Goal: Information Seeking & Learning: Learn about a topic

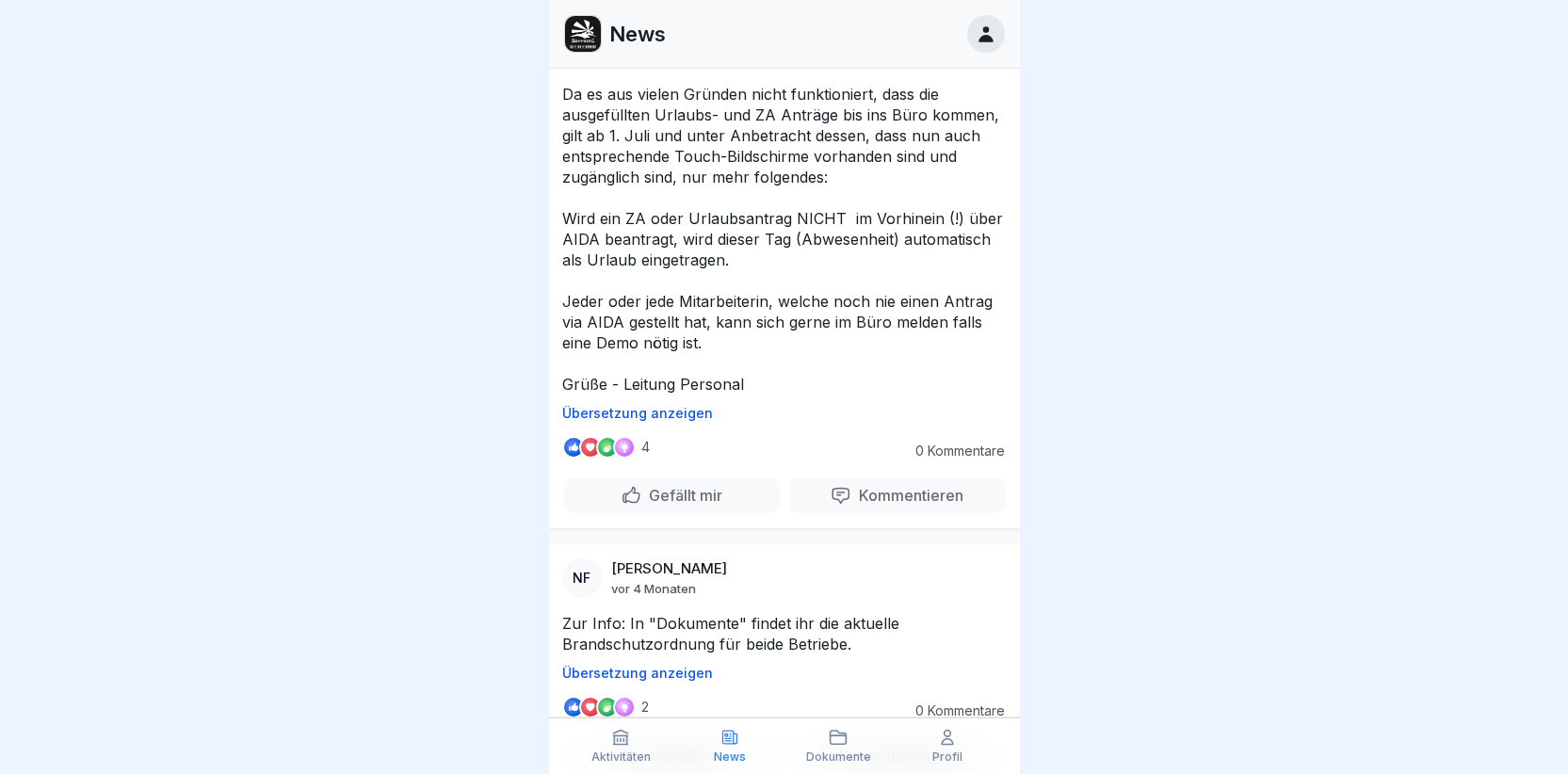
scroll to position [2826, 0]
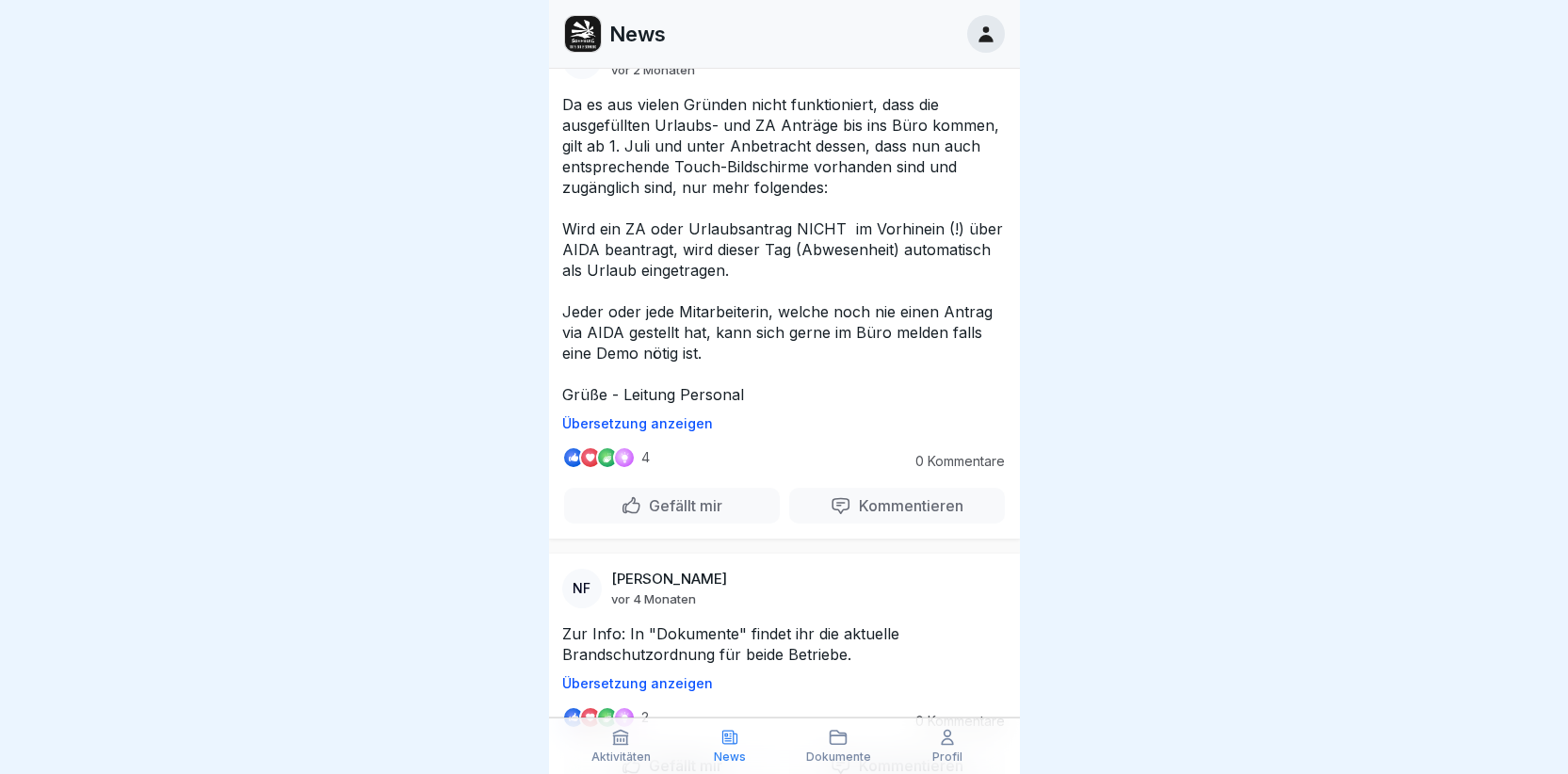
click at [994, 26] on icon at bounding box center [986, 35] width 21 height 21
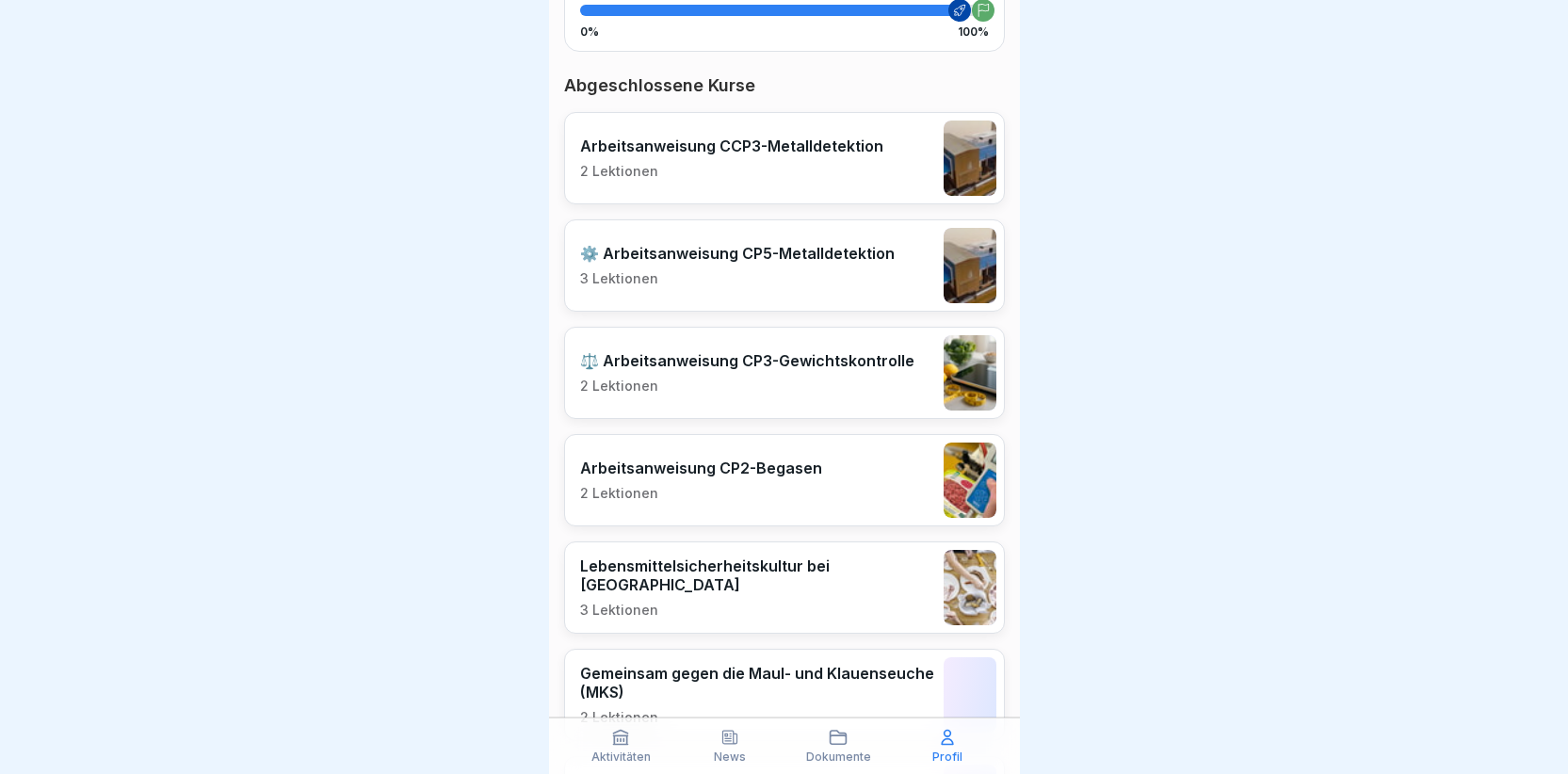
scroll to position [471, 0]
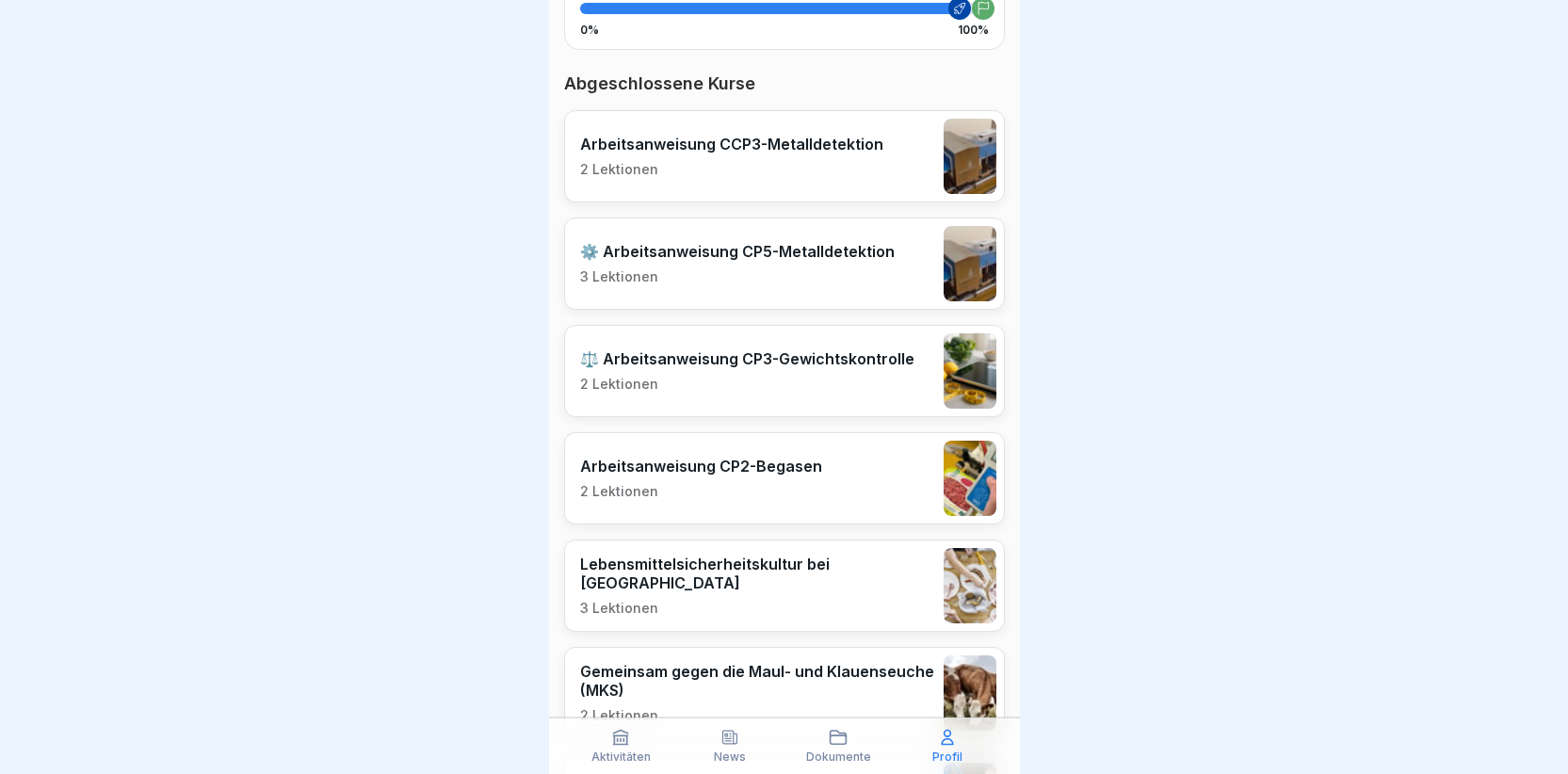
click at [643, 488] on p "2 Lektionen" at bounding box center [701, 492] width 242 height 17
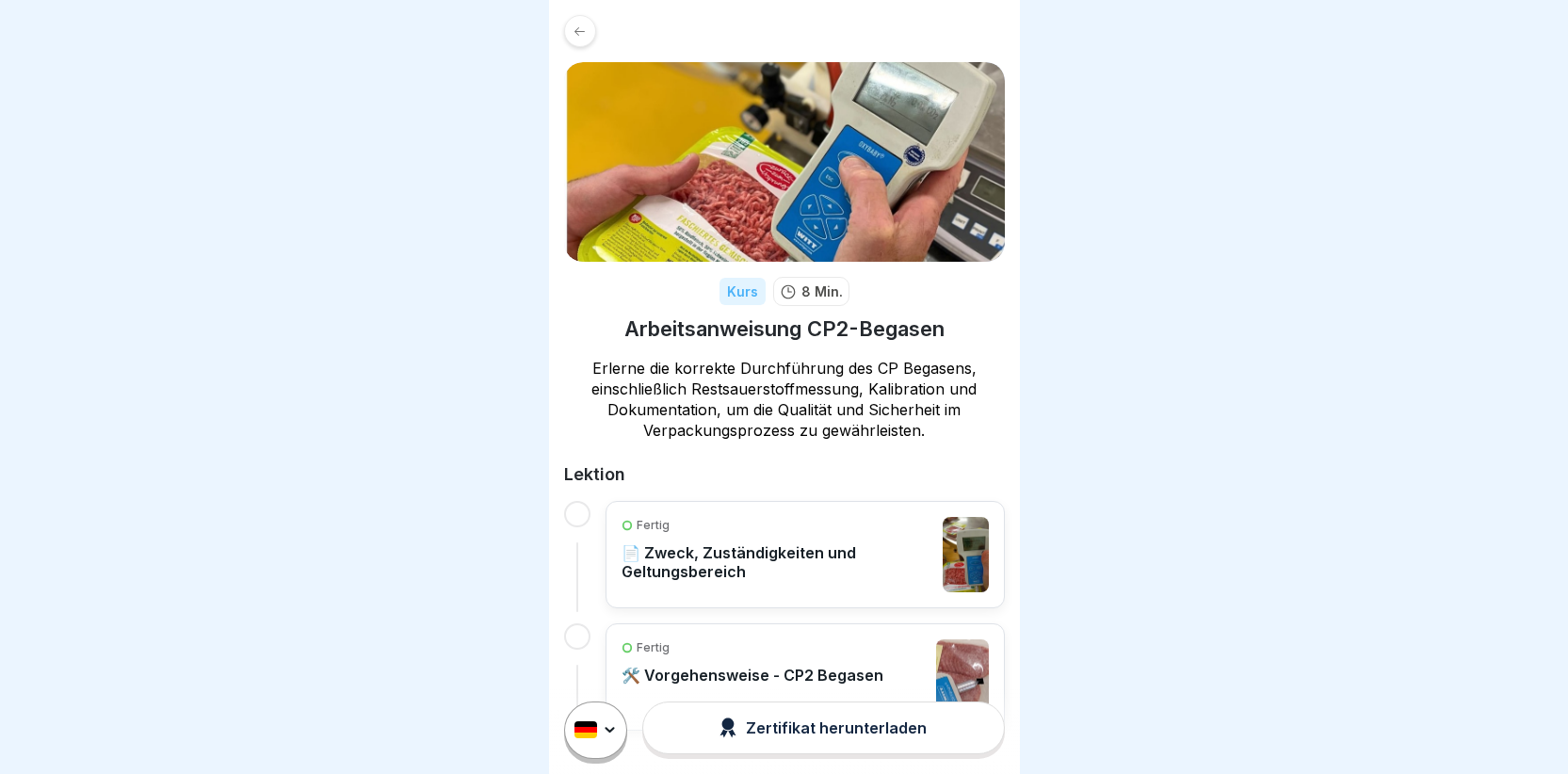
click at [802, 554] on p "📄 Zweck, Zuständigkeiten und Geltungsbereich" at bounding box center [778, 562] width 313 height 37
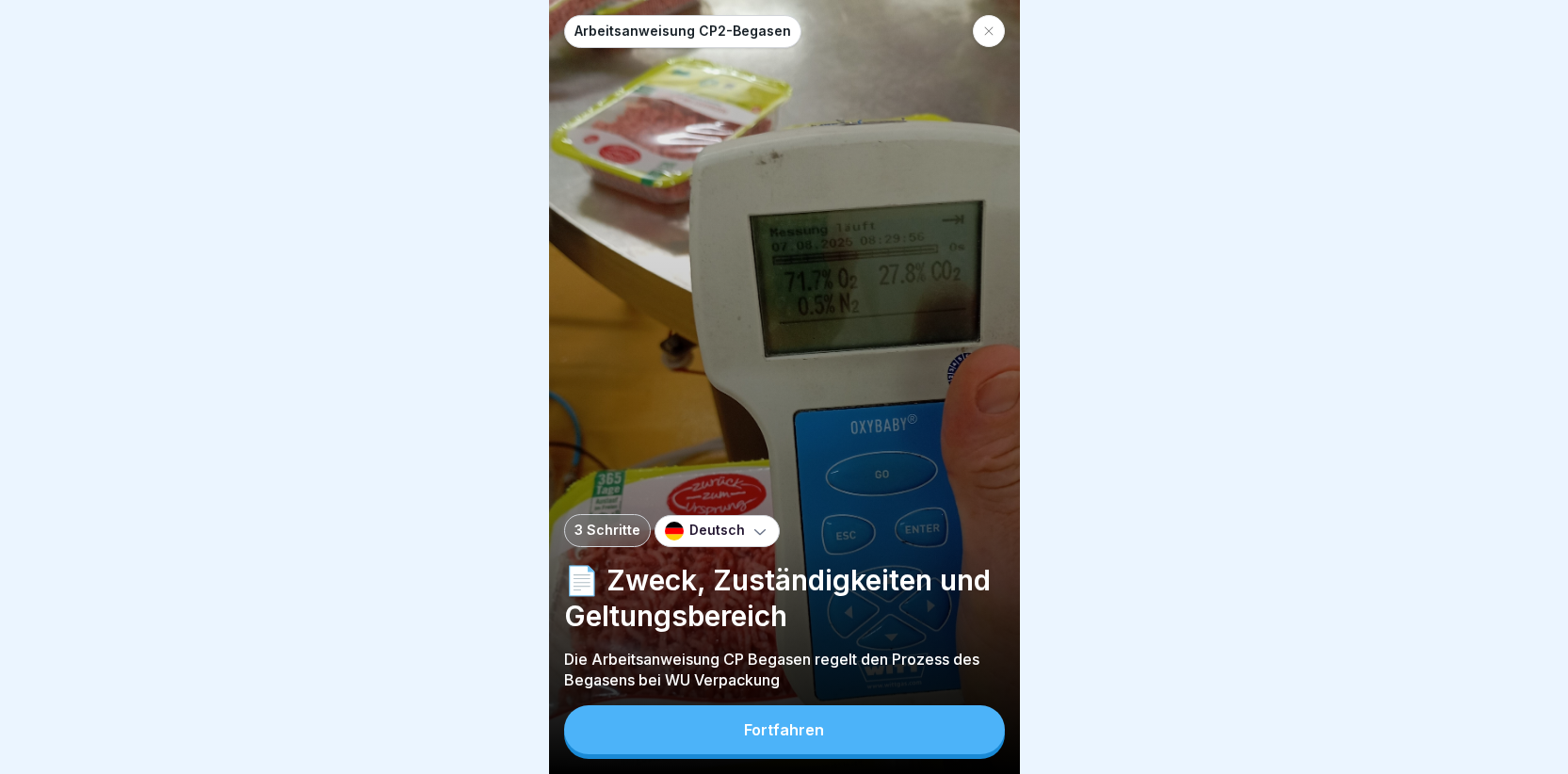
click at [802, 734] on button "Fortfahren" at bounding box center [784, 730] width 441 height 49
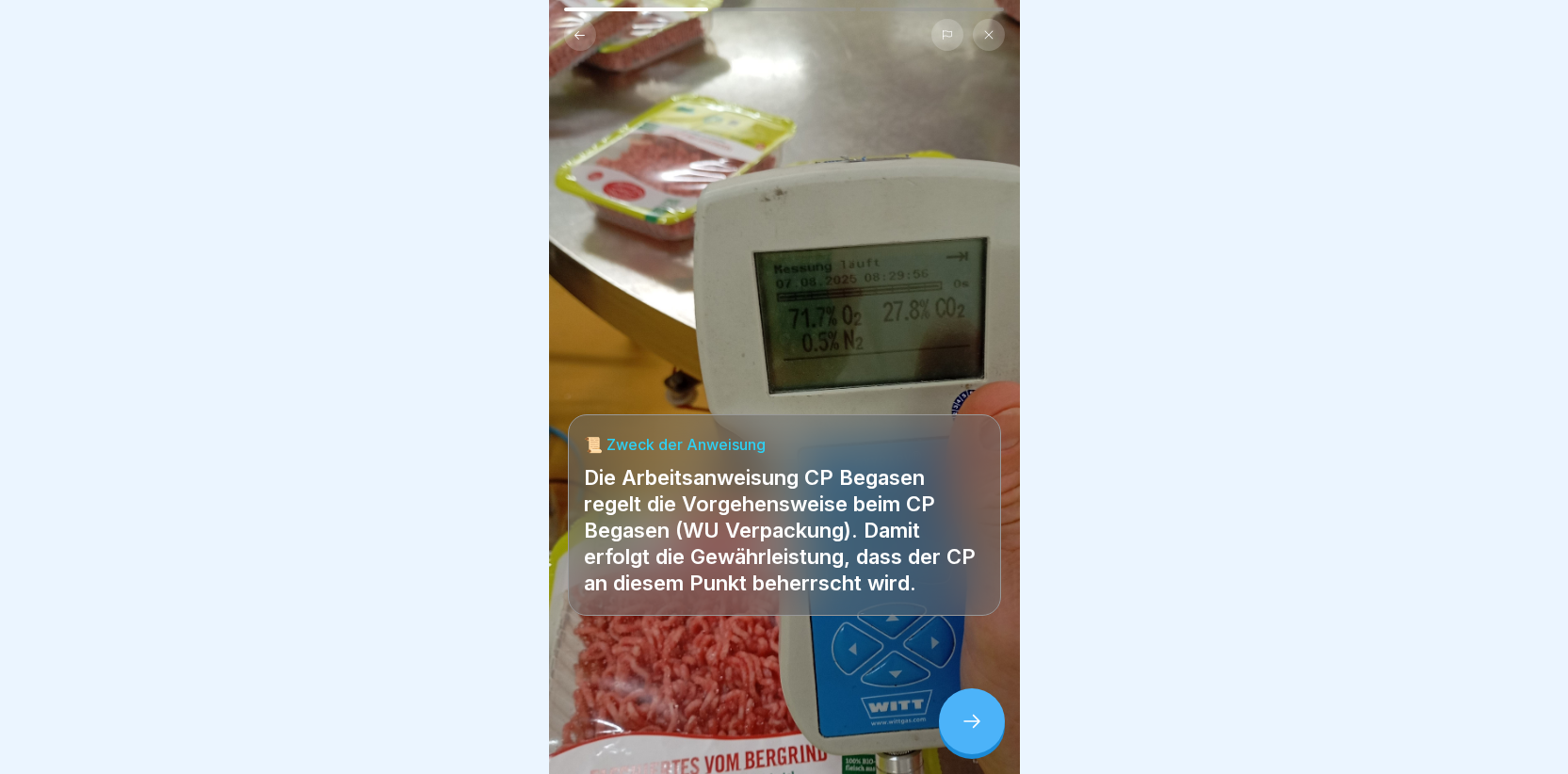
click at [955, 728] on div at bounding box center [971, 721] width 66 height 66
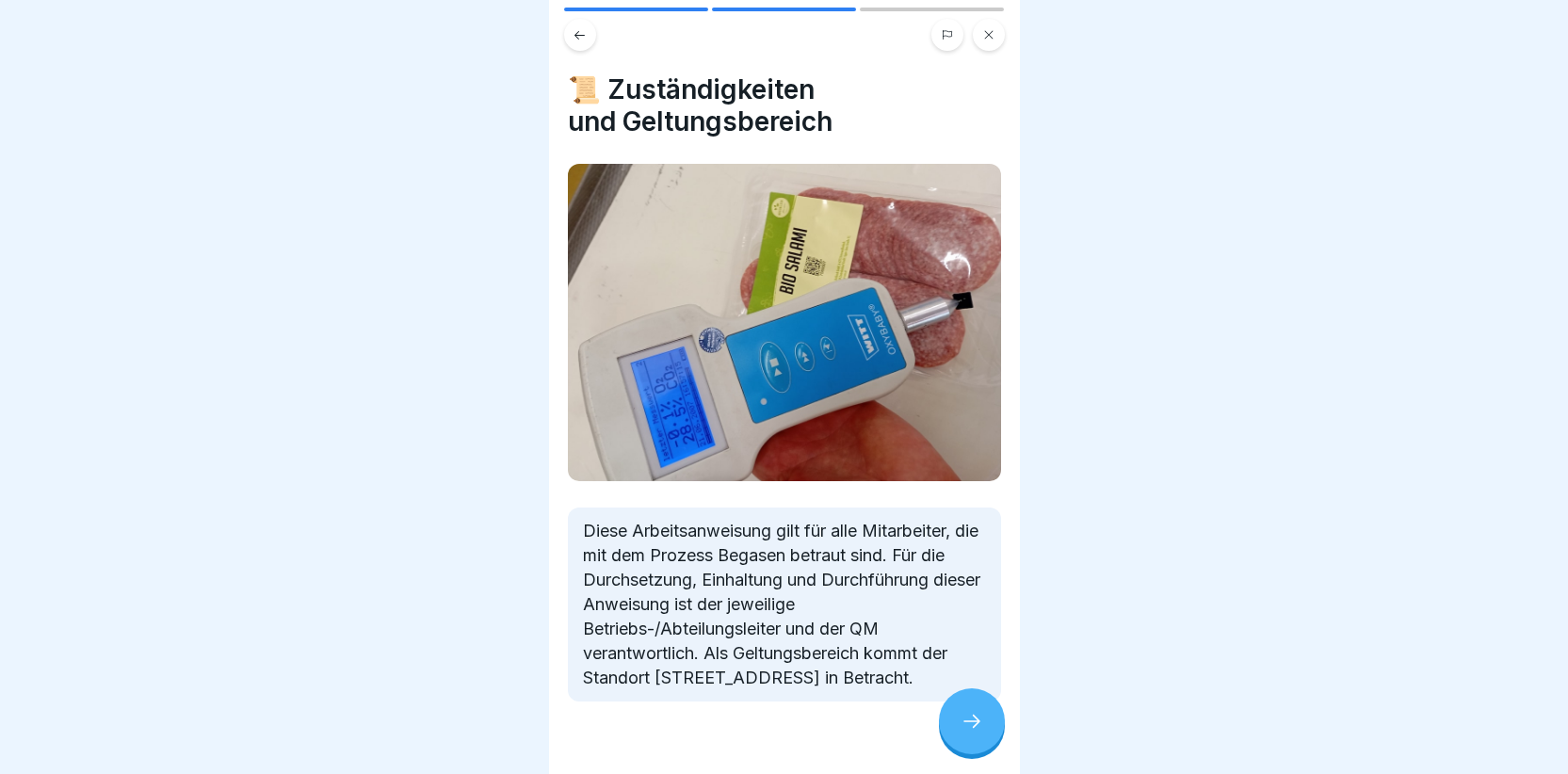
click at [939, 718] on div at bounding box center [784, 759] width 433 height 113
click at [954, 739] on div at bounding box center [971, 721] width 66 height 66
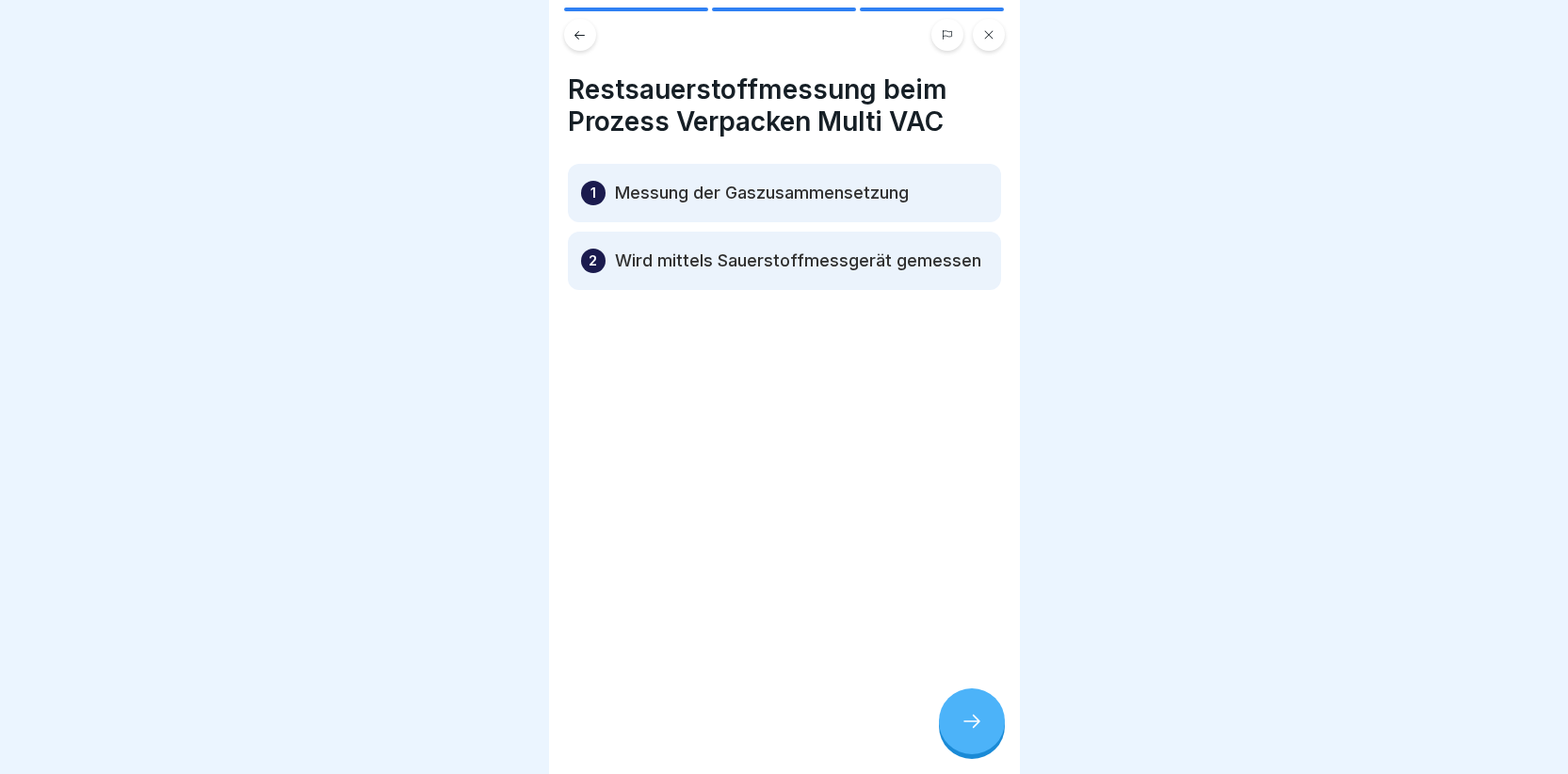
click at [965, 746] on div at bounding box center [971, 721] width 66 height 66
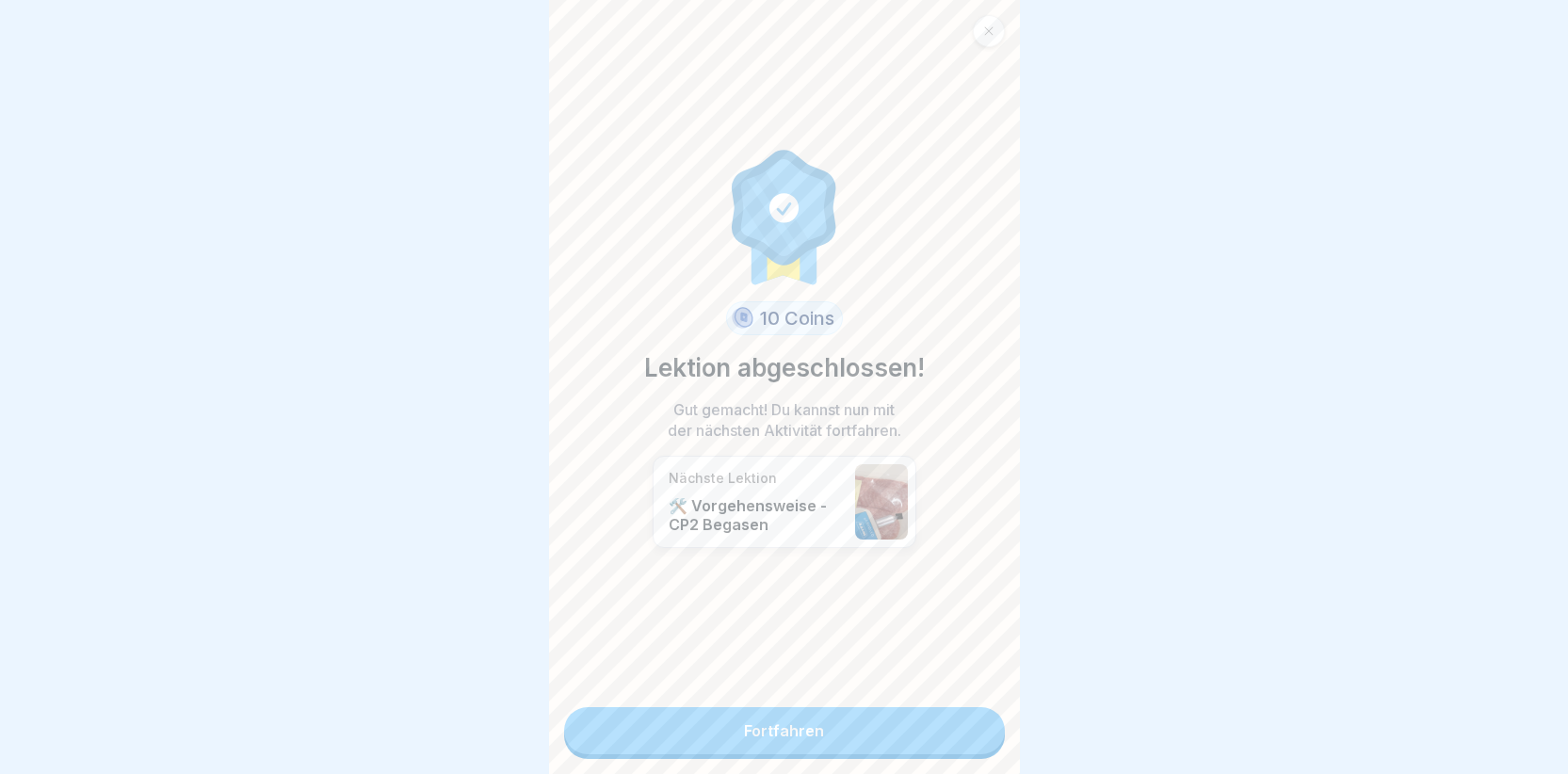
click at [947, 741] on link "Fortfahren" at bounding box center [784, 731] width 441 height 47
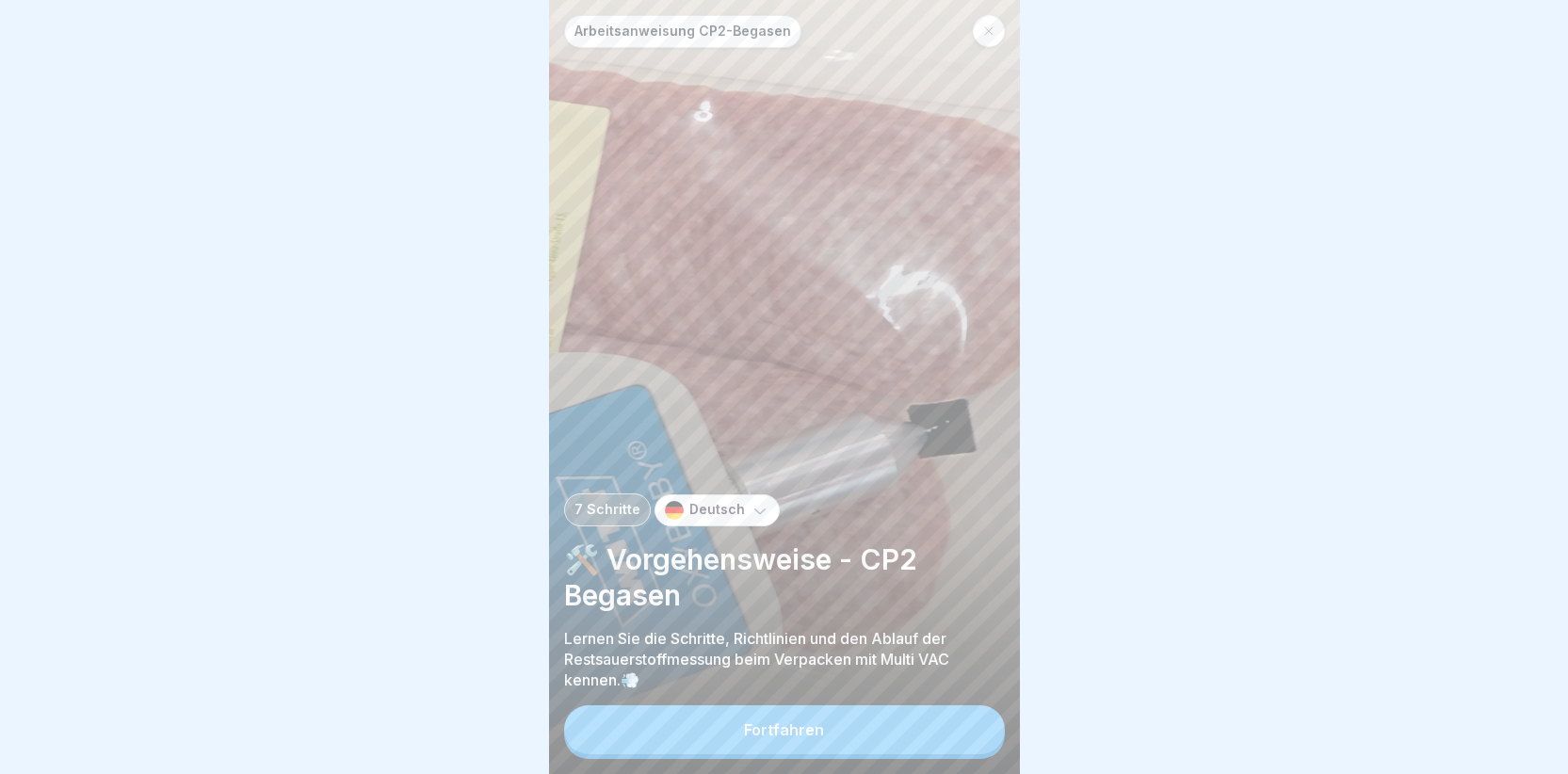
click at [947, 741] on button "Fortfahren" at bounding box center [784, 730] width 441 height 49
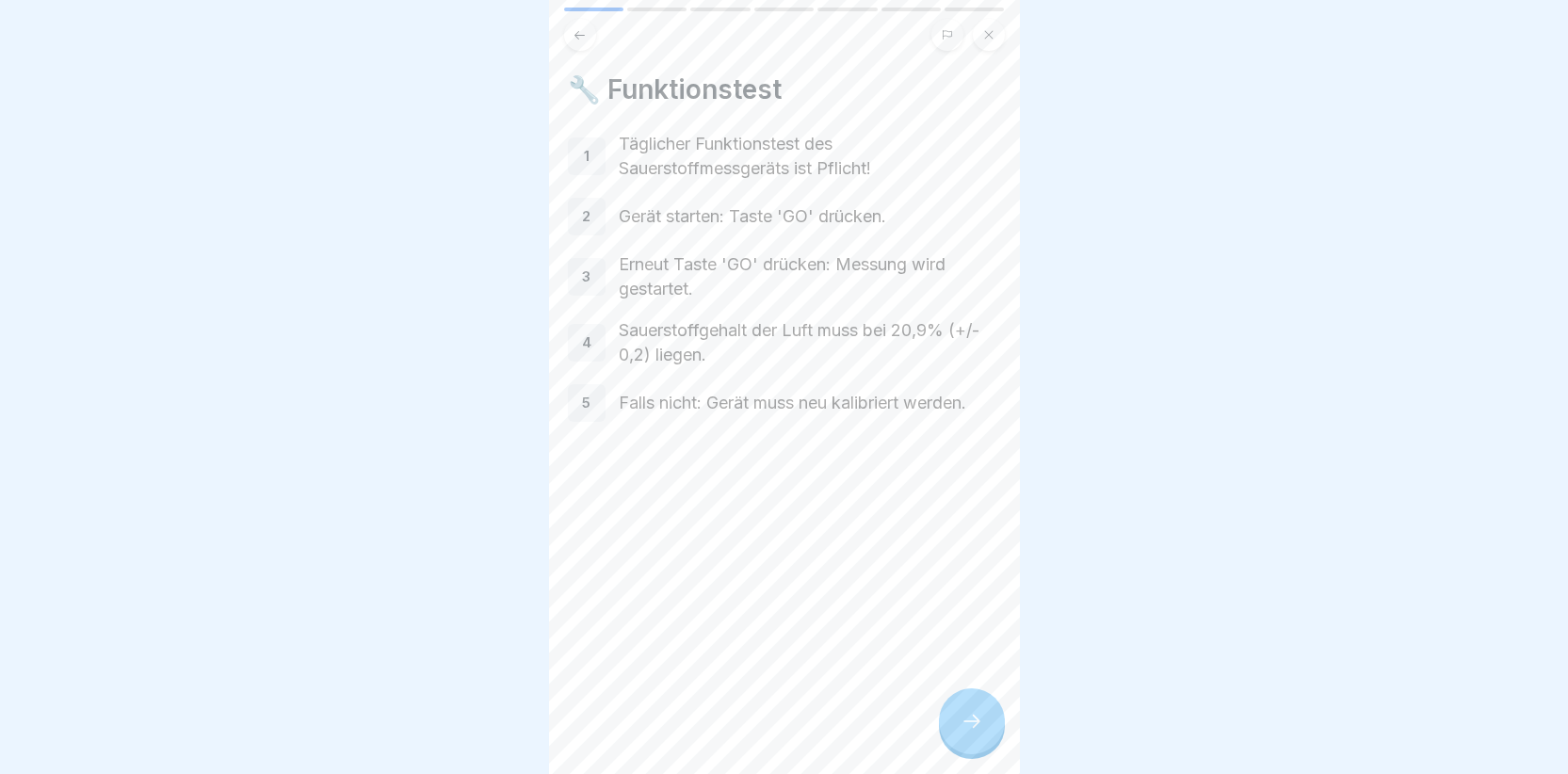
click at [947, 741] on div at bounding box center [971, 721] width 66 height 66
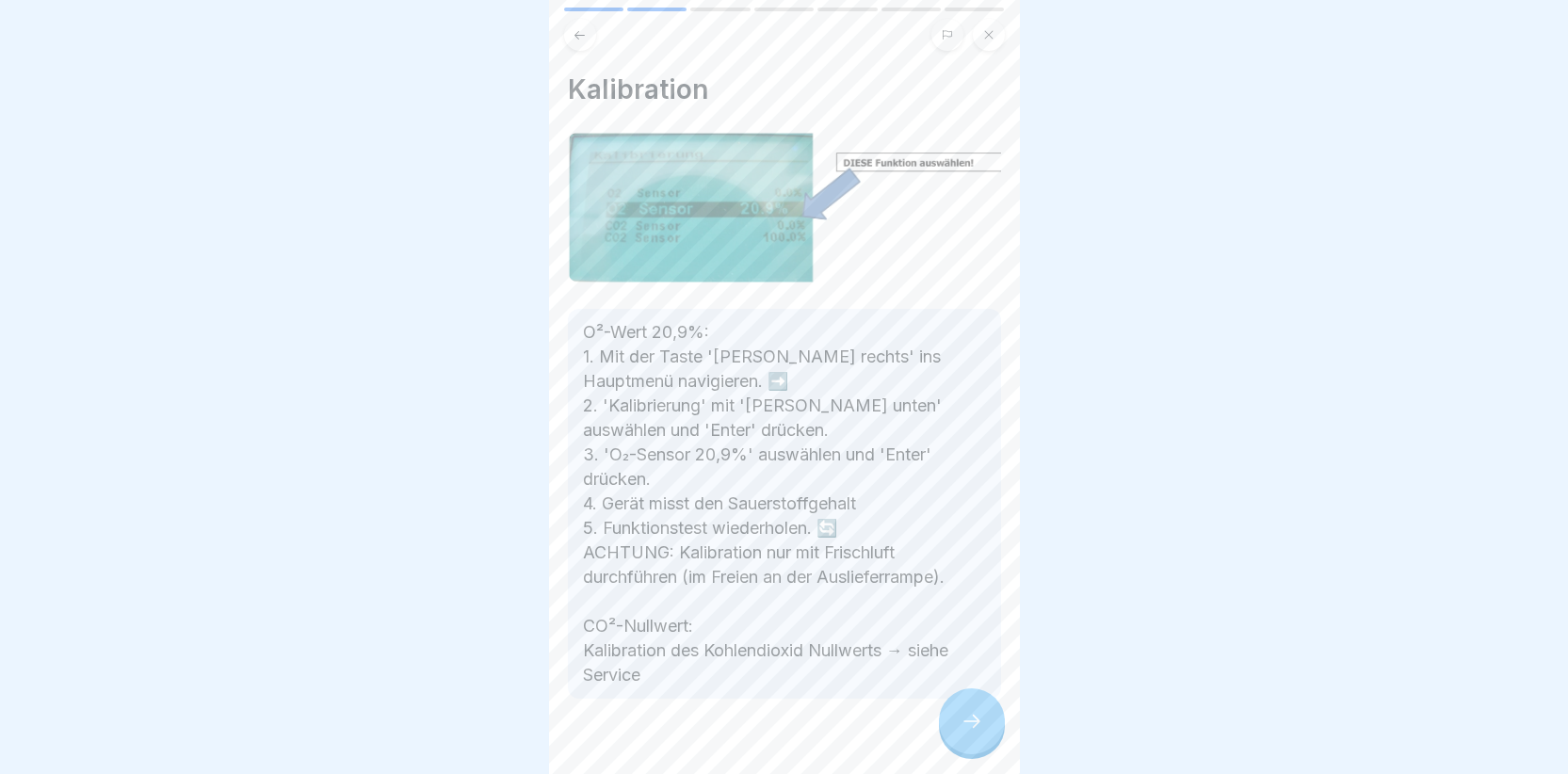
click at [947, 741] on div at bounding box center [971, 721] width 66 height 66
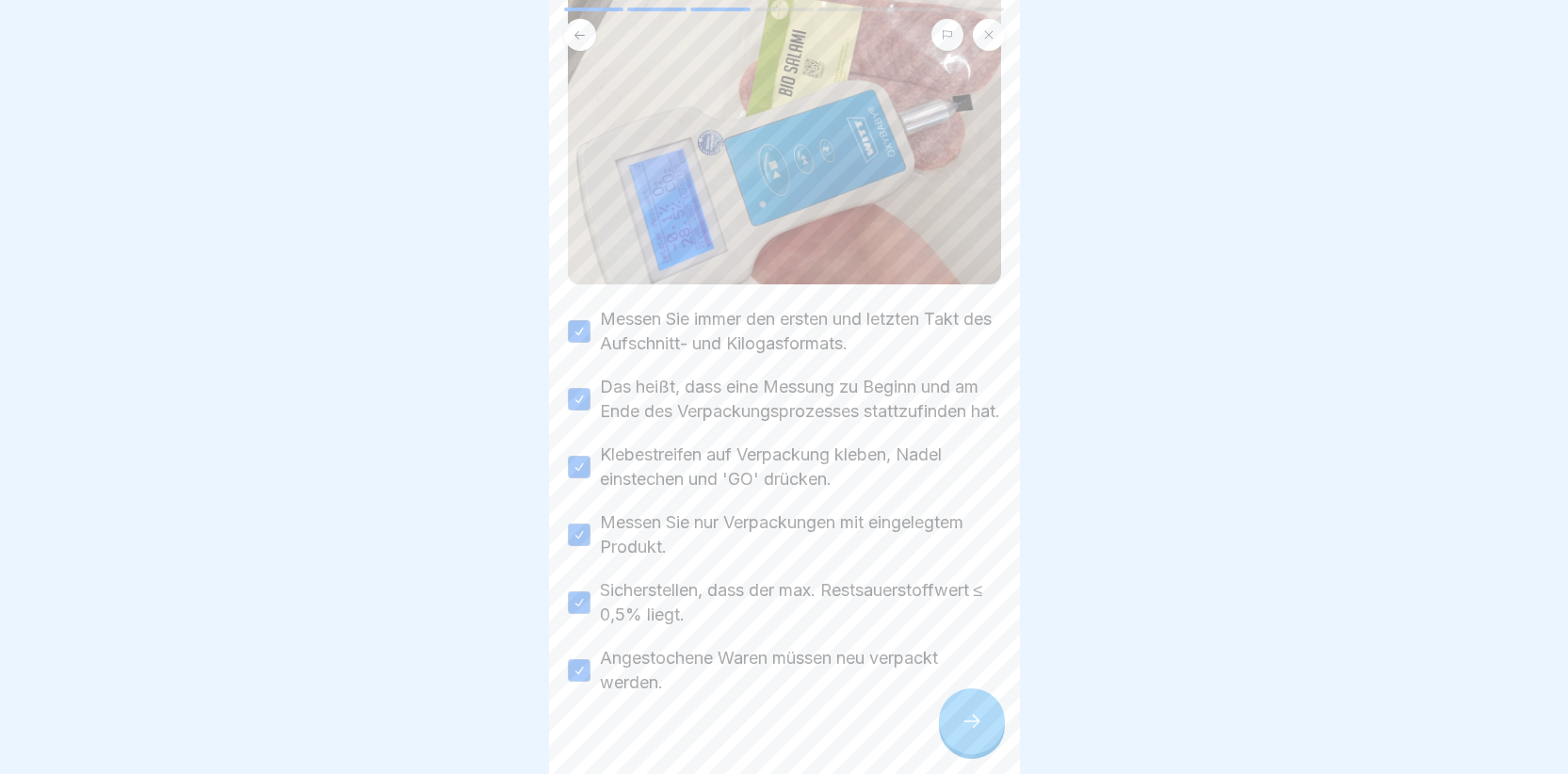
scroll to position [273, 0]
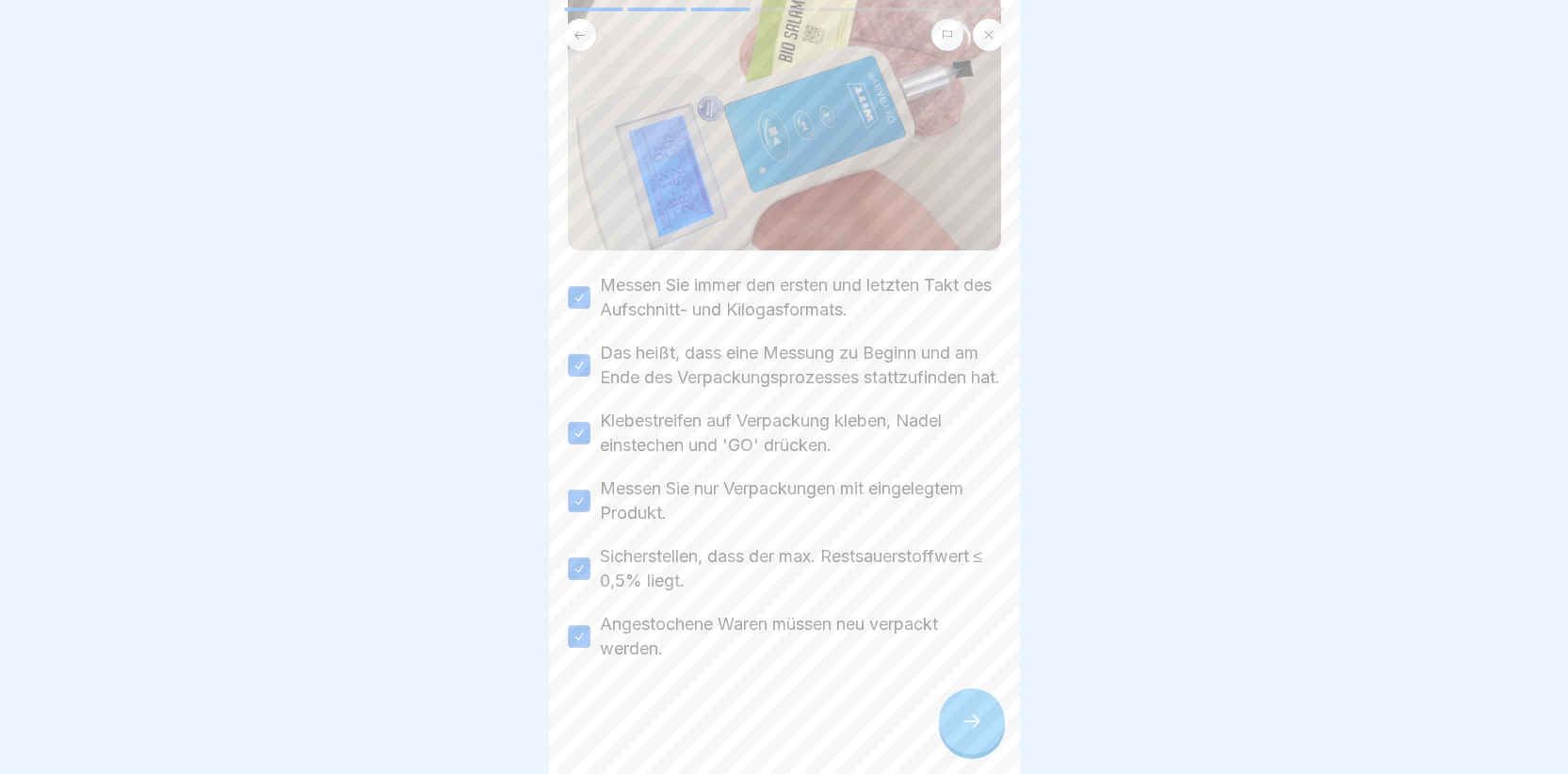
click at [972, 715] on div at bounding box center [971, 721] width 66 height 66
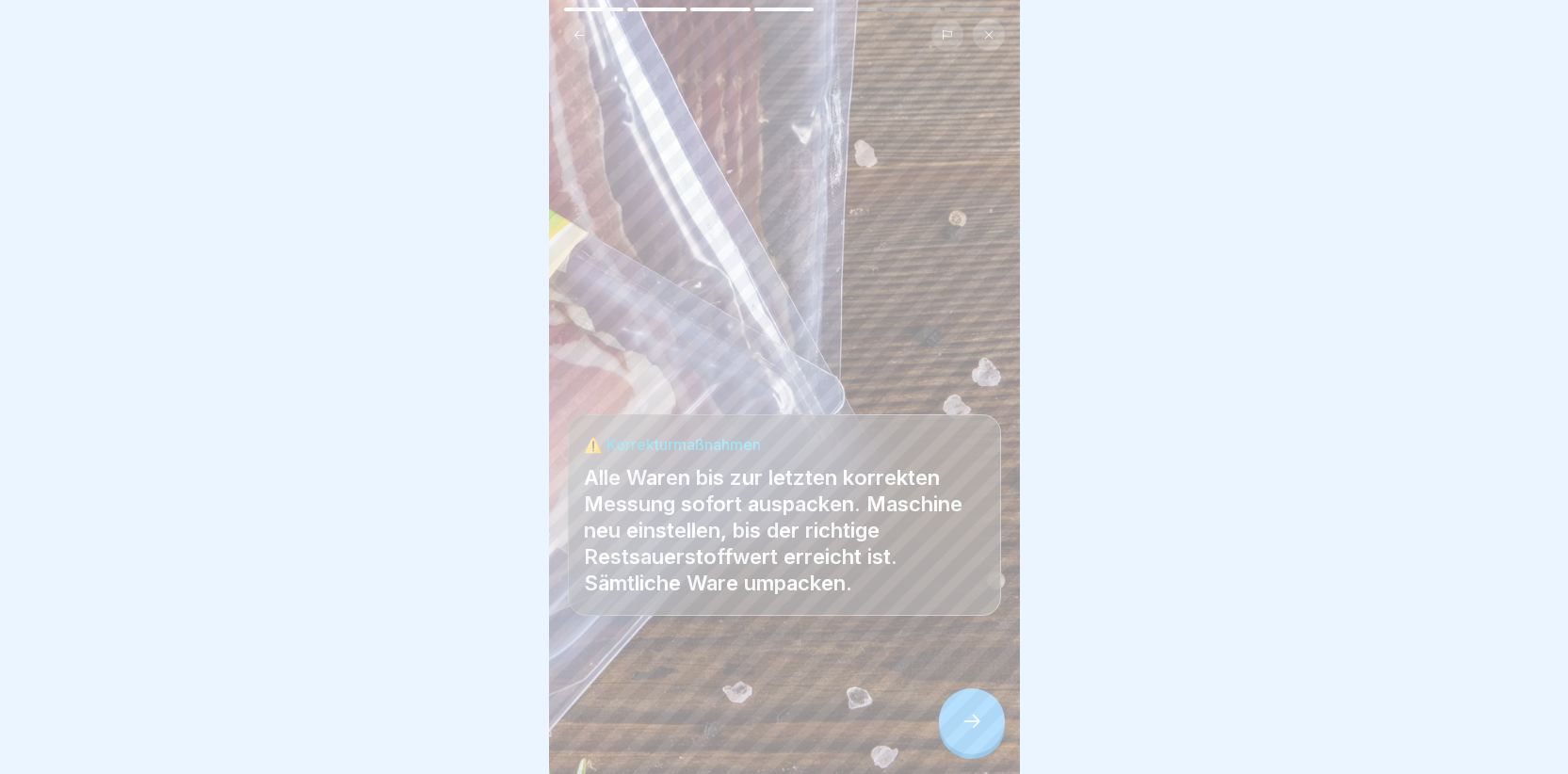
click at [971, 717] on div at bounding box center [971, 721] width 66 height 66
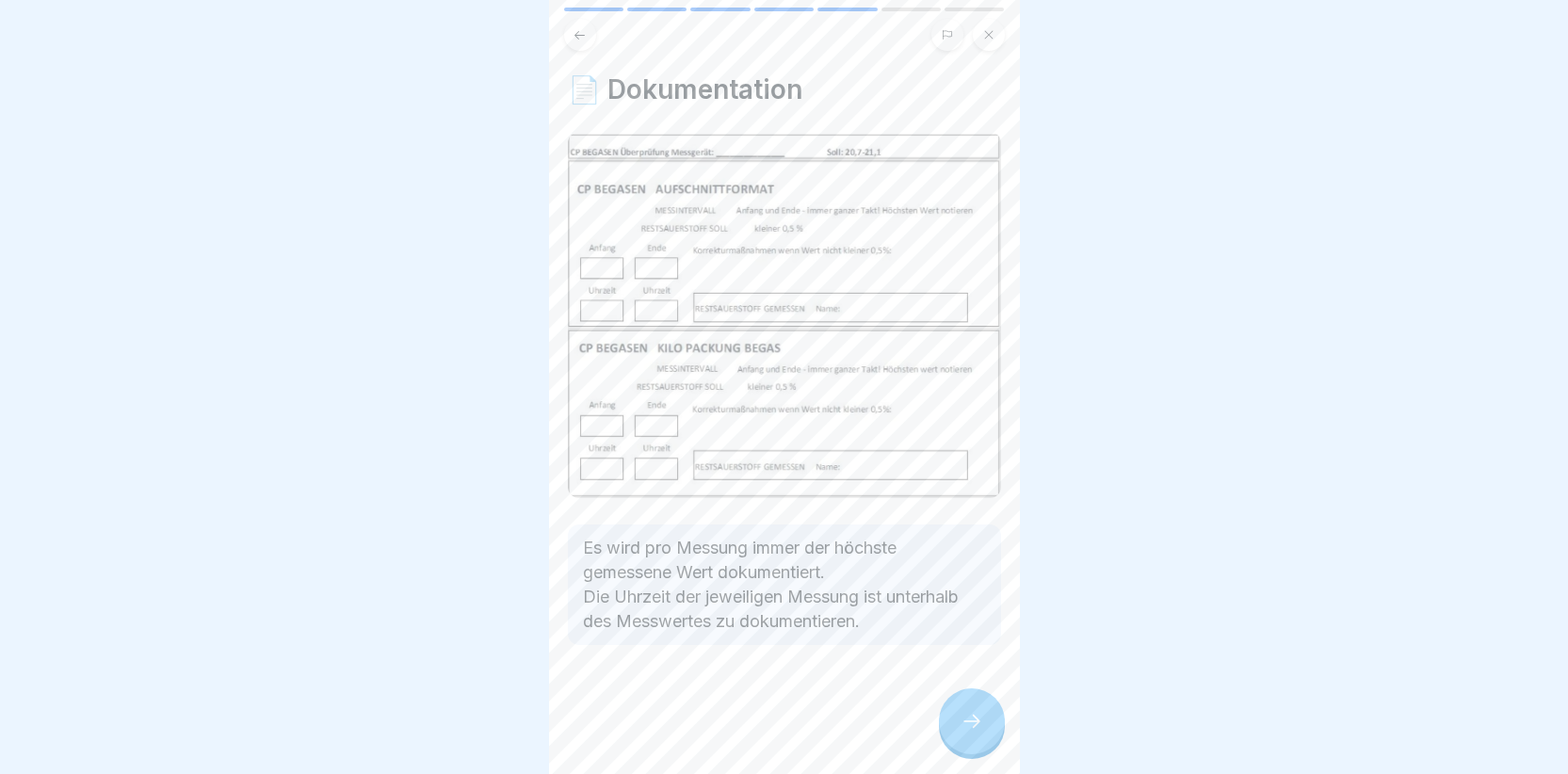
click at [971, 717] on div at bounding box center [971, 721] width 66 height 66
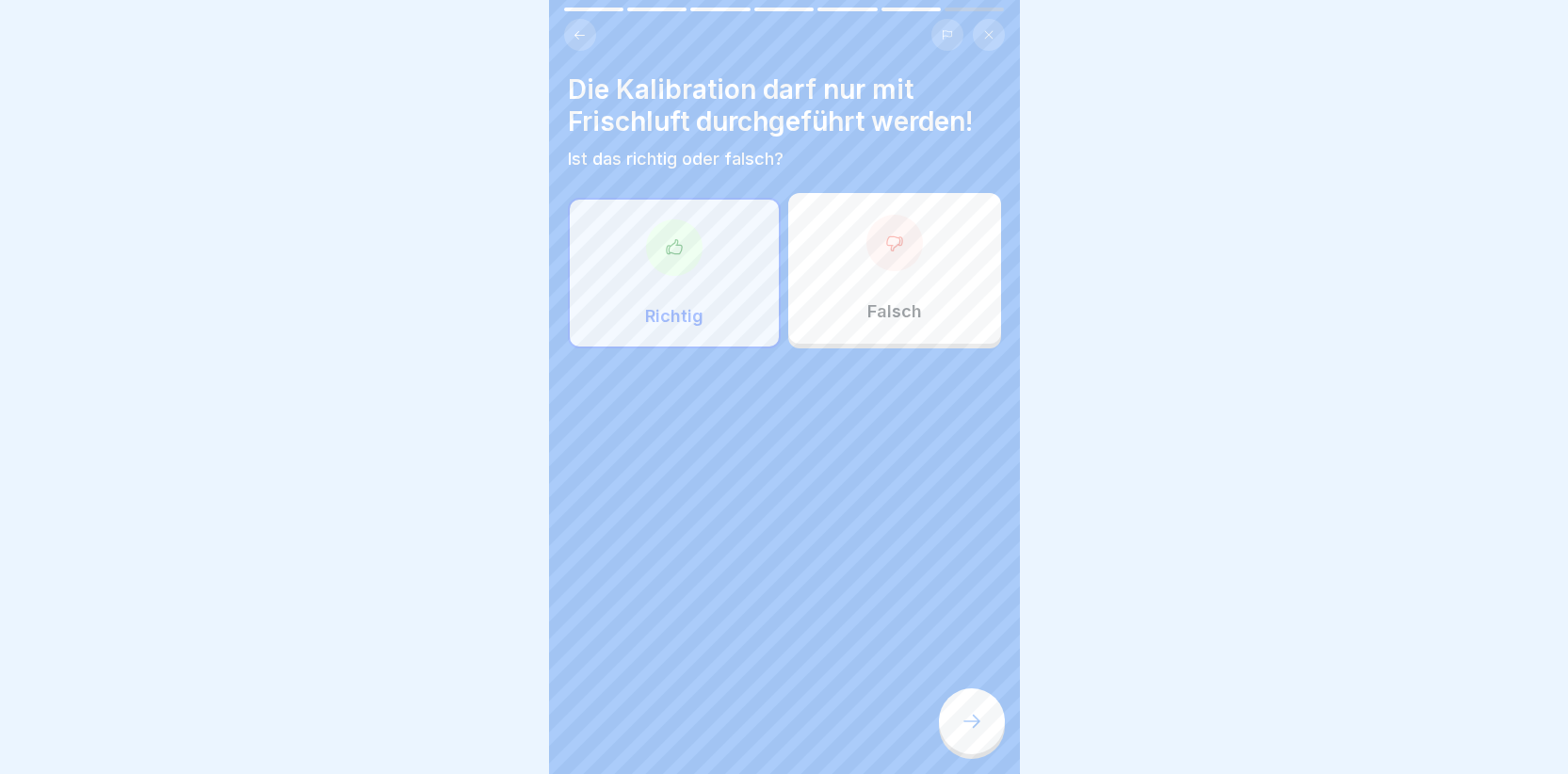
click at [693, 254] on div at bounding box center [674, 247] width 57 height 57
click at [959, 713] on div at bounding box center [971, 721] width 66 height 66
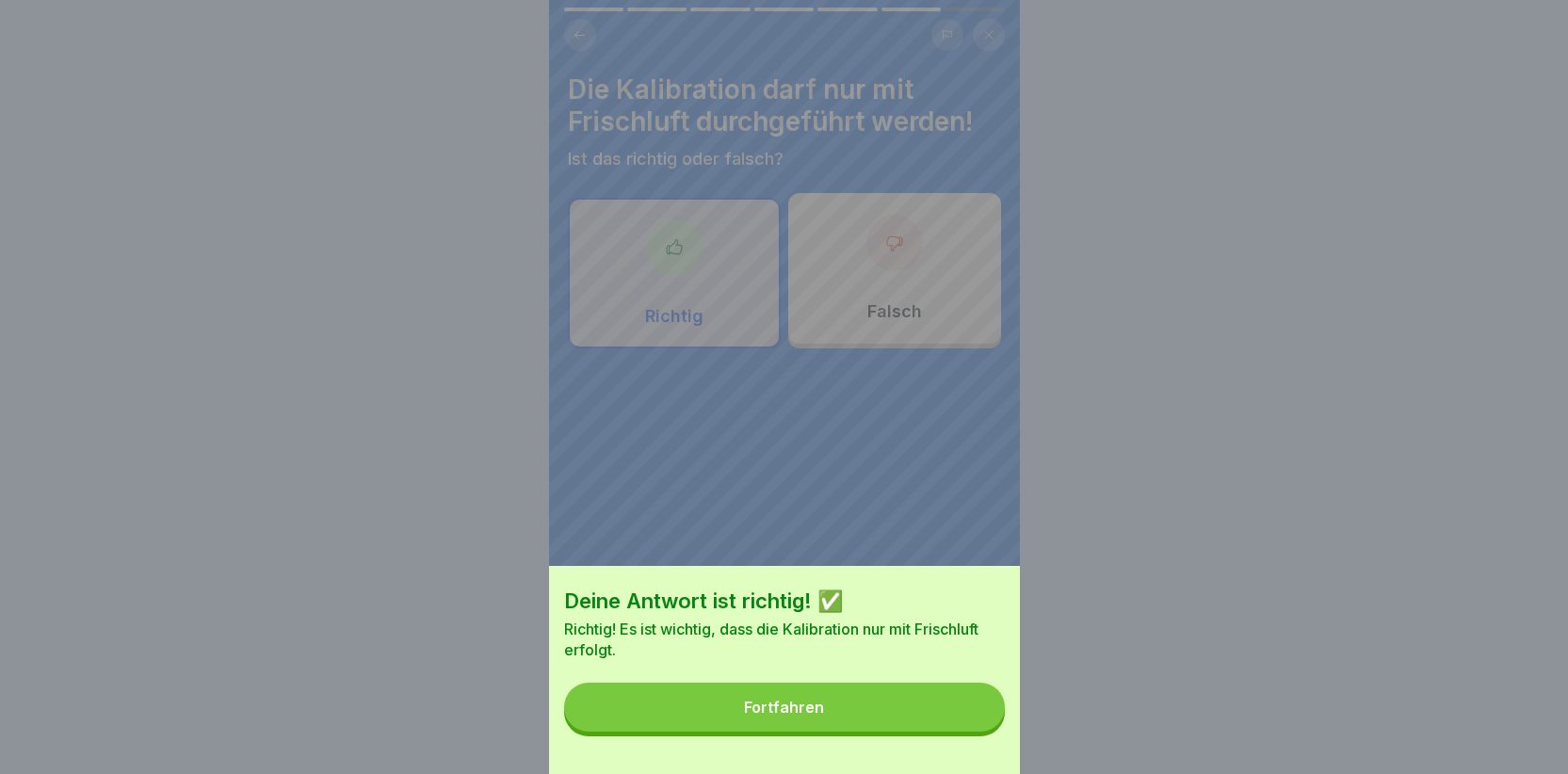
click at [956, 718] on button "Fortfahren" at bounding box center [784, 707] width 441 height 49
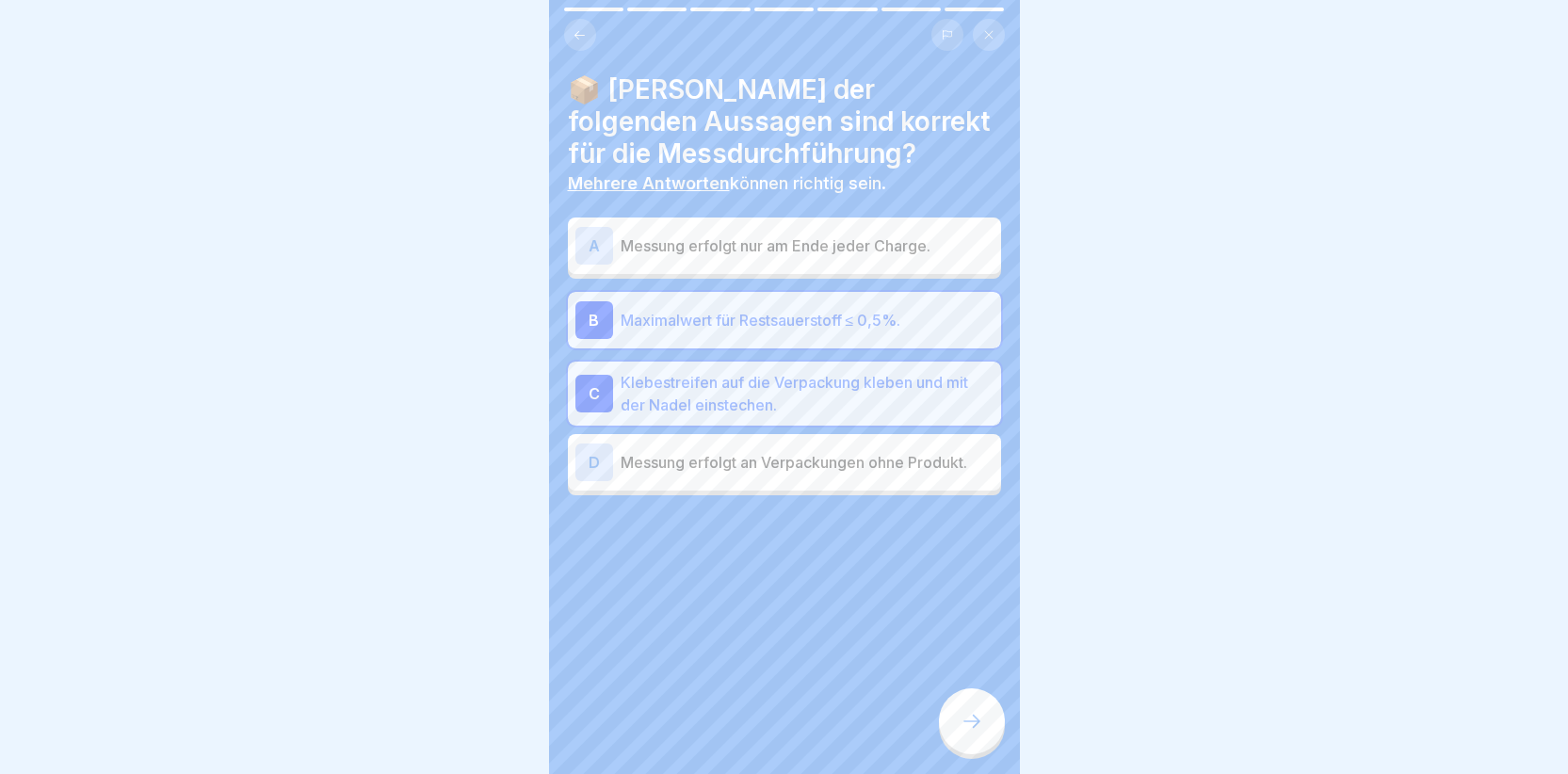
click at [589, 392] on div "C" at bounding box center [594, 393] width 37 height 37
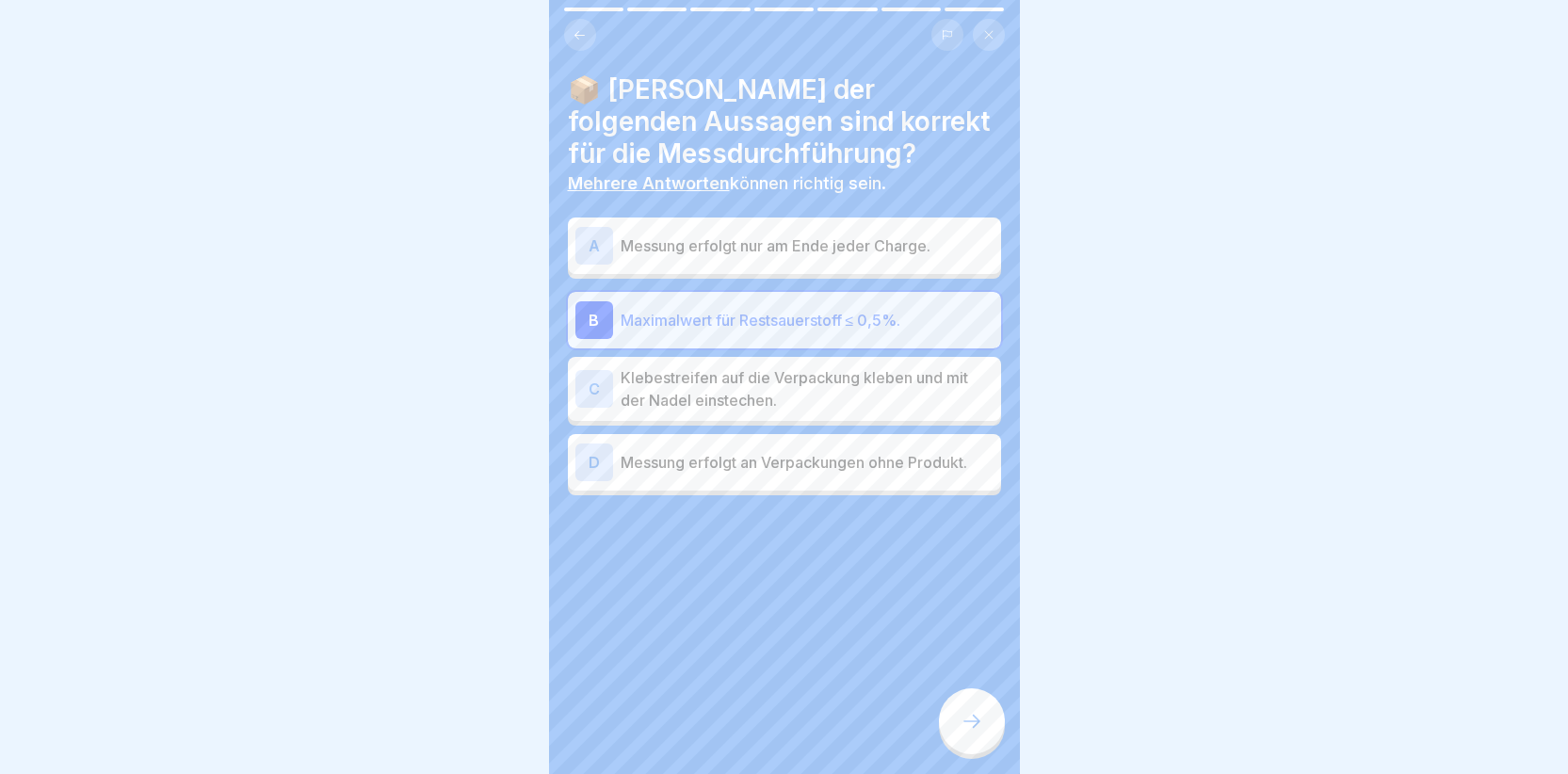
click at [589, 392] on div "C" at bounding box center [594, 388] width 37 height 37
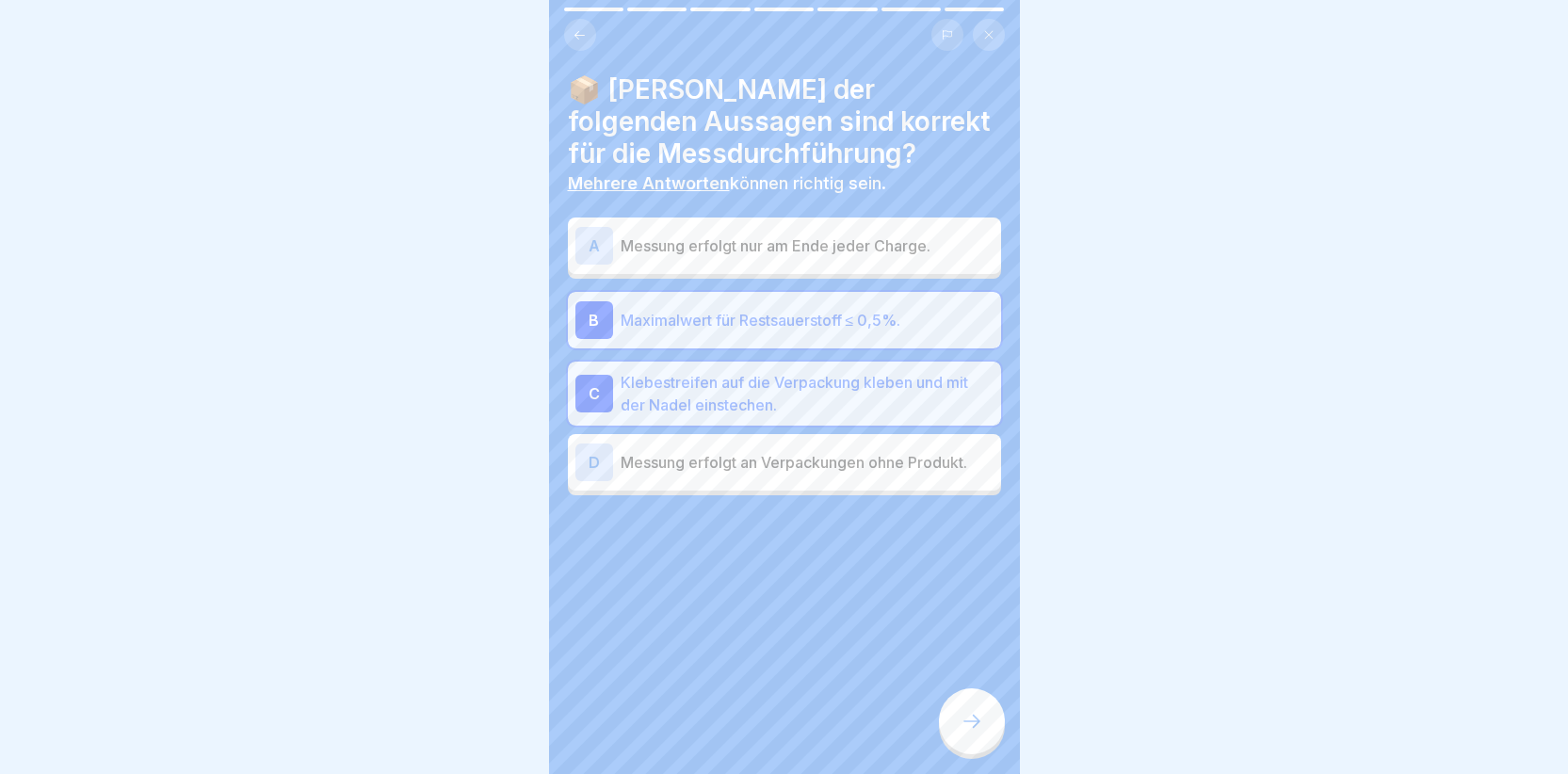
click at [971, 733] on icon at bounding box center [972, 721] width 23 height 23
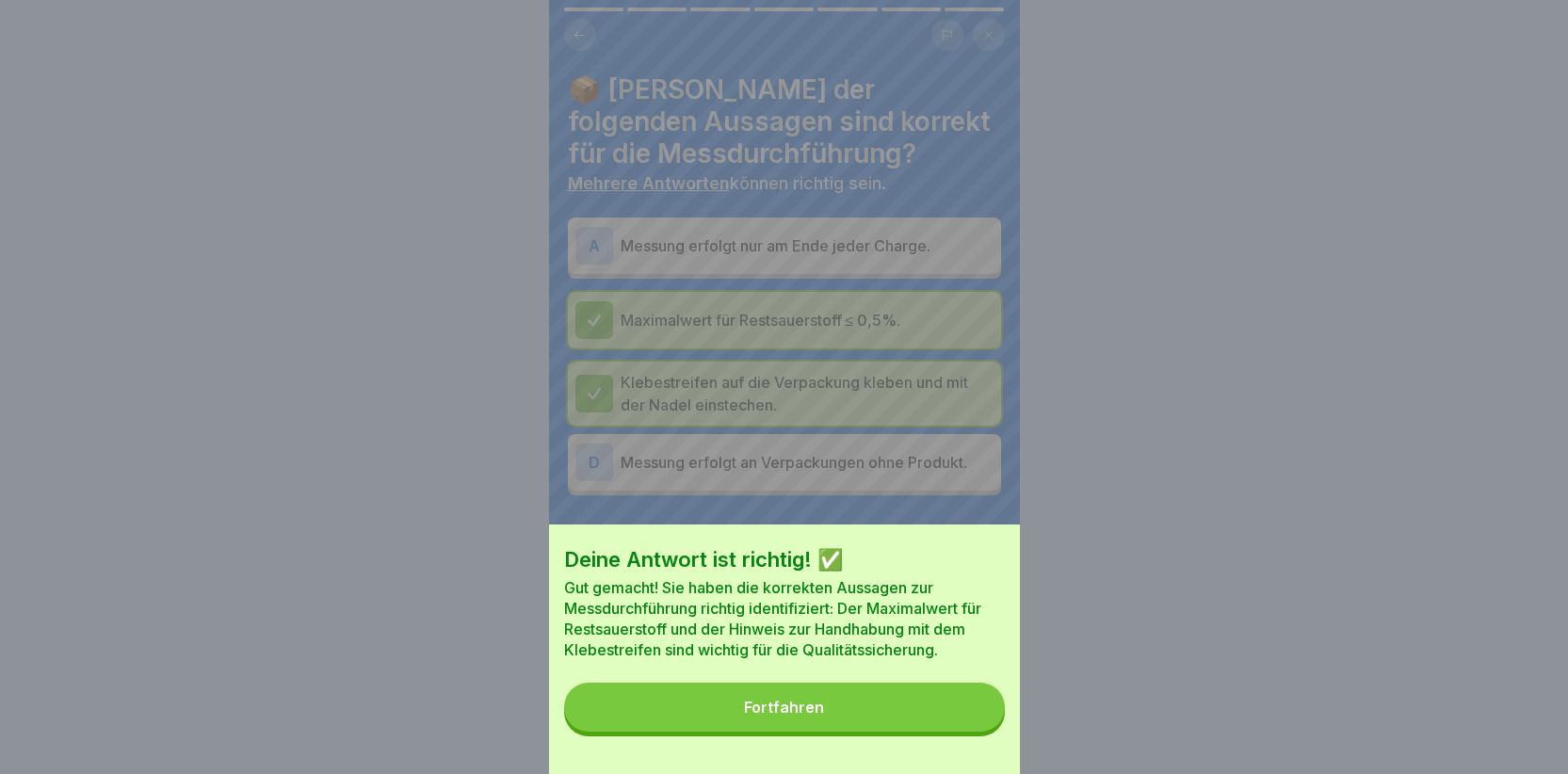
click at [919, 726] on button "Fortfahren" at bounding box center [784, 707] width 441 height 49
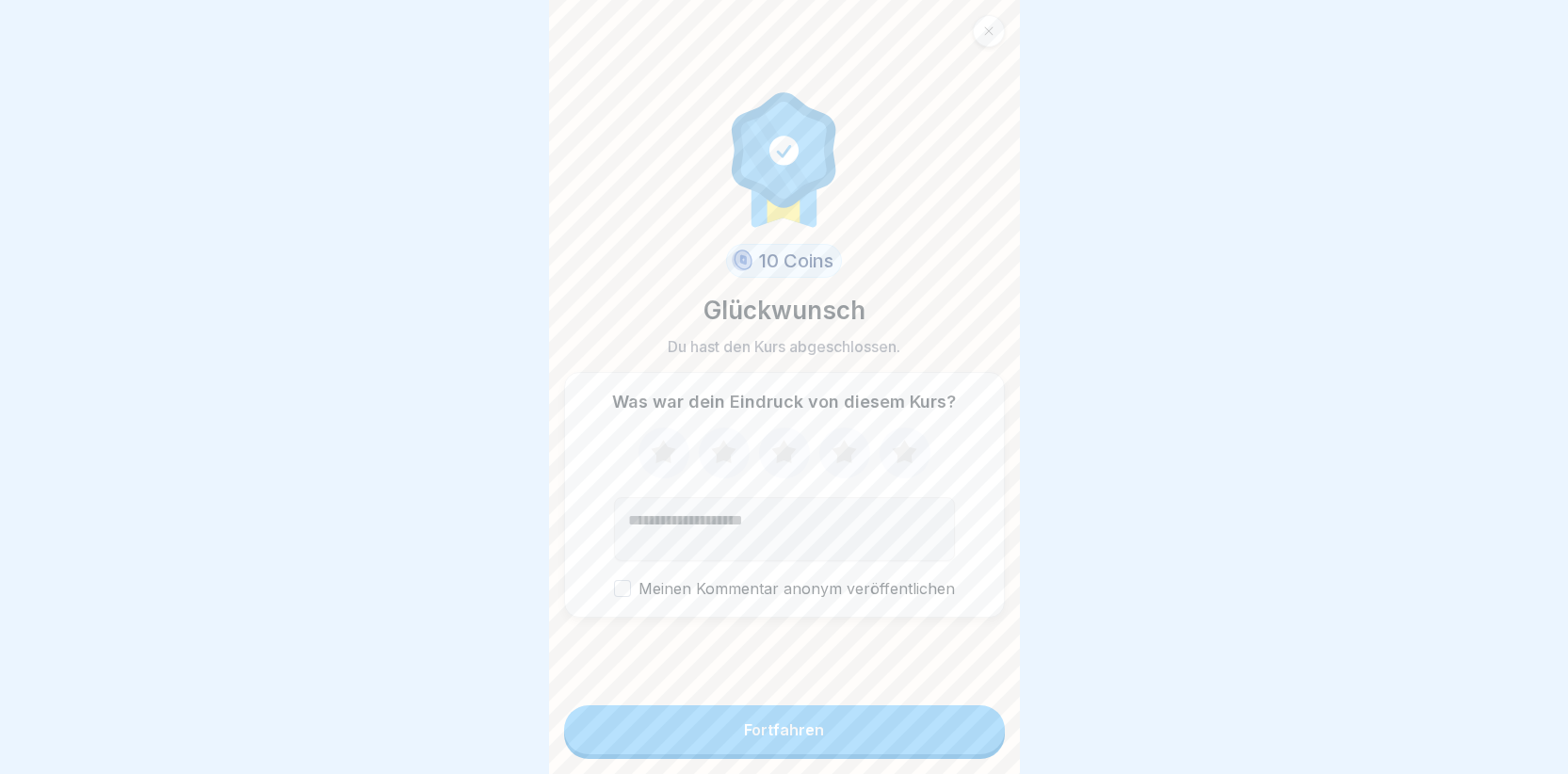
click at [907, 731] on button "Fortfahren" at bounding box center [784, 730] width 441 height 49
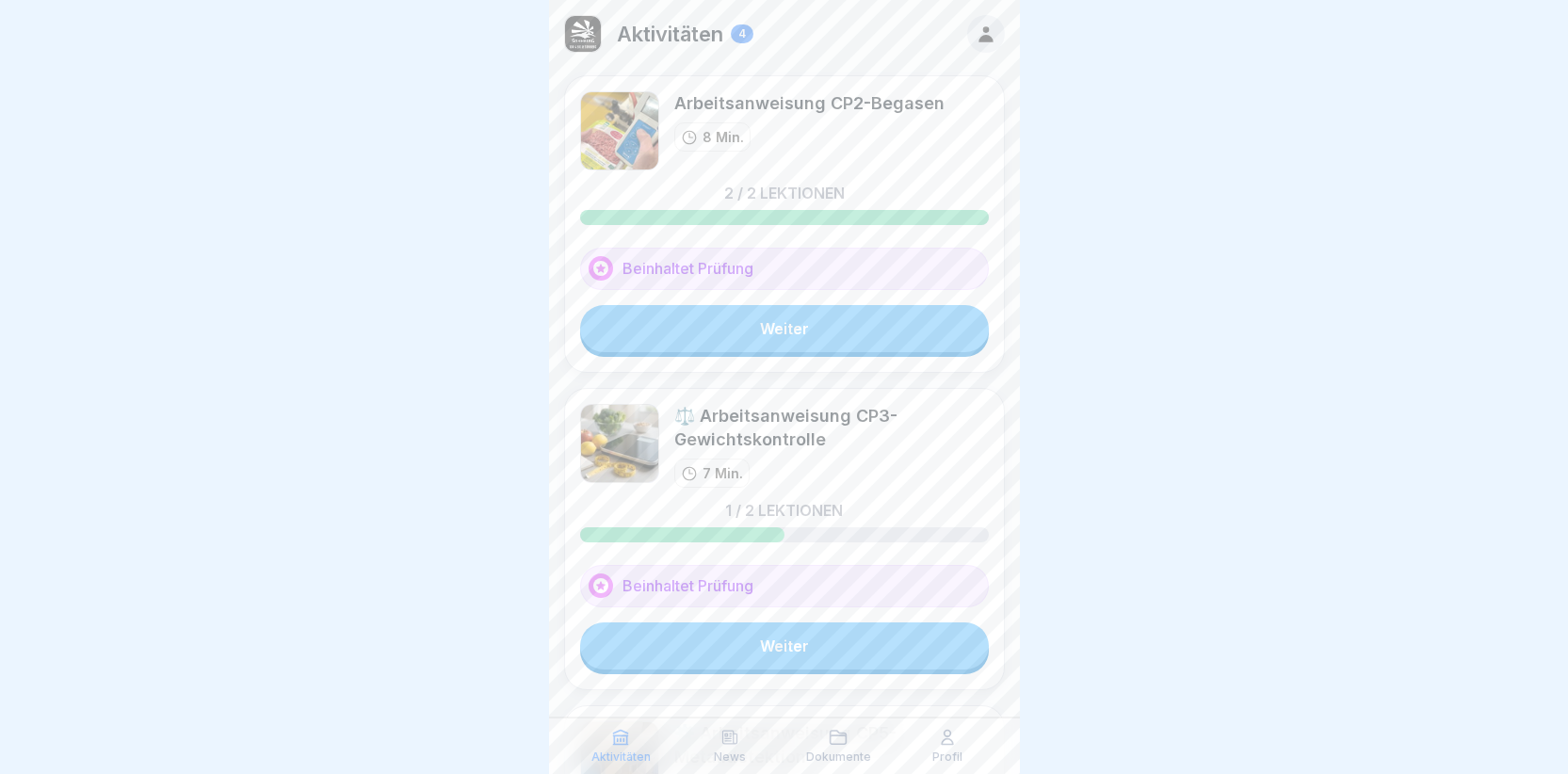
click at [769, 334] on link "Weiter" at bounding box center [784, 328] width 409 height 47
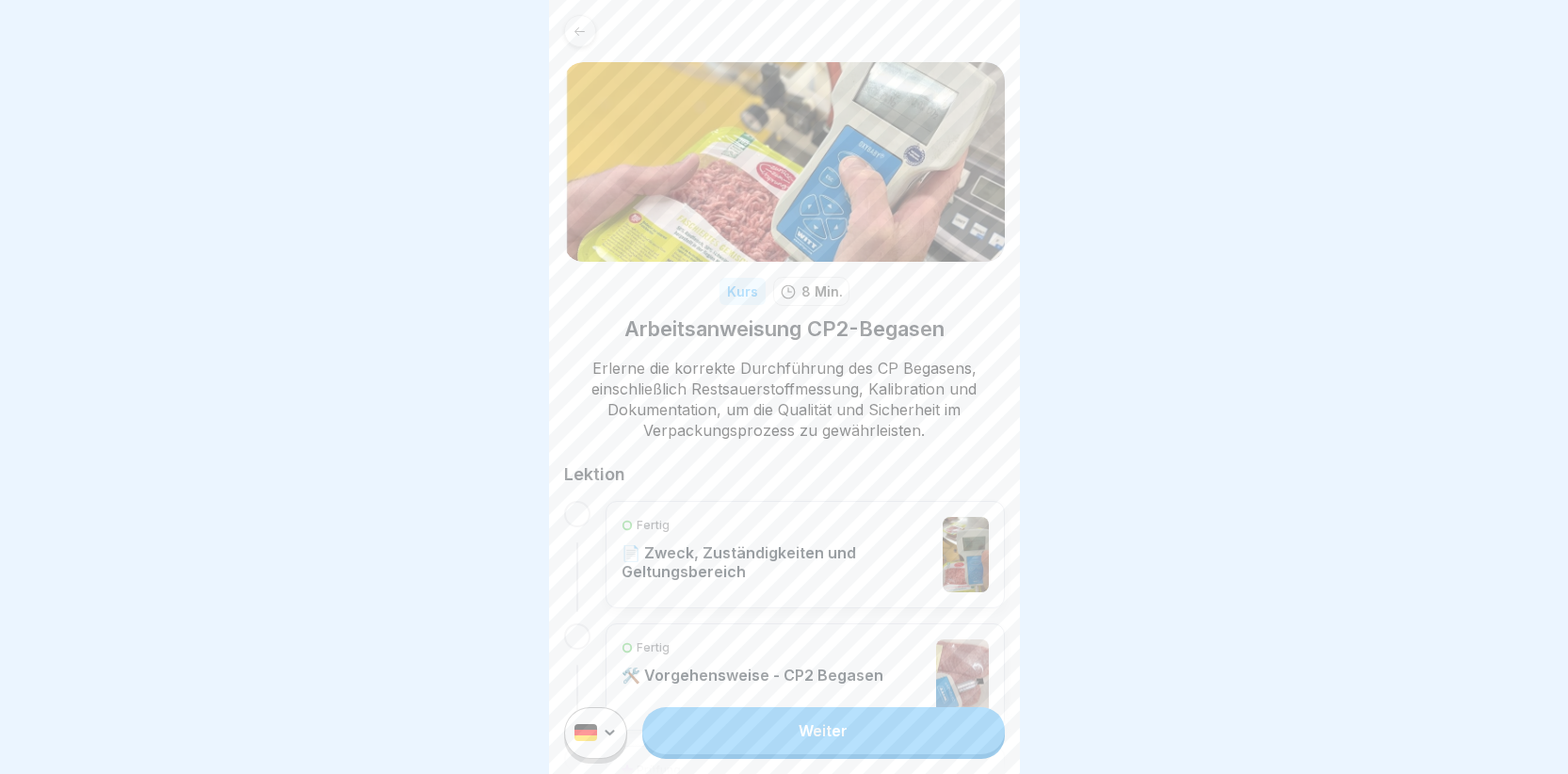
click at [745, 747] on link "Weiter" at bounding box center [823, 731] width 362 height 47
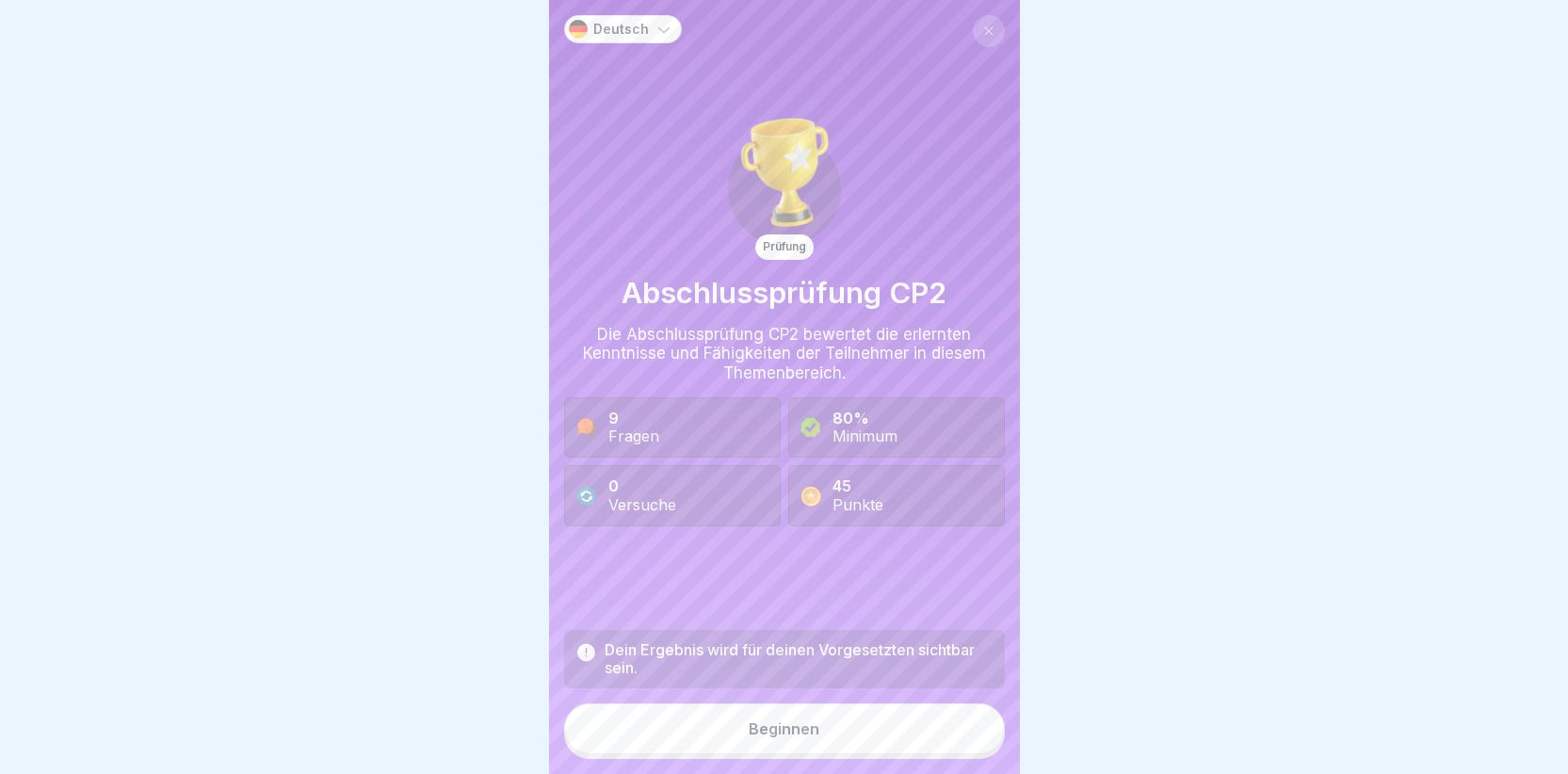
click at [749, 738] on div "Beginnen" at bounding box center [784, 729] width 71 height 17
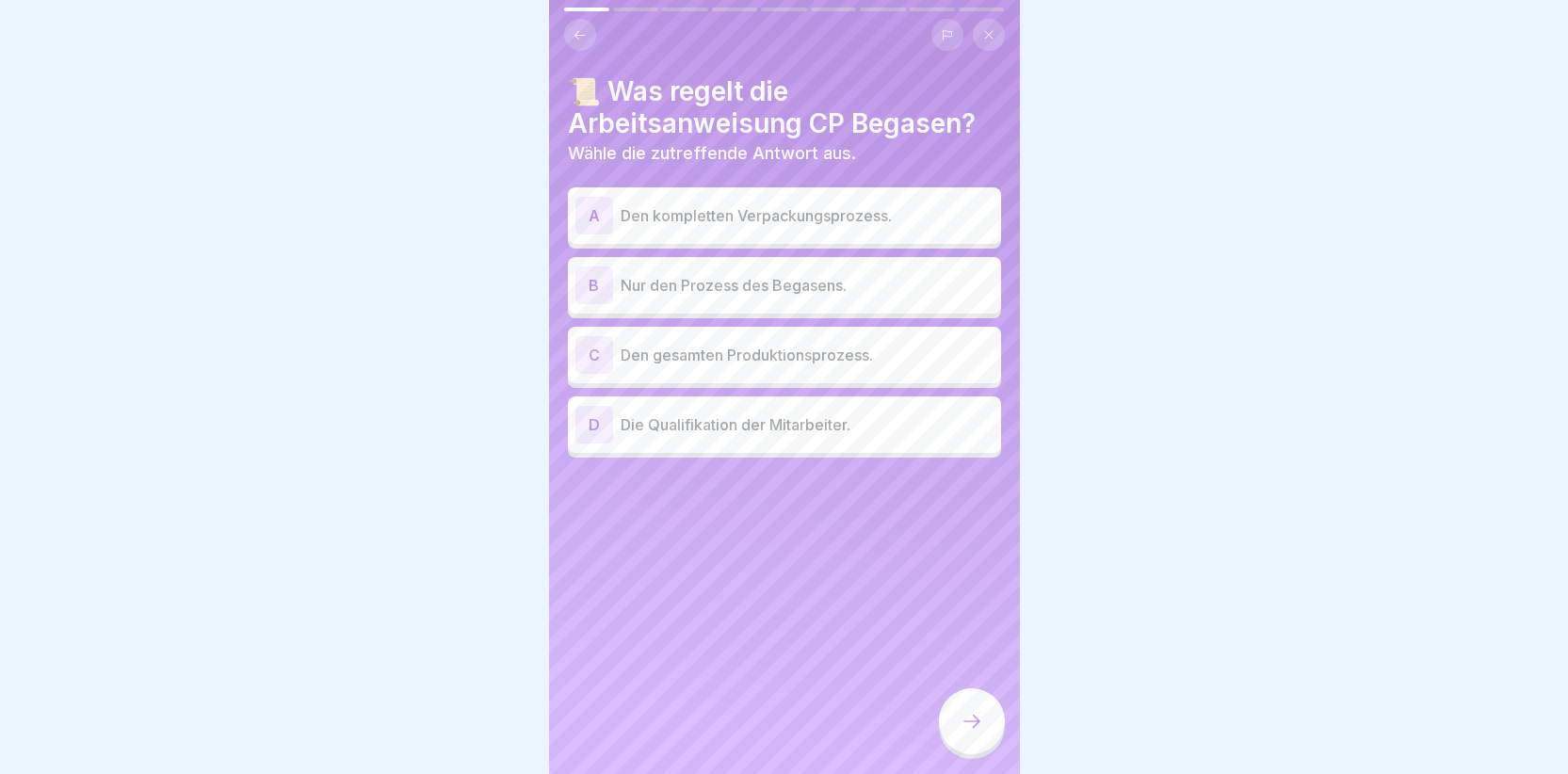
click at [587, 215] on div "A" at bounding box center [594, 215] width 37 height 37
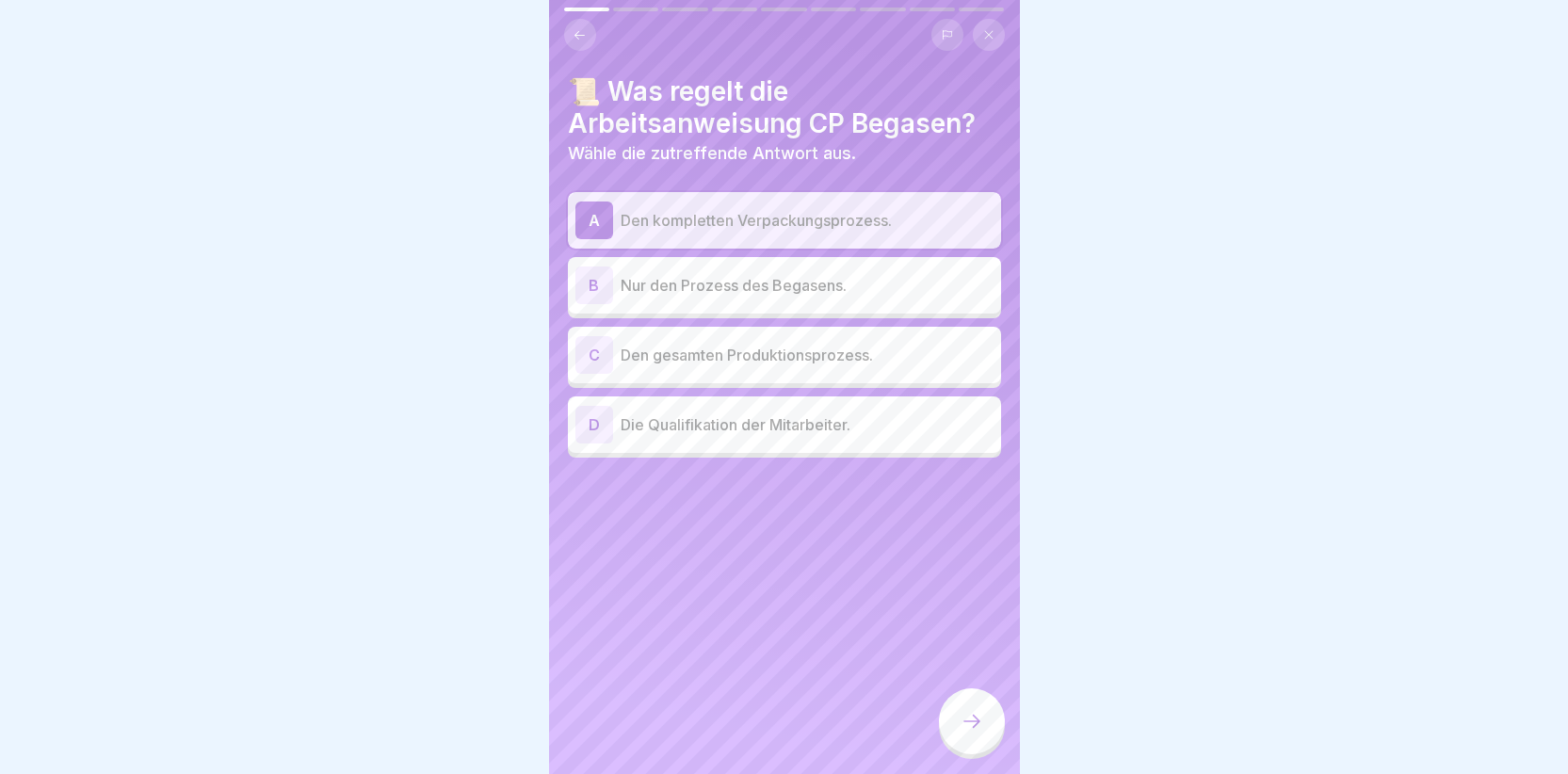
click at [974, 733] on icon at bounding box center [972, 721] width 23 height 23
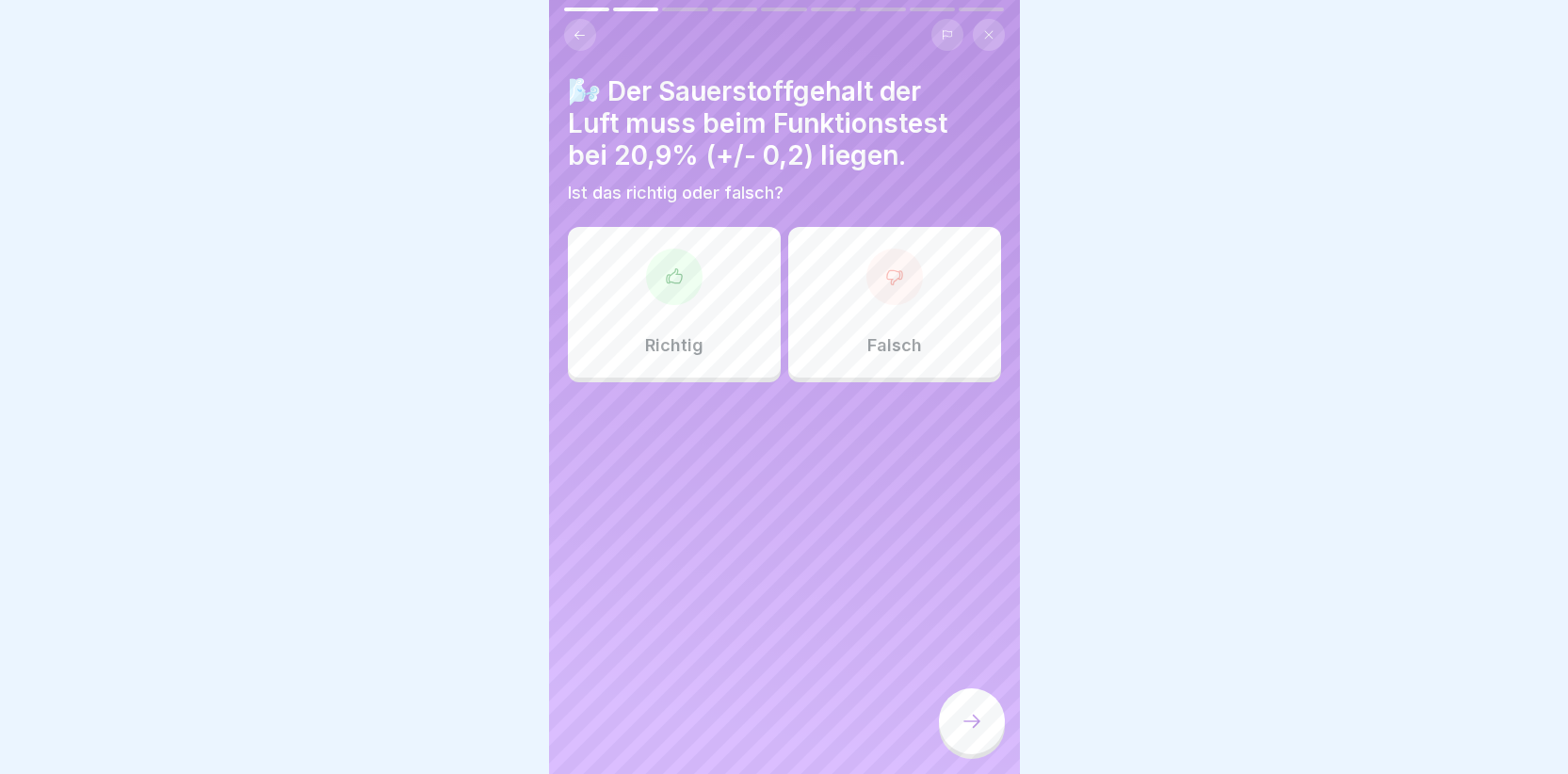
click at [675, 287] on div at bounding box center [674, 276] width 57 height 57
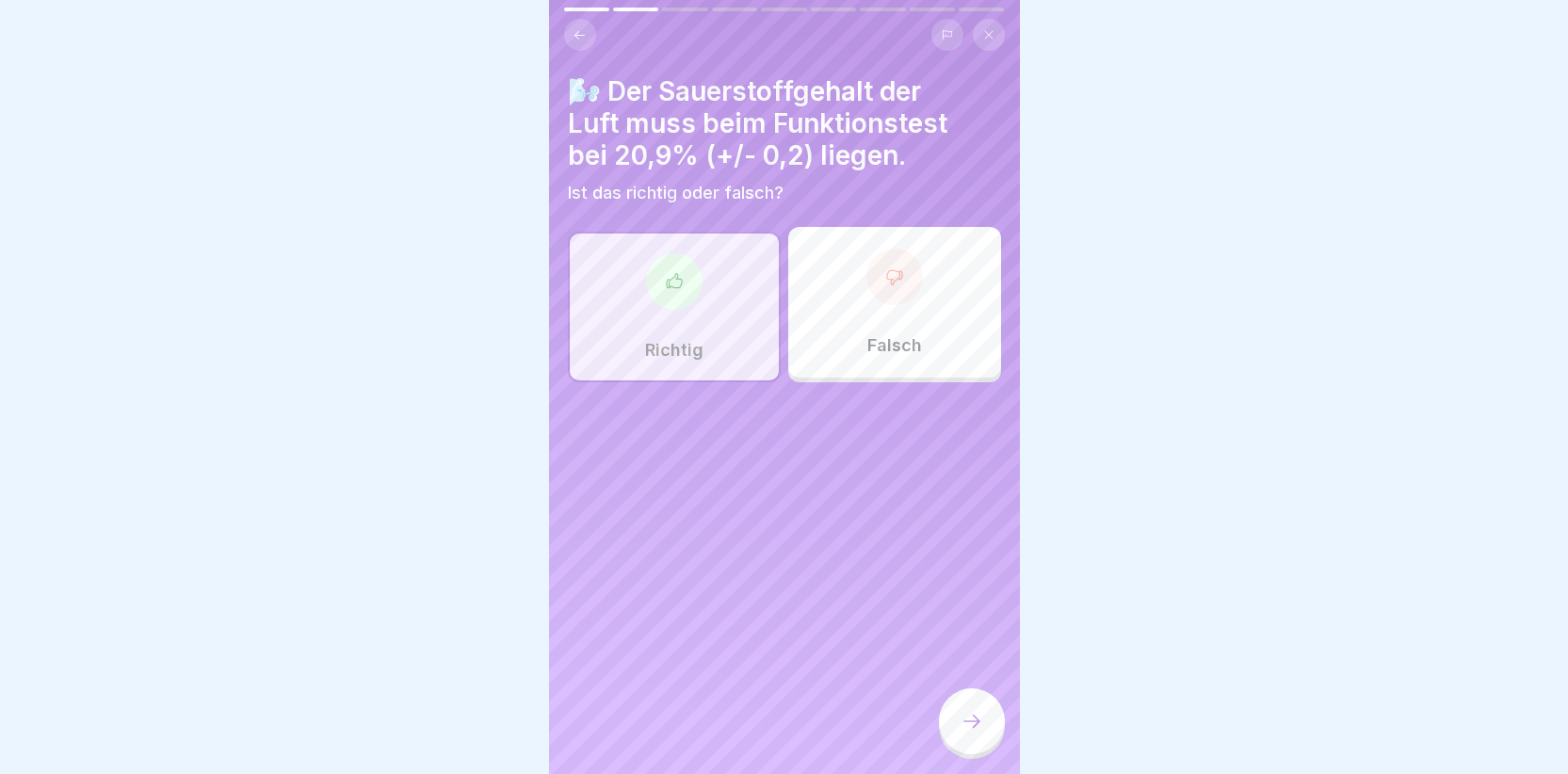
click at [977, 733] on icon at bounding box center [972, 721] width 23 height 23
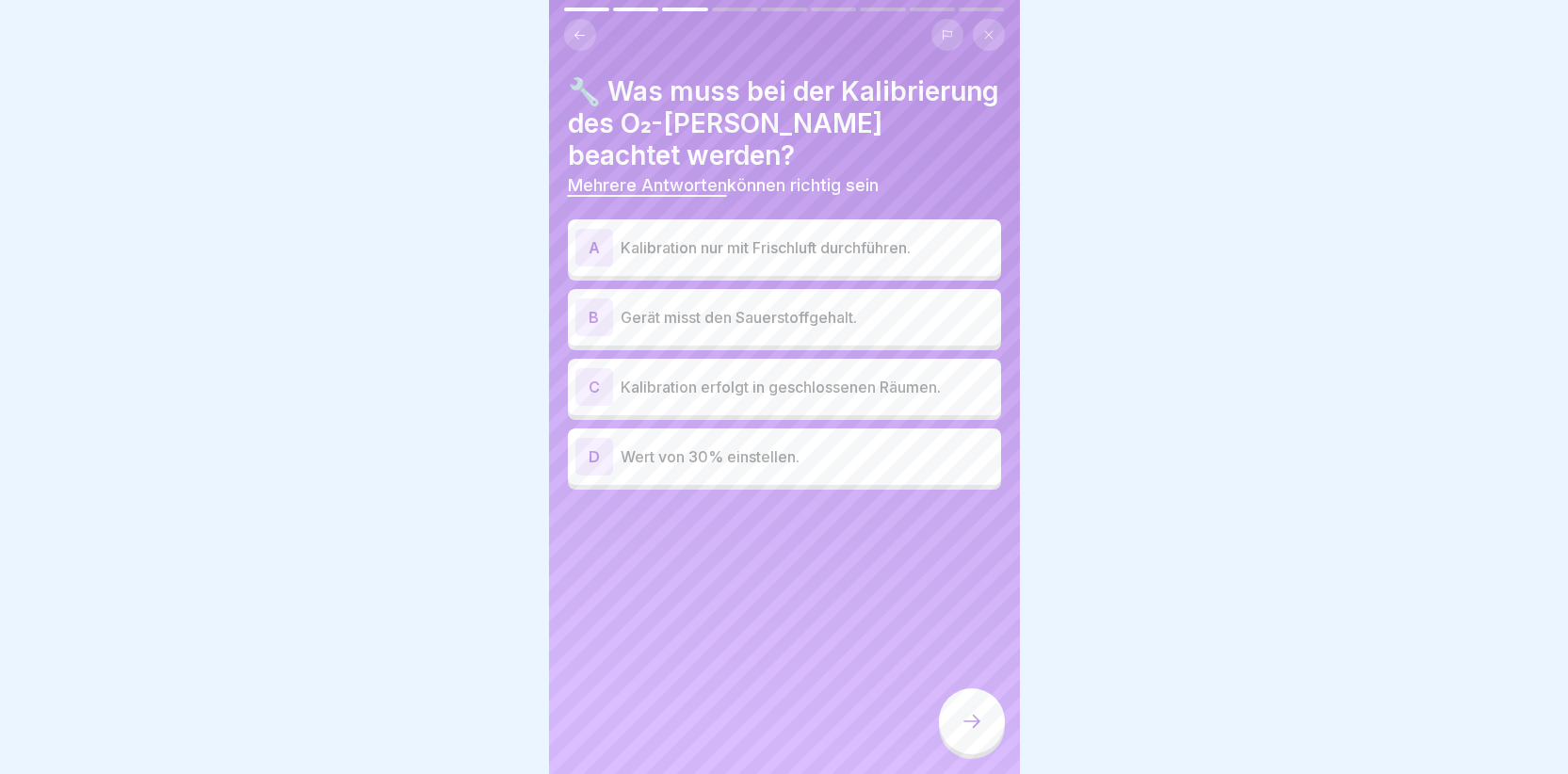
click at [594, 314] on div "B" at bounding box center [594, 317] width 37 height 37
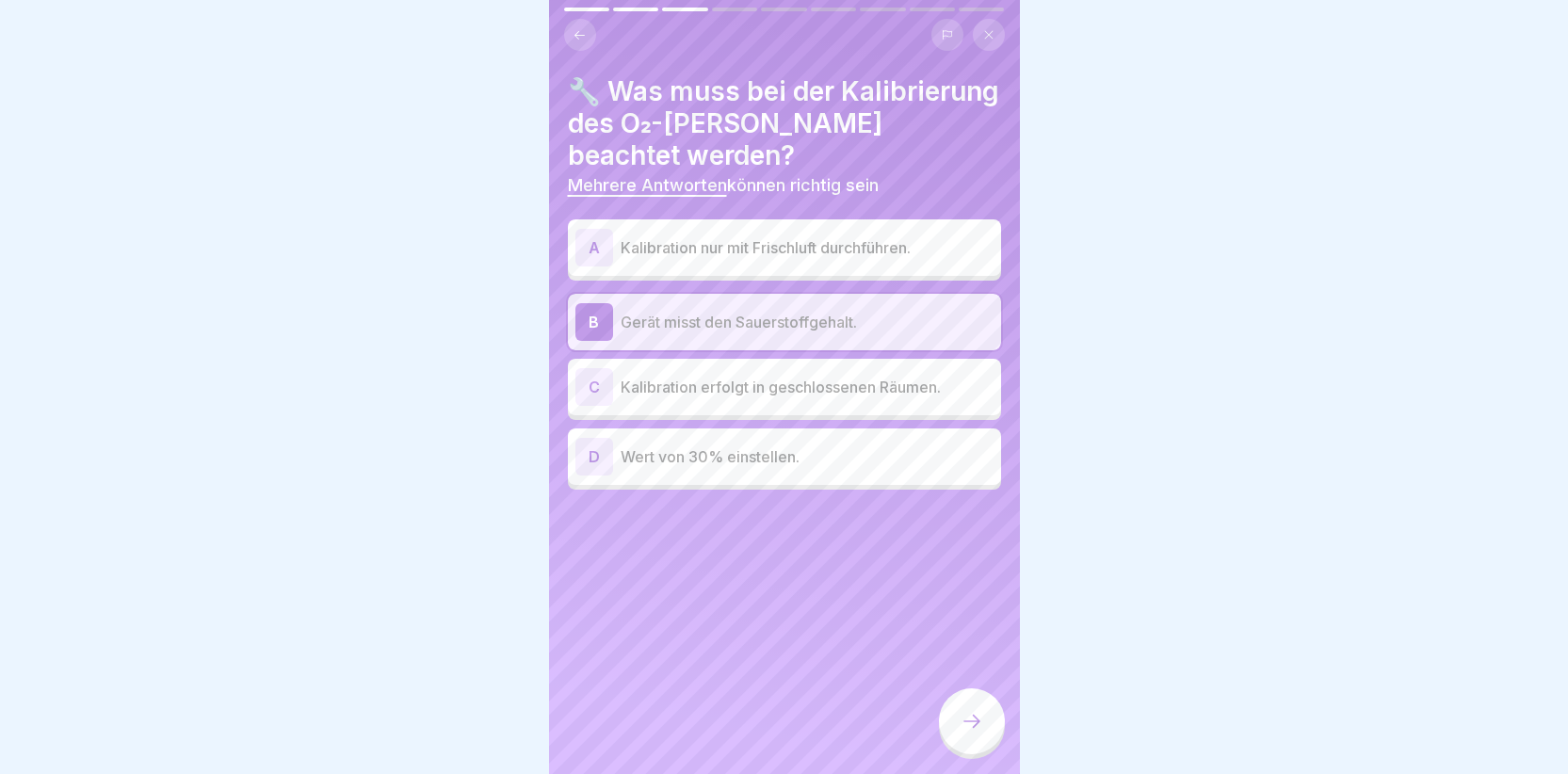
click at [601, 451] on div "D" at bounding box center [594, 457] width 37 height 37
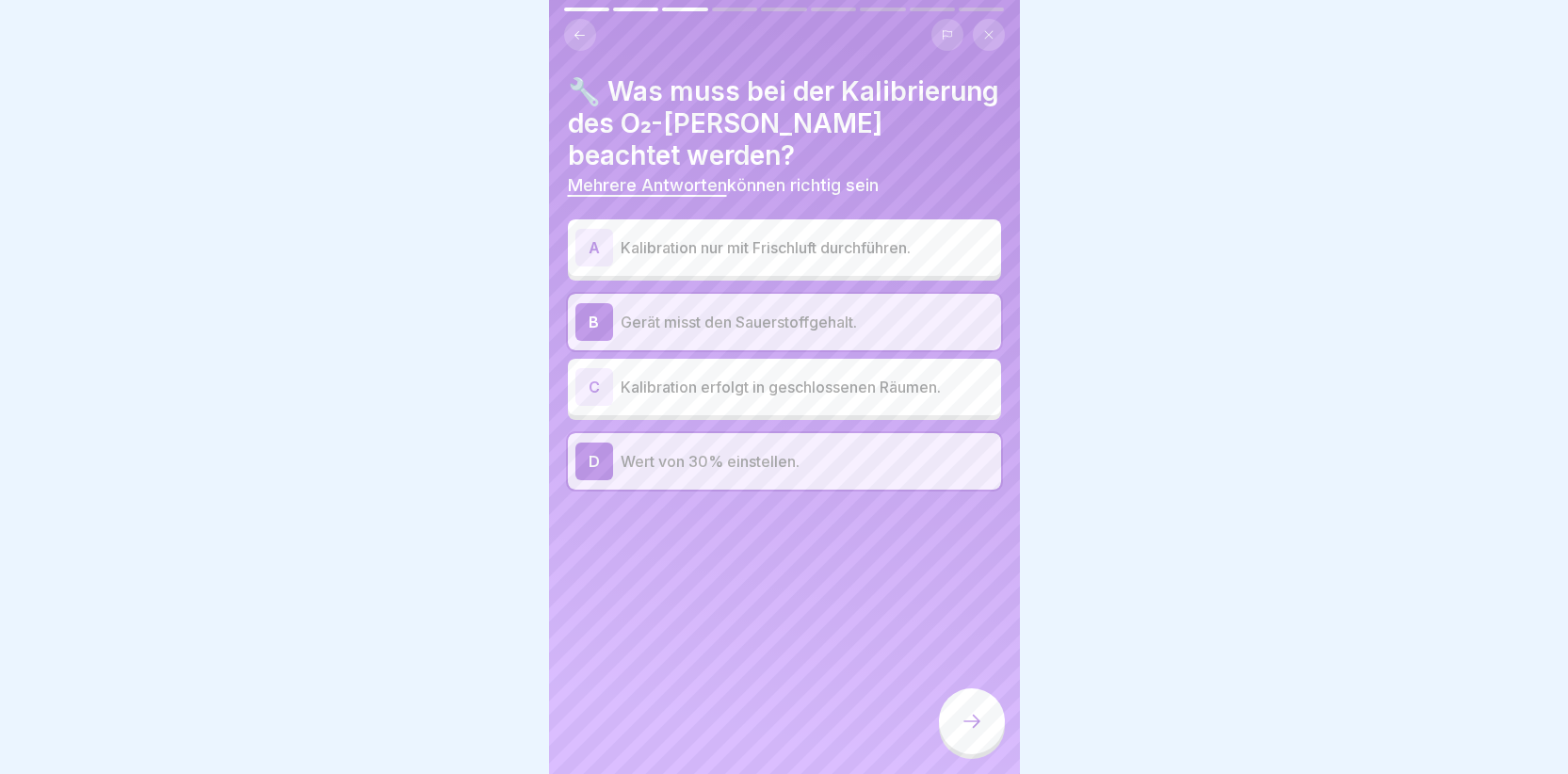
click at [960, 722] on div at bounding box center [971, 721] width 66 height 66
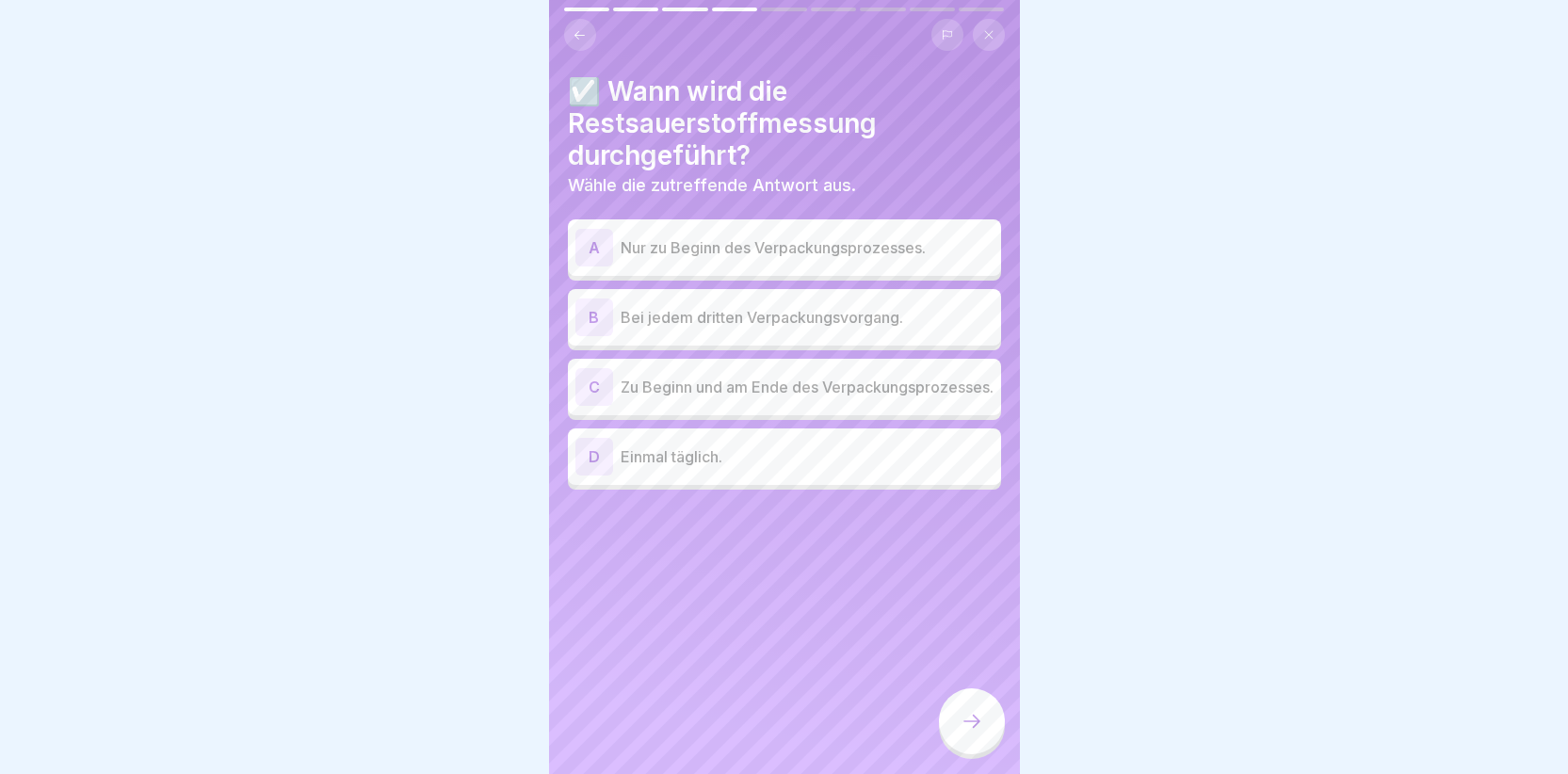
click at [592, 385] on div "C" at bounding box center [594, 387] width 37 height 37
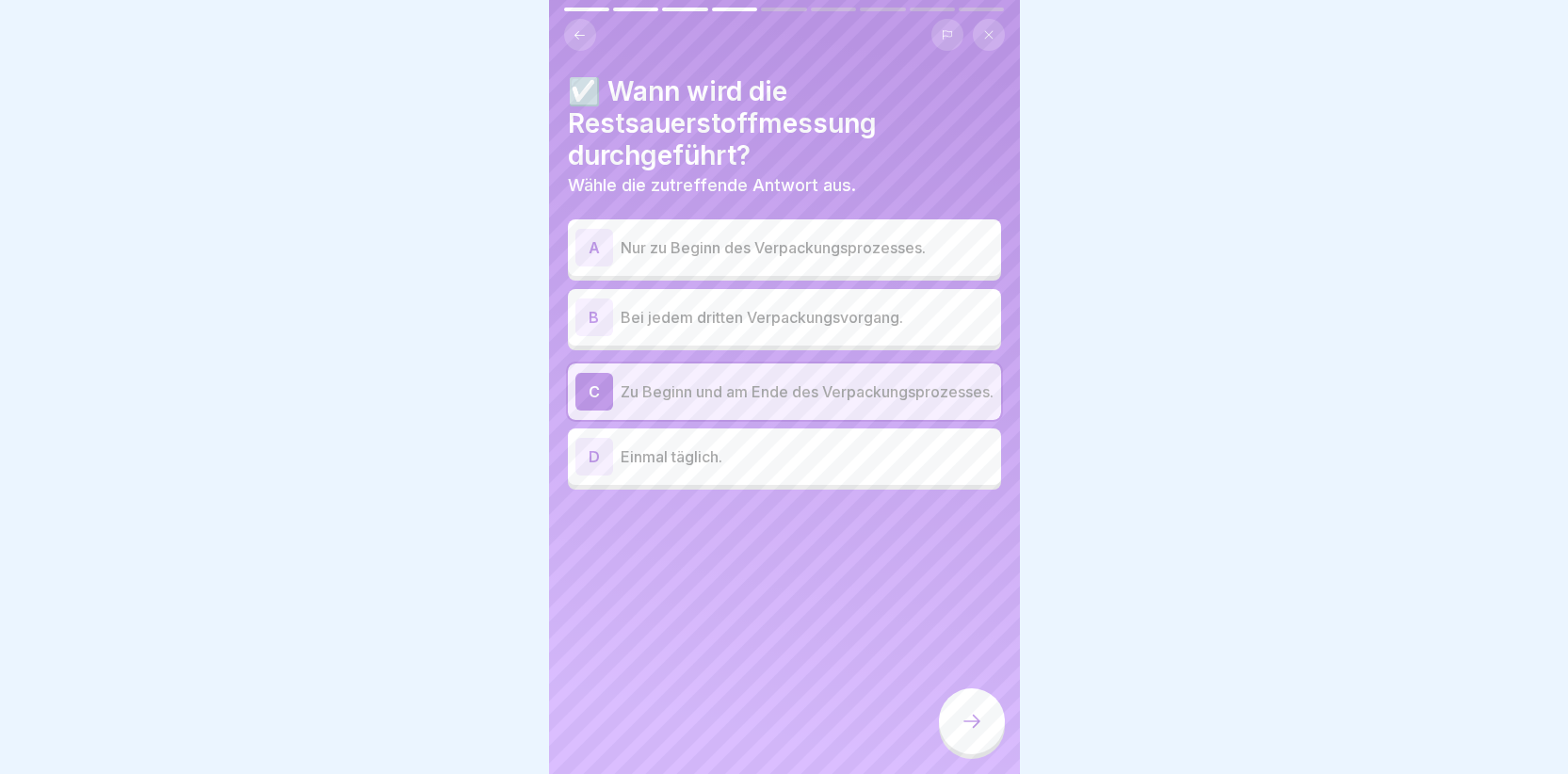
click at [973, 733] on icon at bounding box center [972, 721] width 23 height 23
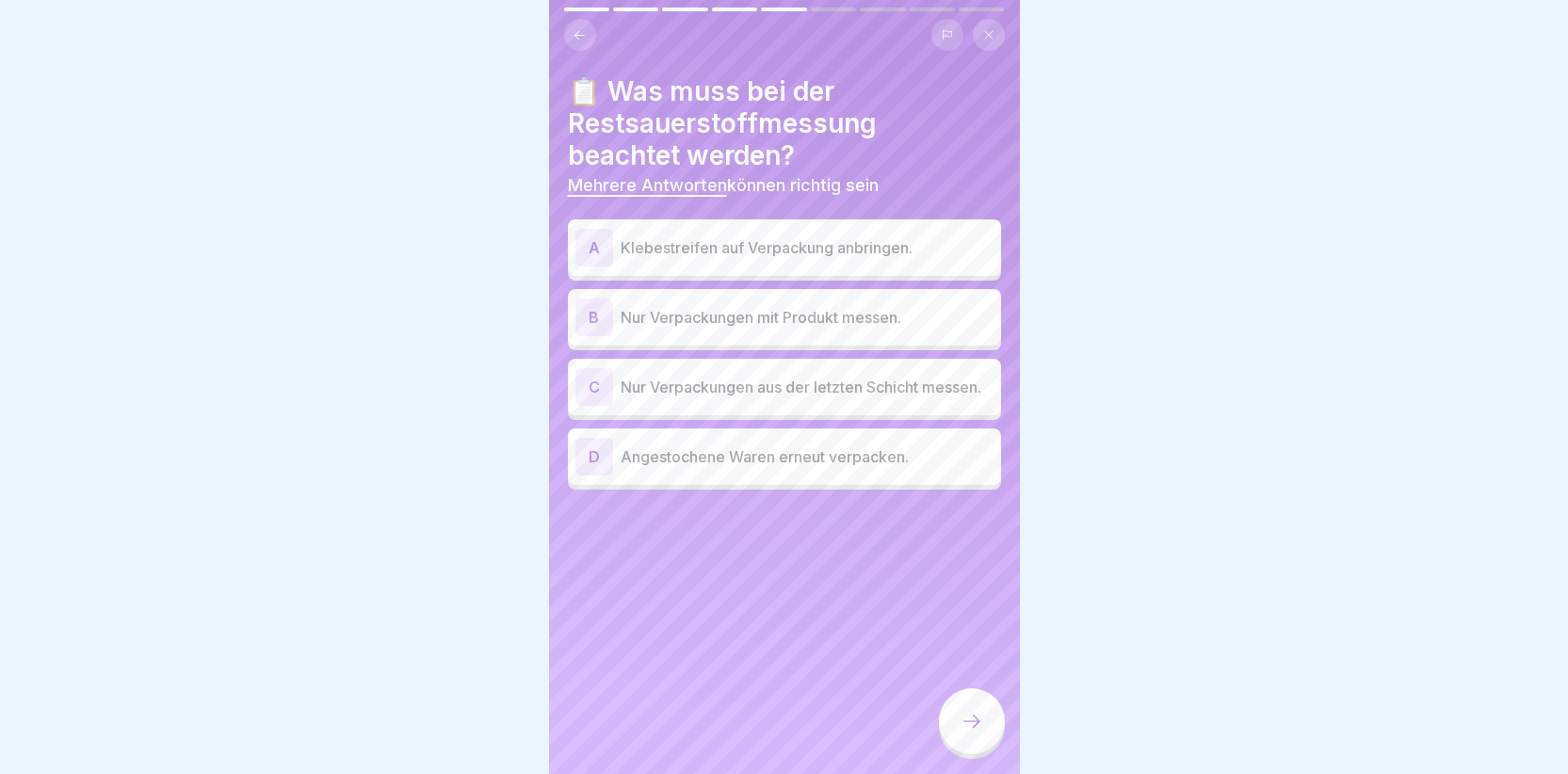
click at [586, 233] on div "A" at bounding box center [594, 247] width 37 height 37
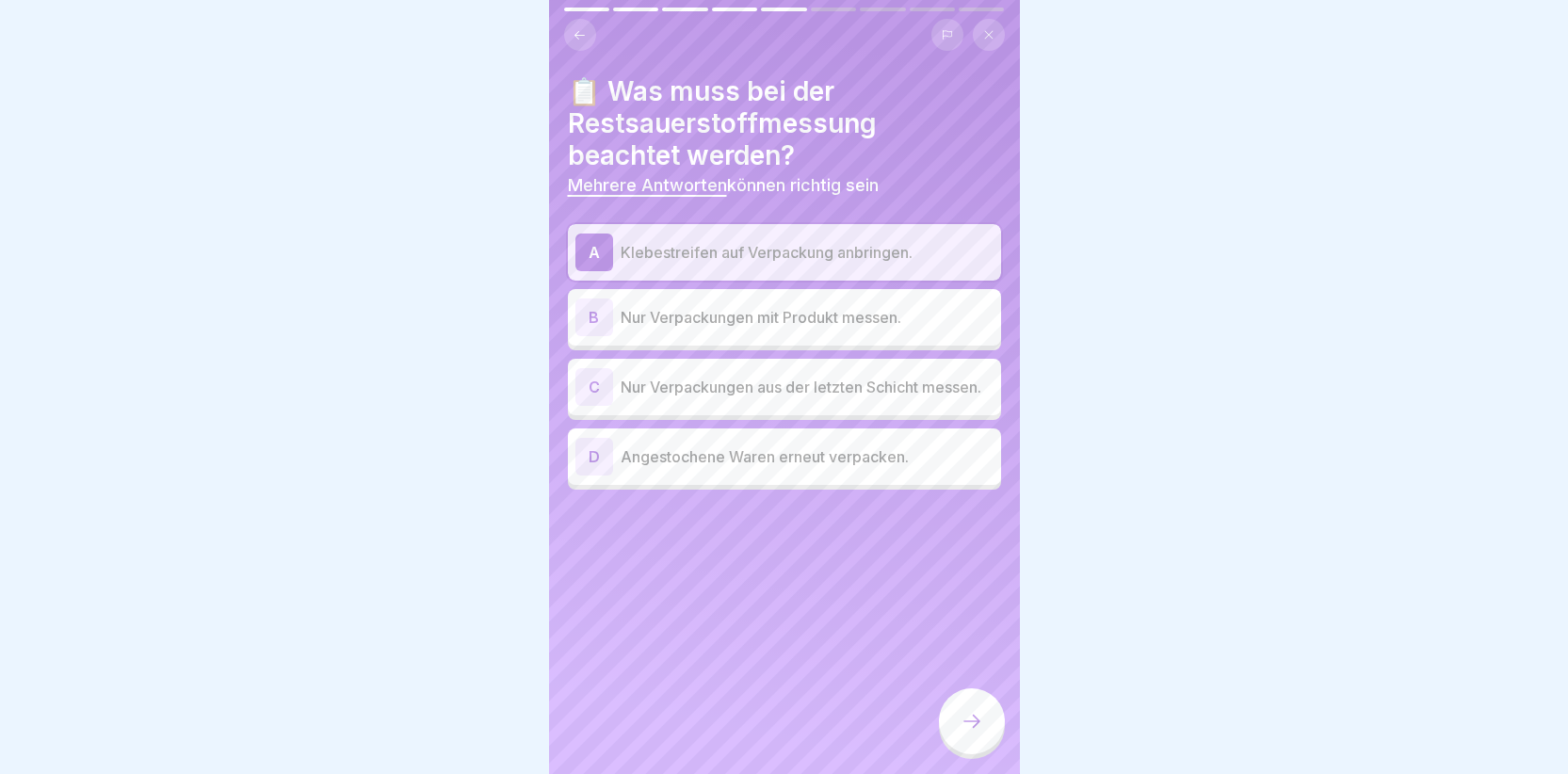
click at [608, 317] on div "B" at bounding box center [594, 317] width 37 height 37
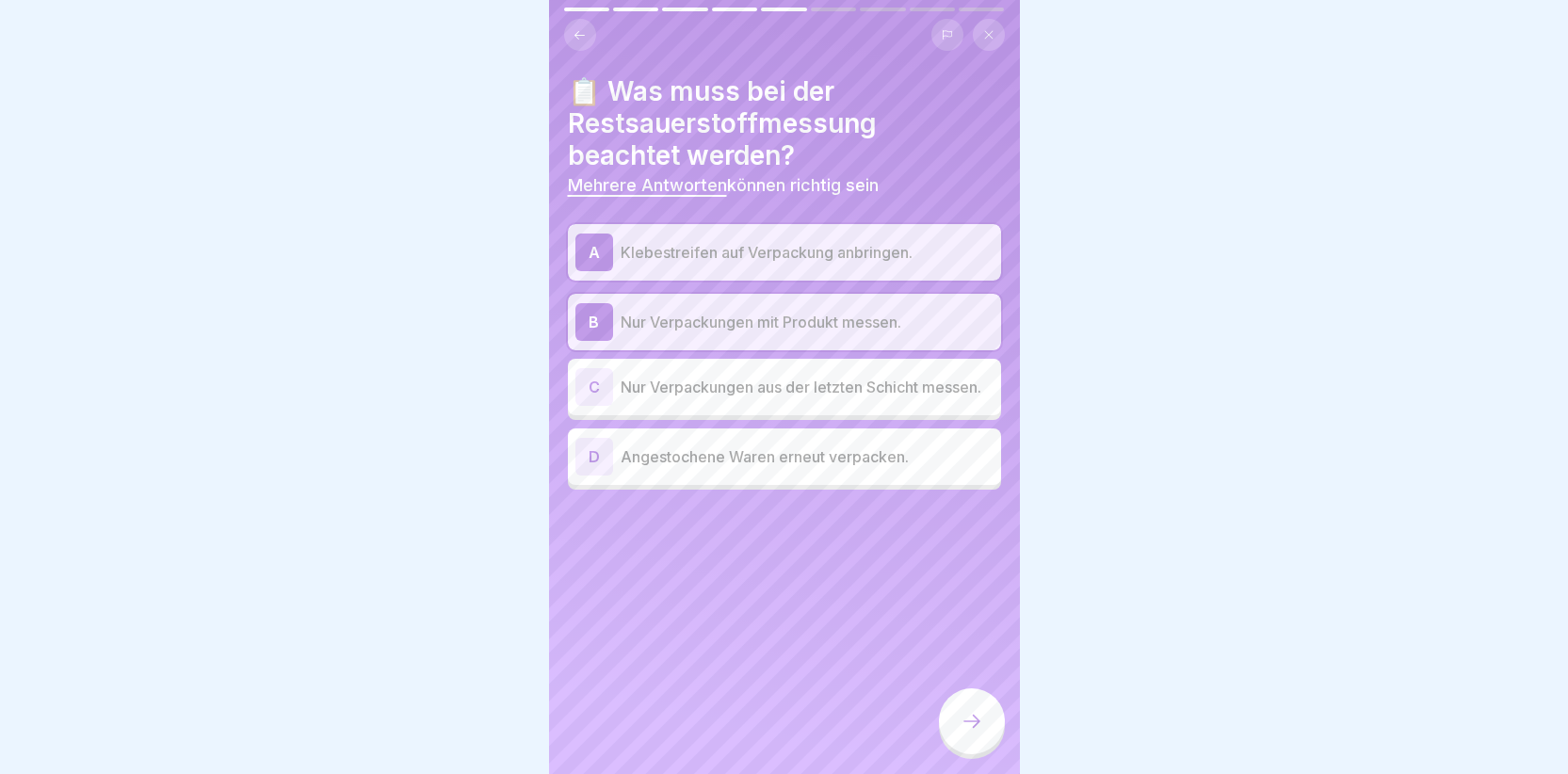
click at [588, 462] on div "D" at bounding box center [594, 457] width 37 height 37
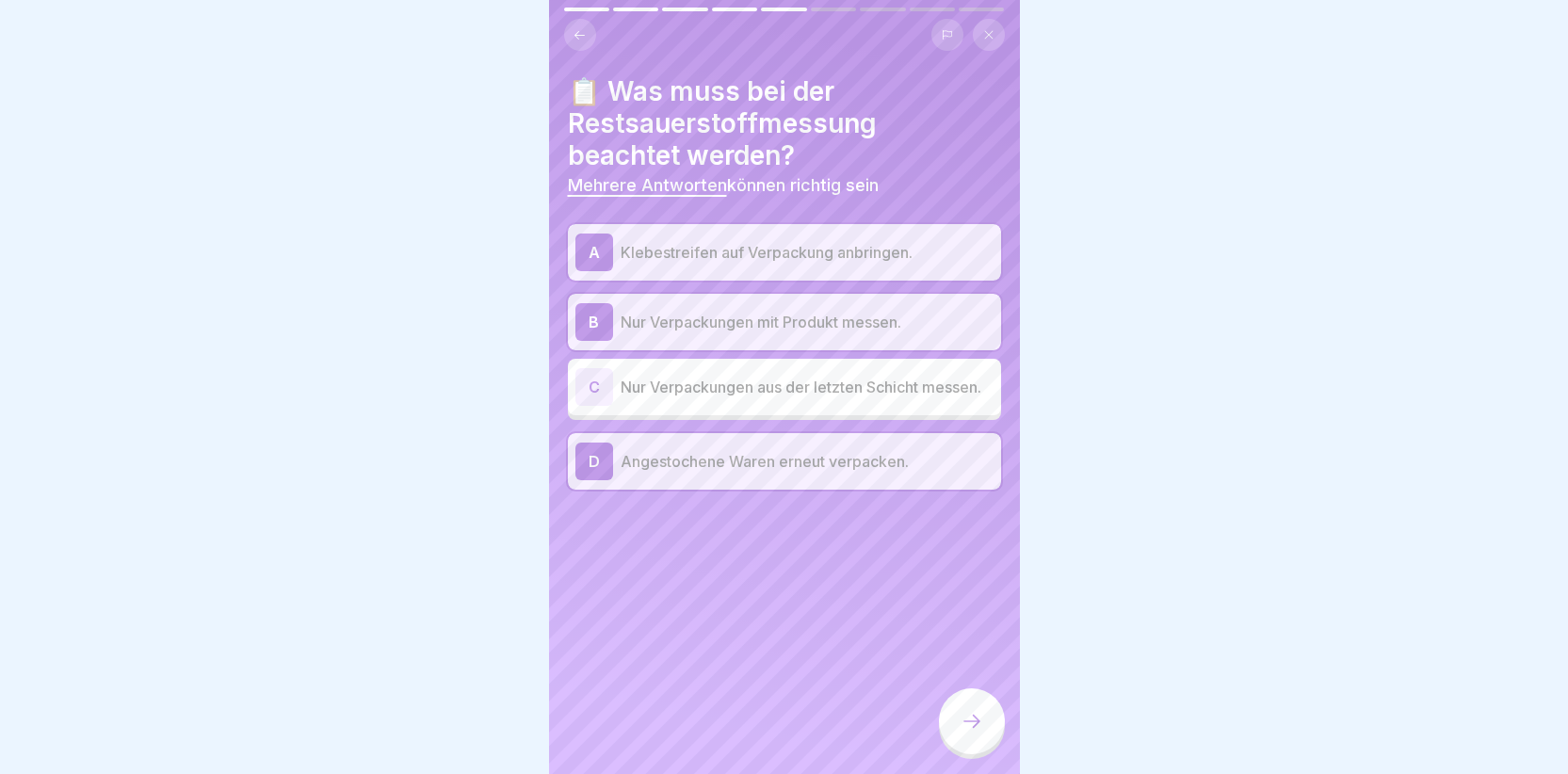
click at [977, 733] on icon at bounding box center [972, 721] width 23 height 23
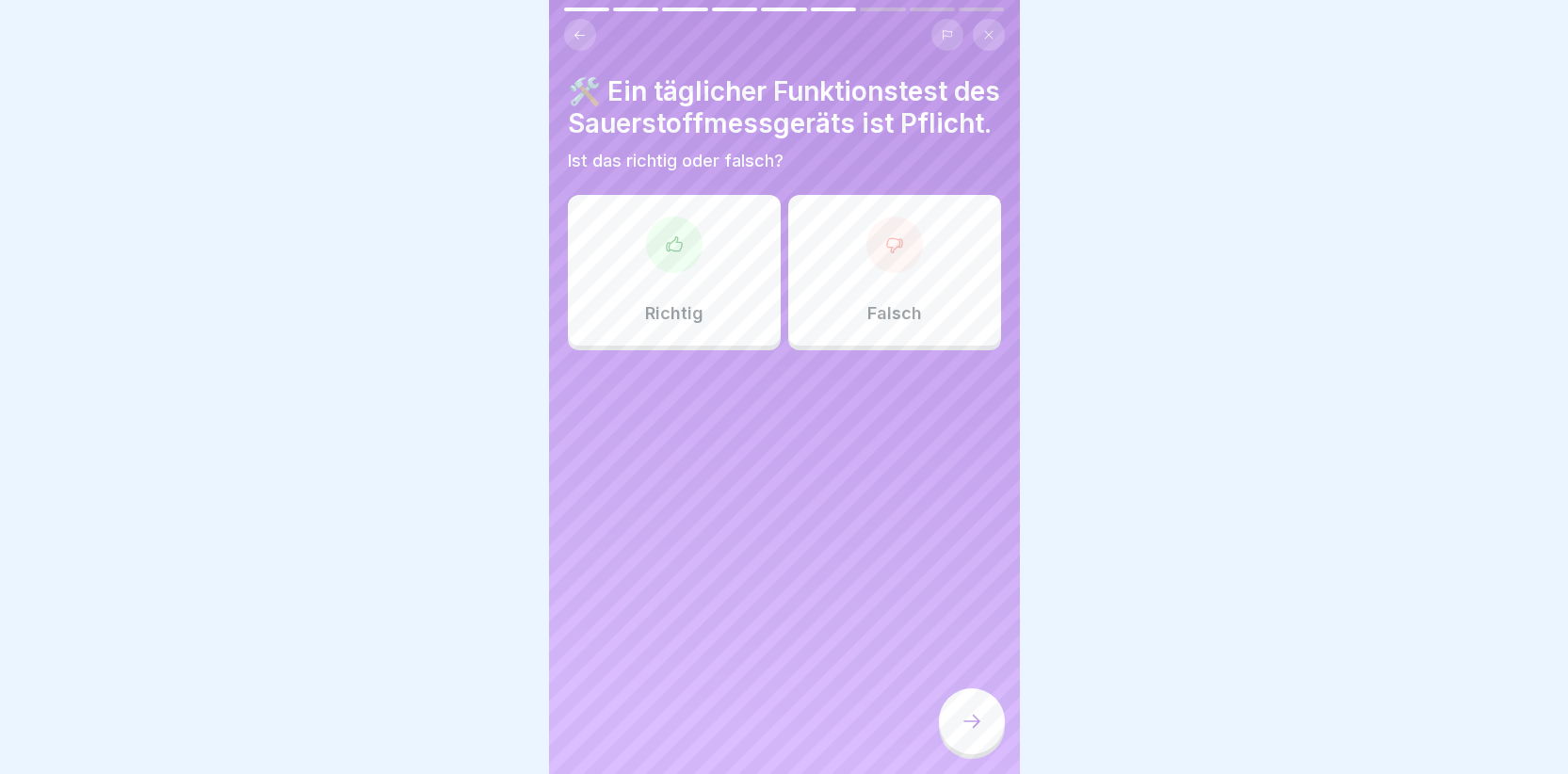
click at [660, 273] on div at bounding box center [674, 245] width 57 height 57
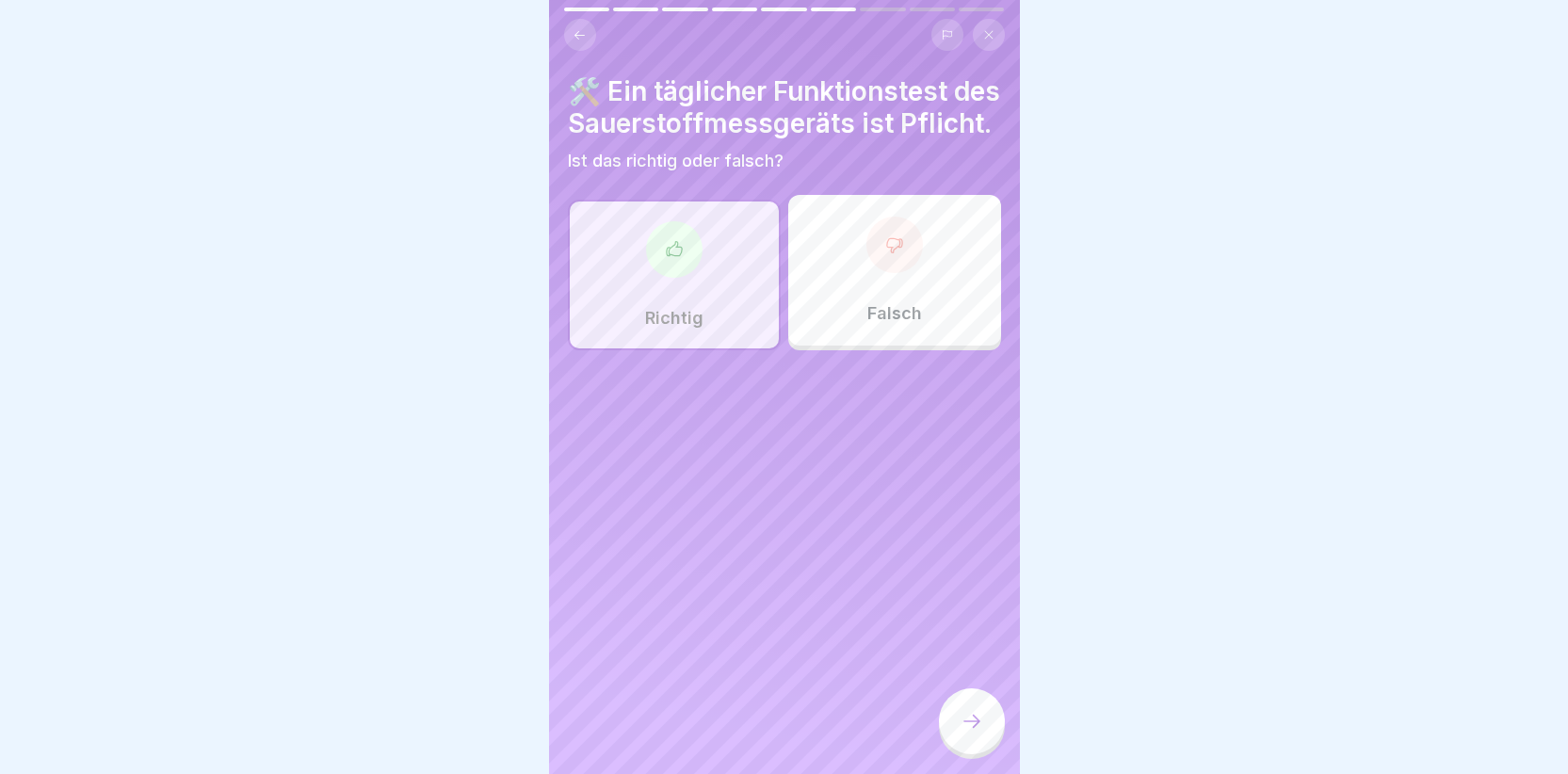
click at [963, 733] on icon at bounding box center [972, 721] width 23 height 23
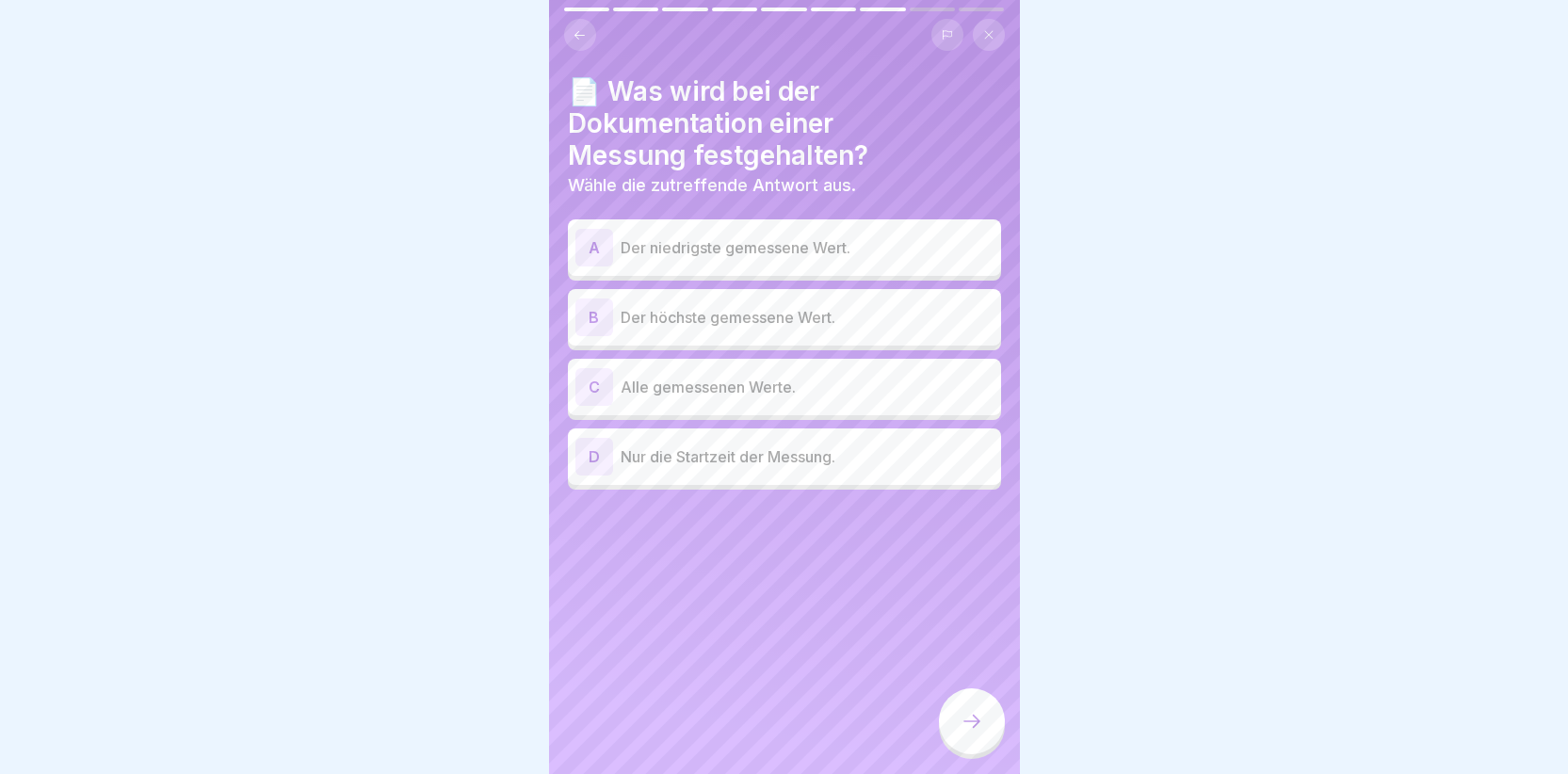
click at [589, 390] on div "C" at bounding box center [594, 387] width 37 height 37
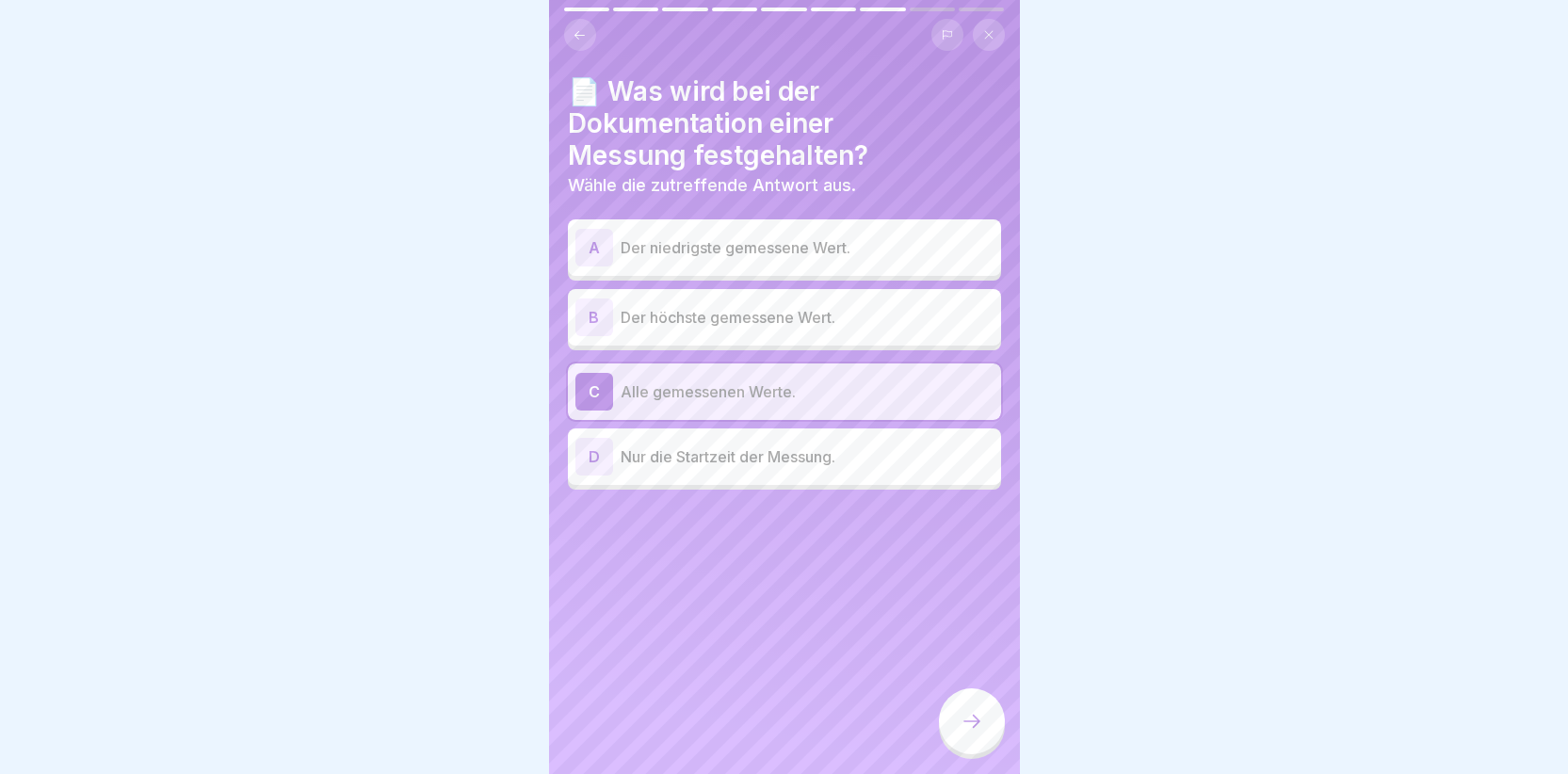
click at [971, 730] on icon at bounding box center [972, 721] width 23 height 23
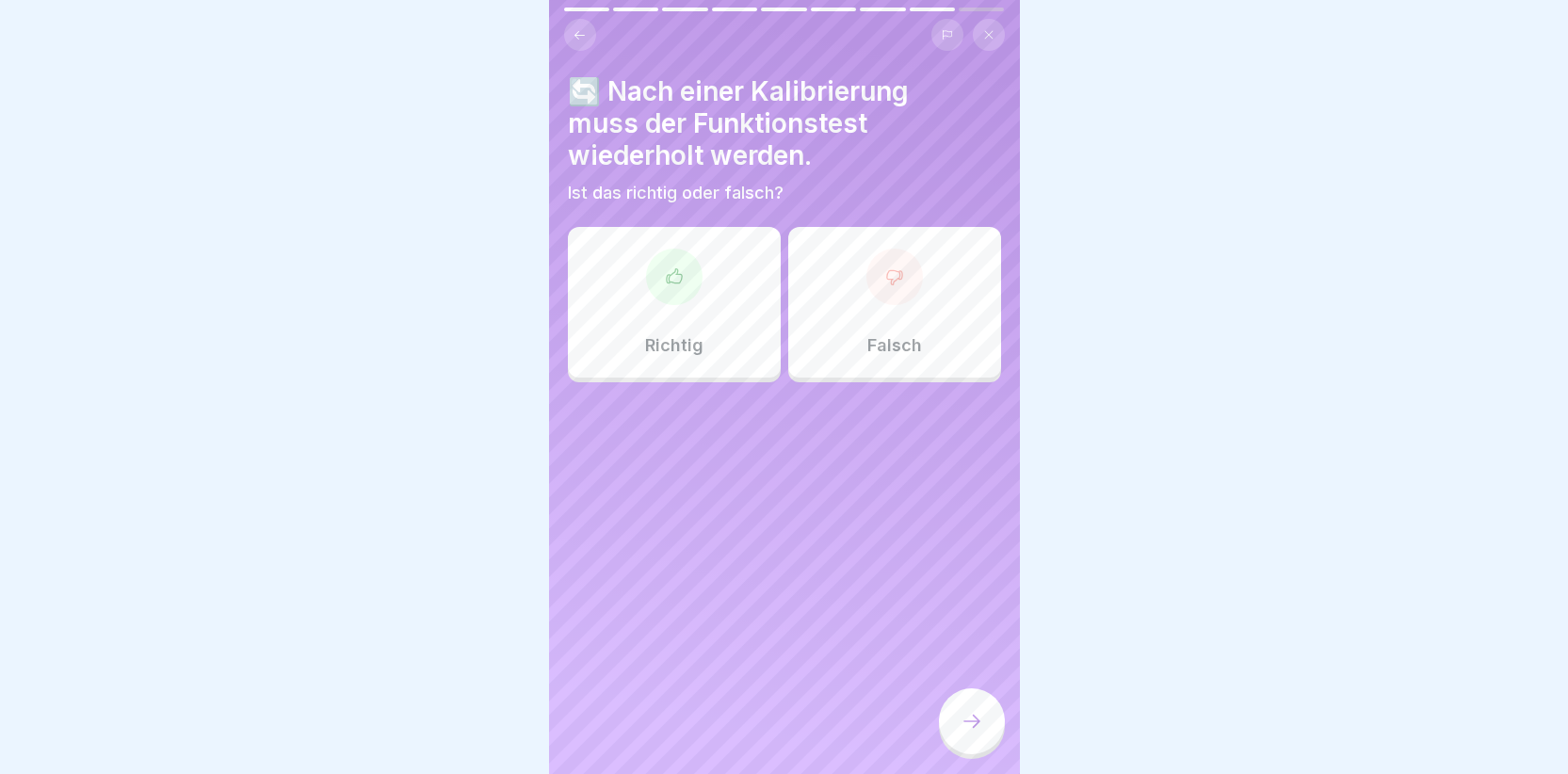
click at [668, 286] on icon at bounding box center [674, 277] width 19 height 19
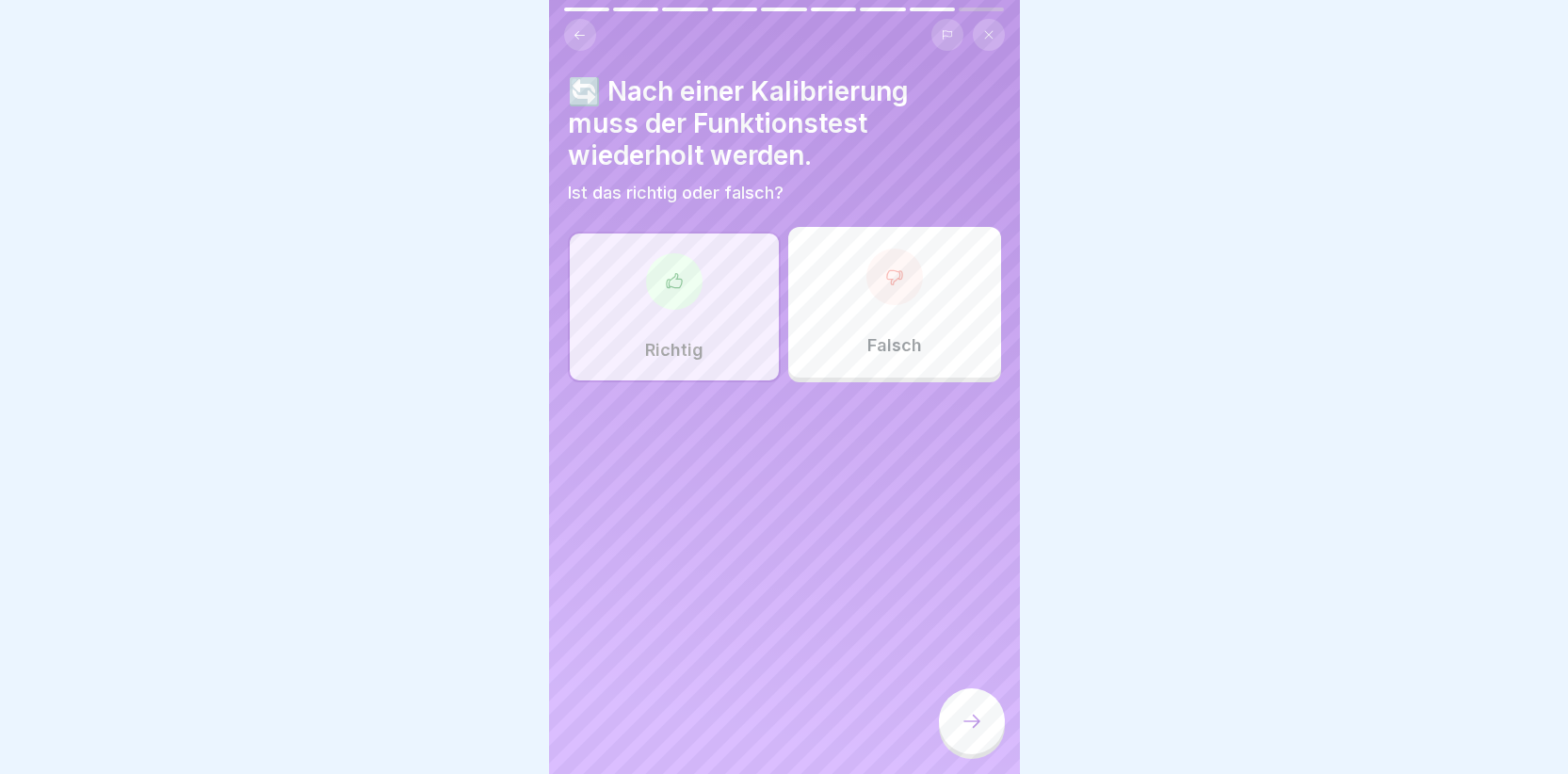
click at [958, 731] on div at bounding box center [971, 721] width 66 height 66
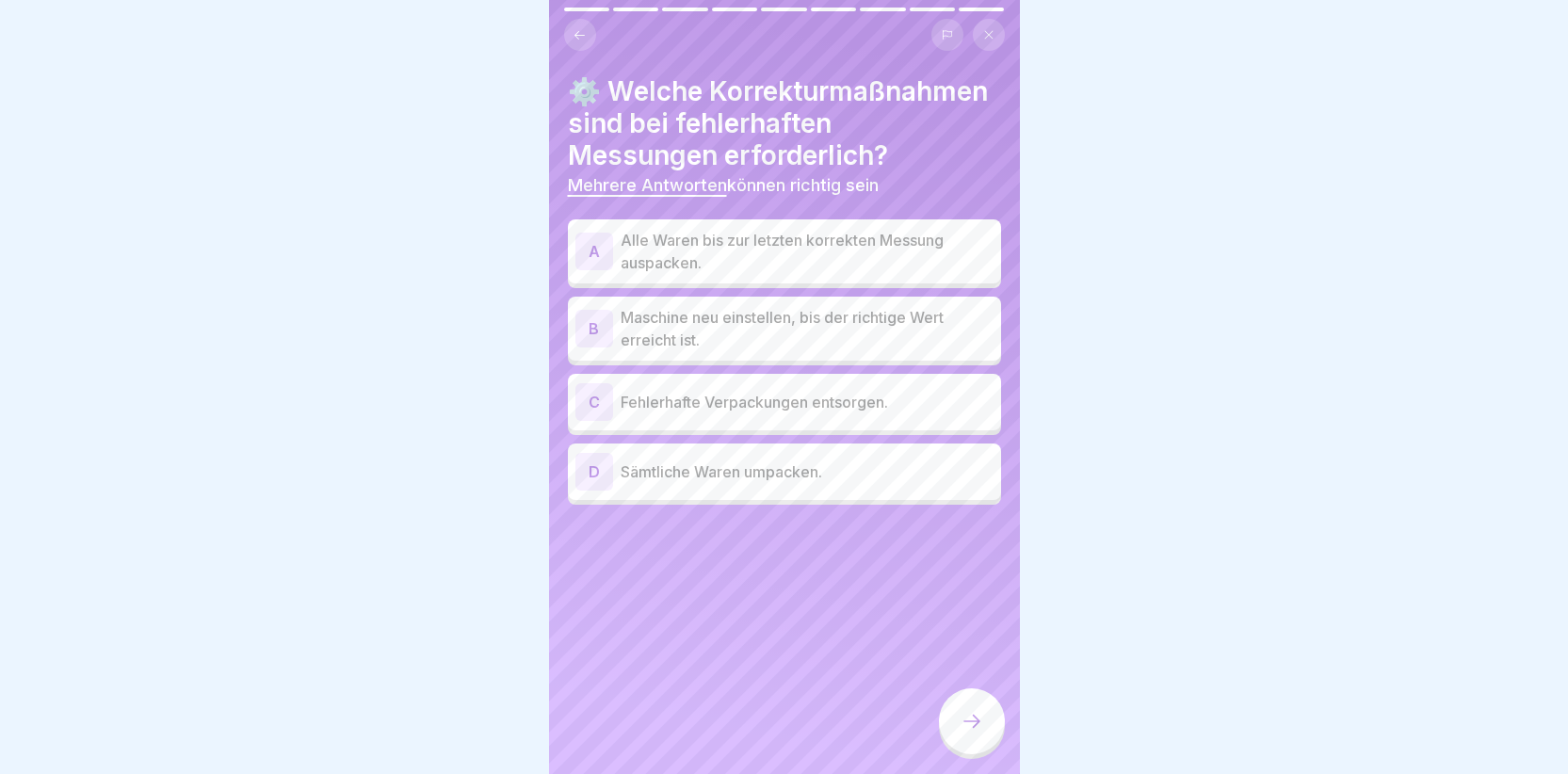
click at [587, 270] on div "A" at bounding box center [594, 251] width 37 height 37
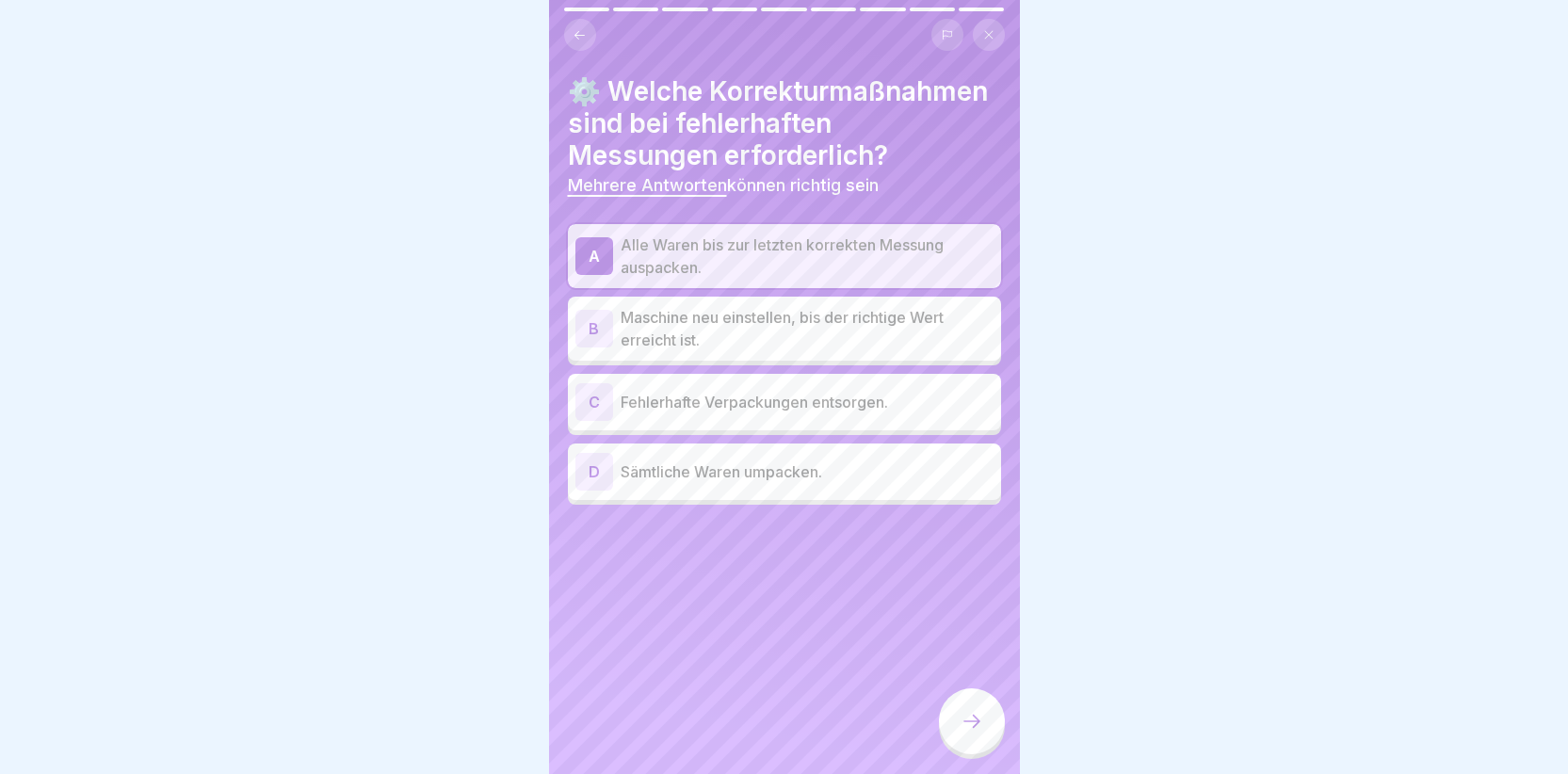
click at [605, 491] on div "D" at bounding box center [594, 471] width 37 height 37
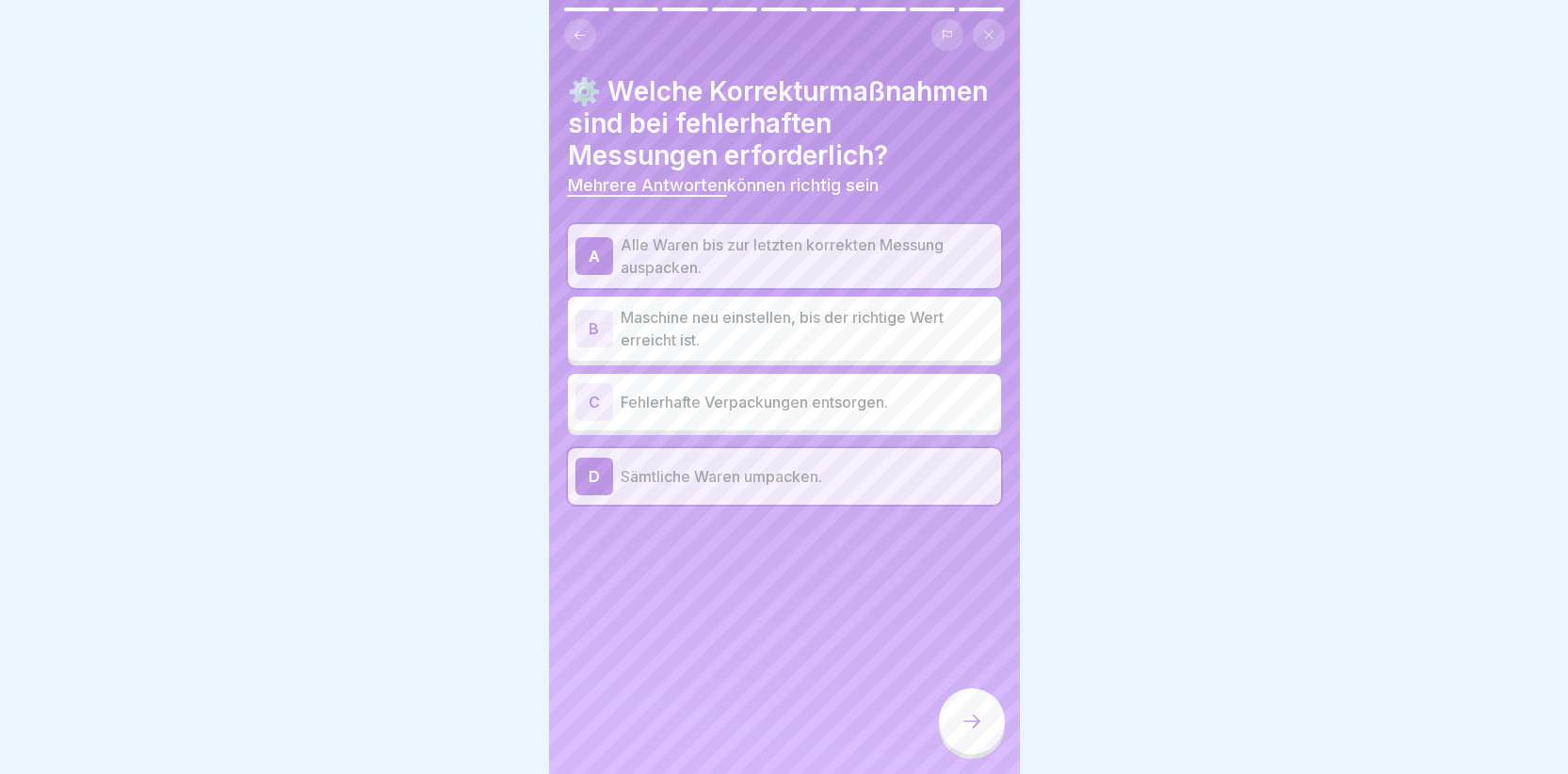
click at [588, 347] on div "B" at bounding box center [594, 328] width 37 height 37
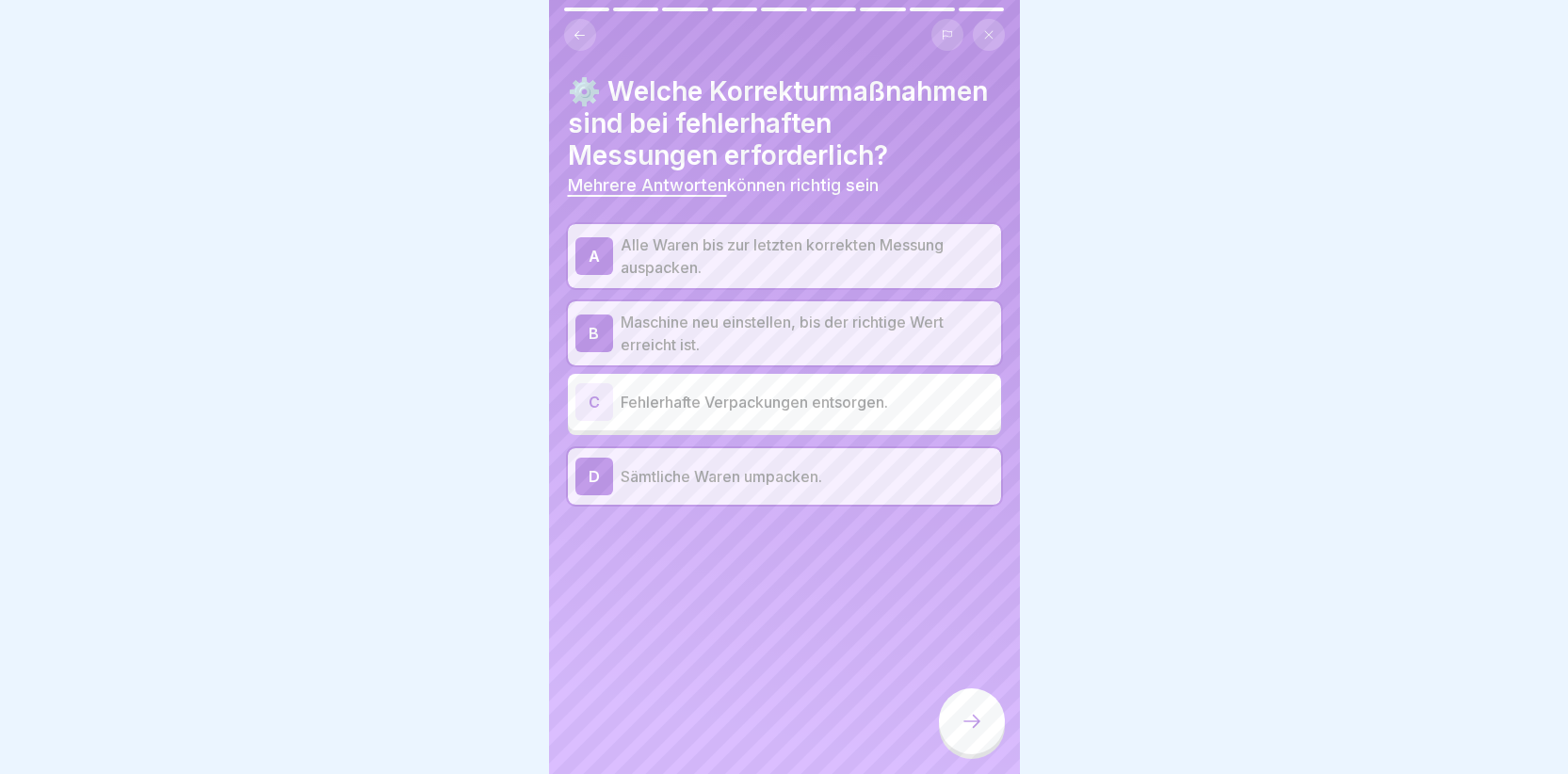
click at [970, 712] on div at bounding box center [971, 721] width 66 height 66
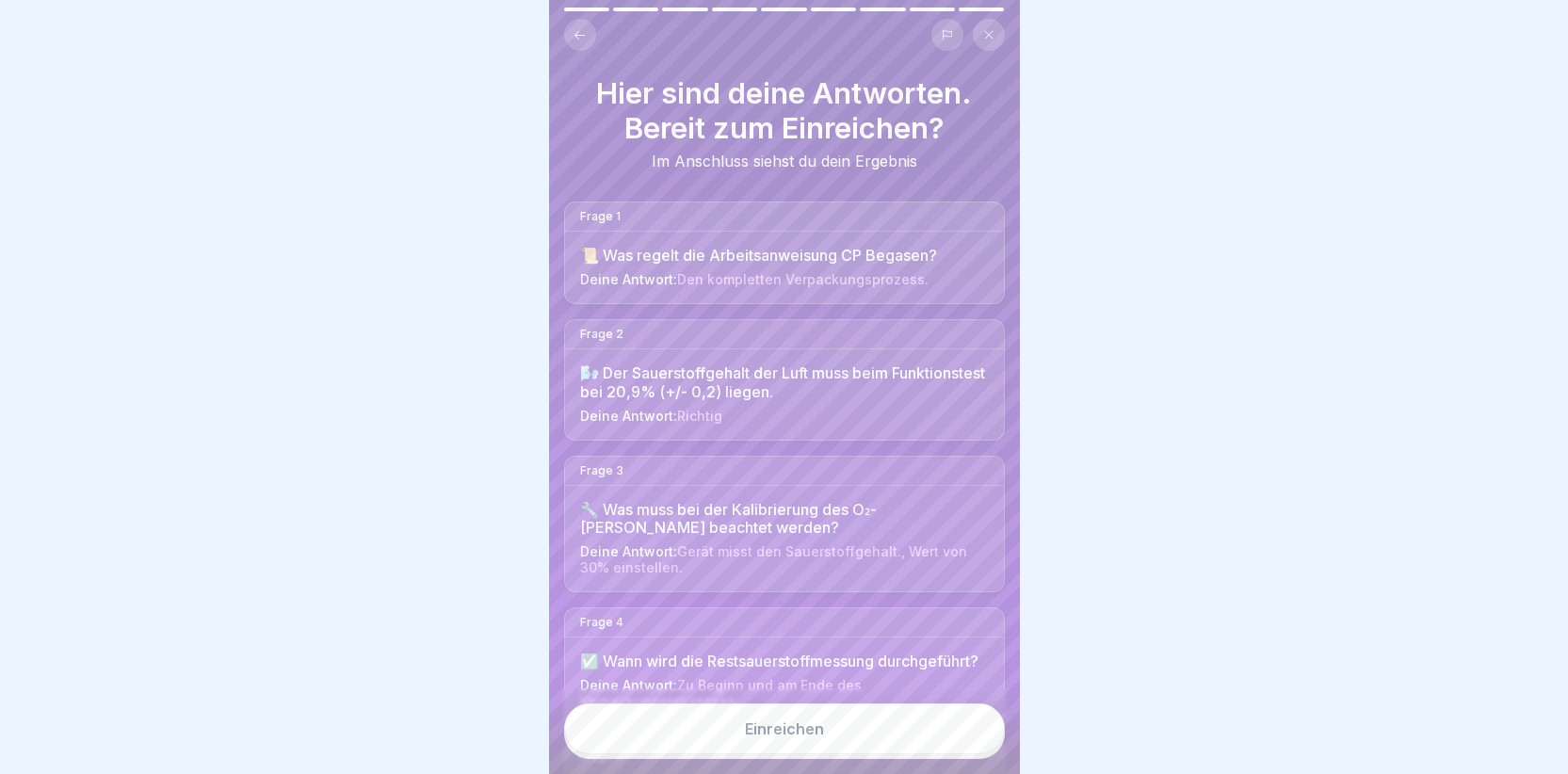
click at [765, 728] on button "Einreichen" at bounding box center [784, 729] width 441 height 51
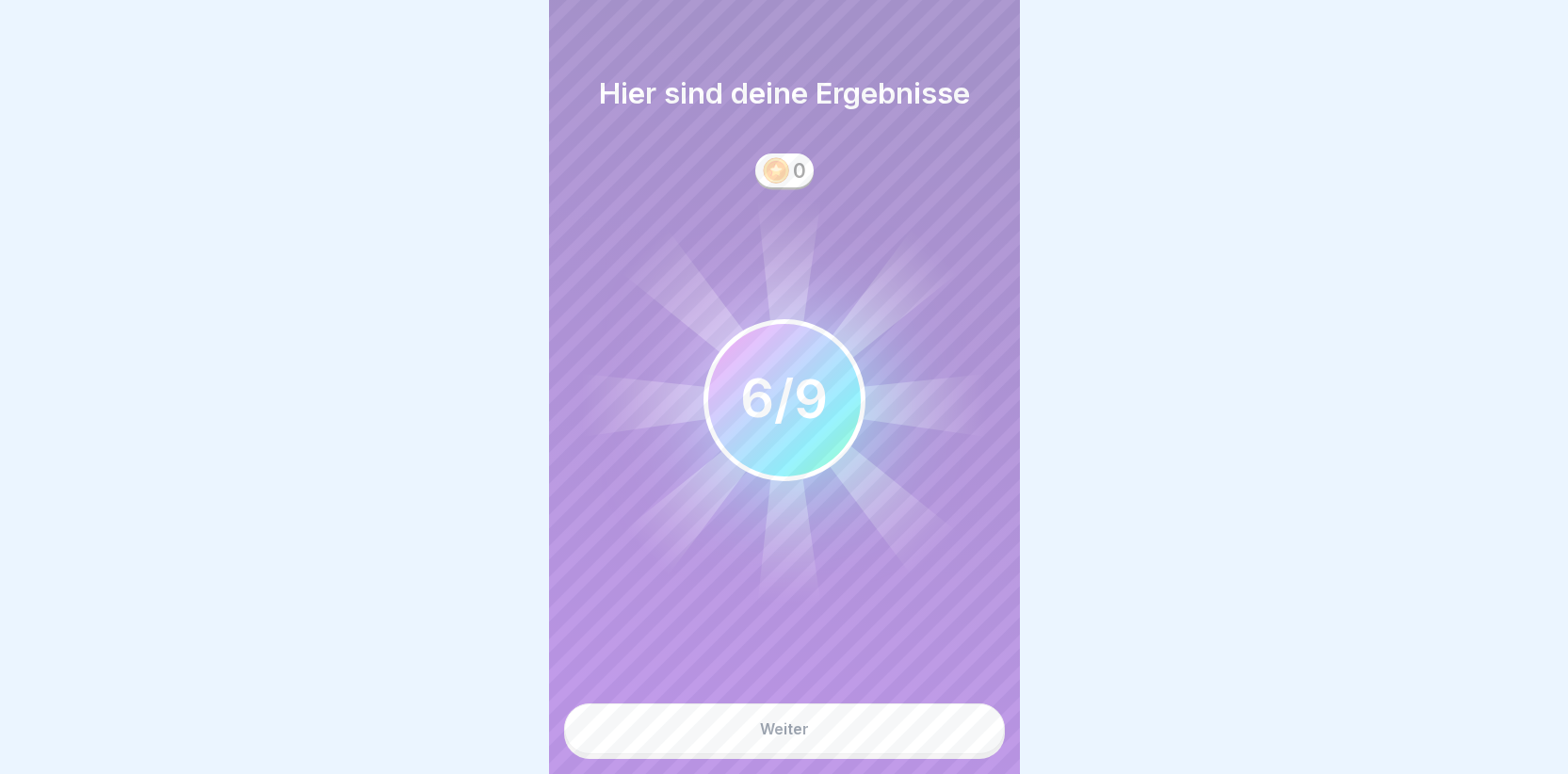
click at [754, 737] on button "Weiter" at bounding box center [784, 729] width 441 height 51
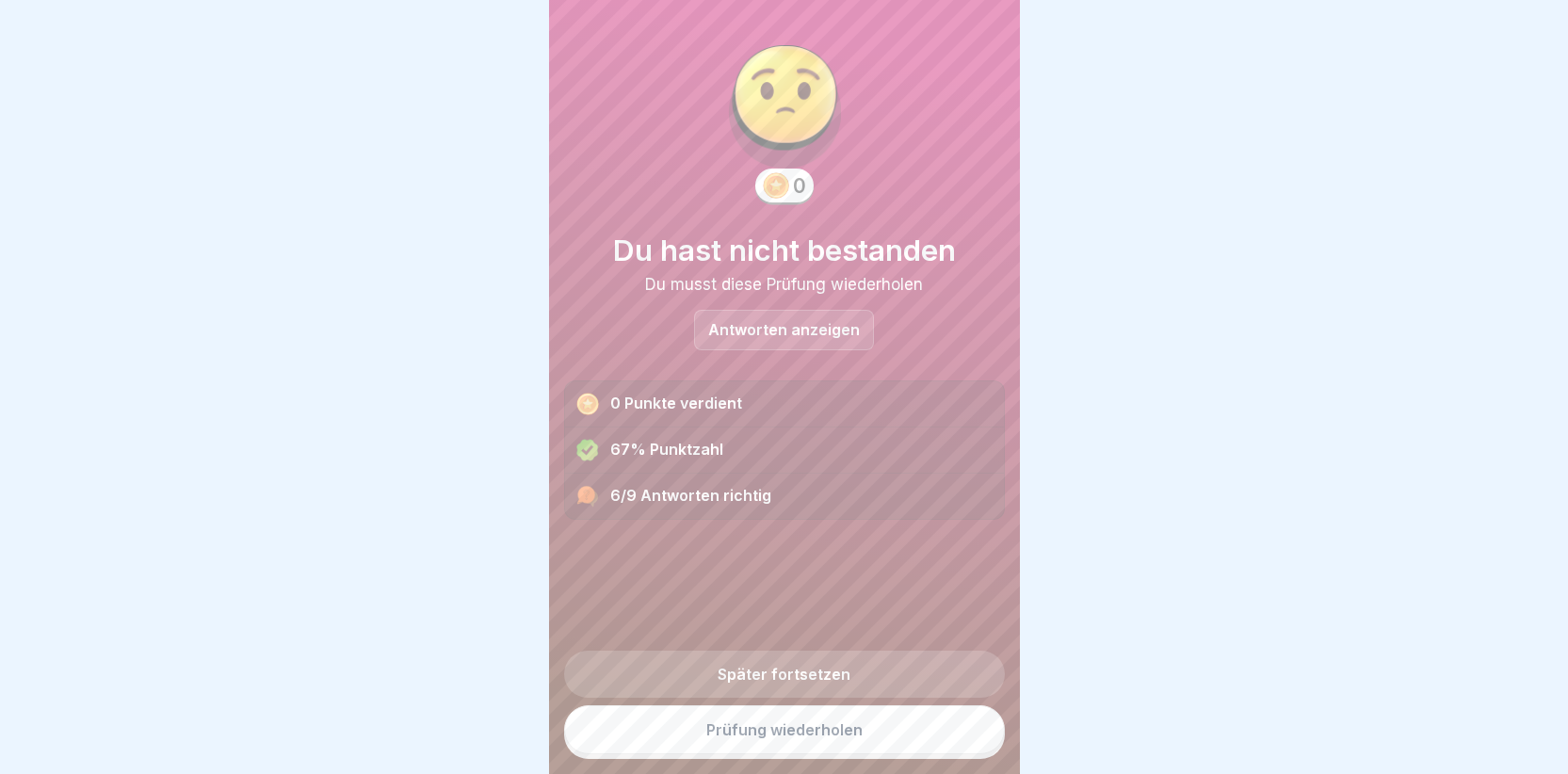
click at [721, 746] on link "Prüfung wiederholen" at bounding box center [784, 730] width 441 height 49
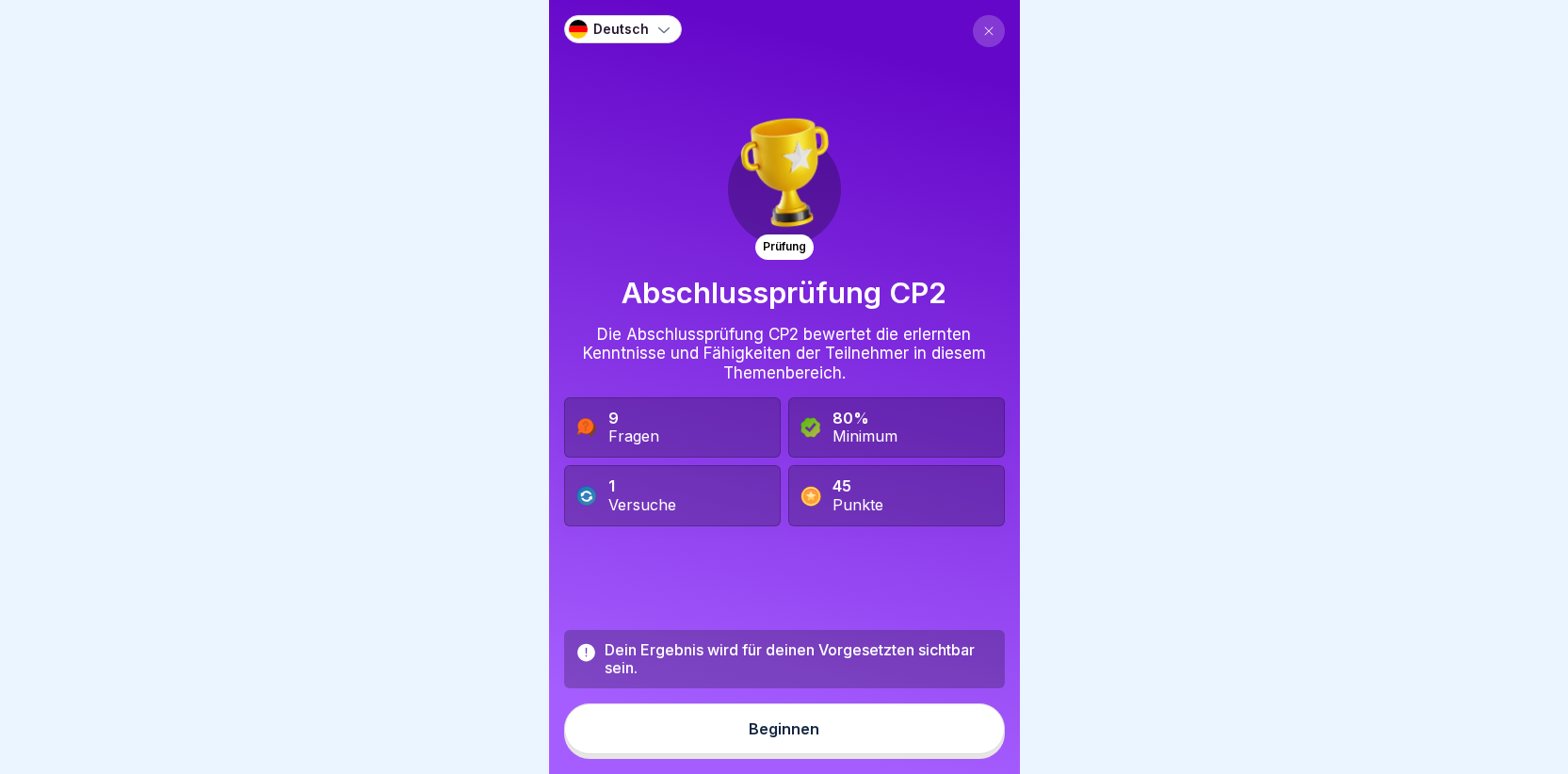
click at [788, 755] on button "Beginnen" at bounding box center [784, 729] width 441 height 51
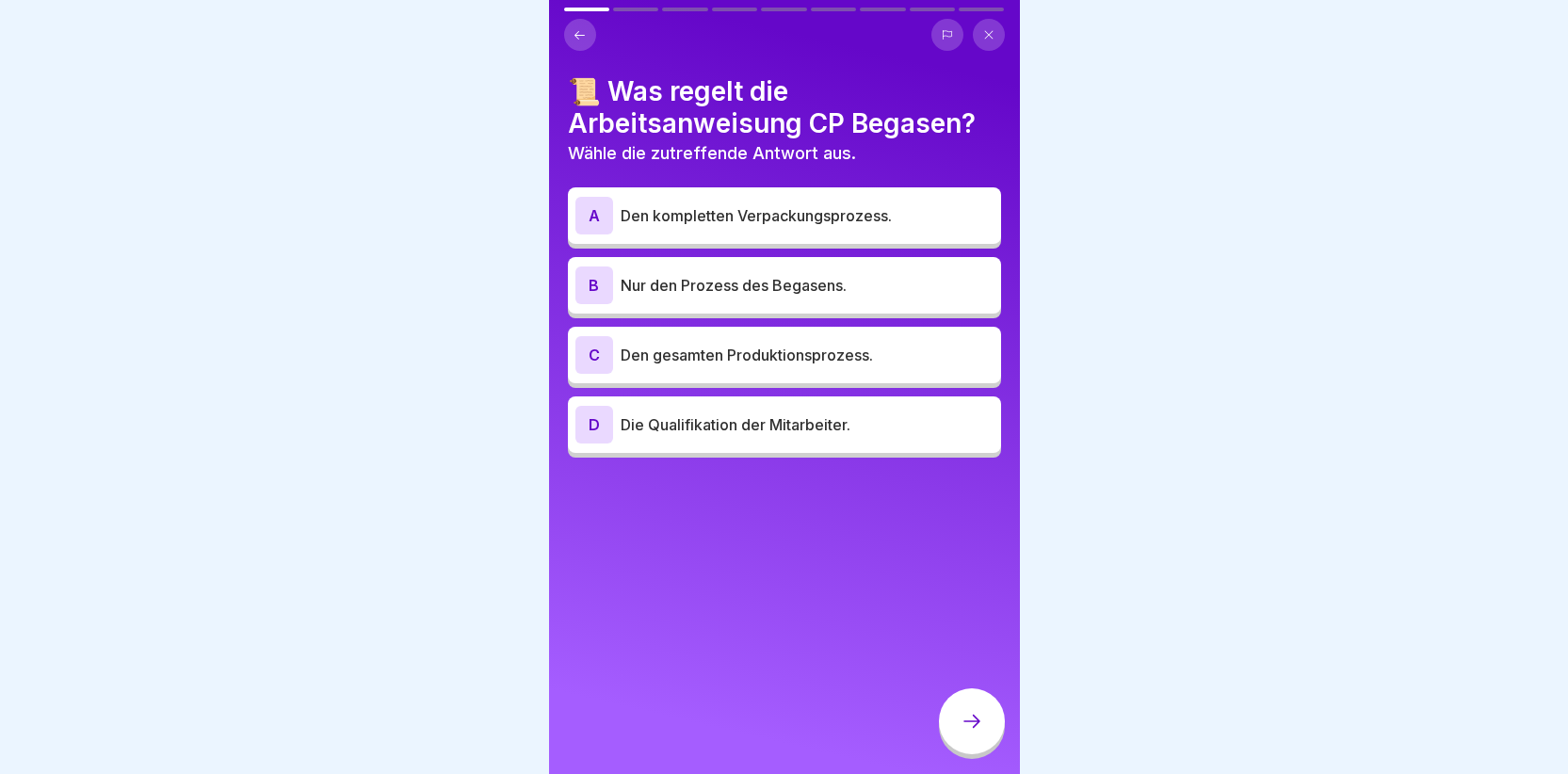
click at [581, 31] on icon at bounding box center [579, 35] width 14 height 14
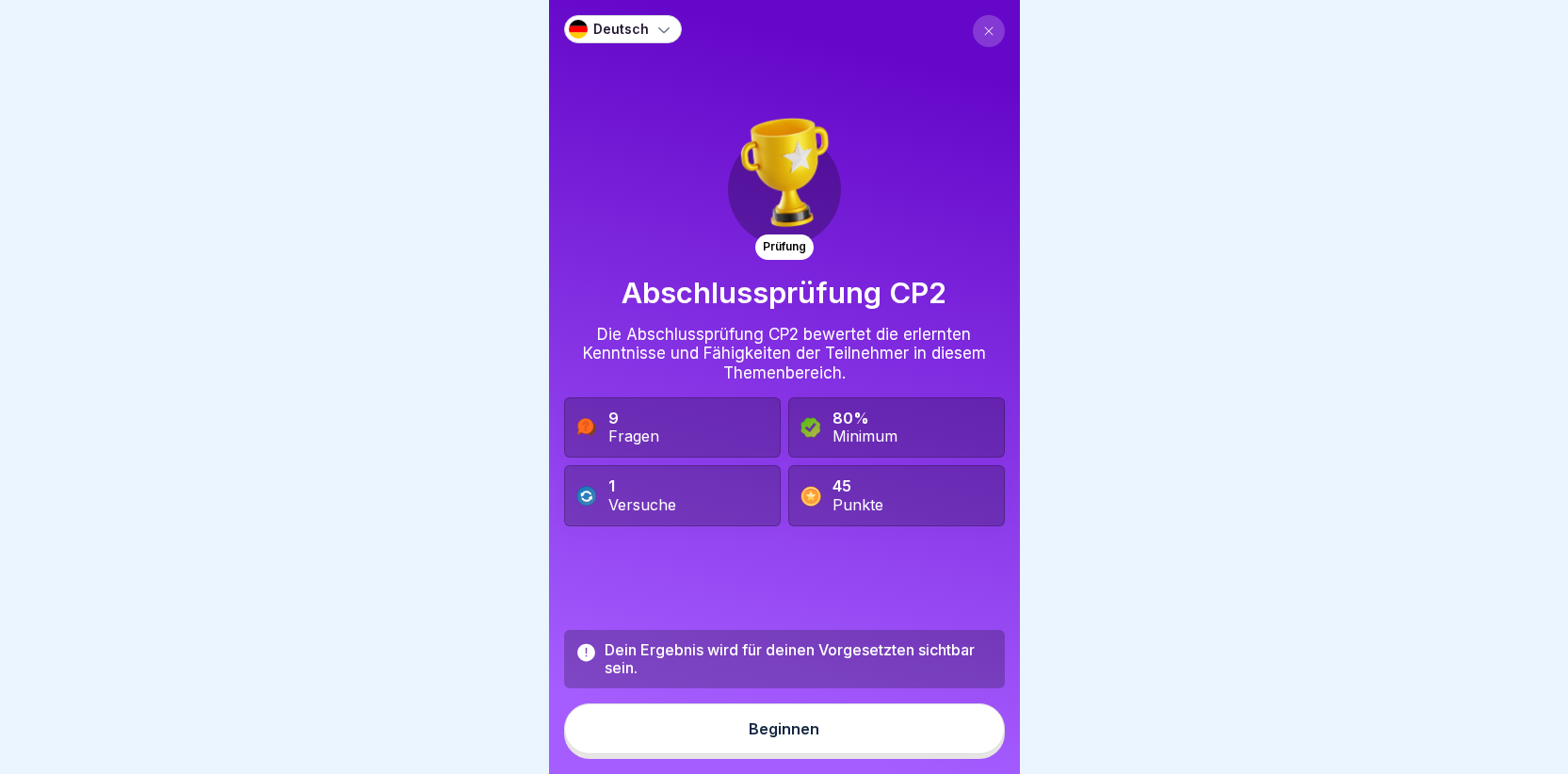
click at [983, 26] on icon at bounding box center [989, 32] width 12 height 12
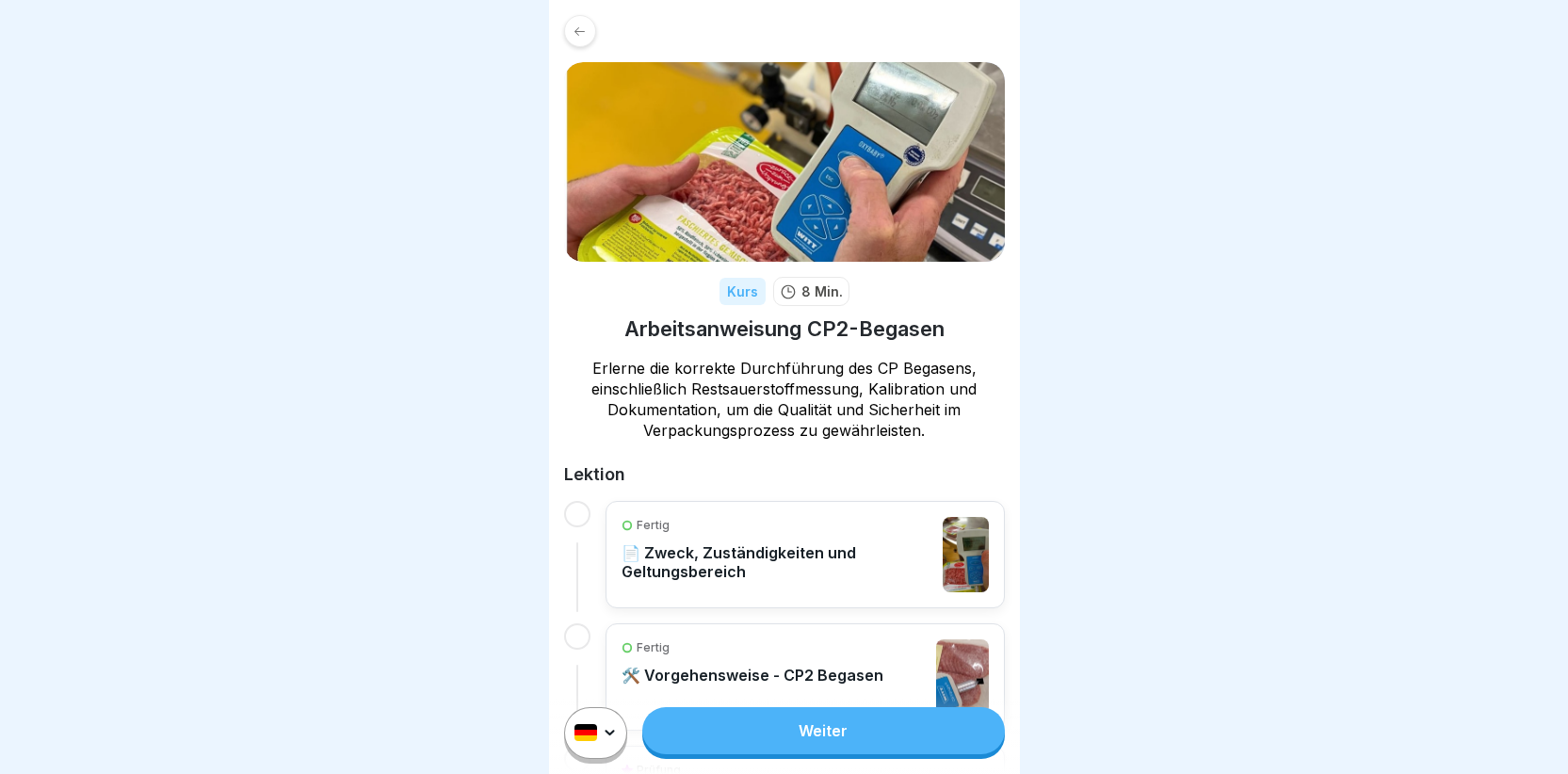
click at [761, 739] on link "Weiter" at bounding box center [823, 731] width 362 height 47
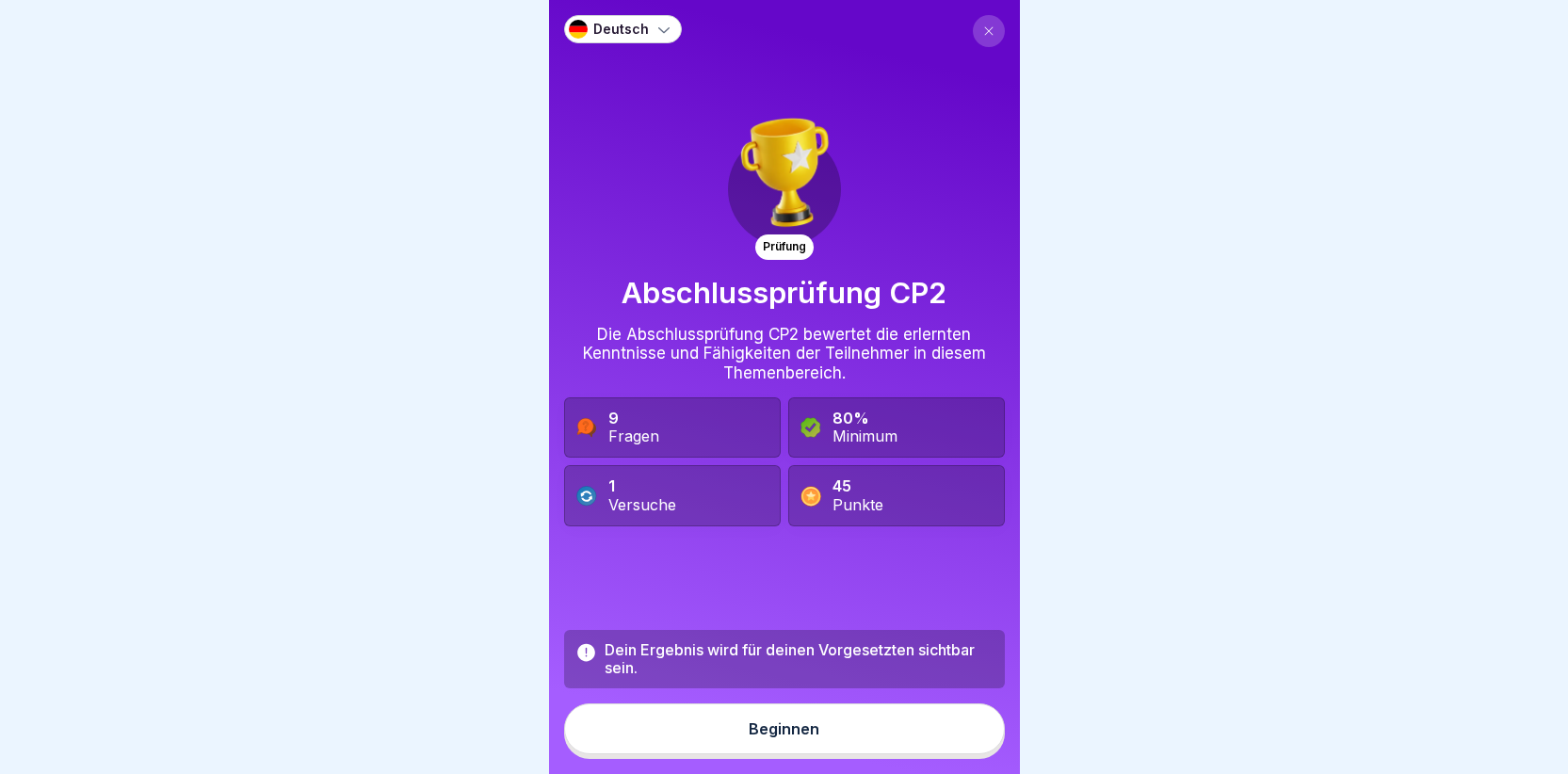
click at [983, 35] on icon at bounding box center [989, 32] width 12 height 12
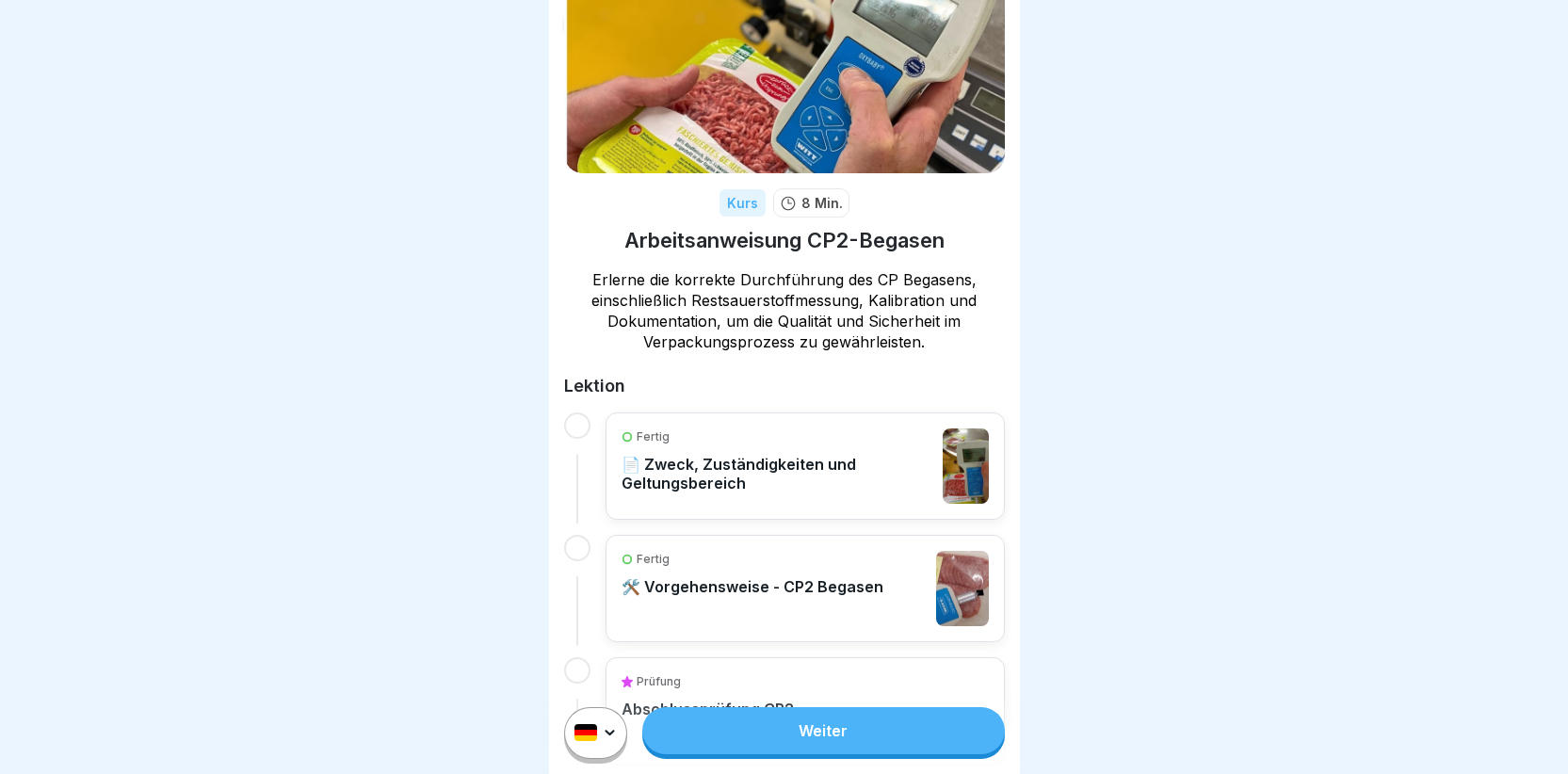
scroll to position [177, 0]
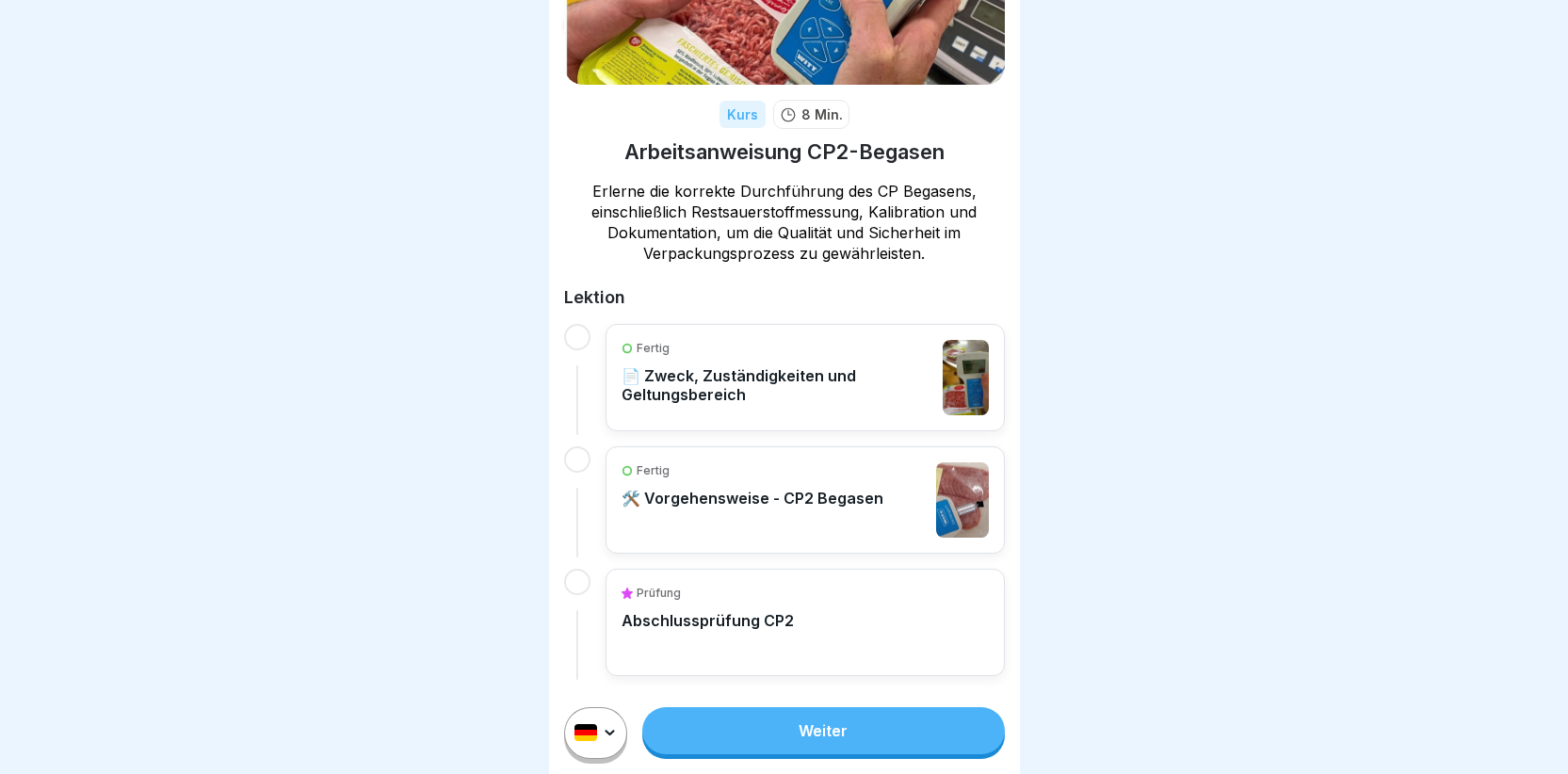
click at [652, 468] on p "Fertig" at bounding box center [653, 471] width 33 height 17
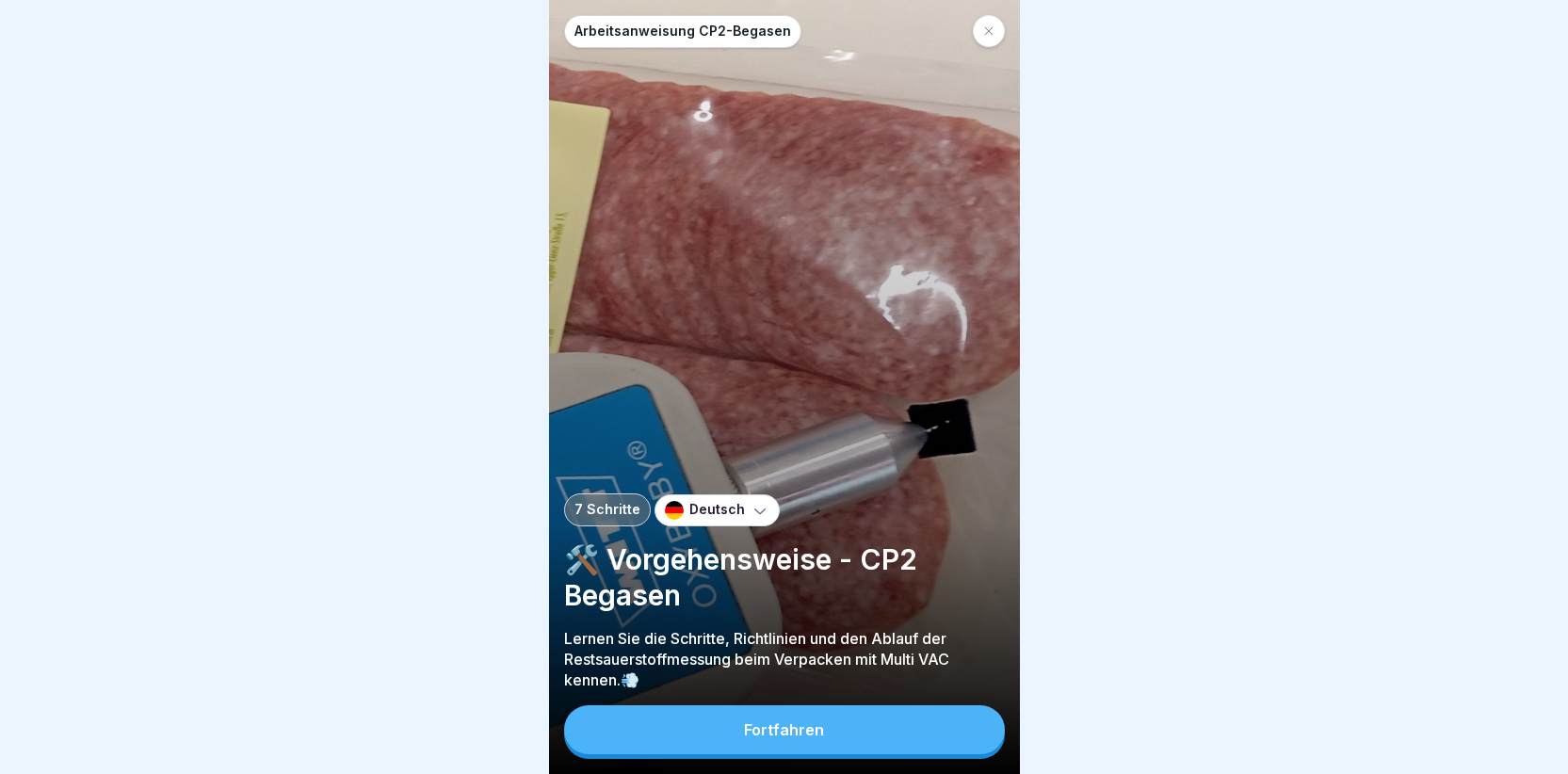
click at [765, 739] on div "Fortfahren" at bounding box center [784, 730] width 80 height 17
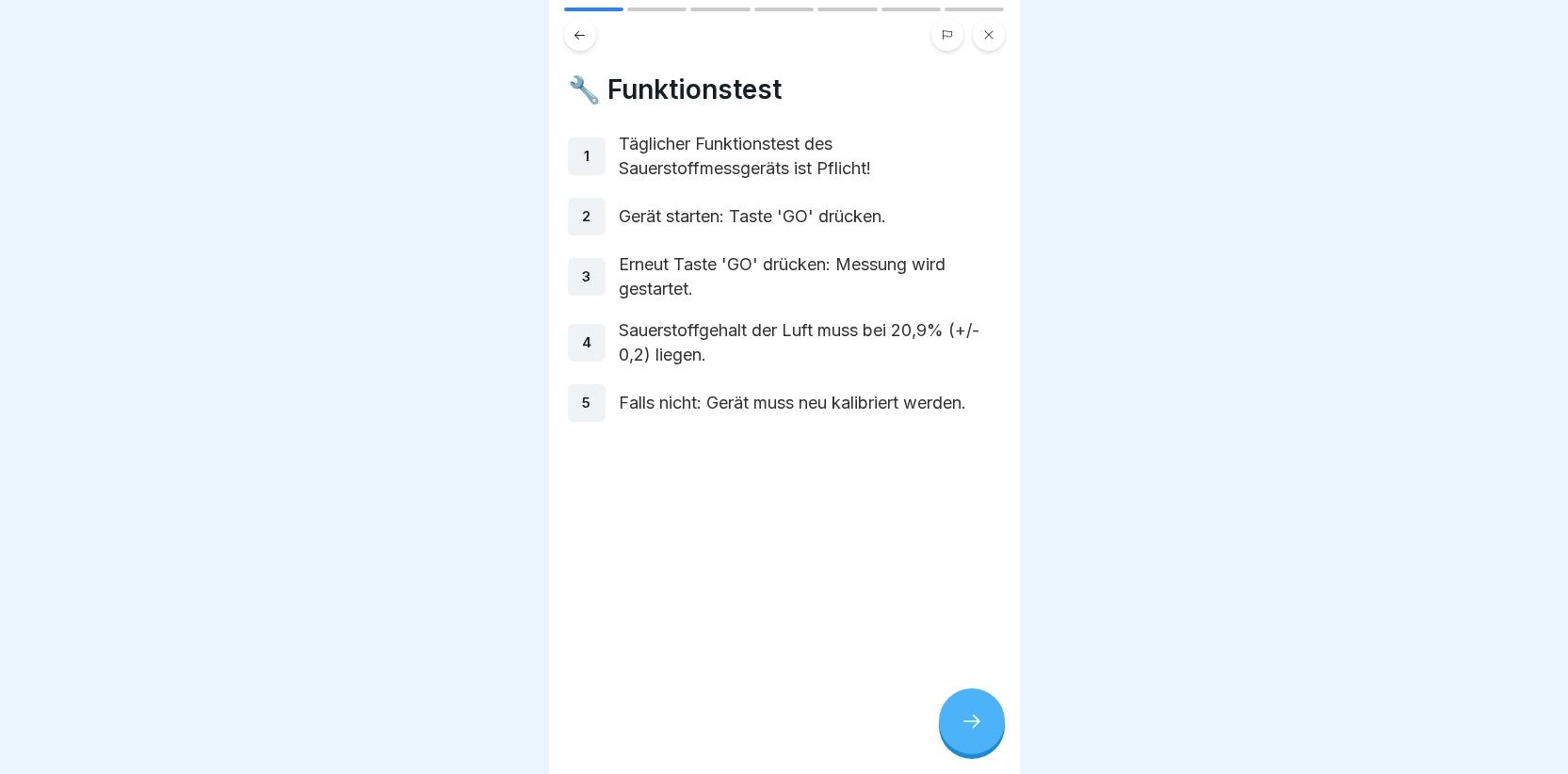
click at [955, 728] on div at bounding box center [971, 721] width 66 height 66
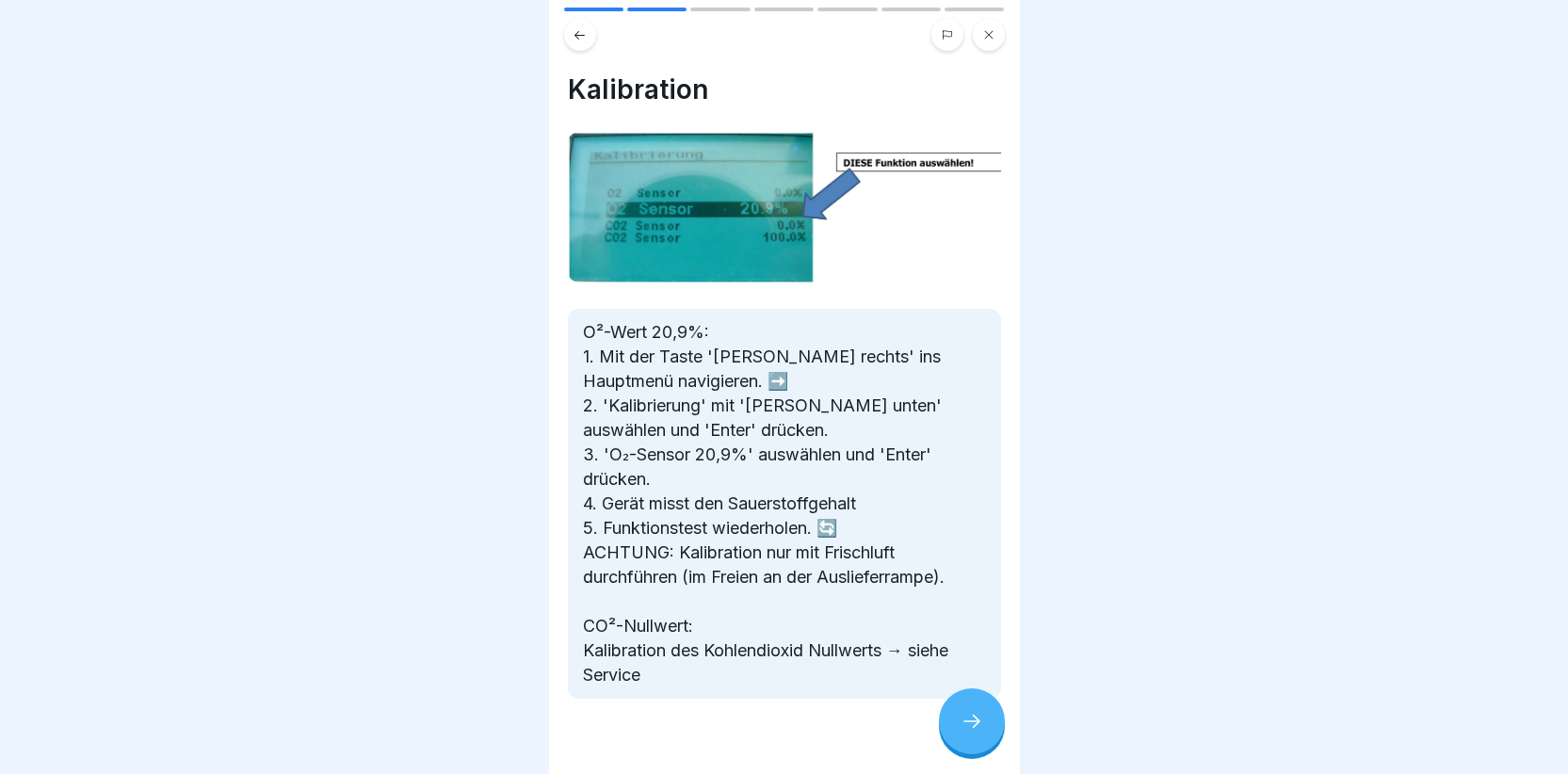
click at [971, 728] on icon at bounding box center [972, 721] width 23 height 23
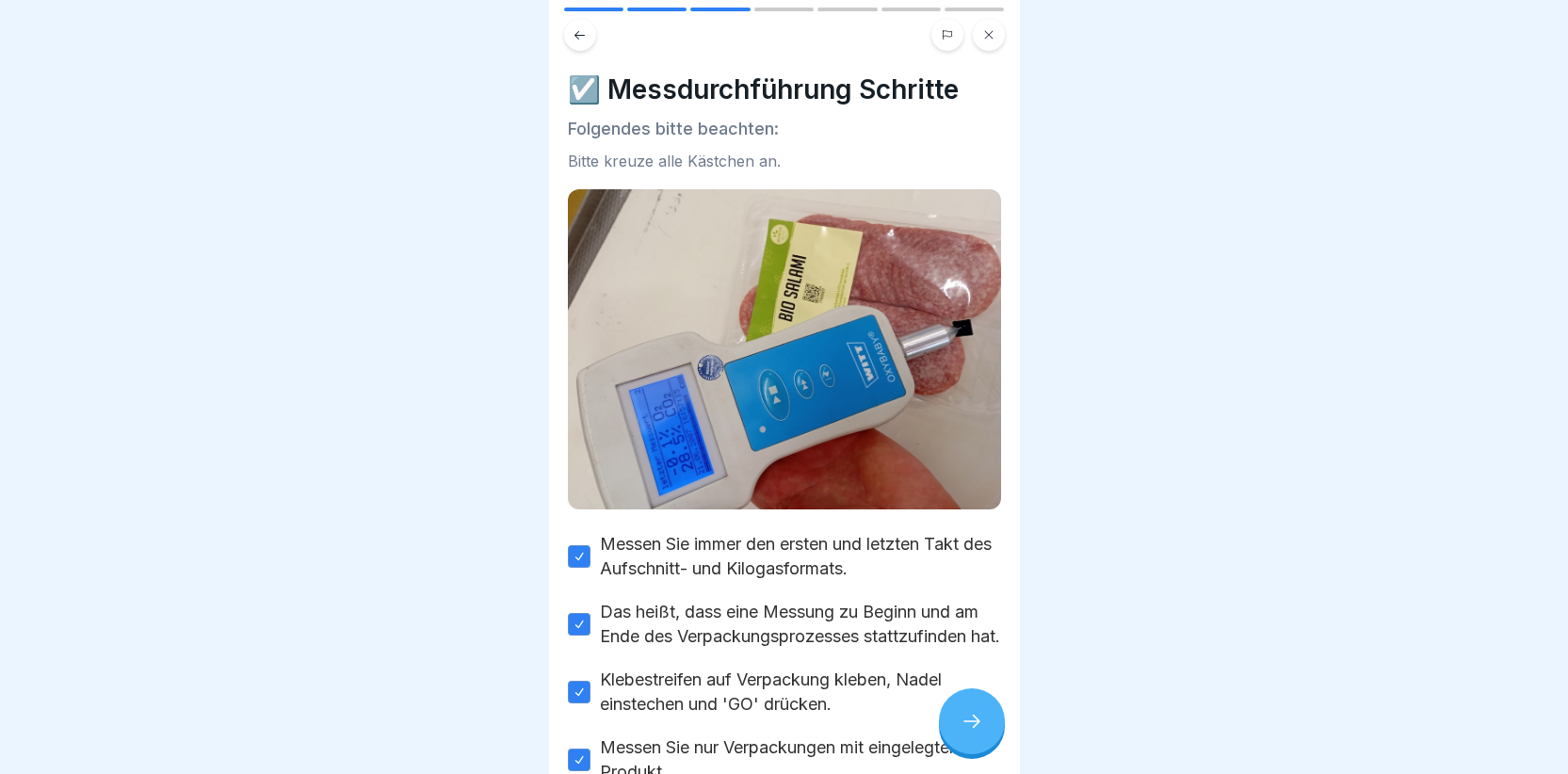
click at [948, 734] on div at bounding box center [971, 721] width 66 height 66
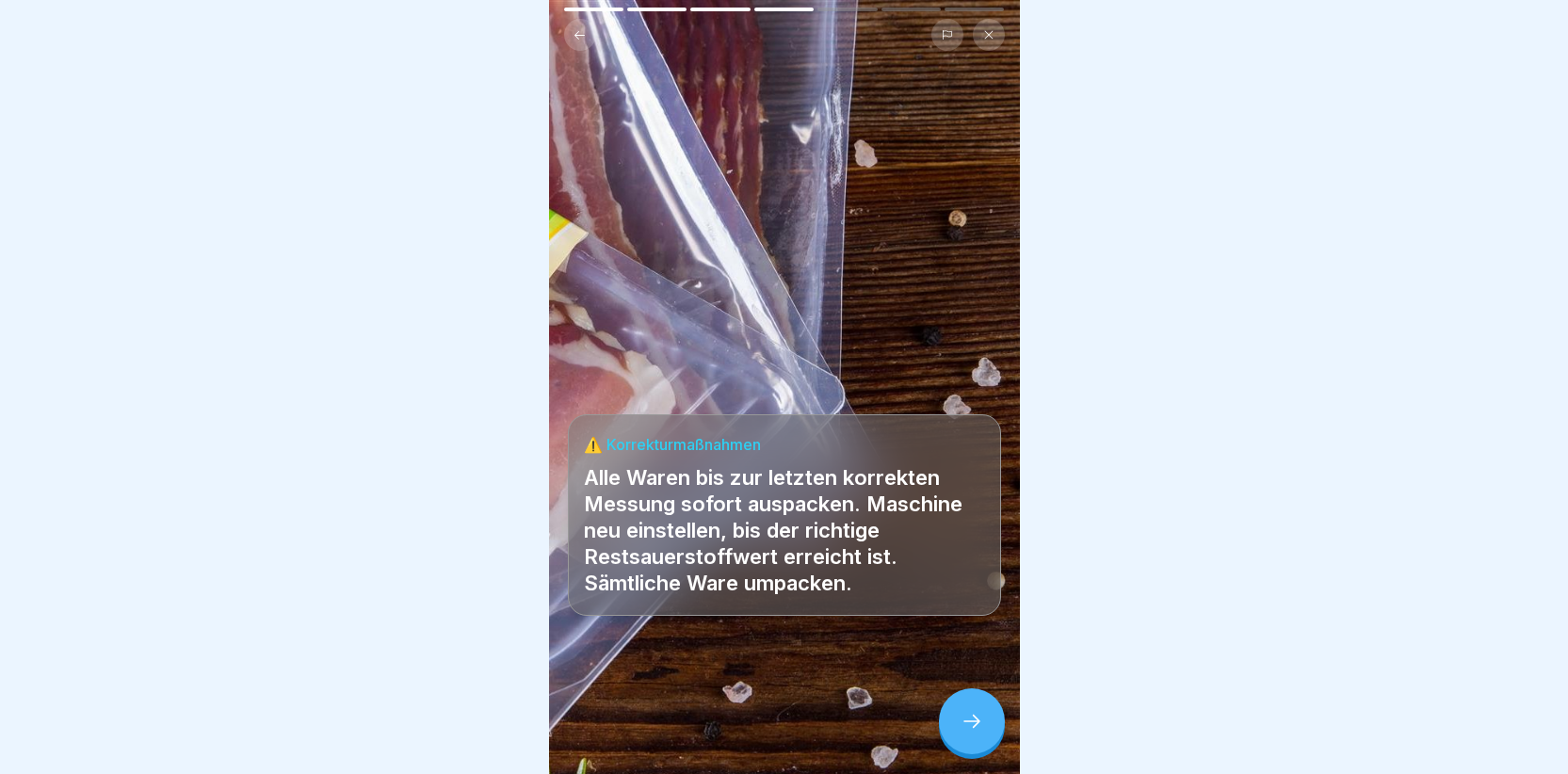
click at [955, 730] on div at bounding box center [971, 721] width 66 height 66
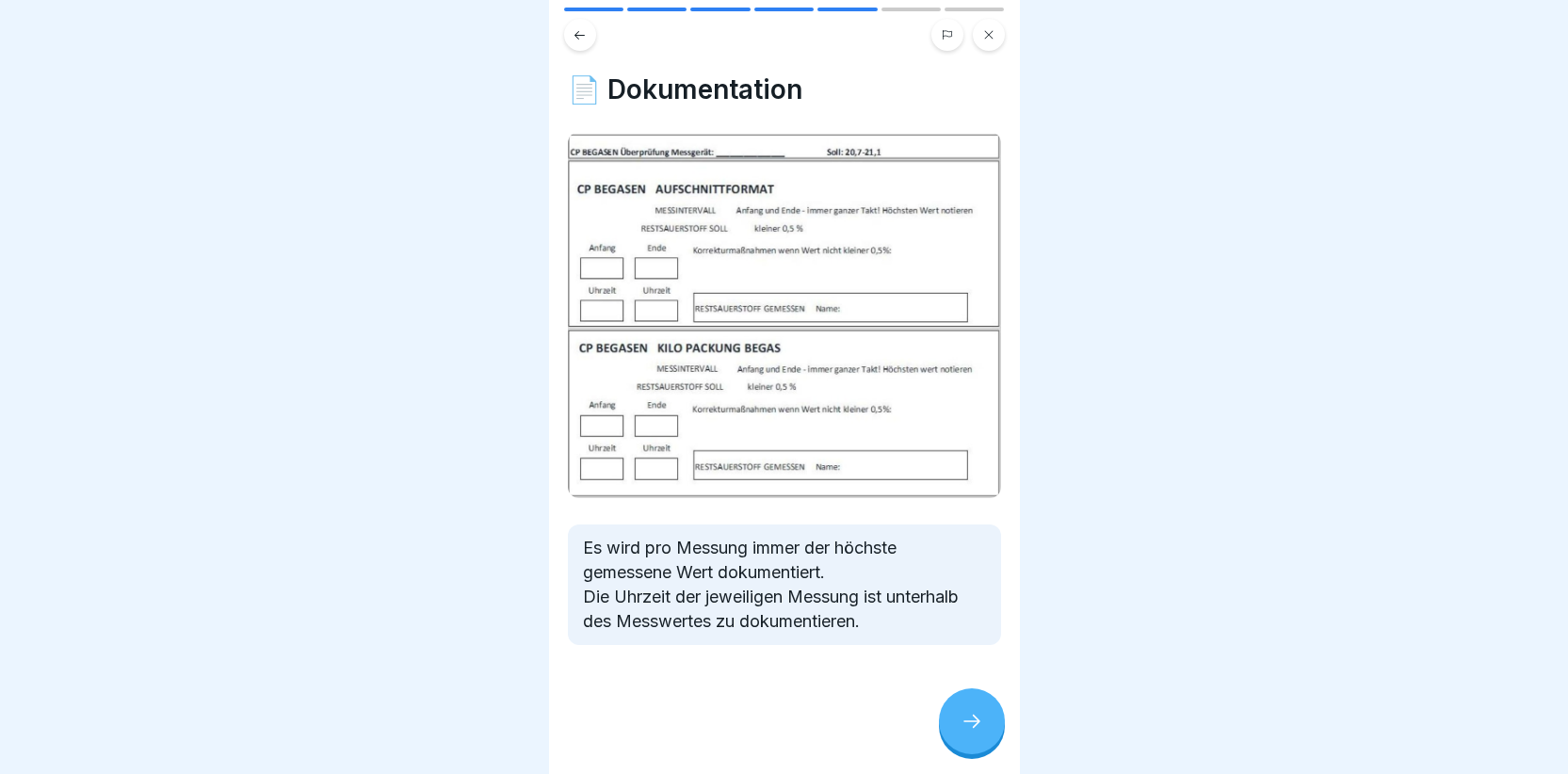
click at [849, 703] on div at bounding box center [784, 702] width 433 height 113
click at [966, 720] on div at bounding box center [971, 721] width 66 height 66
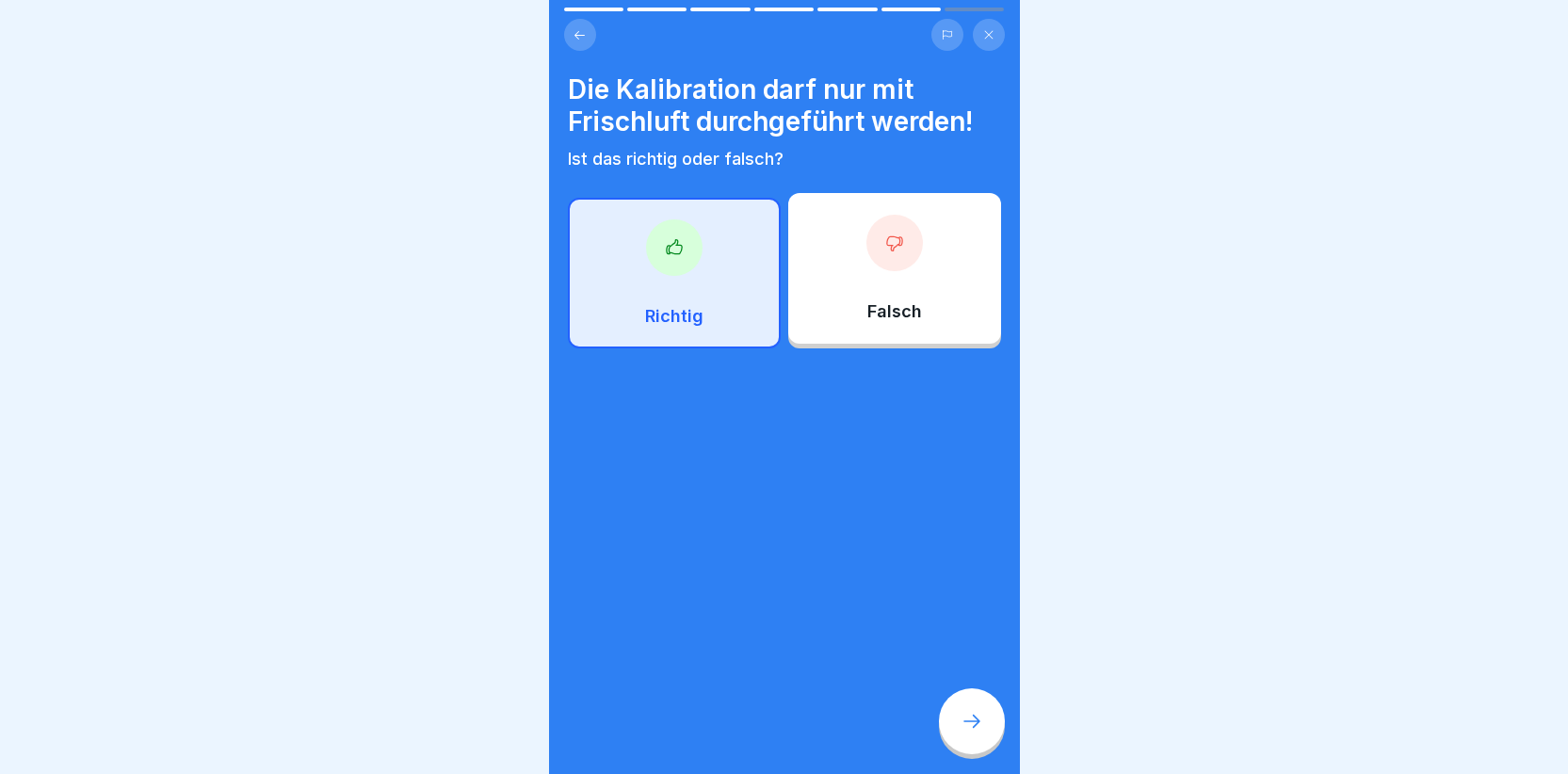
click at [984, 745] on div at bounding box center [971, 721] width 66 height 66
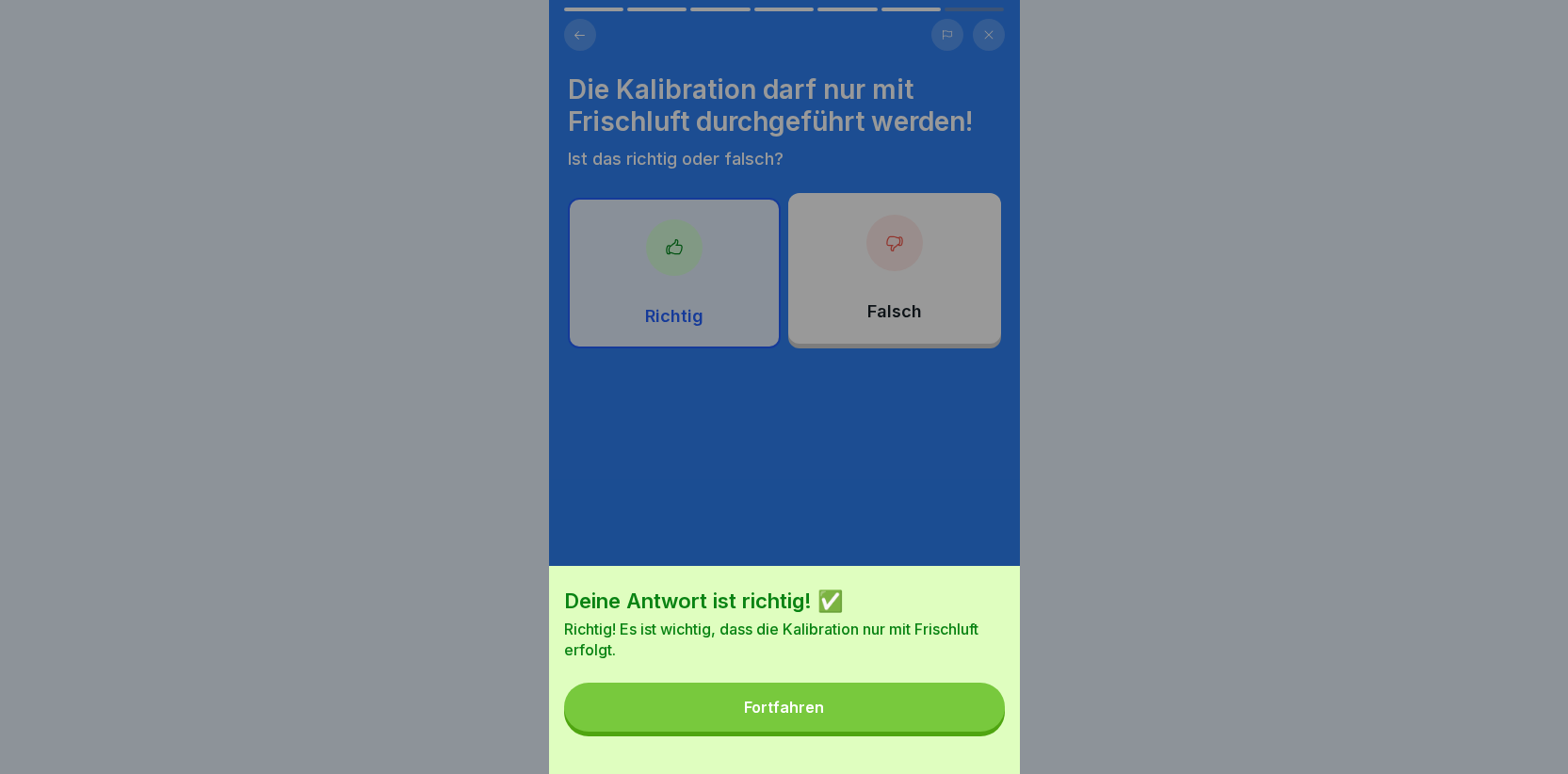
click at [923, 724] on button "Fortfahren" at bounding box center [784, 707] width 441 height 49
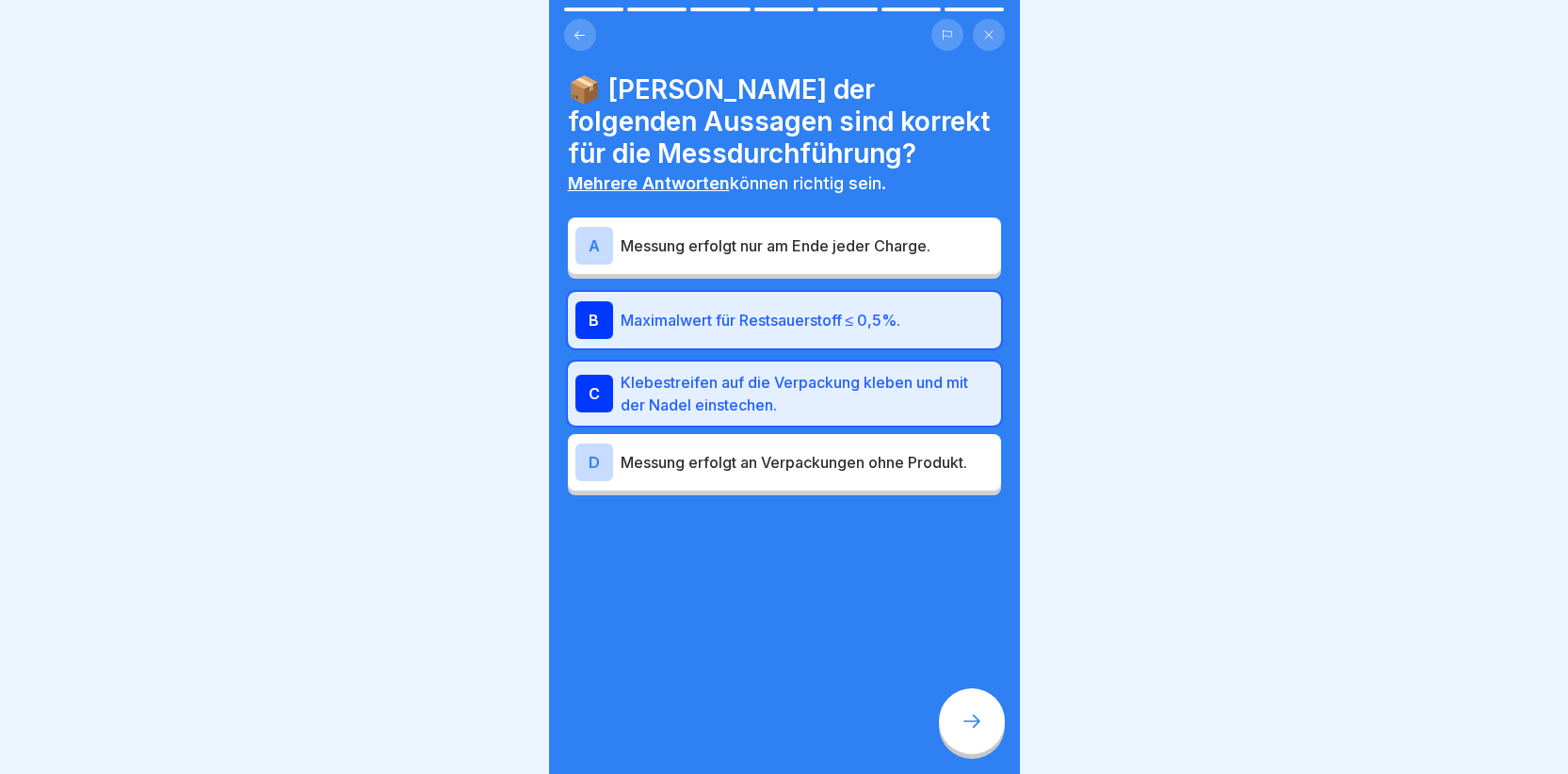
click at [960, 726] on div at bounding box center [971, 721] width 66 height 66
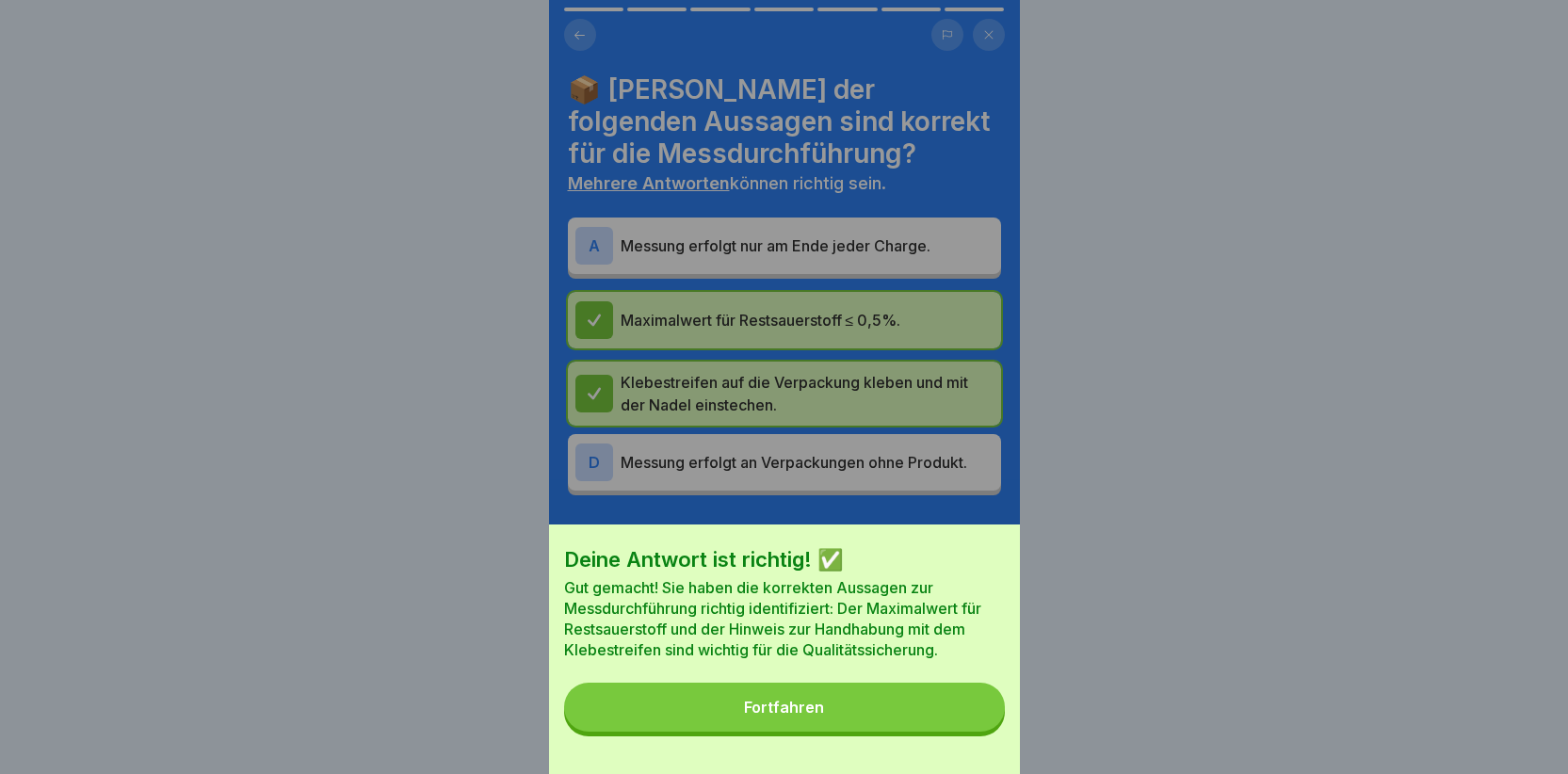
click at [877, 724] on button "Fortfahren" at bounding box center [784, 707] width 441 height 49
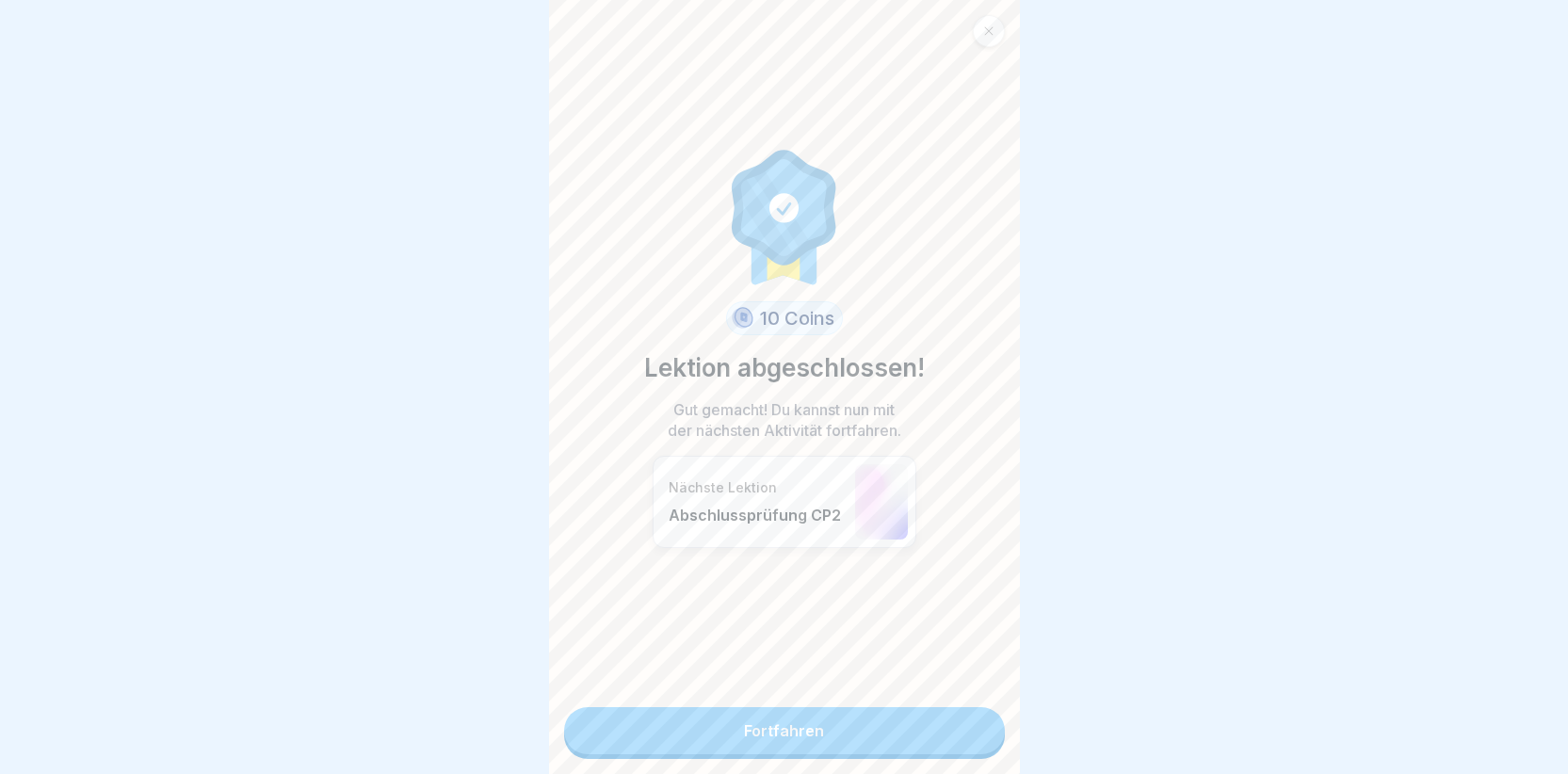
click at [872, 739] on link "Fortfahren" at bounding box center [784, 731] width 441 height 47
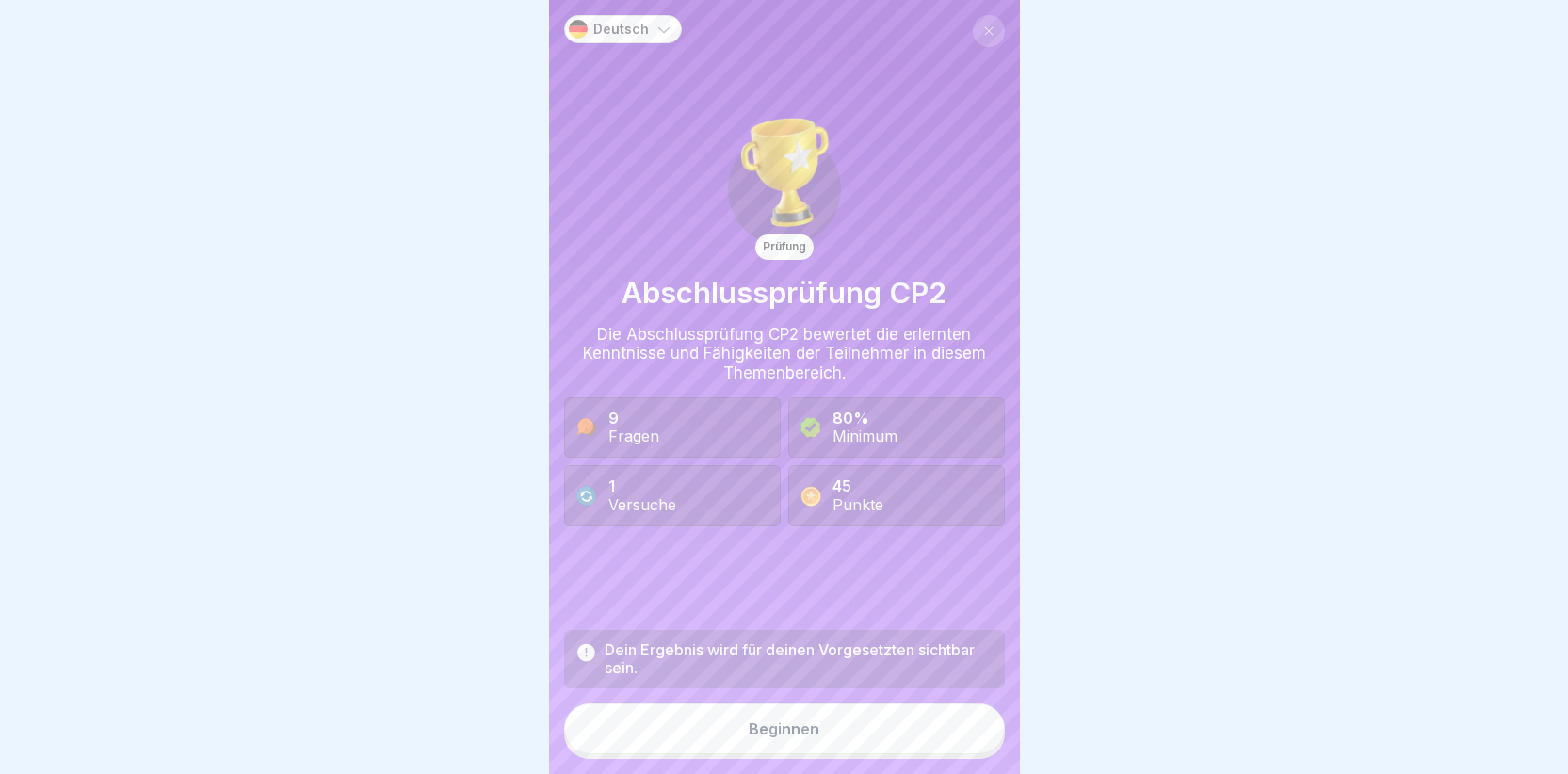
scroll to position [14, 0]
click at [787, 736] on div "Beginnen" at bounding box center [784, 729] width 71 height 17
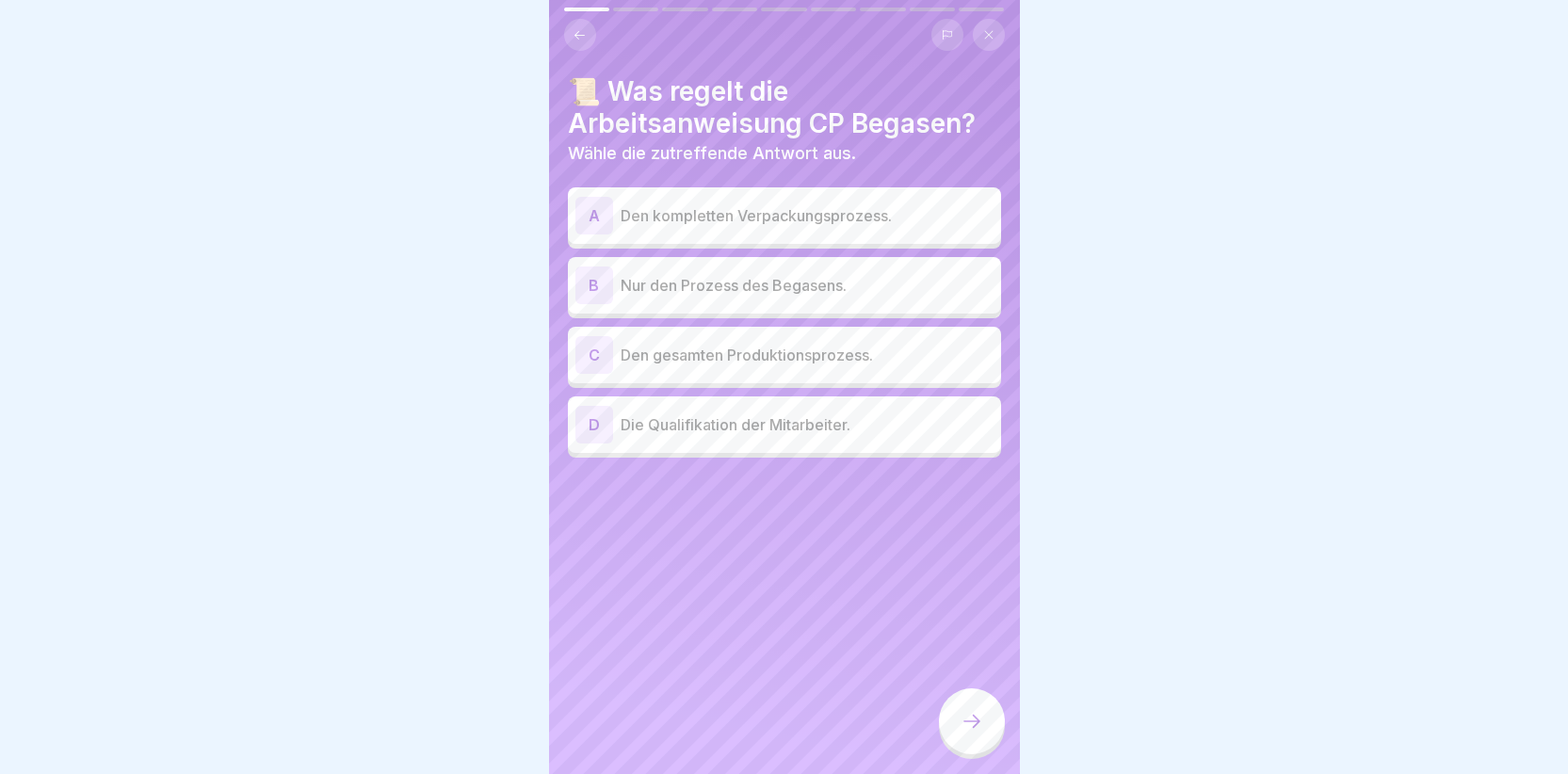
click at [581, 204] on div "A" at bounding box center [594, 215] width 37 height 37
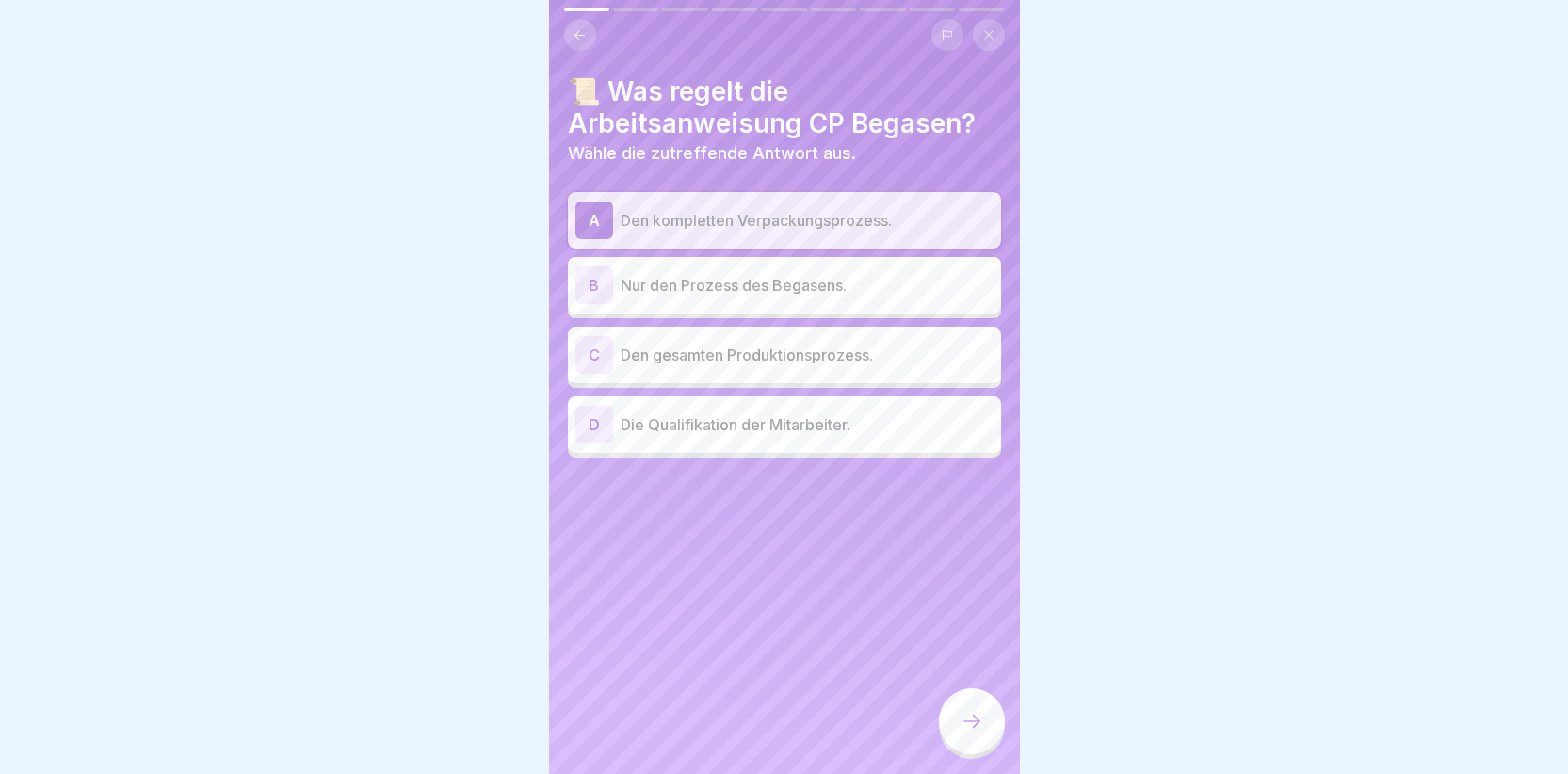
click at [980, 715] on icon at bounding box center [972, 721] width 23 height 23
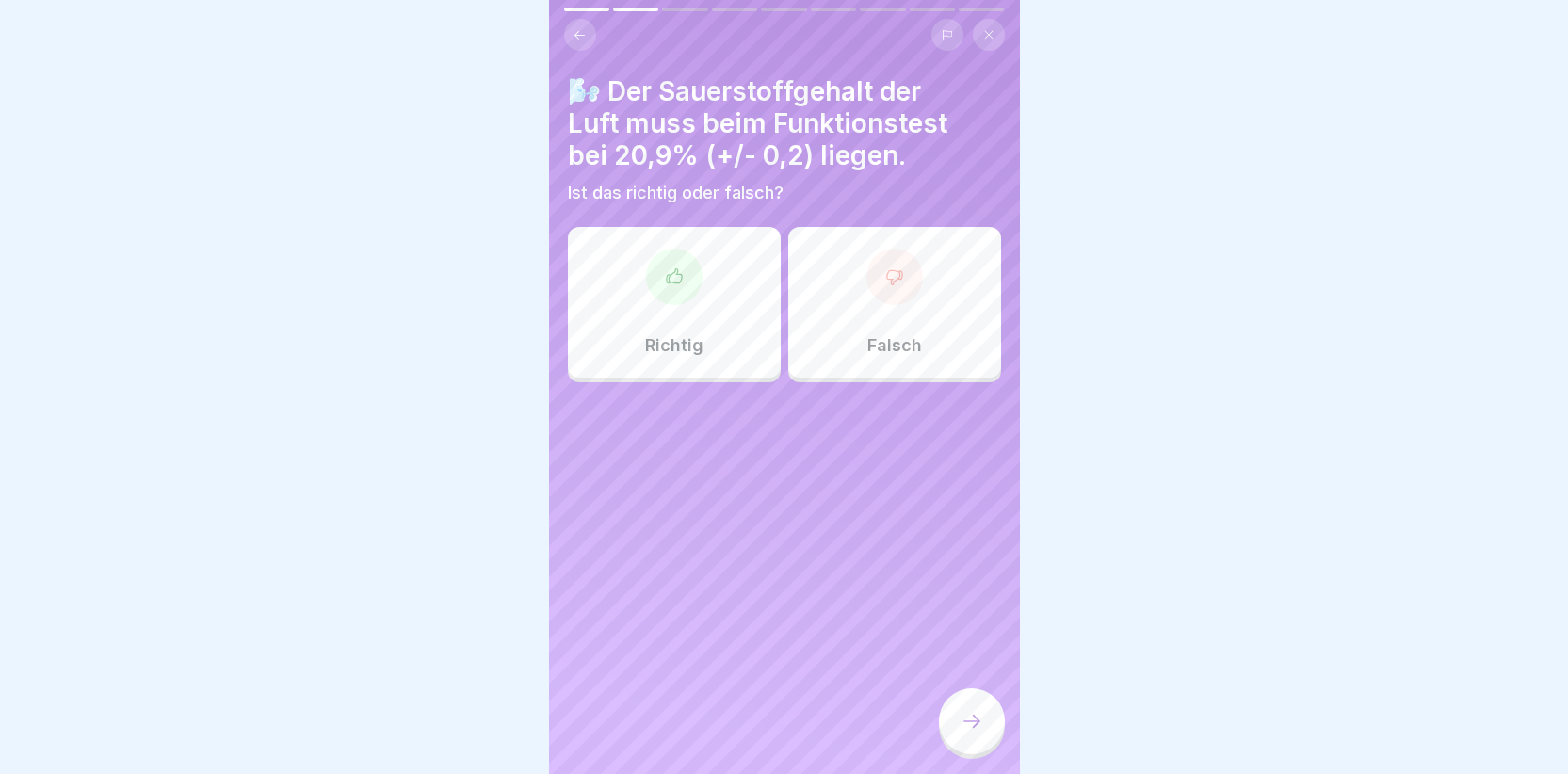
click at [667, 271] on icon at bounding box center [674, 277] width 19 height 19
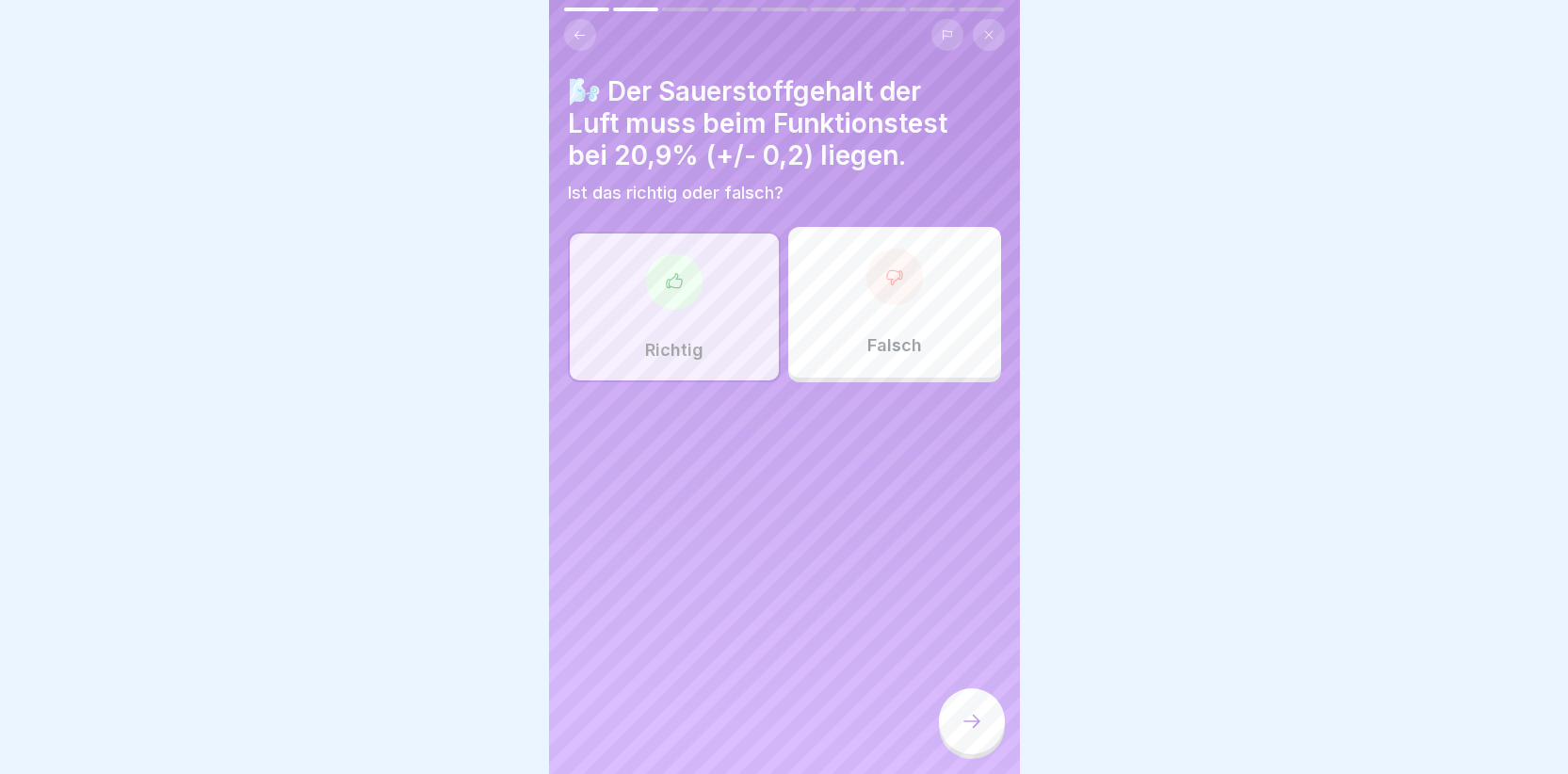
click at [961, 732] on icon at bounding box center [972, 721] width 23 height 23
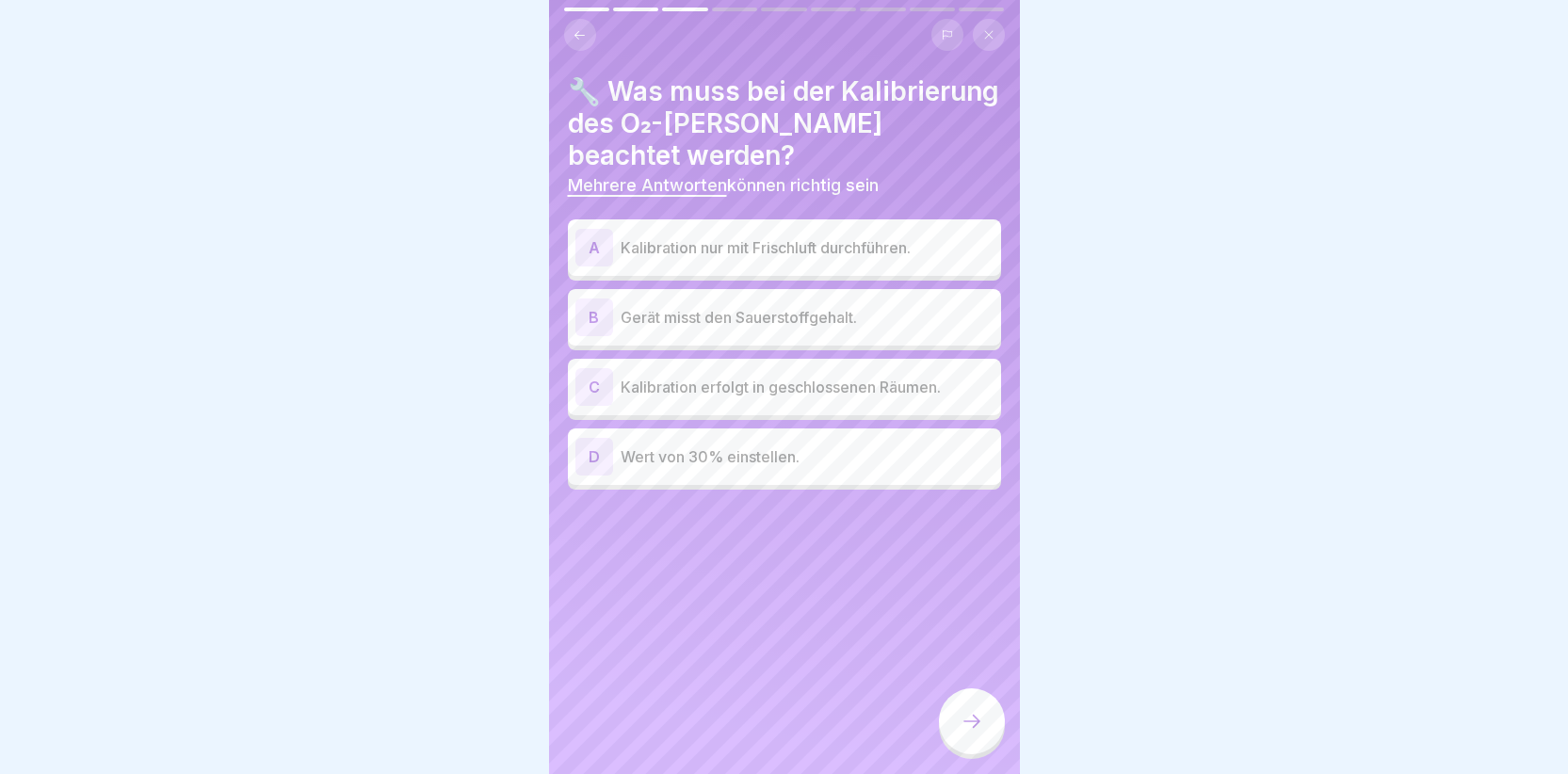
click at [605, 236] on div "A" at bounding box center [594, 247] width 37 height 37
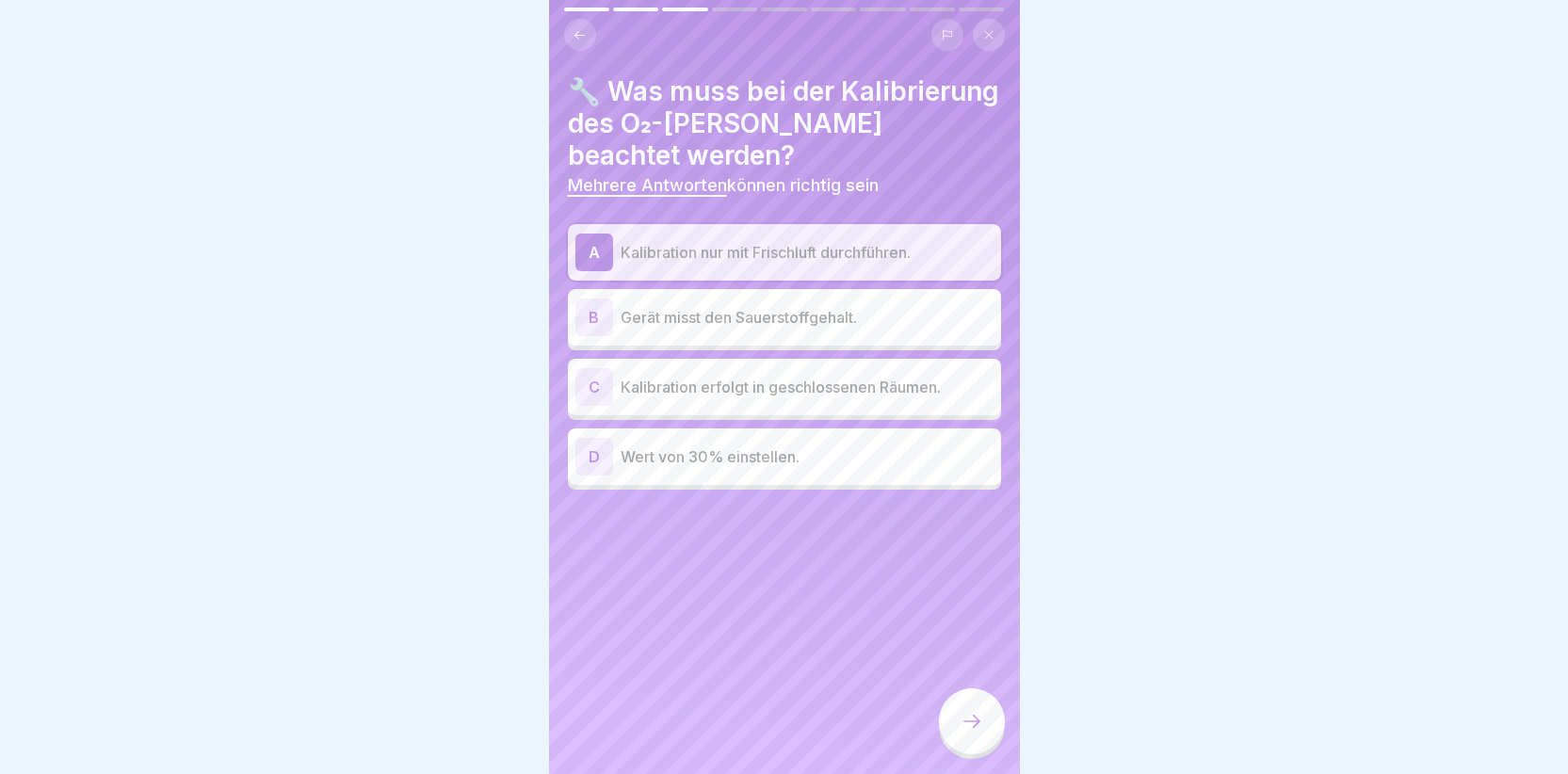
click at [587, 300] on div "B" at bounding box center [594, 317] width 37 height 37
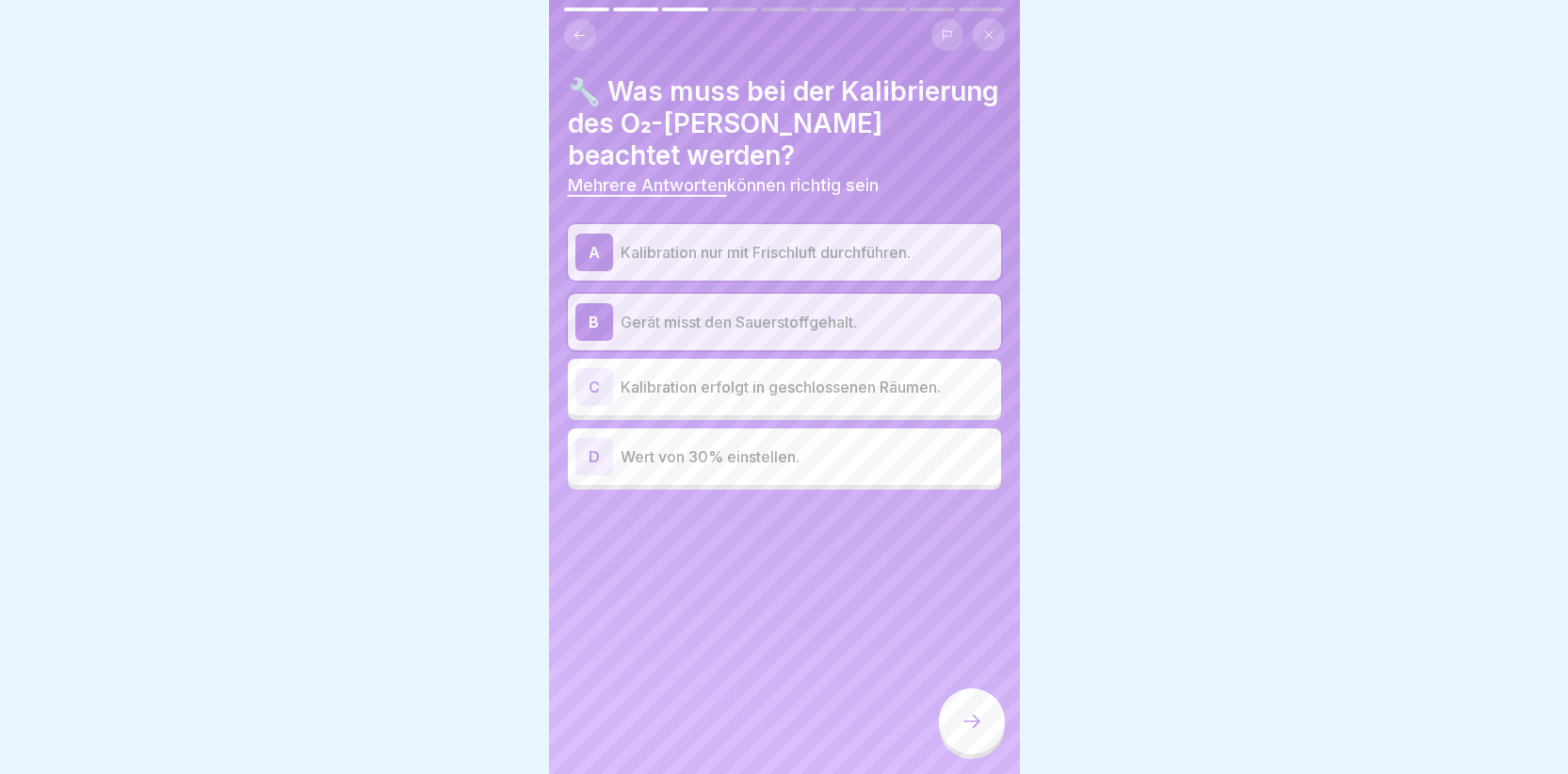
click at [958, 728] on div at bounding box center [971, 721] width 66 height 66
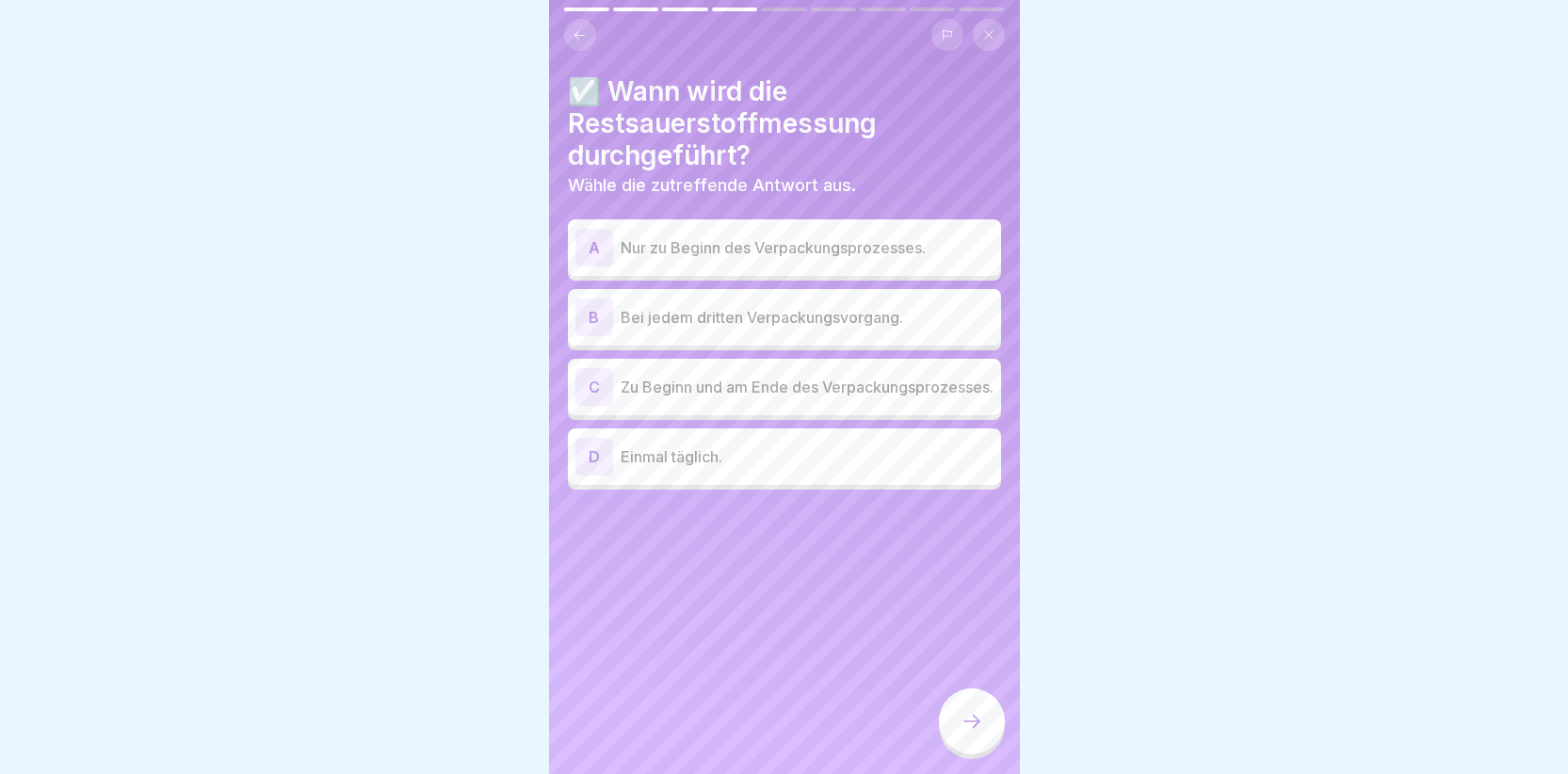
click at [590, 384] on div "C" at bounding box center [594, 387] width 37 height 37
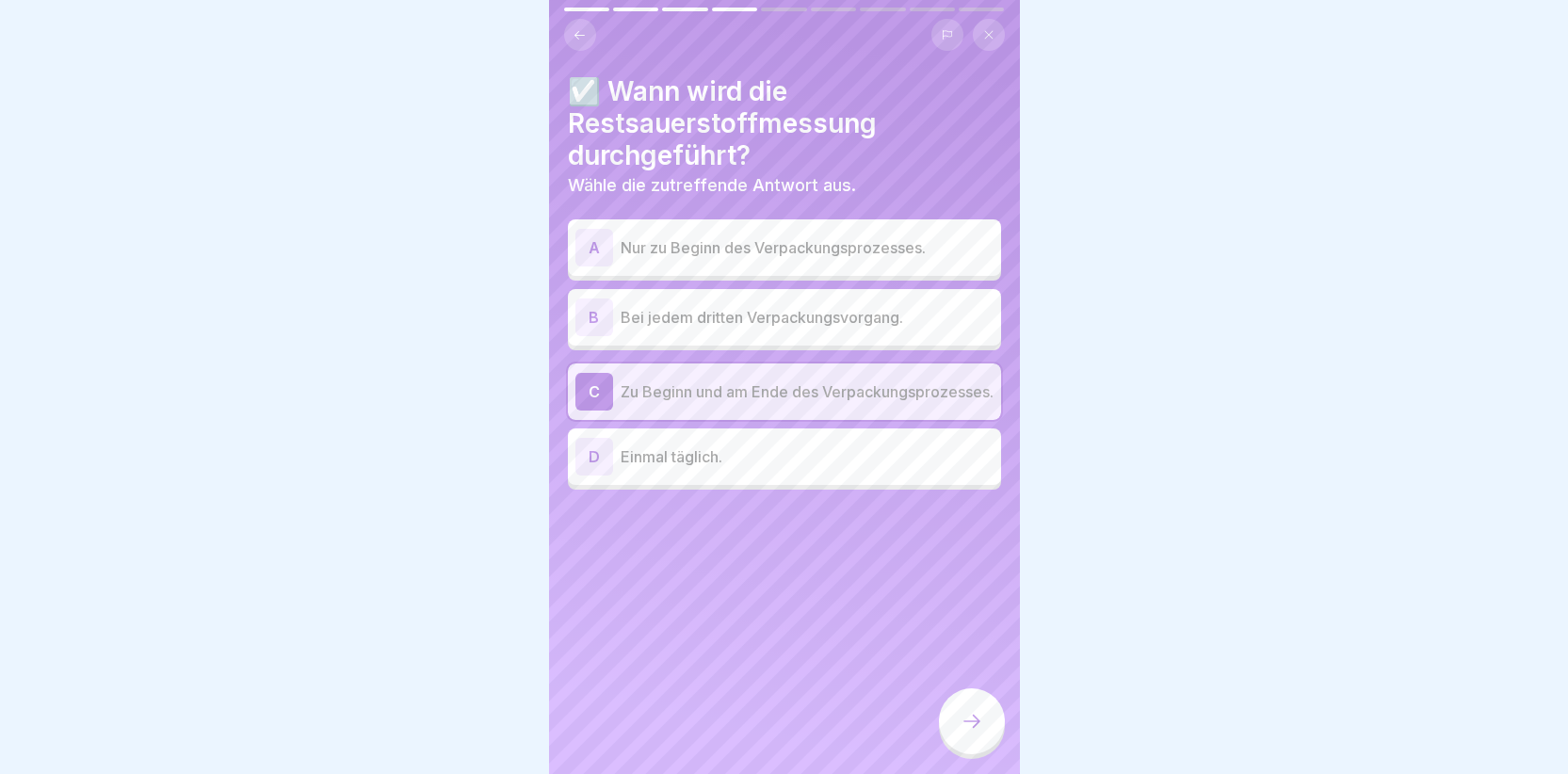
click at [965, 728] on icon at bounding box center [972, 721] width 23 height 23
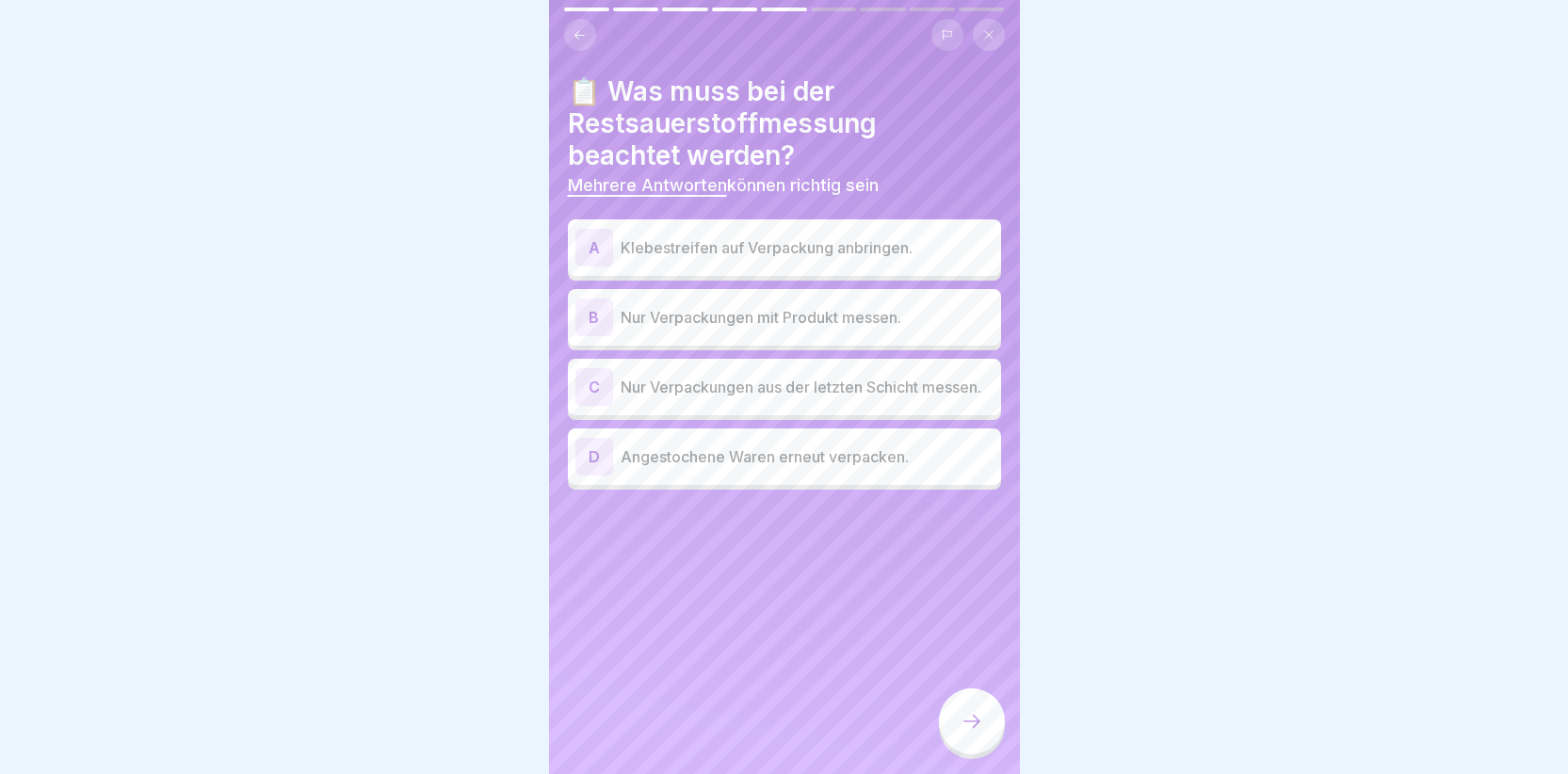
click at [581, 229] on div "A" at bounding box center [594, 247] width 37 height 37
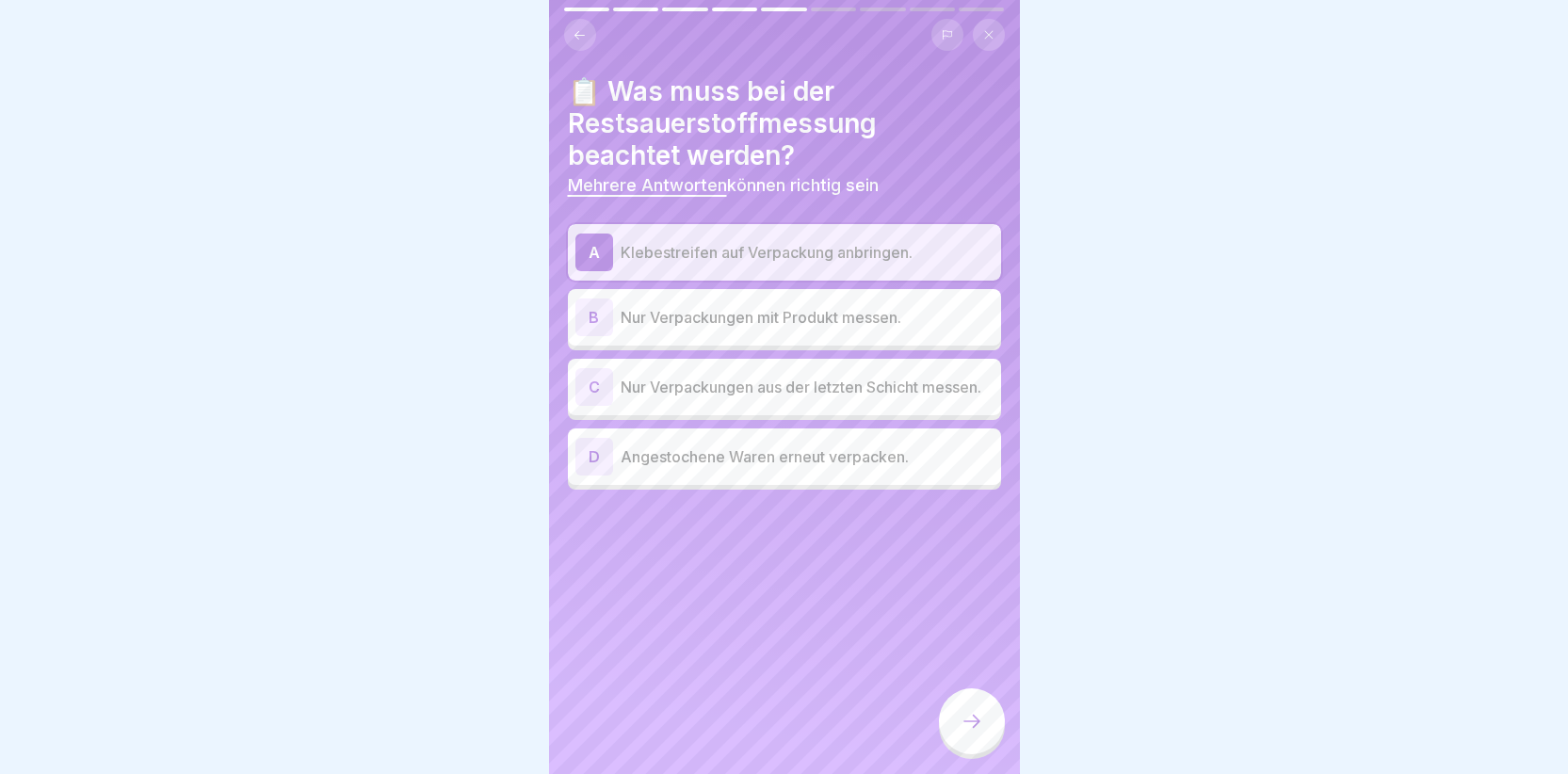
click at [600, 302] on div "B" at bounding box center [594, 317] width 37 height 37
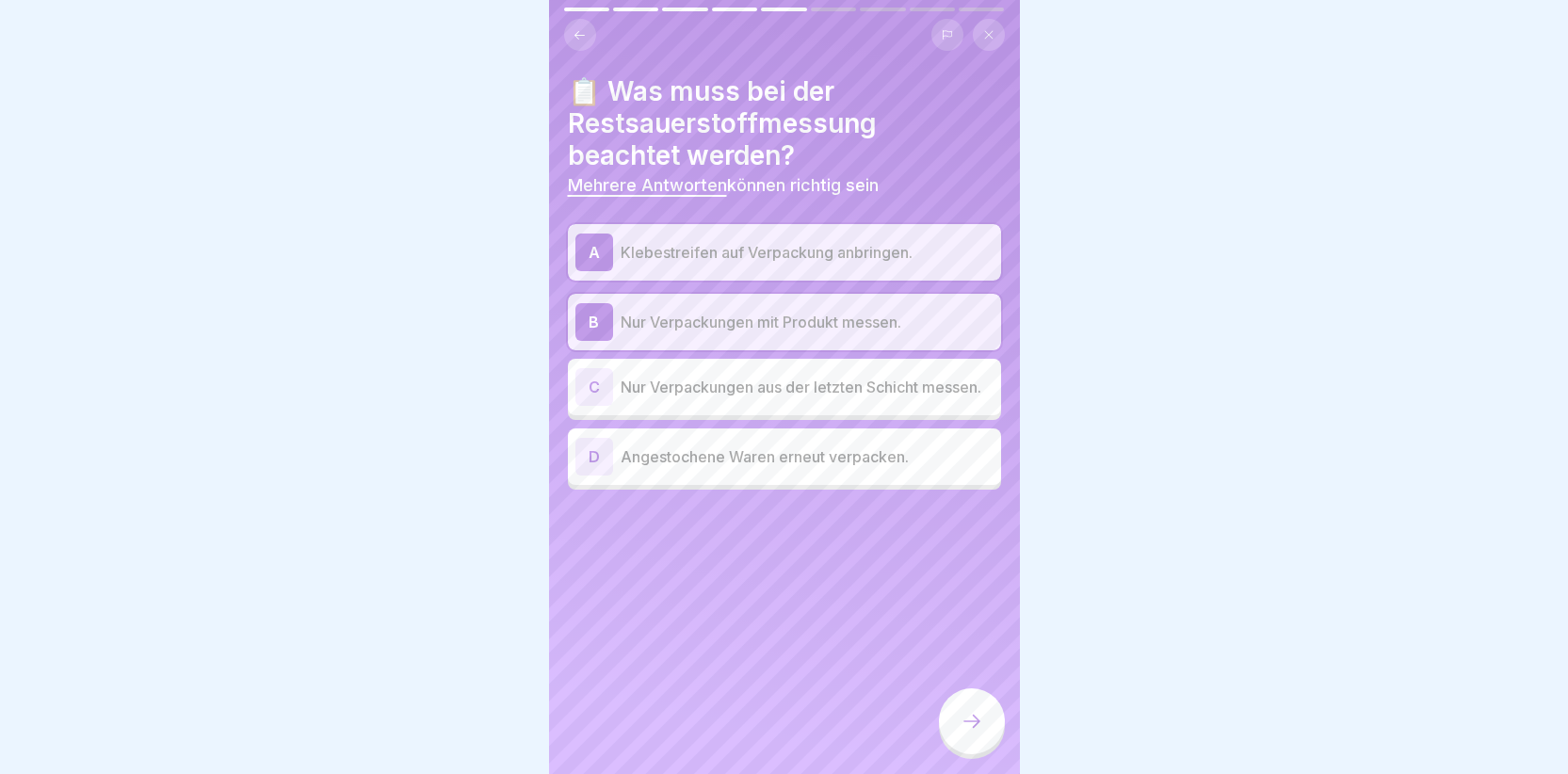
click at [588, 451] on div "D" at bounding box center [594, 457] width 37 height 37
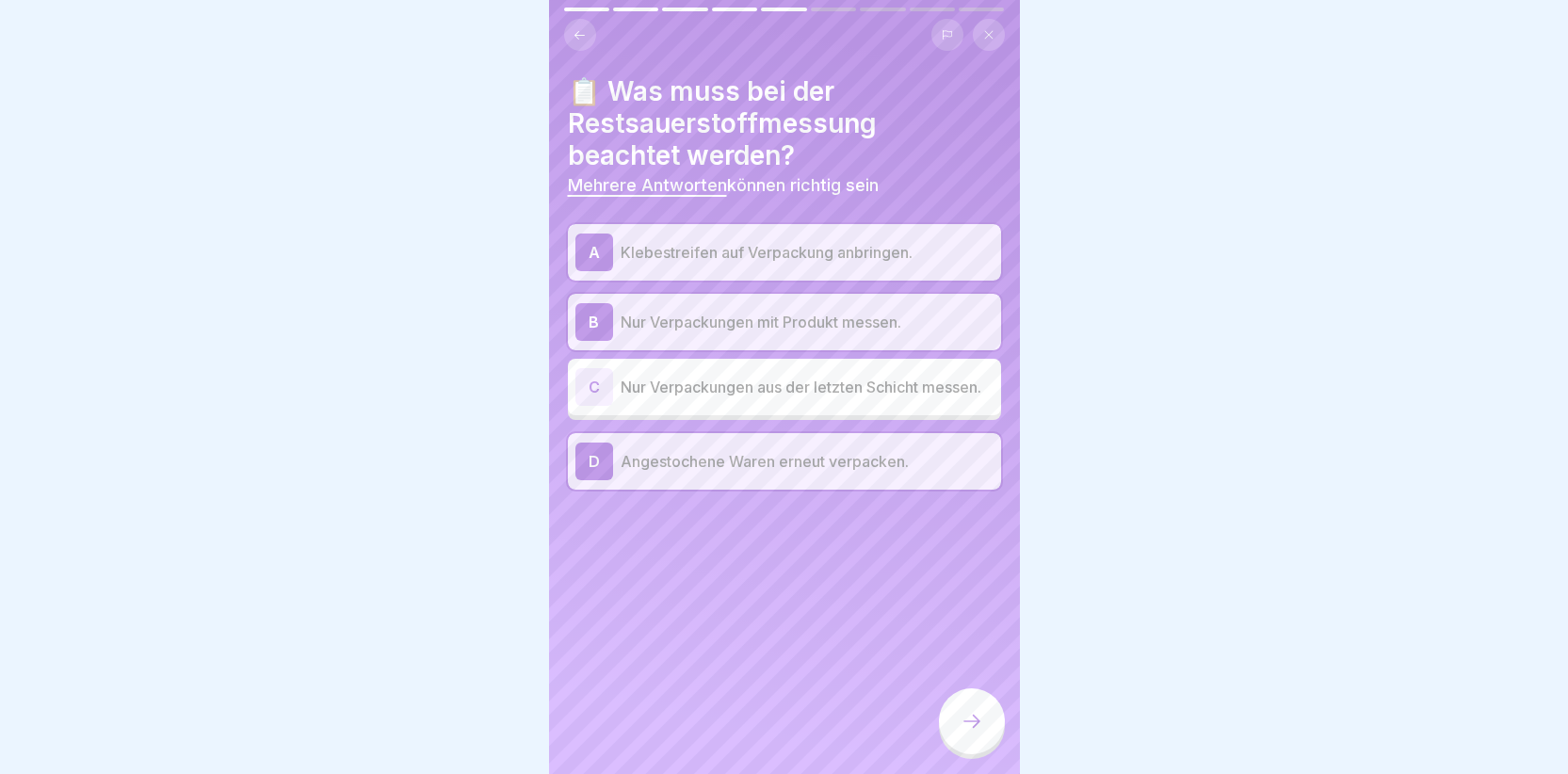
click at [973, 714] on icon at bounding box center [972, 721] width 23 height 23
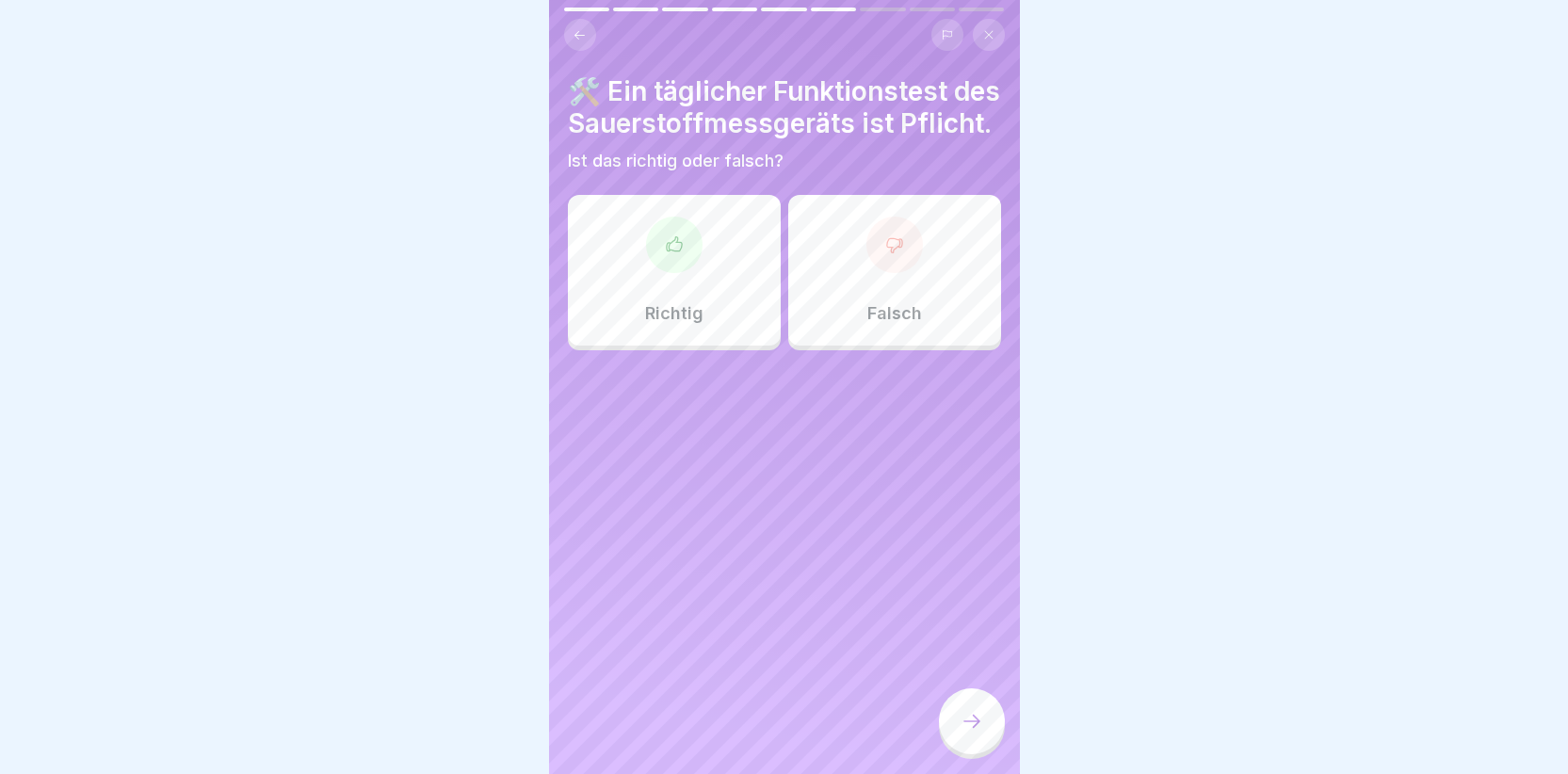
click at [670, 254] on icon at bounding box center [674, 246] width 19 height 19
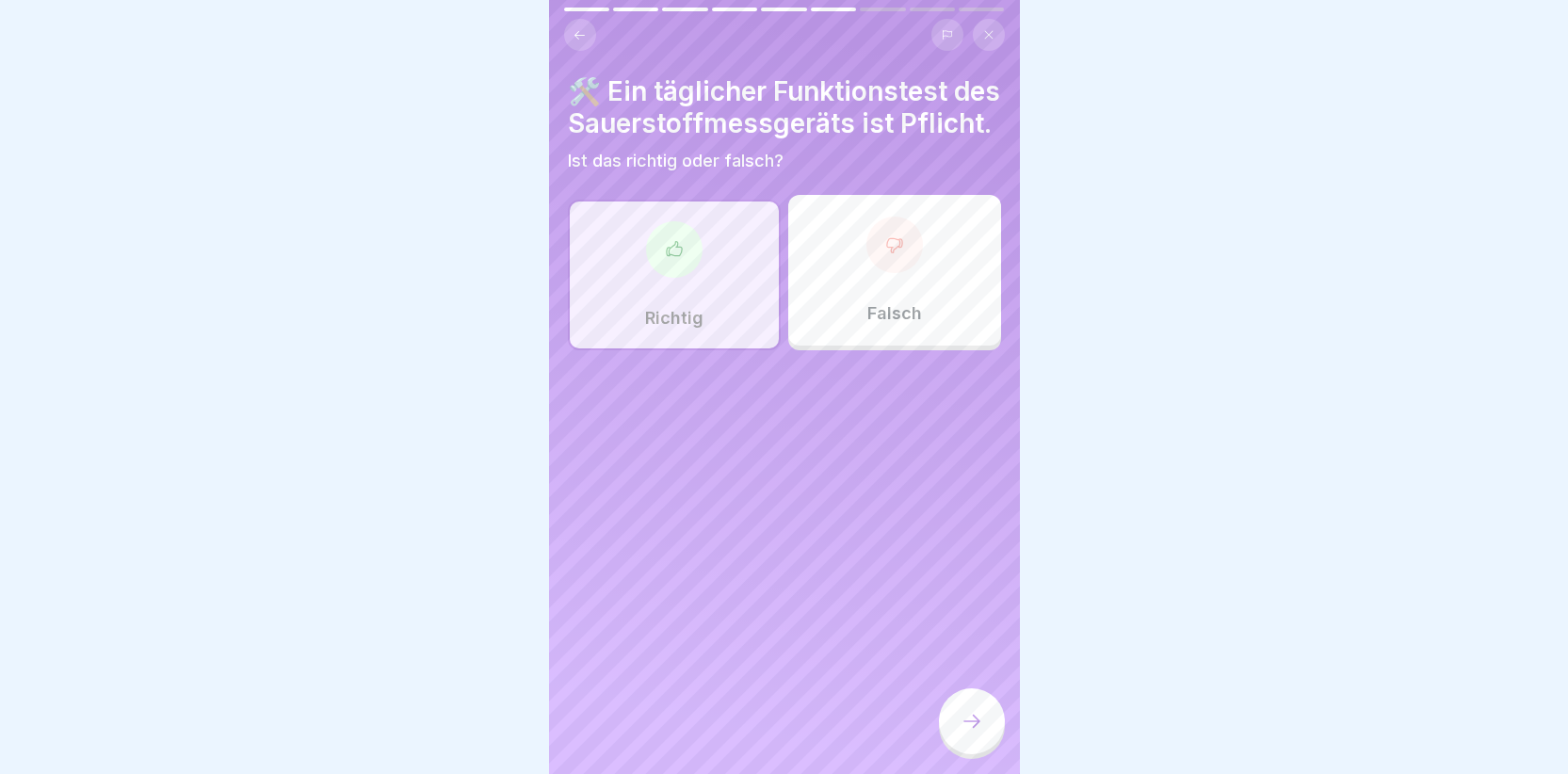
click at [988, 715] on div at bounding box center [971, 721] width 66 height 66
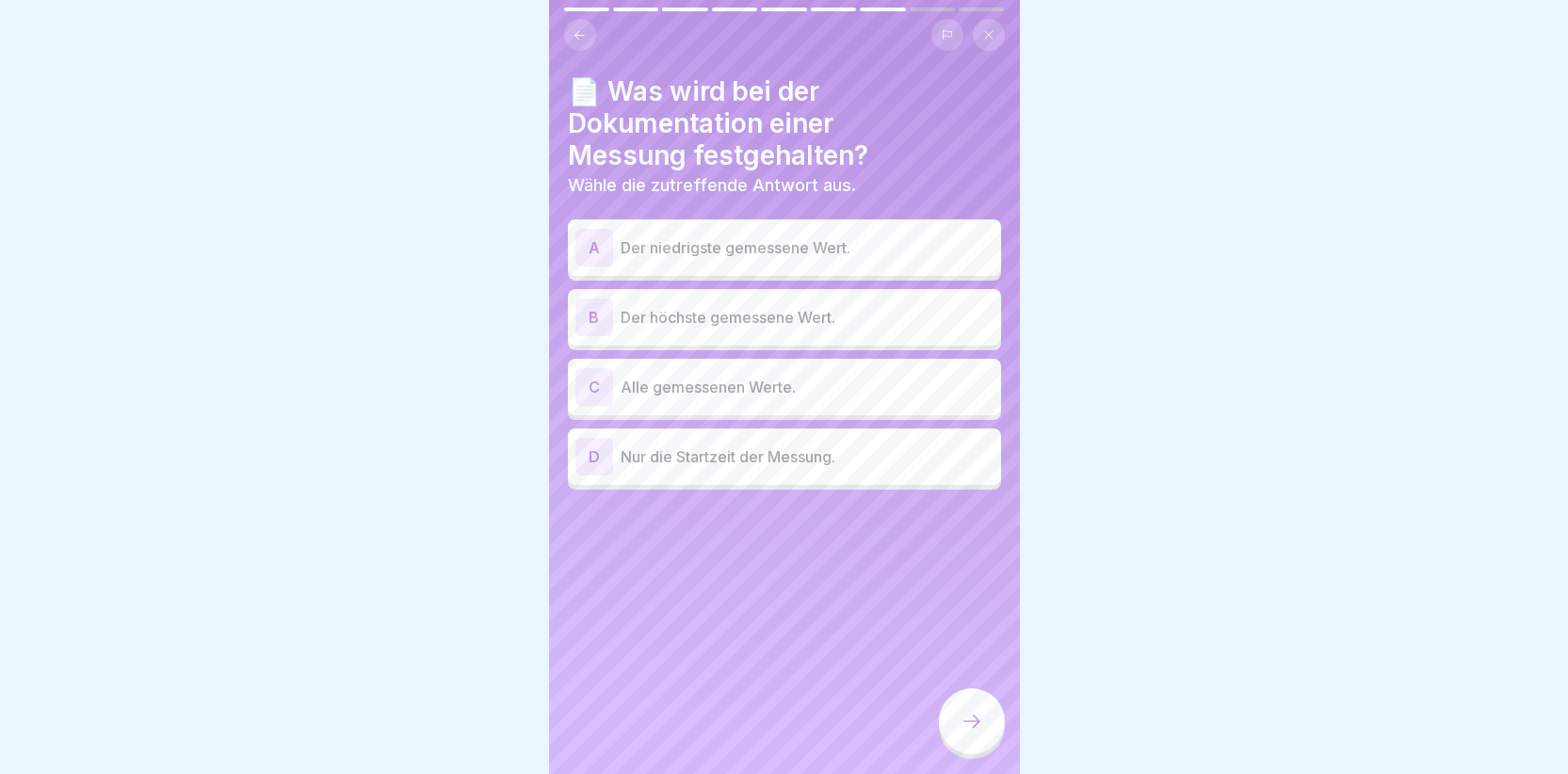
click at [594, 300] on div "B" at bounding box center [594, 317] width 37 height 37
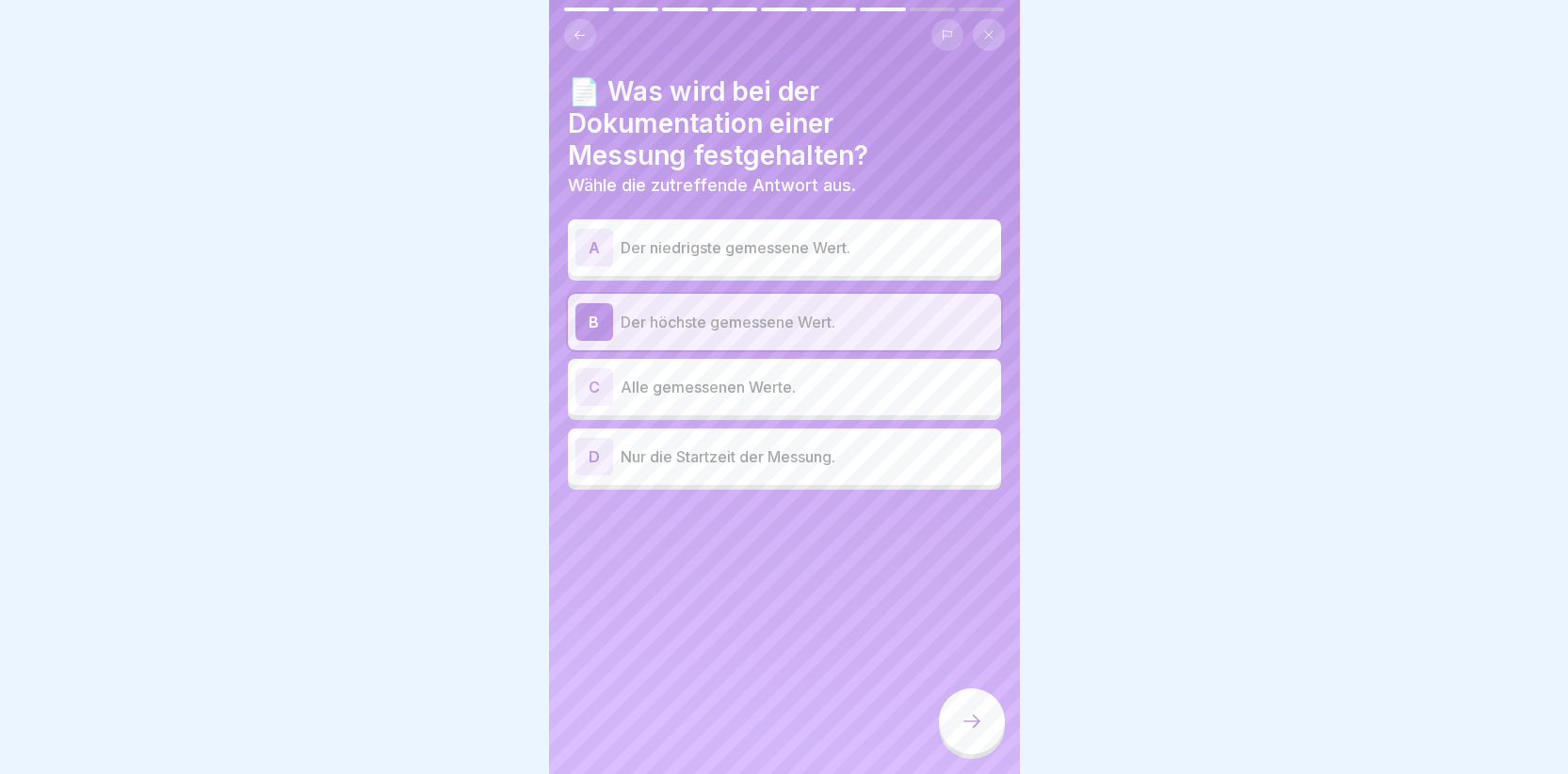
click at [594, 442] on div "D" at bounding box center [594, 457] width 37 height 37
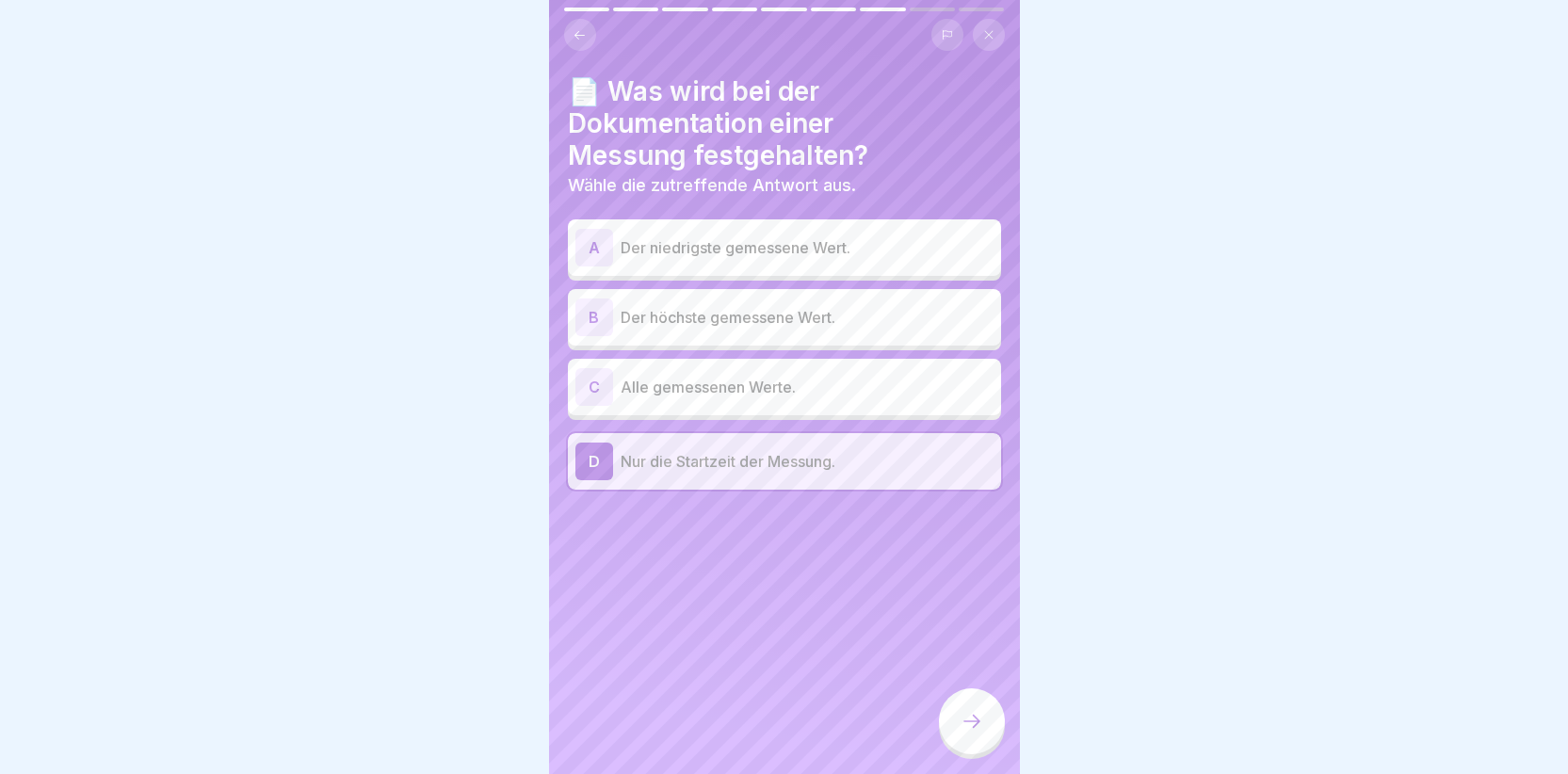
click at [589, 298] on div "B" at bounding box center [594, 317] width 37 height 37
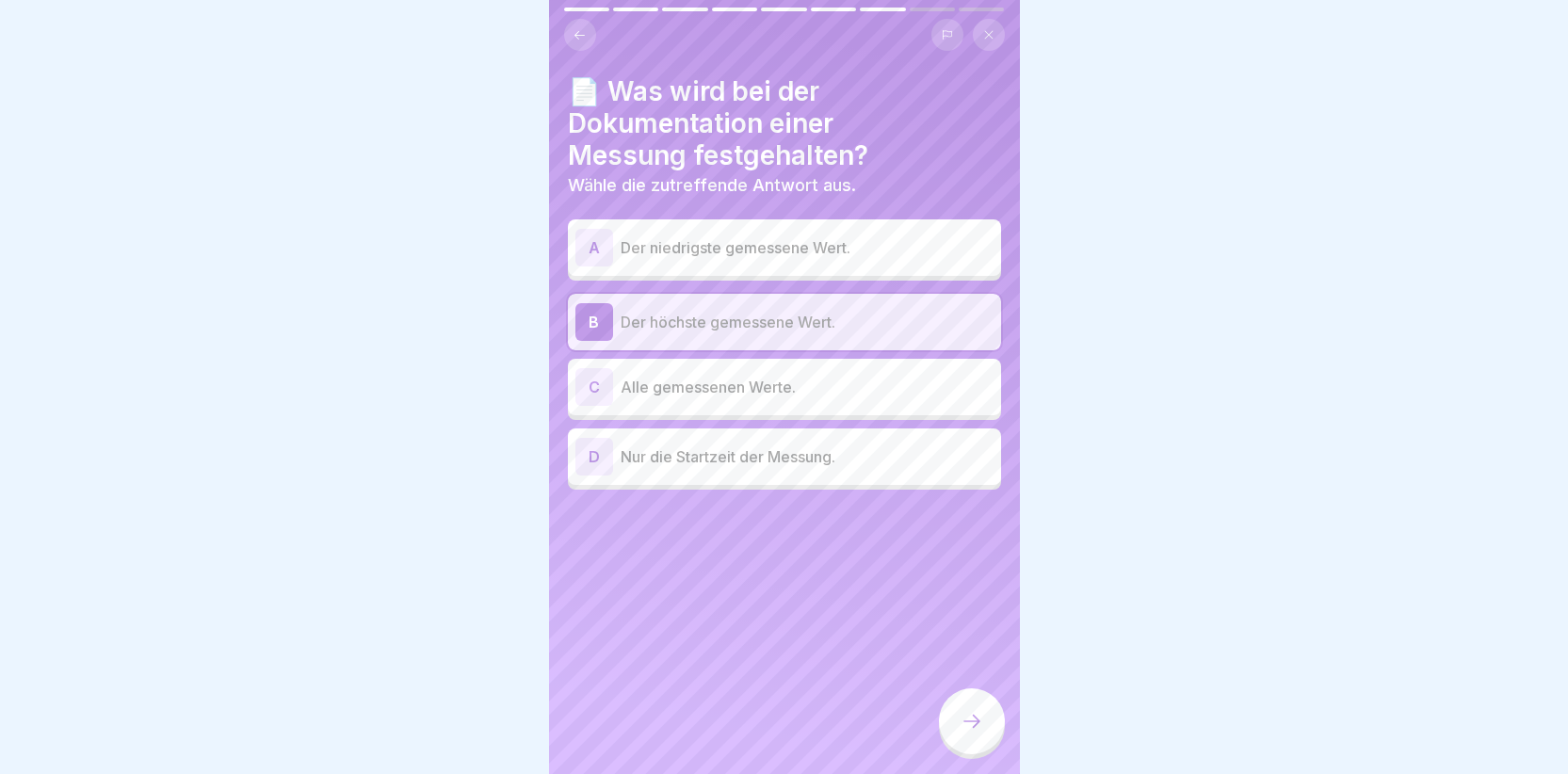
click at [984, 723] on div at bounding box center [971, 721] width 66 height 66
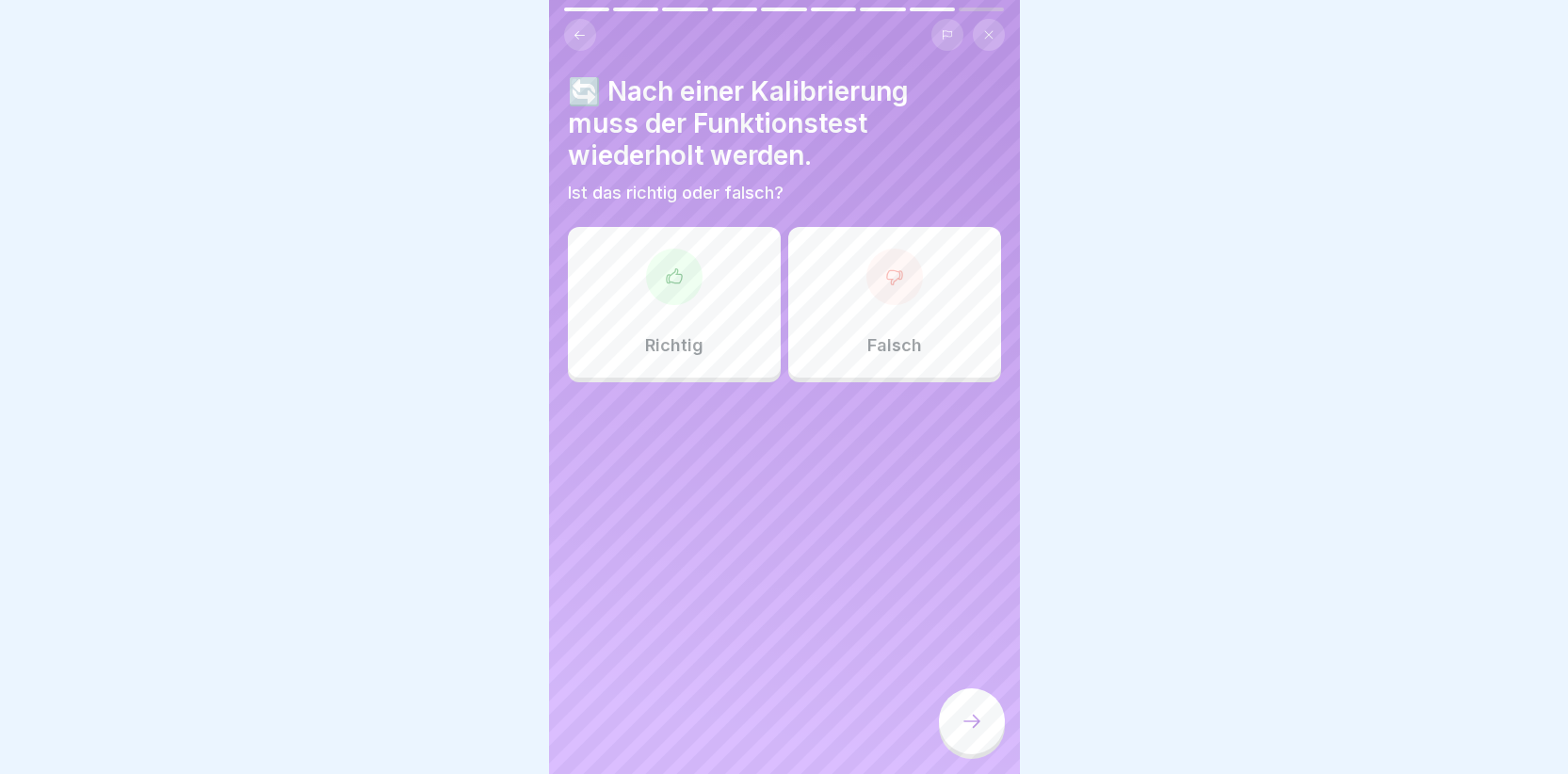
click at [681, 267] on div at bounding box center [674, 276] width 57 height 57
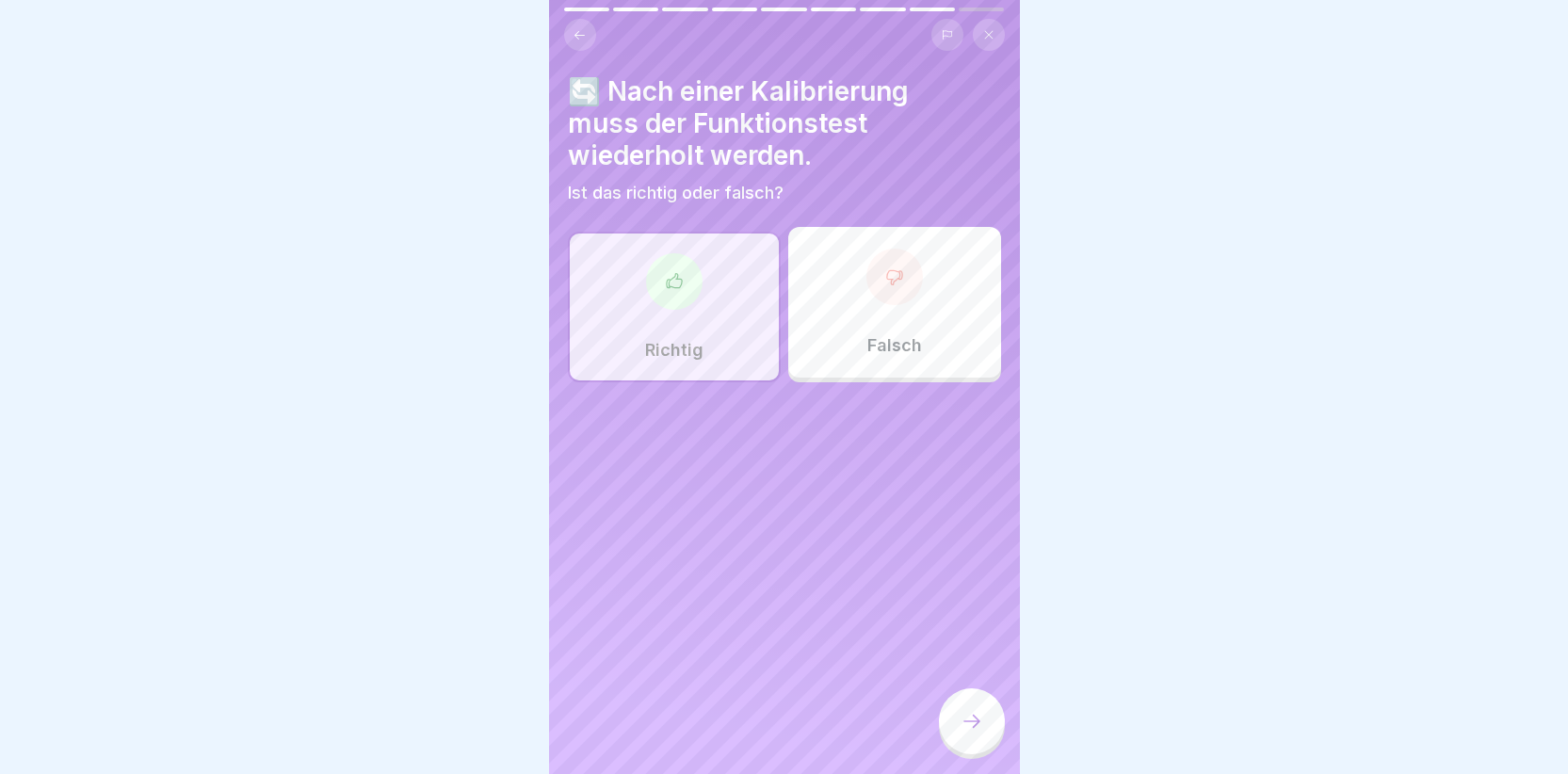
click at [971, 716] on icon at bounding box center [972, 721] width 23 height 23
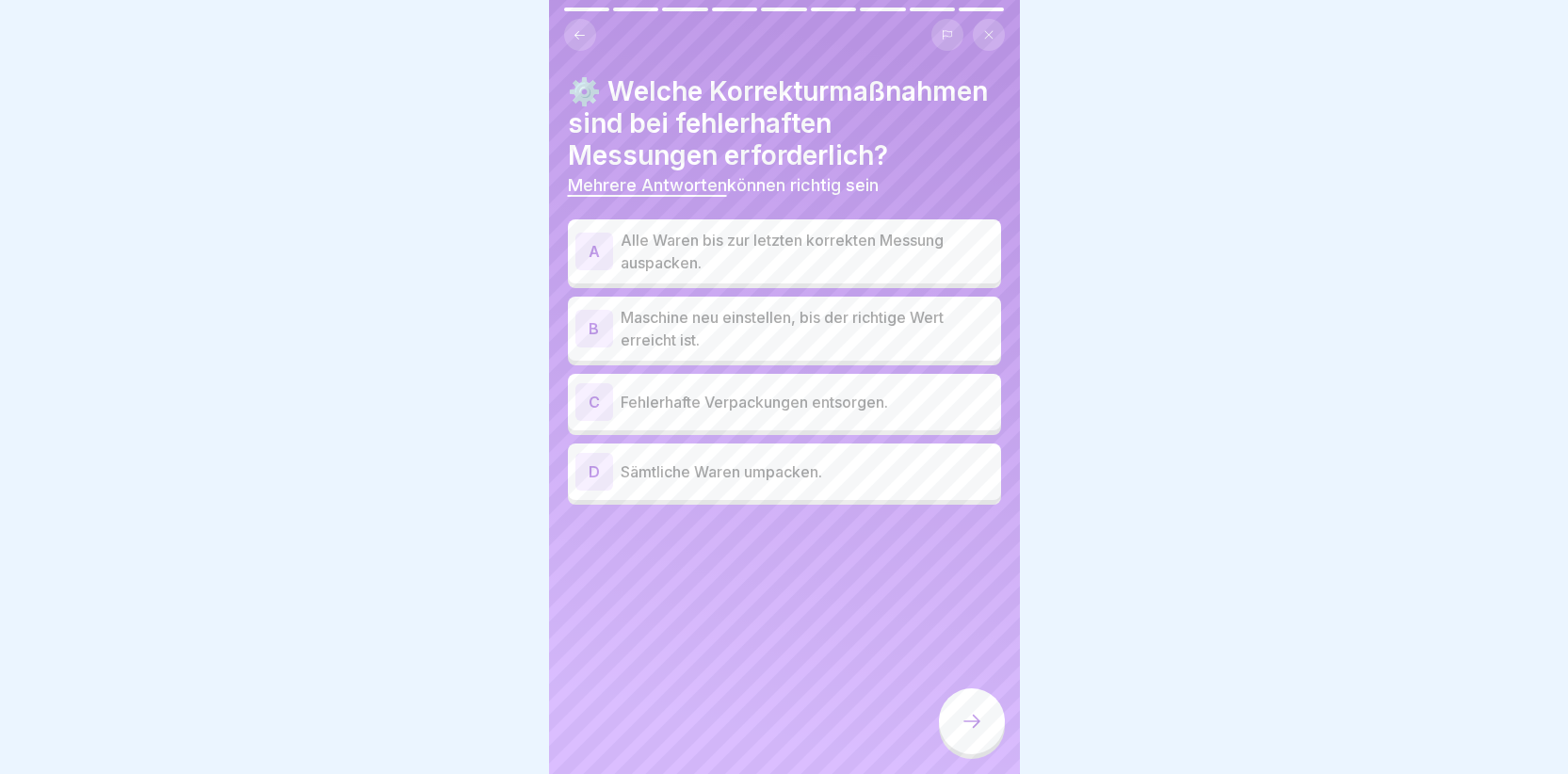
click at [599, 270] on div "A" at bounding box center [594, 251] width 37 height 37
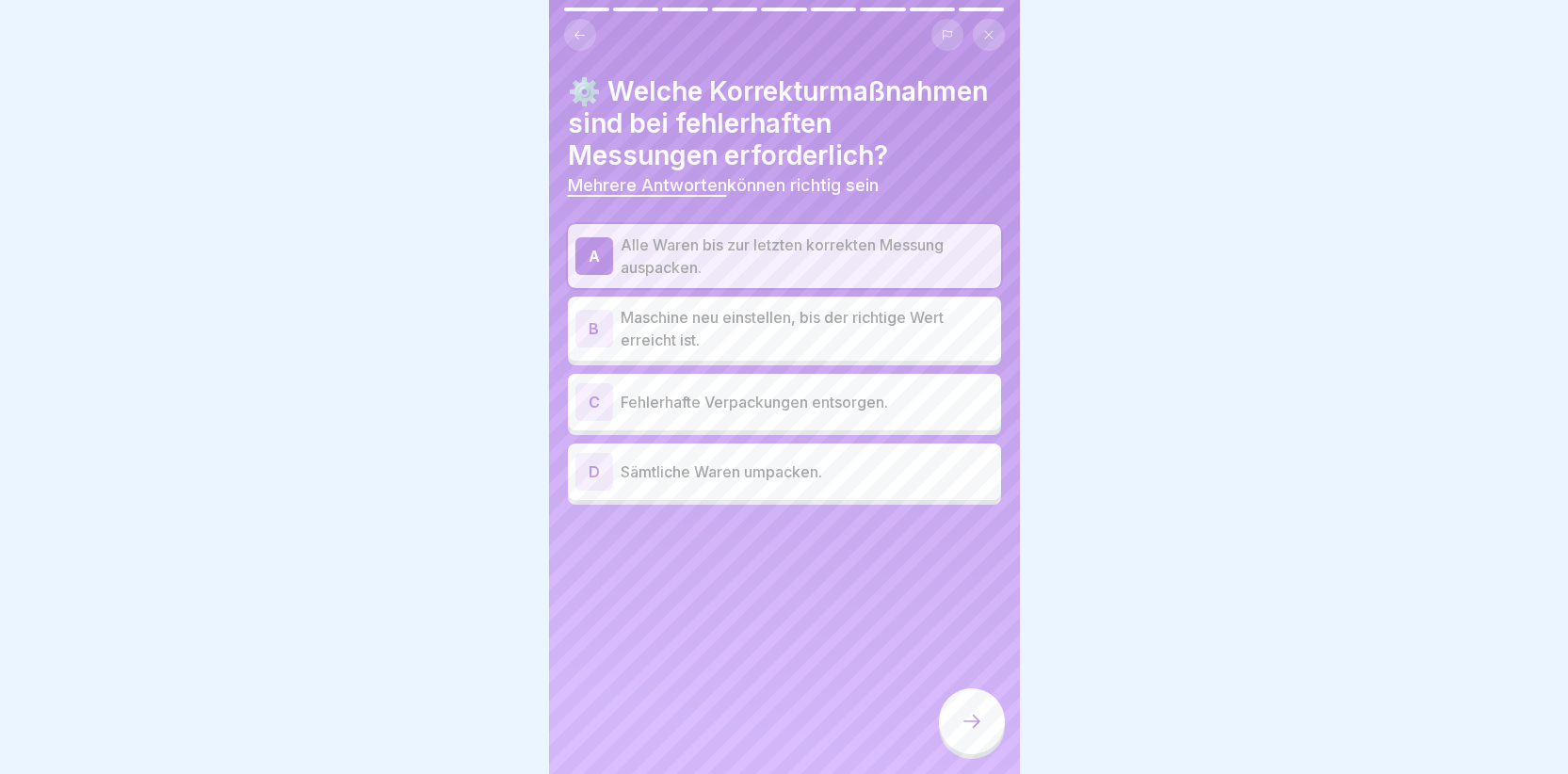
click at [582, 490] on div "D" at bounding box center [594, 471] width 37 height 37
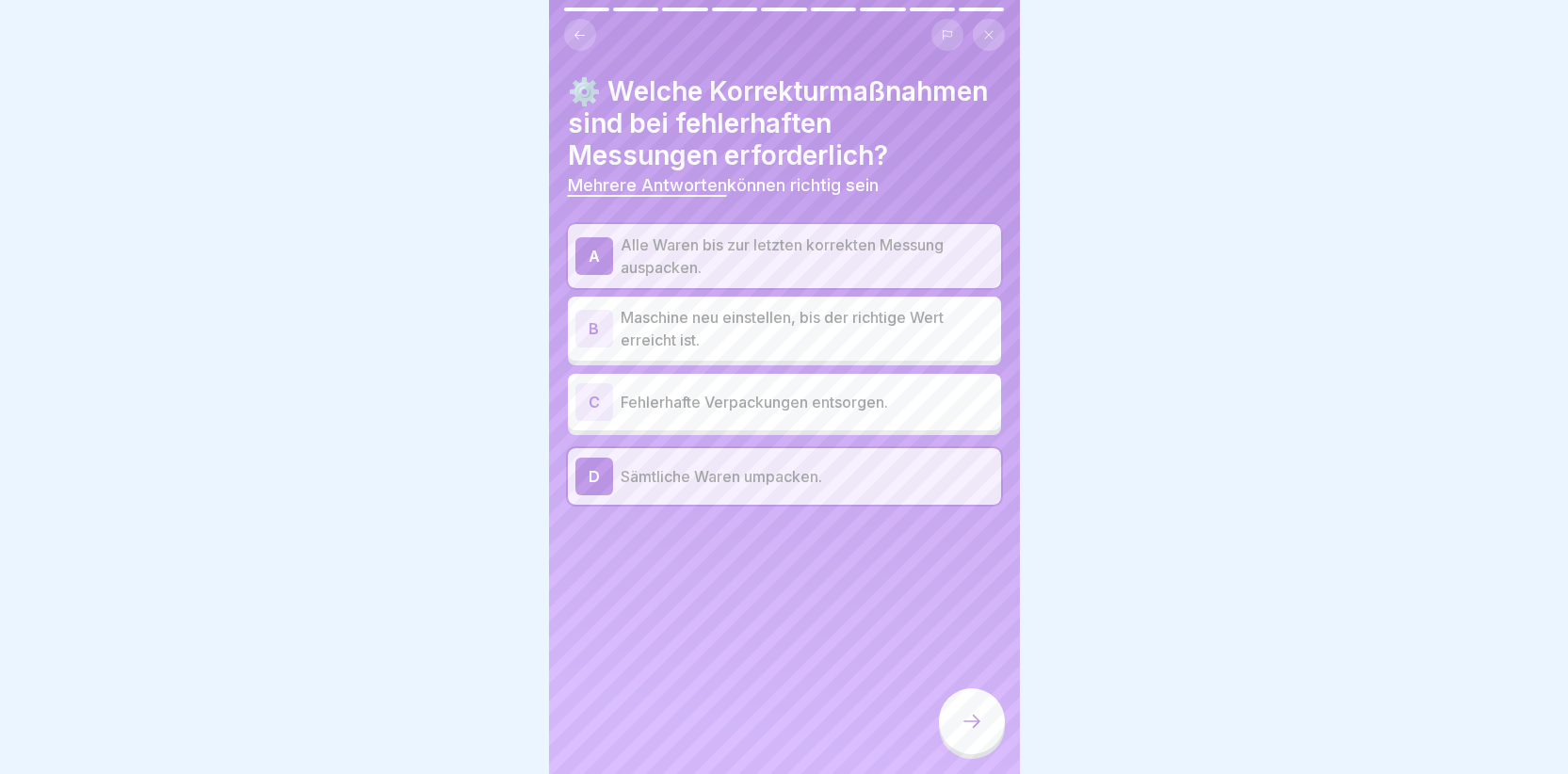
click at [580, 342] on div "B" at bounding box center [594, 328] width 37 height 37
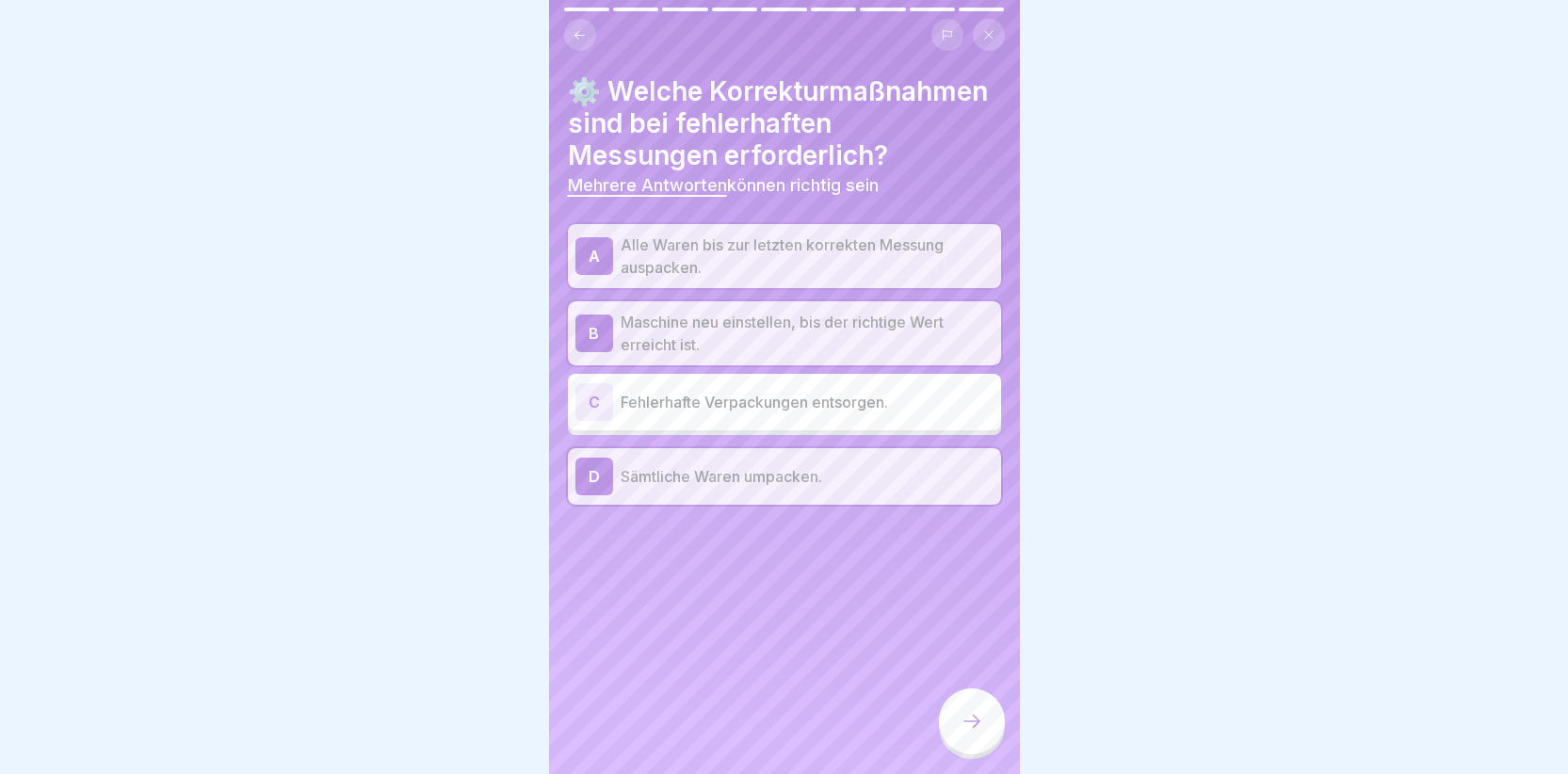
click at [971, 721] on icon at bounding box center [972, 721] width 23 height 23
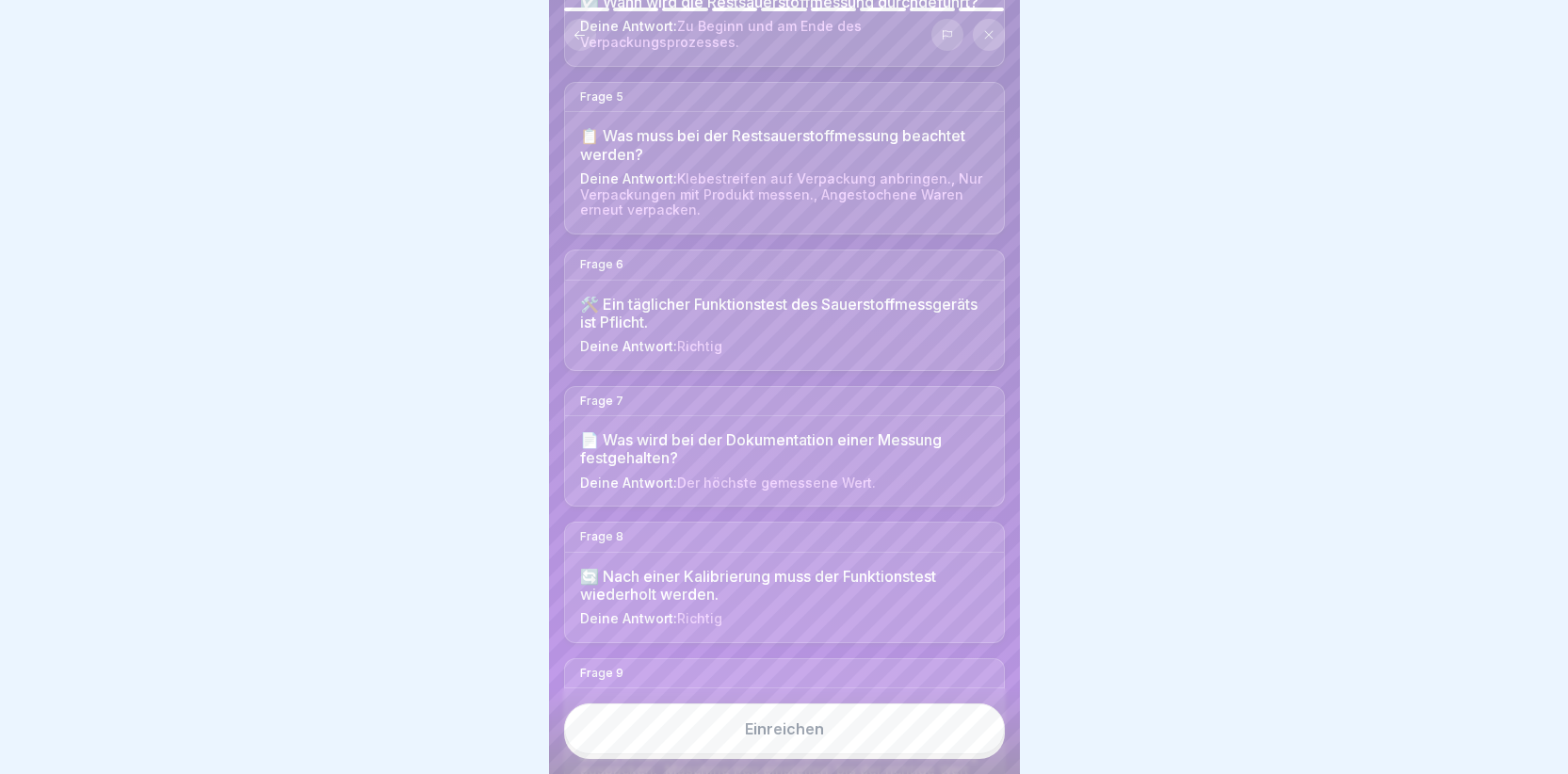
scroll to position [790, 0]
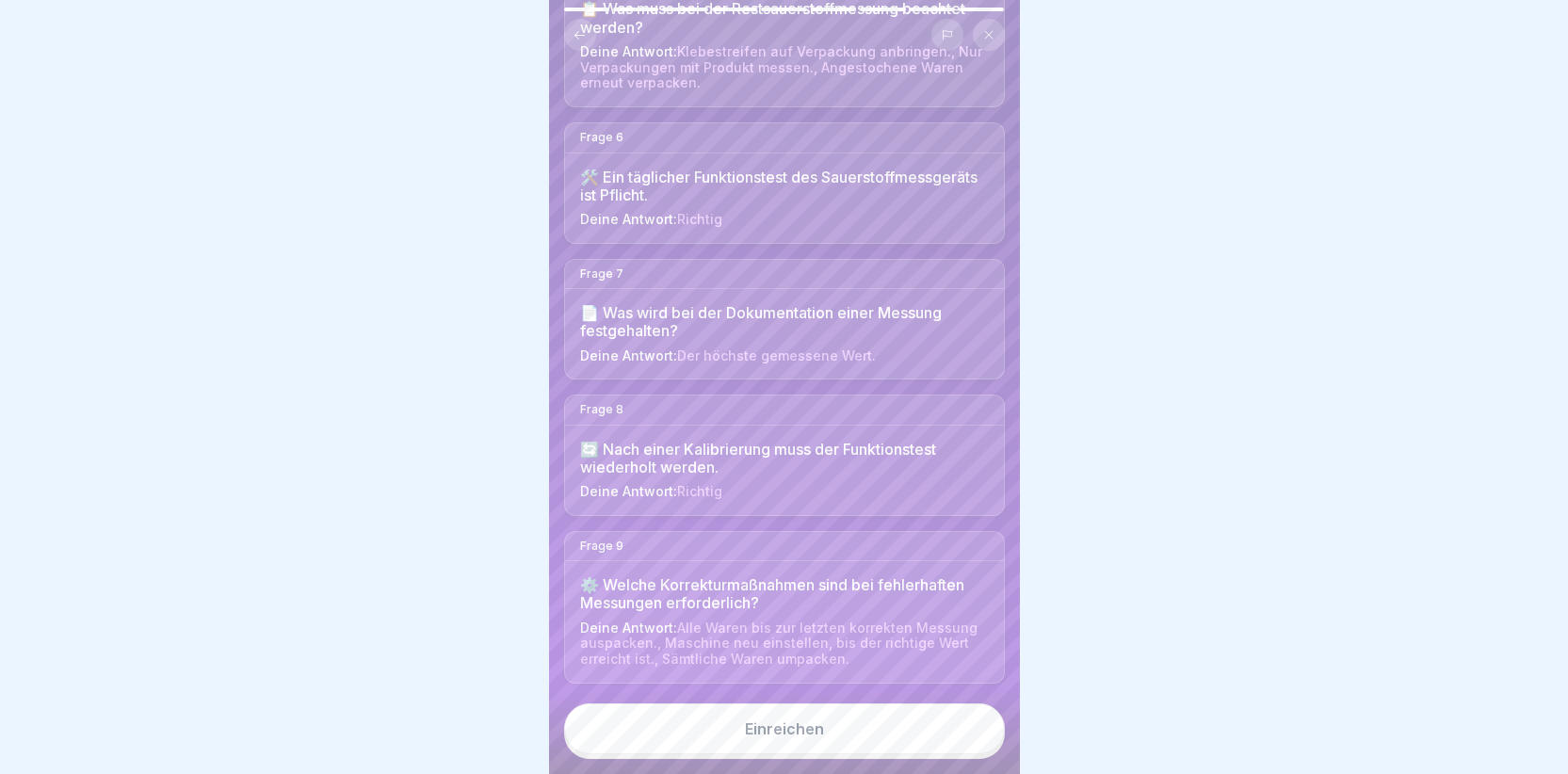
click at [790, 730] on div "Einreichen" at bounding box center [784, 729] width 79 height 17
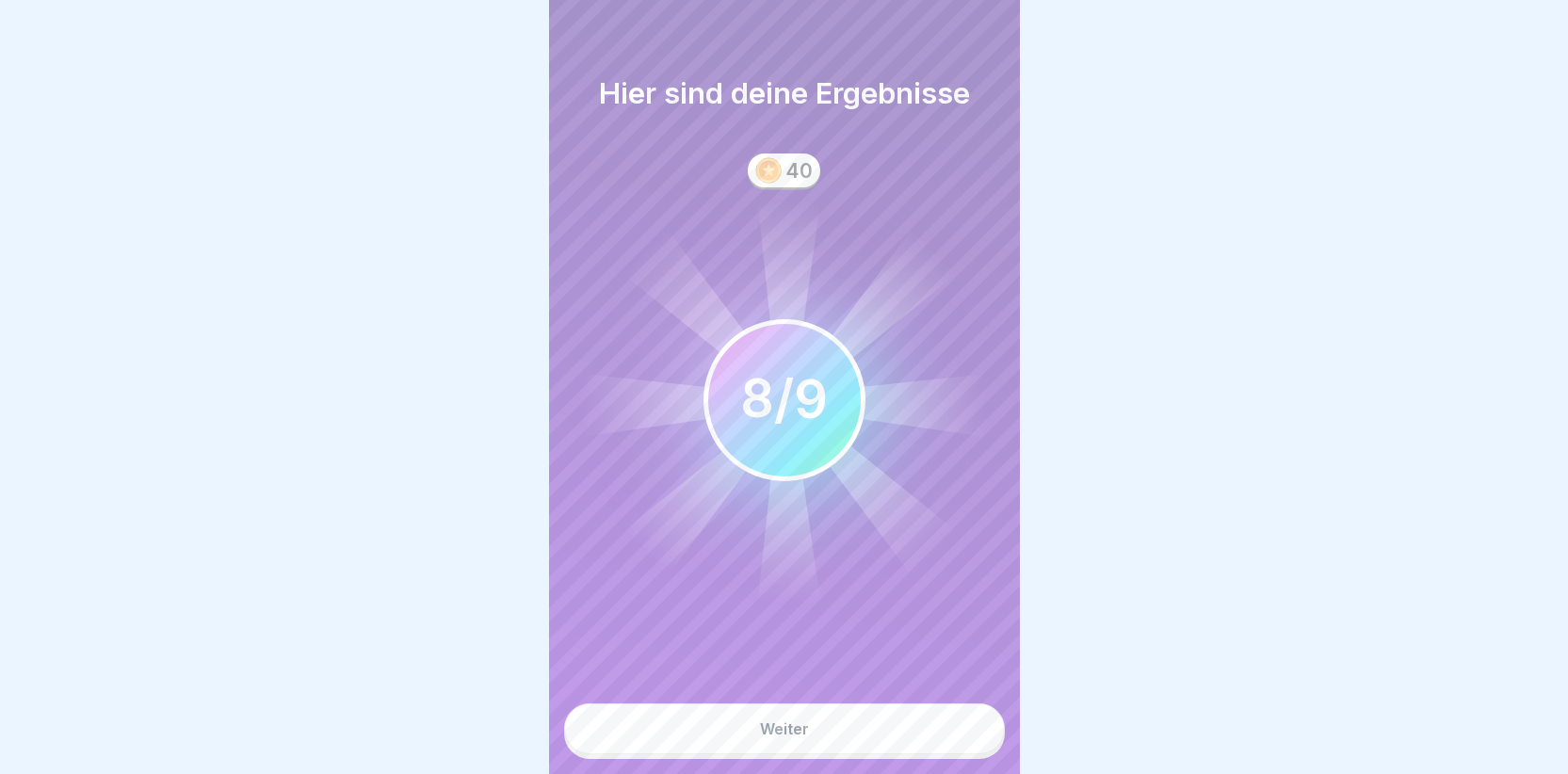
click at [790, 730] on div "Weiter" at bounding box center [784, 729] width 49 height 17
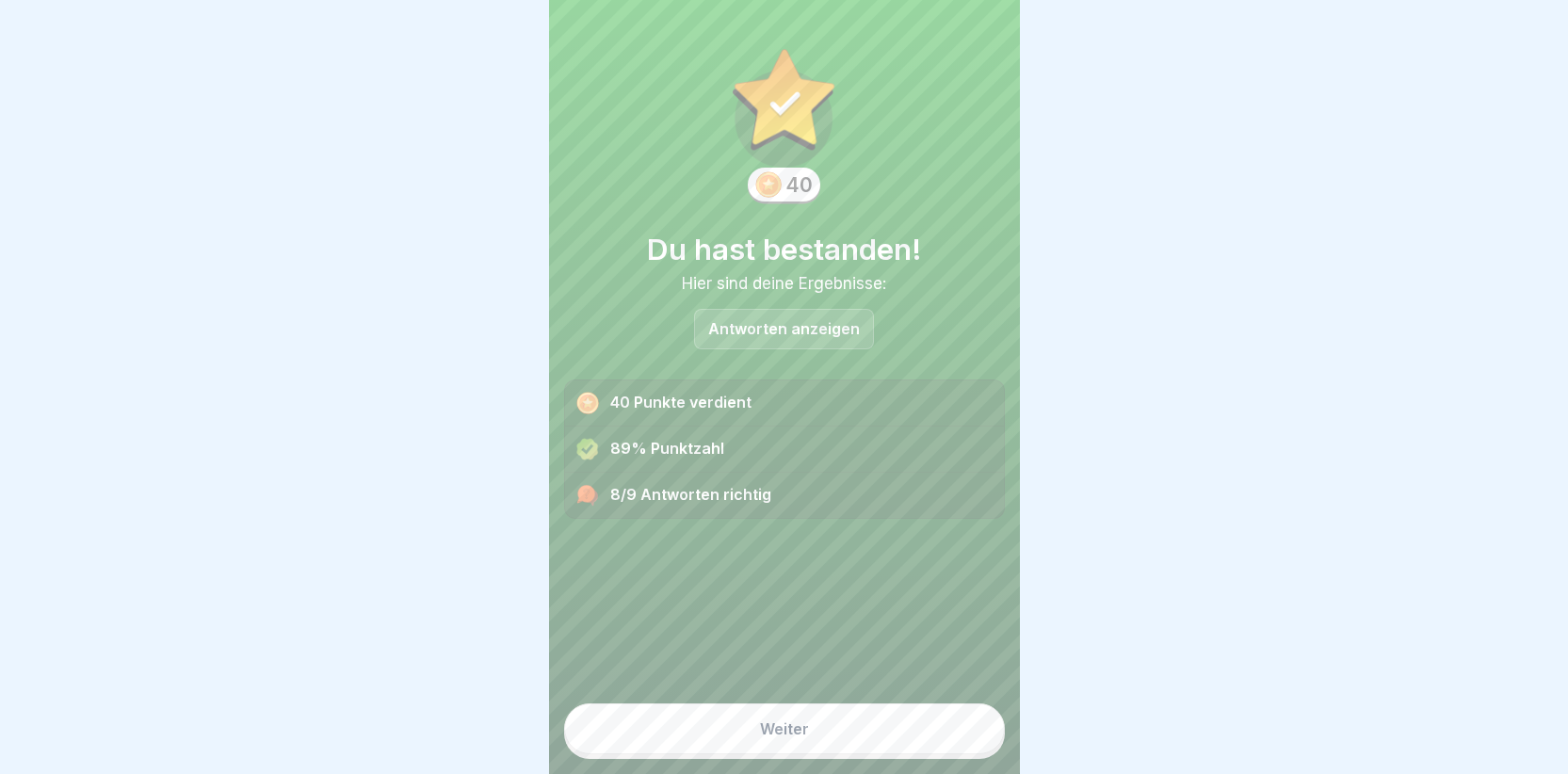
click at [777, 321] on p "Antworten anzeigen" at bounding box center [784, 329] width 152 height 16
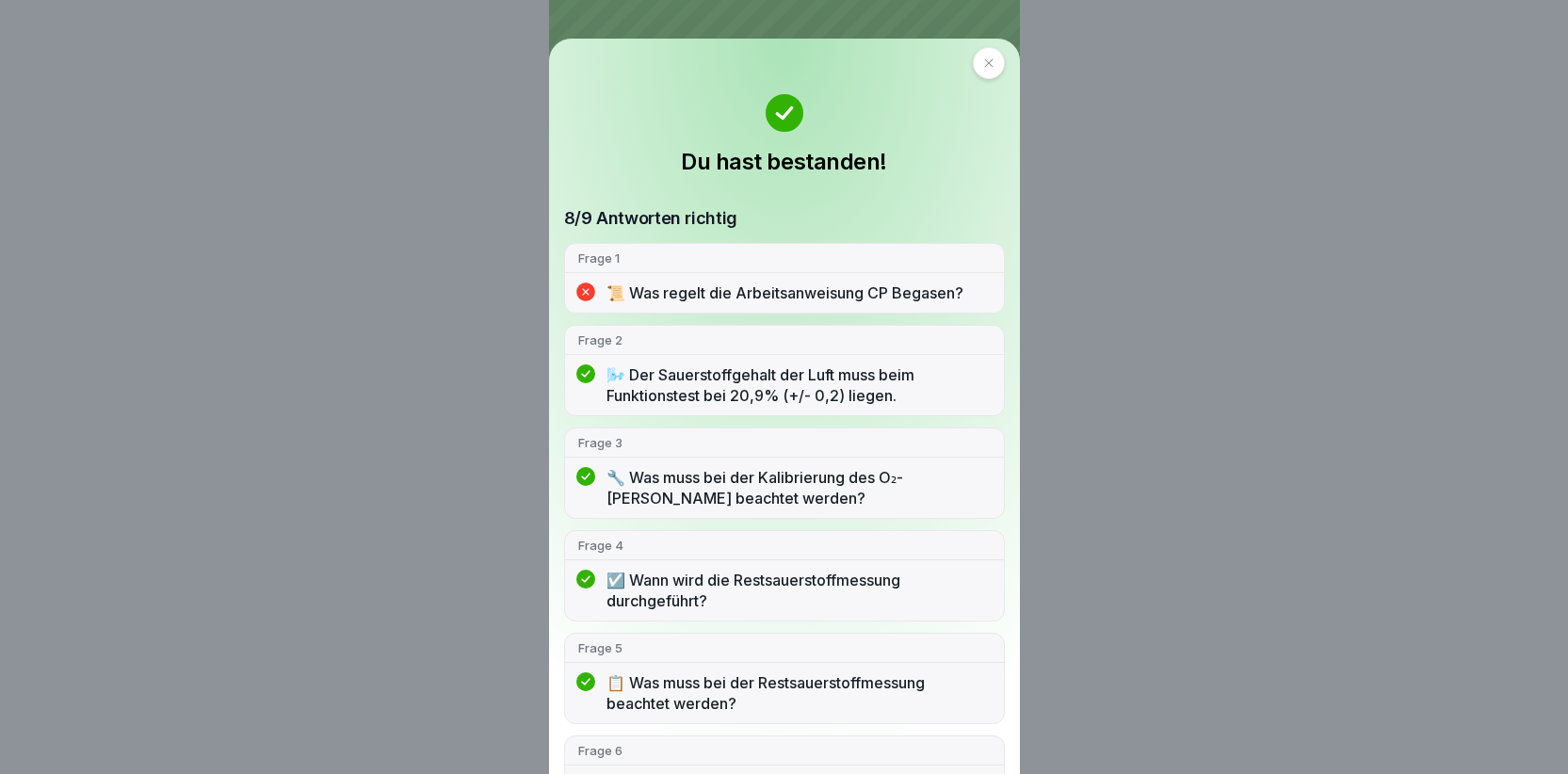
scroll to position [0, 0]
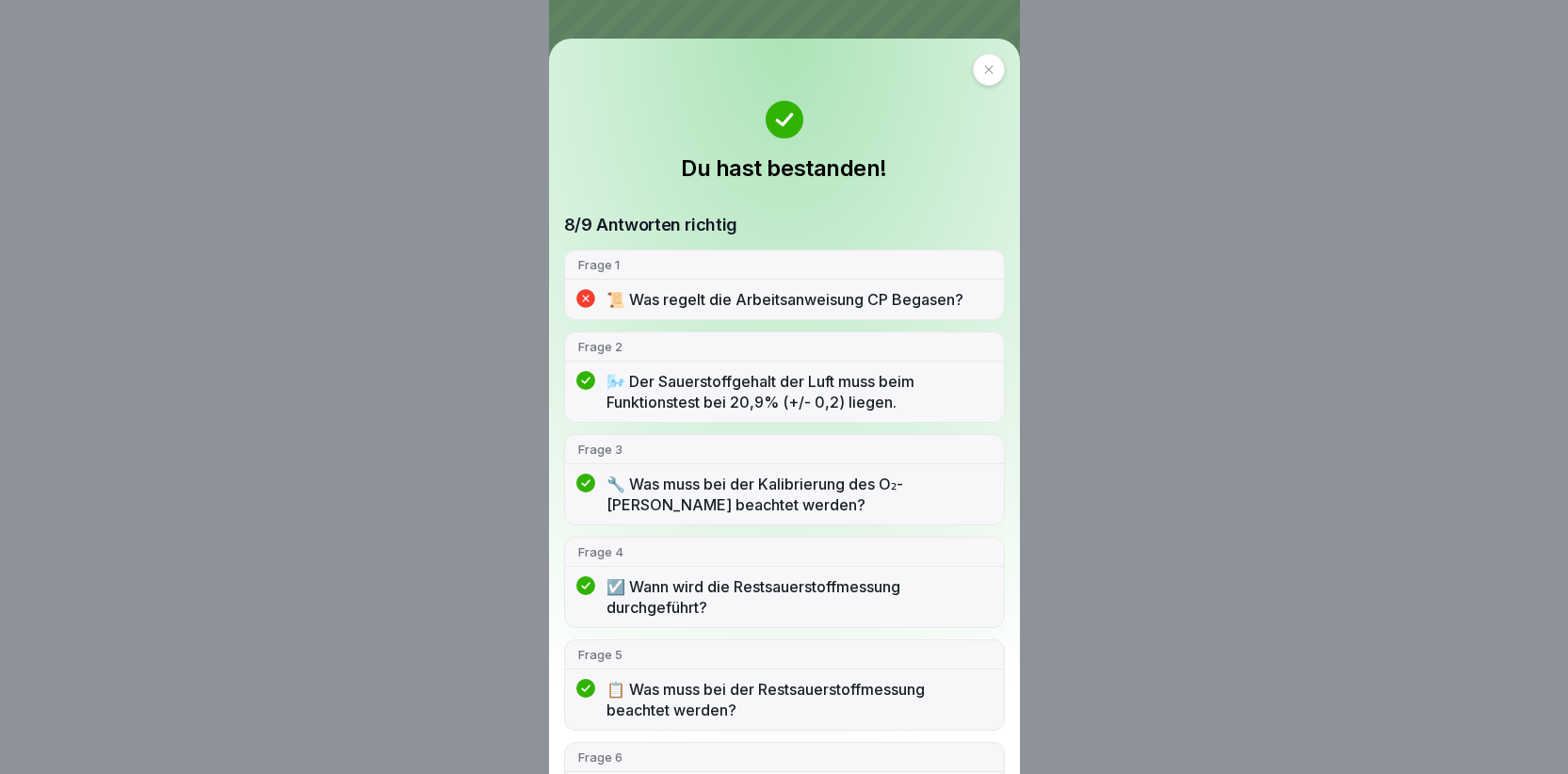
drag, startPoint x: 821, startPoint y: 468, endPoint x: 595, endPoint y: 141, distance: 397.5
click at [595, 141] on div "Du hast bestanden!" at bounding box center [784, 142] width 441 height 82
click at [594, 143] on div "Du hast bestanden!" at bounding box center [784, 142] width 441 height 82
click at [654, 304] on p "📜 Was regelt die Arbeitsanweisung CP Begasen?" at bounding box center [798, 299] width 385 height 21
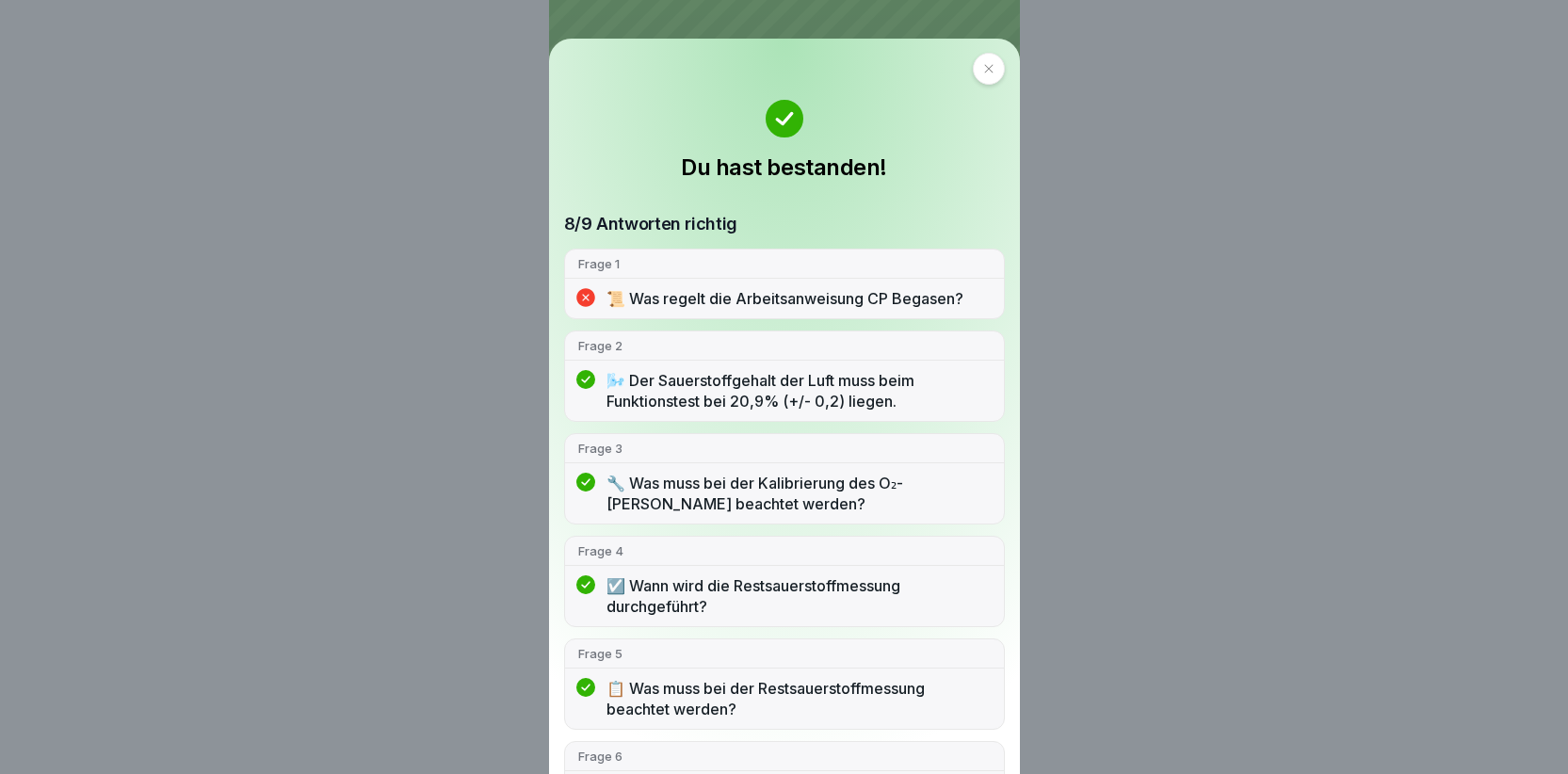
scroll to position [0, 0]
click at [976, 60] on div at bounding box center [988, 69] width 32 height 32
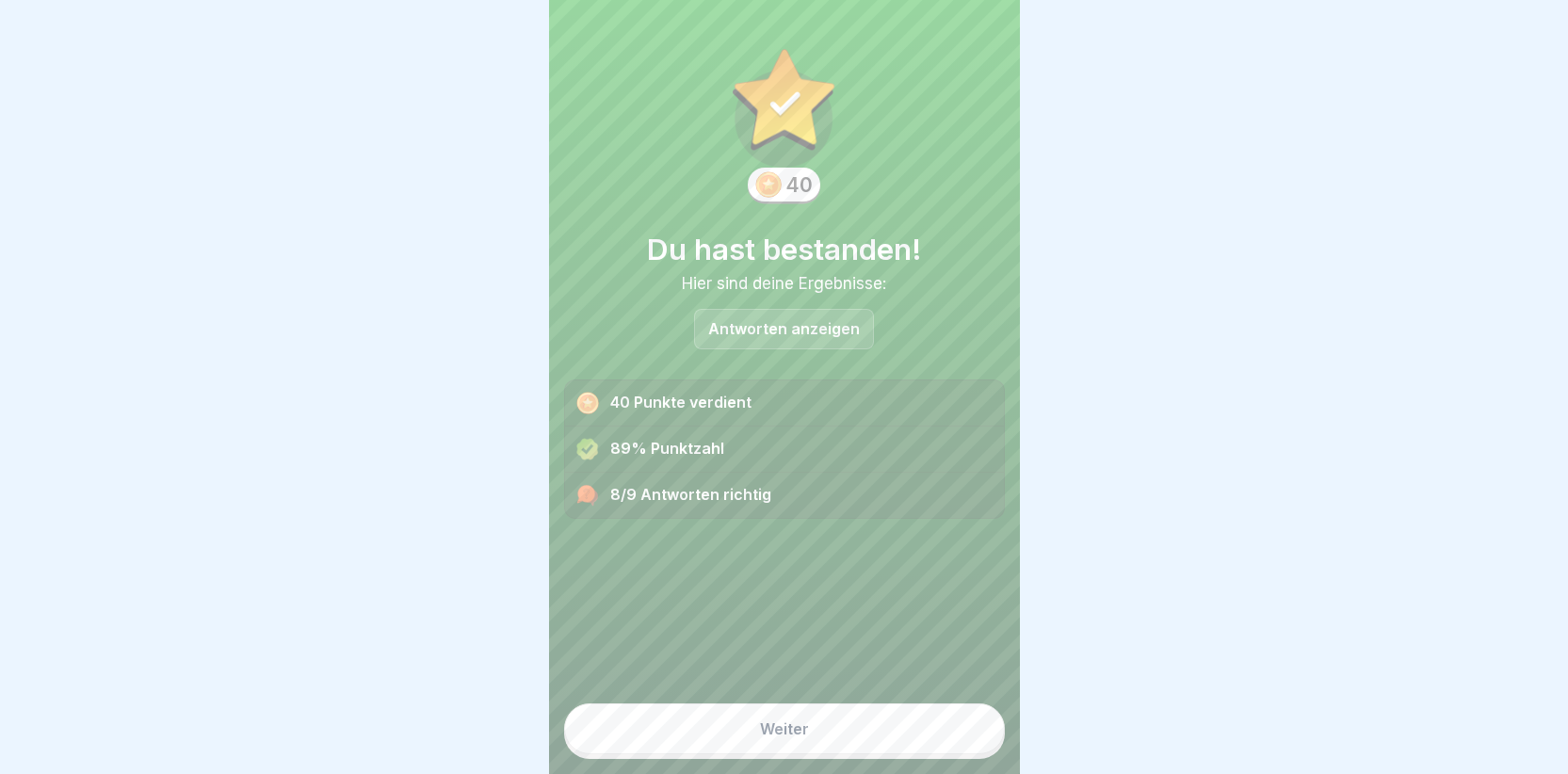
click at [722, 488] on div "8/9 Antworten richtig" at bounding box center [784, 495] width 439 height 45
click at [735, 483] on div "8/9 Antworten richtig" at bounding box center [784, 495] width 439 height 45
click at [748, 321] on p "Antworten anzeigen" at bounding box center [784, 329] width 152 height 16
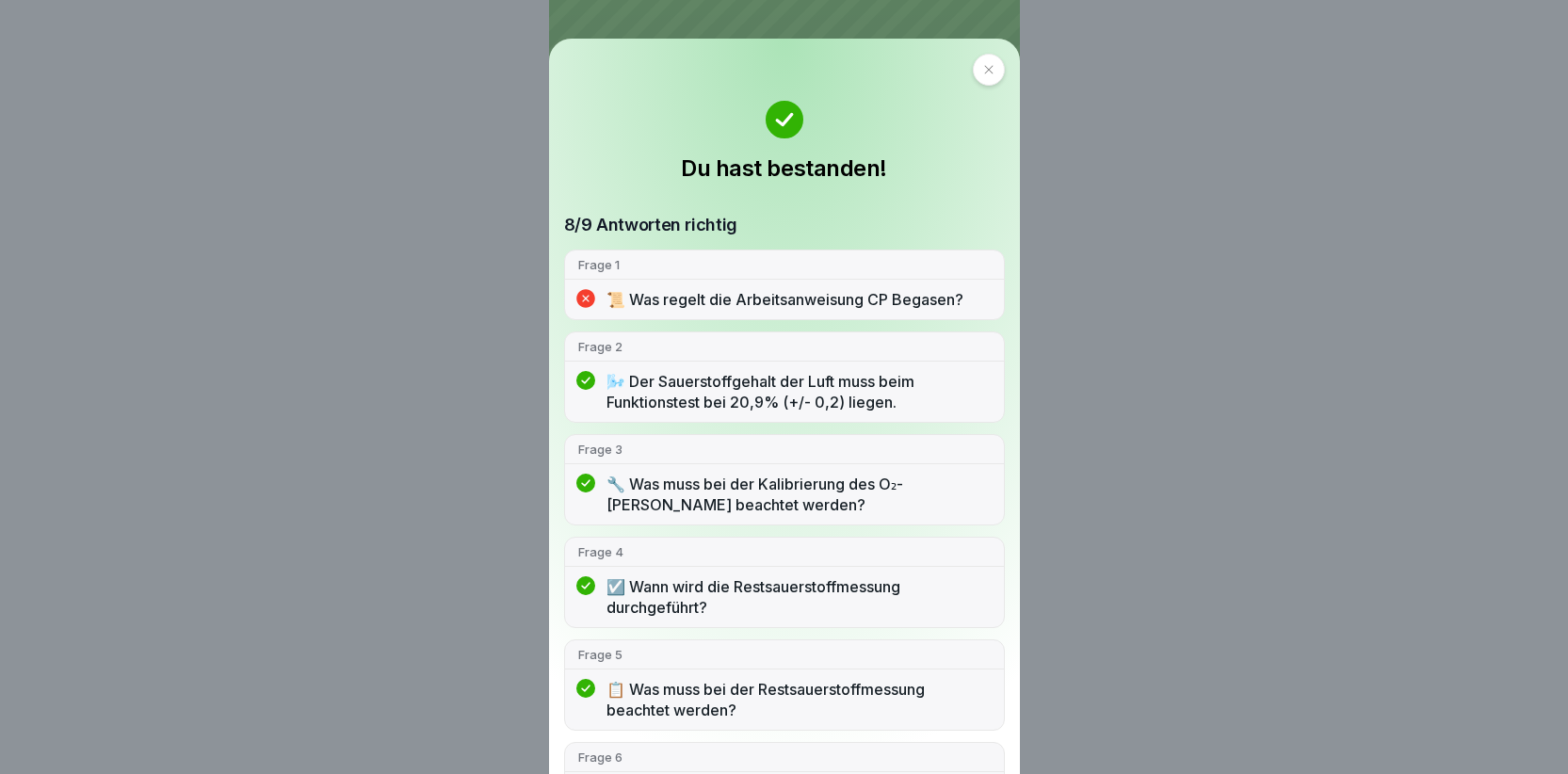
click at [625, 294] on p "📜 Was regelt die Arbeitsanweisung CP Begasen?" at bounding box center [798, 299] width 385 height 21
click at [592, 300] on icon at bounding box center [586, 298] width 19 height 19
click at [972, 71] on div at bounding box center [988, 69] width 32 height 32
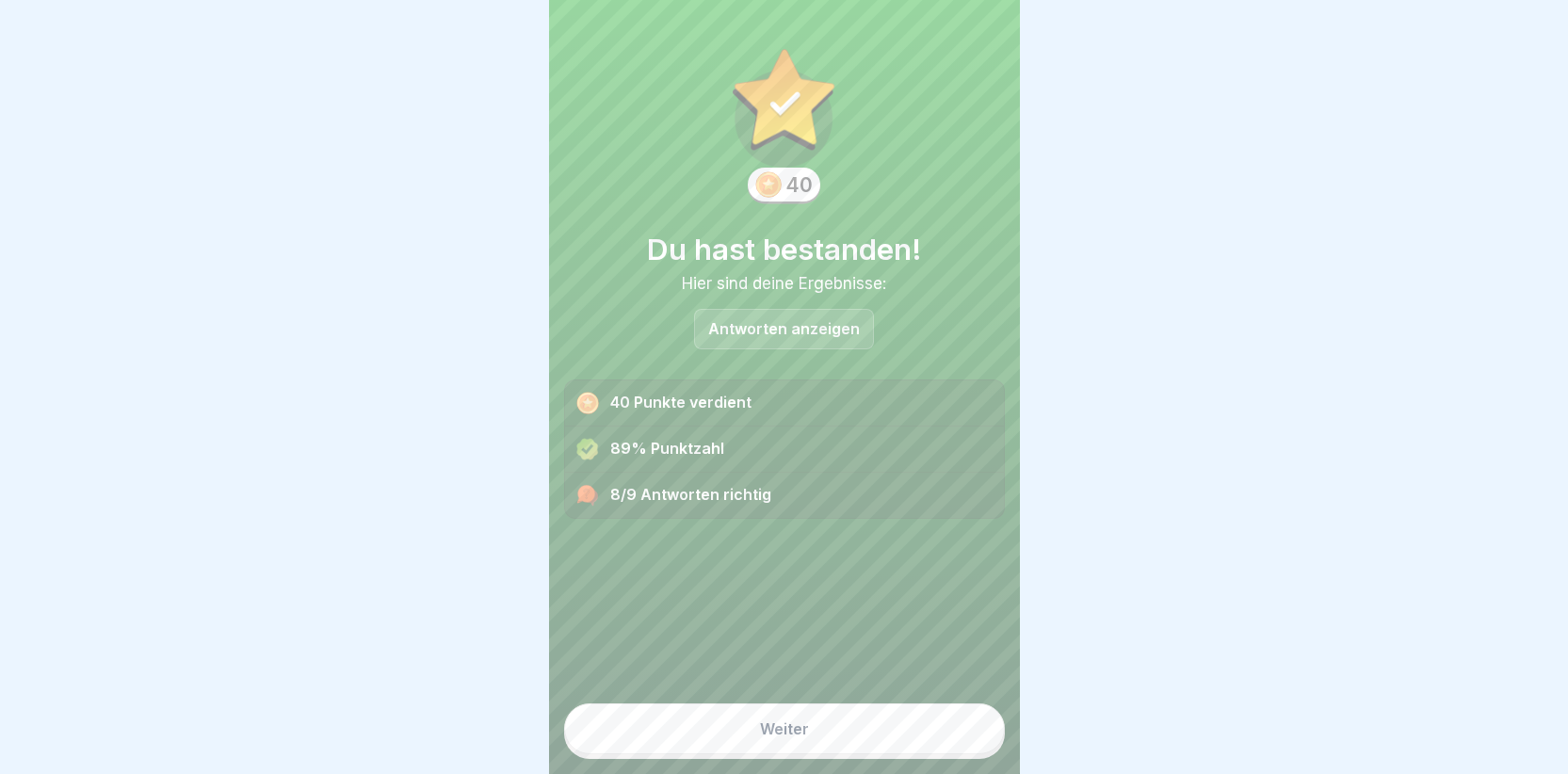
click at [709, 716] on button "Weiter" at bounding box center [784, 729] width 441 height 51
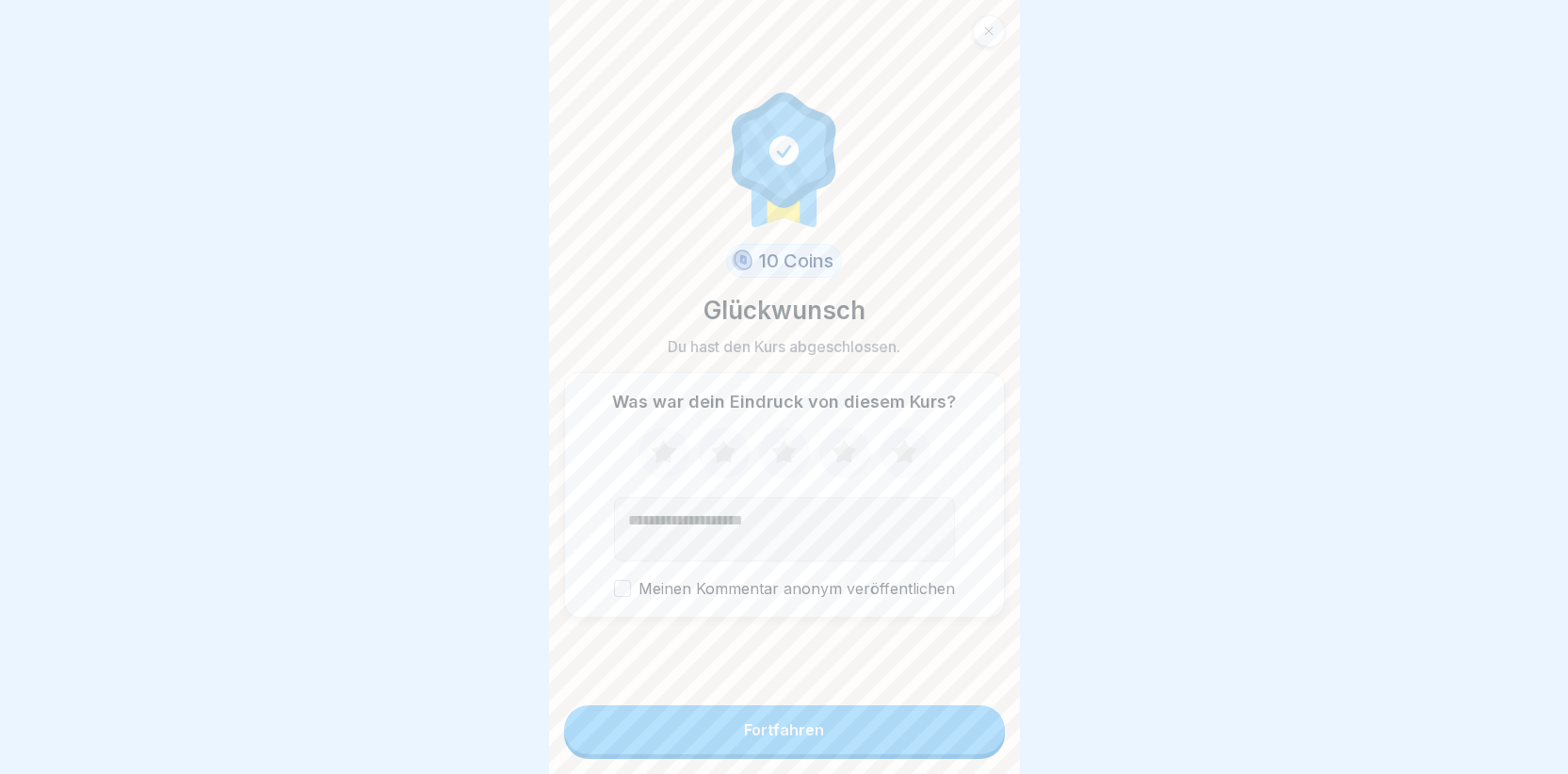
click at [760, 729] on div "Fortfahren" at bounding box center [784, 730] width 80 height 17
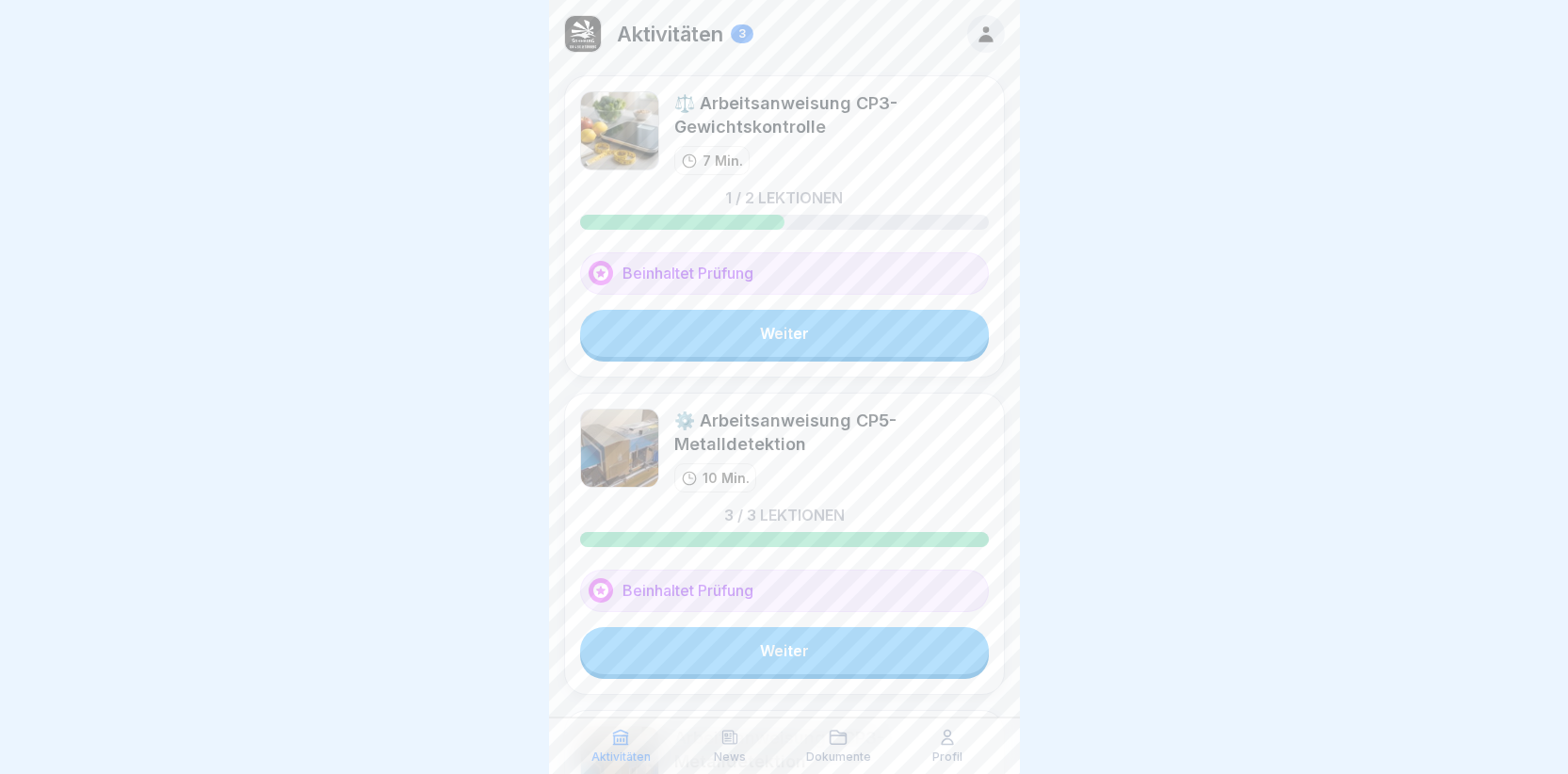
click at [769, 340] on link "Weiter" at bounding box center [784, 333] width 409 height 47
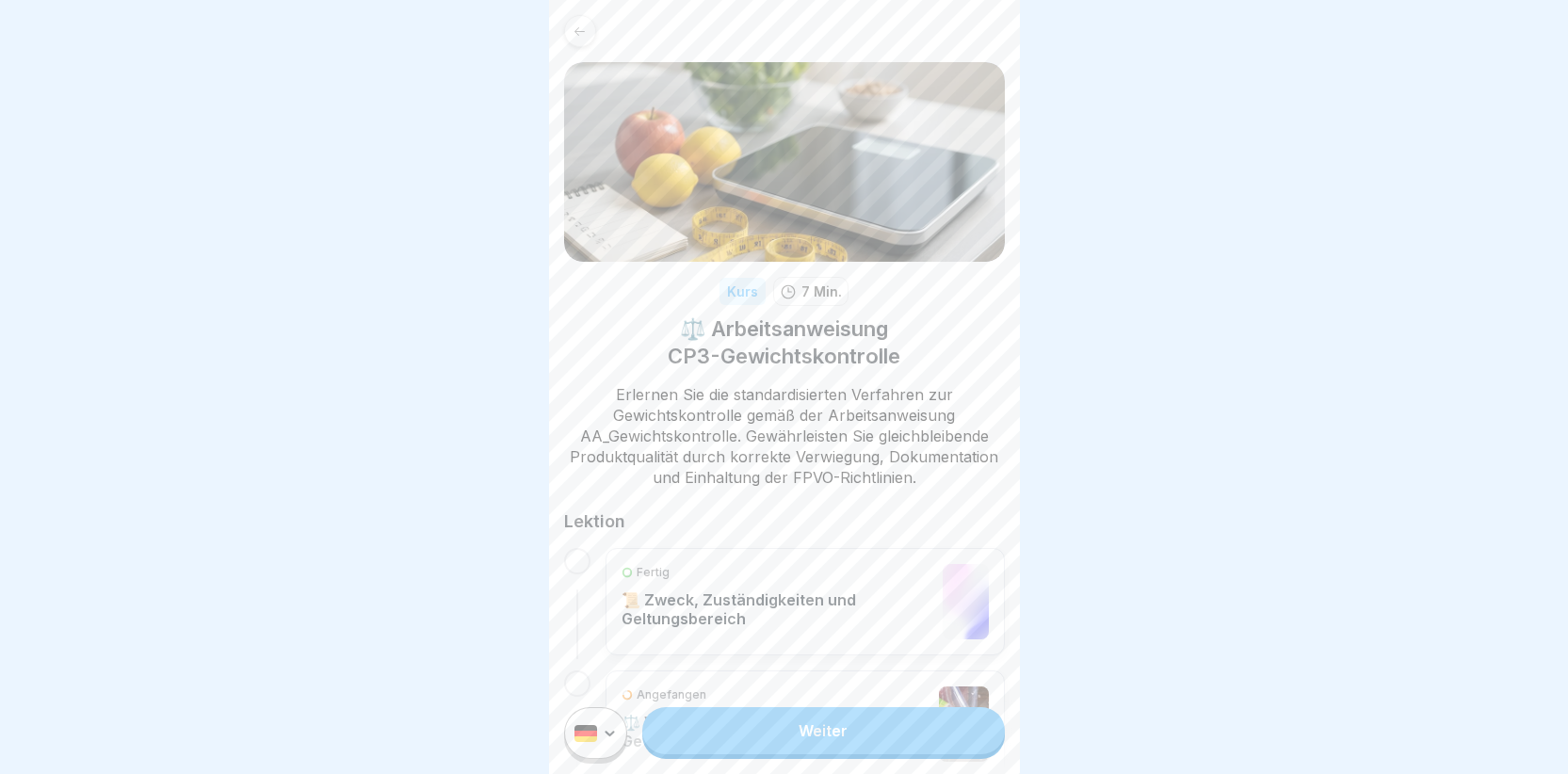
click at [672, 620] on p "📜 Zweck, Zuständigkeiten und Geltungsbereich" at bounding box center [778, 609] width 313 height 37
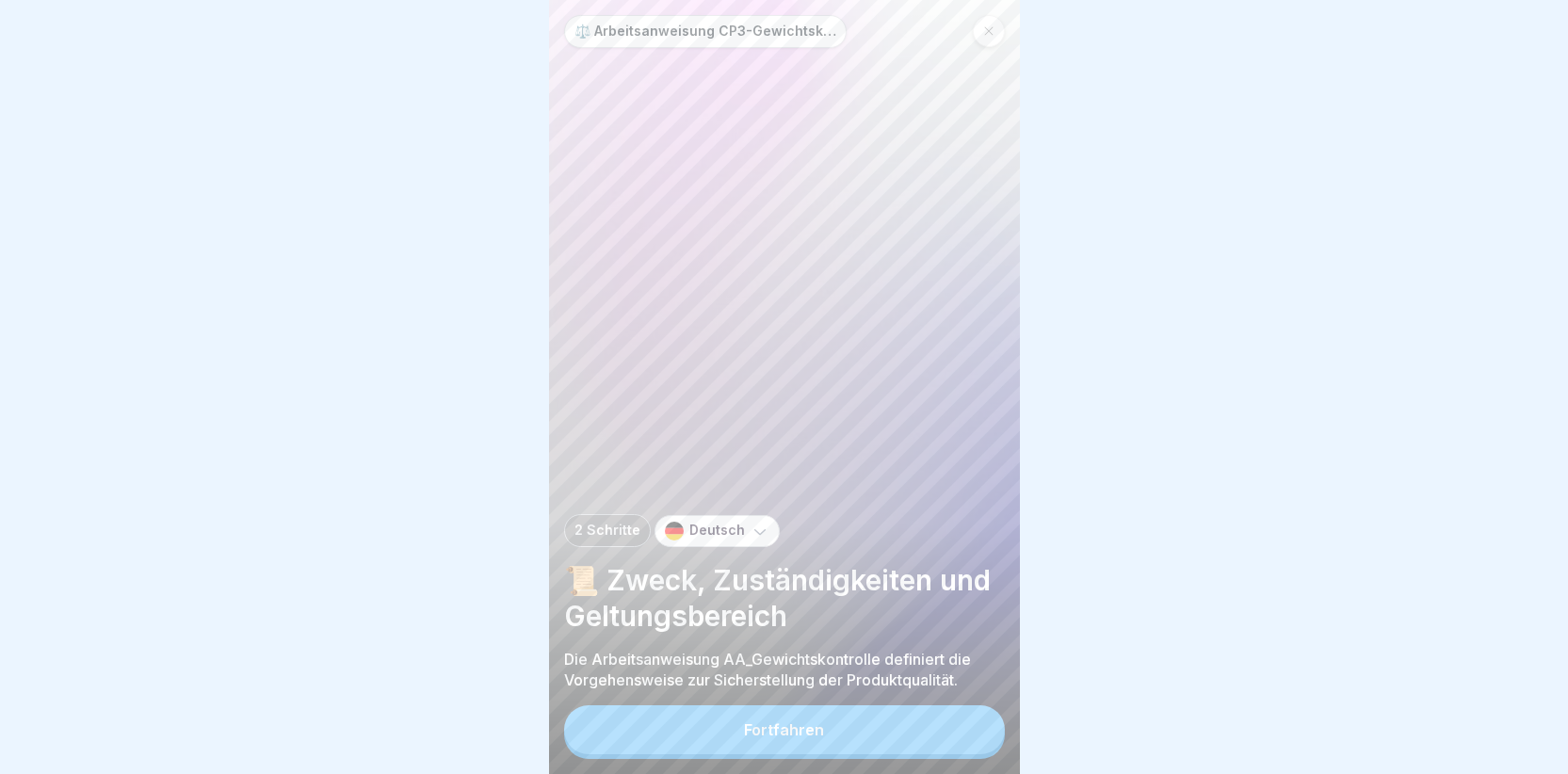
scroll to position [14, 0]
click at [794, 733] on div "Fortfahren" at bounding box center [784, 730] width 80 height 17
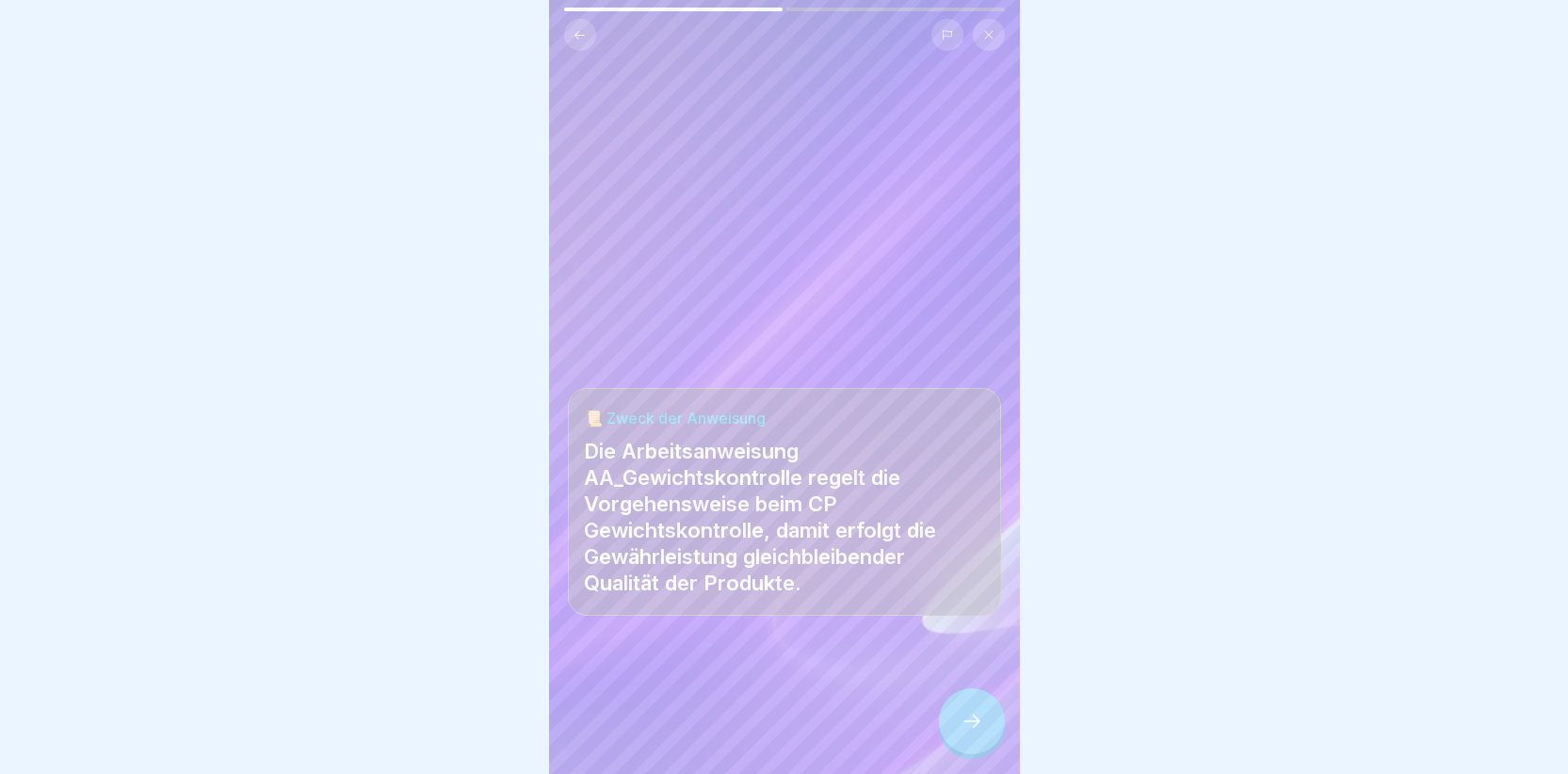
click at [965, 721] on icon at bounding box center [972, 721] width 23 height 23
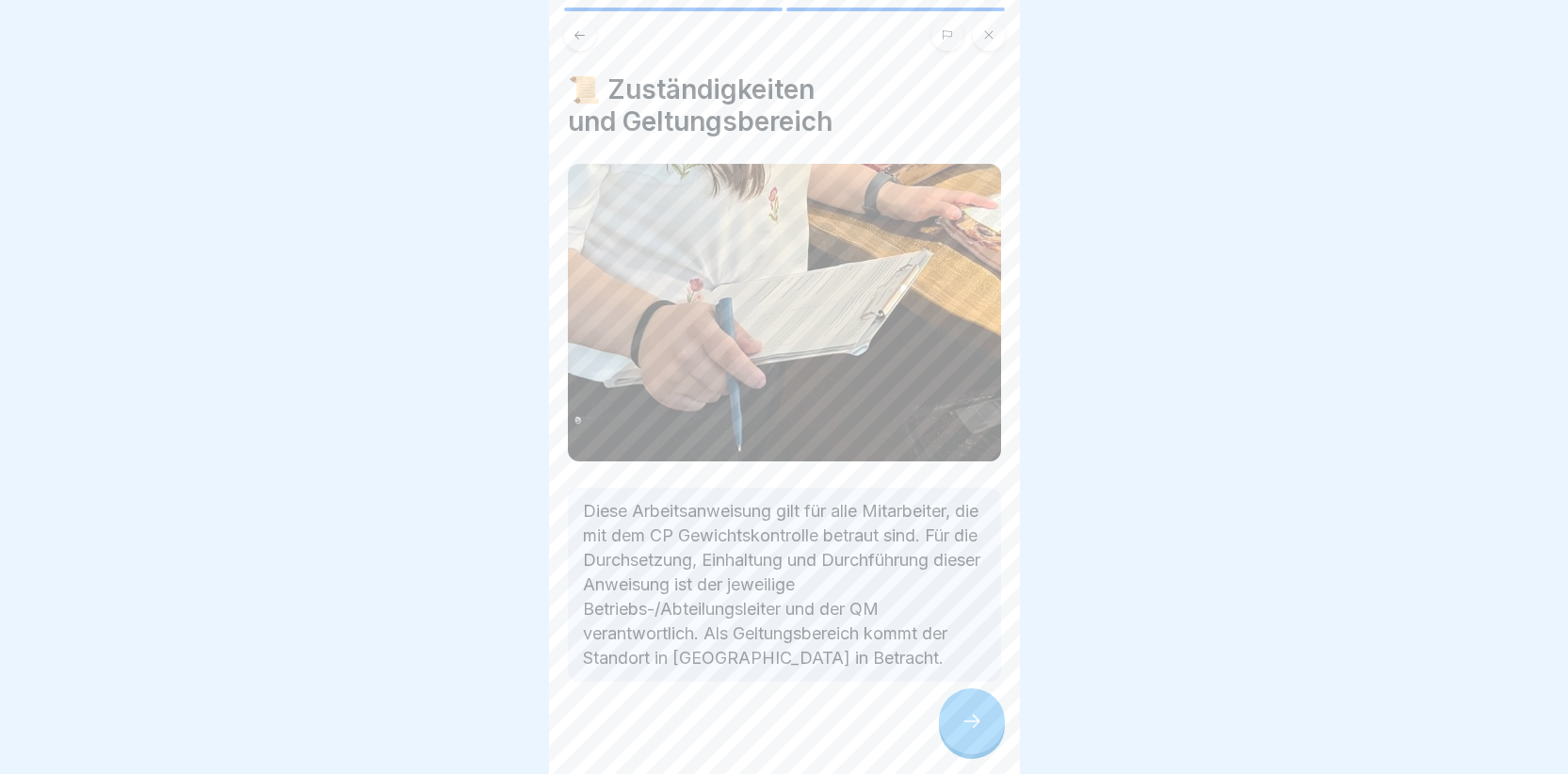
click at [962, 712] on div at bounding box center [971, 721] width 66 height 66
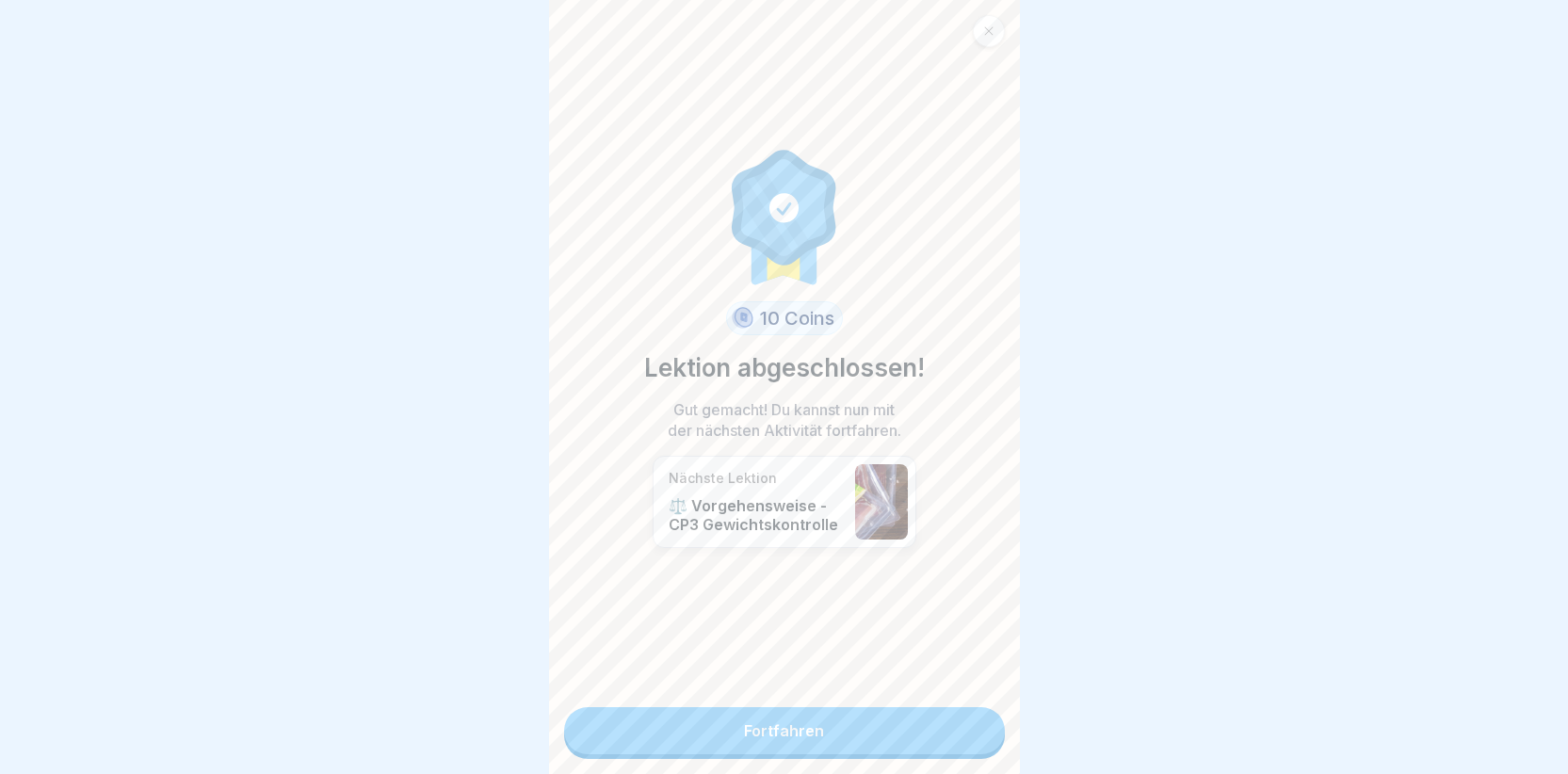
click at [828, 718] on link "Fortfahren" at bounding box center [784, 731] width 441 height 47
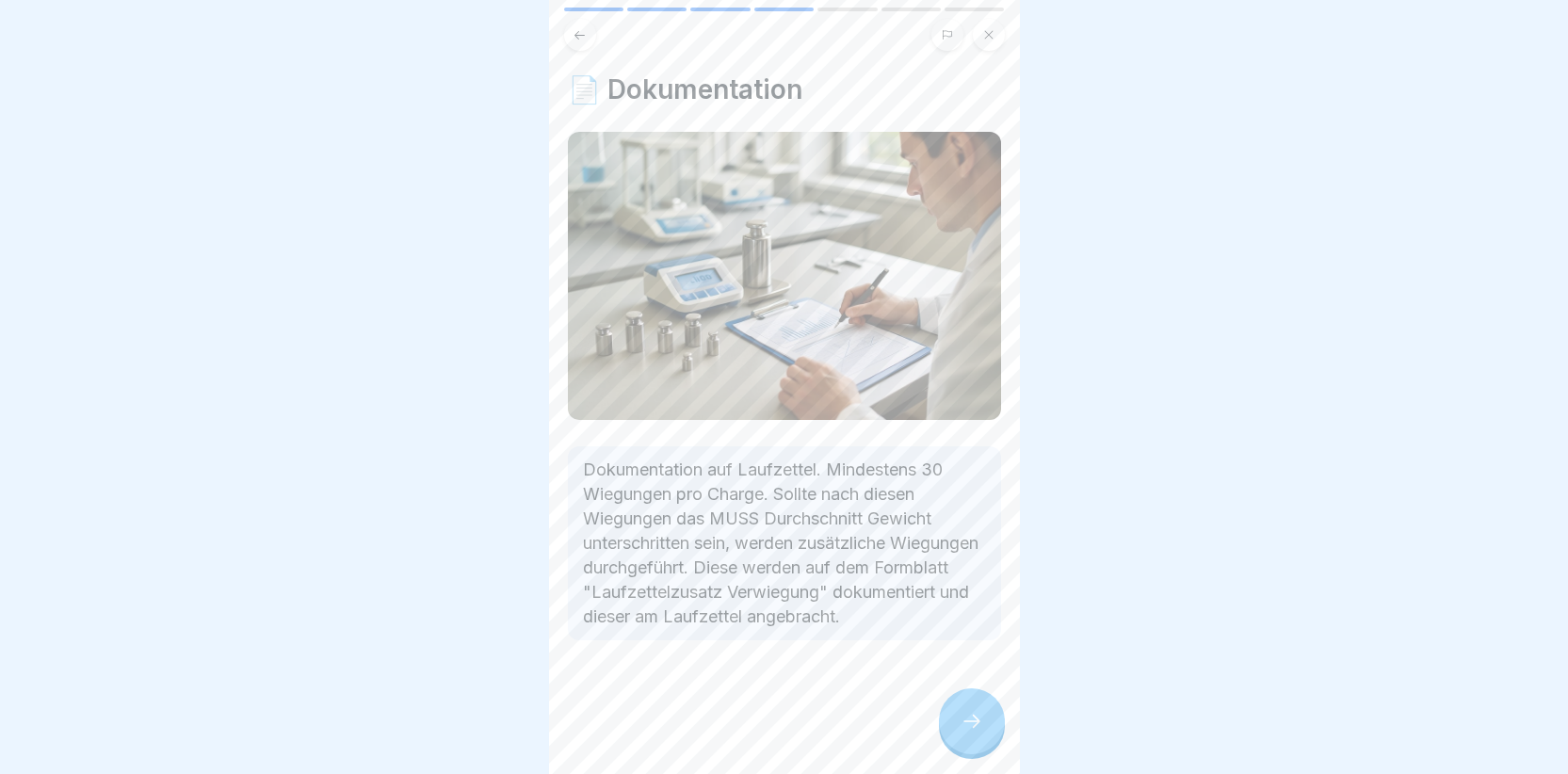
click at [966, 715] on div at bounding box center [971, 721] width 66 height 66
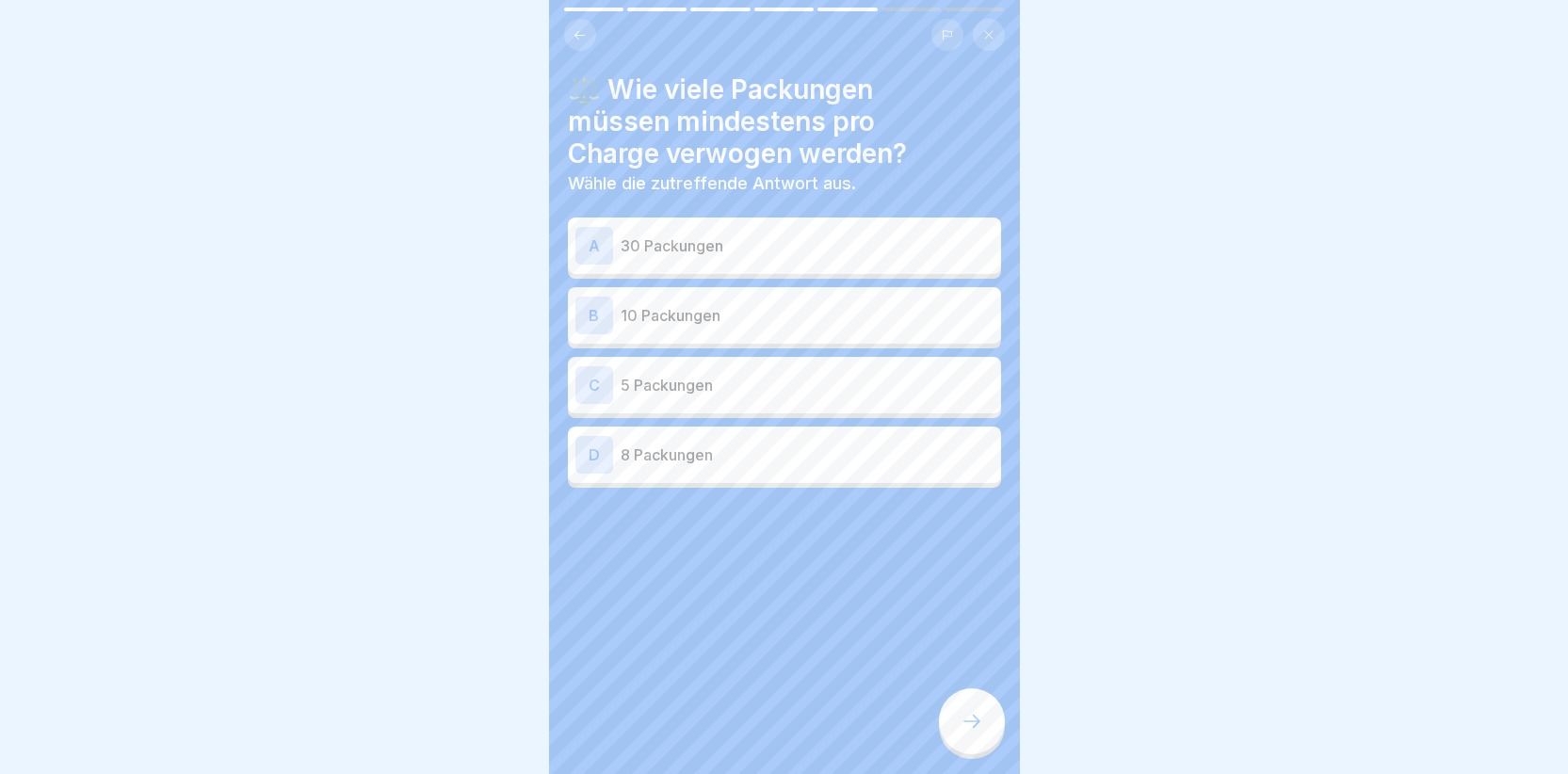
click at [585, 241] on div "A" at bounding box center [594, 246] width 37 height 37
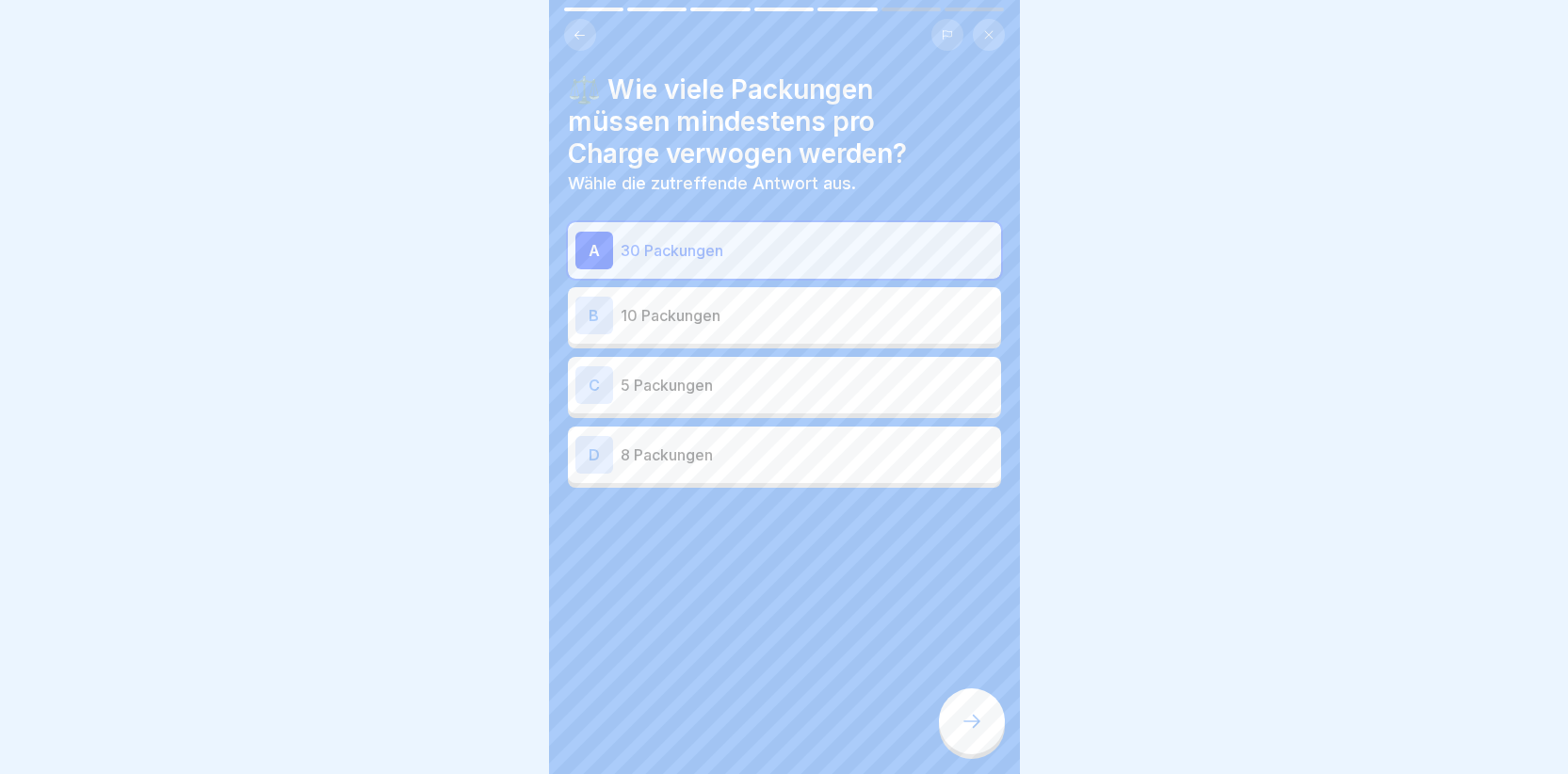
click at [967, 733] on icon at bounding box center [972, 721] width 23 height 23
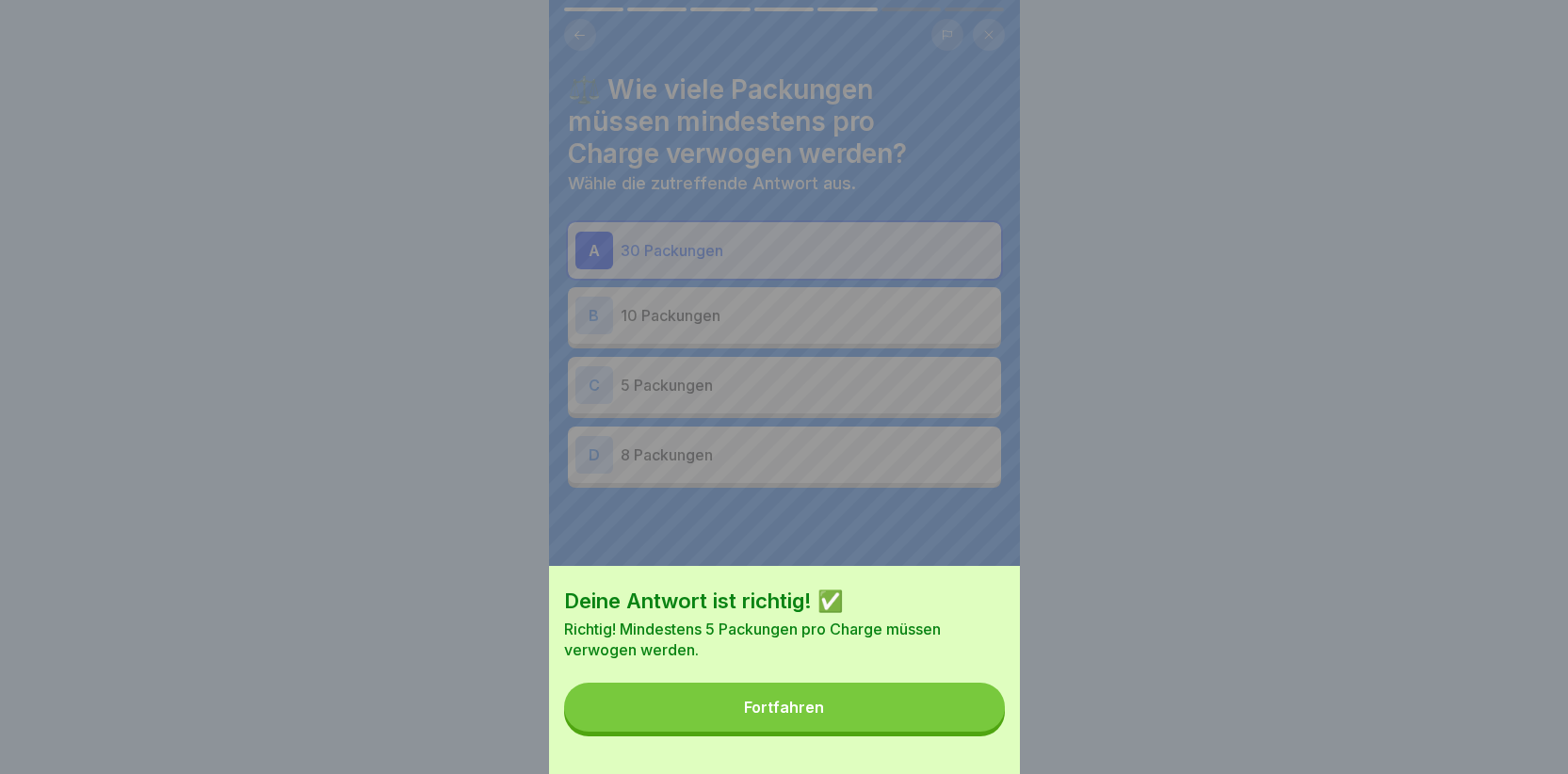
click at [812, 715] on div "Fortfahren" at bounding box center [784, 708] width 80 height 17
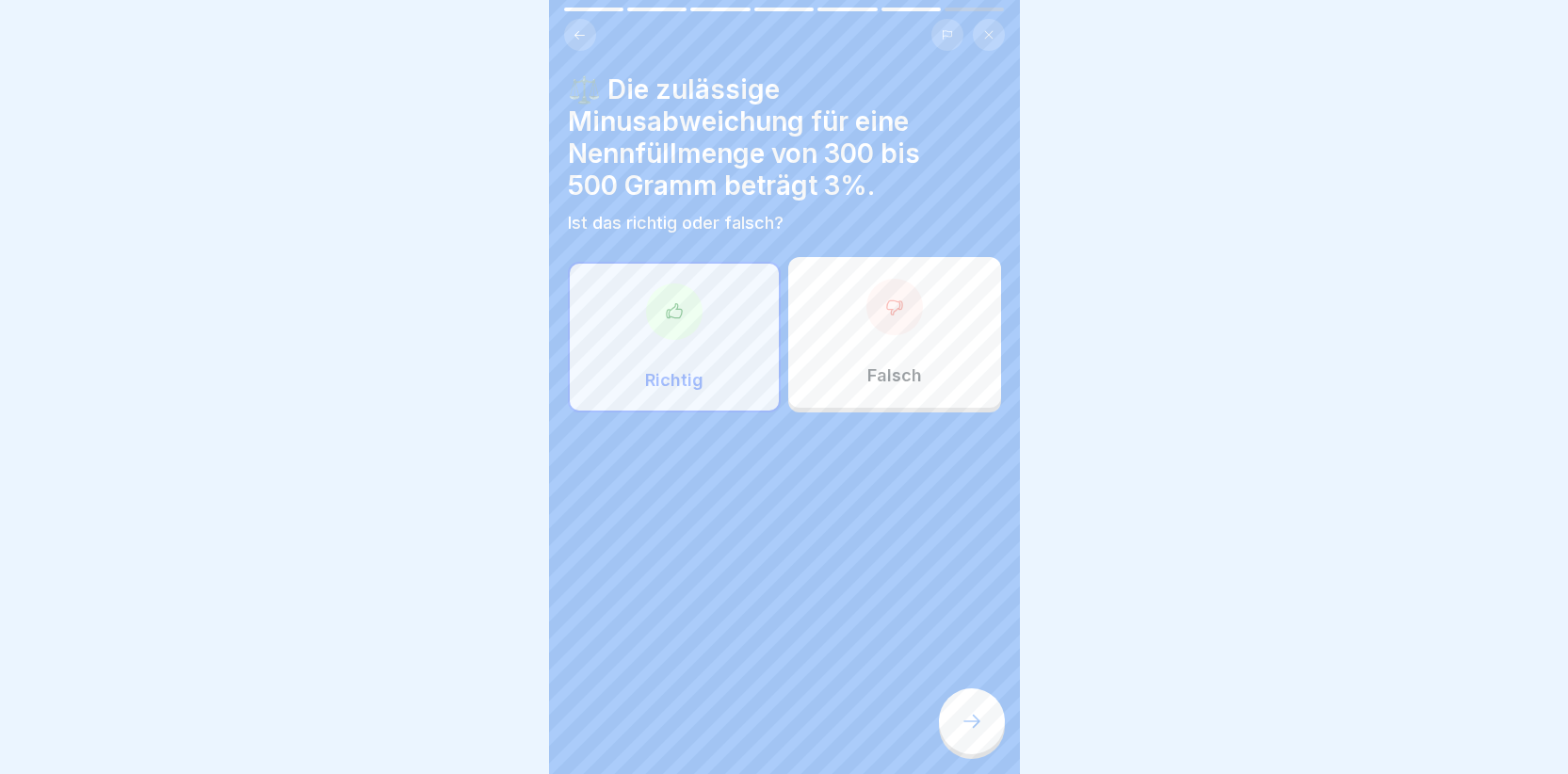
click at [672, 308] on icon at bounding box center [674, 312] width 19 height 19
click at [979, 748] on div at bounding box center [971, 721] width 66 height 66
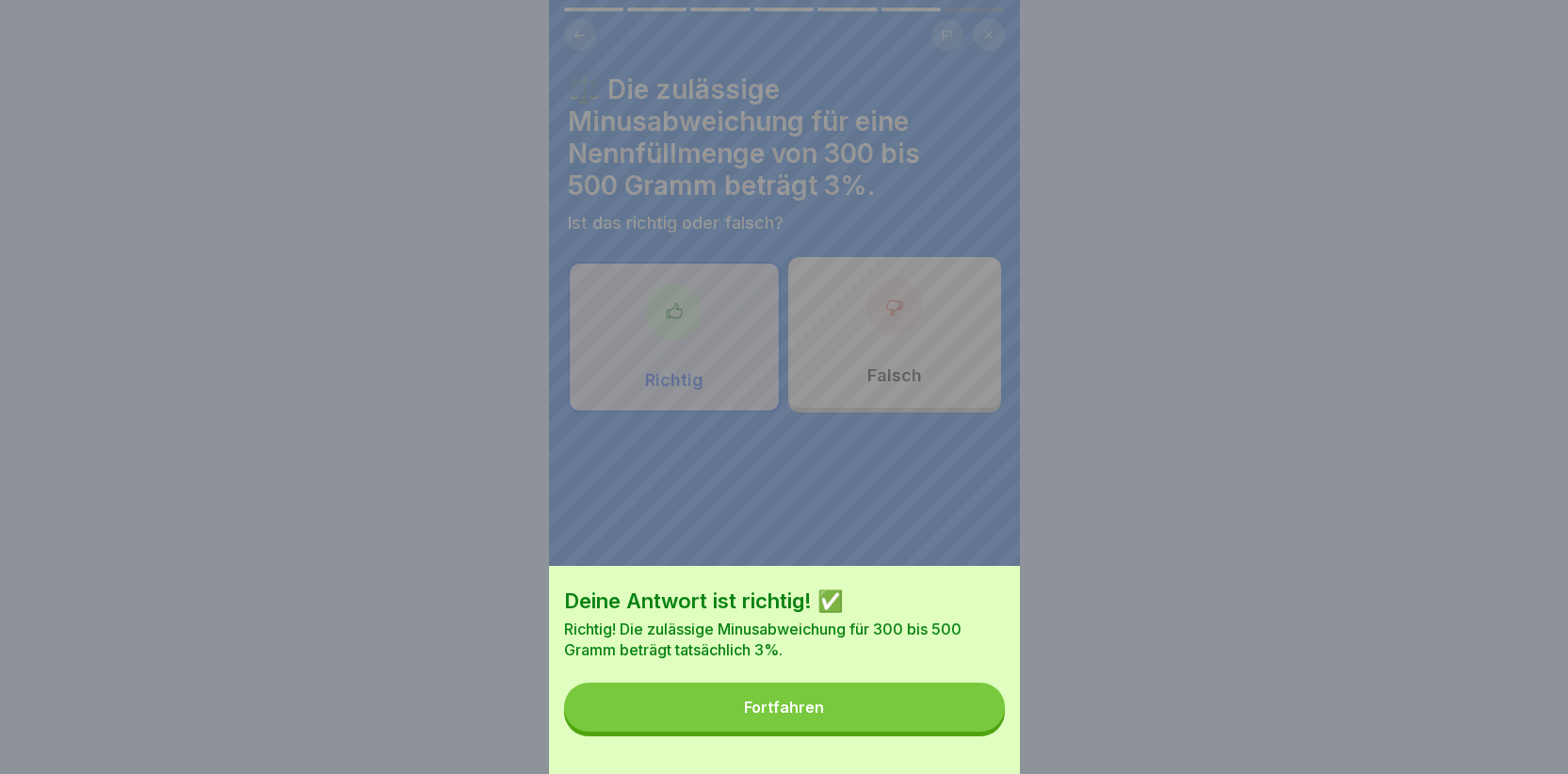
click at [840, 725] on button "Fortfahren" at bounding box center [784, 707] width 441 height 49
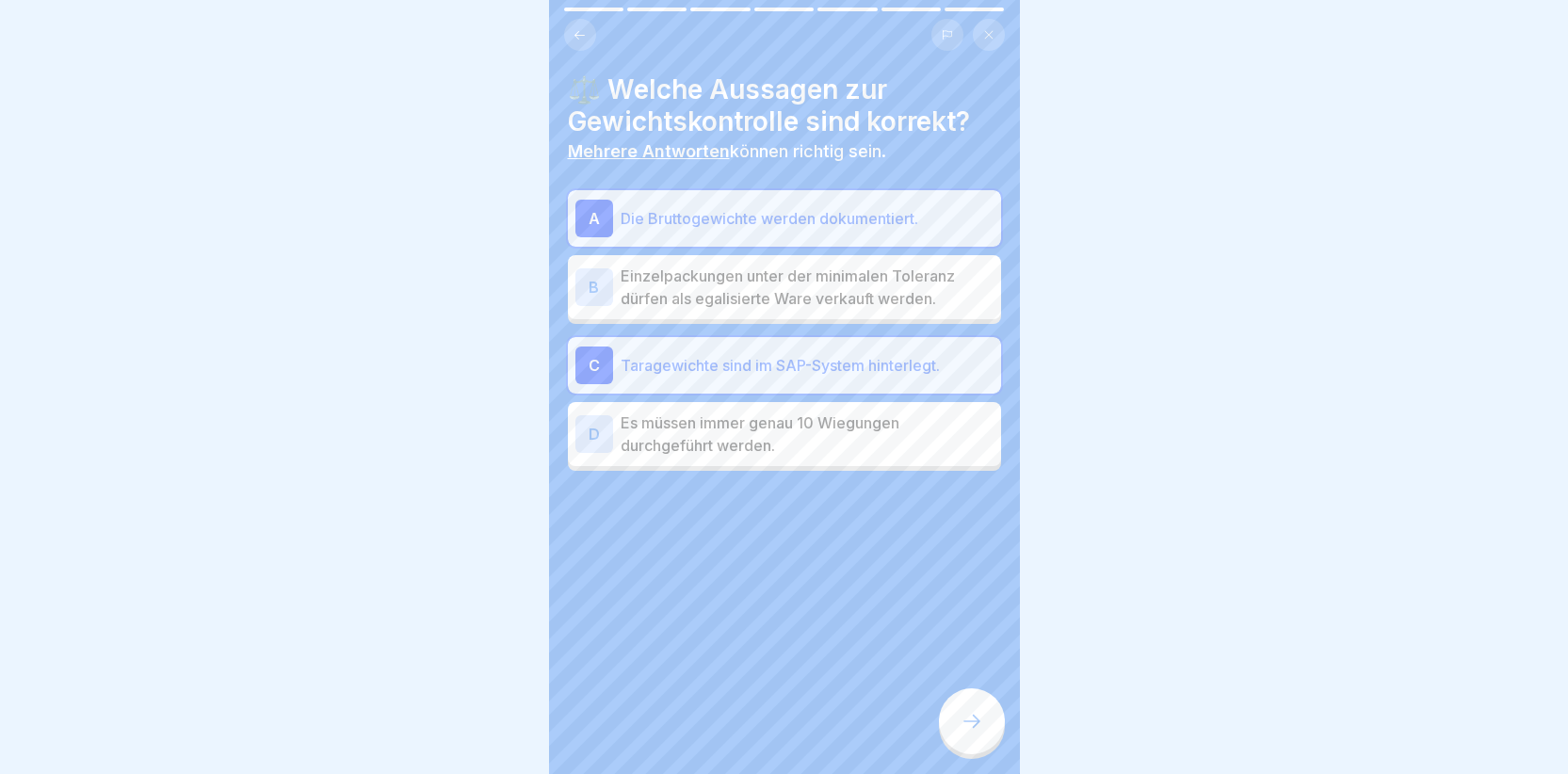
click at [970, 733] on icon at bounding box center [972, 721] width 23 height 23
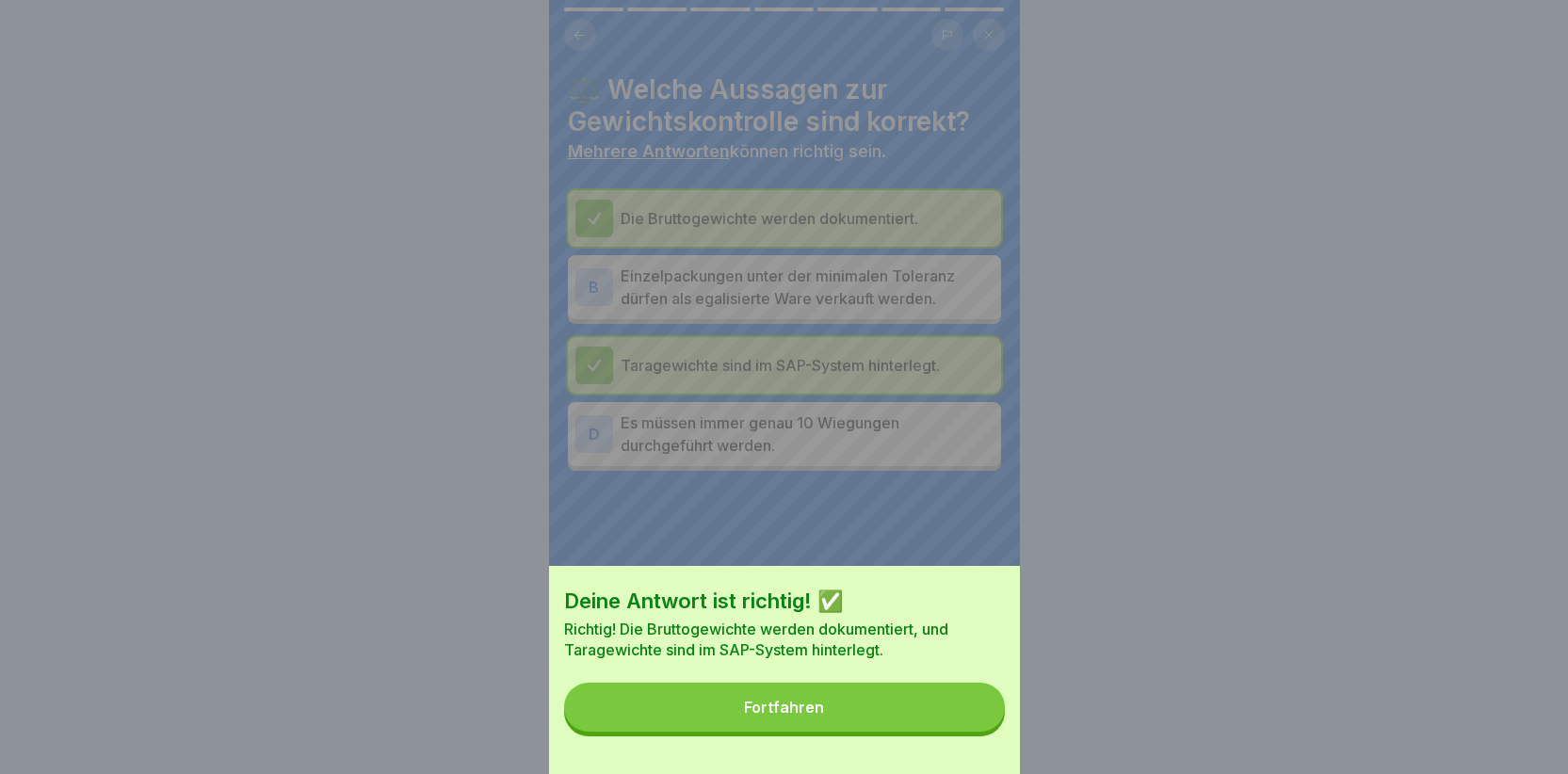
click at [898, 722] on button "Fortfahren" at bounding box center [784, 707] width 441 height 49
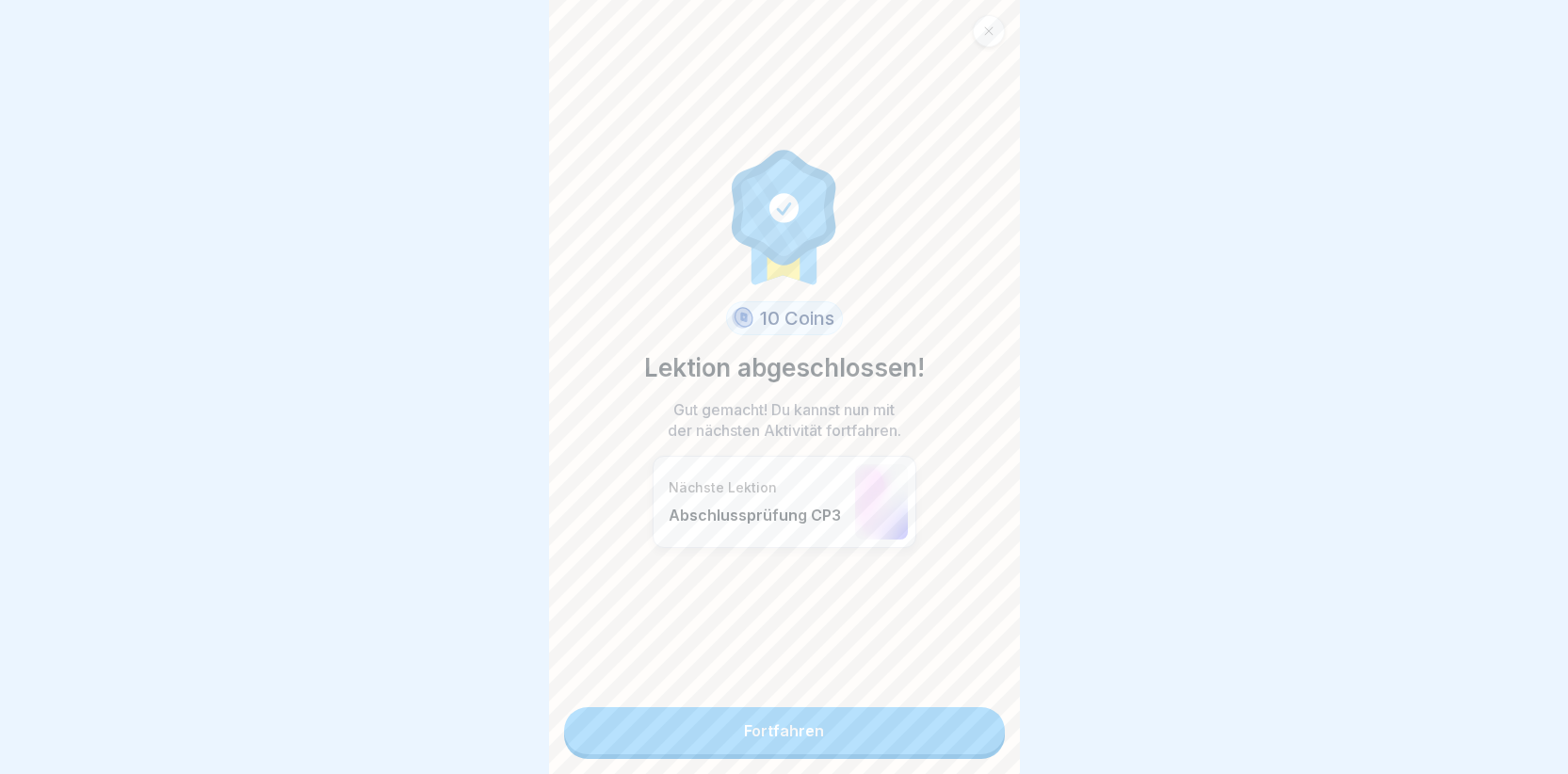
click at [796, 733] on link "Fortfahren" at bounding box center [784, 731] width 441 height 47
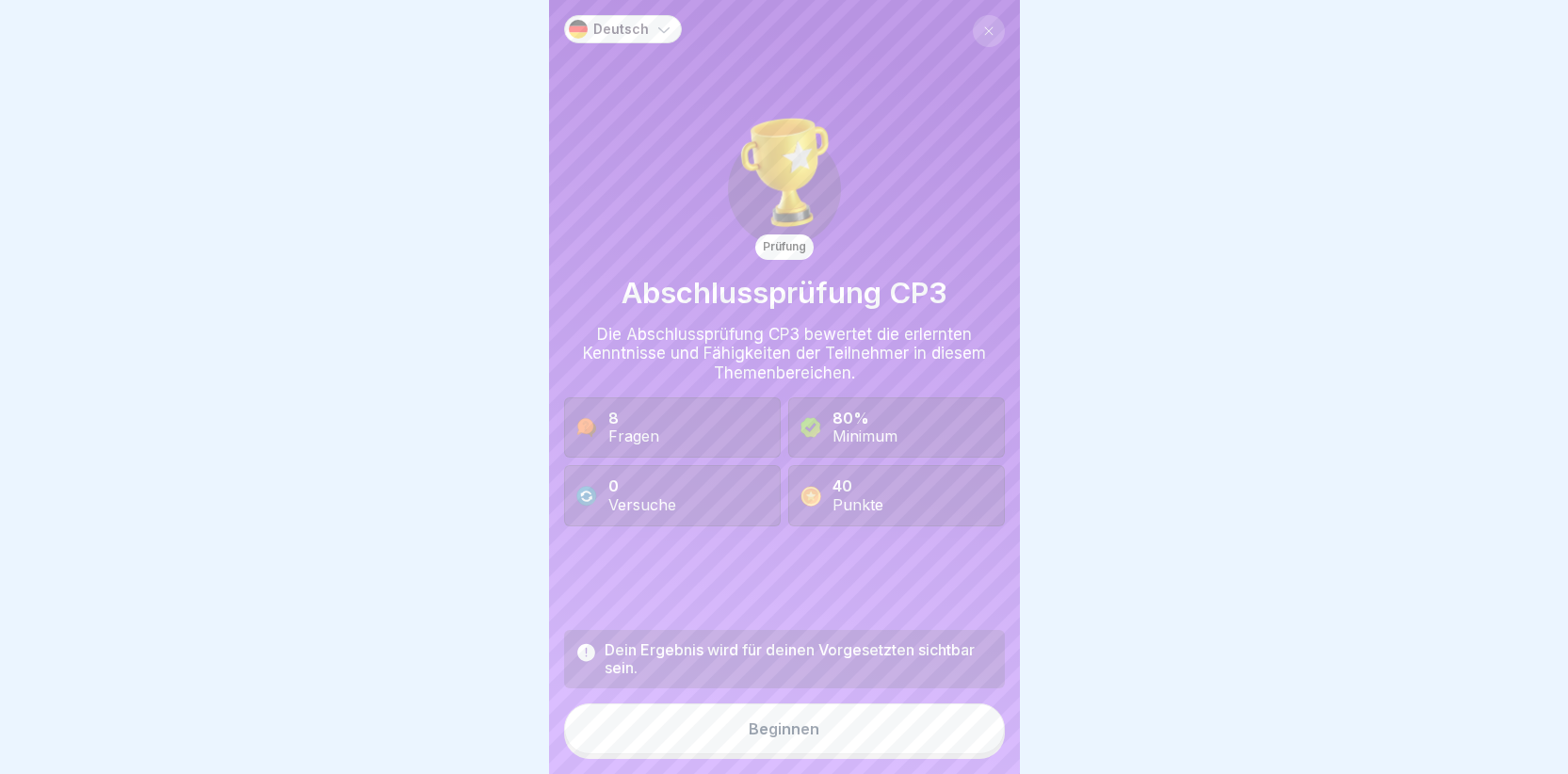
click at [766, 248] on div "Prüfung" at bounding box center [784, 247] width 59 height 25
click at [780, 730] on div "Beginnen" at bounding box center [784, 729] width 71 height 17
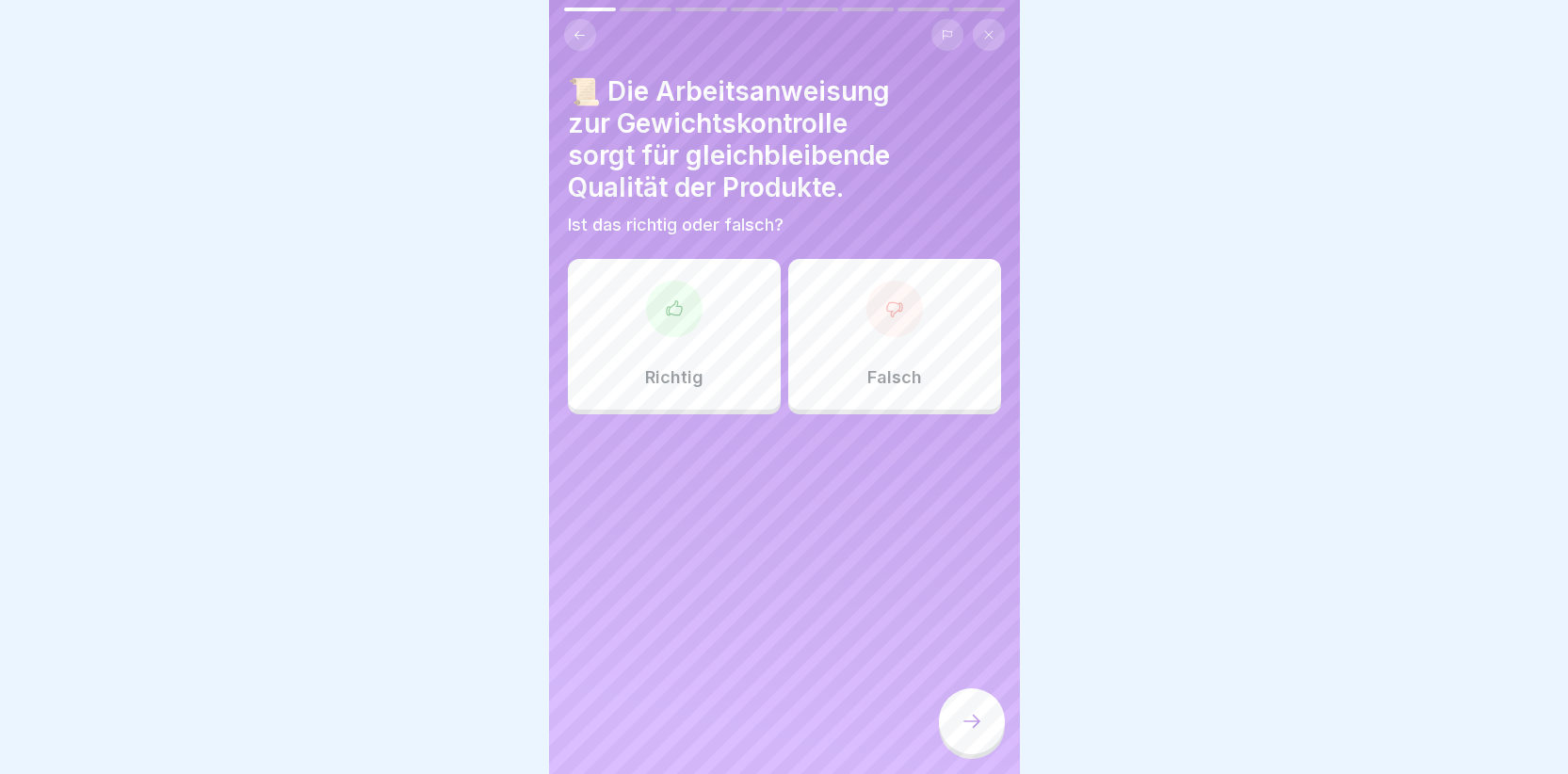
click at [665, 299] on icon at bounding box center [674, 309] width 19 height 19
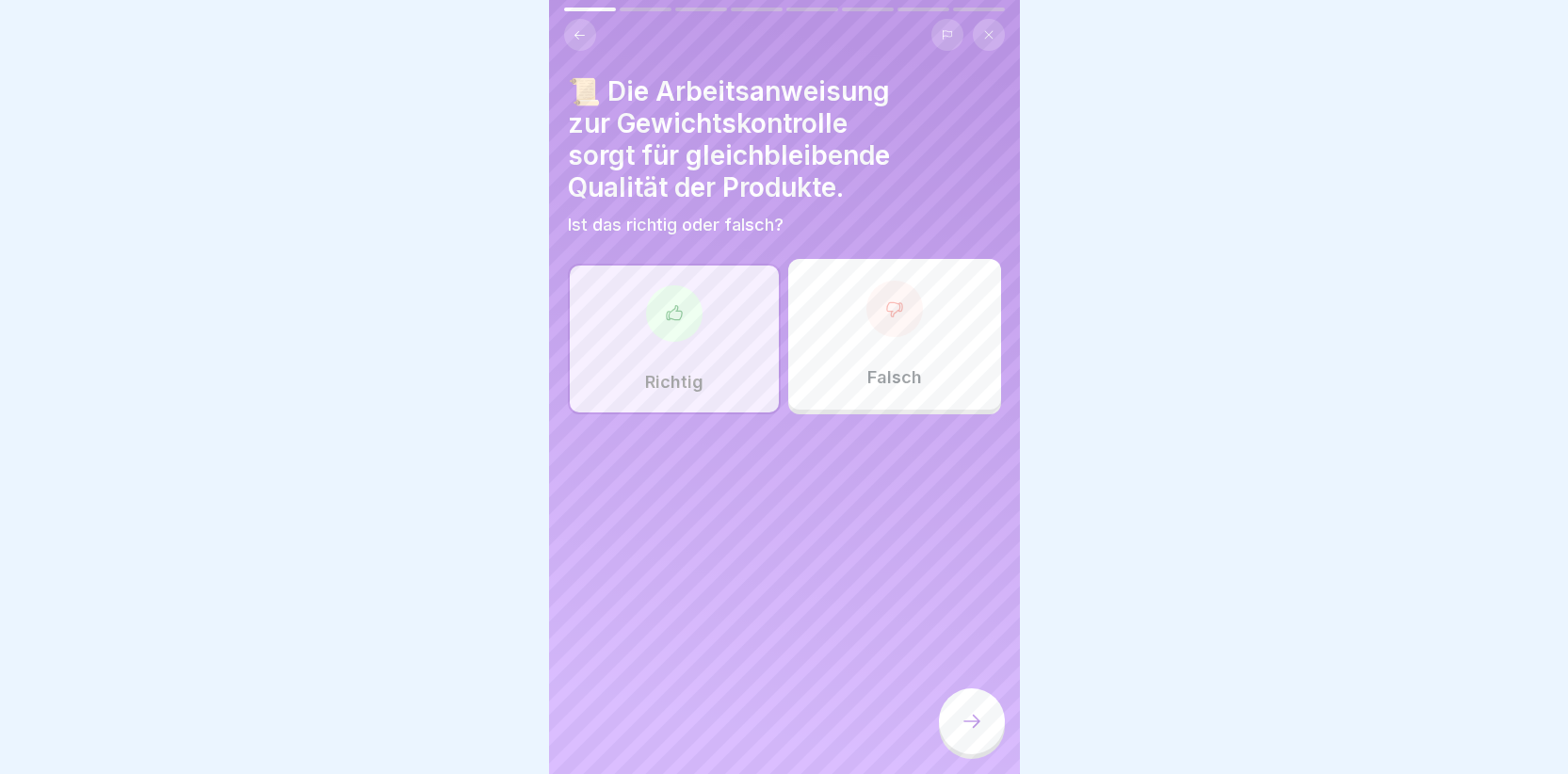
click at [959, 719] on div at bounding box center [971, 721] width 66 height 66
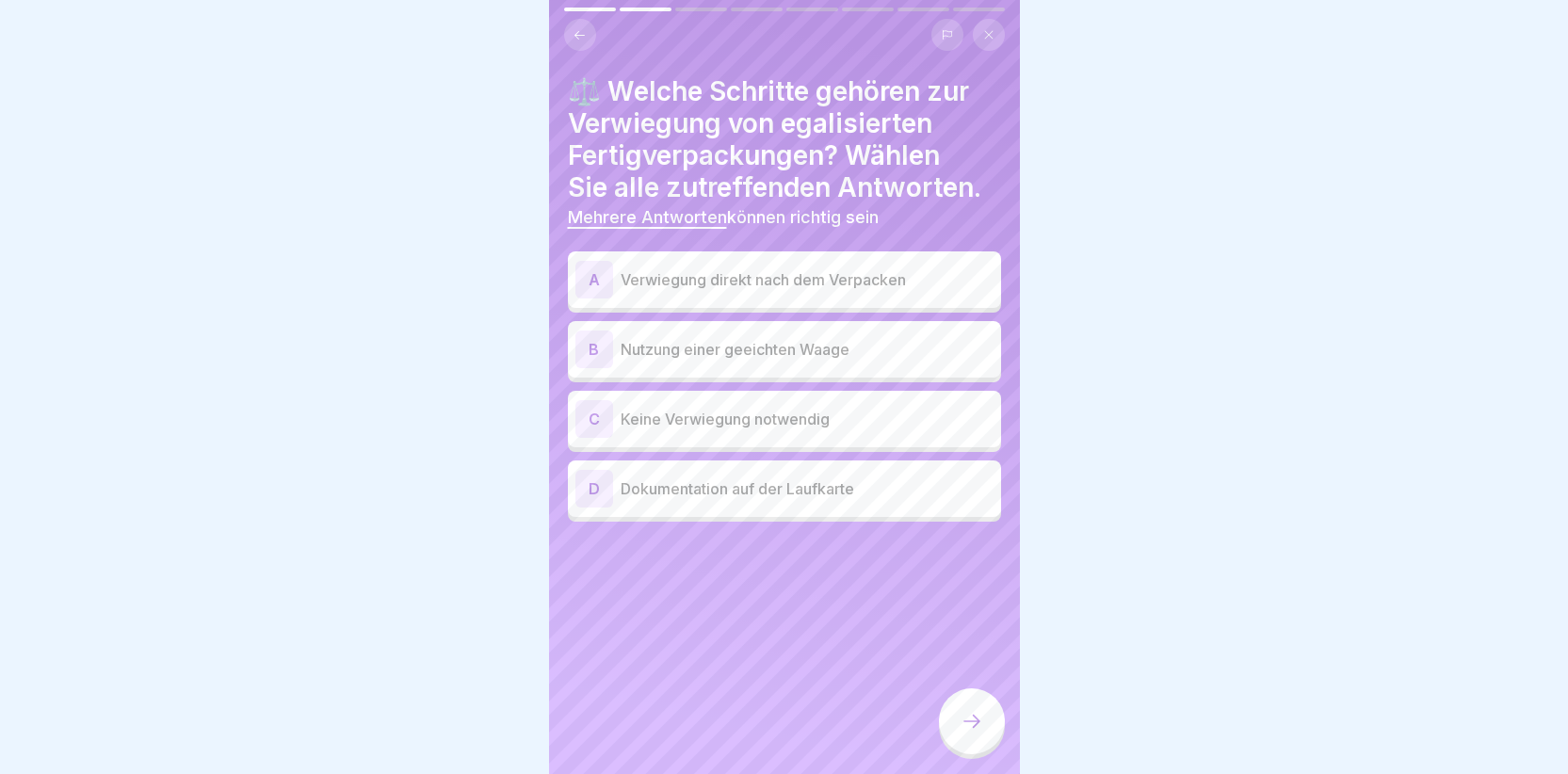
click at [605, 331] on div "B" at bounding box center [594, 349] width 37 height 37
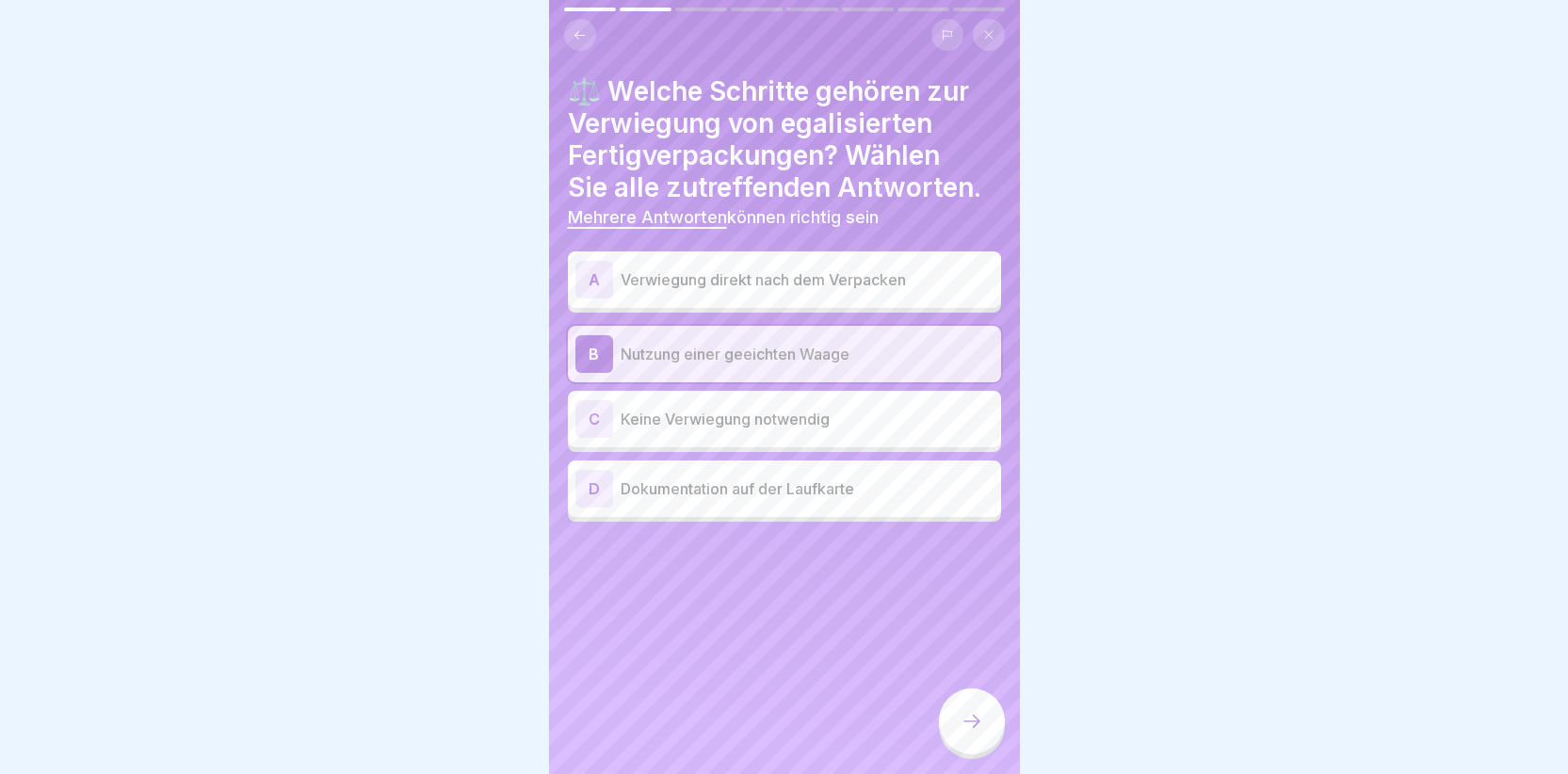
click at [595, 265] on div "A" at bounding box center [594, 279] width 37 height 37
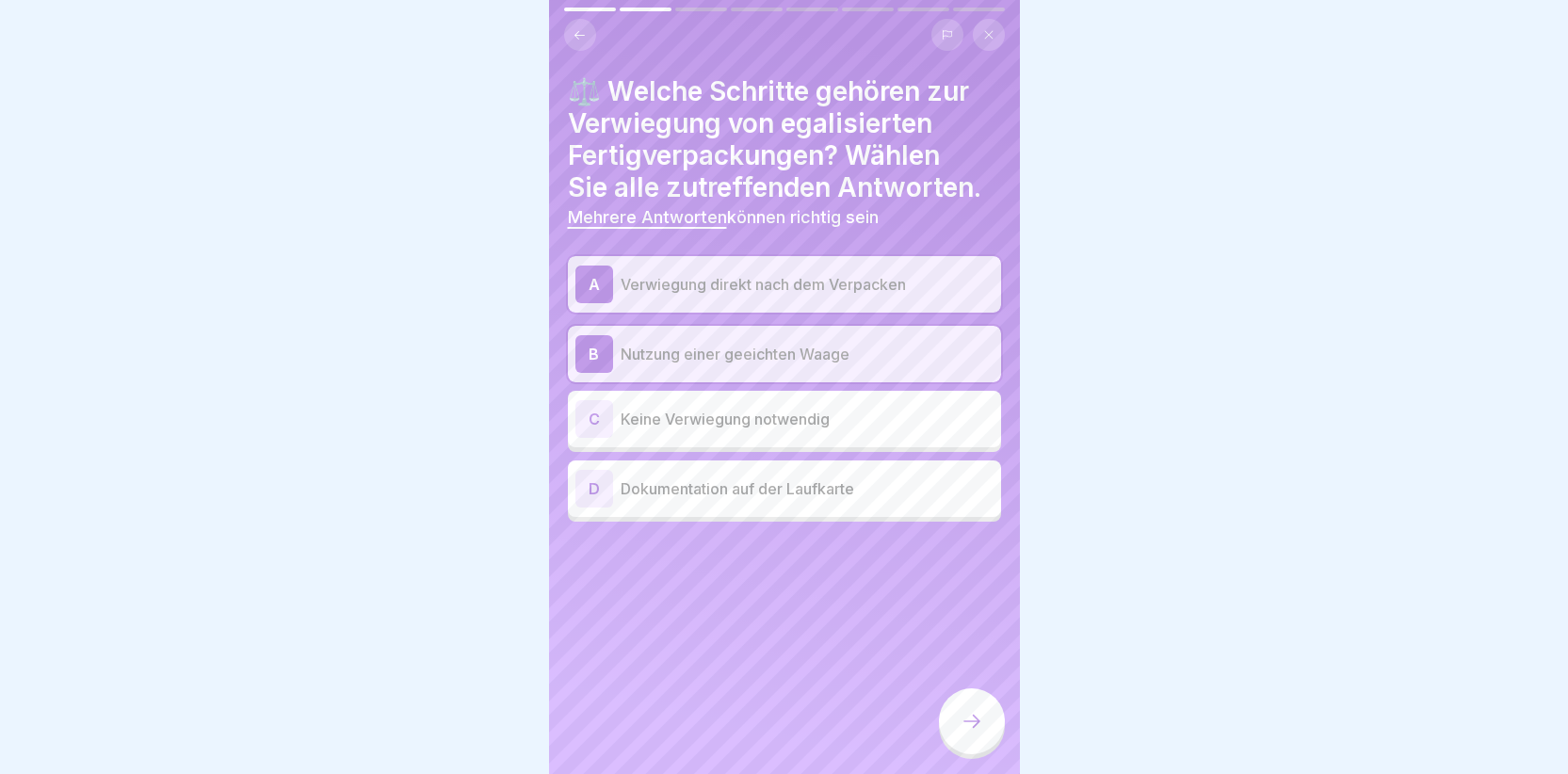
click at [599, 479] on div "D" at bounding box center [594, 488] width 37 height 37
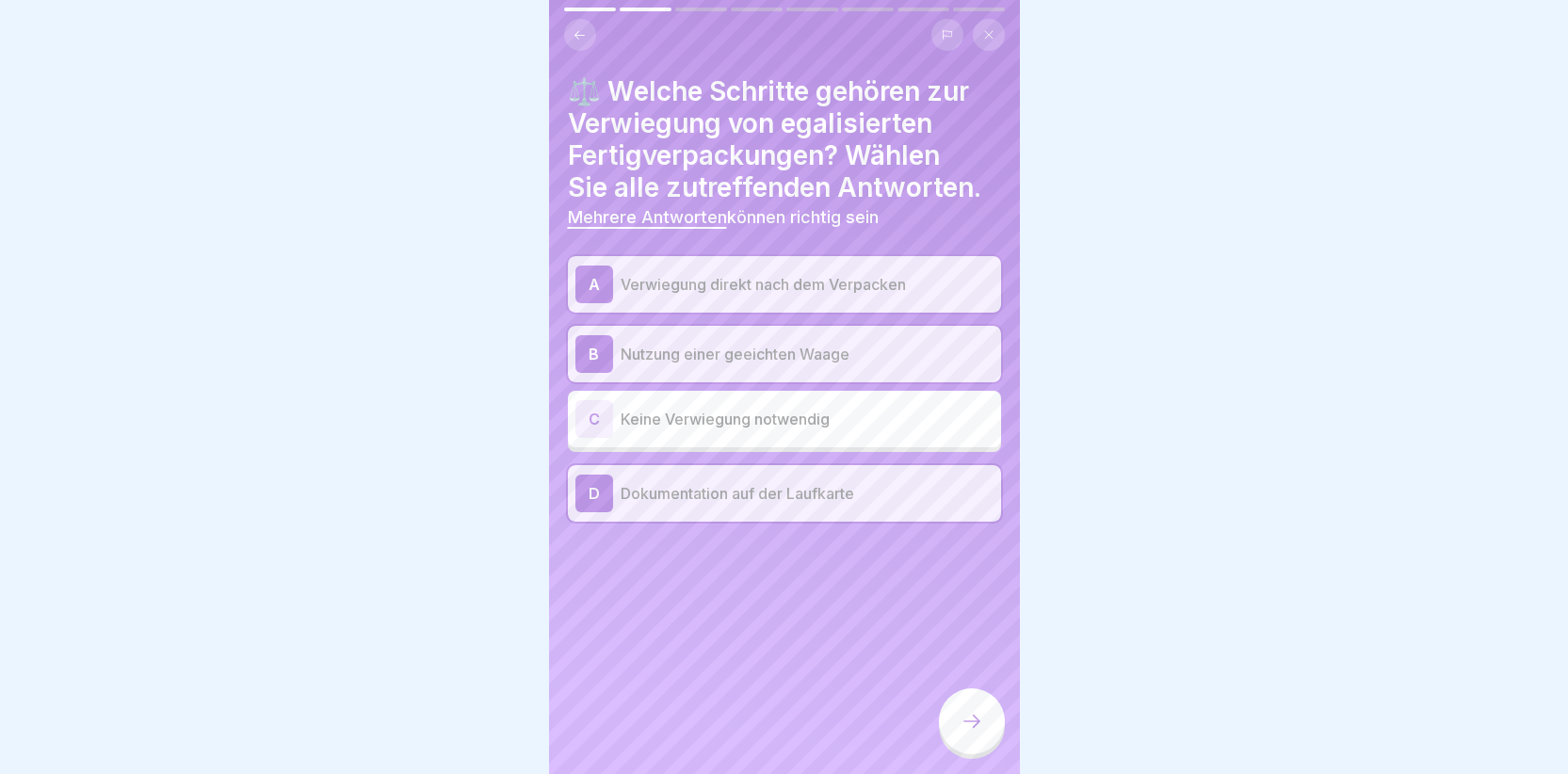
click at [965, 722] on icon at bounding box center [972, 721] width 23 height 23
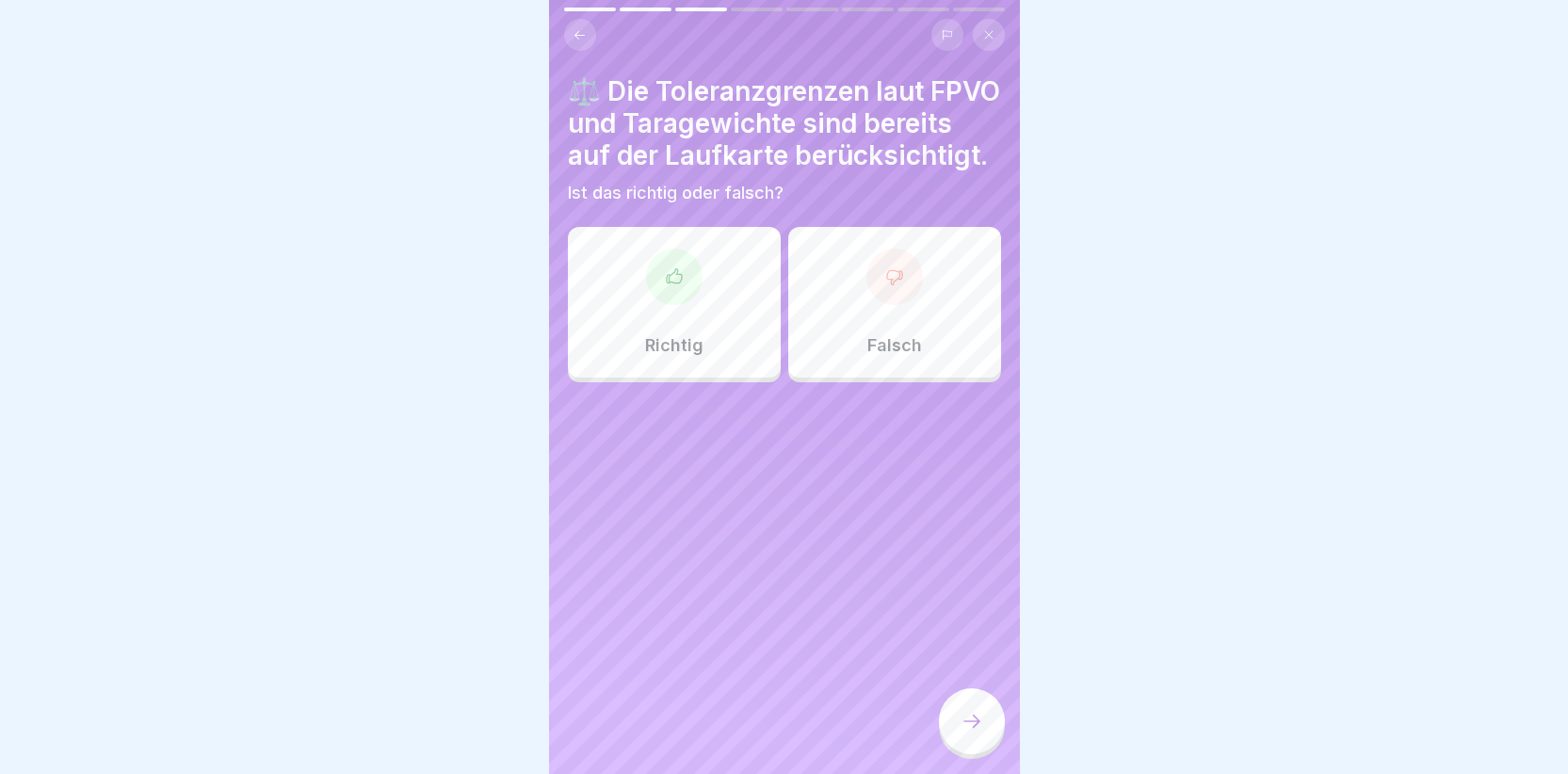
click at [666, 287] on icon at bounding box center [674, 277] width 19 height 19
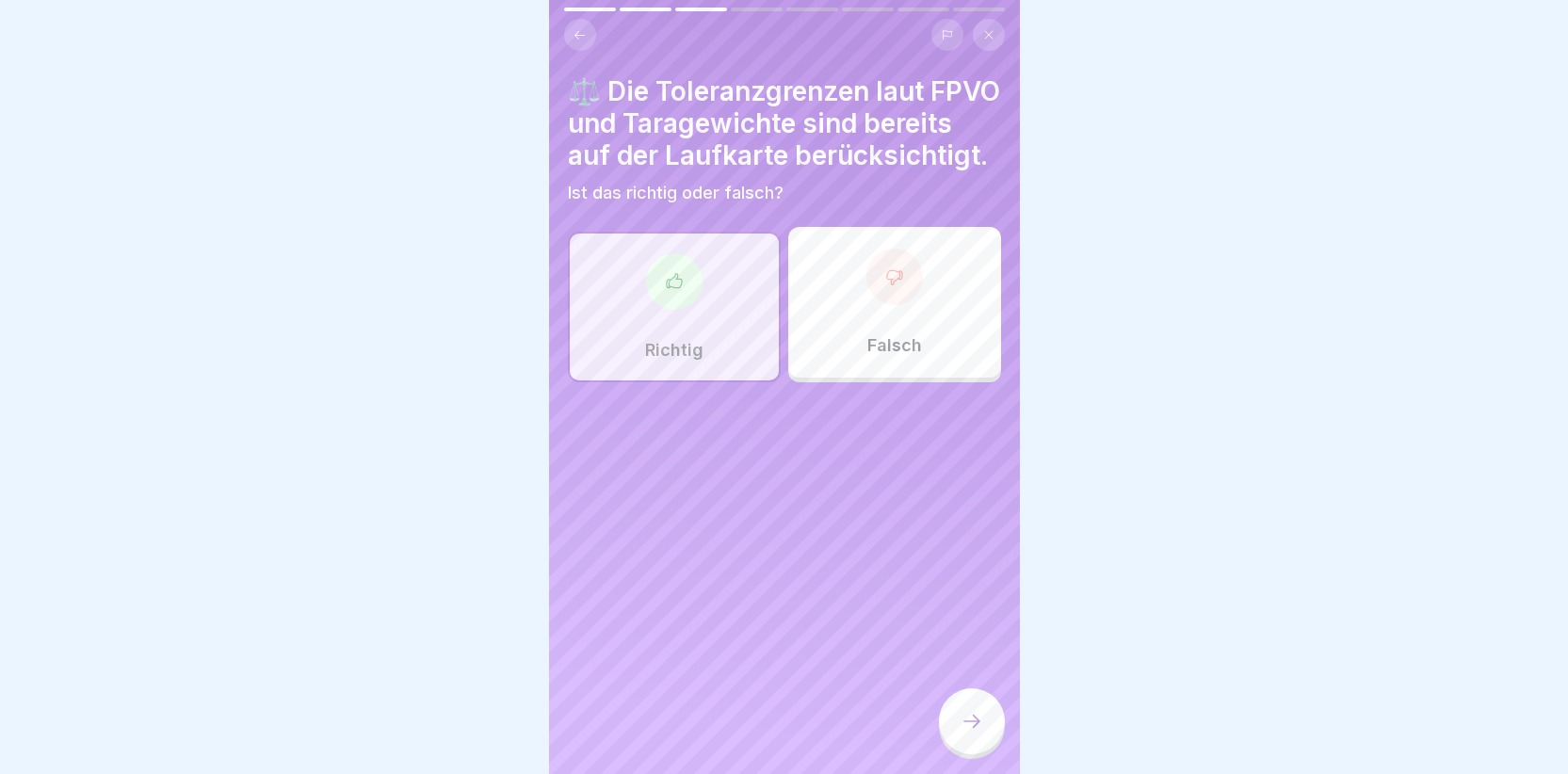
click at [971, 718] on icon at bounding box center [972, 721] width 23 height 23
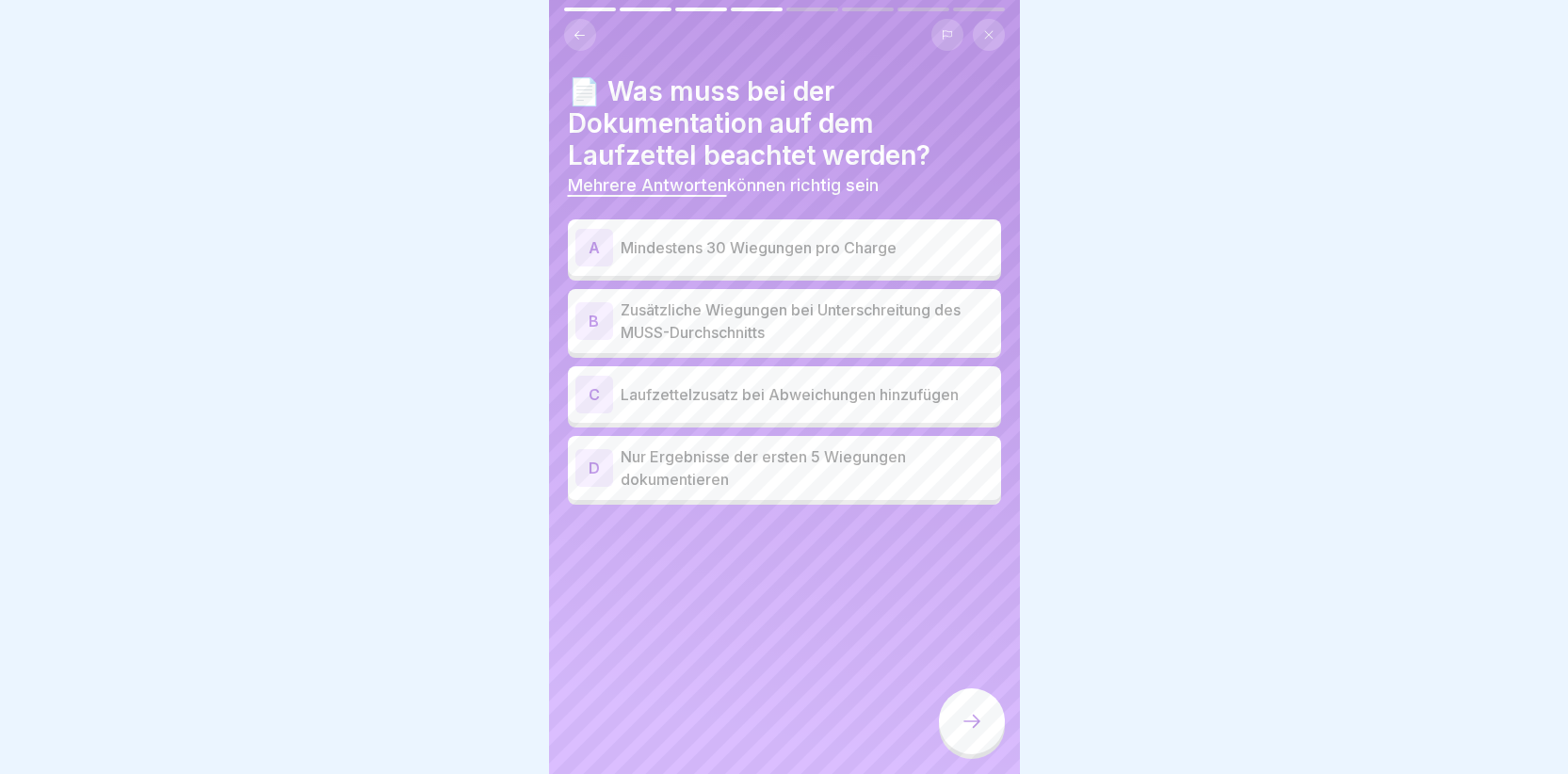
click at [595, 236] on div "A" at bounding box center [594, 247] width 37 height 37
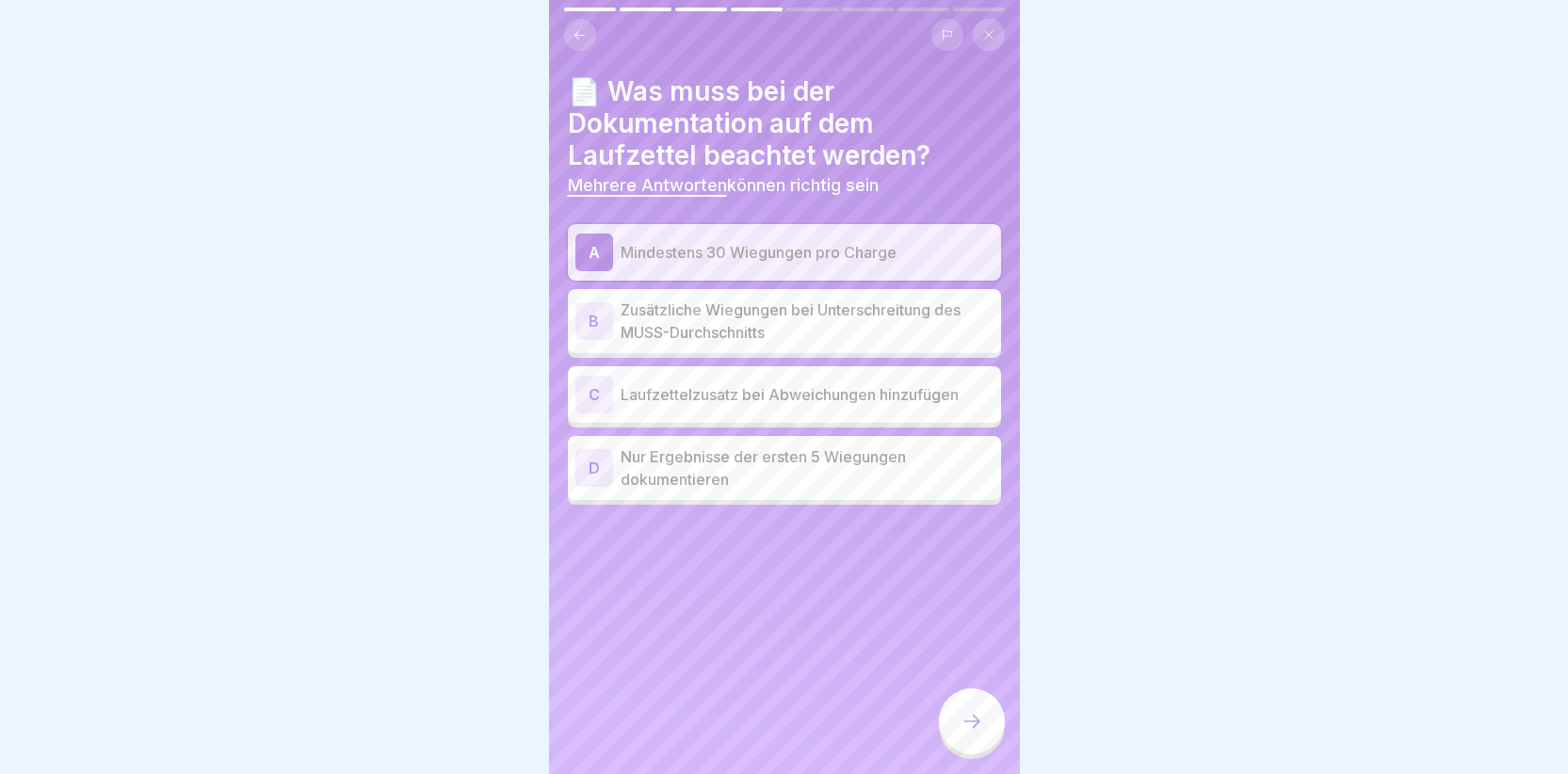
click at [590, 380] on div "C" at bounding box center [594, 394] width 37 height 37
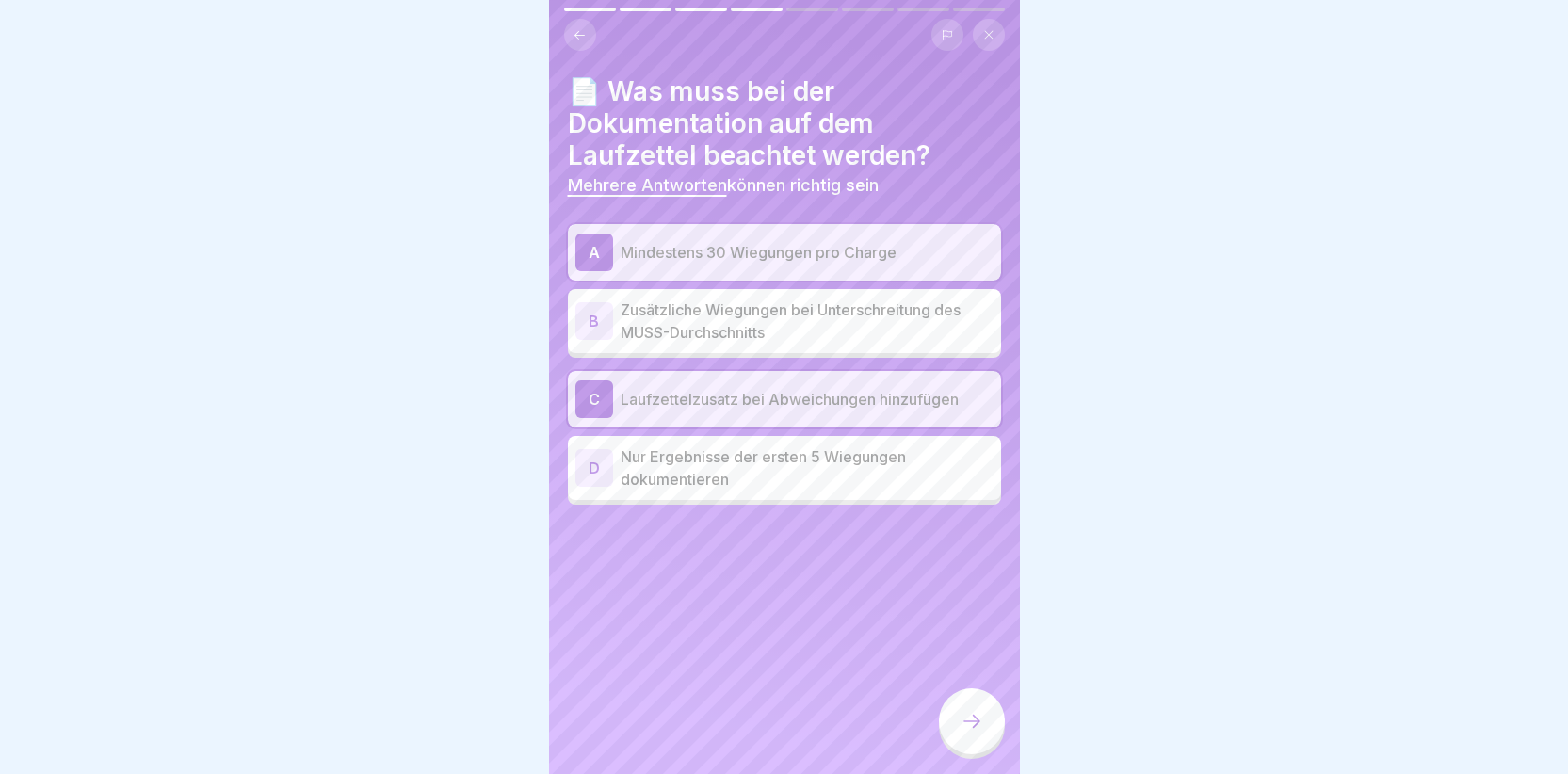
click at [593, 314] on div "B" at bounding box center [594, 320] width 37 height 37
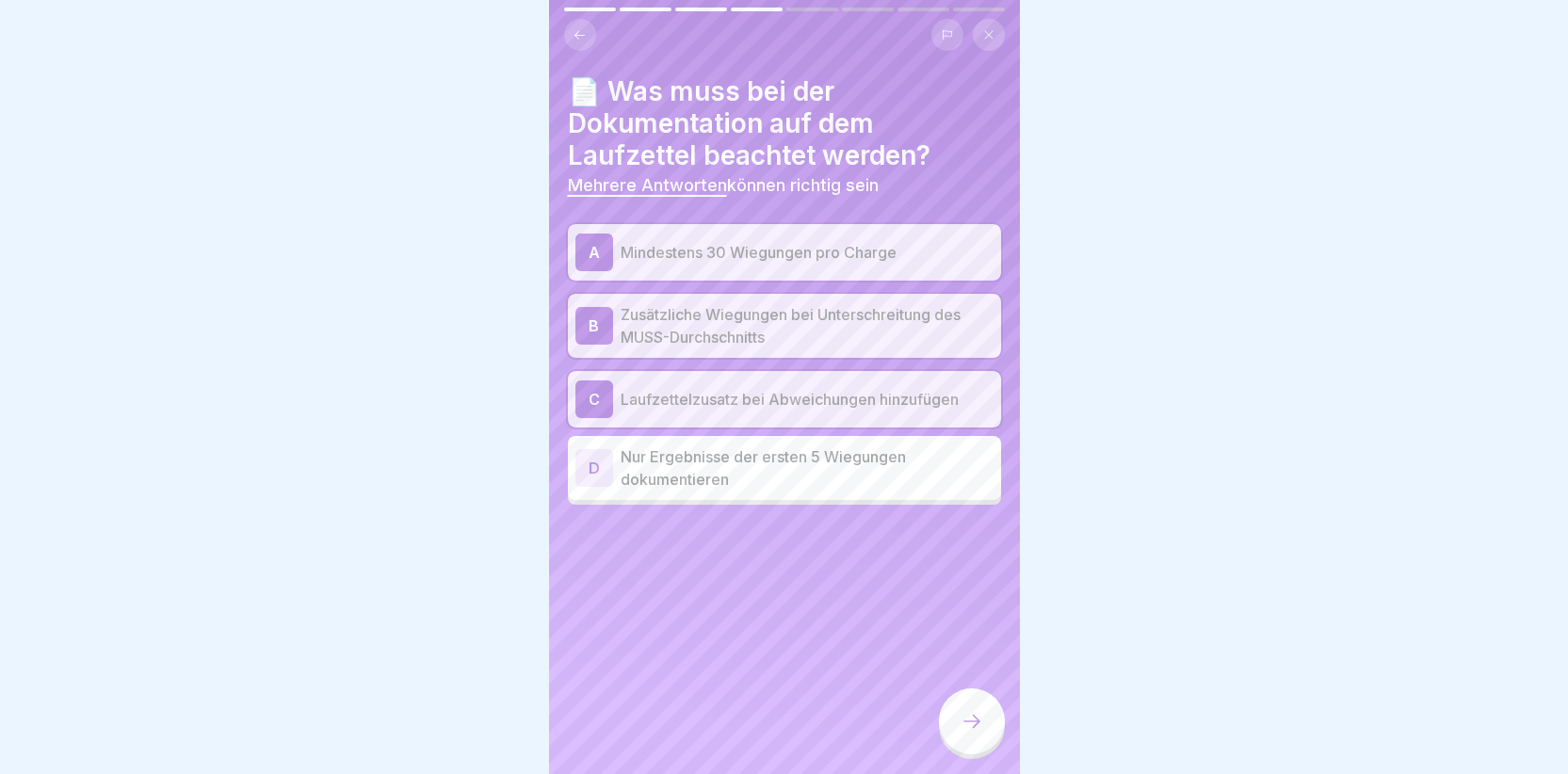
click at [956, 720] on div at bounding box center [971, 721] width 66 height 66
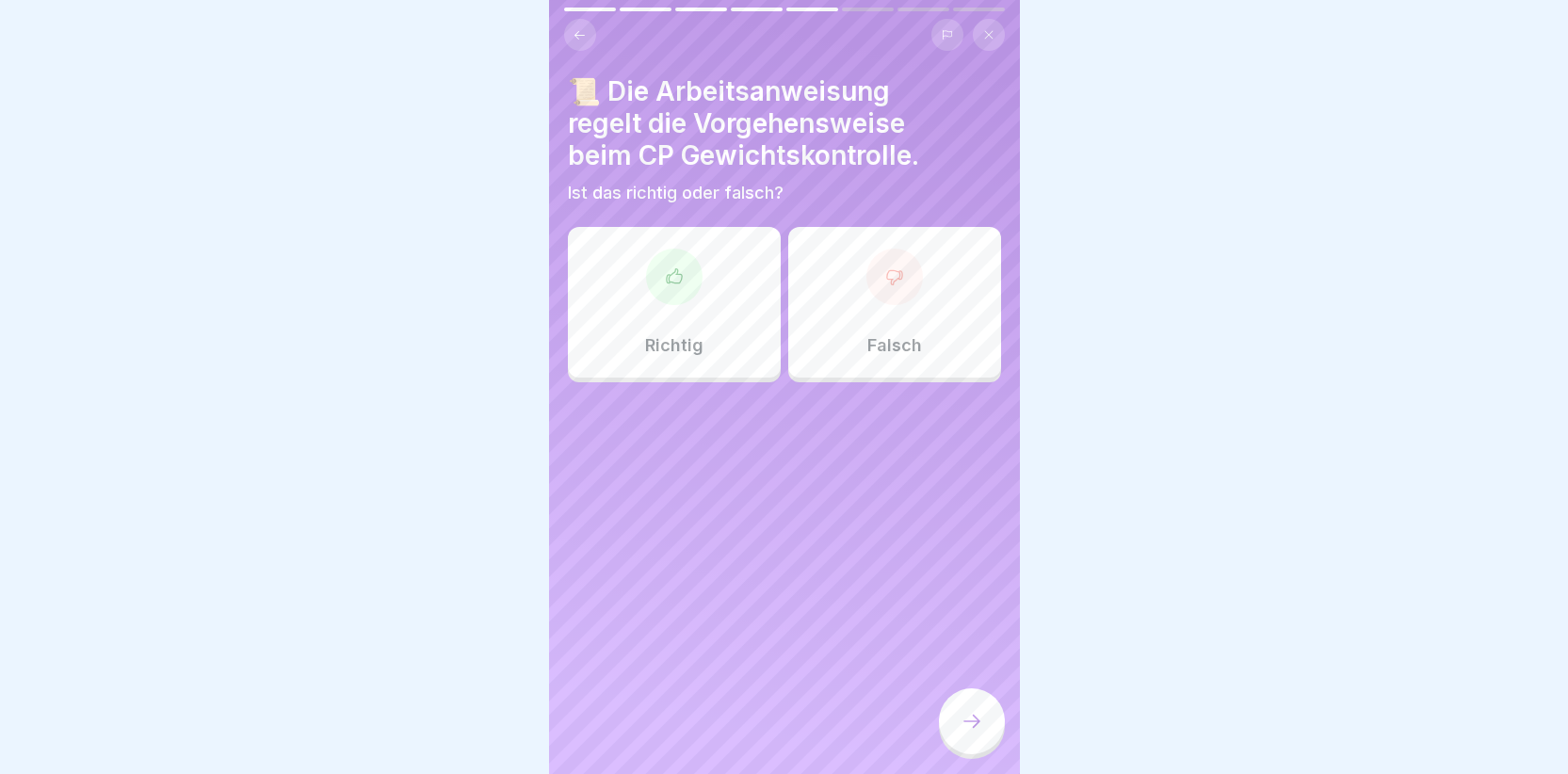
click at [673, 268] on icon at bounding box center [674, 277] width 19 height 19
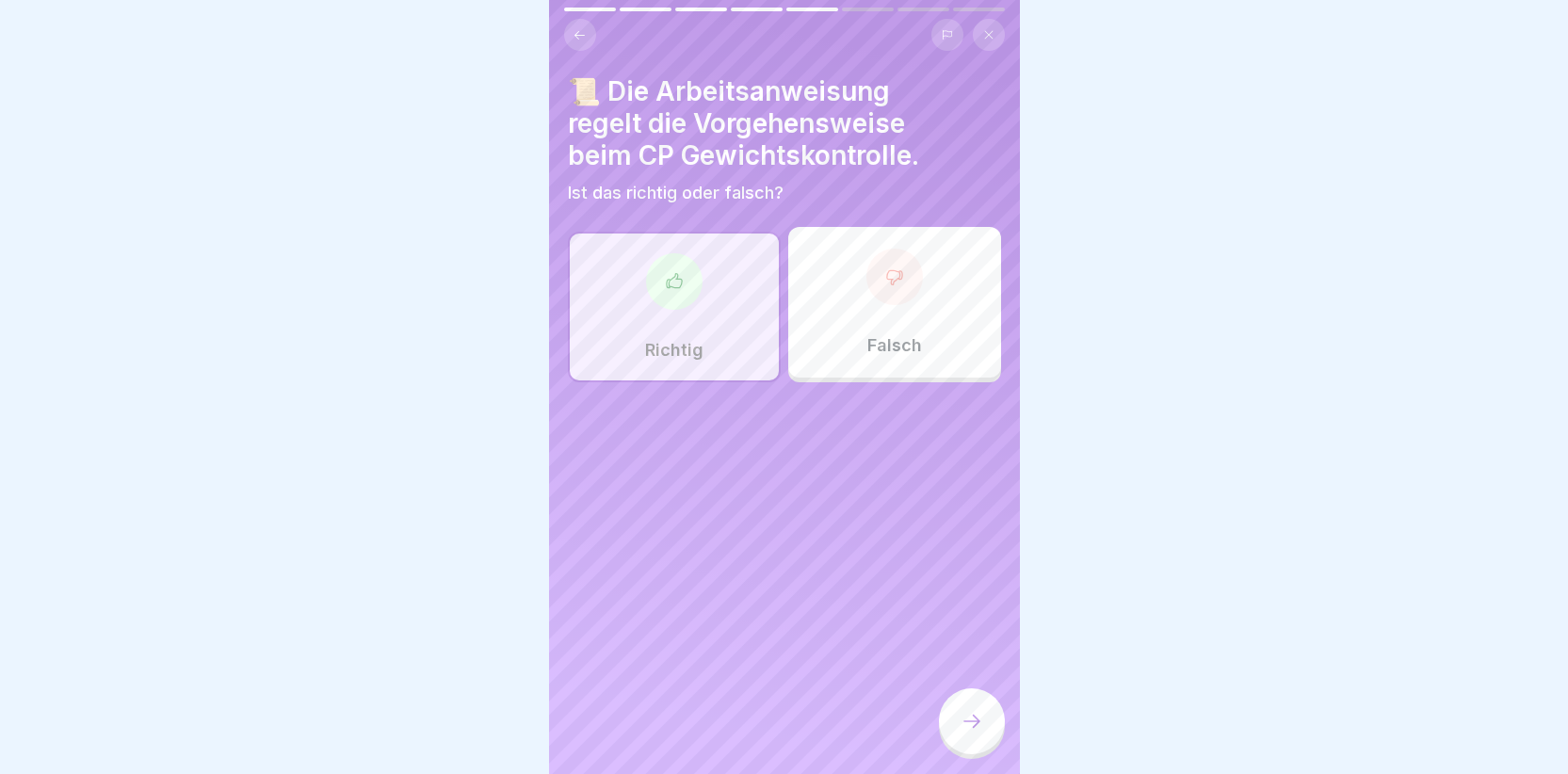
click at [990, 716] on div at bounding box center [971, 721] width 66 height 66
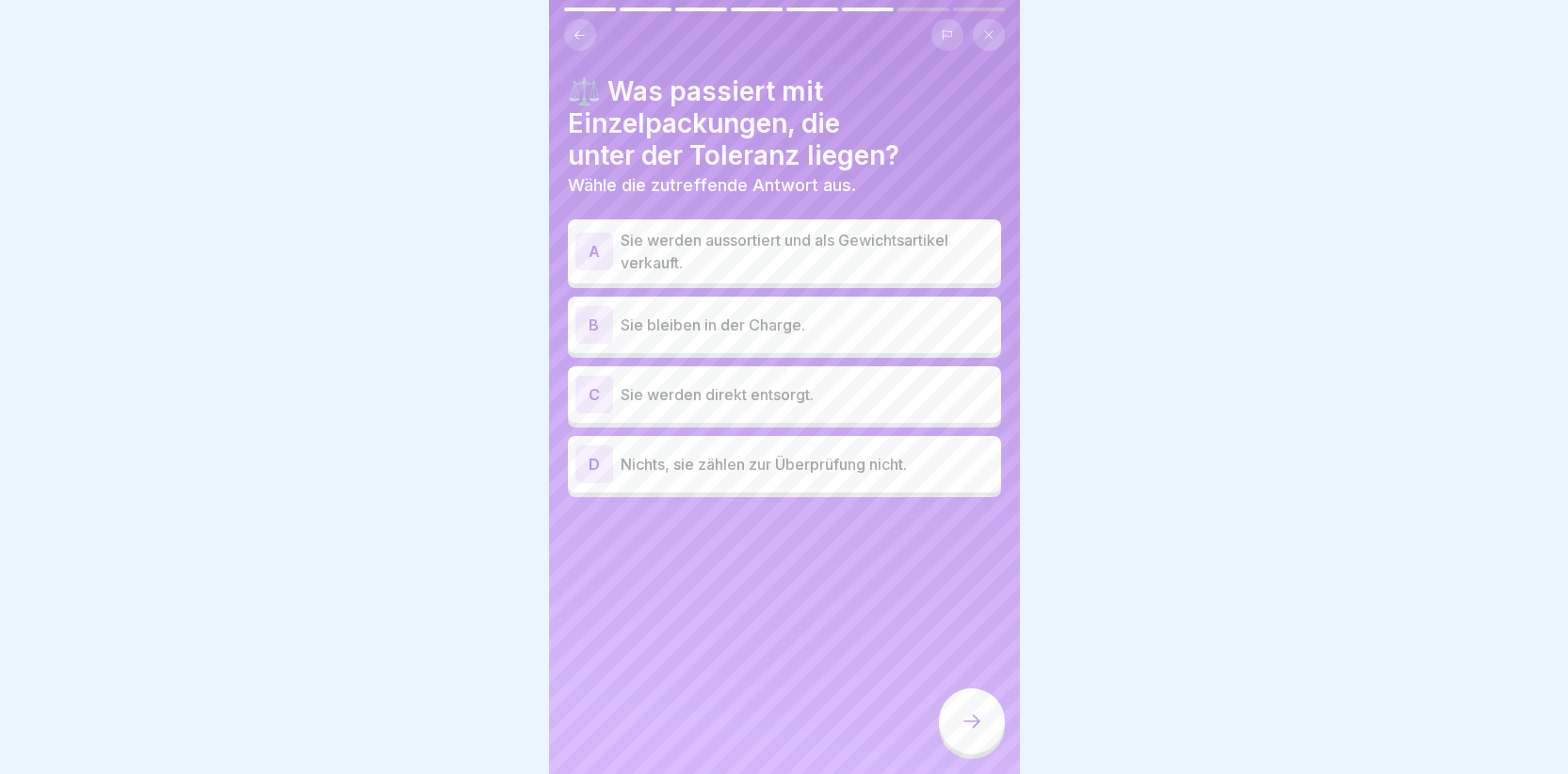
click at [588, 235] on div "A" at bounding box center [594, 251] width 37 height 37
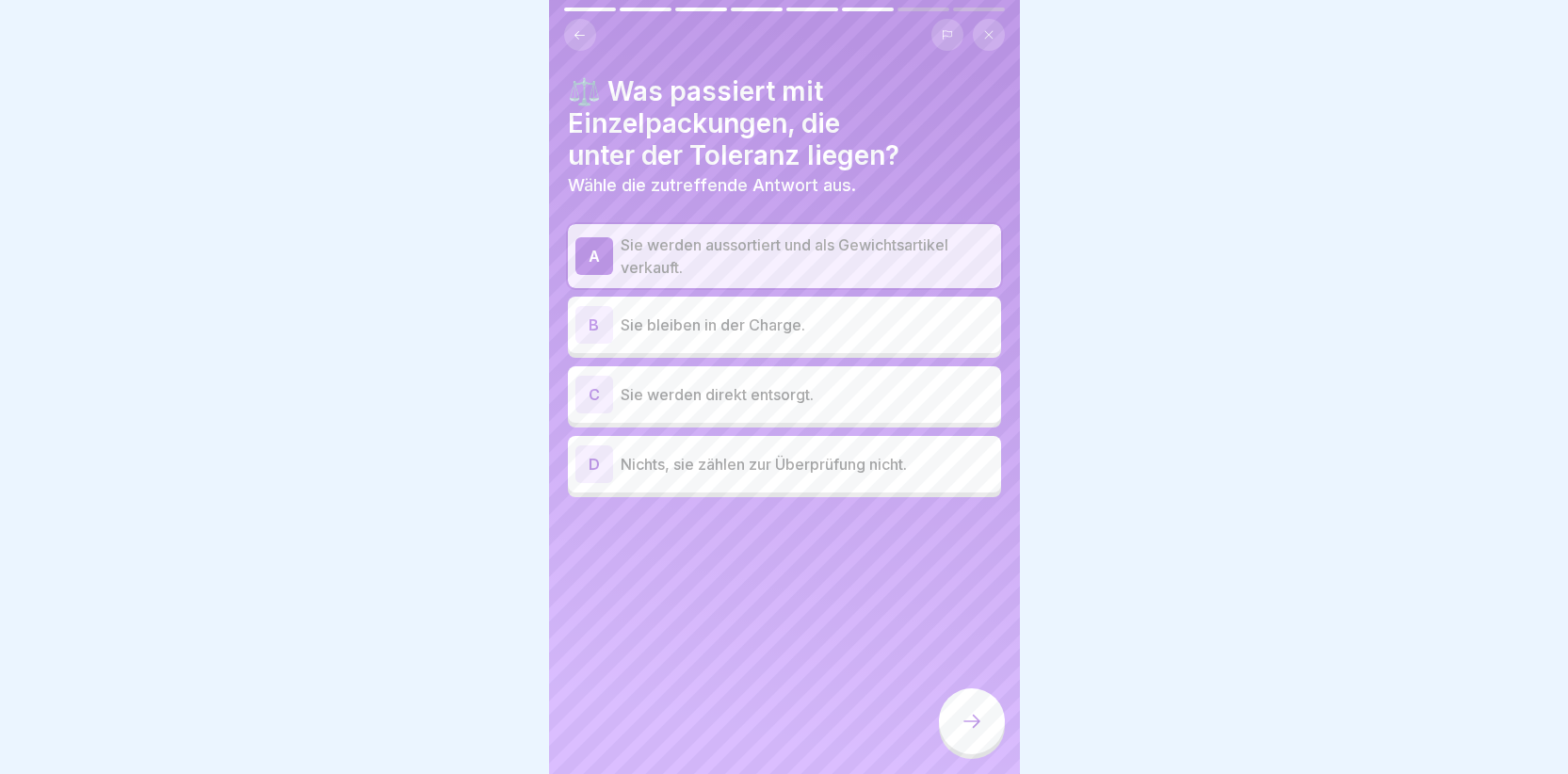
click at [977, 716] on icon at bounding box center [972, 721] width 23 height 23
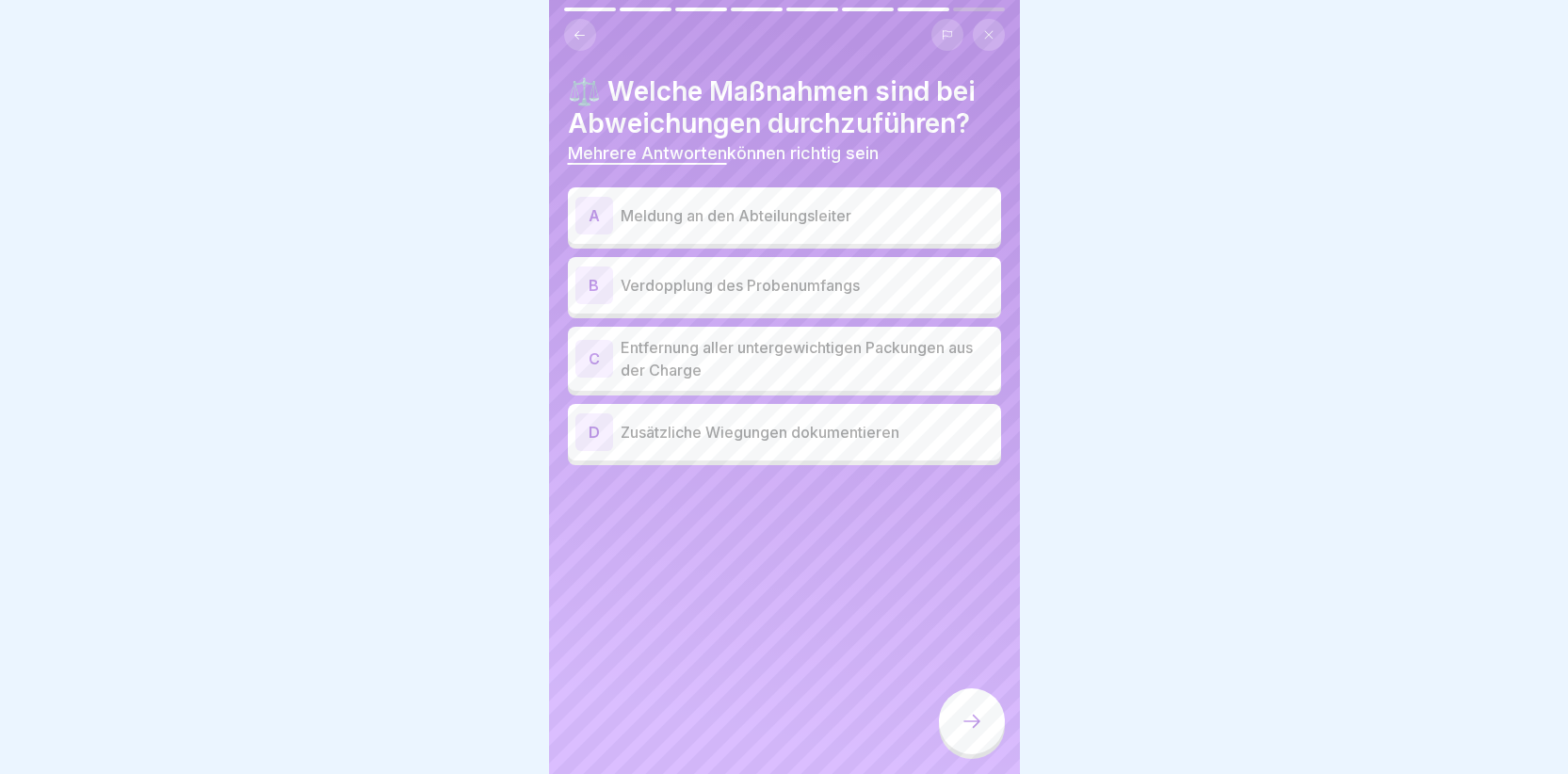
click at [595, 208] on div "A" at bounding box center [594, 215] width 37 height 37
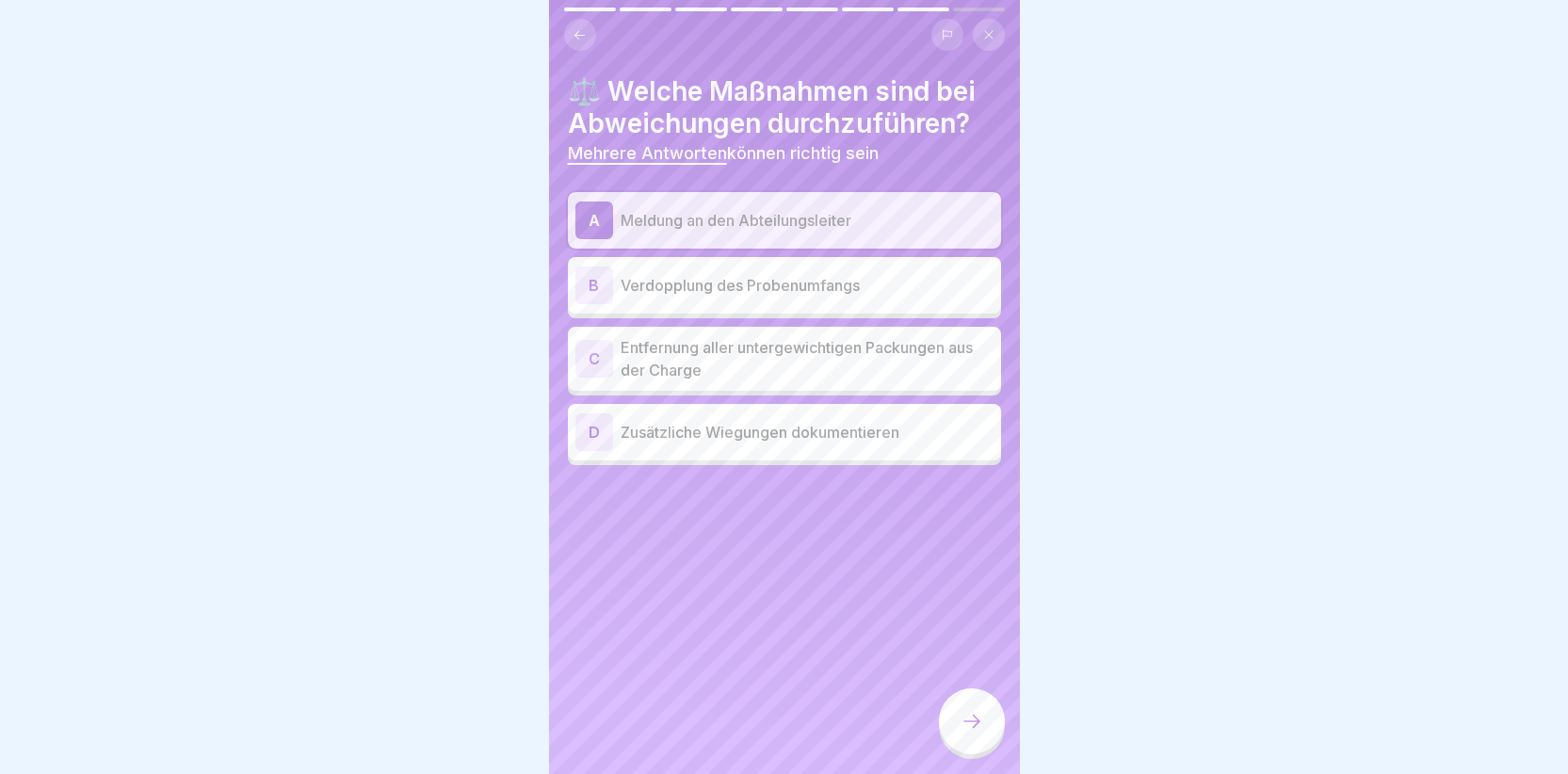
click at [593, 423] on div "D" at bounding box center [594, 432] width 37 height 37
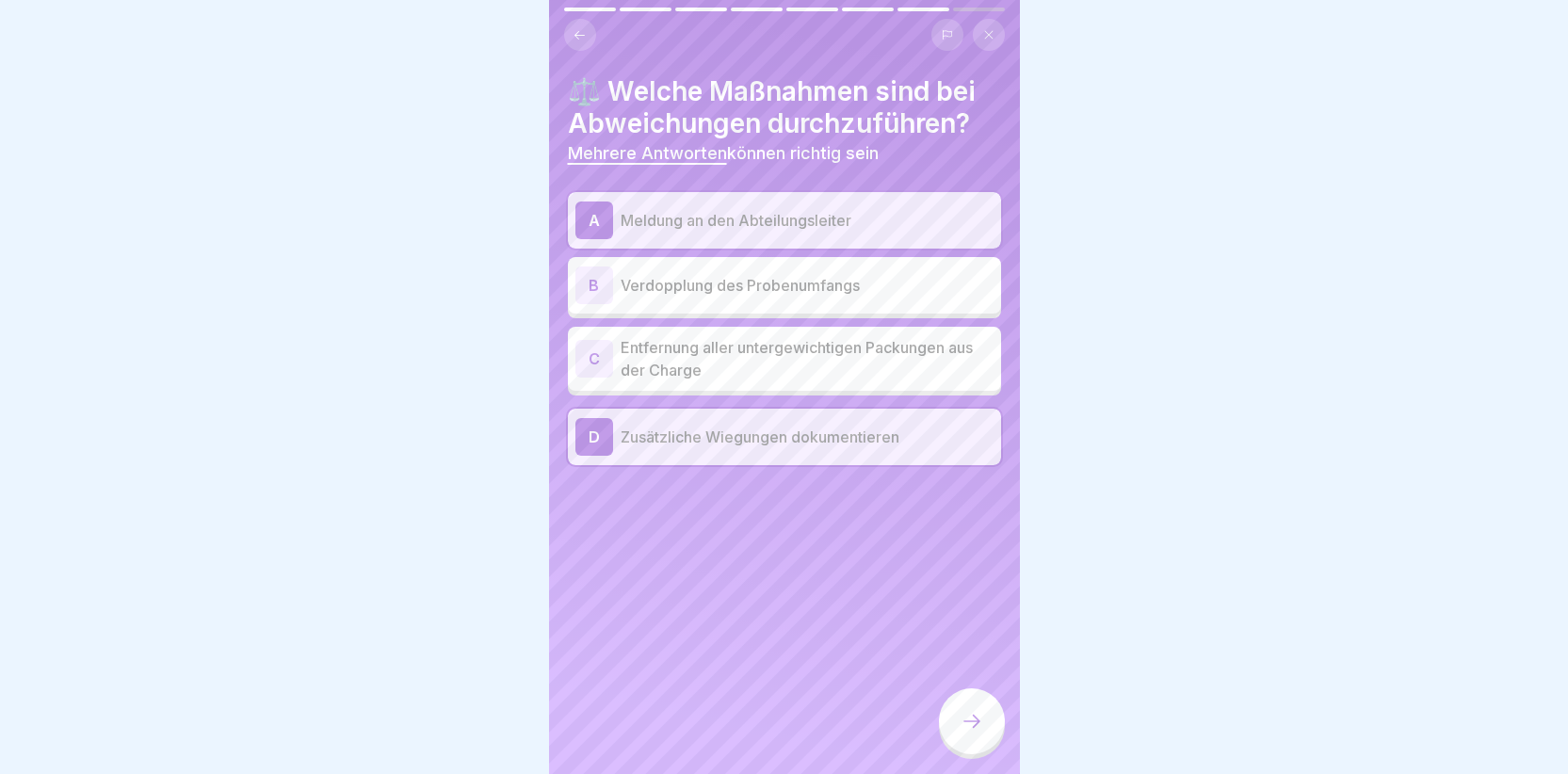
click at [596, 418] on div "D" at bounding box center [594, 436] width 37 height 37
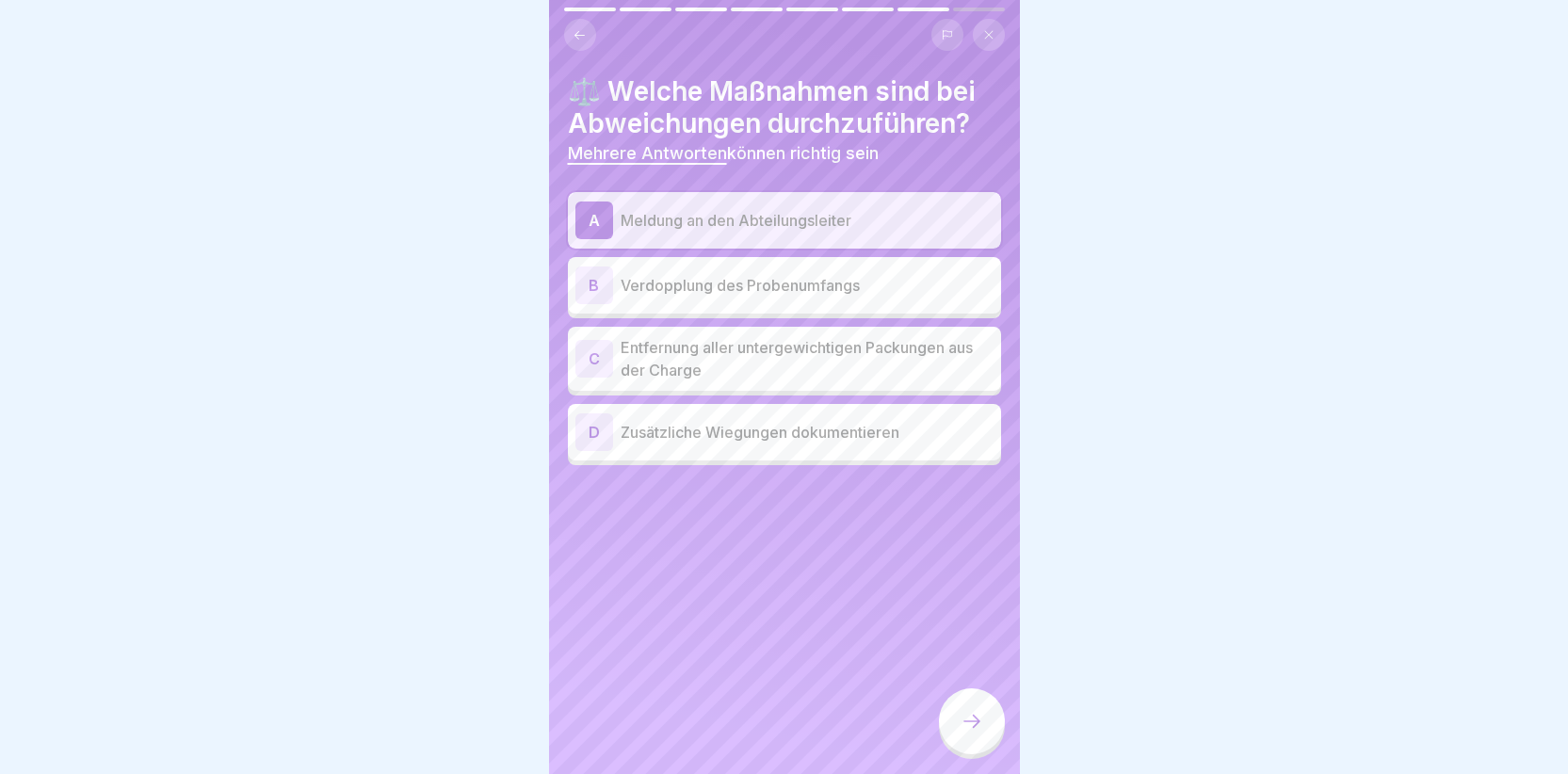
click at [598, 351] on div "C" at bounding box center [594, 359] width 37 height 37
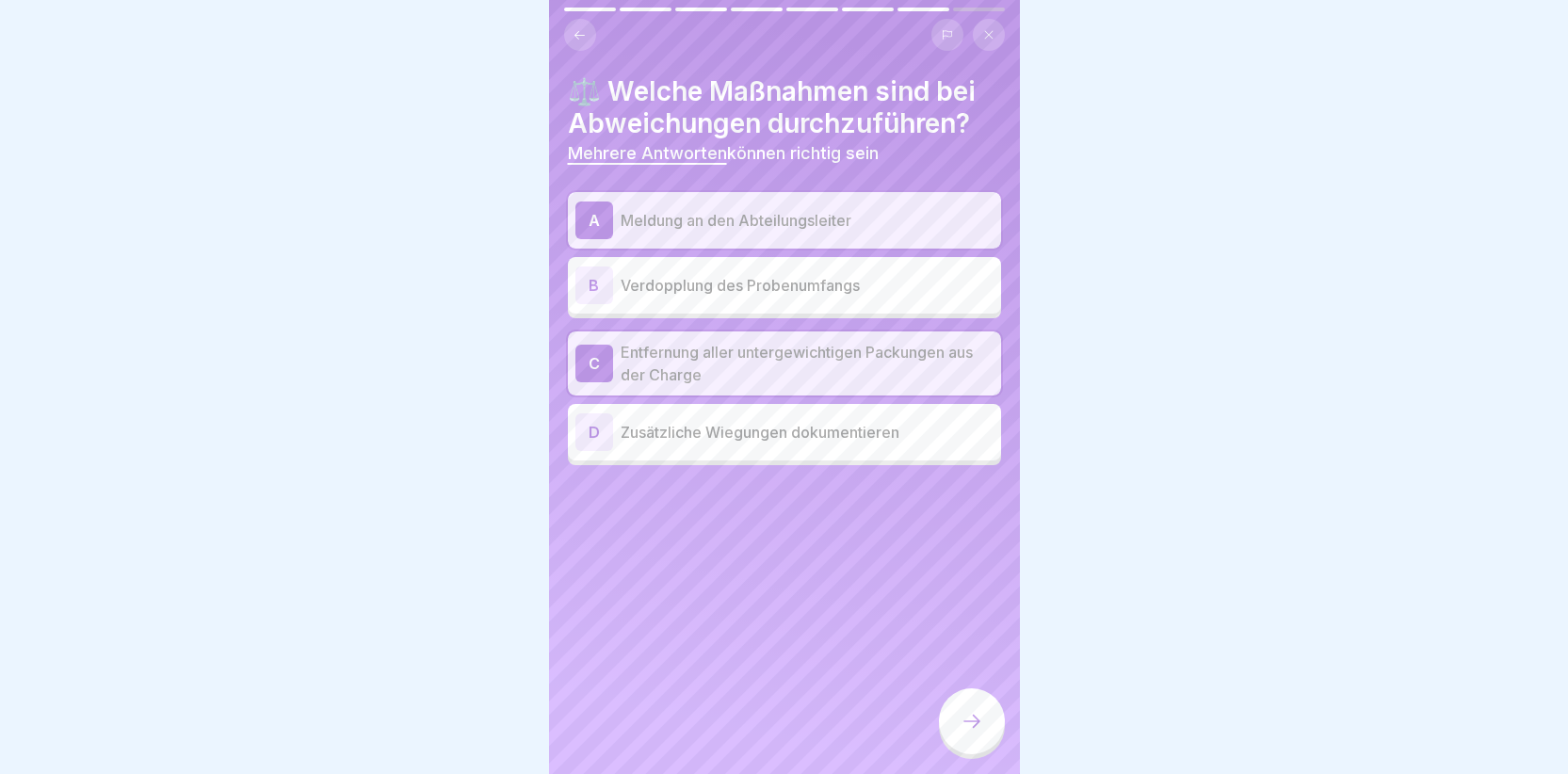
click at [588, 415] on div "D" at bounding box center [594, 432] width 37 height 37
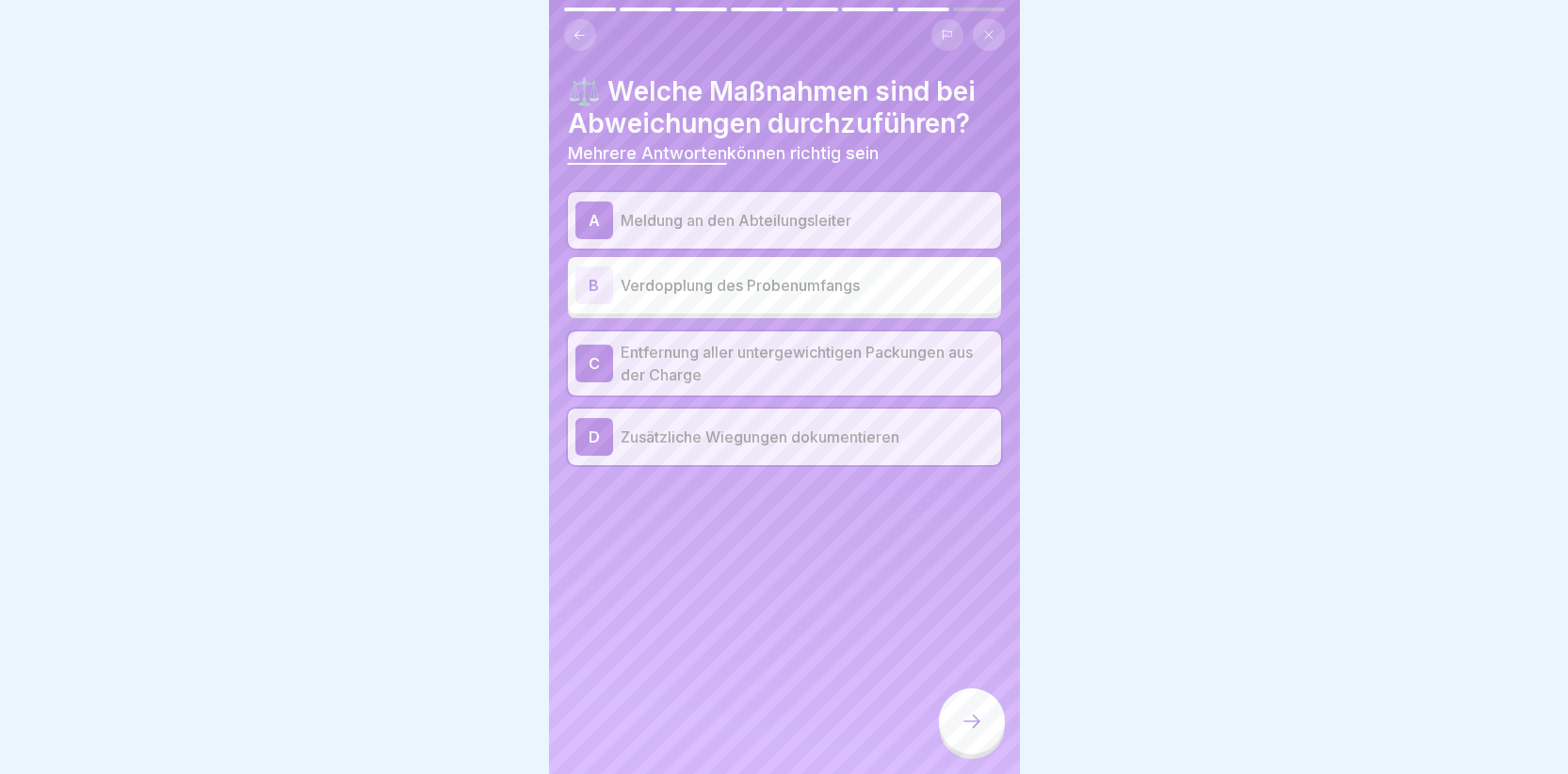
click at [956, 722] on div at bounding box center [971, 721] width 66 height 66
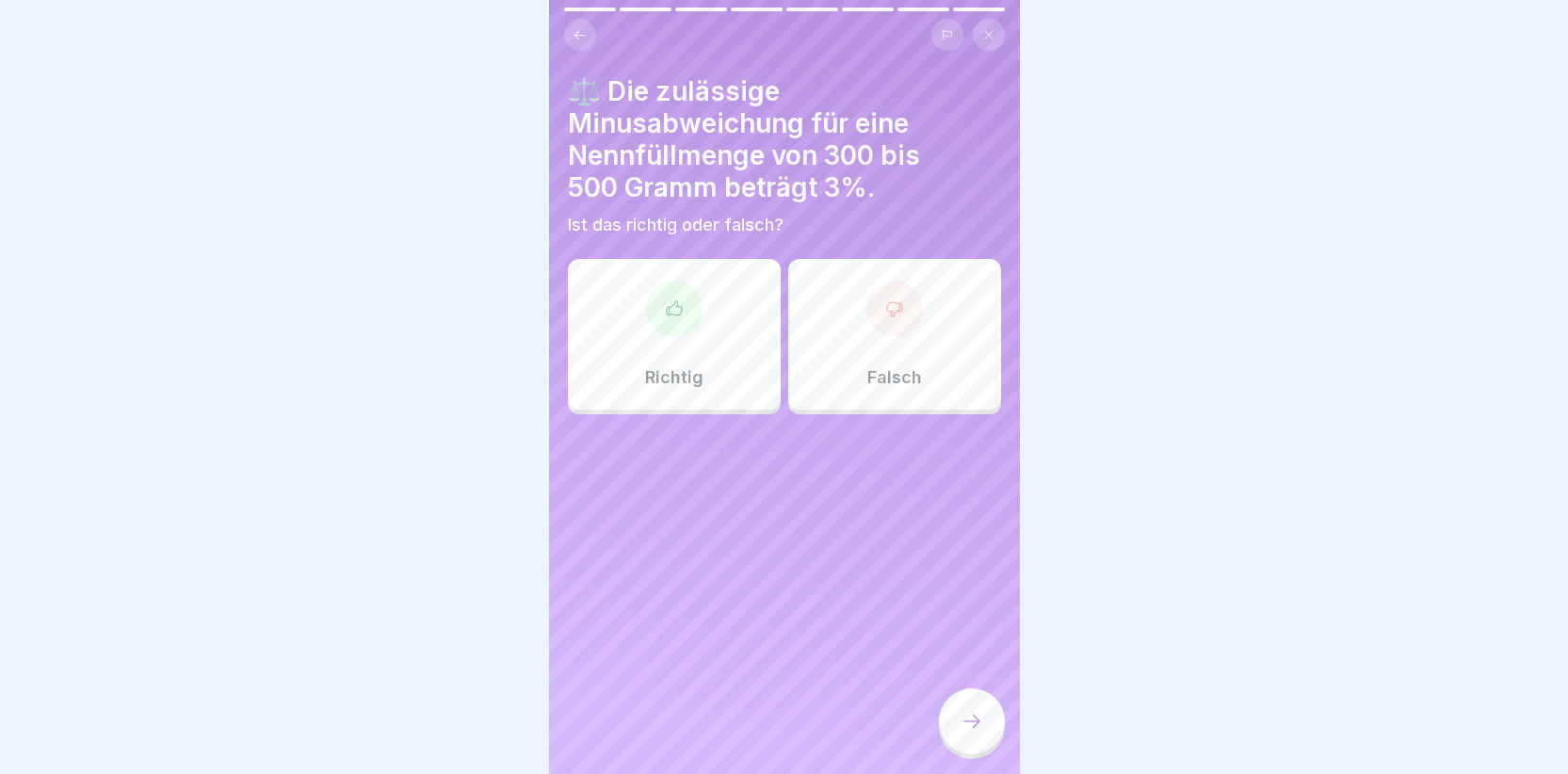
click at [666, 299] on icon at bounding box center [674, 309] width 19 height 19
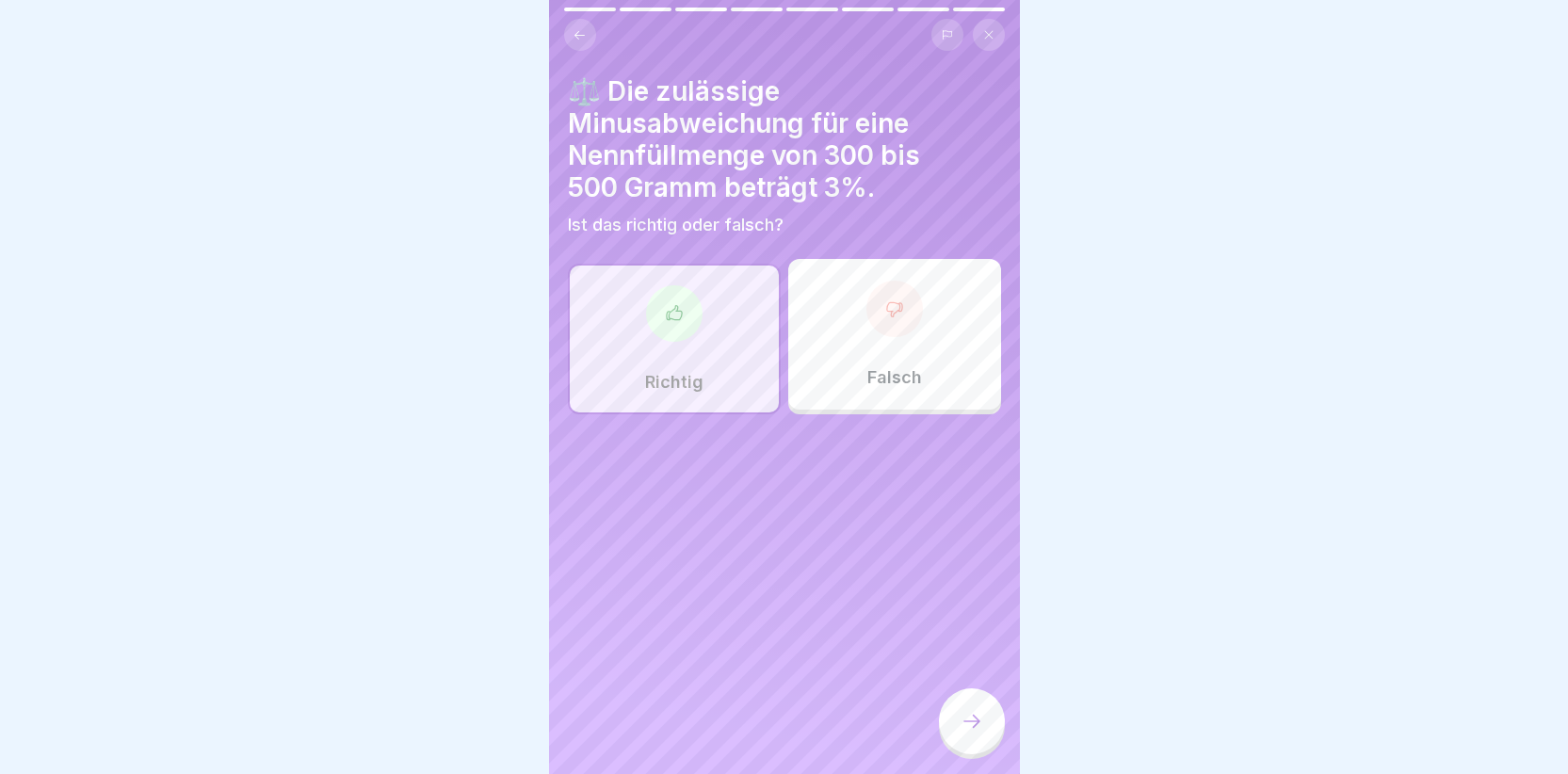
click at [985, 713] on div at bounding box center [971, 721] width 66 height 66
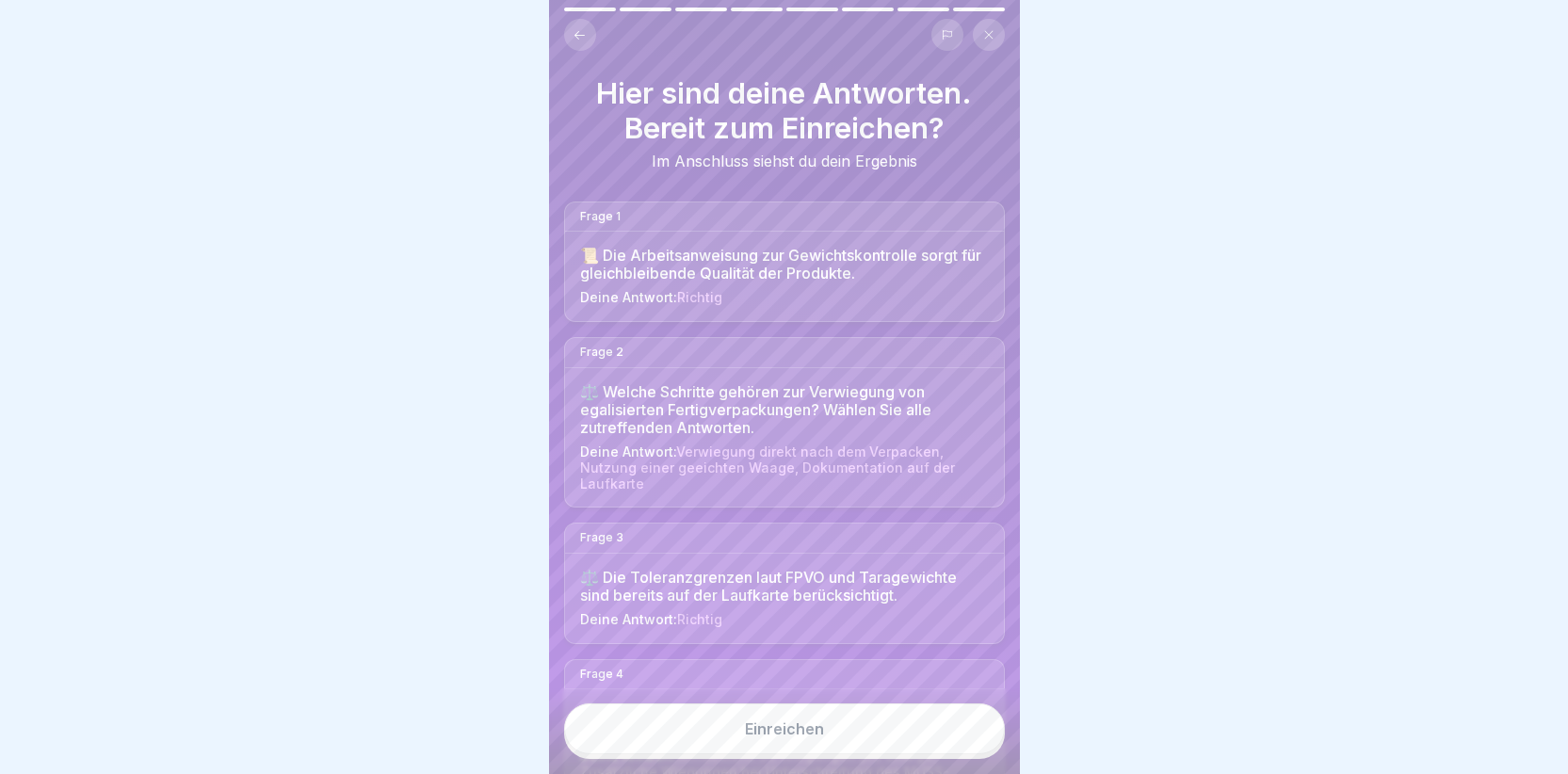
click at [762, 732] on div "Einreichen" at bounding box center [784, 729] width 79 height 17
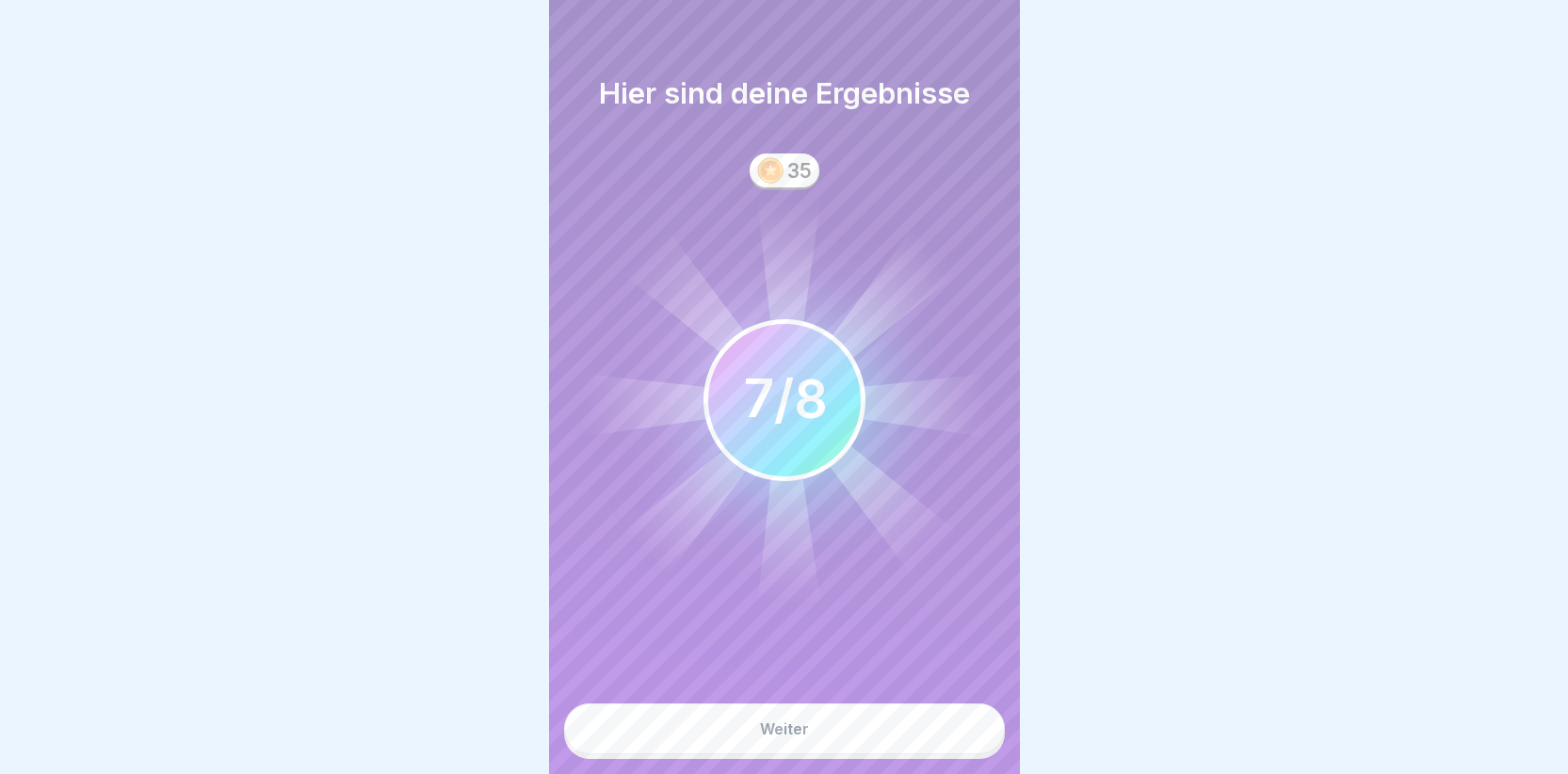
click at [762, 732] on div "Weiter" at bounding box center [784, 729] width 49 height 17
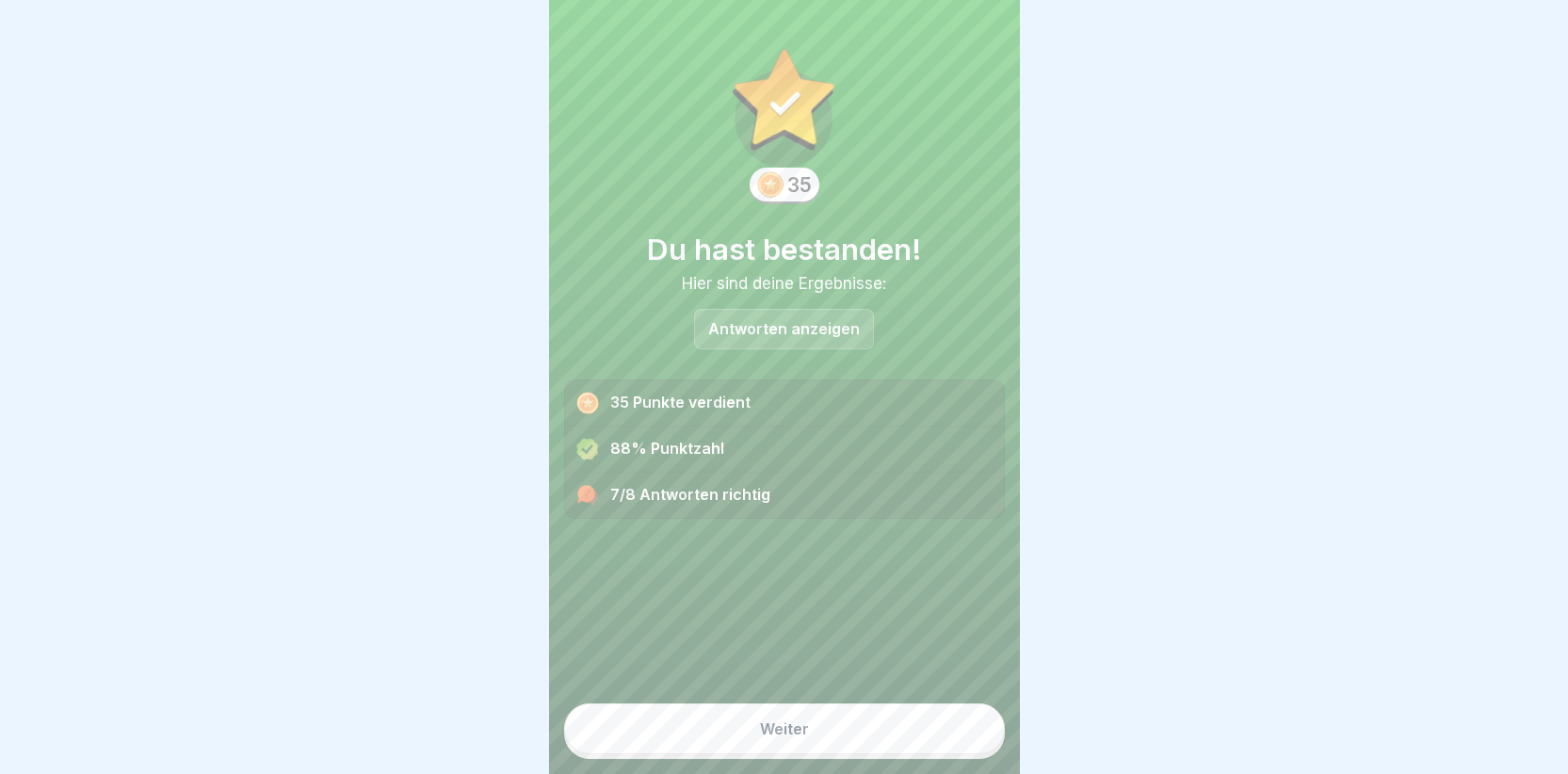
click at [807, 321] on p "Antworten anzeigen" at bounding box center [784, 329] width 152 height 16
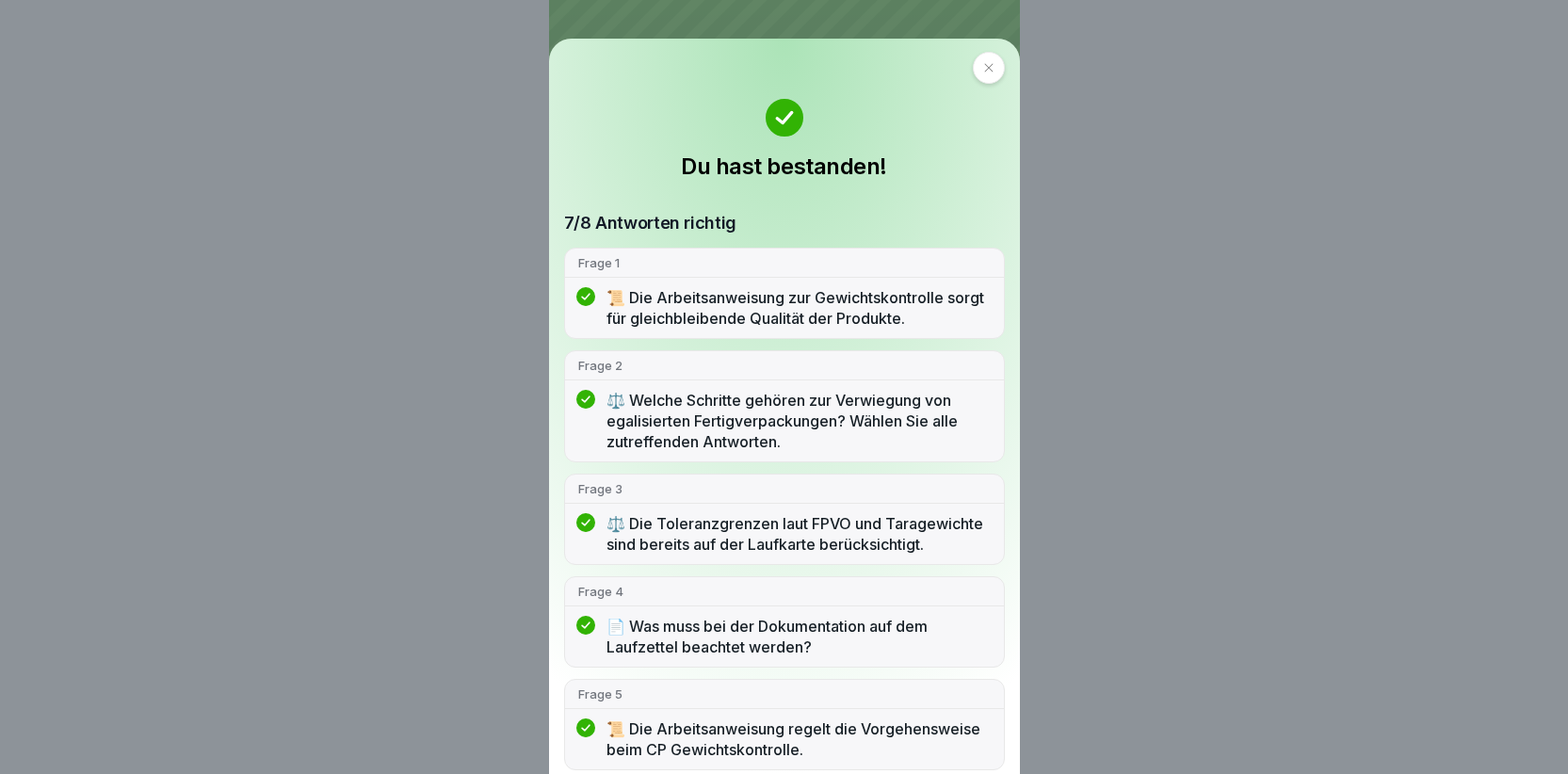
scroll to position [0, 0]
click at [987, 74] on div at bounding box center [988, 69] width 32 height 32
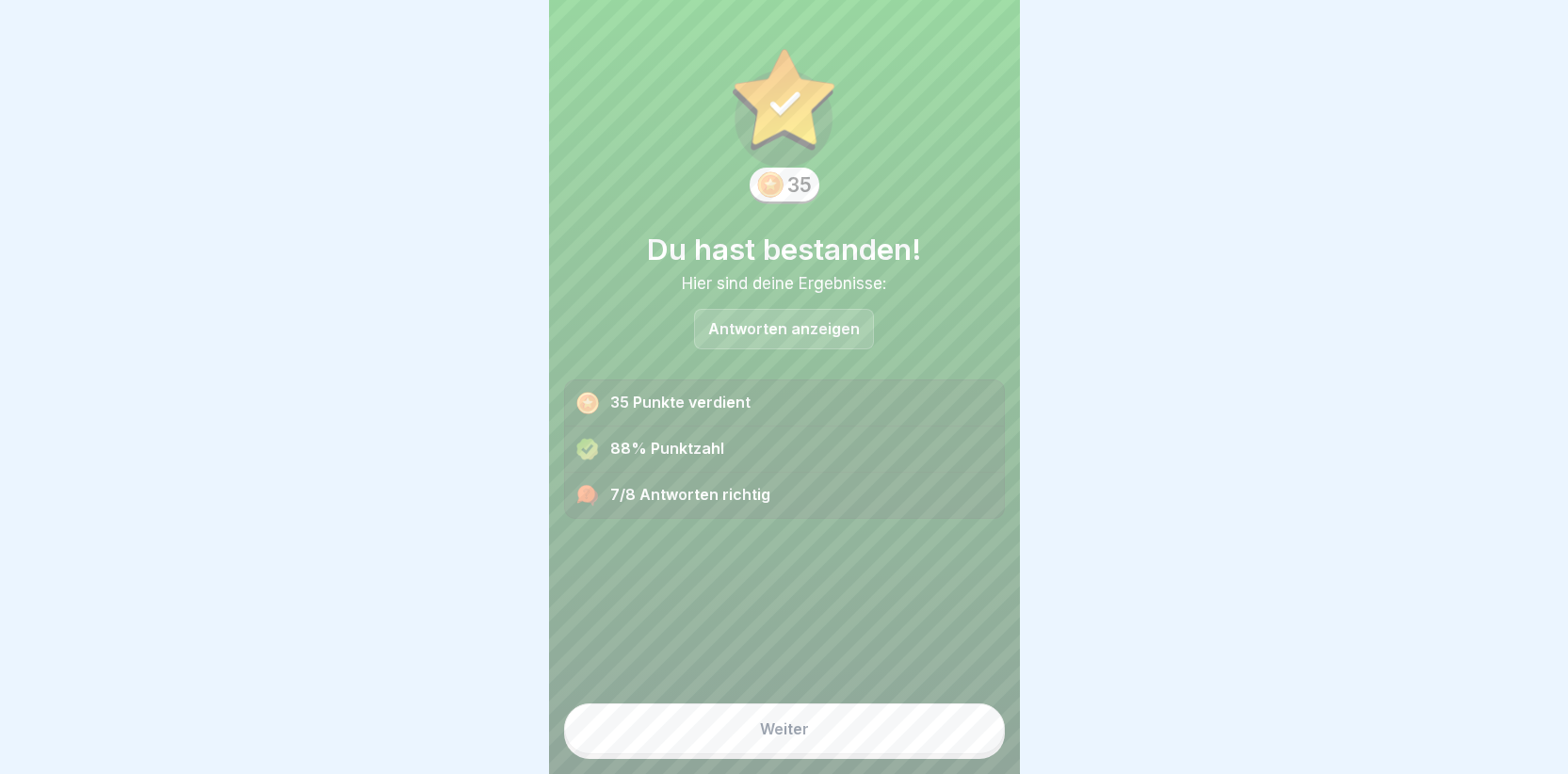
click at [758, 743] on button "Weiter" at bounding box center [784, 729] width 441 height 51
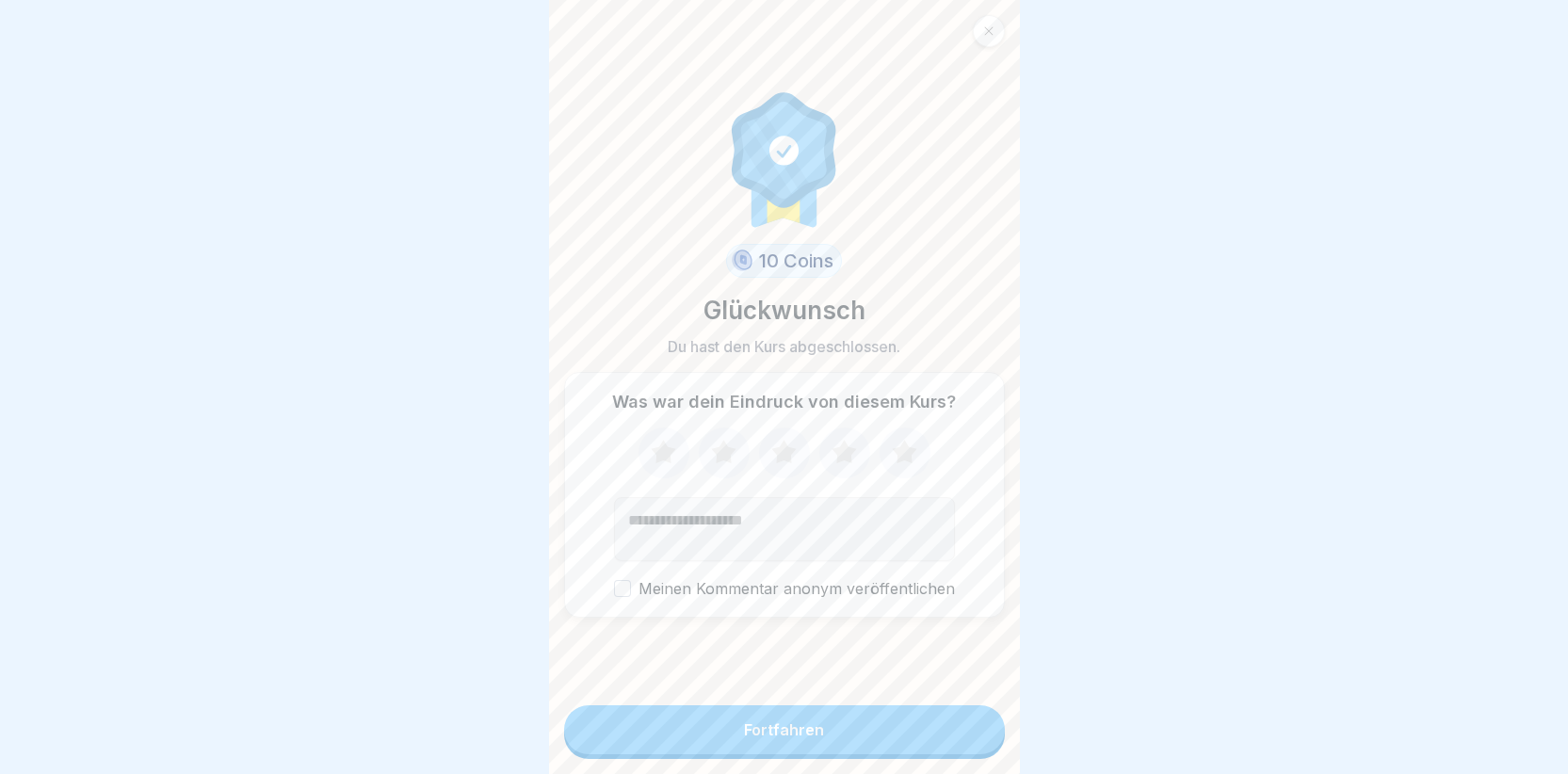
click at [761, 735] on div "Fortfahren" at bounding box center [784, 730] width 80 height 17
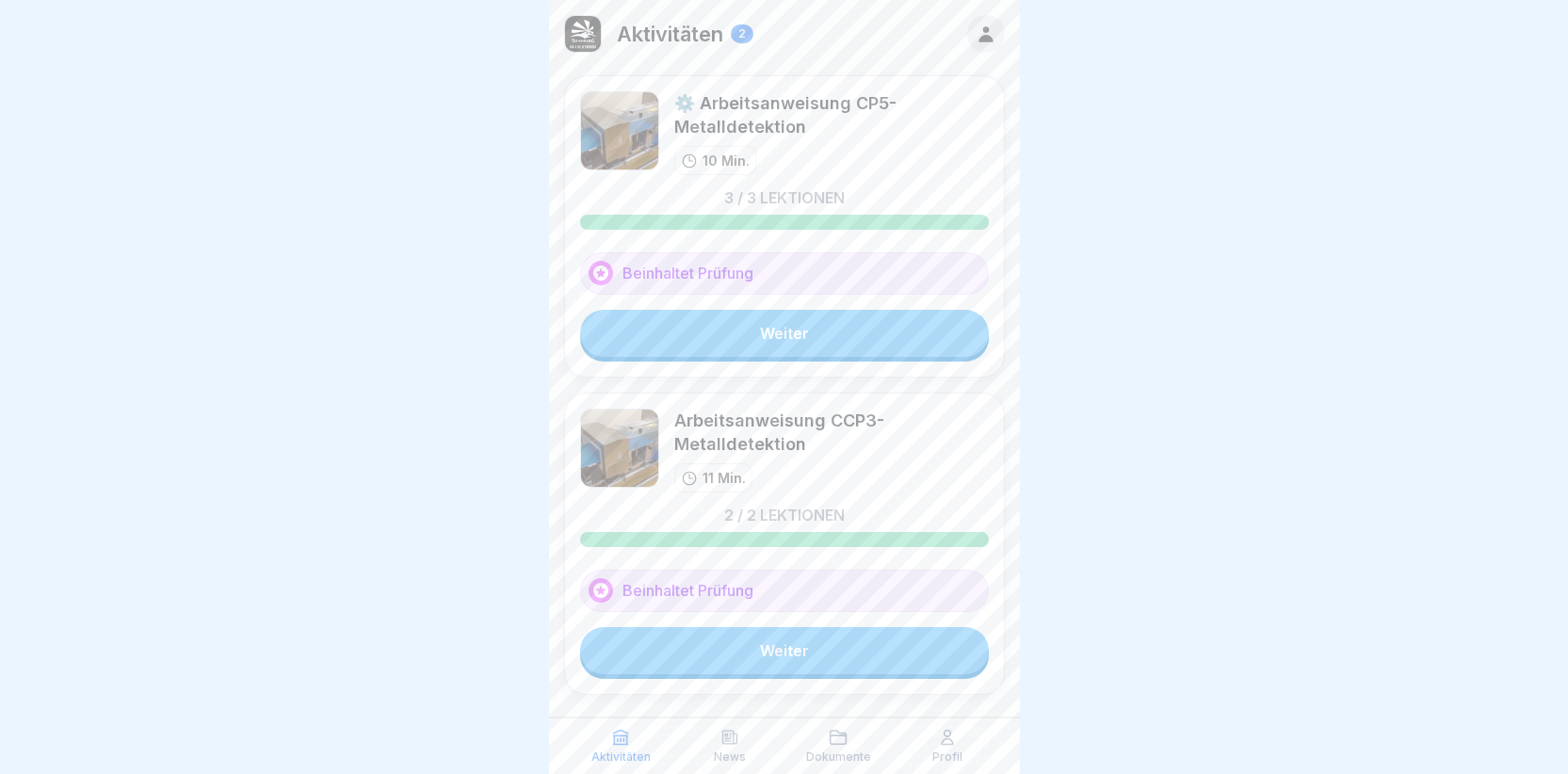
click at [950, 744] on icon at bounding box center [948, 738] width 12 height 14
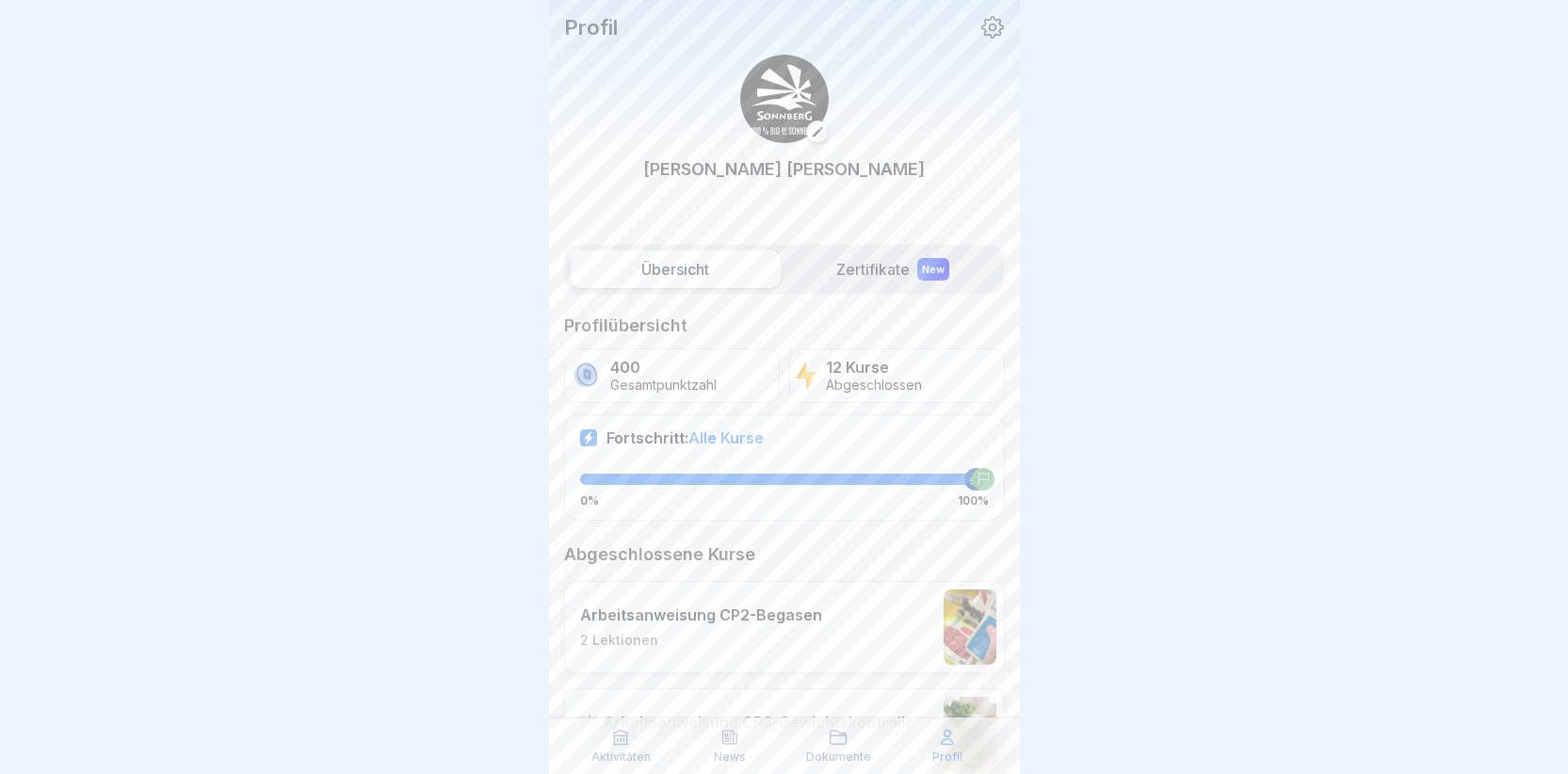
click at [982, 26] on icon at bounding box center [993, 28] width 25 height 25
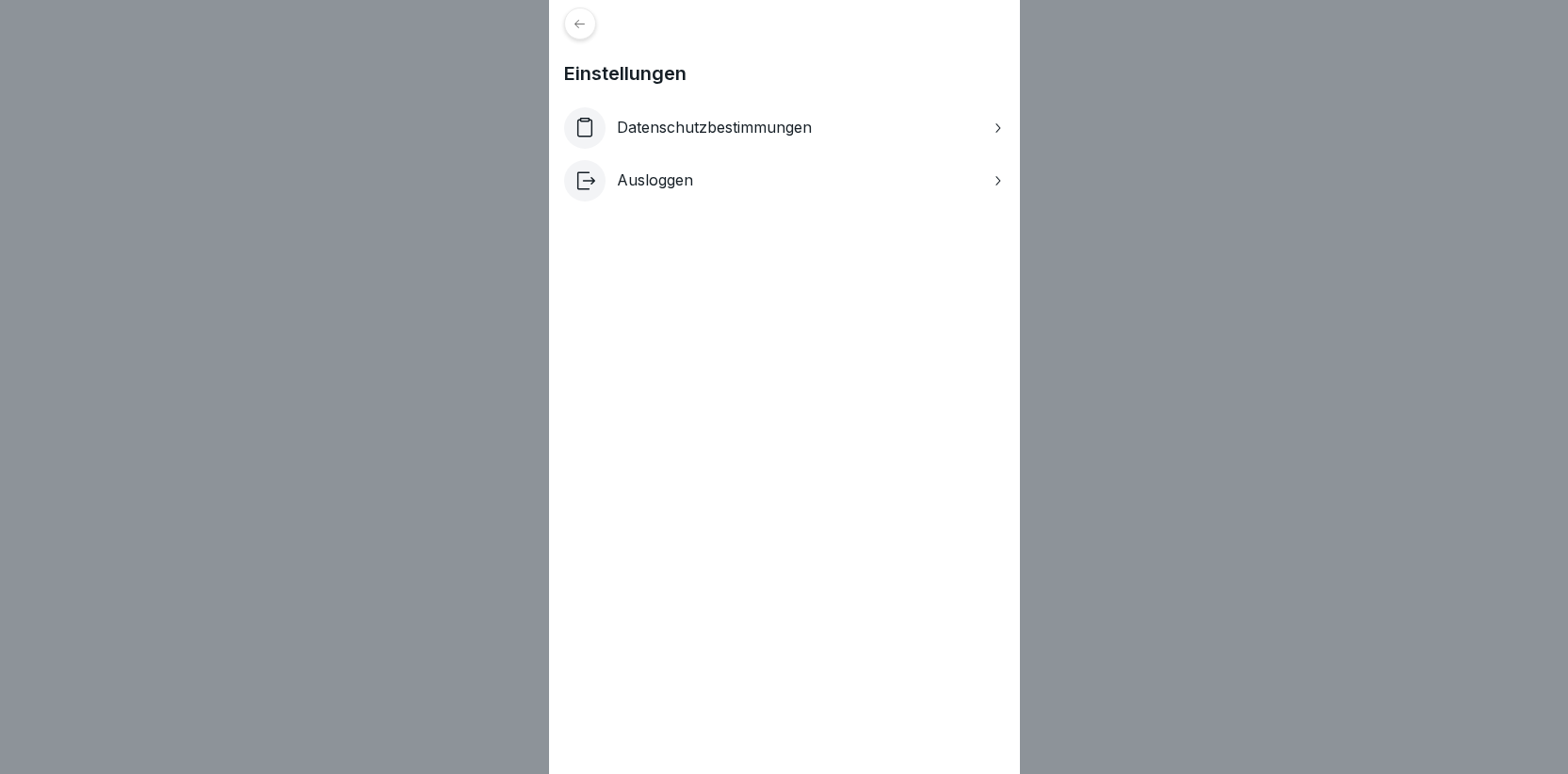
click at [587, 25] on icon at bounding box center [579, 24] width 14 height 14
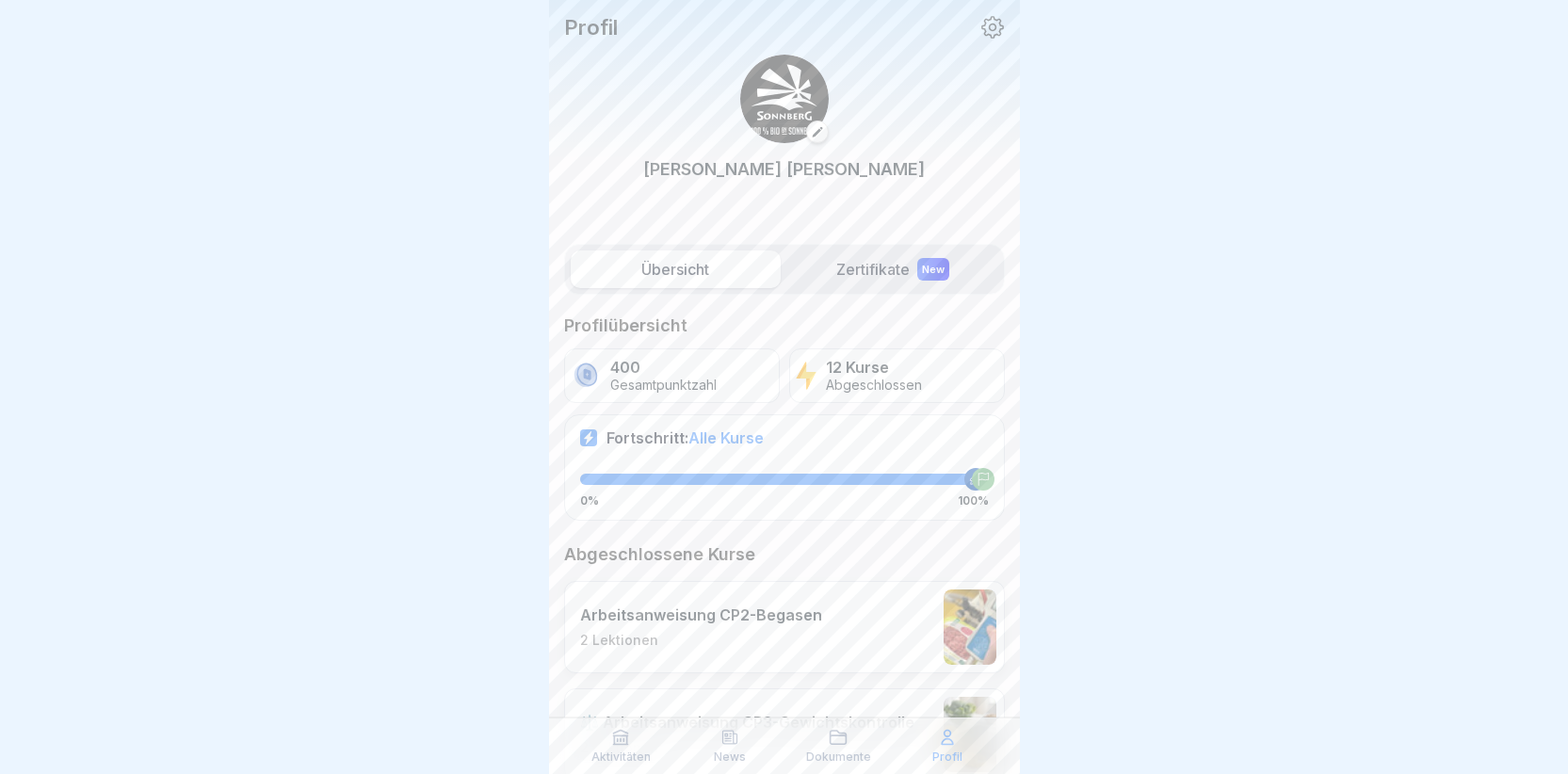
click at [920, 264] on div "New" at bounding box center [933, 270] width 32 height 23
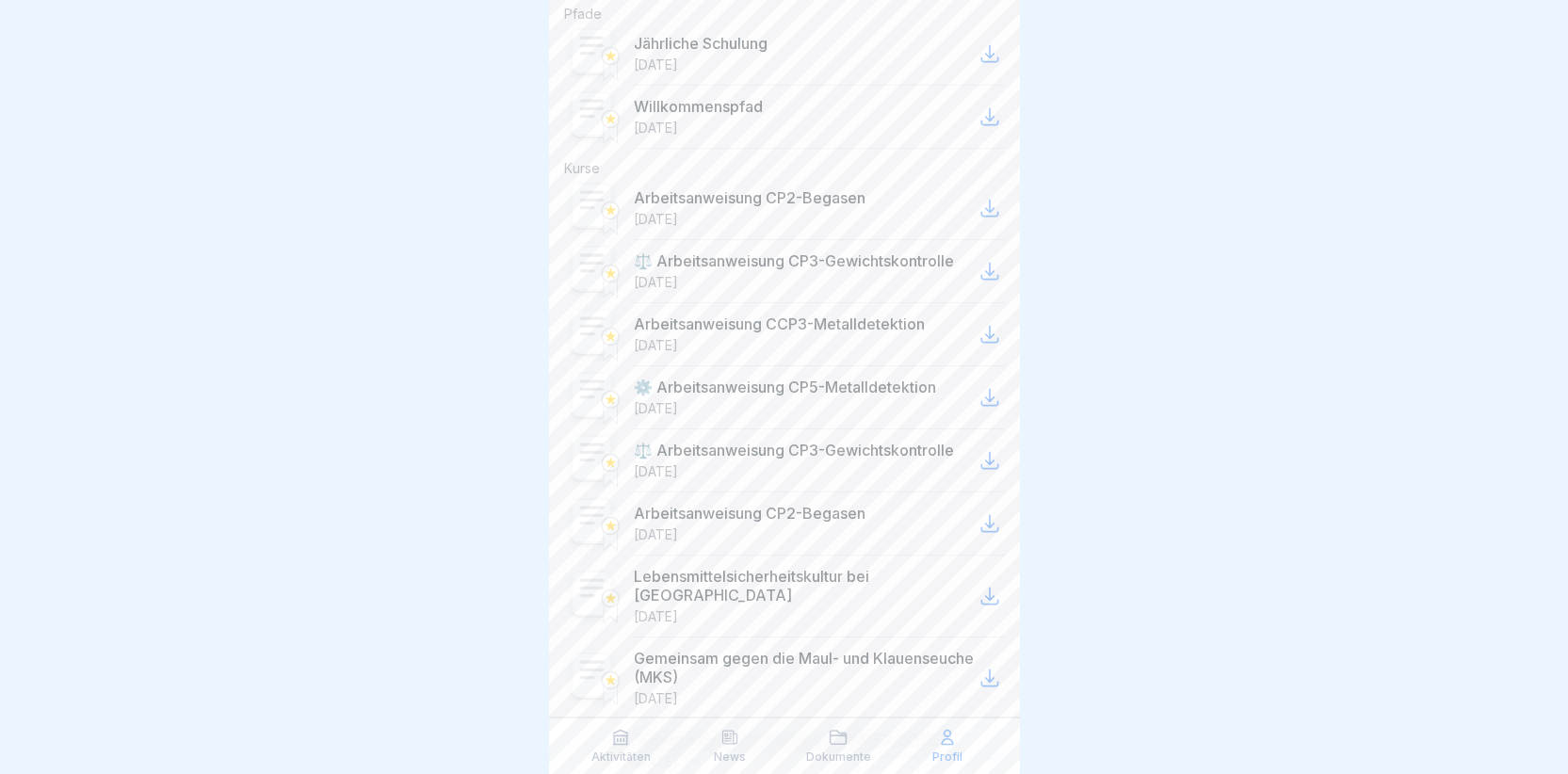
scroll to position [335, 0]
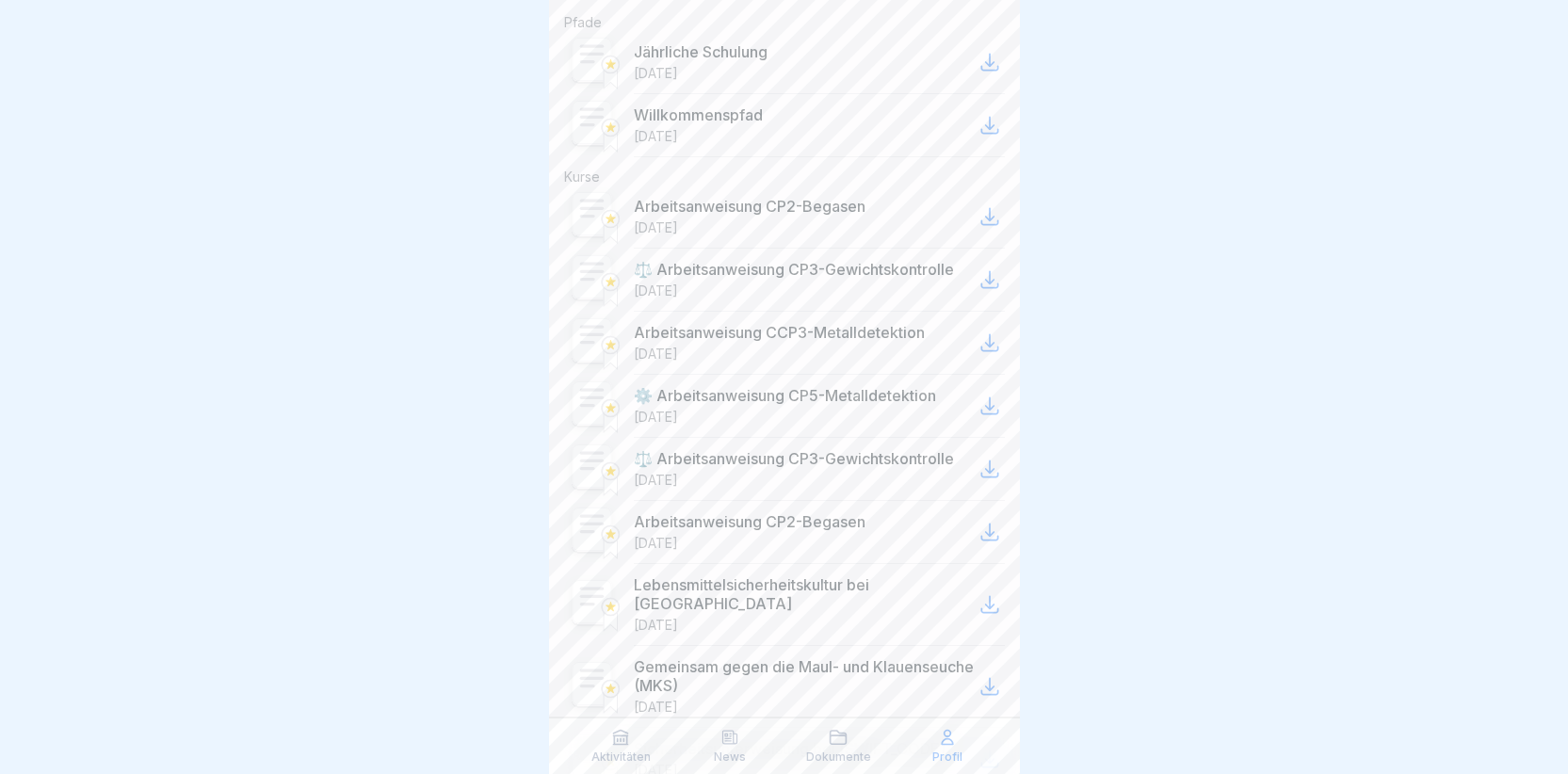
click at [978, 532] on icon at bounding box center [990, 532] width 23 height 23
click at [978, 216] on icon at bounding box center [990, 217] width 23 height 23
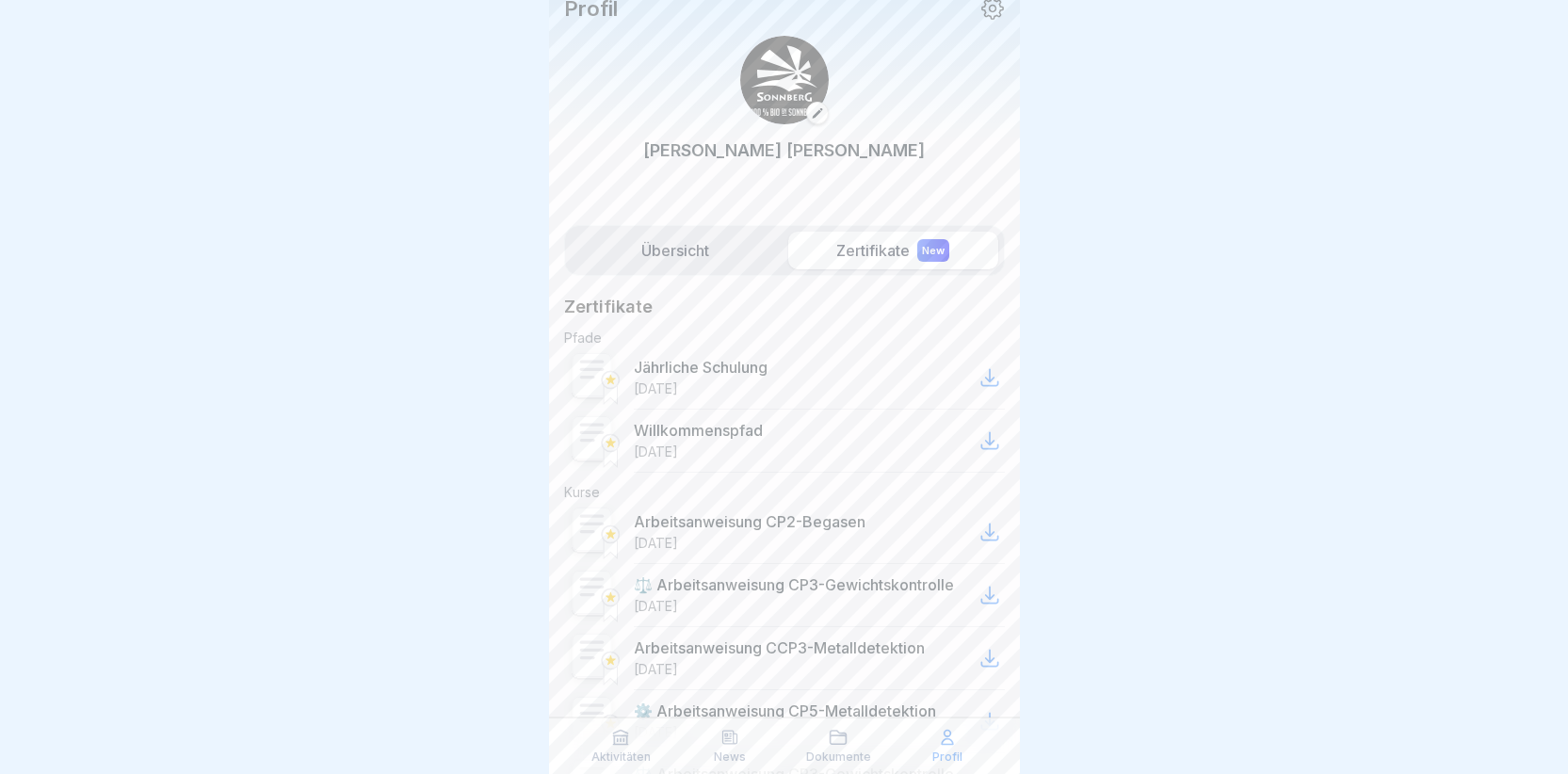
scroll to position [0, 0]
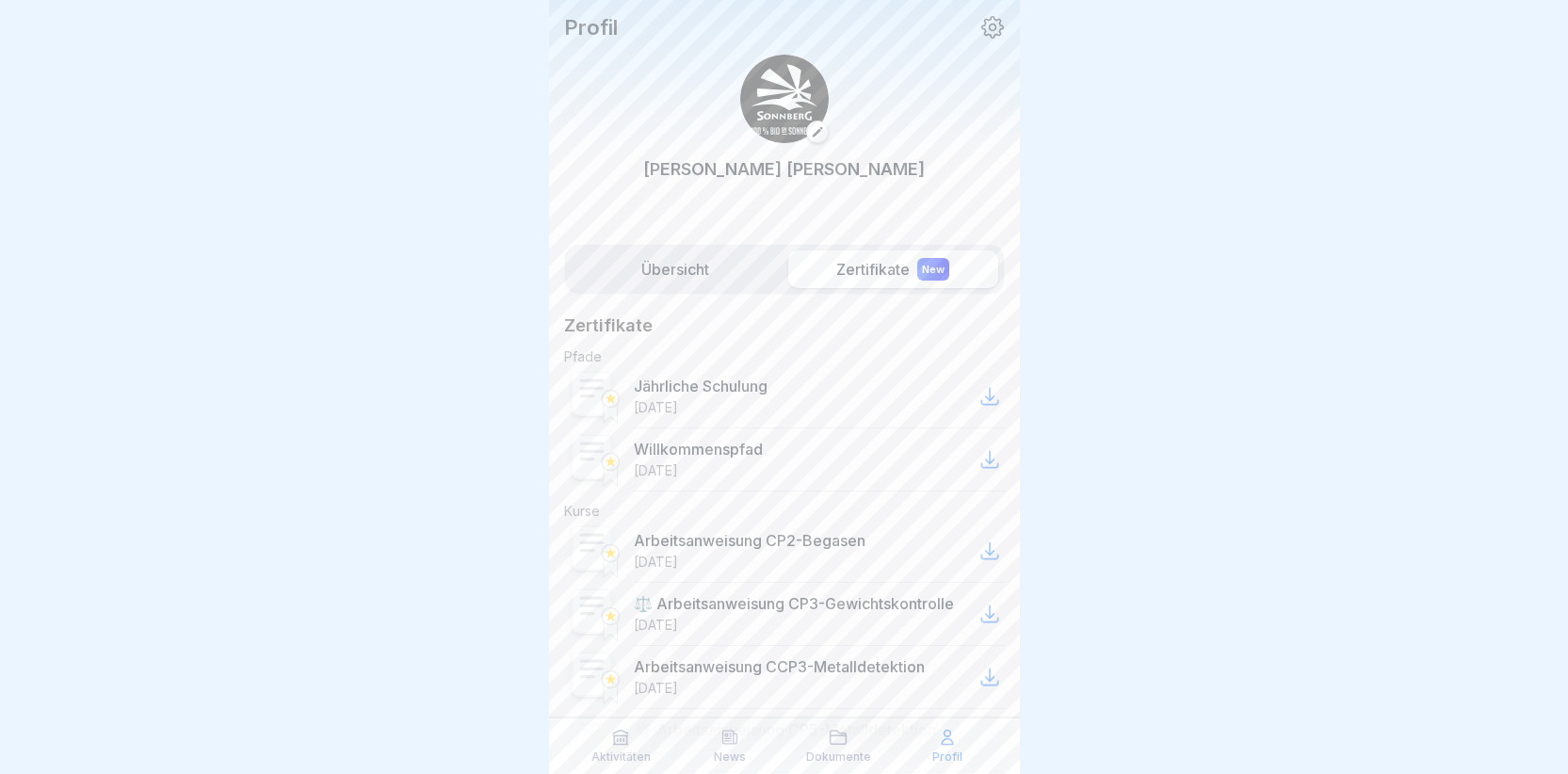
click at [685, 261] on label "Übersicht" at bounding box center [675, 269] width 210 height 37
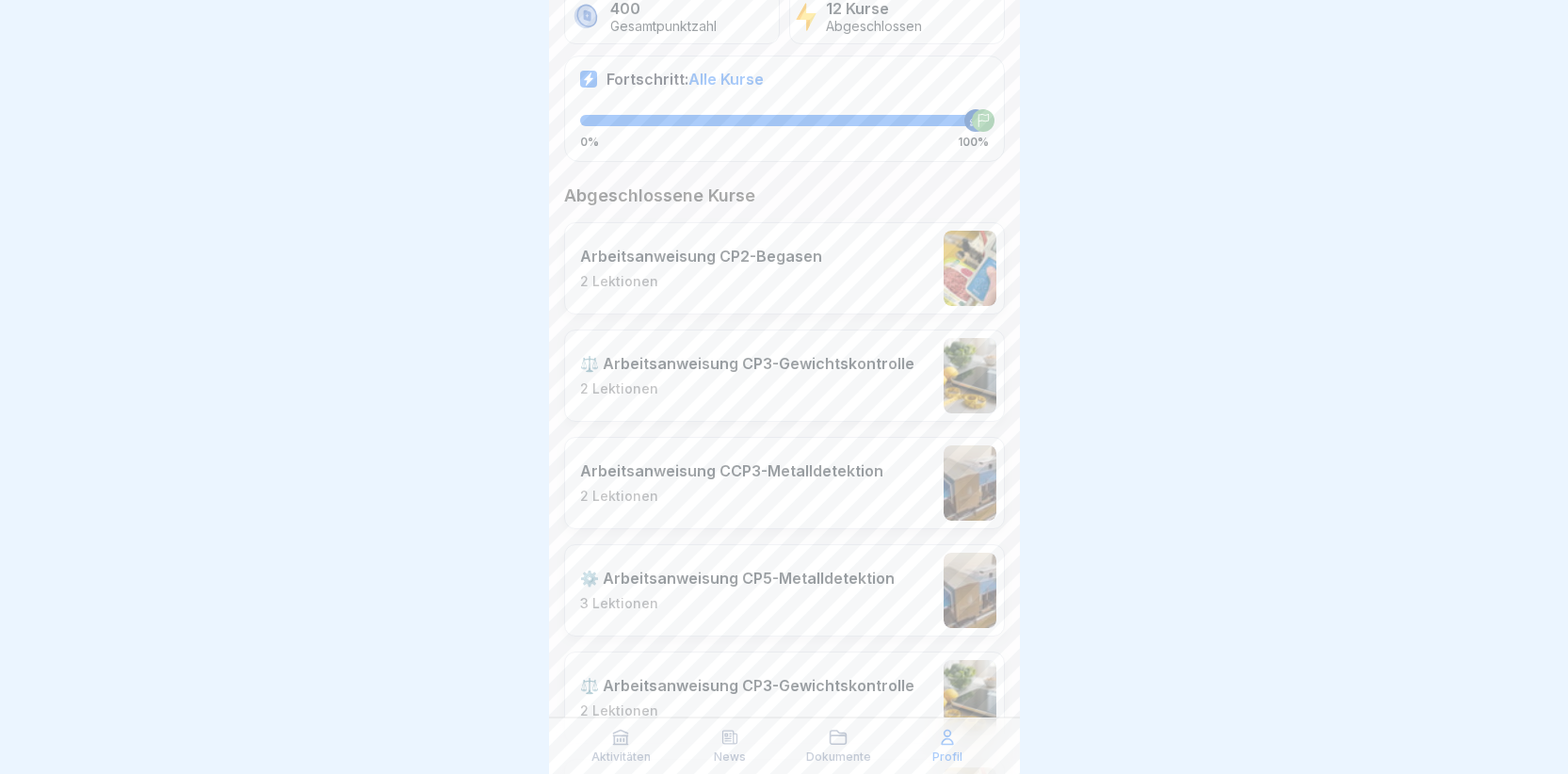
scroll to position [377, 0]
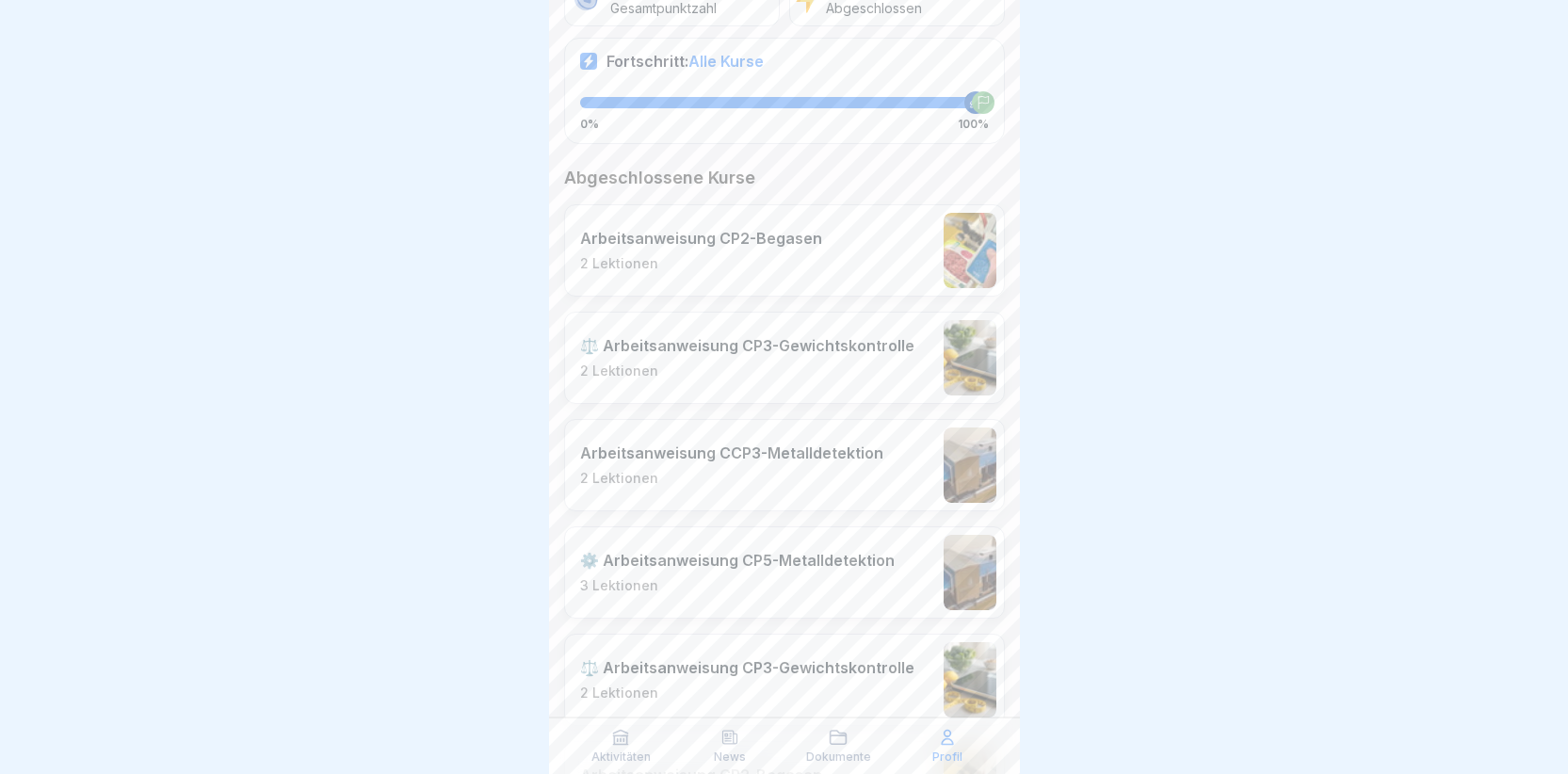
click at [678, 273] on div "Arbeitsanweisung CP2-Begasen 2 Lektionen" at bounding box center [784, 250] width 441 height 92
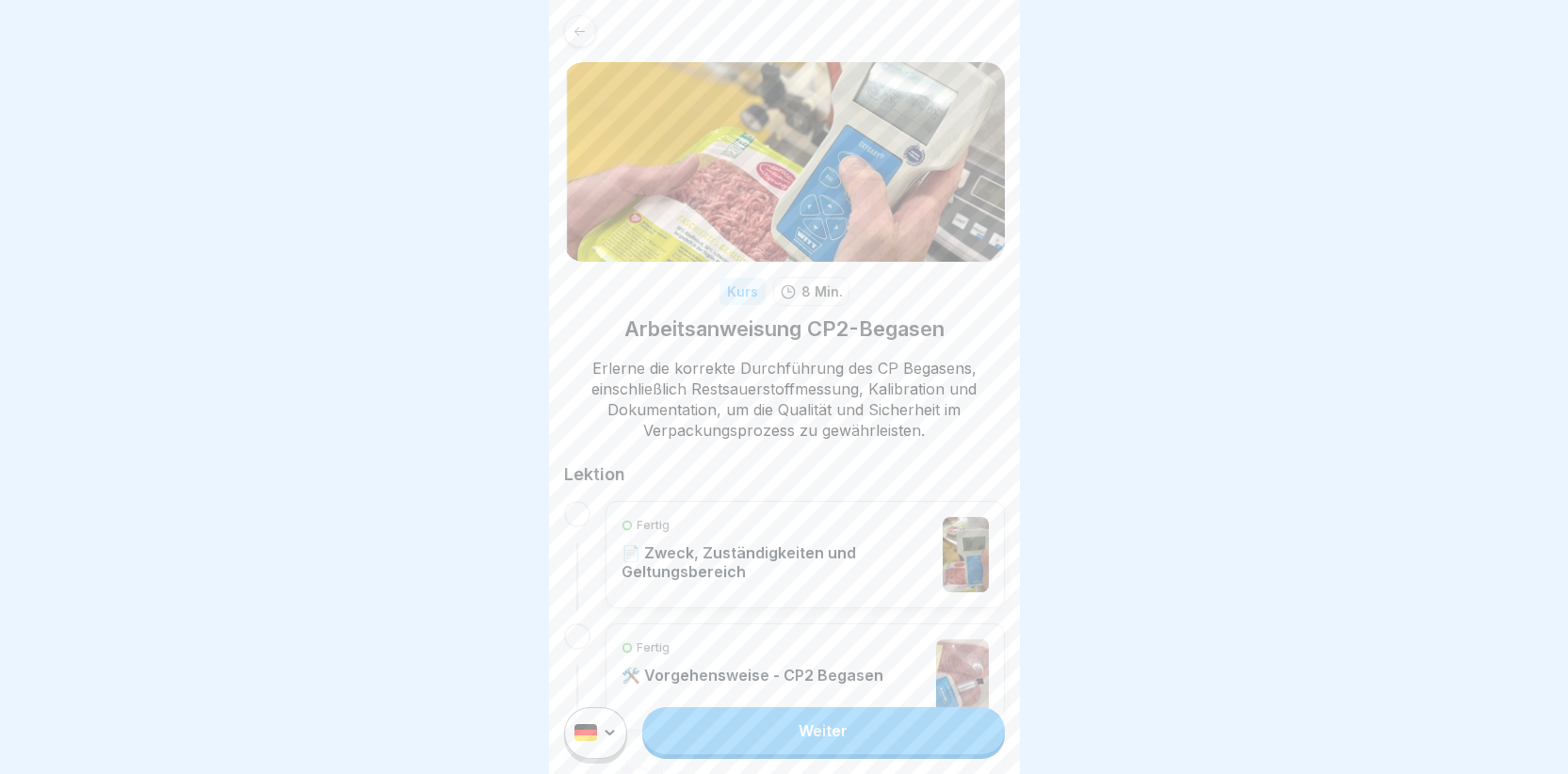
click at [582, 515] on div at bounding box center [576, 513] width 26 height 26
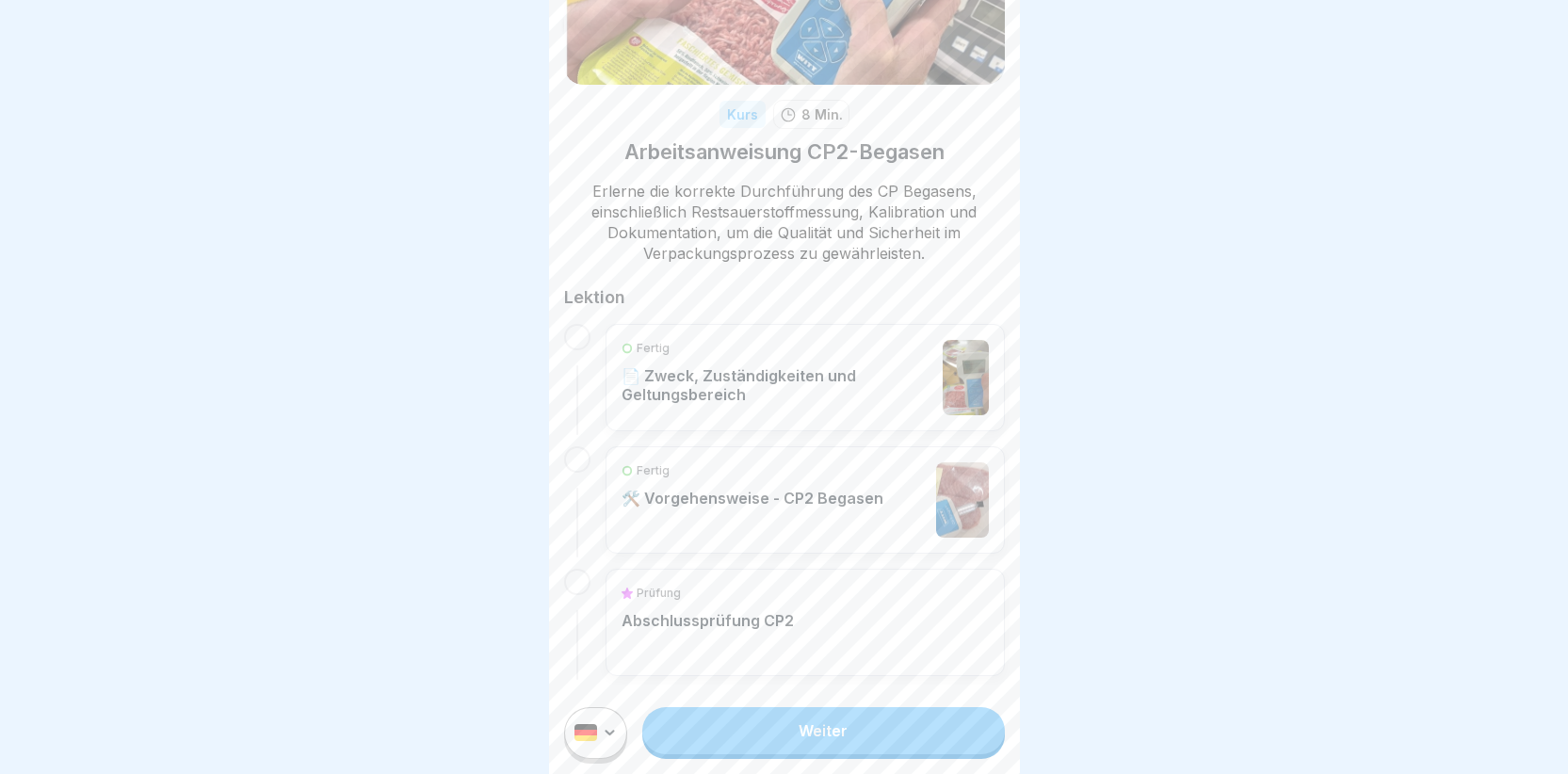
scroll to position [14, 0]
click at [758, 715] on link "Weiter" at bounding box center [823, 731] width 362 height 47
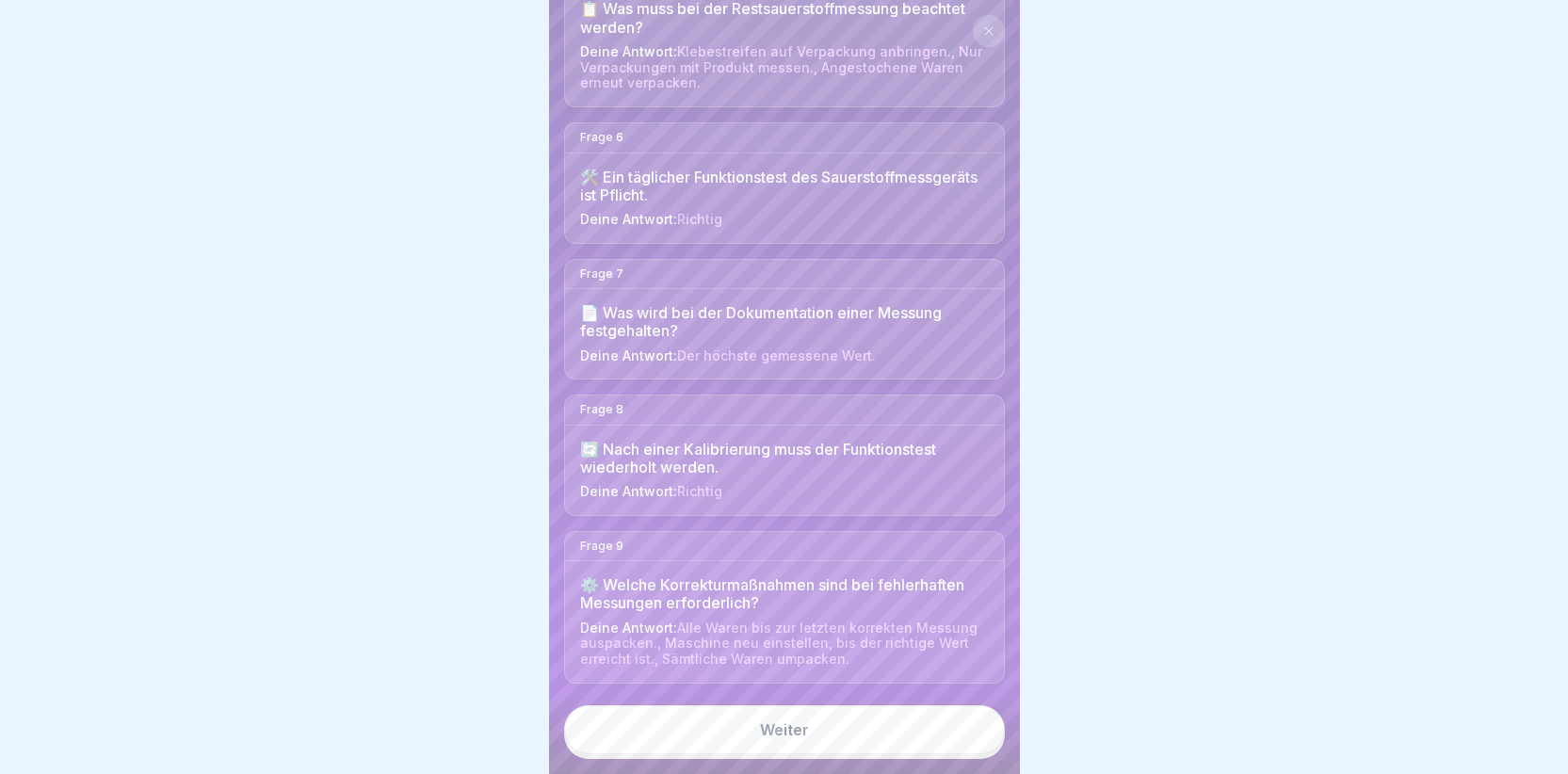
scroll to position [14, 0]
click at [777, 730] on link "Weiter" at bounding box center [784, 730] width 441 height 49
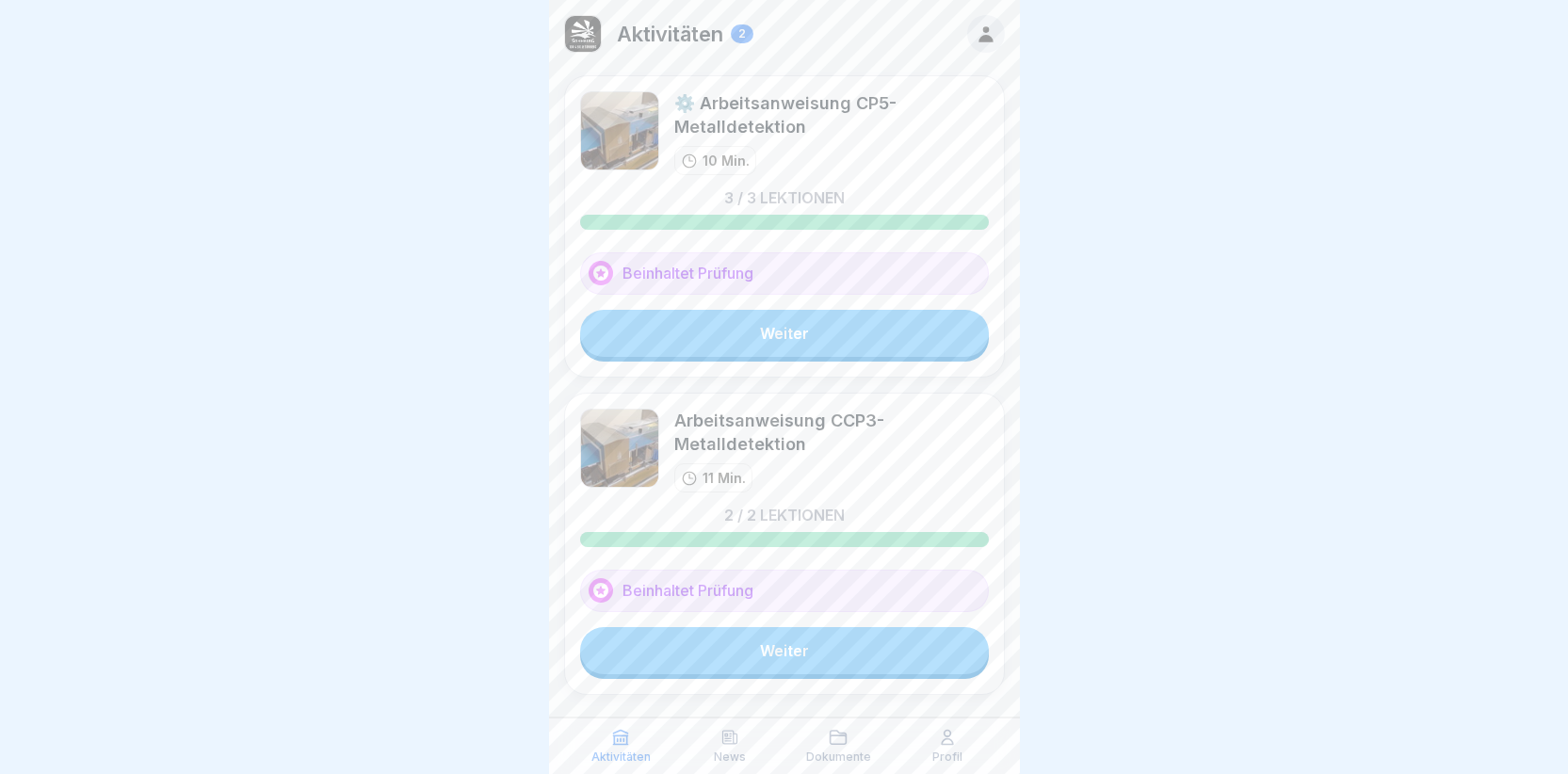
click at [768, 329] on link "Weiter" at bounding box center [784, 333] width 409 height 47
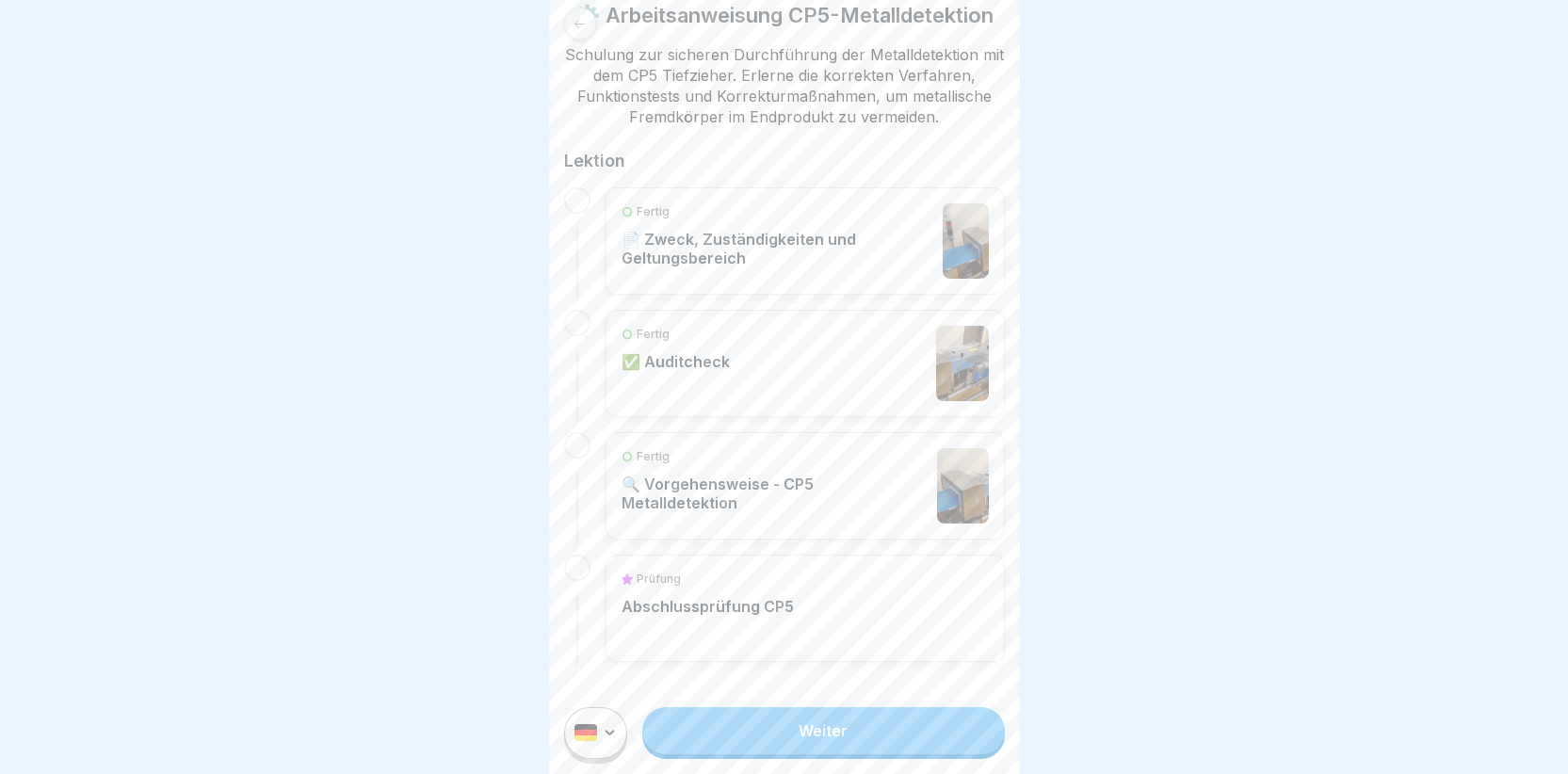
scroll to position [14, 0]
click at [769, 604] on p "Abschlussprüfung CP5" at bounding box center [708, 607] width 173 height 19
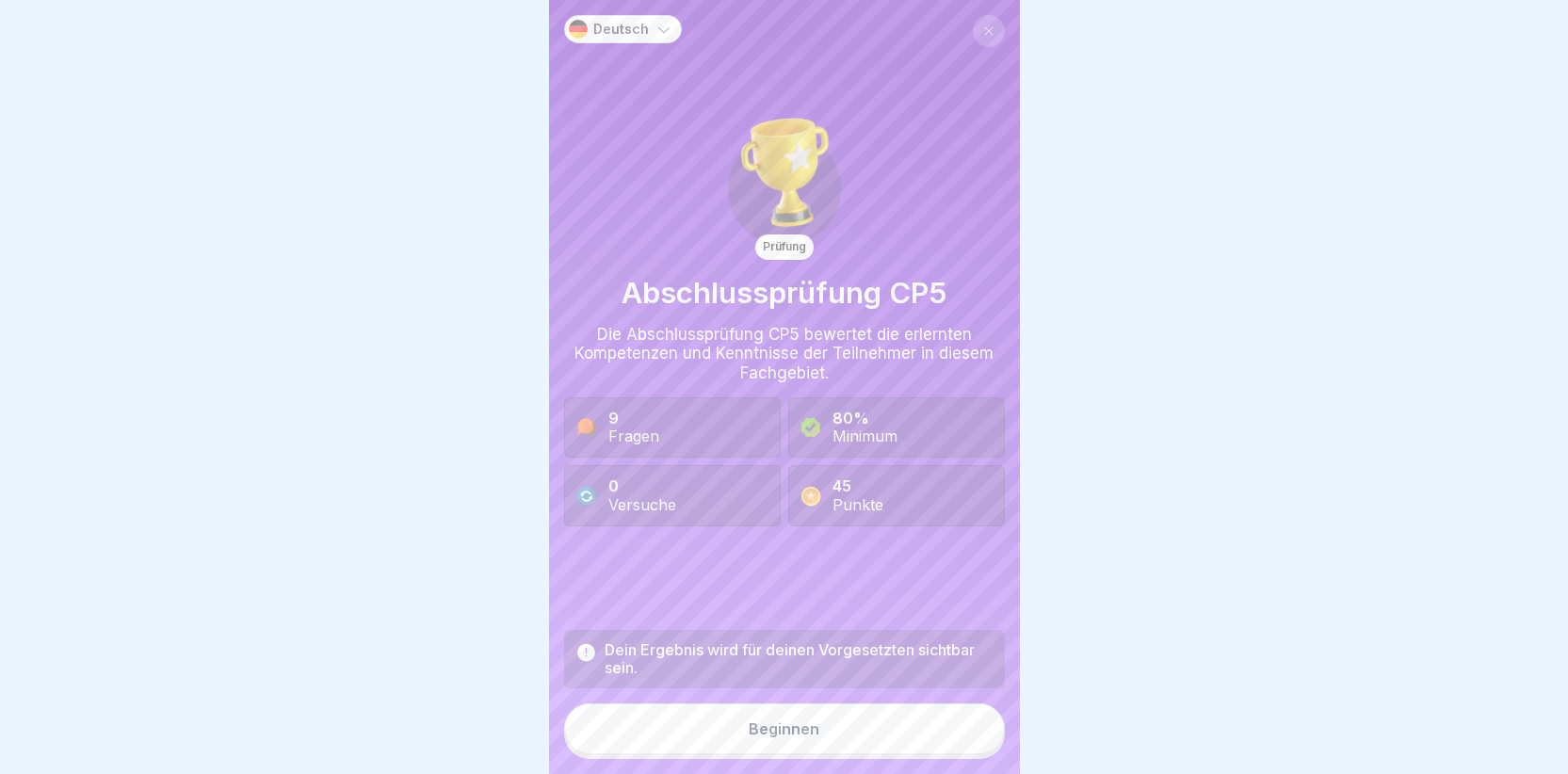
click at [586, 503] on 419 at bounding box center [586, 496] width 20 height 20
click at [976, 36] on button at bounding box center [988, 31] width 32 height 32
click at [973, 19] on button at bounding box center [988, 31] width 32 height 32
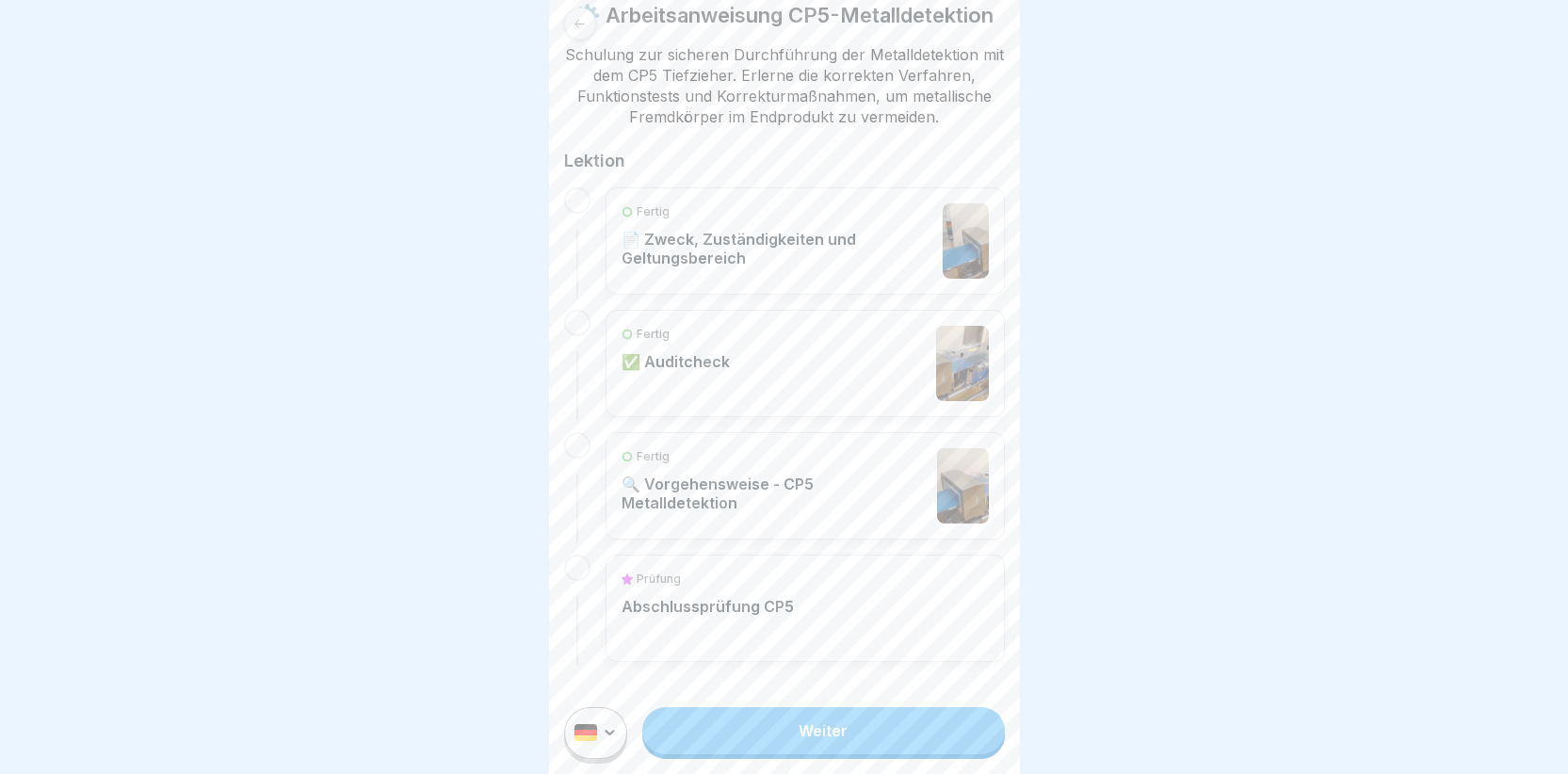
scroll to position [14, 0]
click at [820, 728] on link "Weiter" at bounding box center [823, 731] width 362 height 47
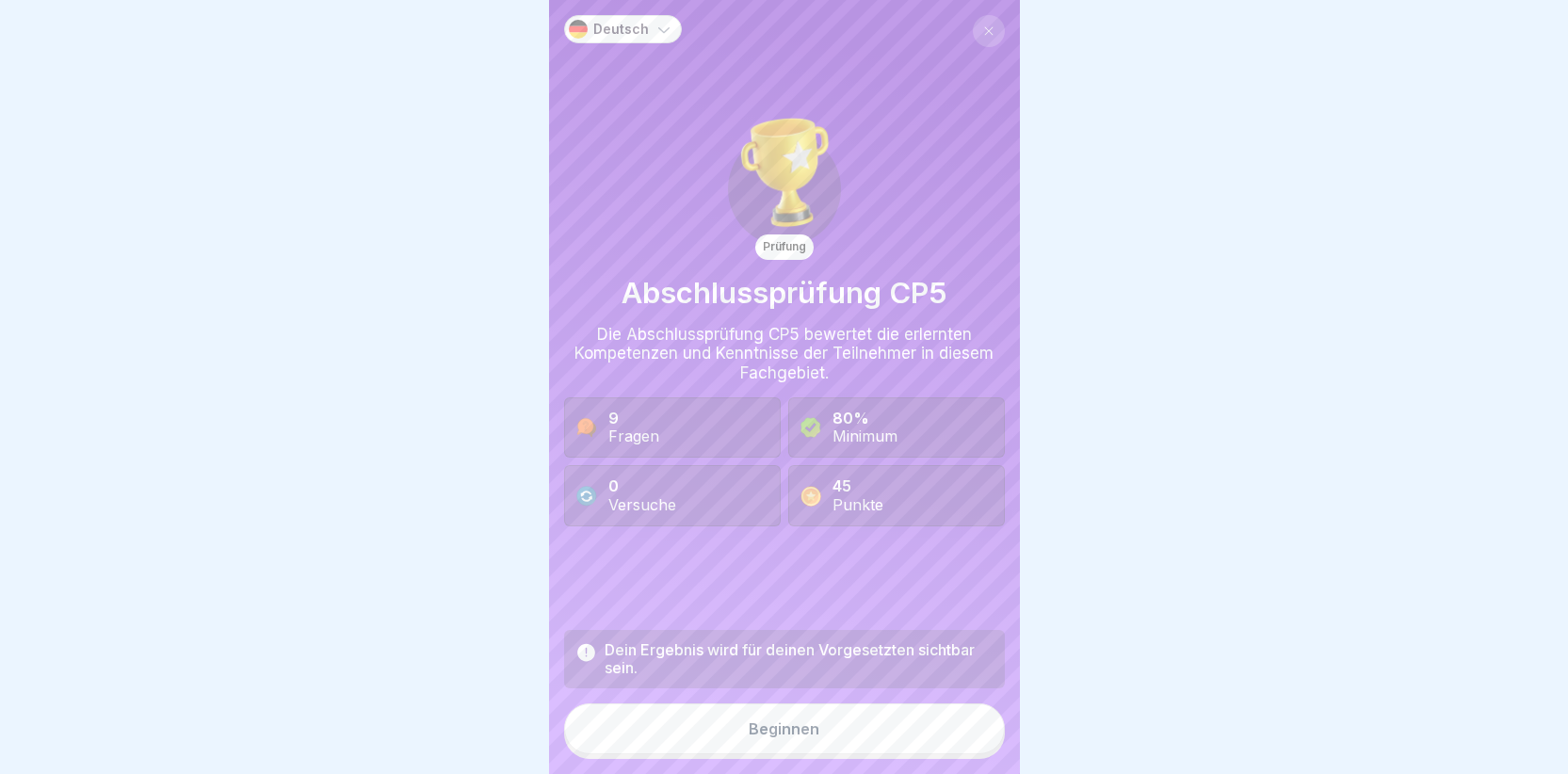
click at [760, 738] on div "Beginnen" at bounding box center [784, 729] width 71 height 17
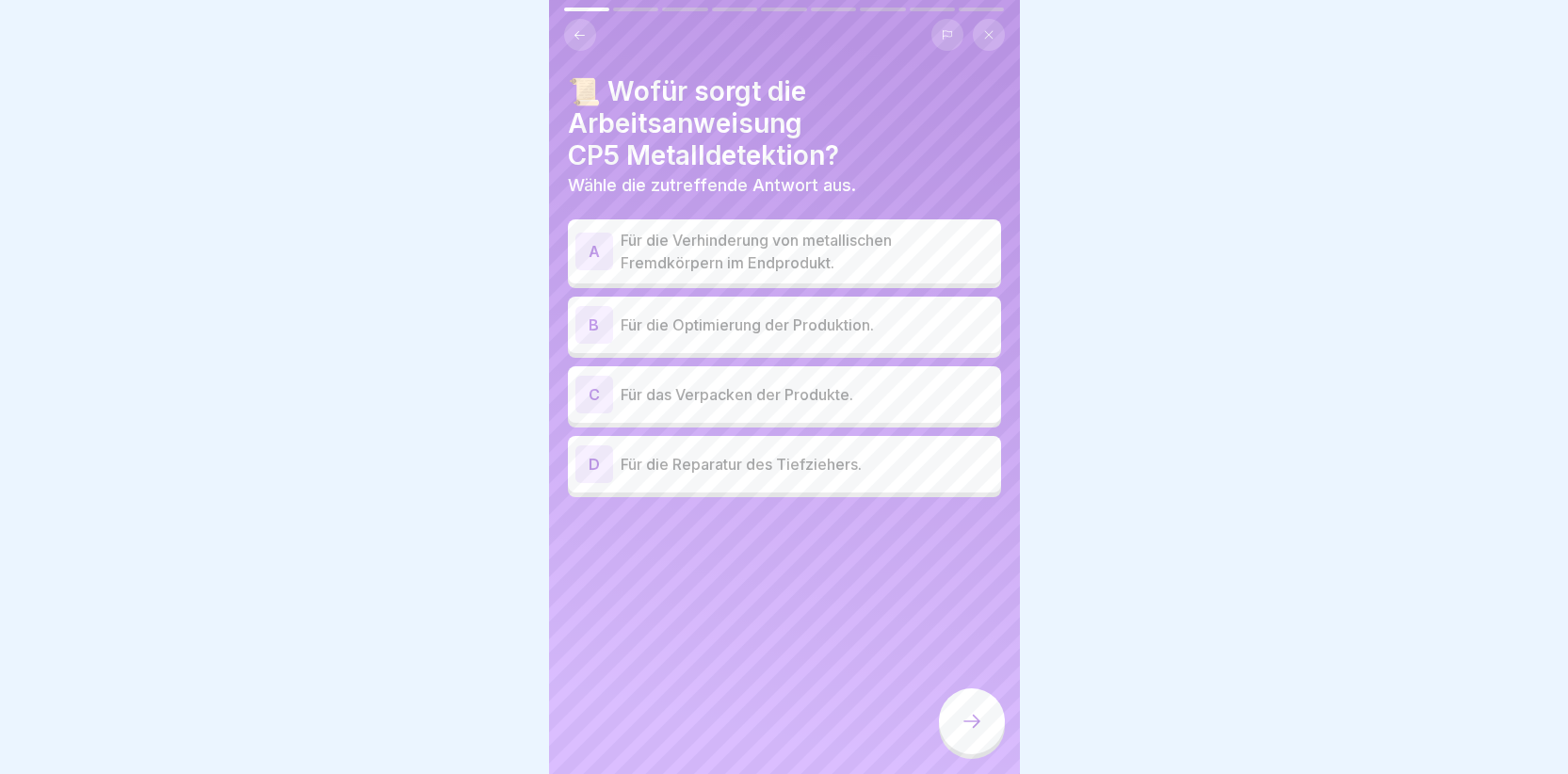
click at [577, 254] on div "A" at bounding box center [594, 251] width 37 height 37
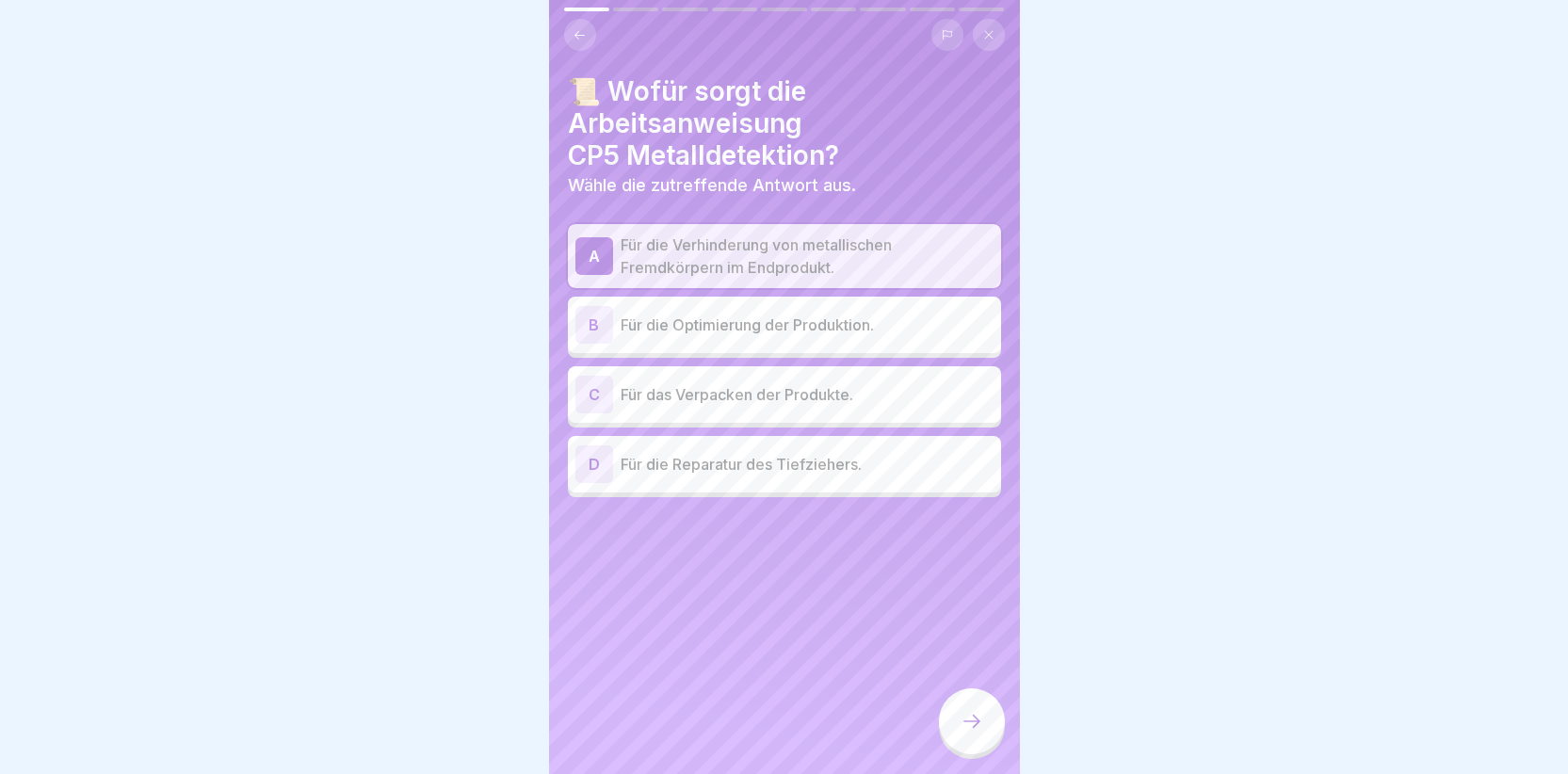
click at [965, 728] on icon at bounding box center [972, 721] width 23 height 23
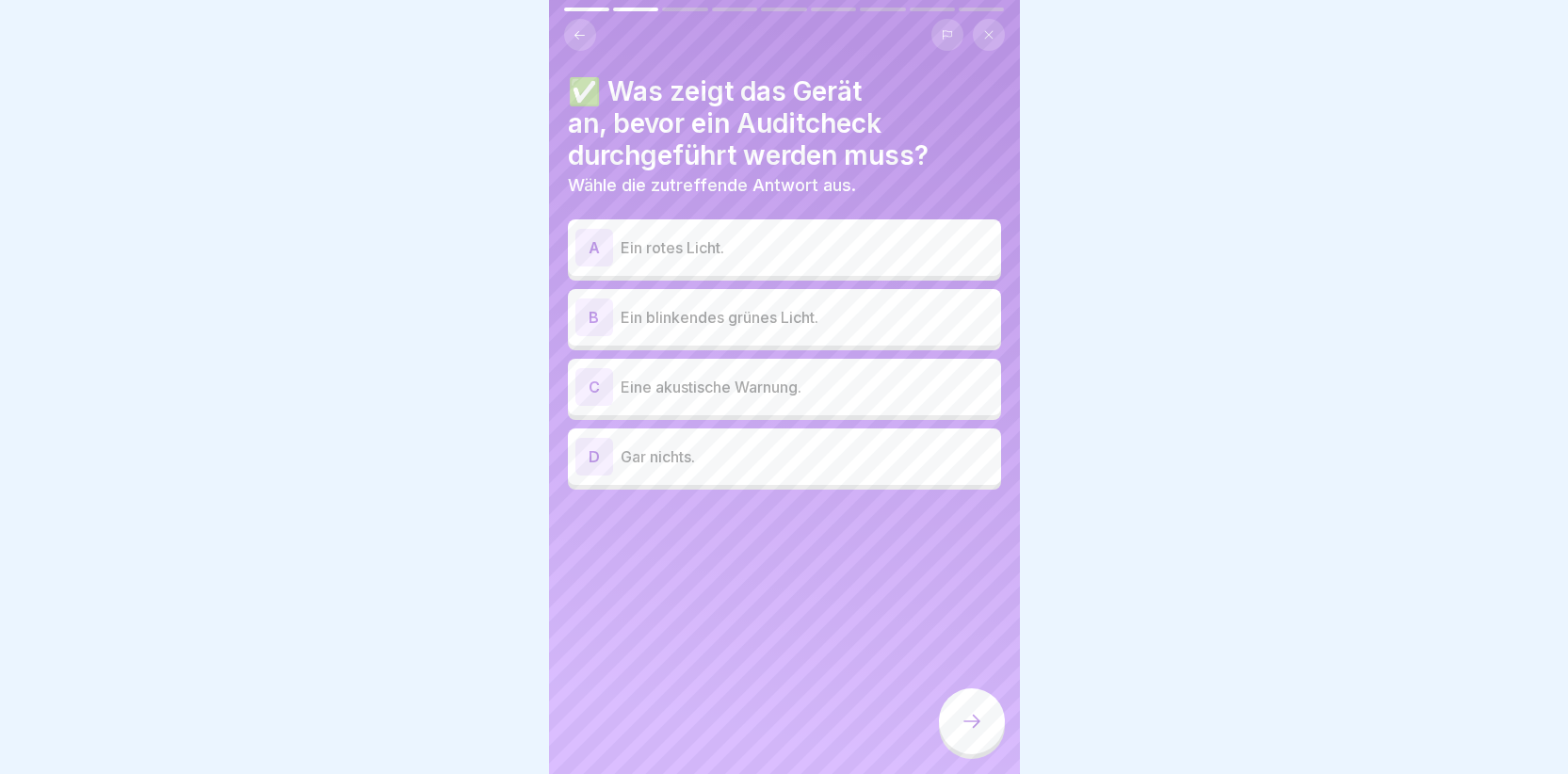
click at [601, 325] on div "B" at bounding box center [594, 317] width 37 height 37
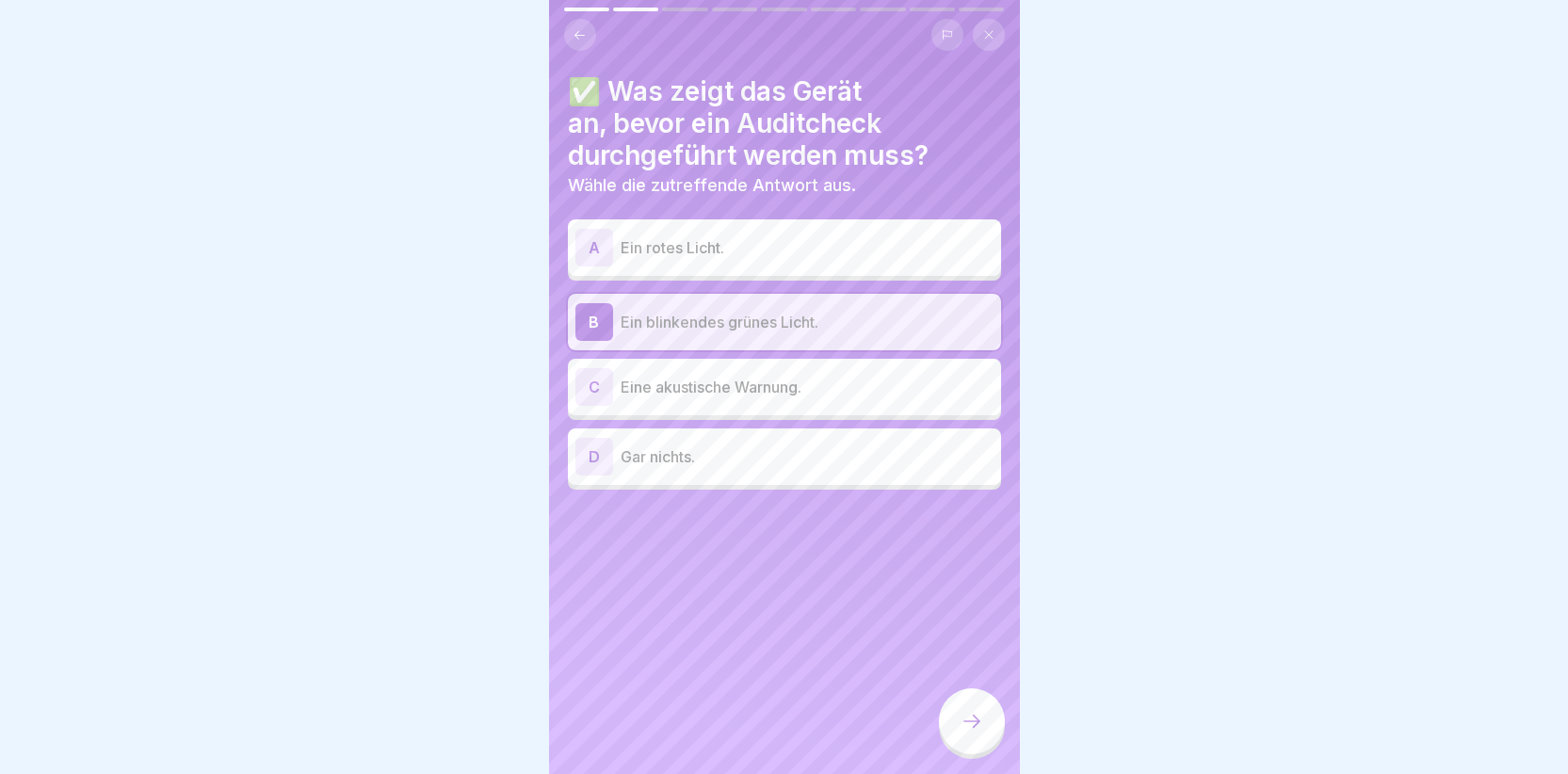
drag, startPoint x: 979, startPoint y: 747, endPoint x: 962, endPoint y: 747, distance: 17.0
click at [978, 747] on div at bounding box center [971, 721] width 66 height 66
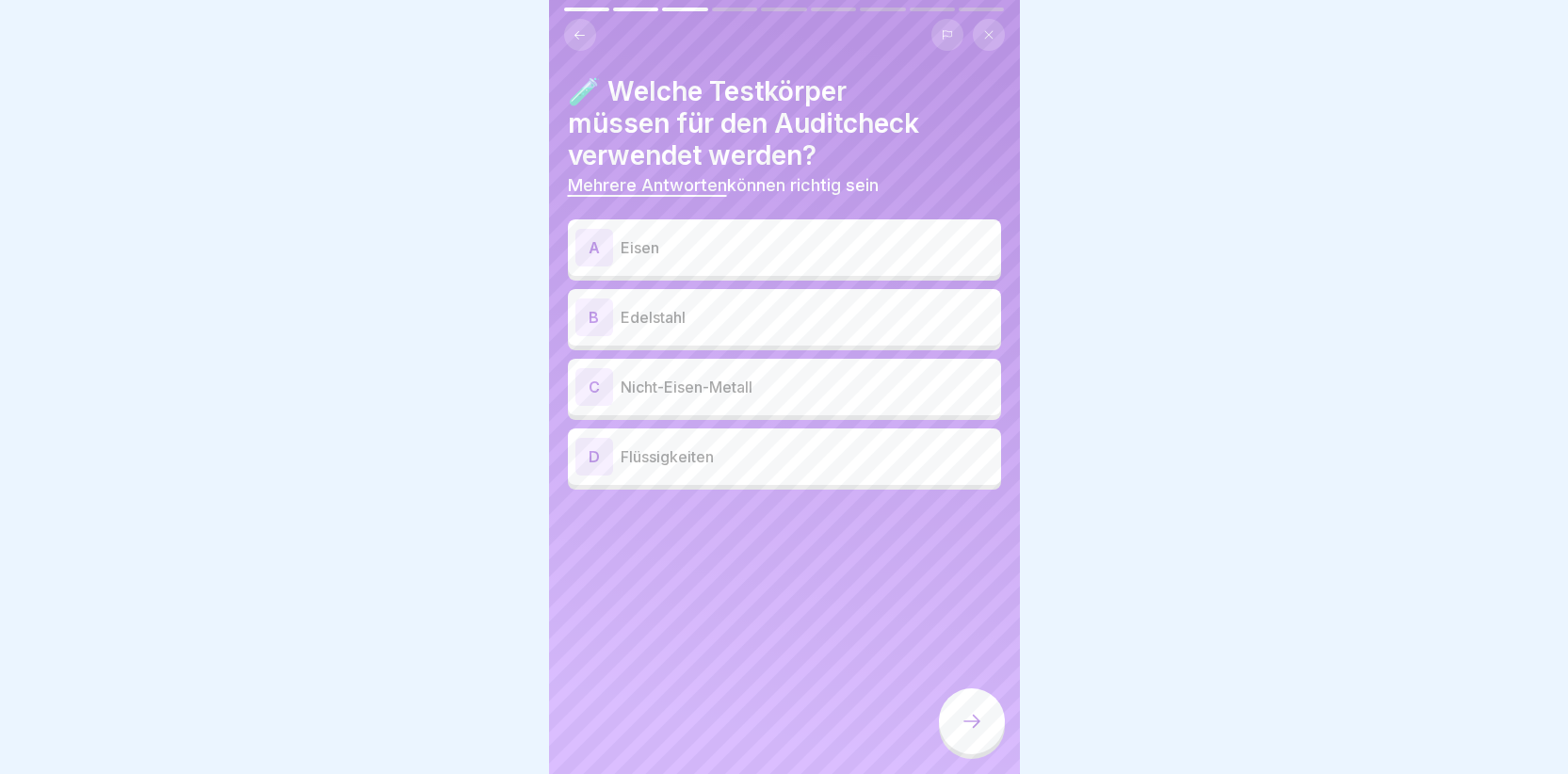
click at [586, 241] on div "A" at bounding box center [594, 247] width 37 height 37
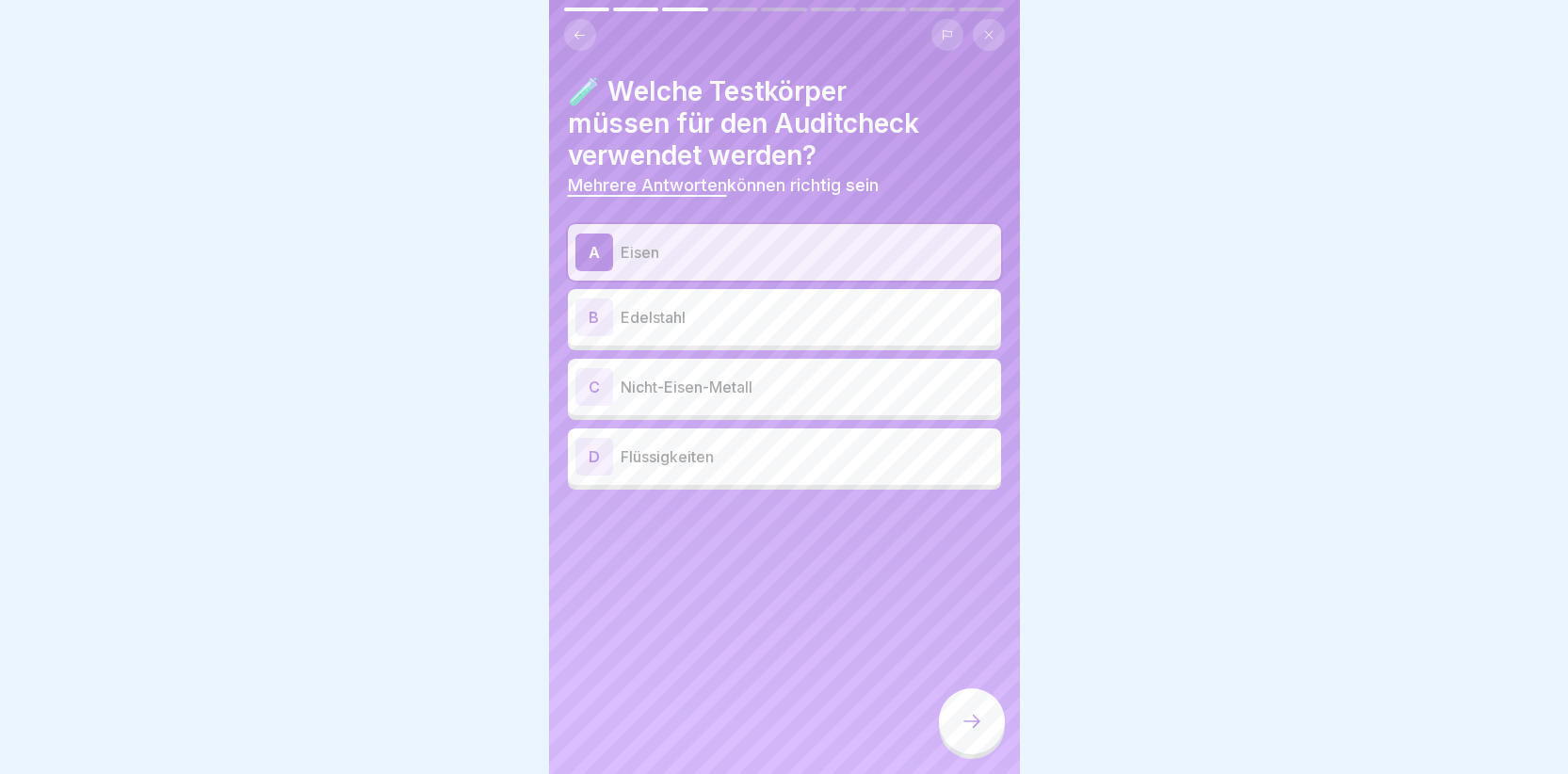
click at [601, 311] on div "B" at bounding box center [594, 317] width 37 height 37
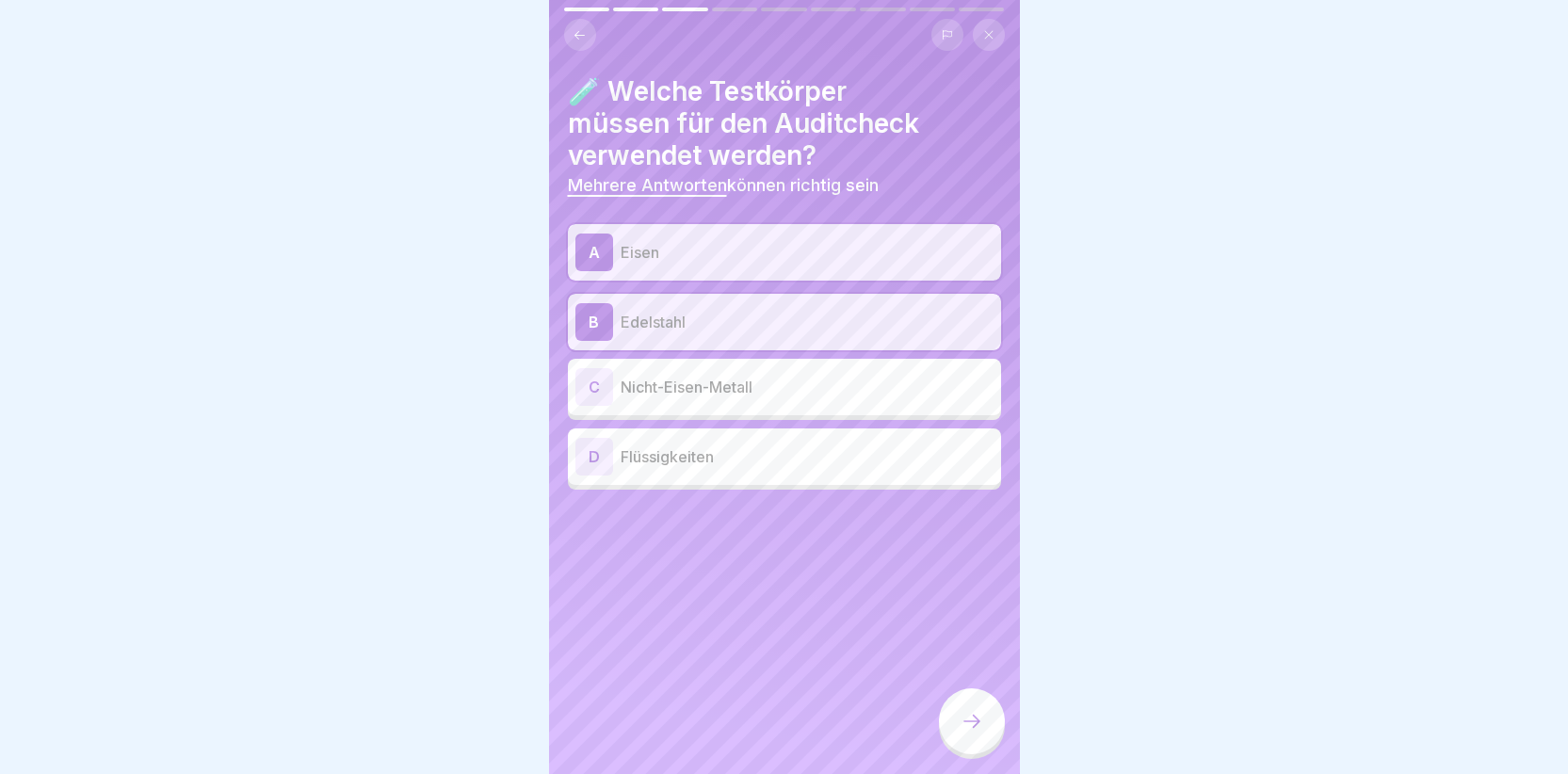
click at [604, 391] on div "C" at bounding box center [594, 387] width 37 height 37
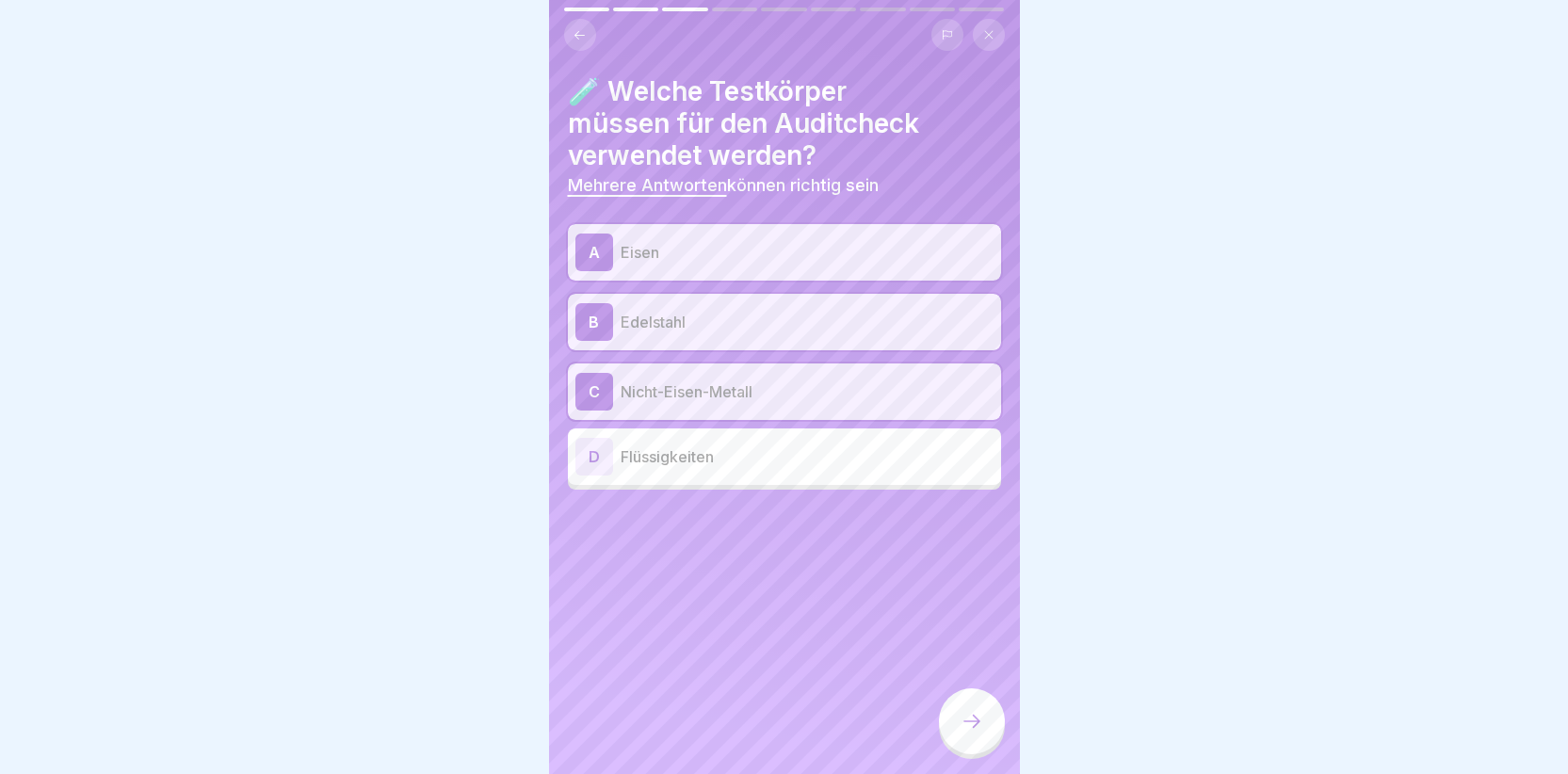
click at [974, 733] on icon at bounding box center [972, 721] width 23 height 23
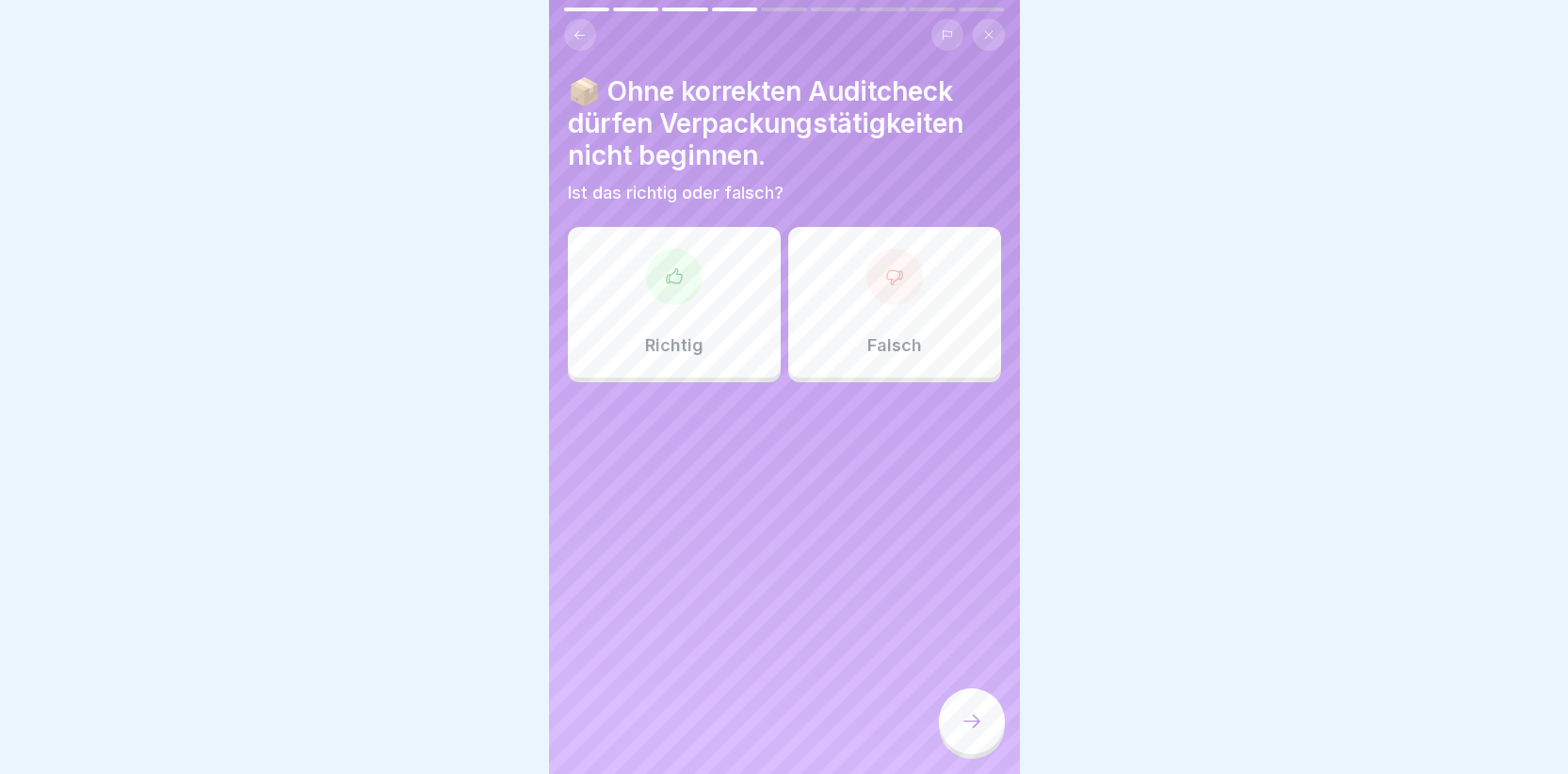
click at [682, 274] on div at bounding box center [674, 276] width 57 height 57
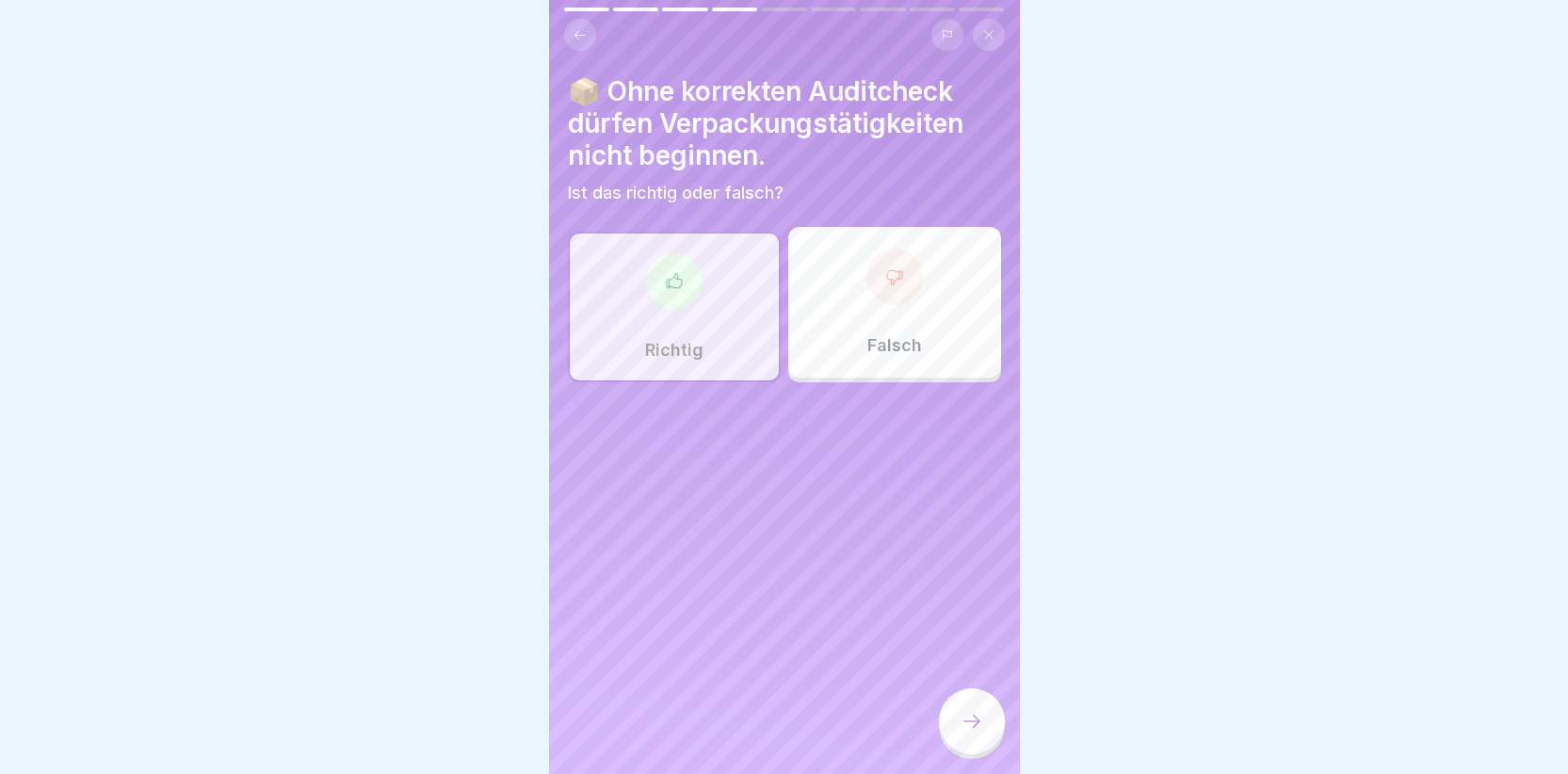
click at [982, 733] on icon at bounding box center [972, 721] width 23 height 23
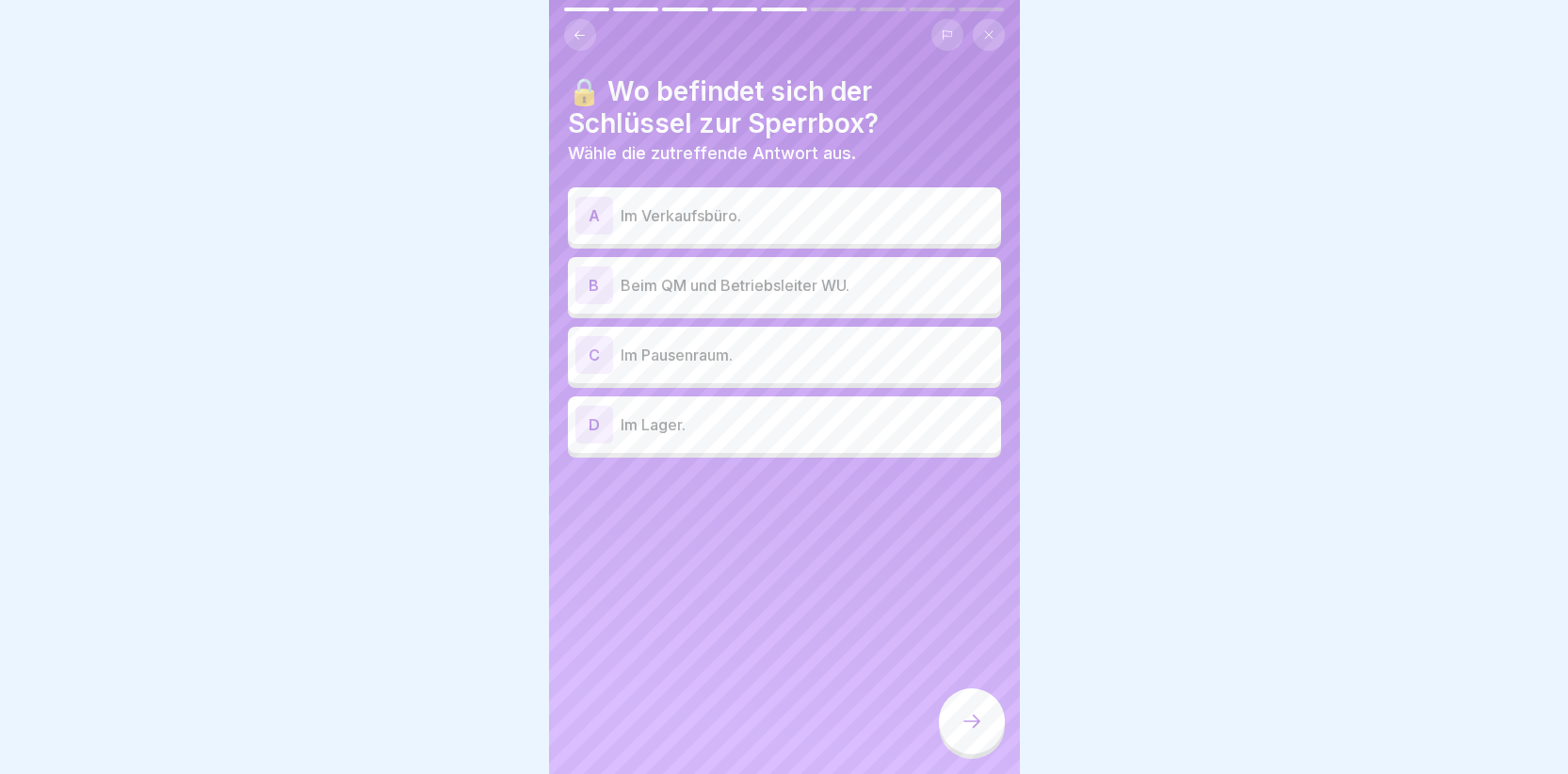
click at [594, 279] on div "B" at bounding box center [594, 285] width 37 height 37
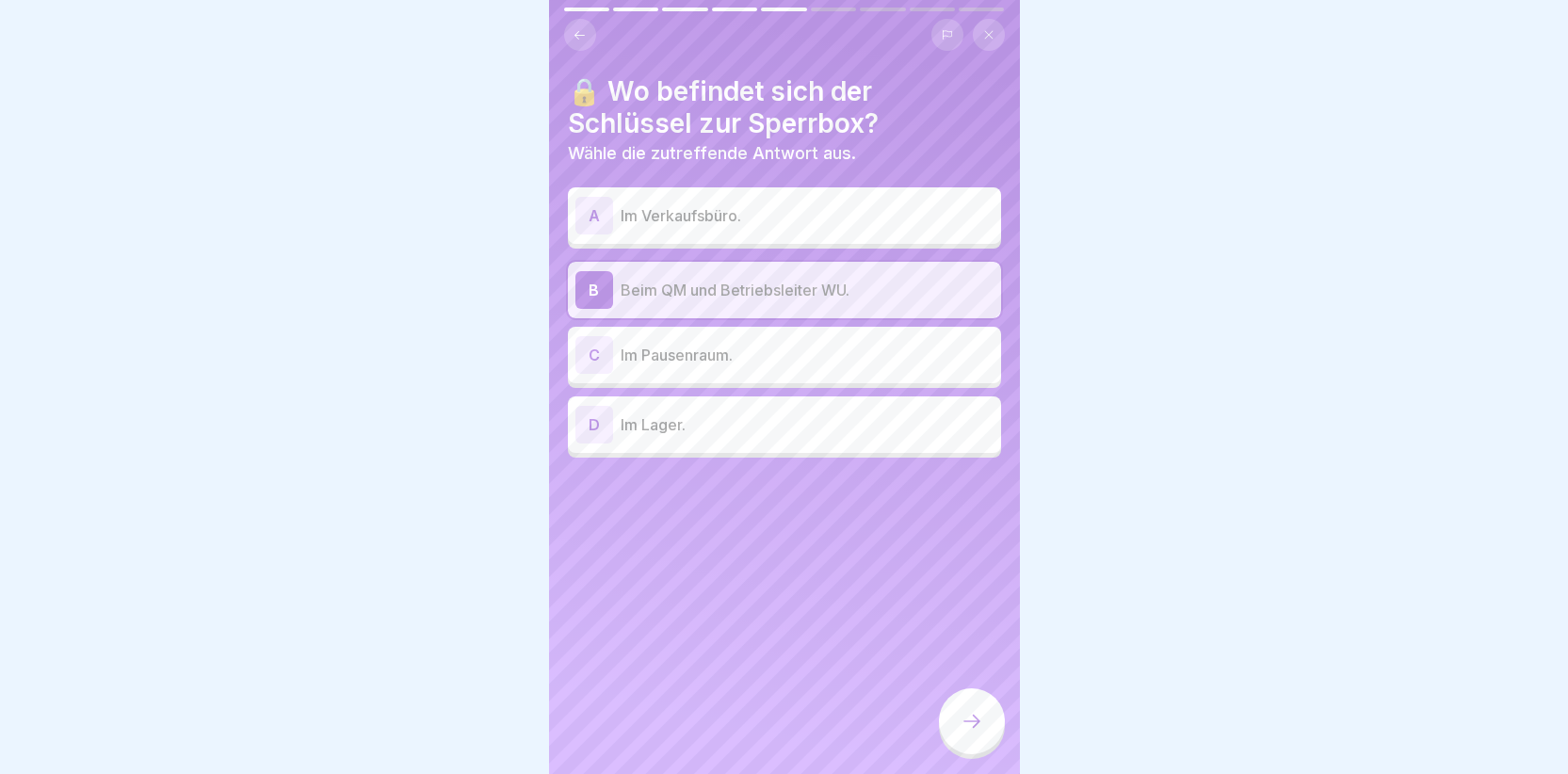
click at [971, 730] on icon at bounding box center [972, 721] width 23 height 23
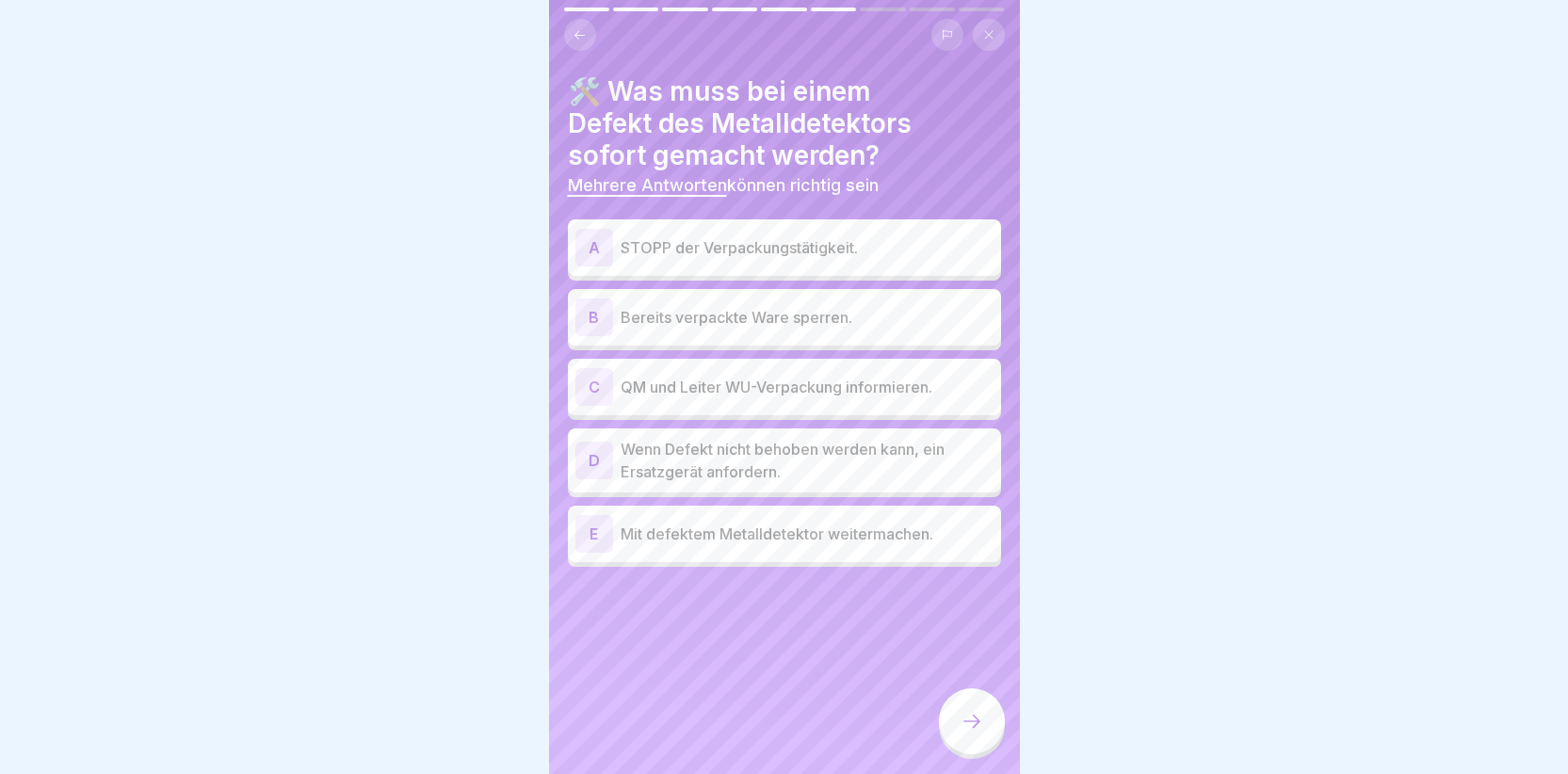
click at [602, 244] on div "A" at bounding box center [594, 247] width 37 height 37
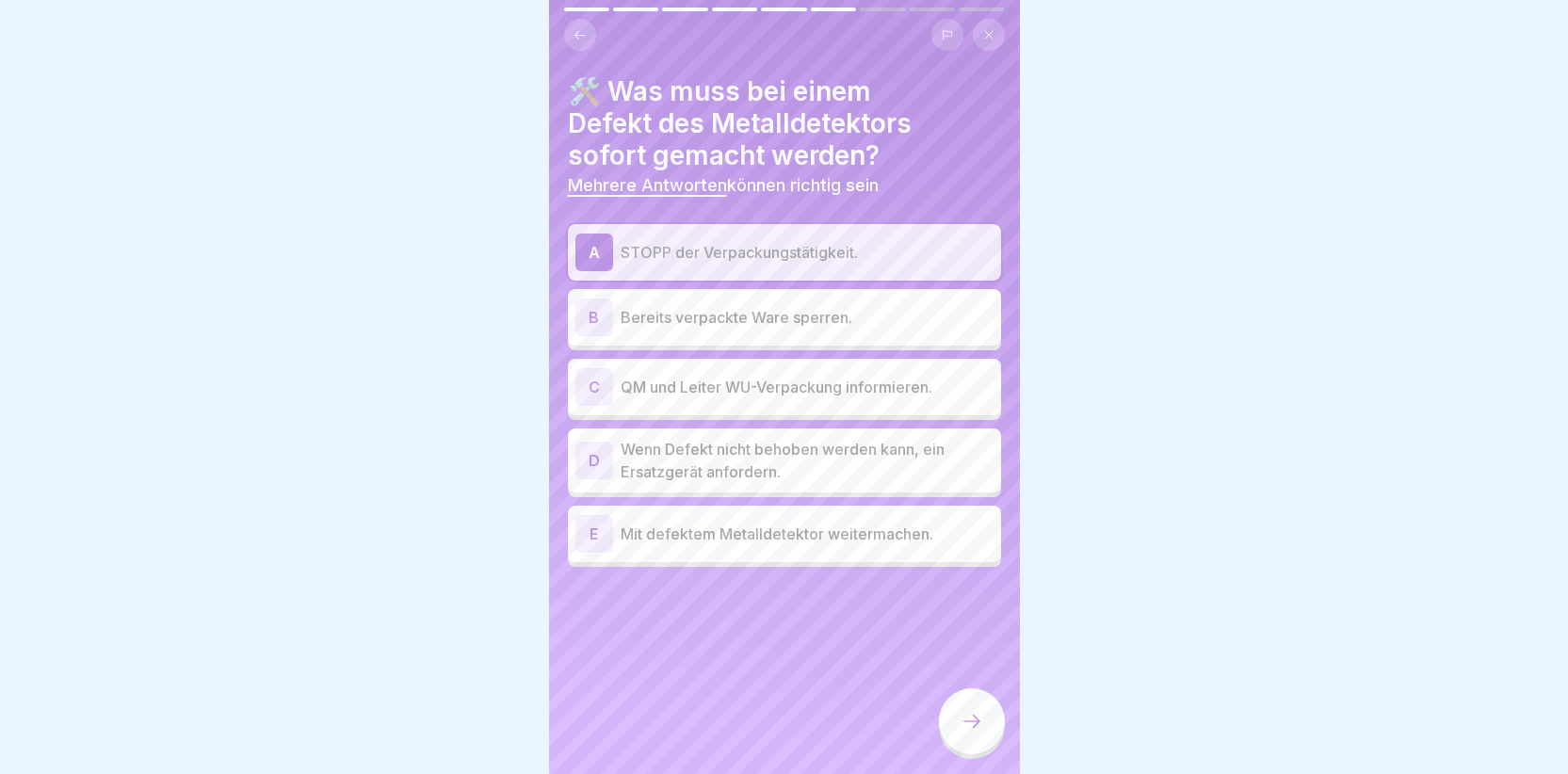
click at [600, 387] on div "C" at bounding box center [594, 387] width 37 height 37
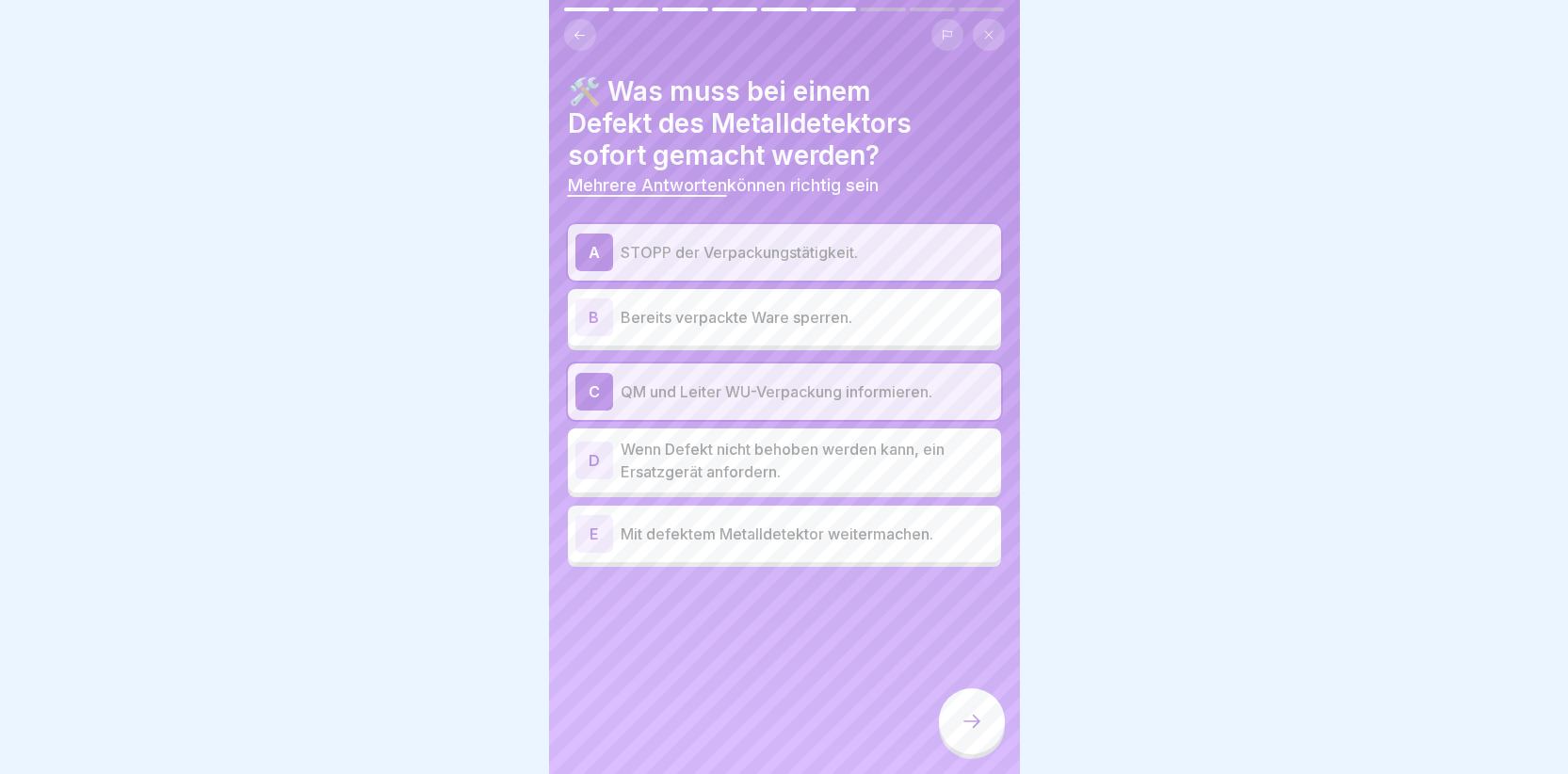
click at [958, 732] on div at bounding box center [971, 721] width 66 height 66
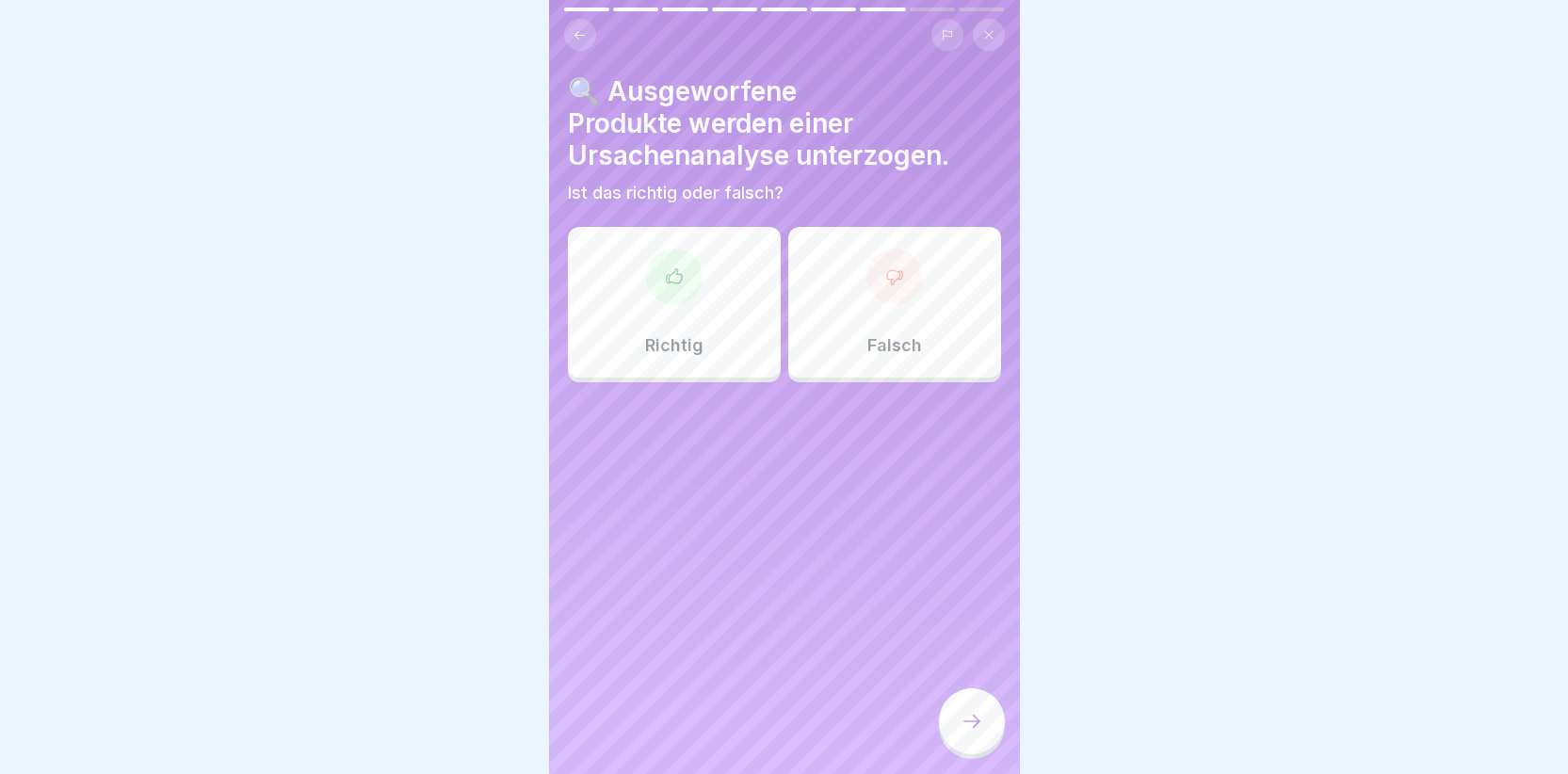
click at [670, 284] on icon at bounding box center [674, 277] width 19 height 19
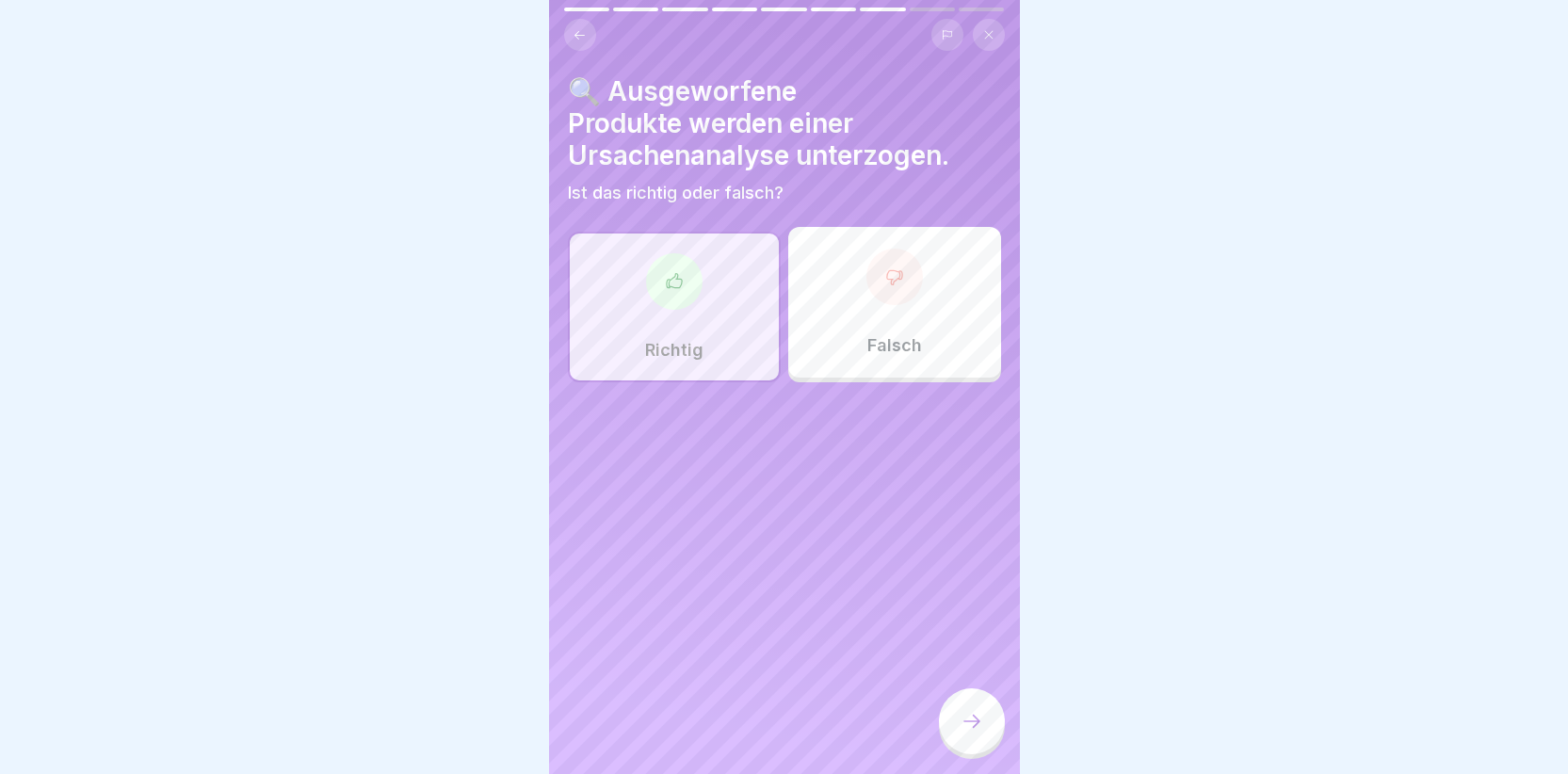
click at [974, 733] on icon at bounding box center [972, 721] width 23 height 23
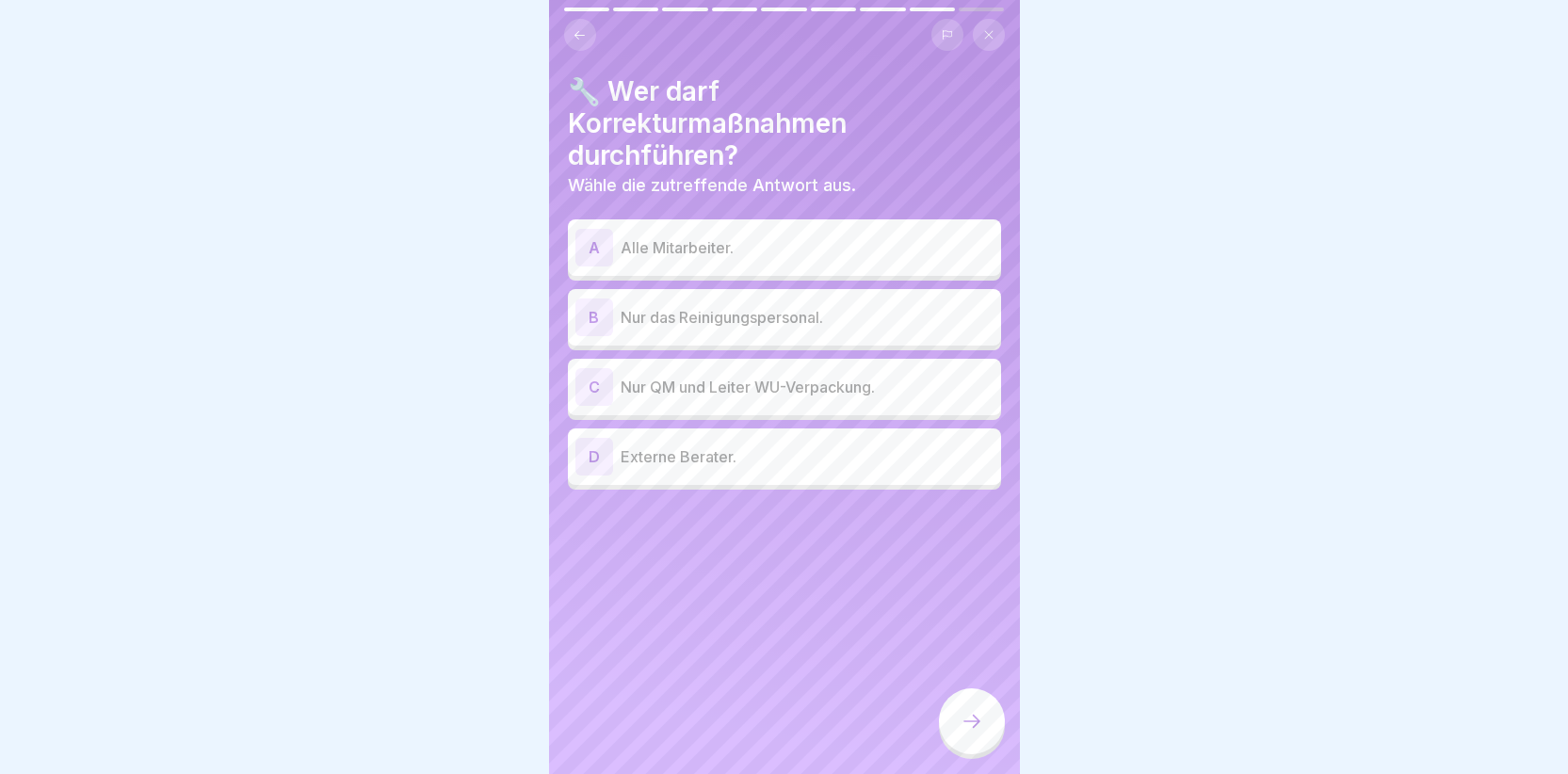
click at [598, 384] on div "C" at bounding box center [594, 387] width 37 height 37
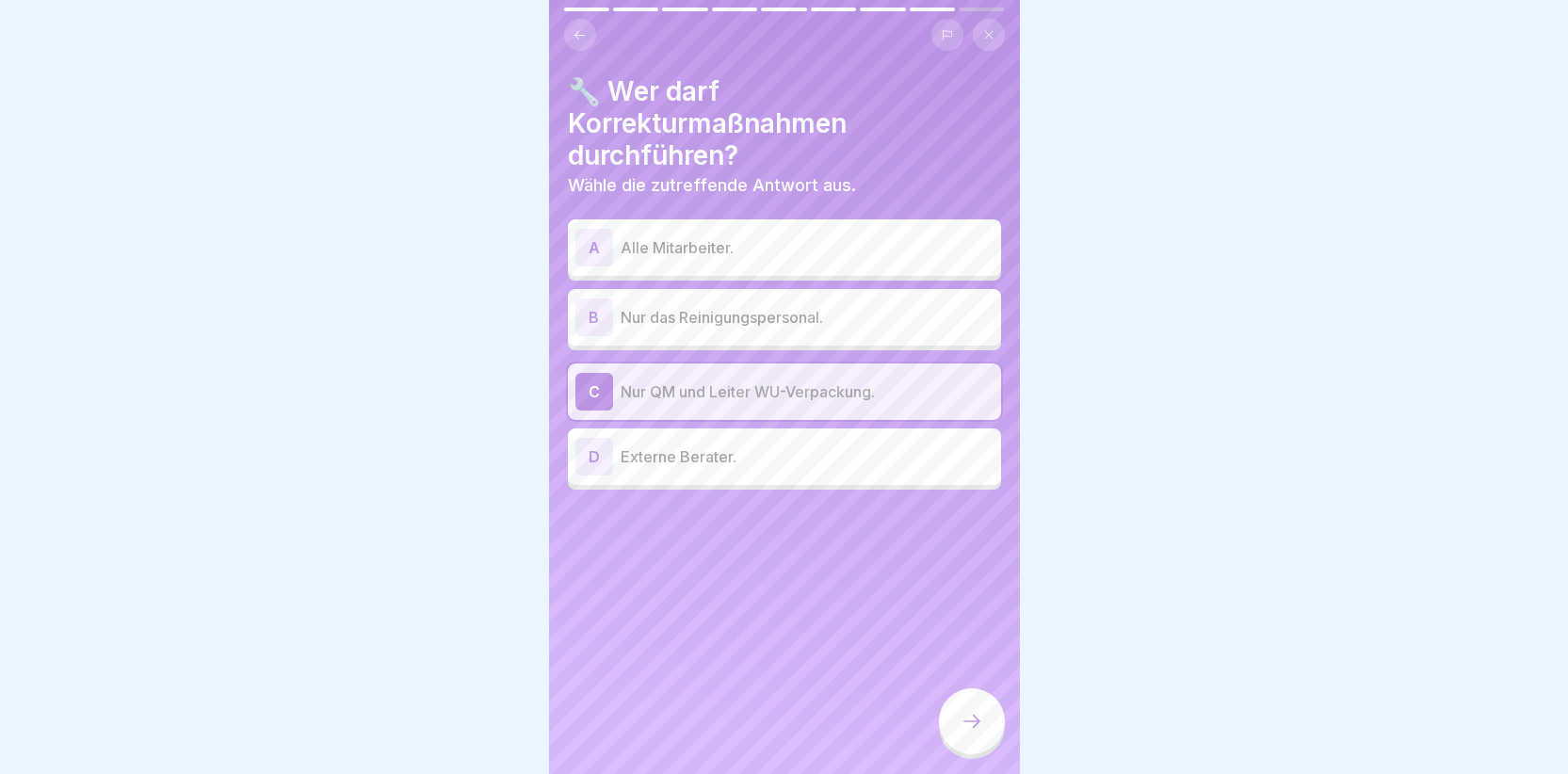
click at [961, 733] on icon at bounding box center [972, 721] width 23 height 23
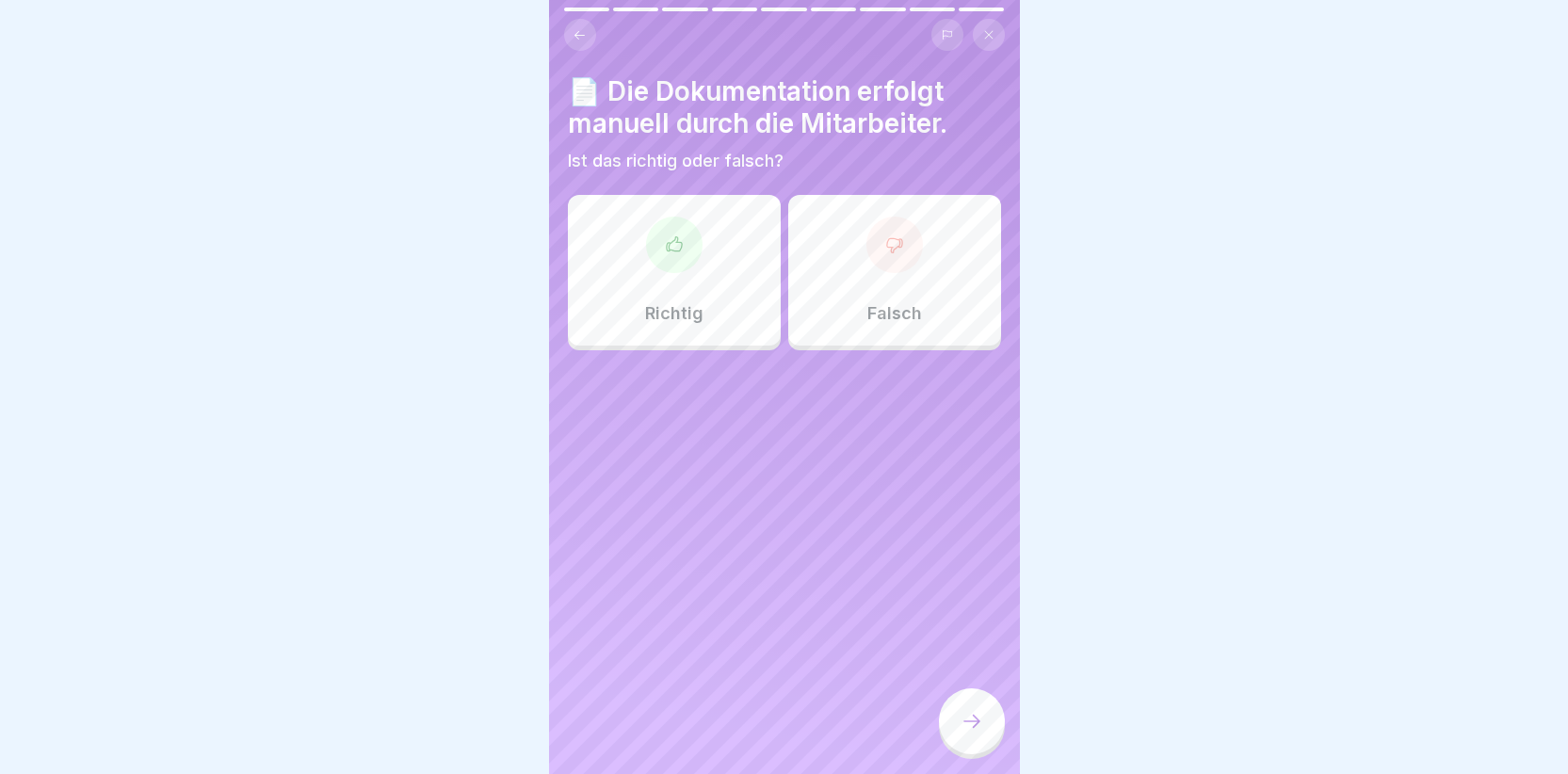
click at [675, 246] on icon at bounding box center [674, 246] width 19 height 19
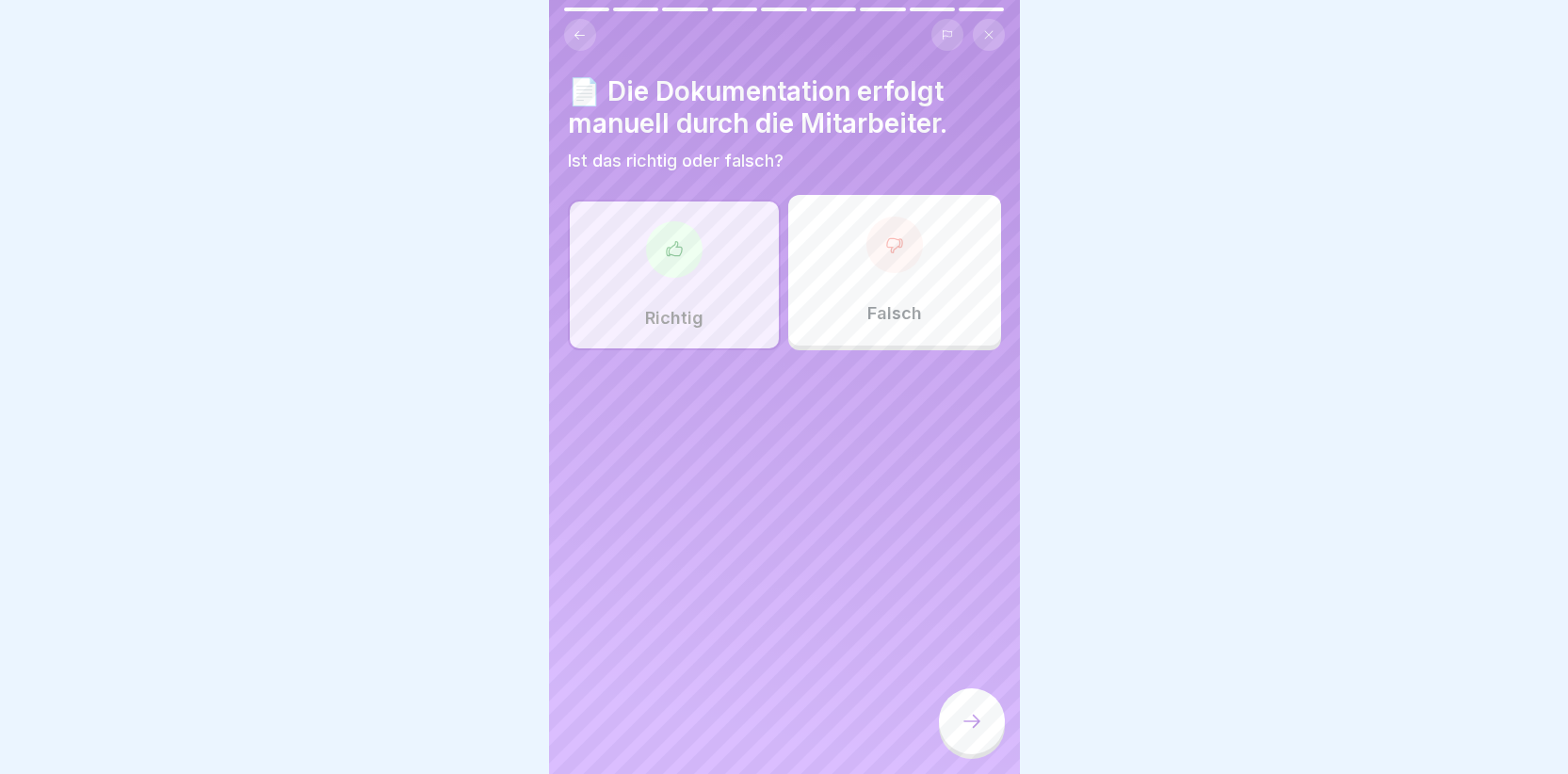
click at [972, 732] on icon at bounding box center [972, 721] width 23 height 23
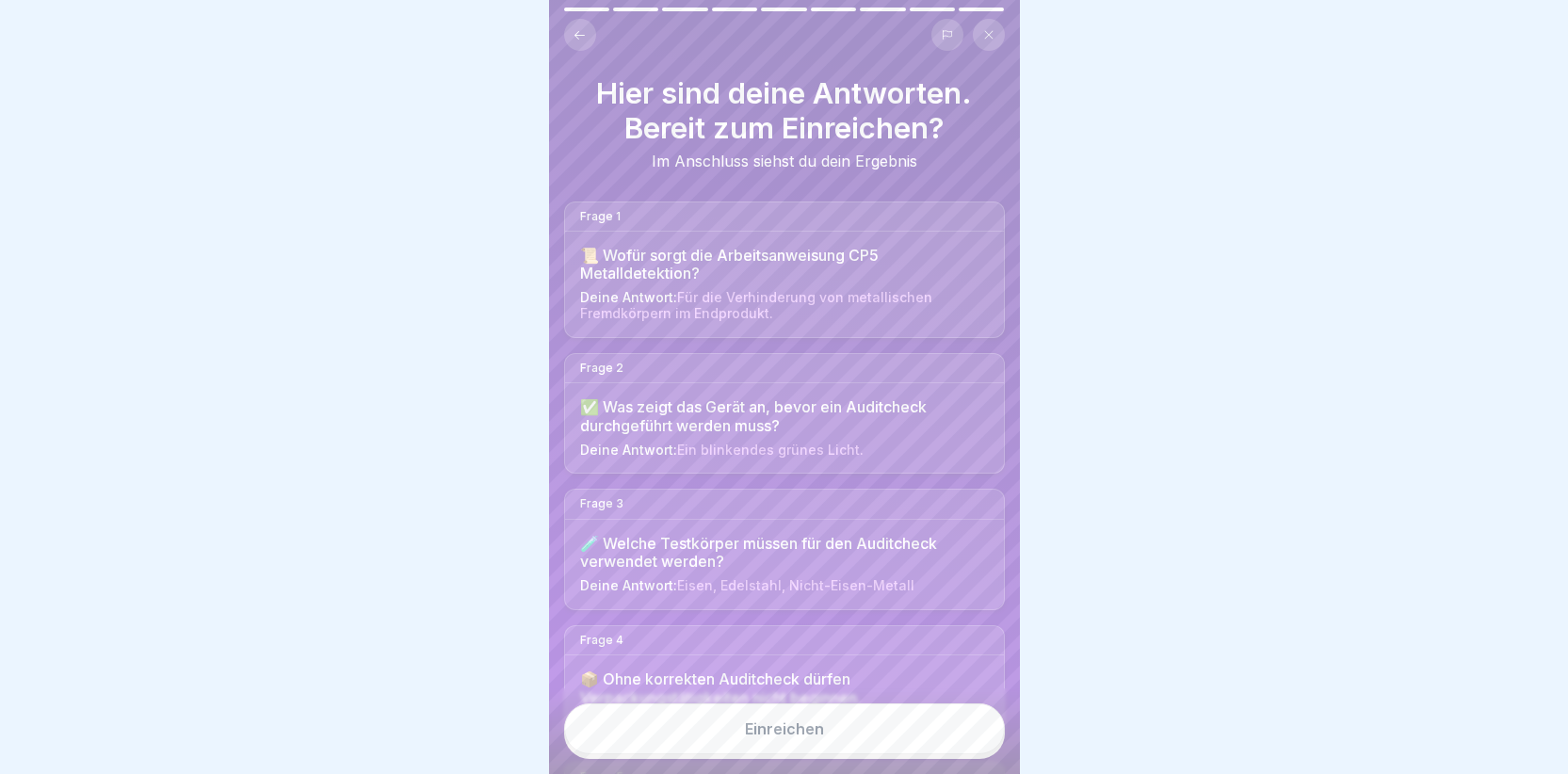
click at [776, 736] on button "Einreichen" at bounding box center [784, 729] width 441 height 51
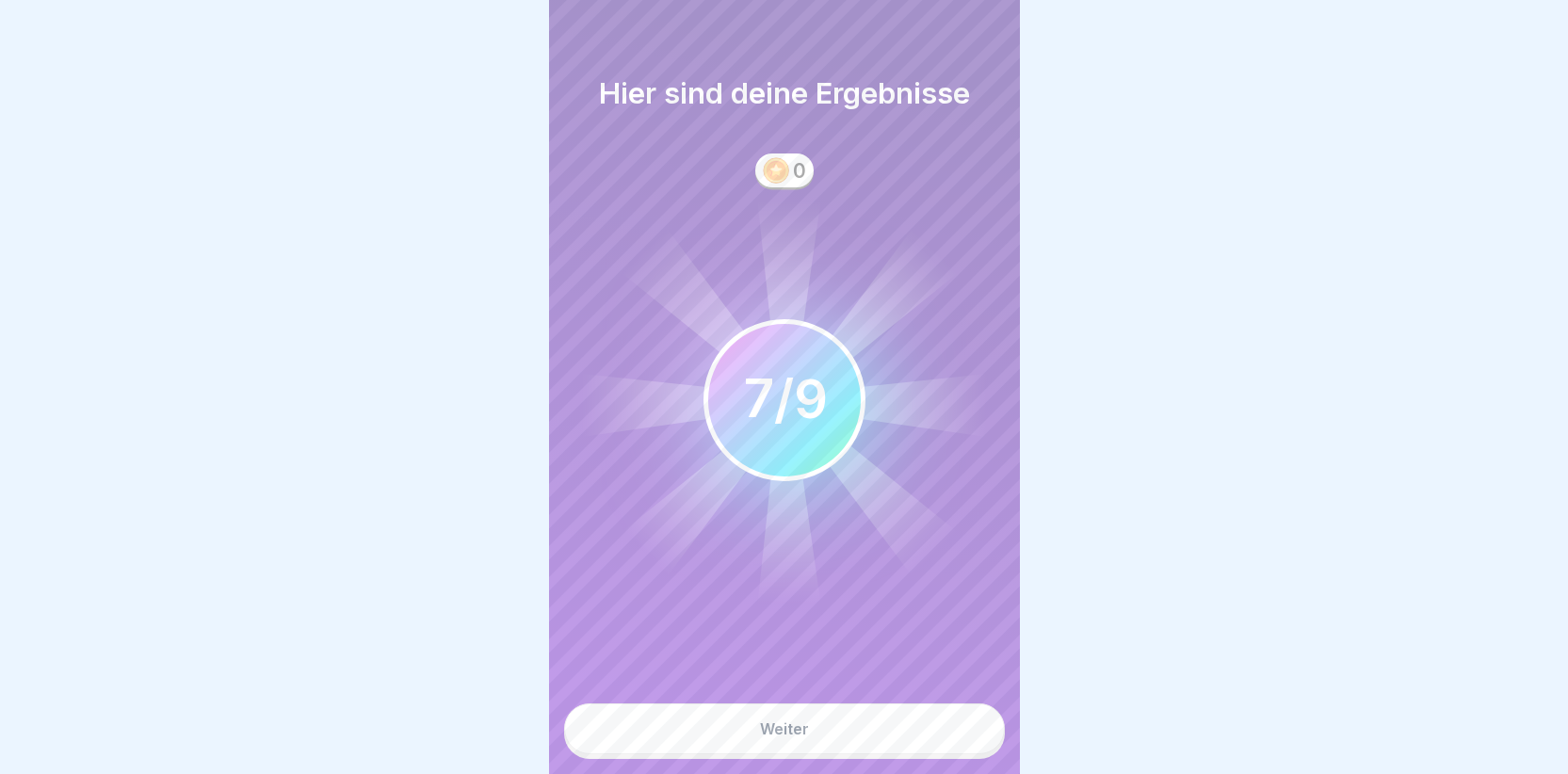
click at [779, 738] on div "Weiter" at bounding box center [784, 729] width 49 height 17
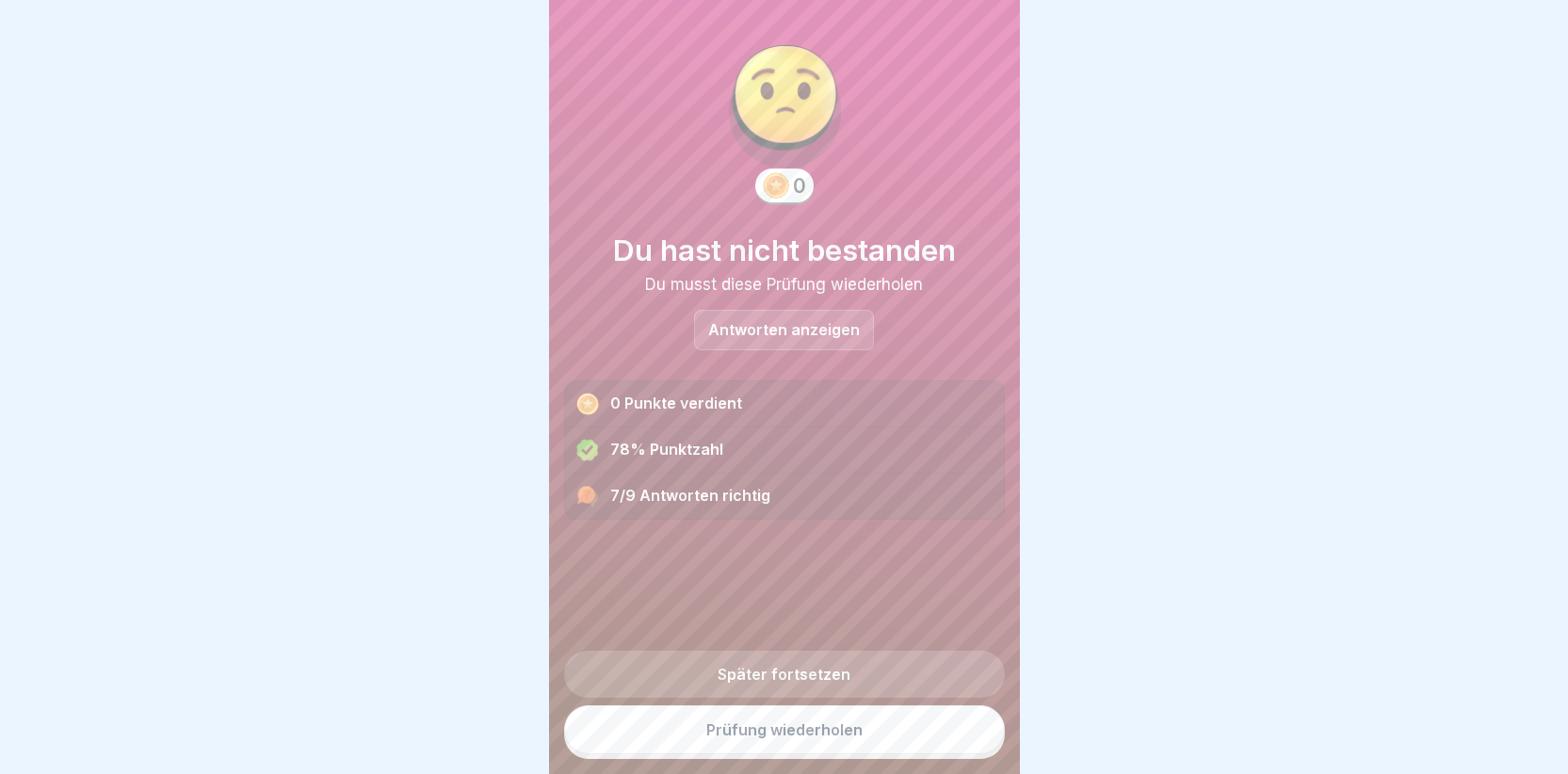
click at [754, 747] on link "Prüfung wiederholen" at bounding box center [784, 730] width 441 height 49
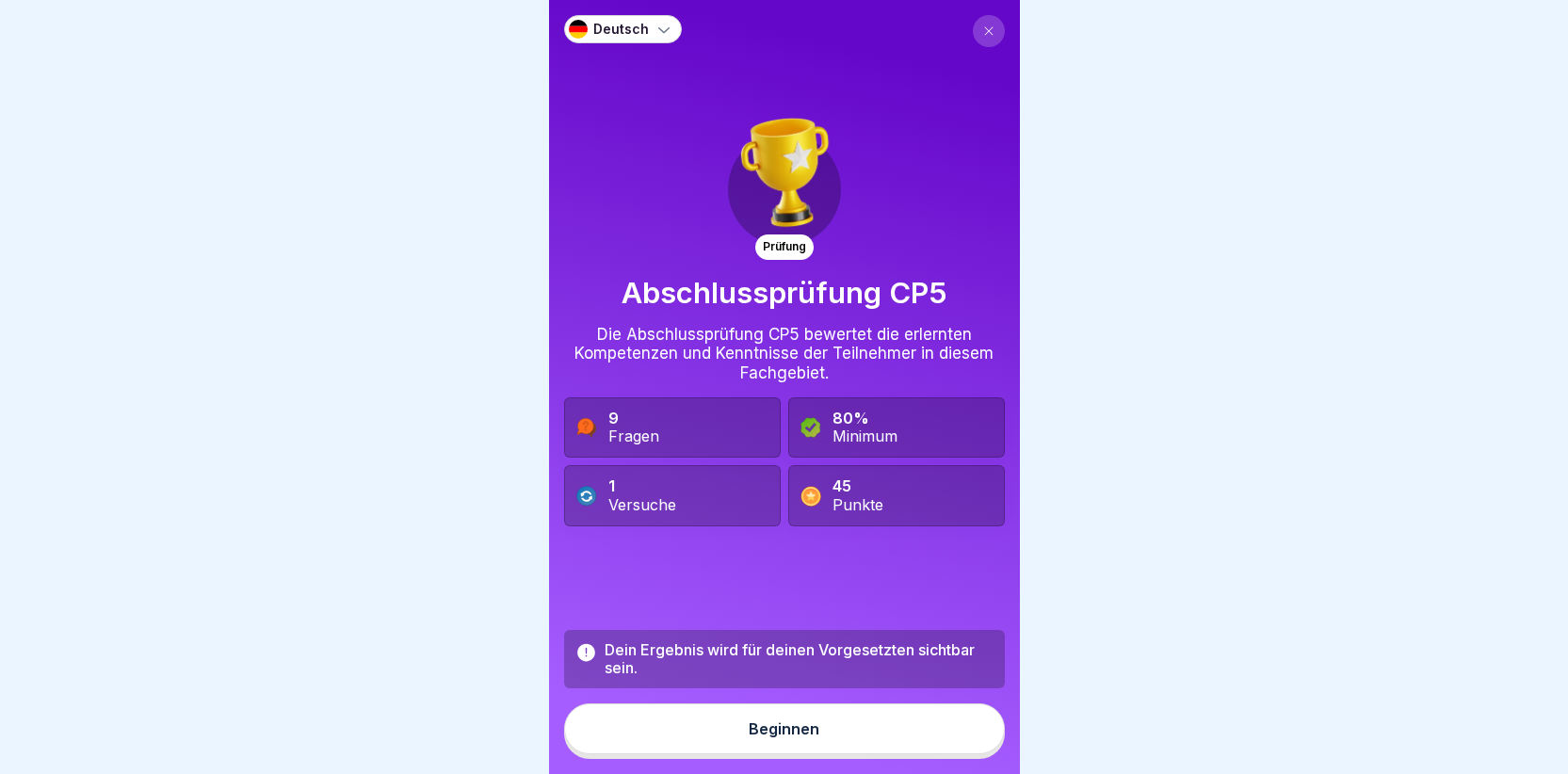
click at [769, 738] on div "Beginnen" at bounding box center [784, 729] width 71 height 17
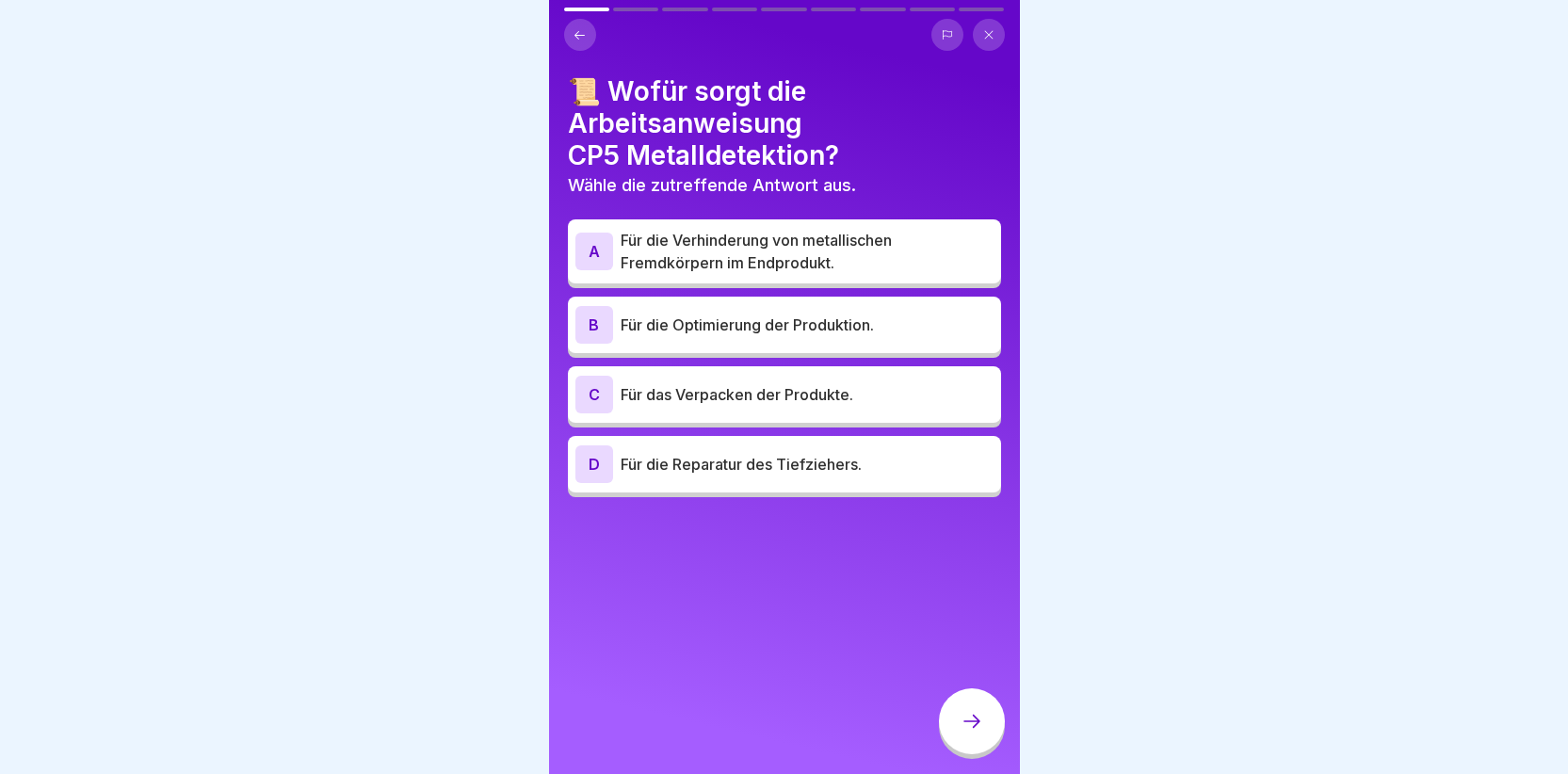
click at [587, 244] on div "A" at bounding box center [594, 251] width 37 height 37
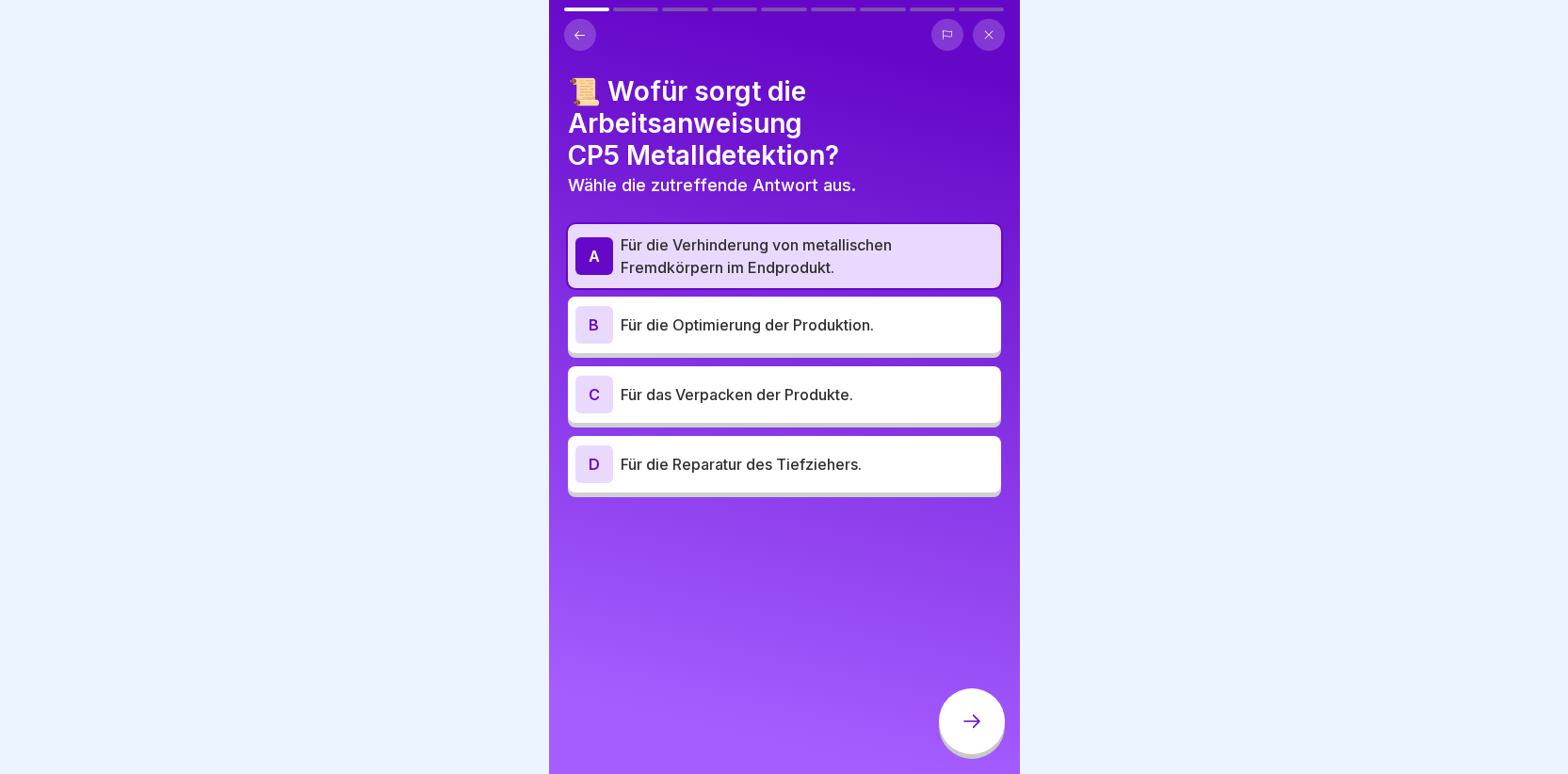
click at [589, 237] on div "A" at bounding box center [594, 255] width 37 height 37
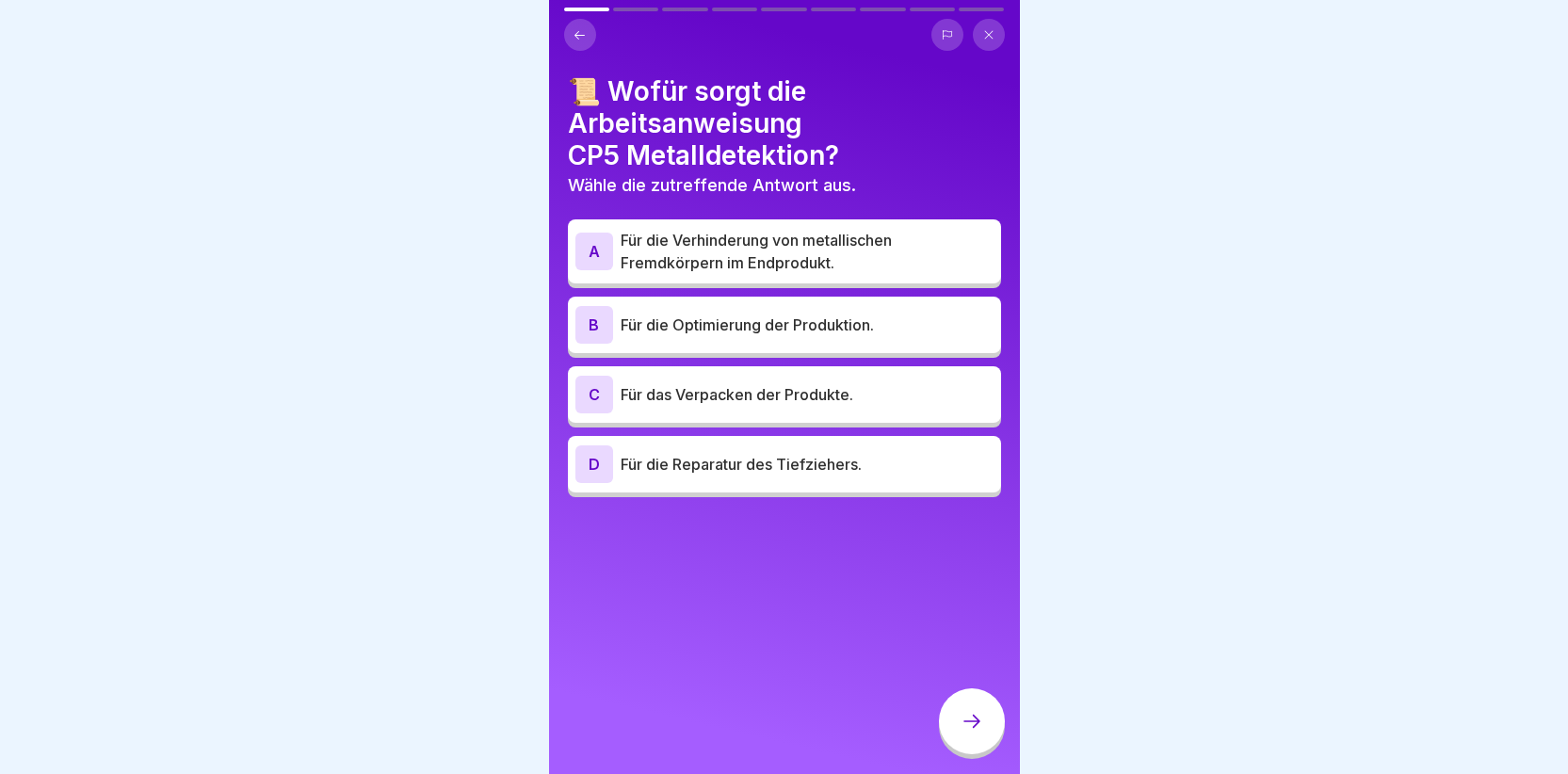
click at [595, 326] on div "B" at bounding box center [594, 324] width 37 height 37
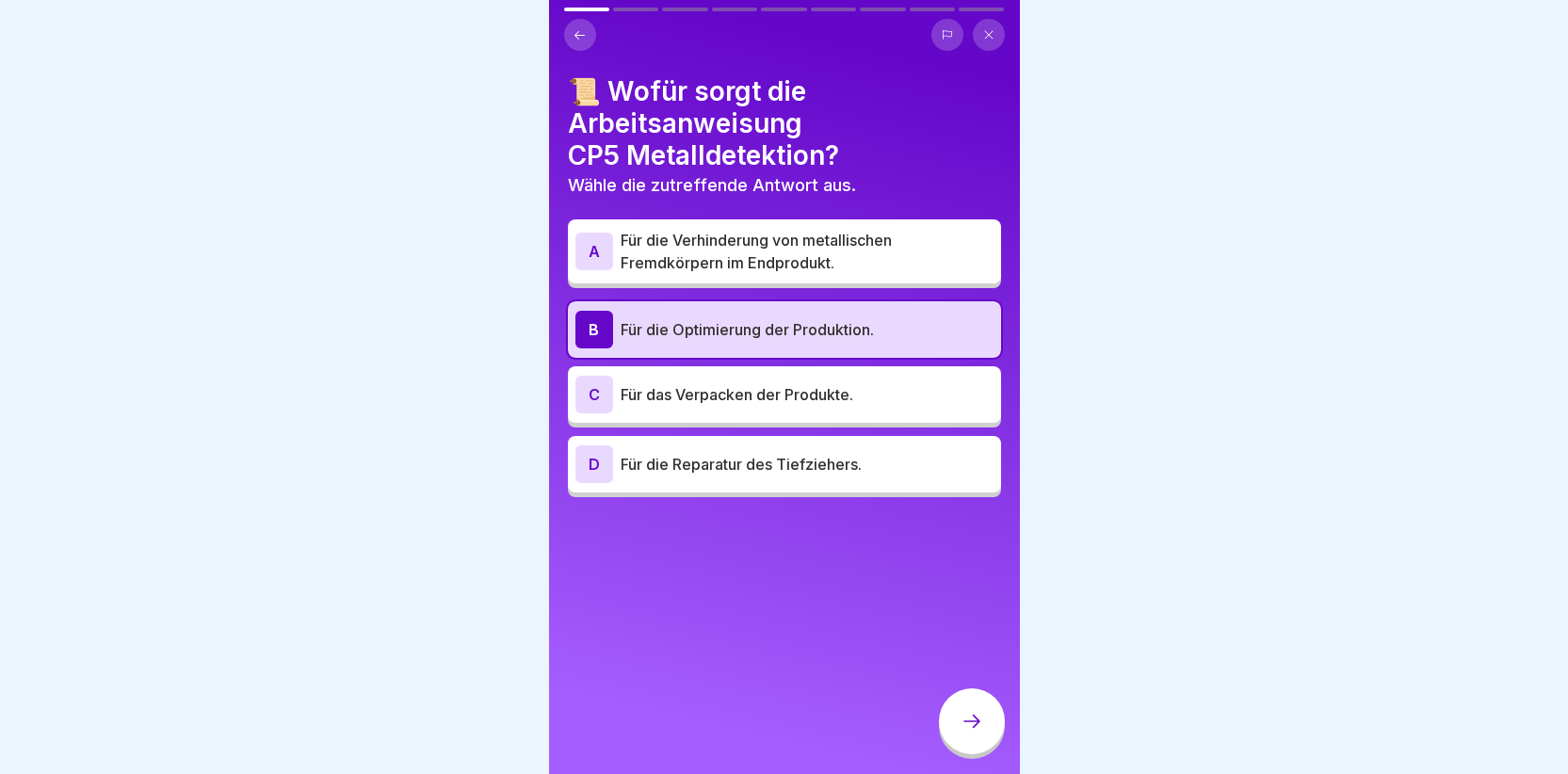
click at [985, 731] on div at bounding box center [971, 721] width 66 height 66
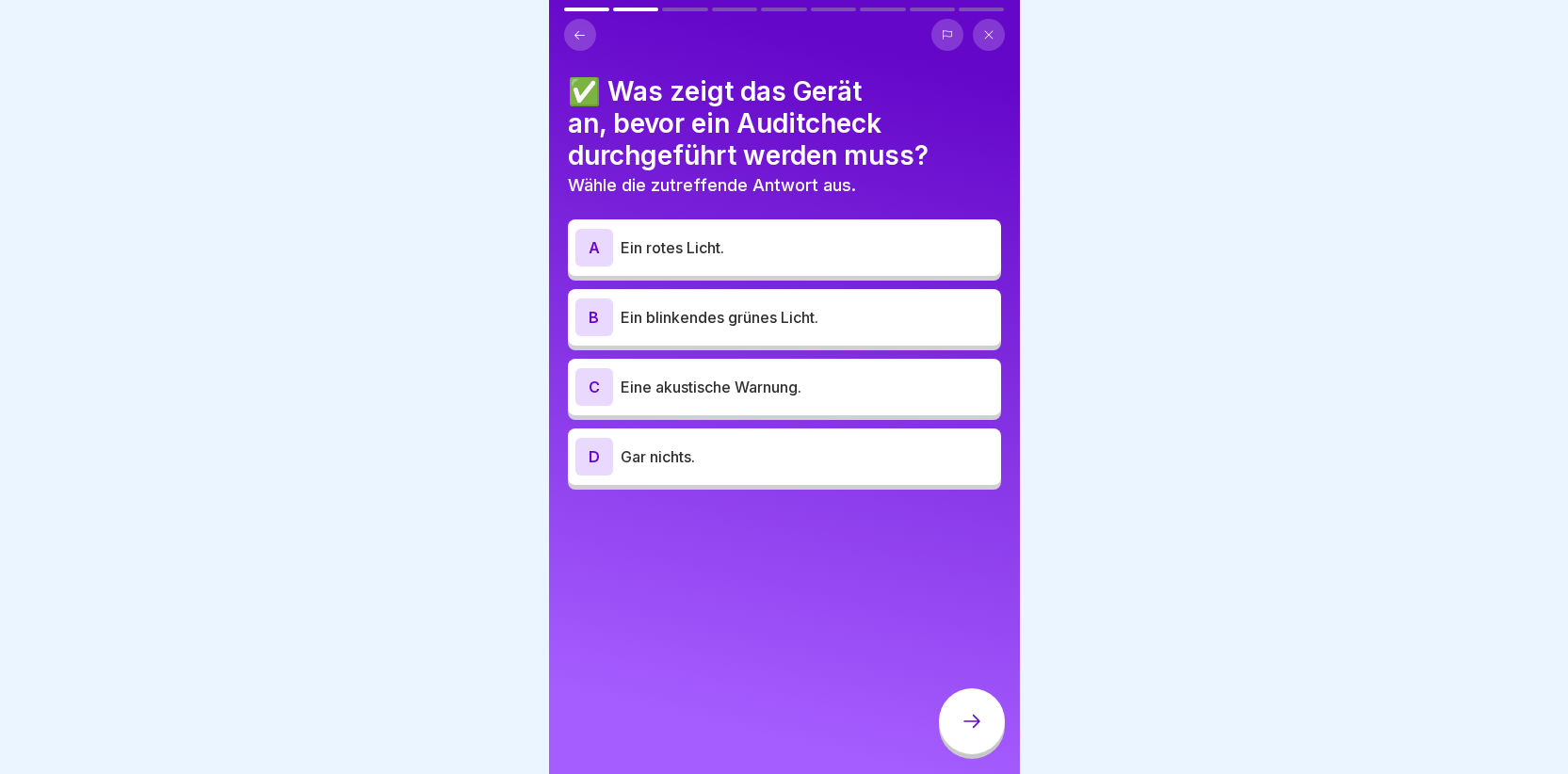
click at [580, 310] on div "B" at bounding box center [594, 317] width 37 height 37
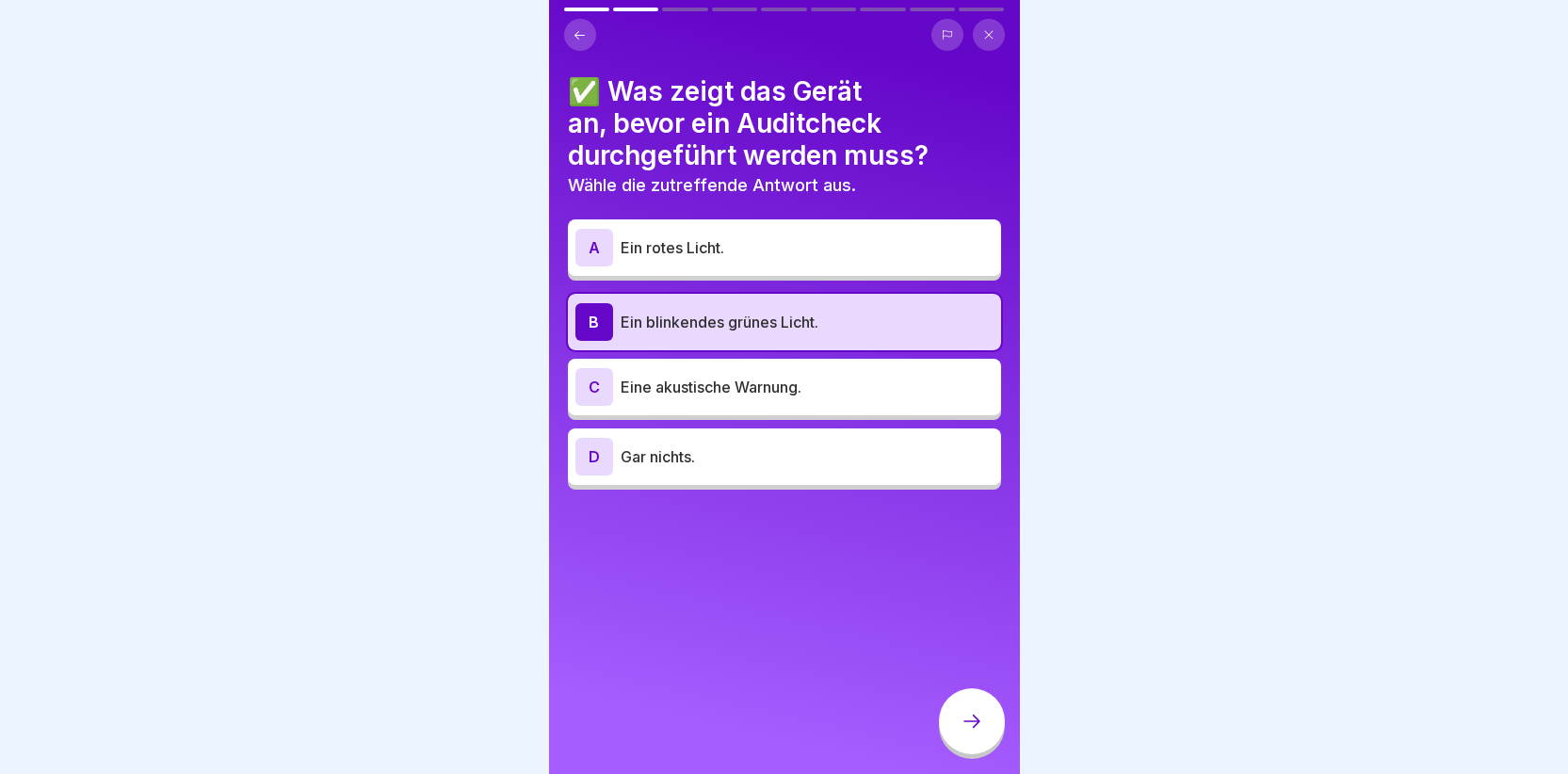
click at [964, 728] on icon at bounding box center [972, 721] width 23 height 23
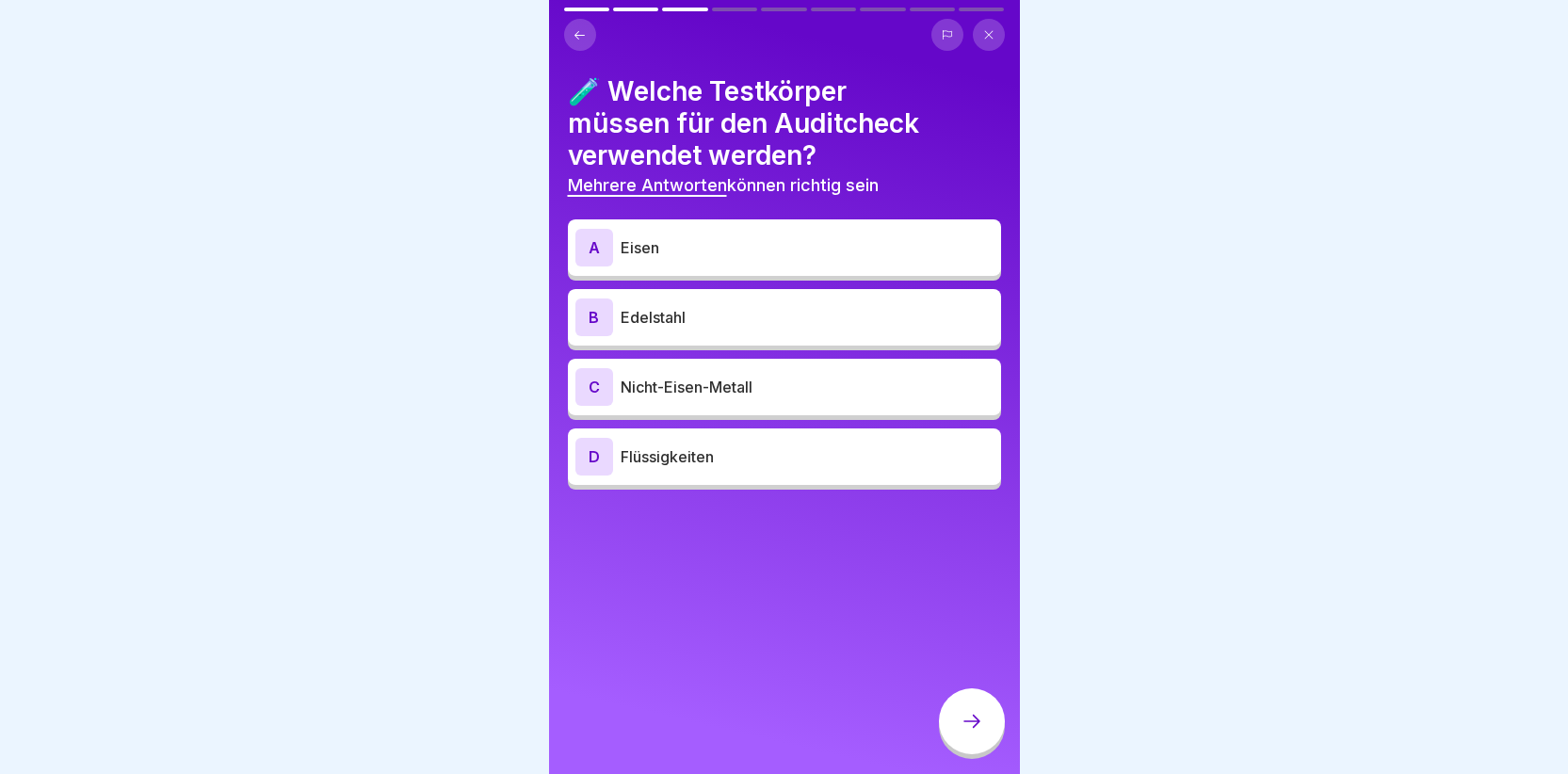
click at [594, 246] on div "A" at bounding box center [594, 247] width 37 height 37
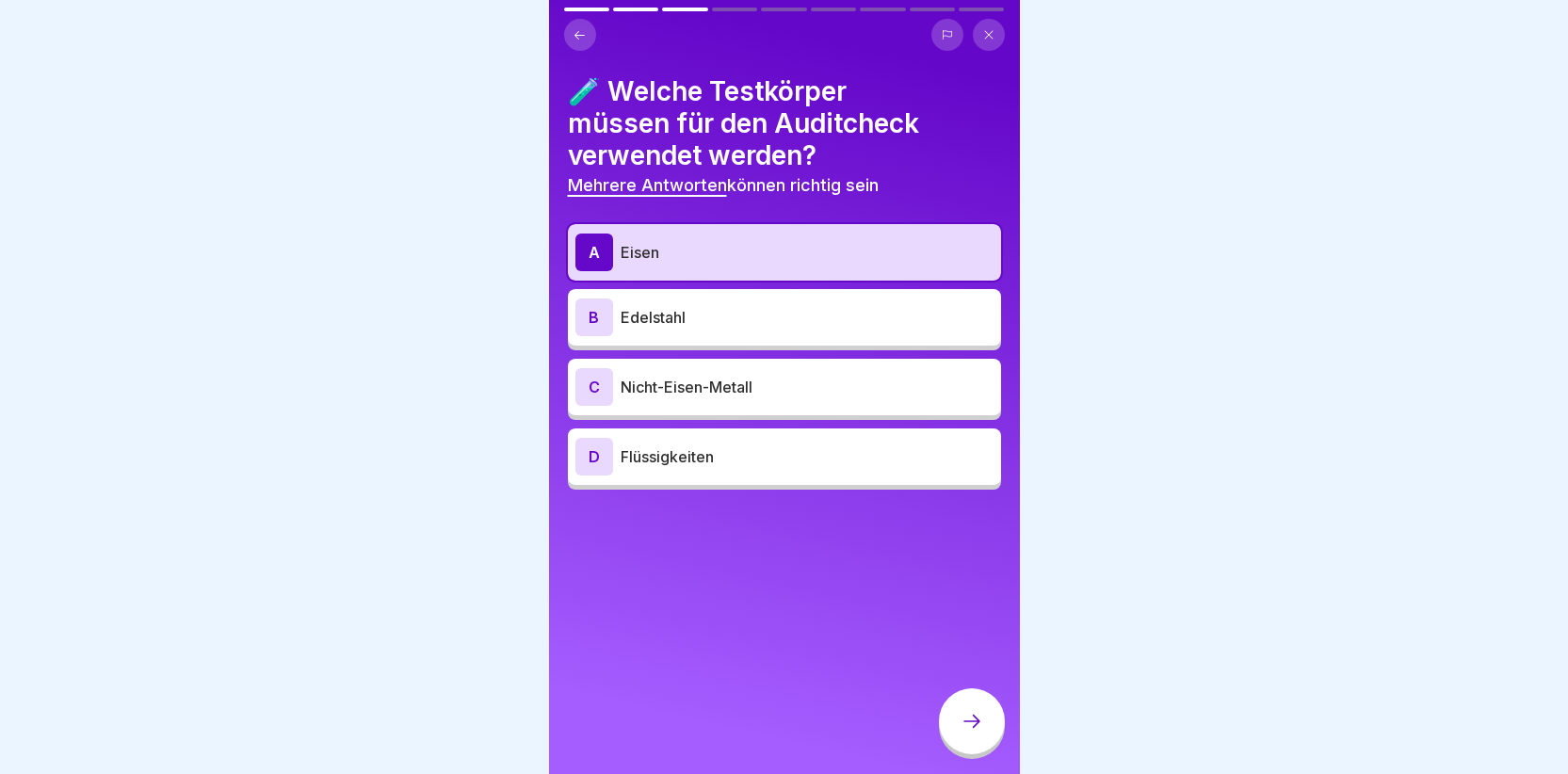
click at [586, 317] on div "B" at bounding box center [594, 317] width 37 height 37
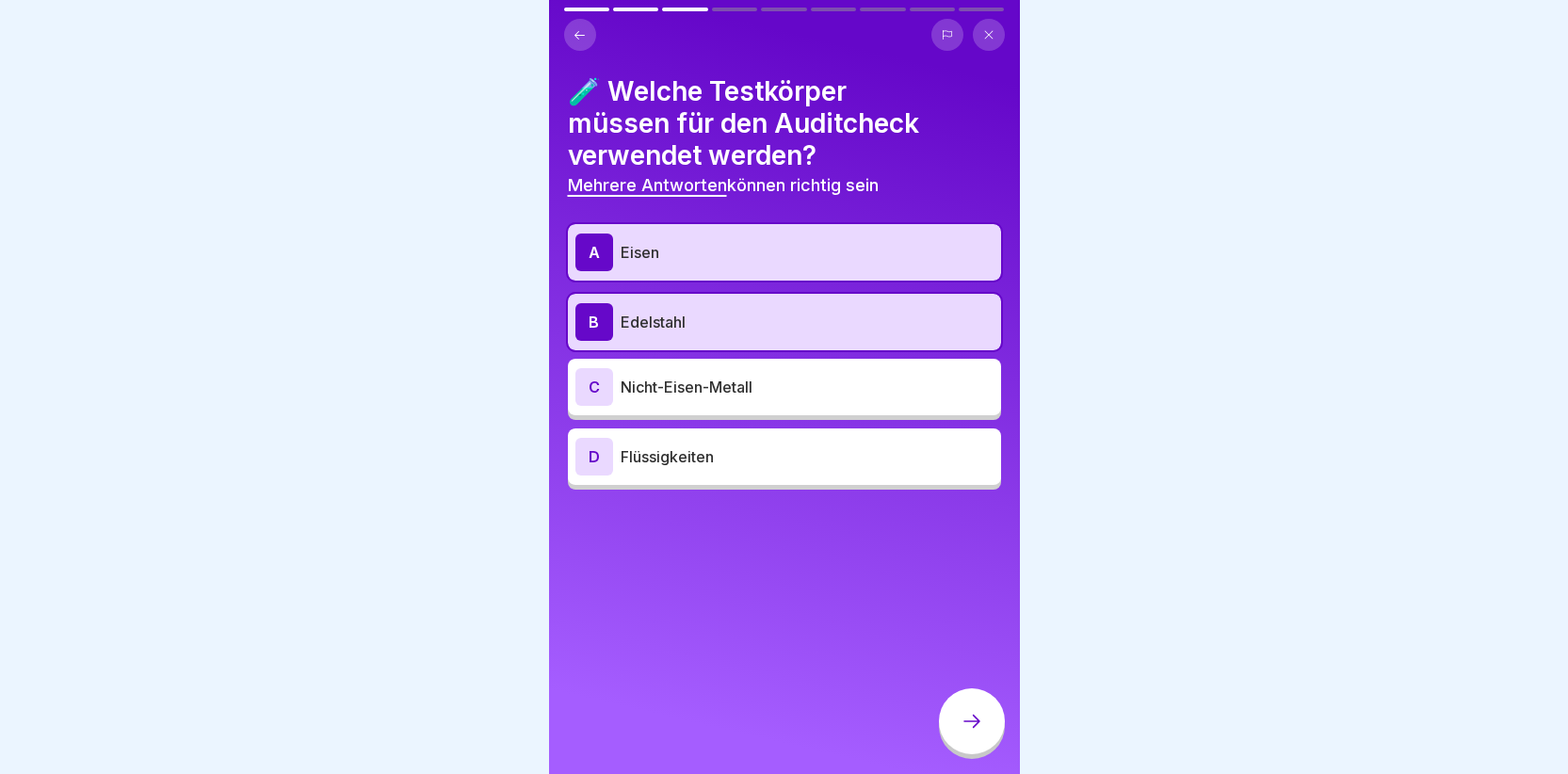
click at [587, 383] on div "C" at bounding box center [594, 387] width 37 height 37
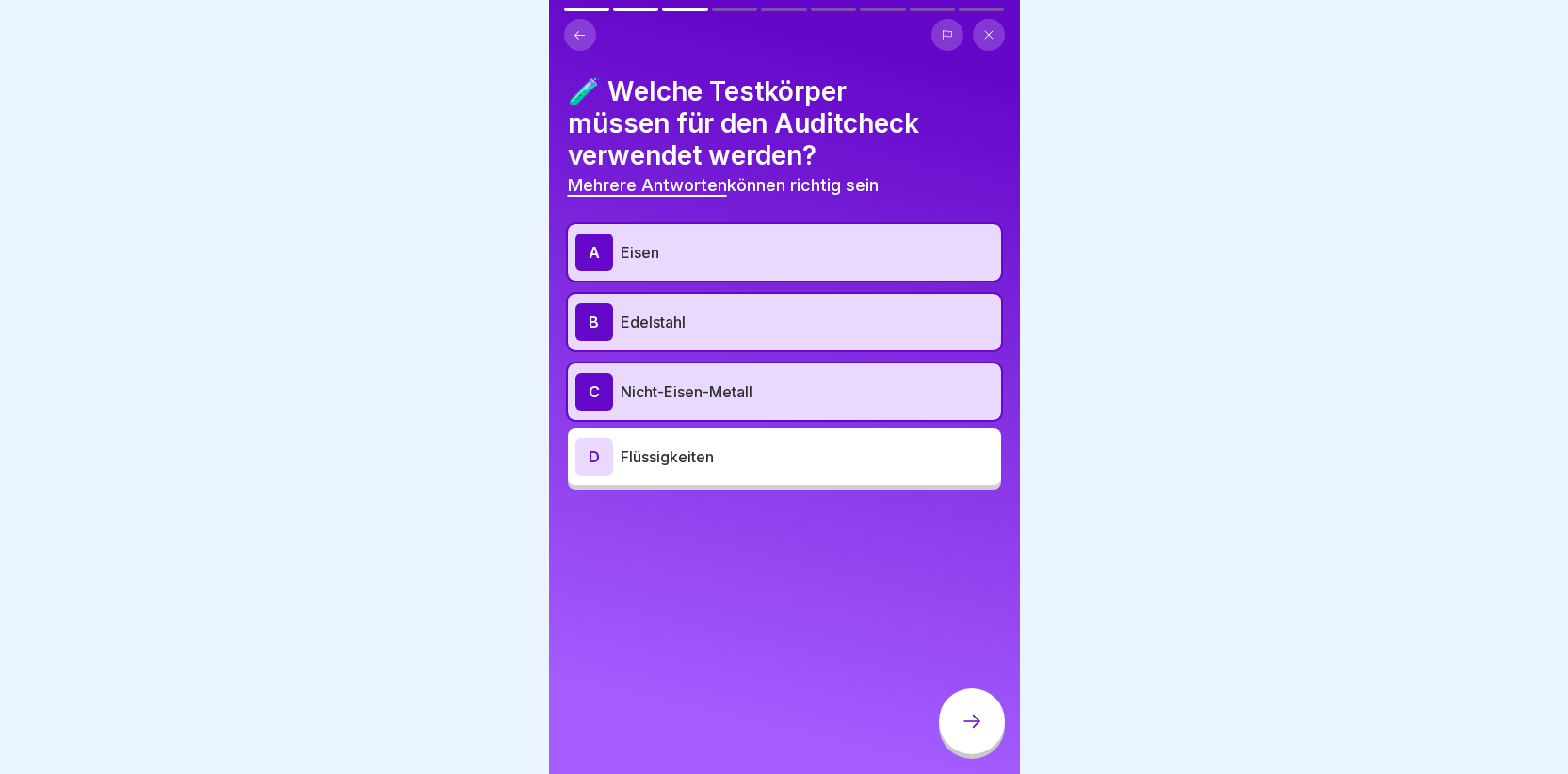
click at [973, 685] on div "🧪 Welche Testkörper müssen für den Auditcheck verwendet werden? Mehrere Antwort…" at bounding box center [784, 387] width 471 height 774
click at [977, 703] on div "Deutsch Prüfung Abschlussprüfung CP5 Die Abschlussprüfung CP5 bewertet die erle…" at bounding box center [784, 387] width 471 height 774
click at [975, 709] on div at bounding box center [971, 721] width 66 height 66
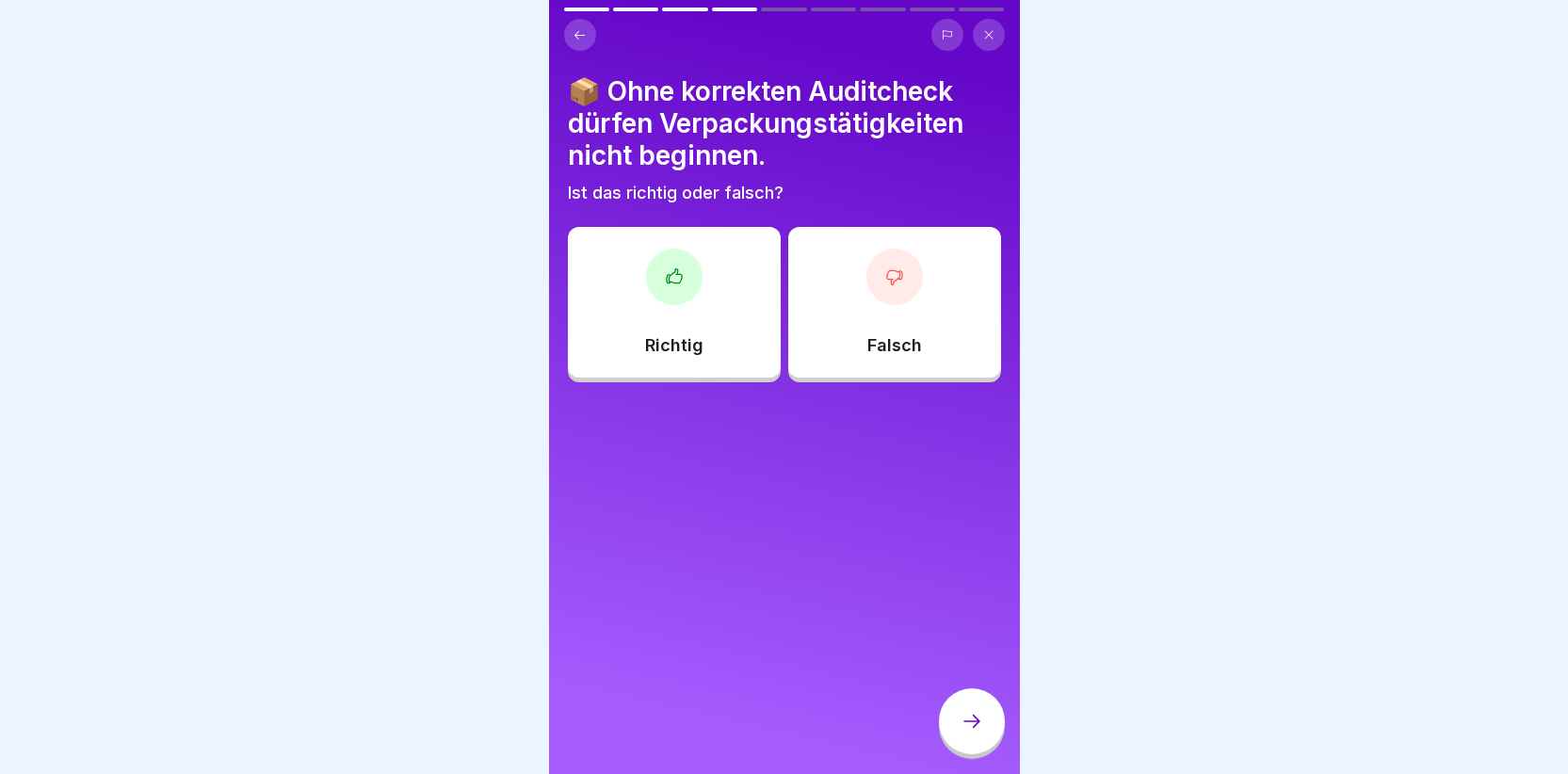
click at [644, 310] on div "Richtig" at bounding box center [674, 302] width 213 height 151
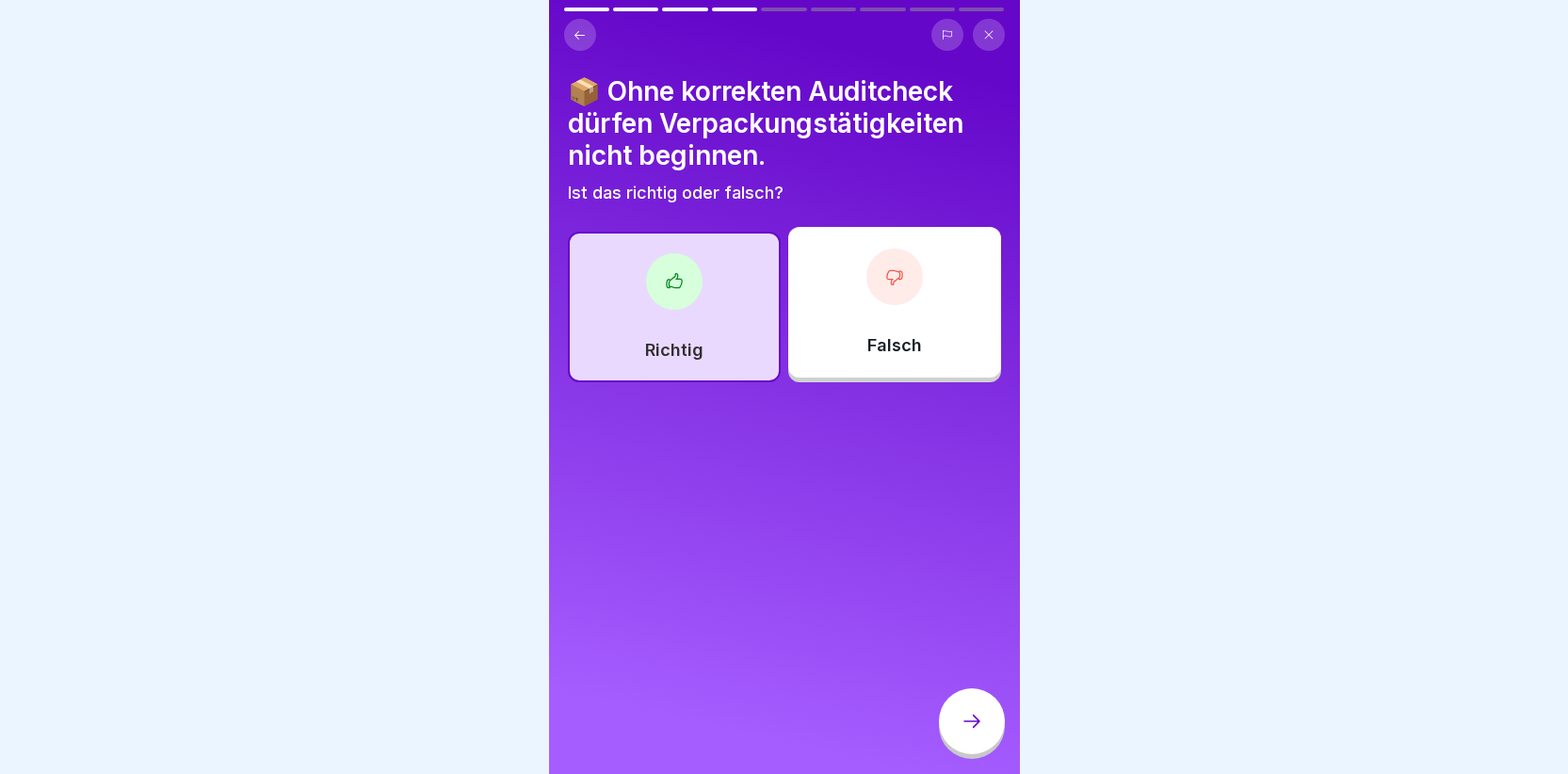
drag, startPoint x: 956, startPoint y: 735, endPoint x: 947, endPoint y: 727, distance: 12.0
click at [953, 729] on div at bounding box center [971, 721] width 66 height 66
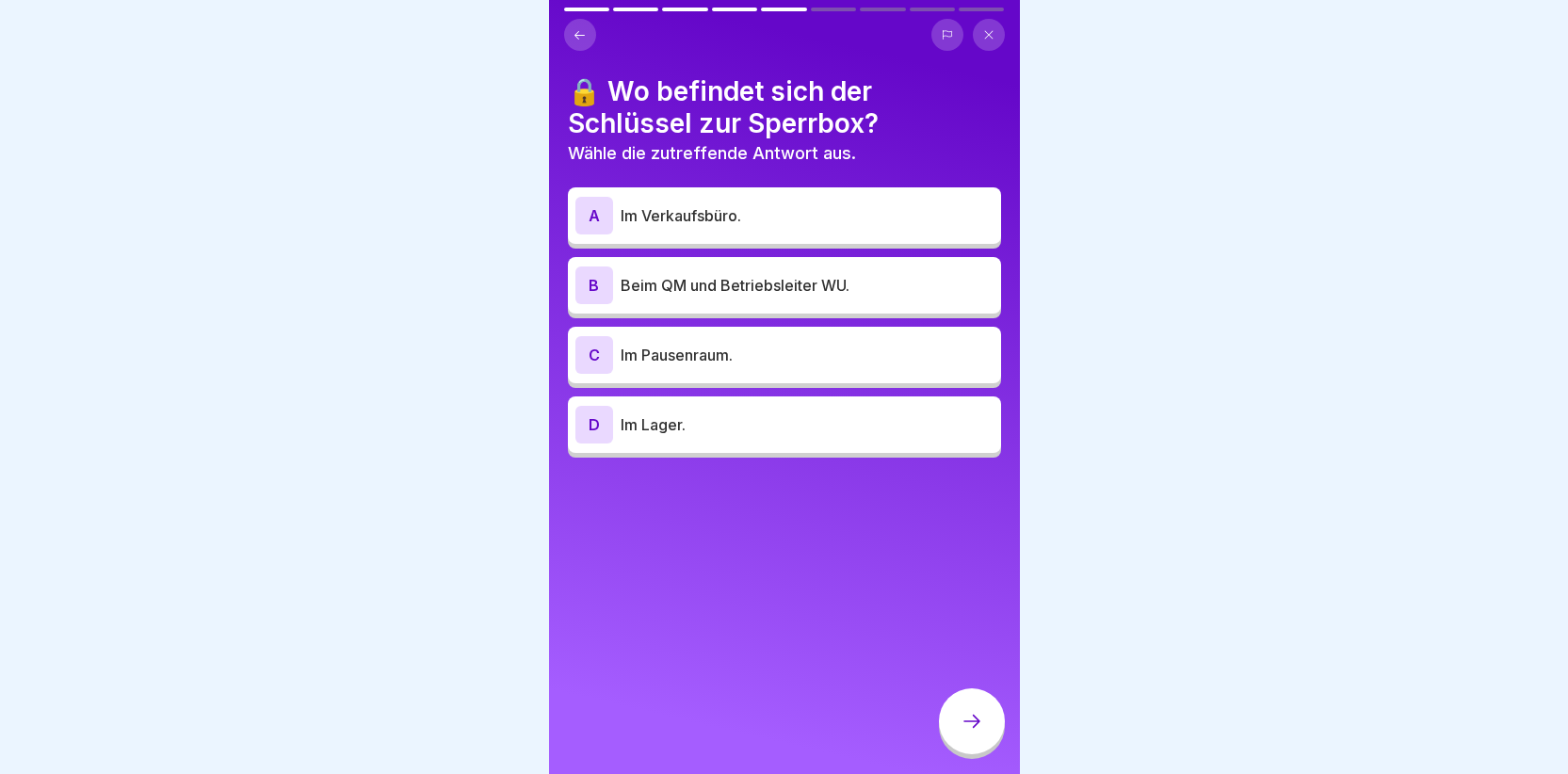
click at [595, 289] on div "B" at bounding box center [594, 285] width 37 height 37
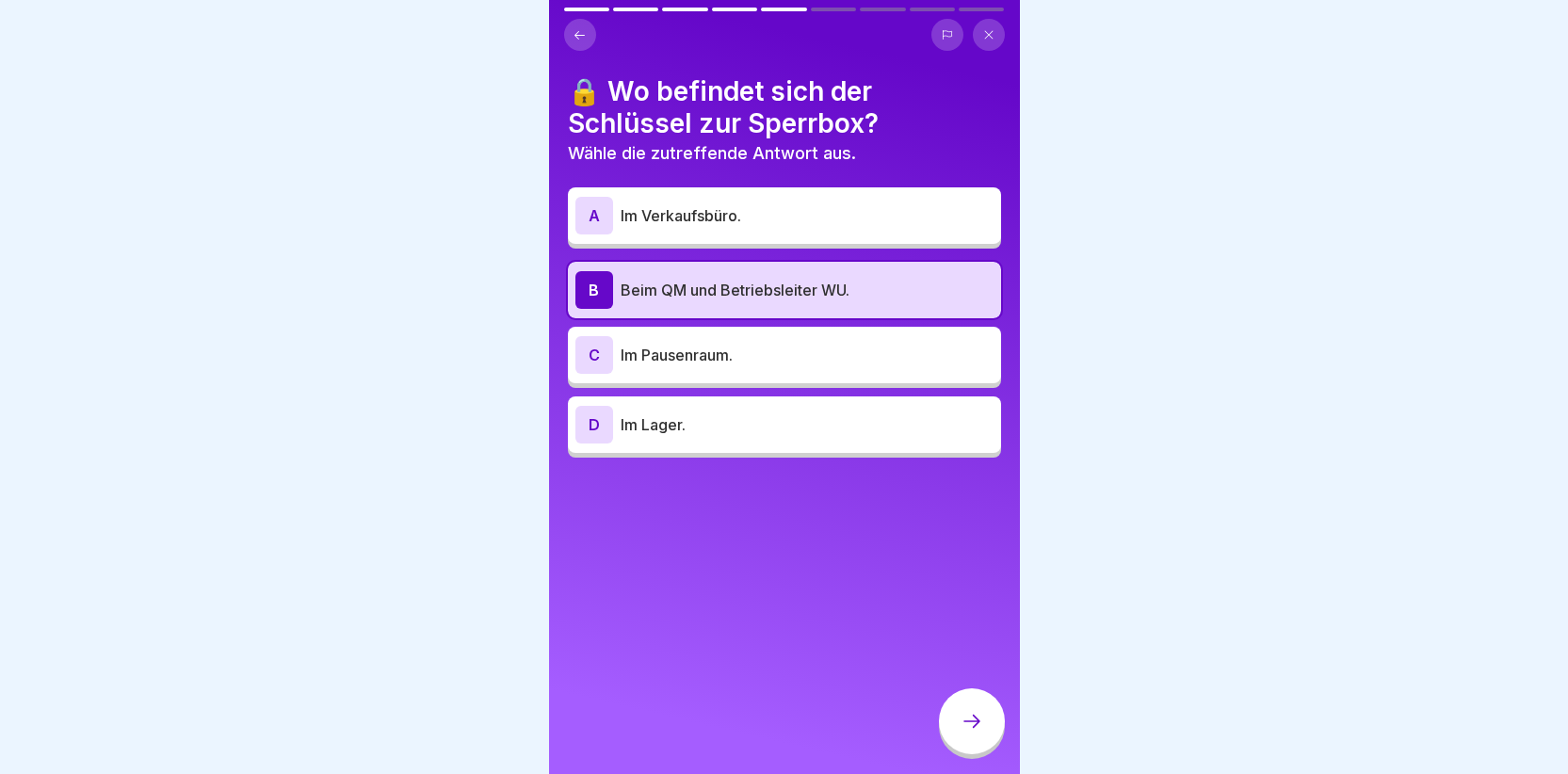
drag, startPoint x: 980, startPoint y: 730, endPoint x: 971, endPoint y: 723, distance: 11.4
click at [979, 730] on icon at bounding box center [972, 721] width 23 height 23
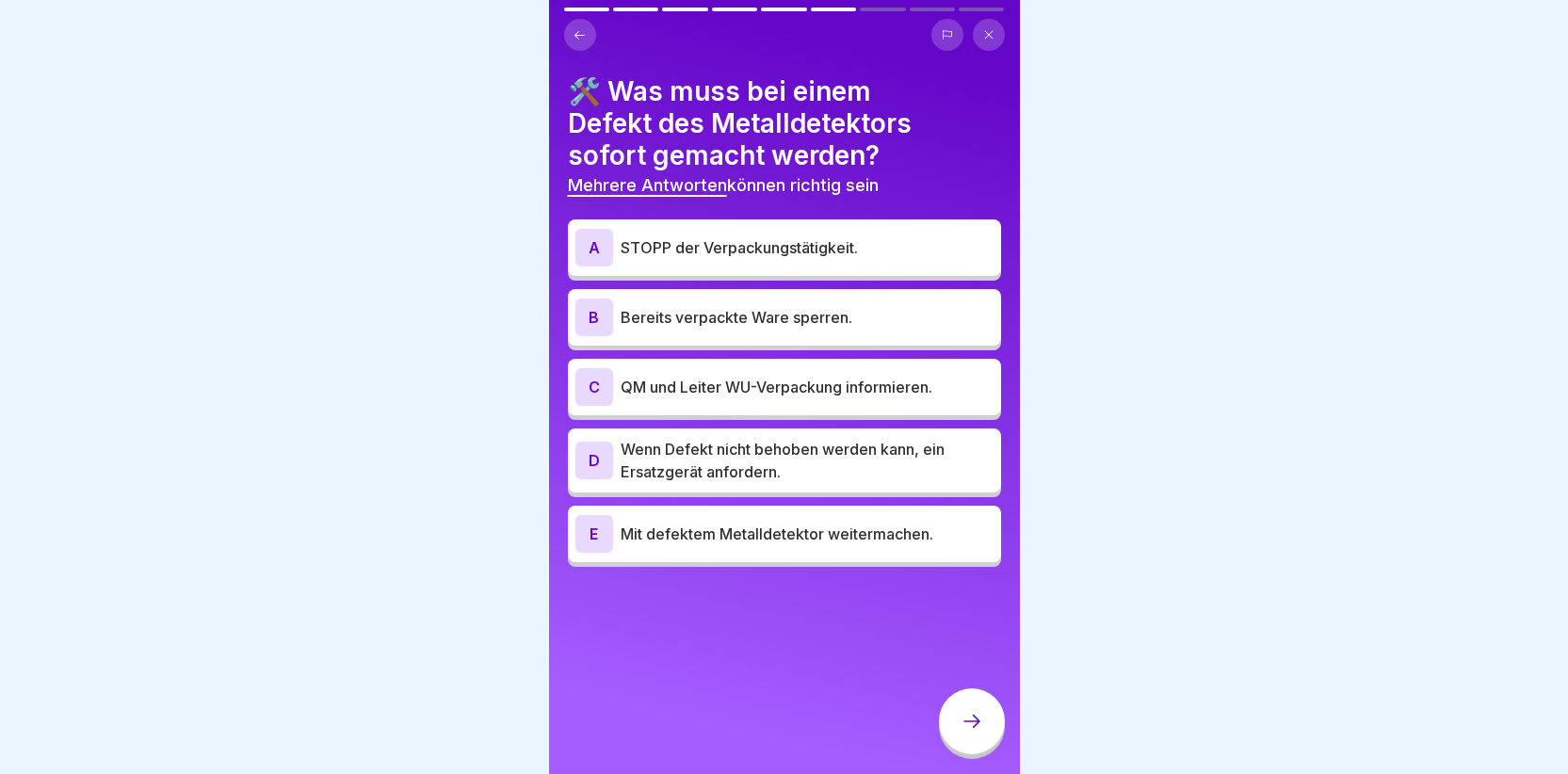
click at [585, 243] on div "A" at bounding box center [594, 247] width 37 height 37
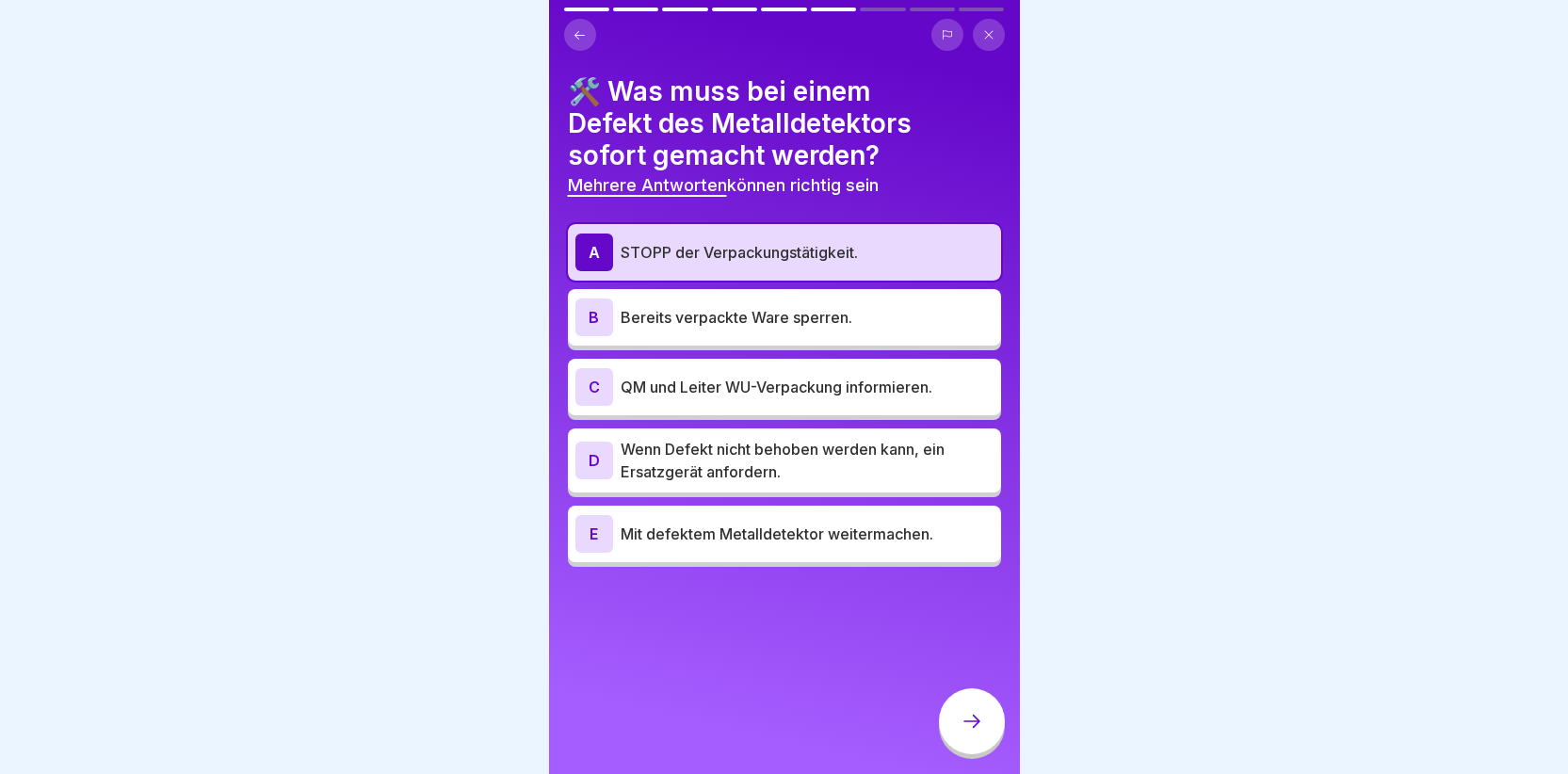
click at [602, 383] on div "C" at bounding box center [594, 387] width 37 height 37
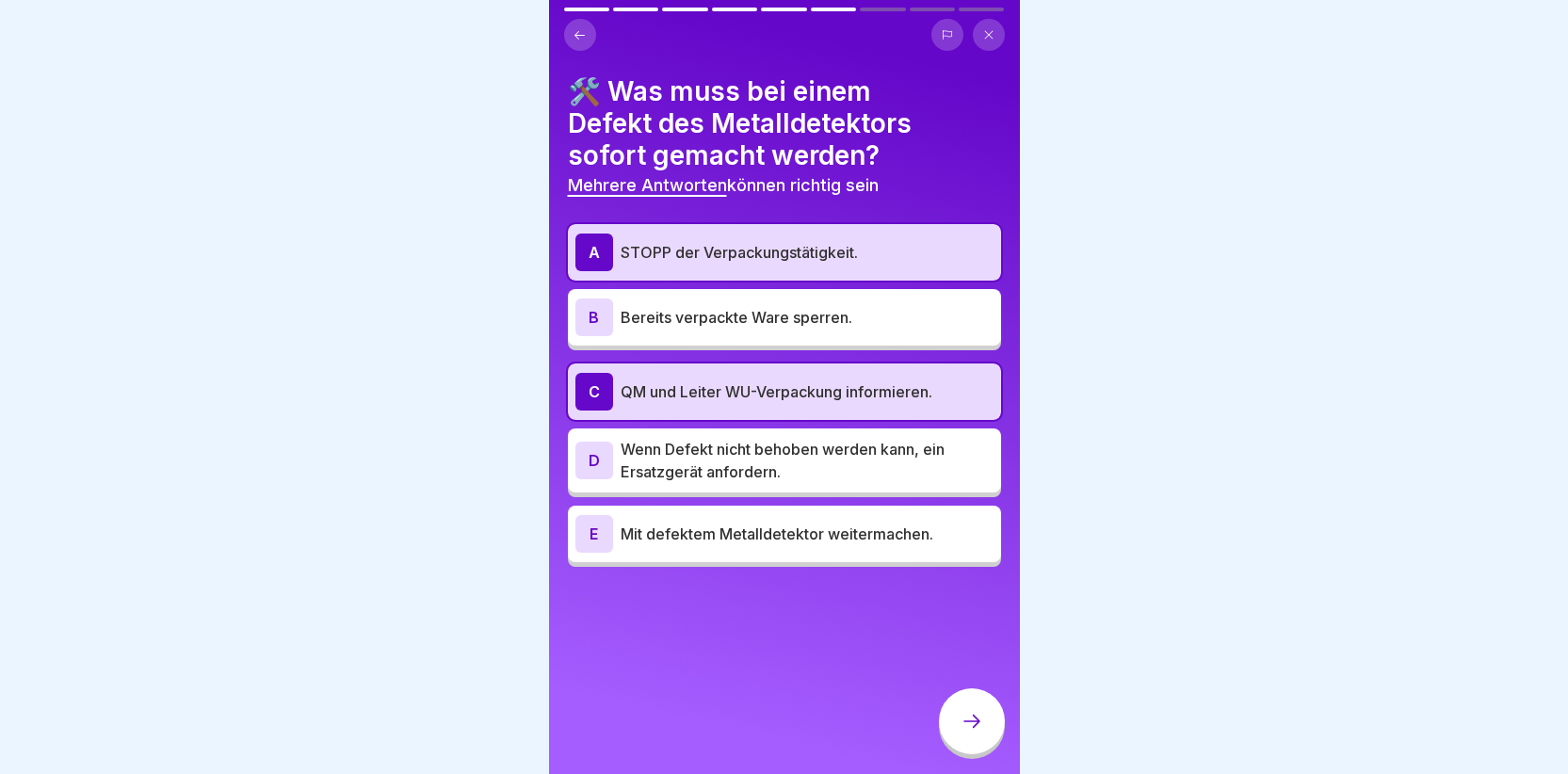
click at [589, 301] on div "B" at bounding box center [594, 317] width 37 height 37
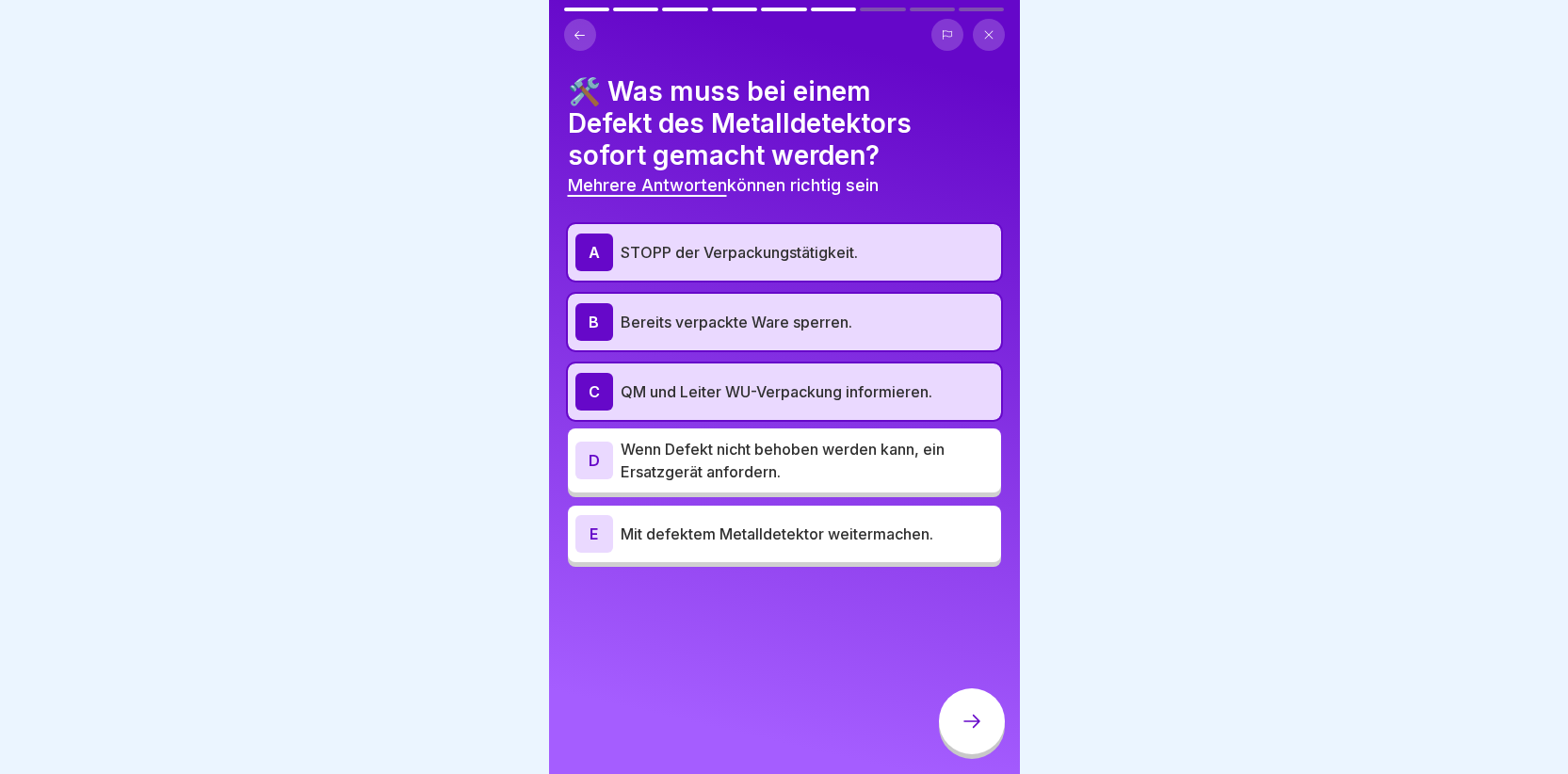
click at [968, 721] on div at bounding box center [971, 721] width 66 height 66
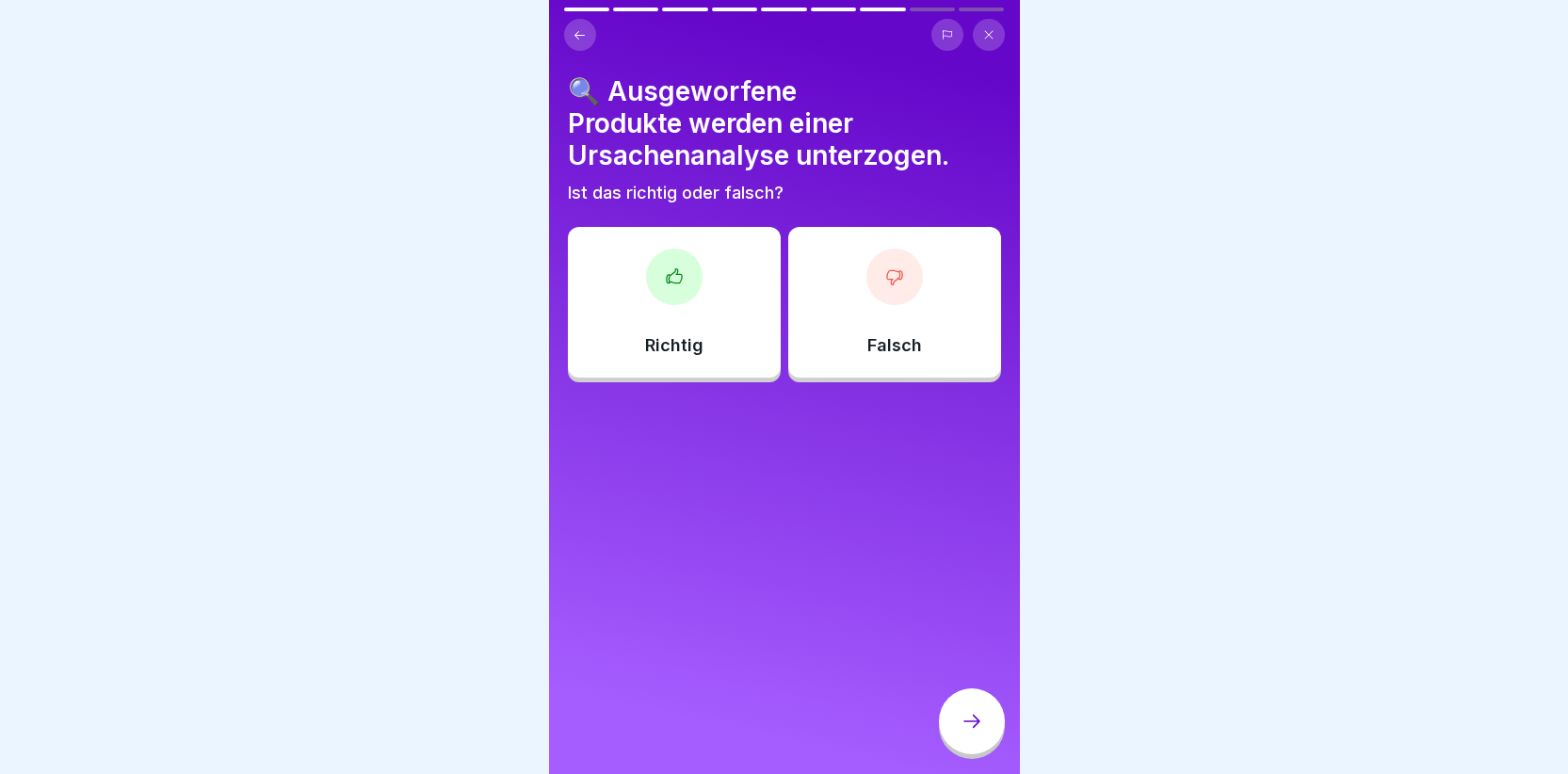
click at [977, 733] on icon at bounding box center [972, 721] width 23 height 23
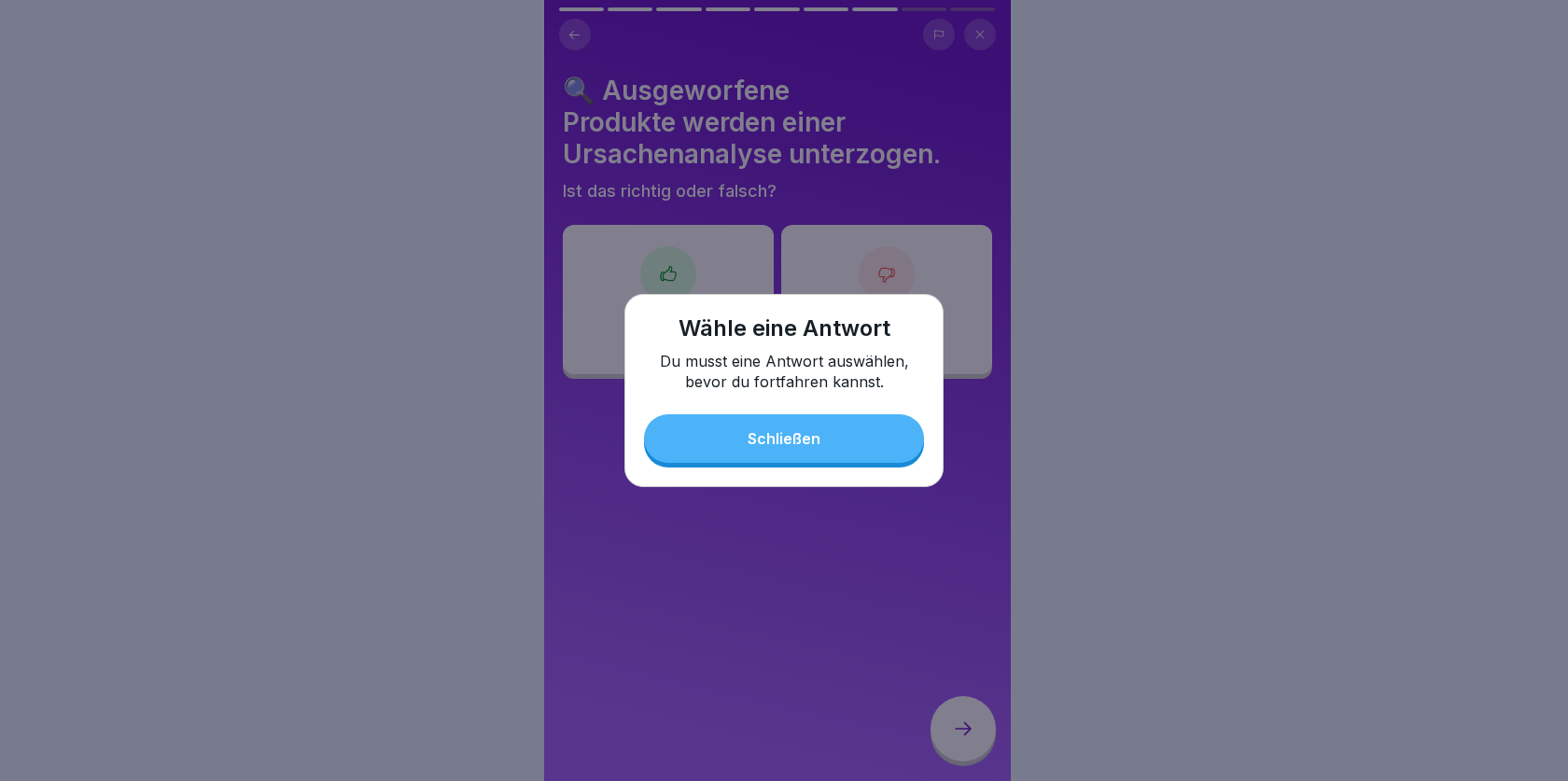
click at [774, 442] on div "Schließen" at bounding box center [784, 439] width 73 height 17
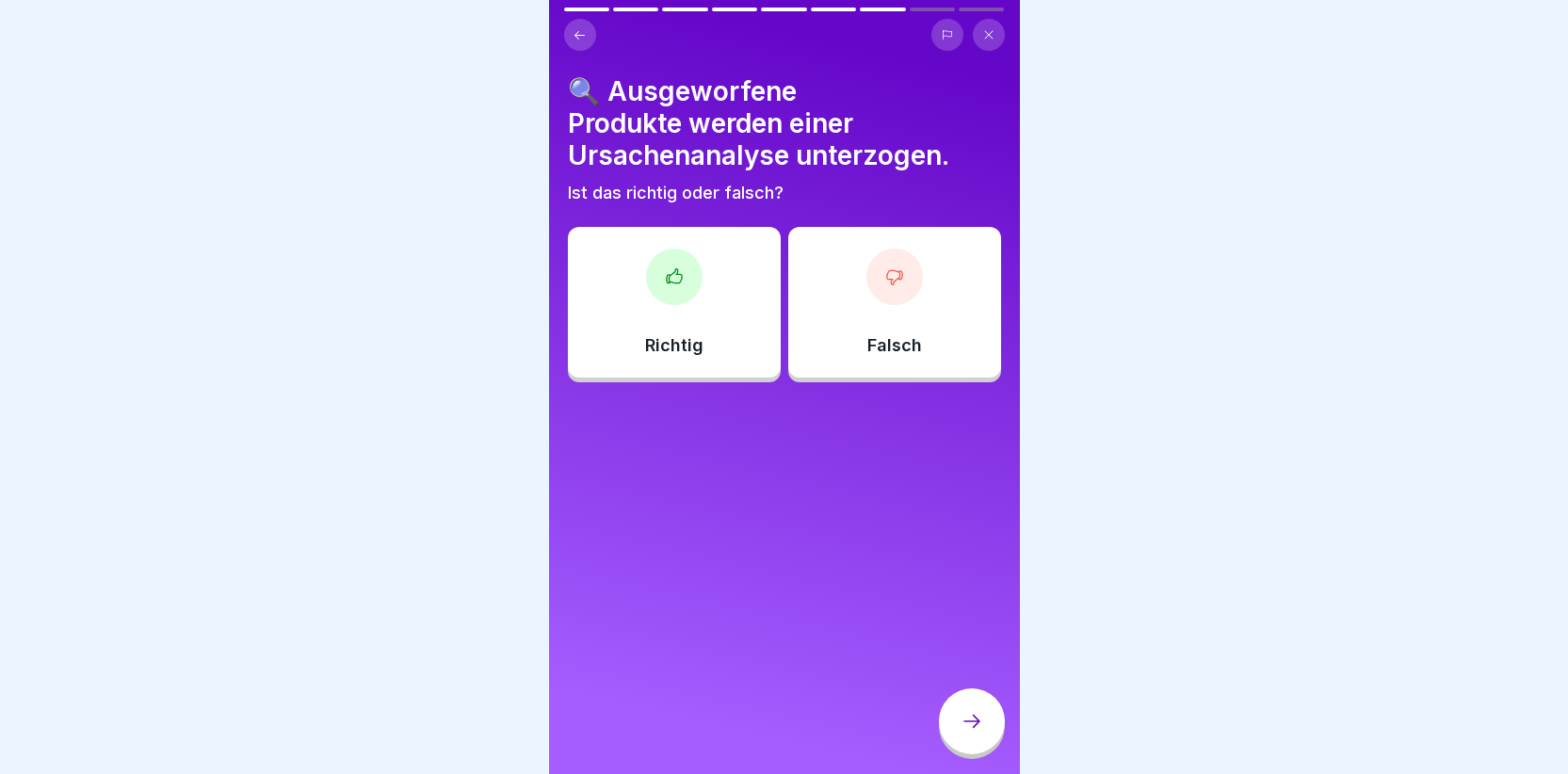
click at [673, 283] on icon at bounding box center [673, 275] width 15 height 14
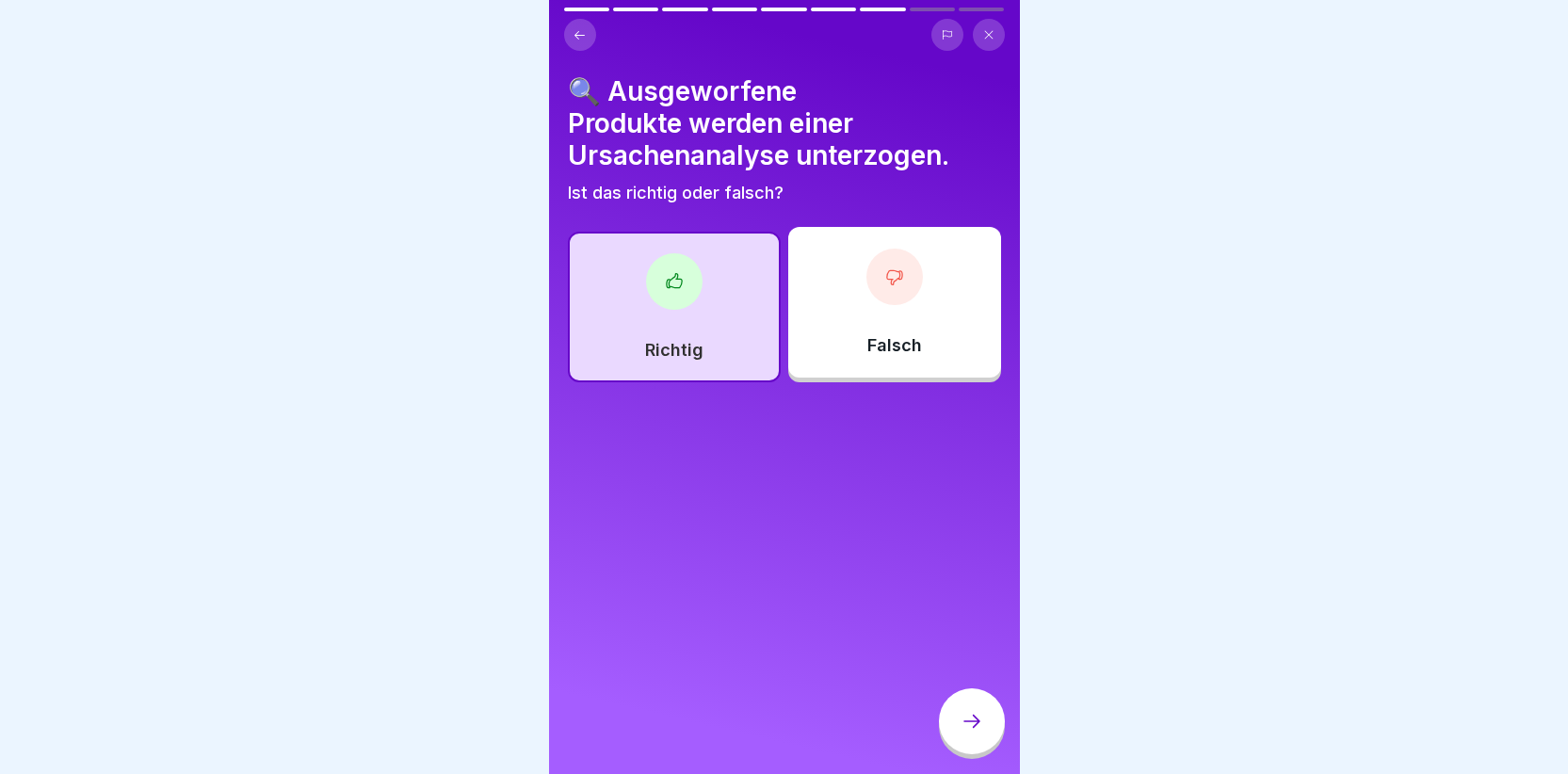
click at [965, 733] on icon at bounding box center [972, 721] width 23 height 23
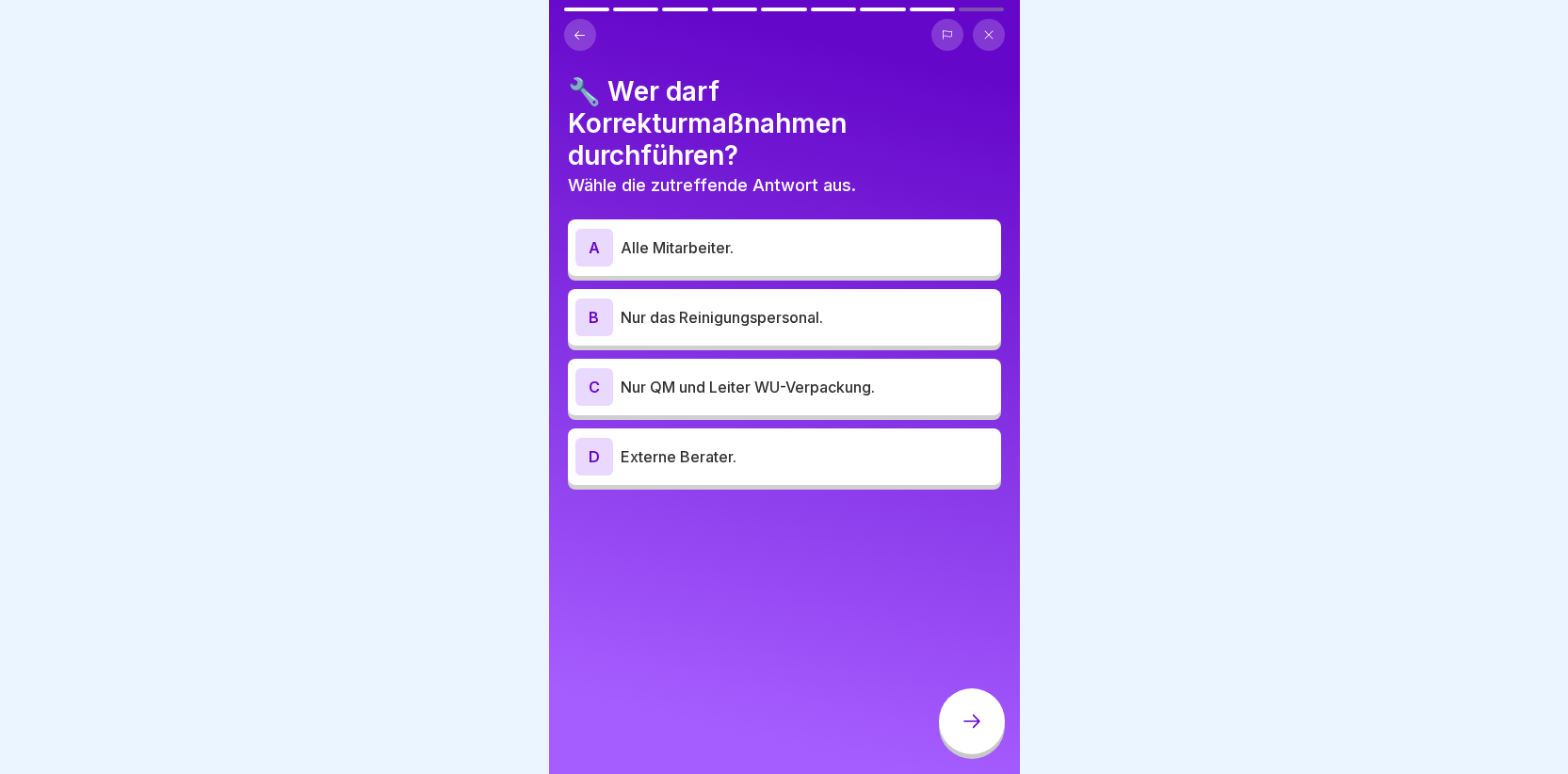
click at [595, 371] on div "C" at bounding box center [594, 387] width 37 height 37
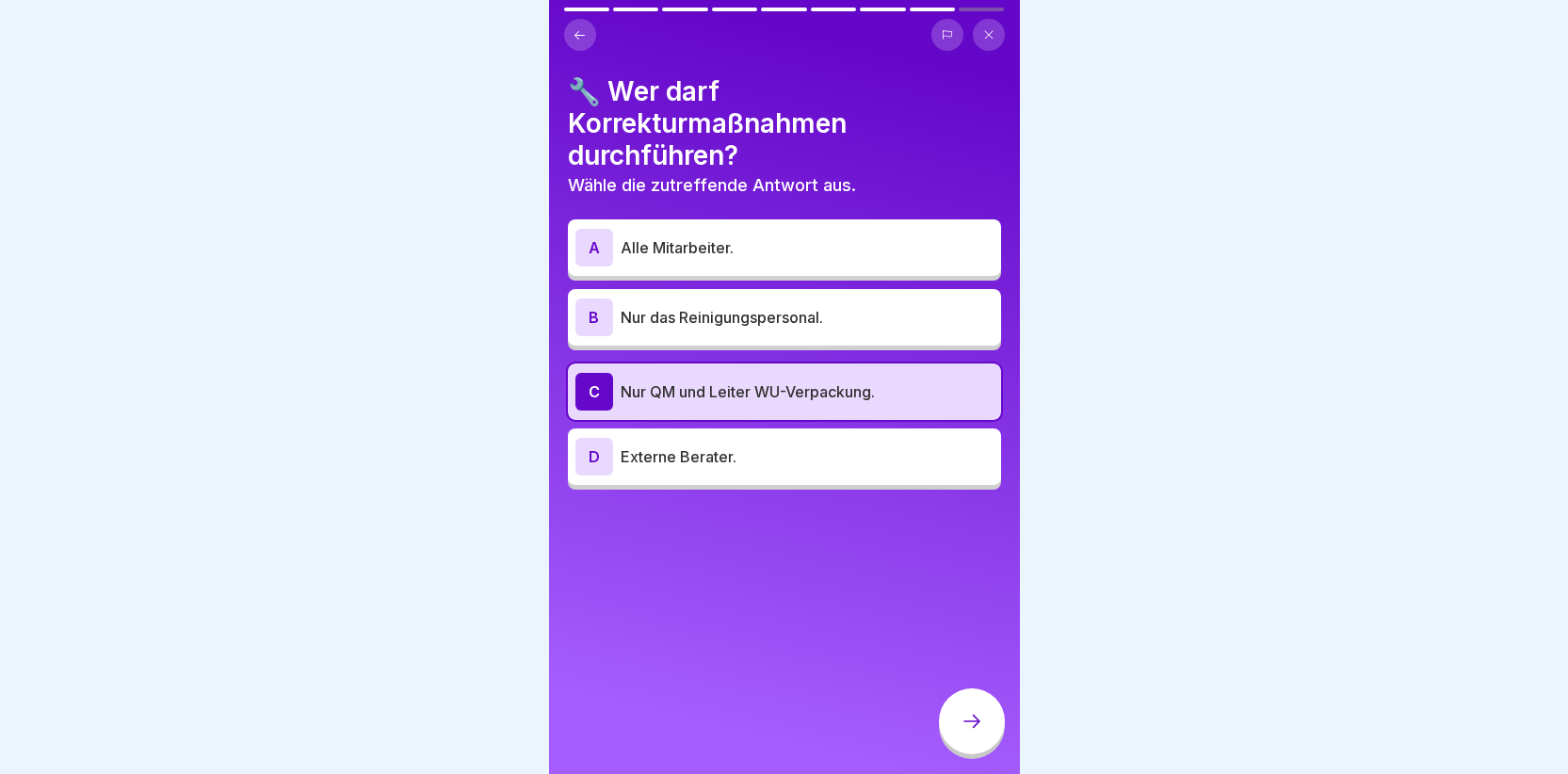
click at [962, 733] on icon at bounding box center [972, 721] width 23 height 23
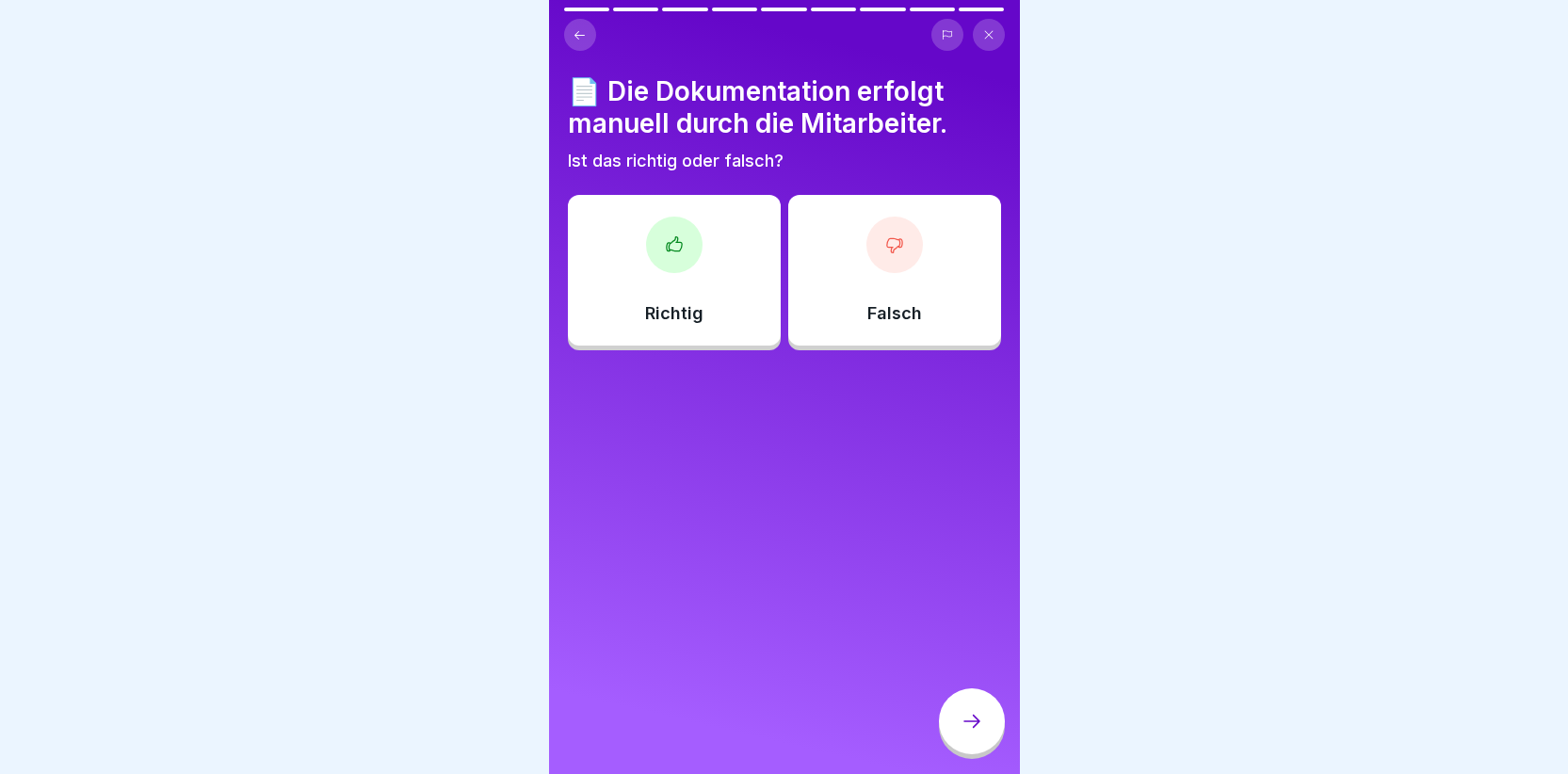
click at [670, 268] on div at bounding box center [674, 245] width 57 height 57
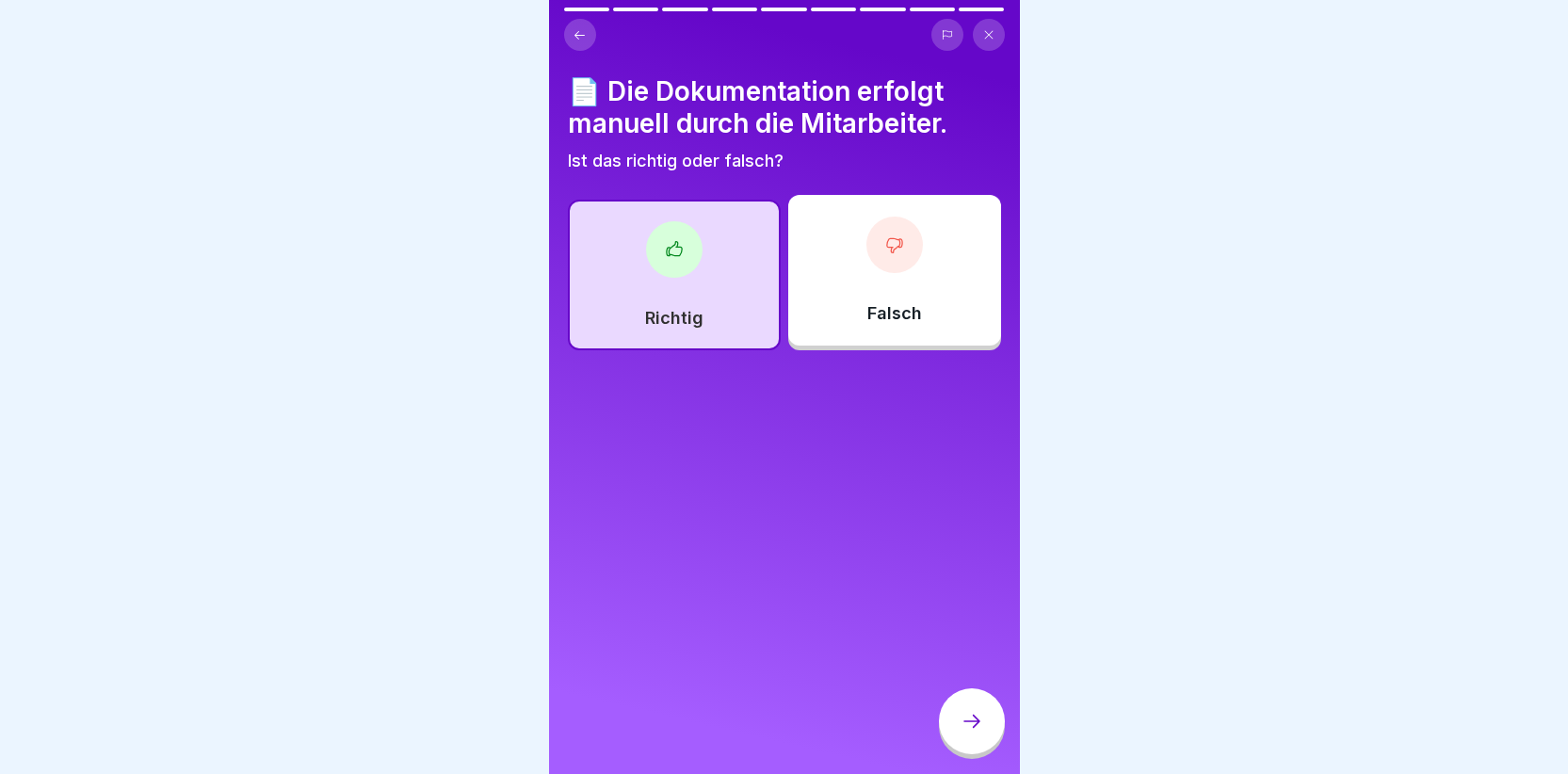
click at [958, 739] on div at bounding box center [971, 721] width 66 height 66
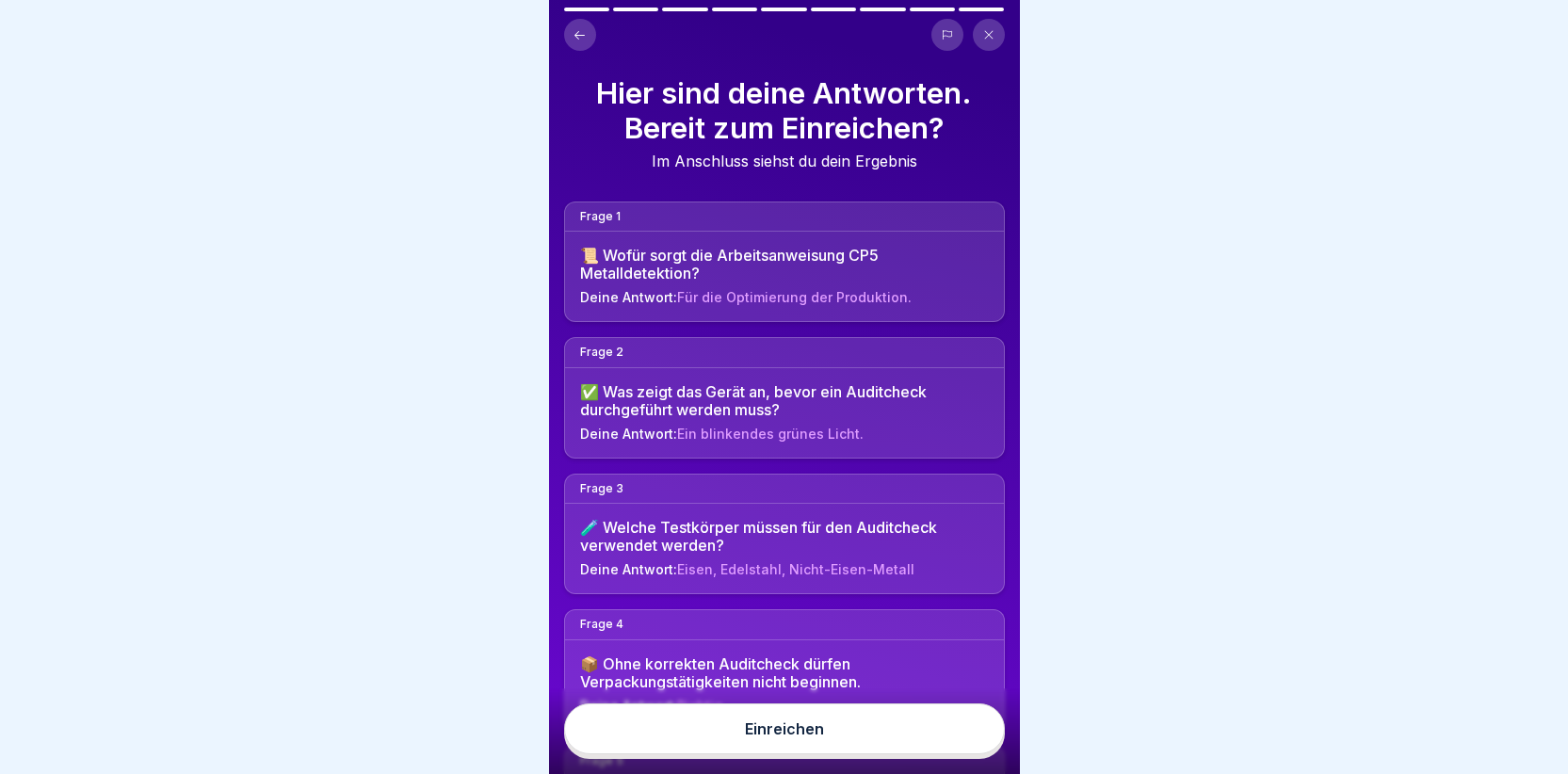
click at [765, 738] on div "Einreichen" at bounding box center [784, 729] width 79 height 17
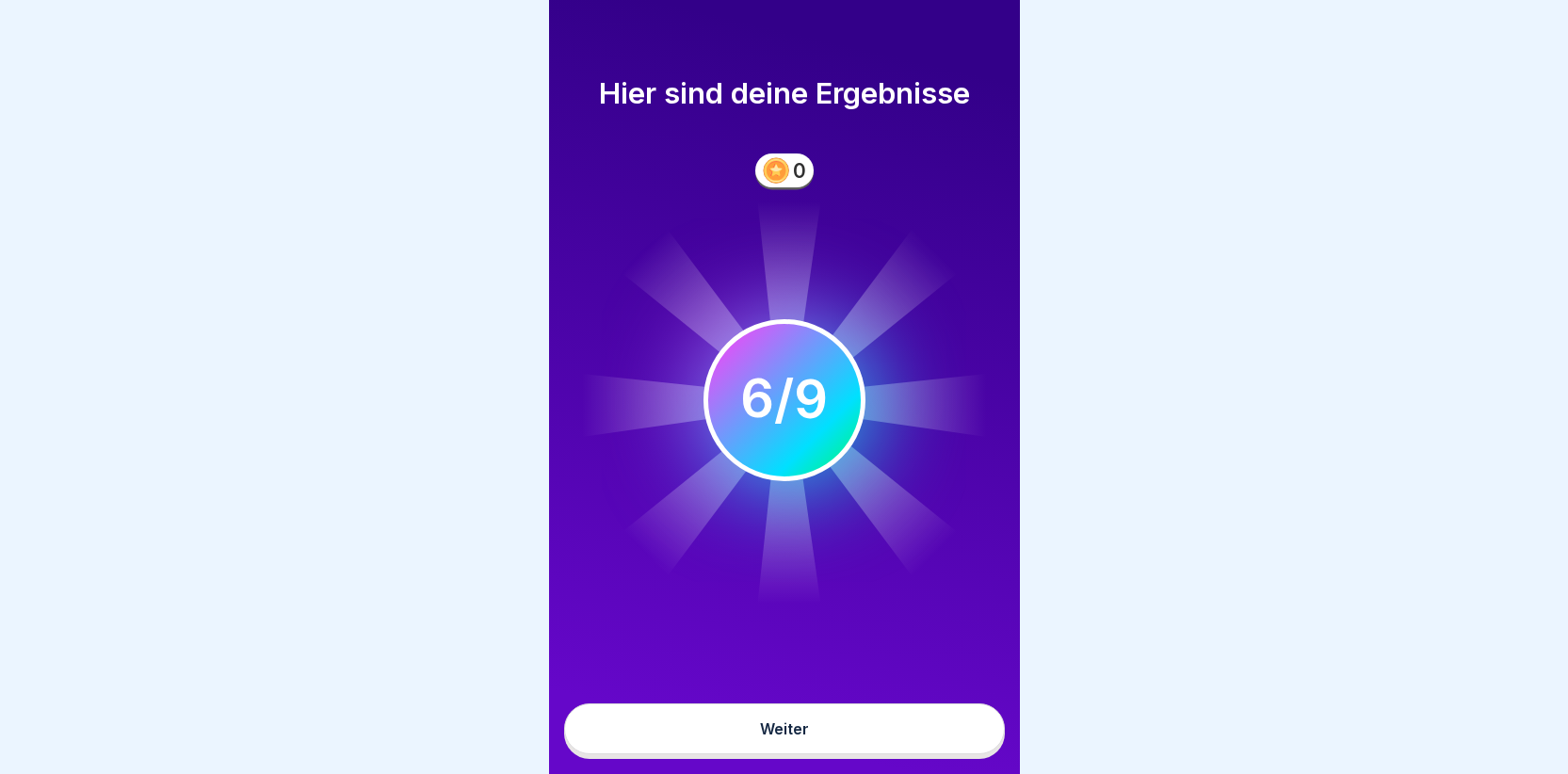
click at [772, 738] on div "Weiter" at bounding box center [784, 729] width 49 height 17
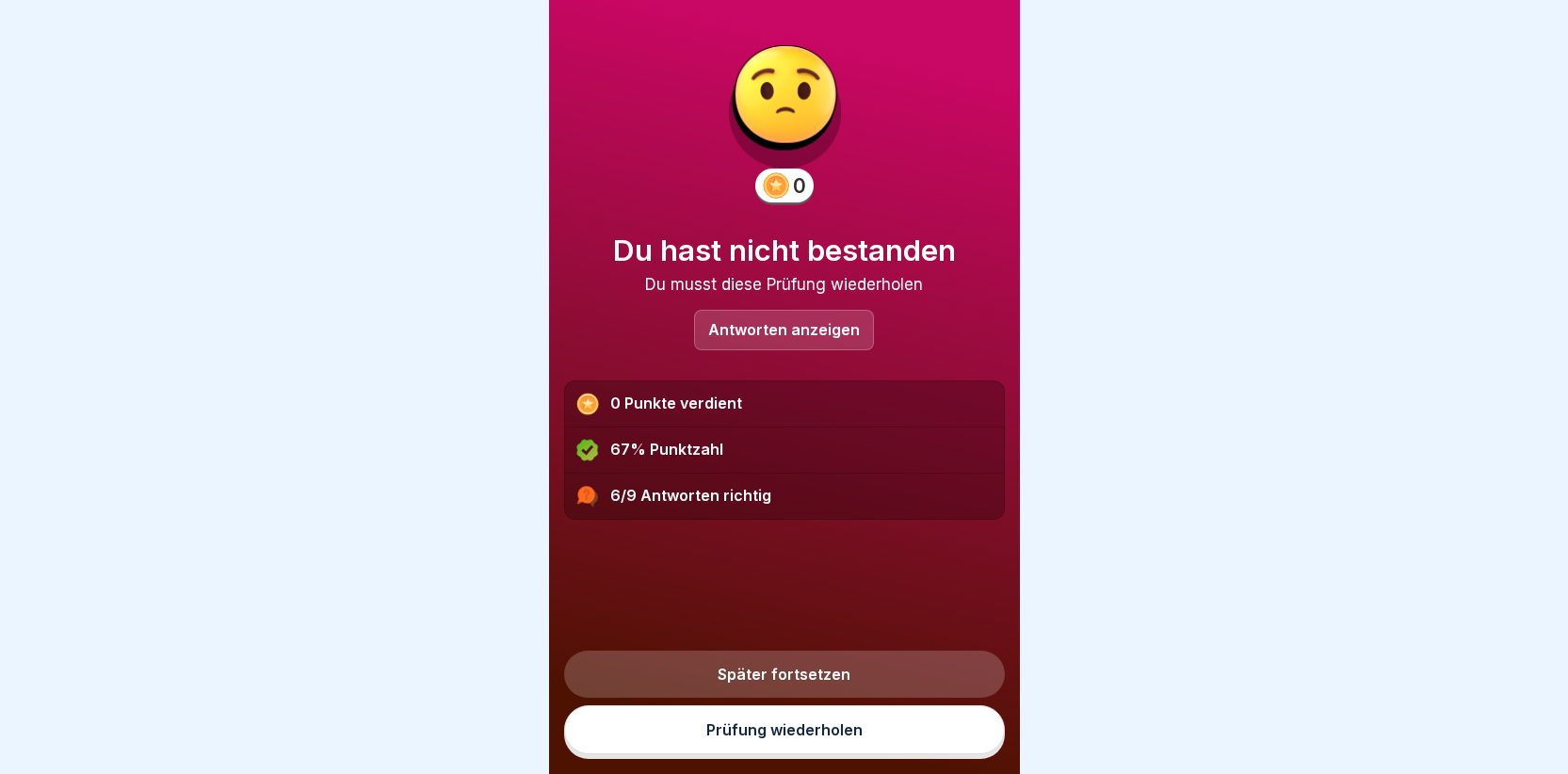
click at [772, 741] on link "Prüfung wiederholen" at bounding box center [784, 730] width 441 height 49
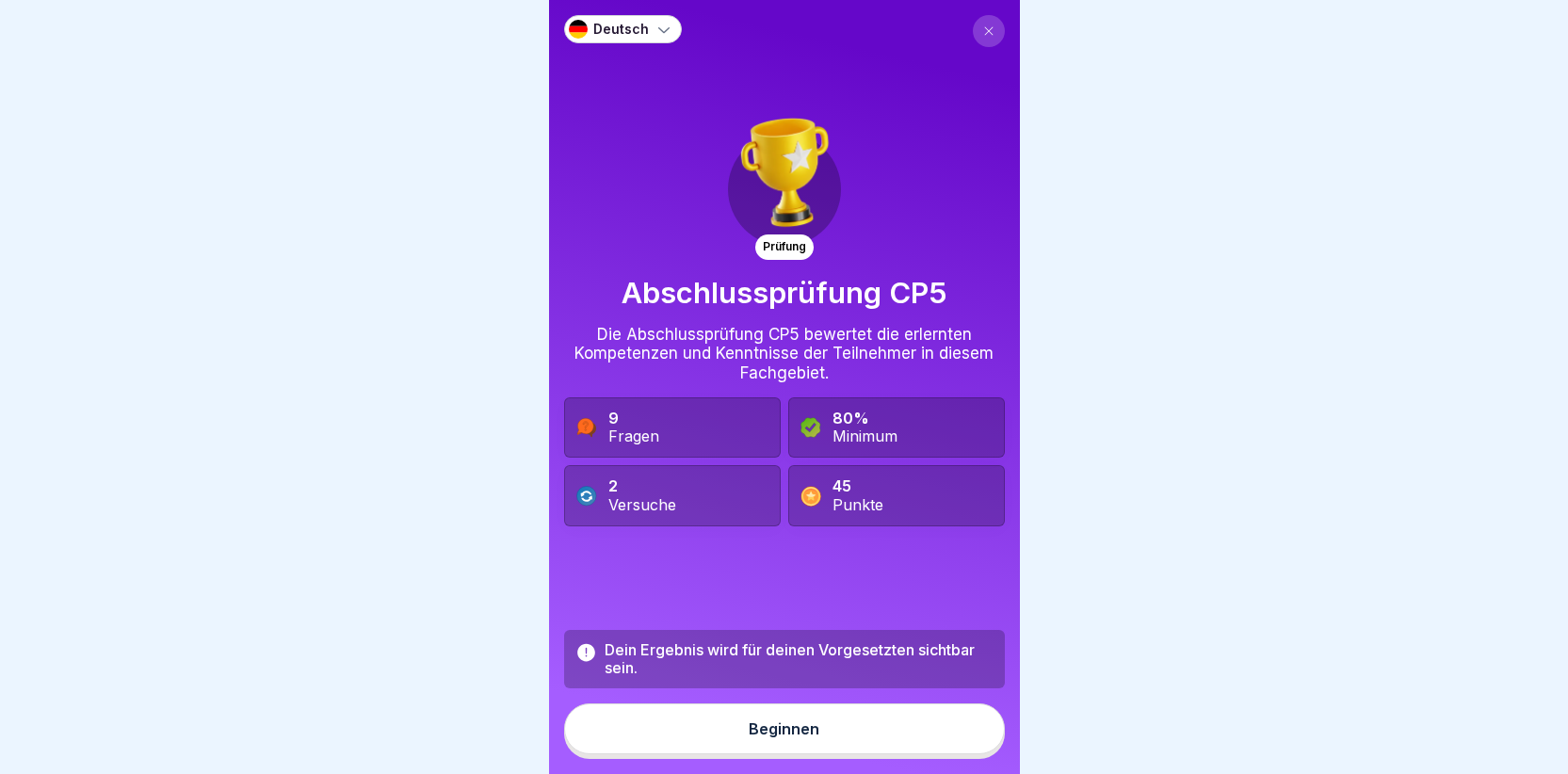
click at [981, 31] on button at bounding box center [988, 31] width 32 height 32
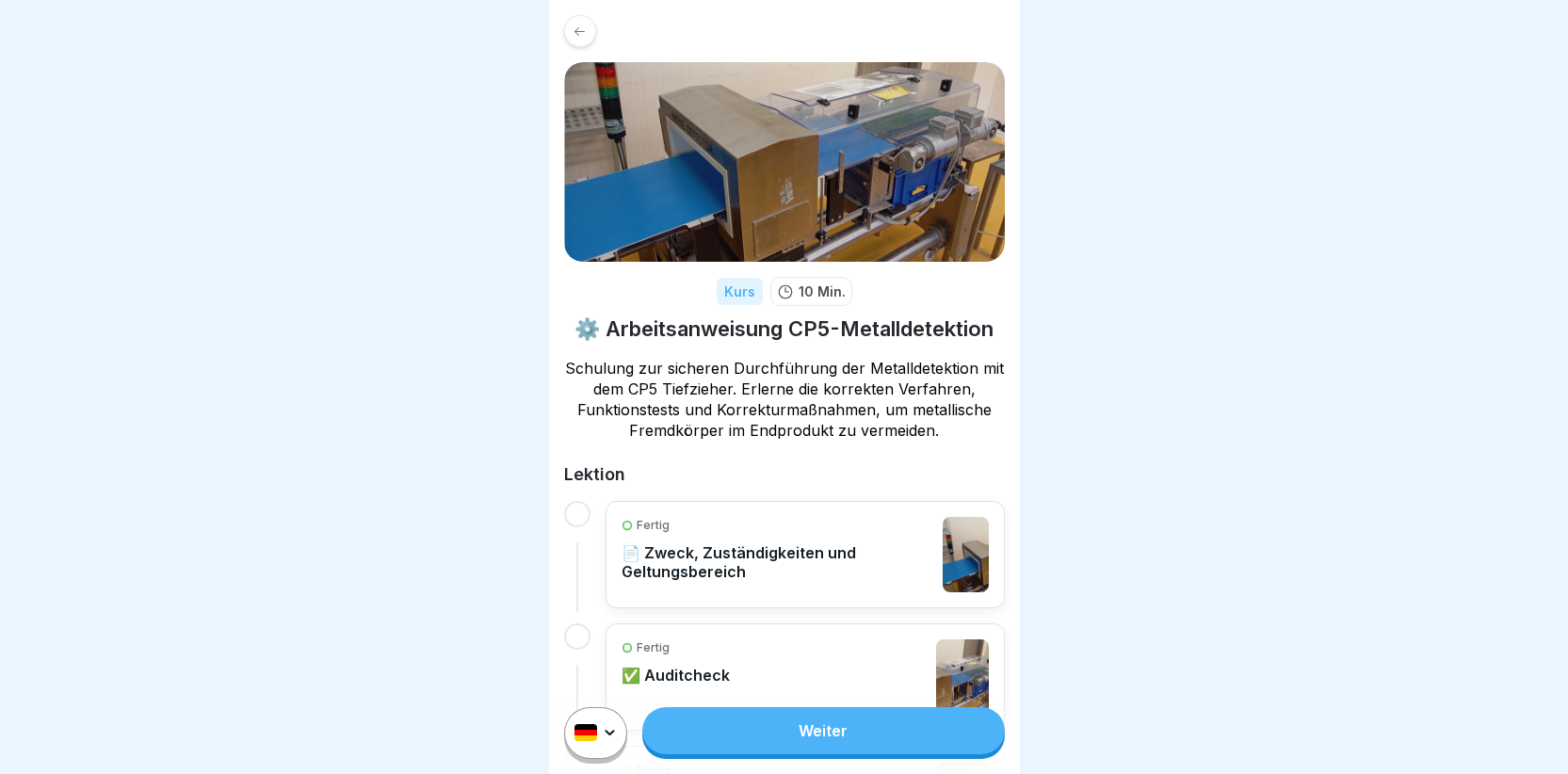
click at [692, 581] on p "📄 Zweck, Zuständigkeiten und Geltungsbereich" at bounding box center [778, 562] width 313 height 37
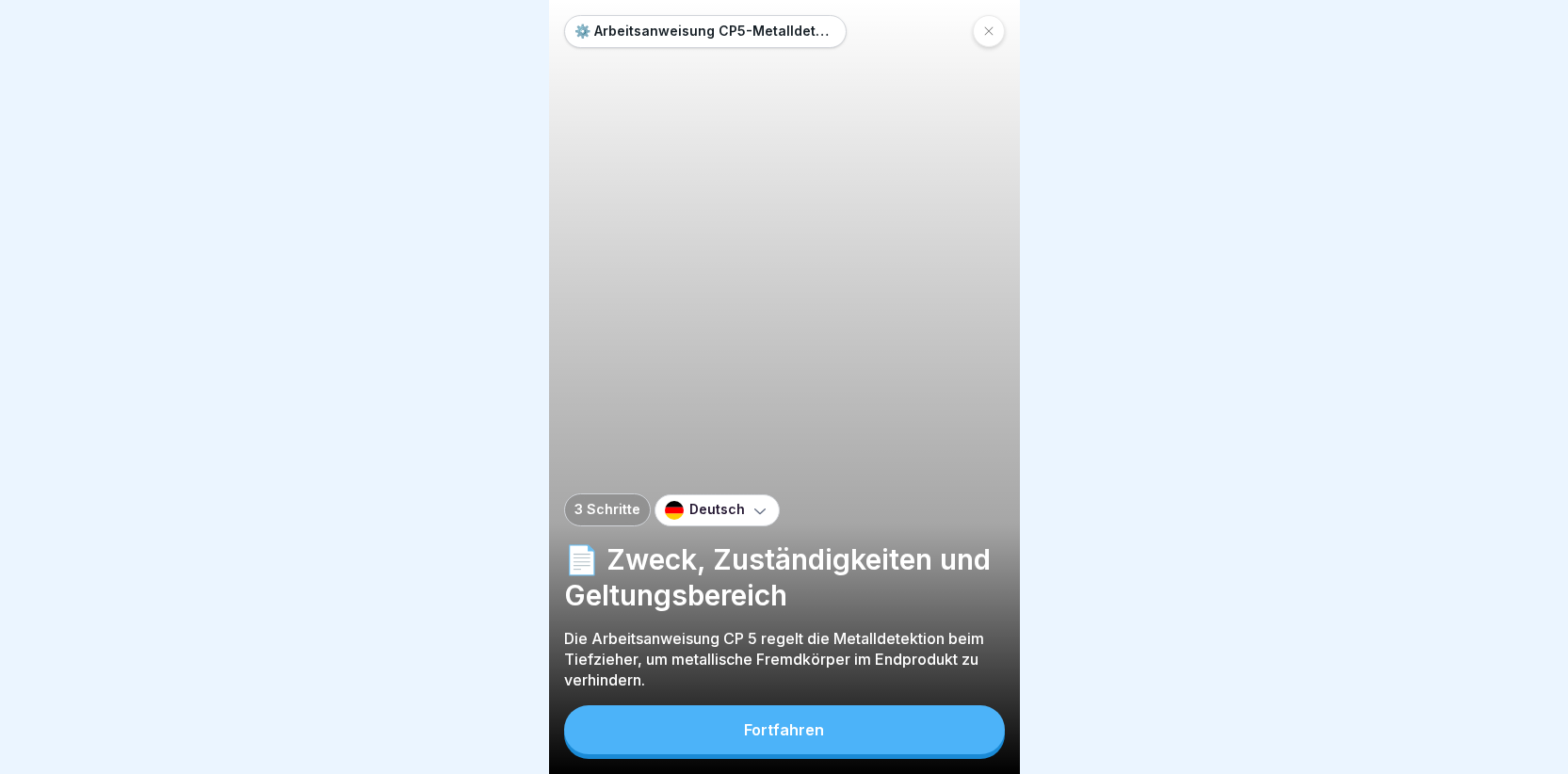
click at [787, 739] on div "Fortfahren" at bounding box center [784, 730] width 80 height 17
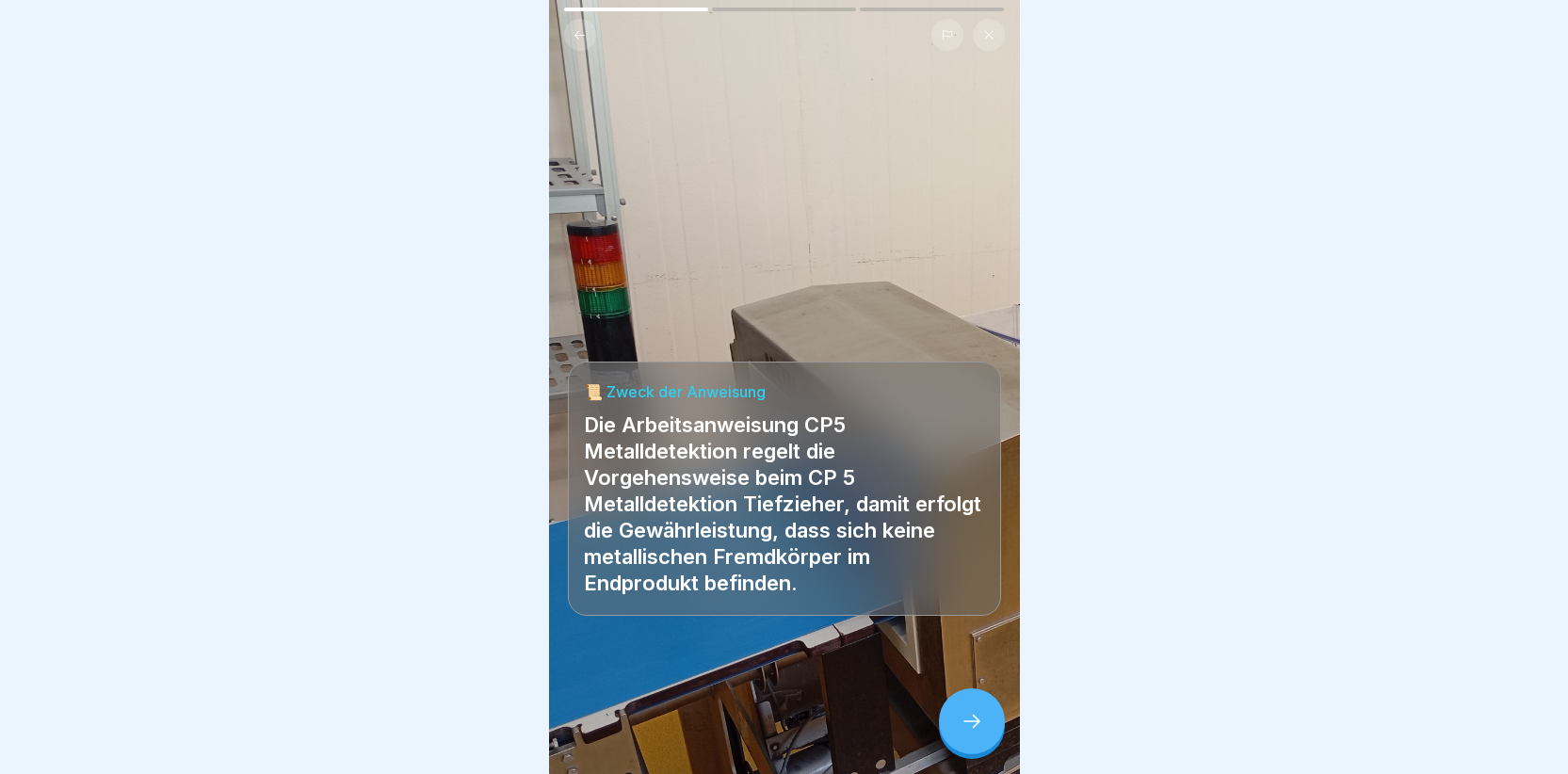
click at [982, 733] on icon at bounding box center [972, 721] width 23 height 23
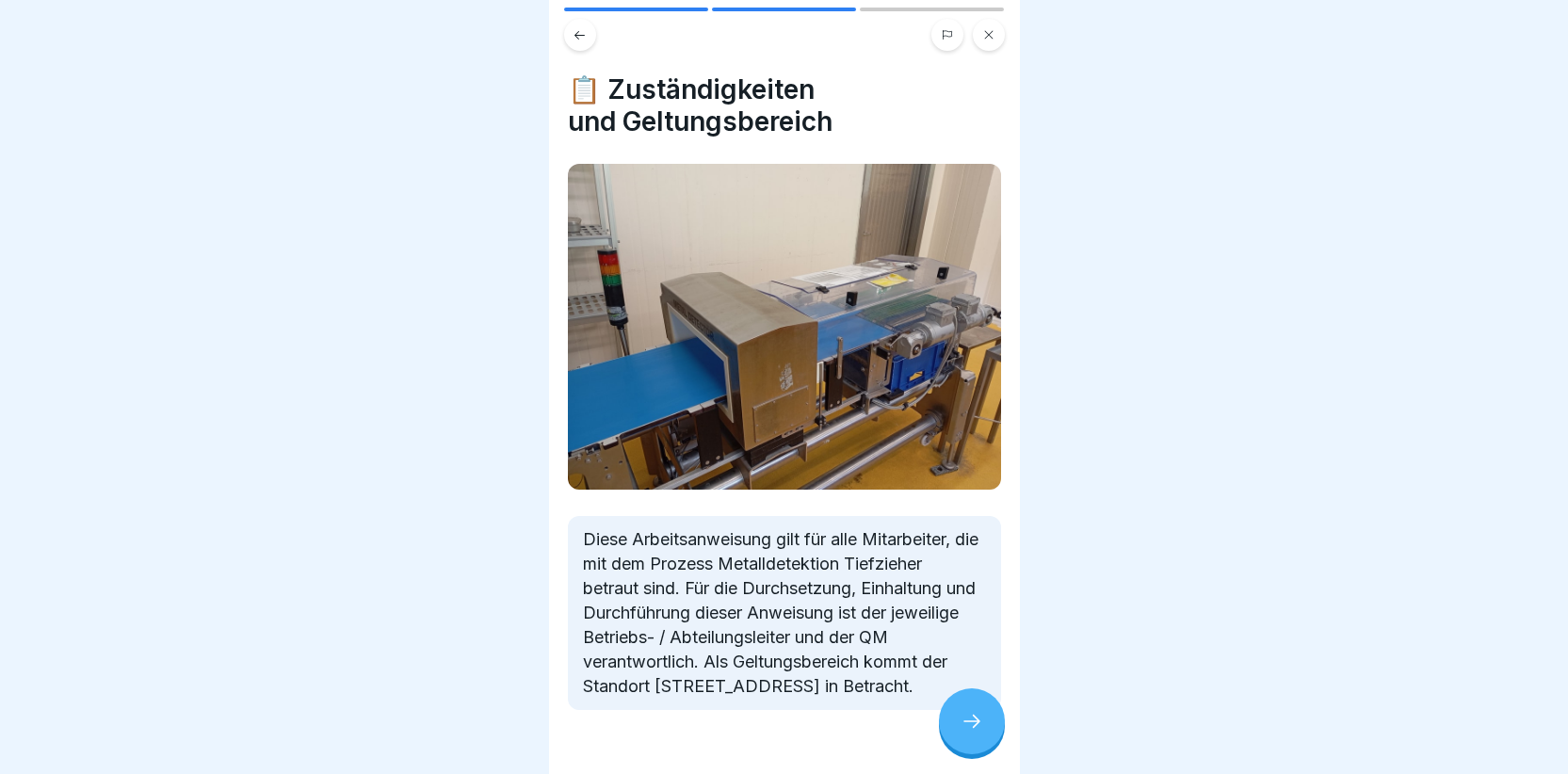
click at [983, 715] on div at bounding box center [971, 721] width 66 height 66
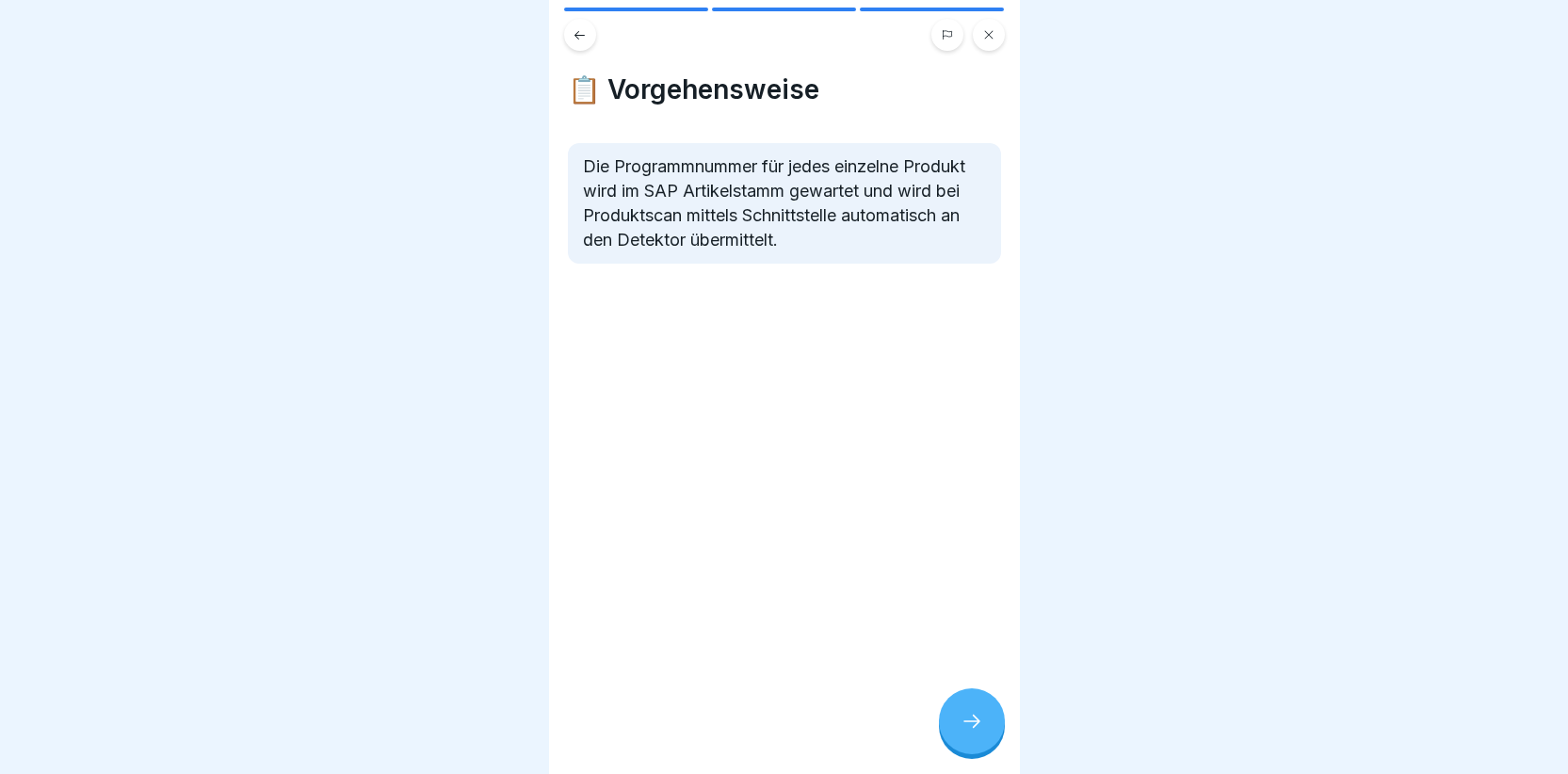
click at [967, 728] on icon at bounding box center [972, 721] width 23 height 23
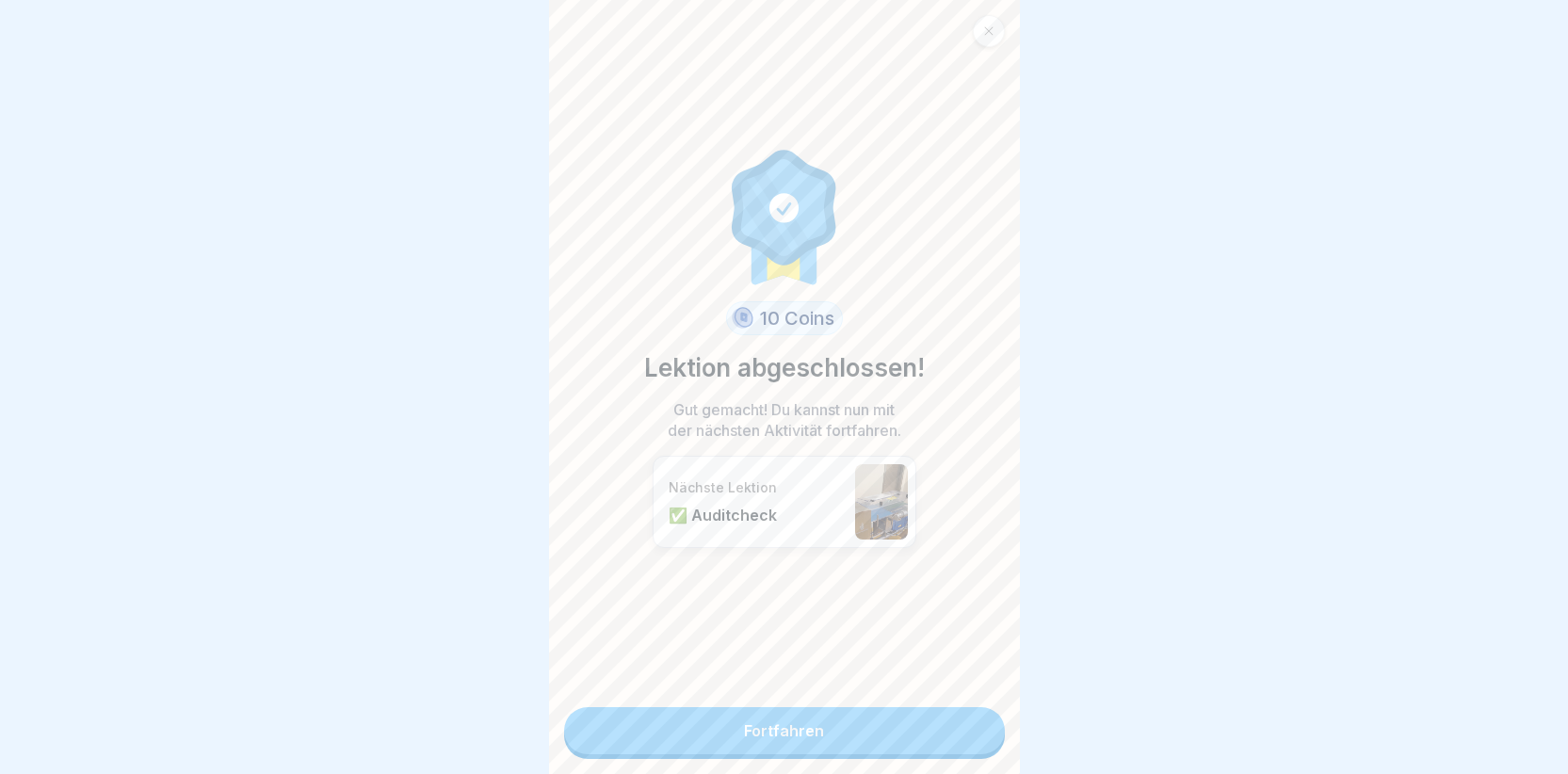
click at [761, 718] on link "Fortfahren" at bounding box center [784, 731] width 441 height 47
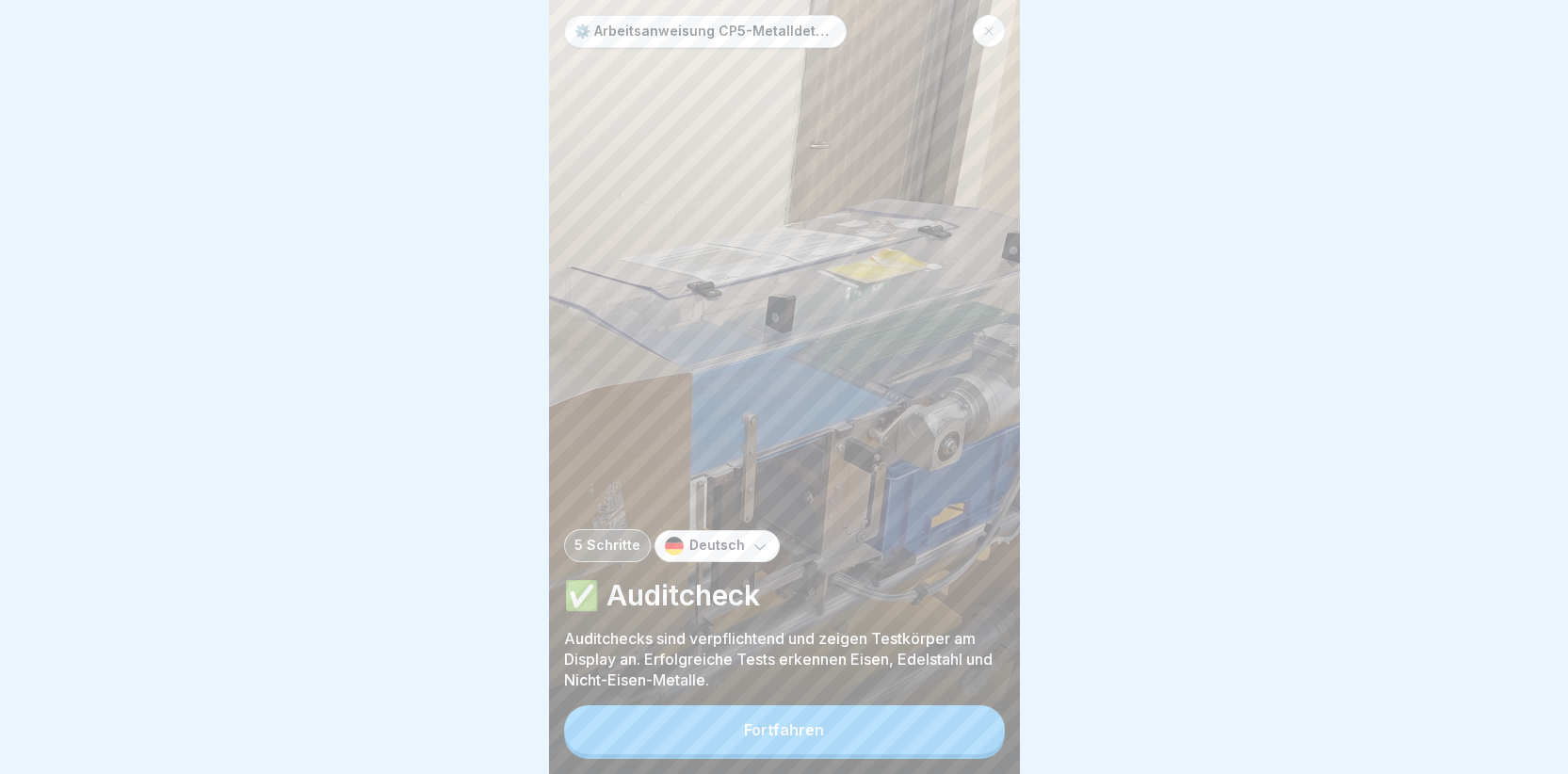
click at [774, 739] on div "Fortfahren" at bounding box center [784, 730] width 80 height 17
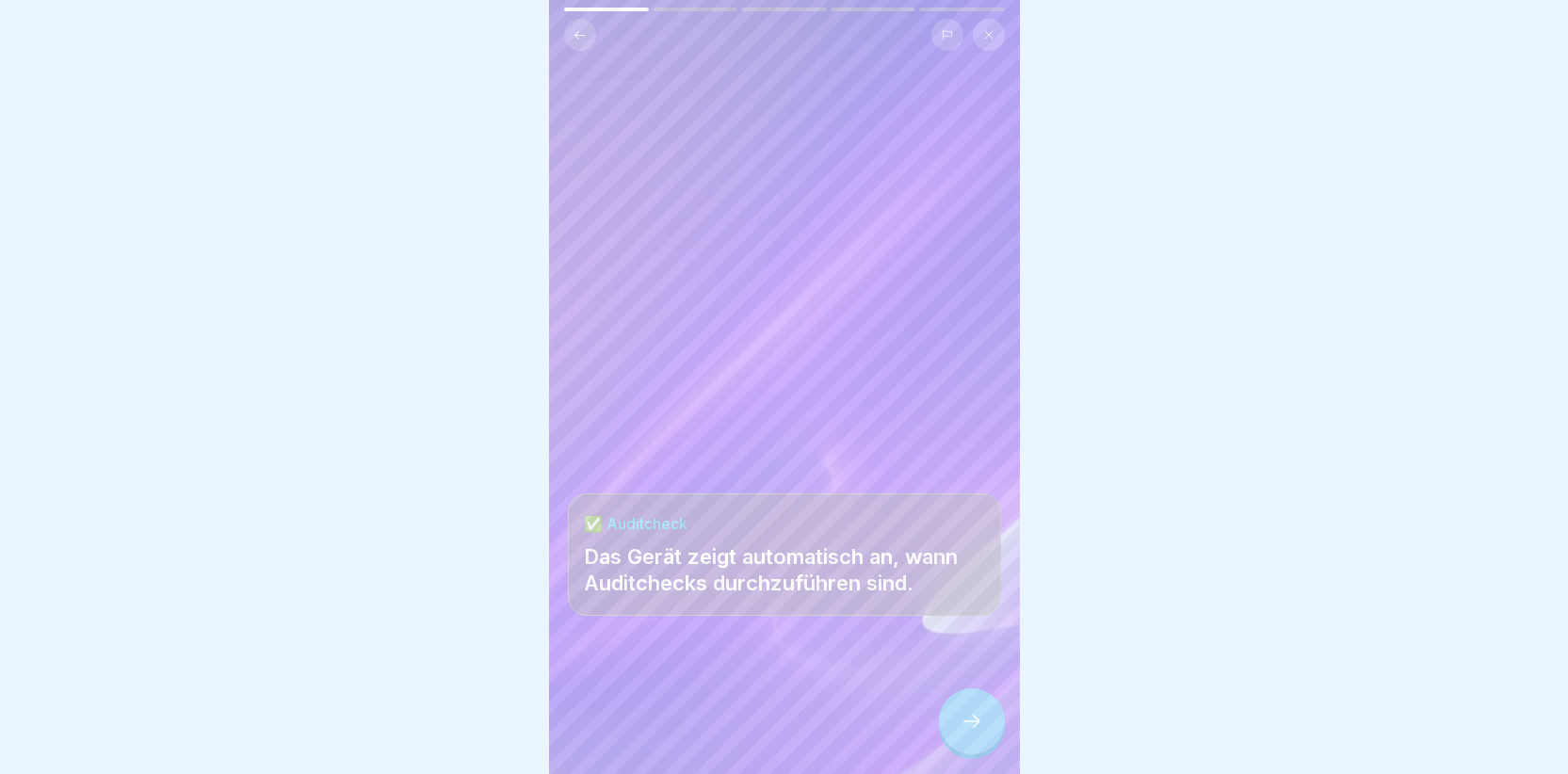
click at [971, 733] on icon at bounding box center [972, 721] width 23 height 23
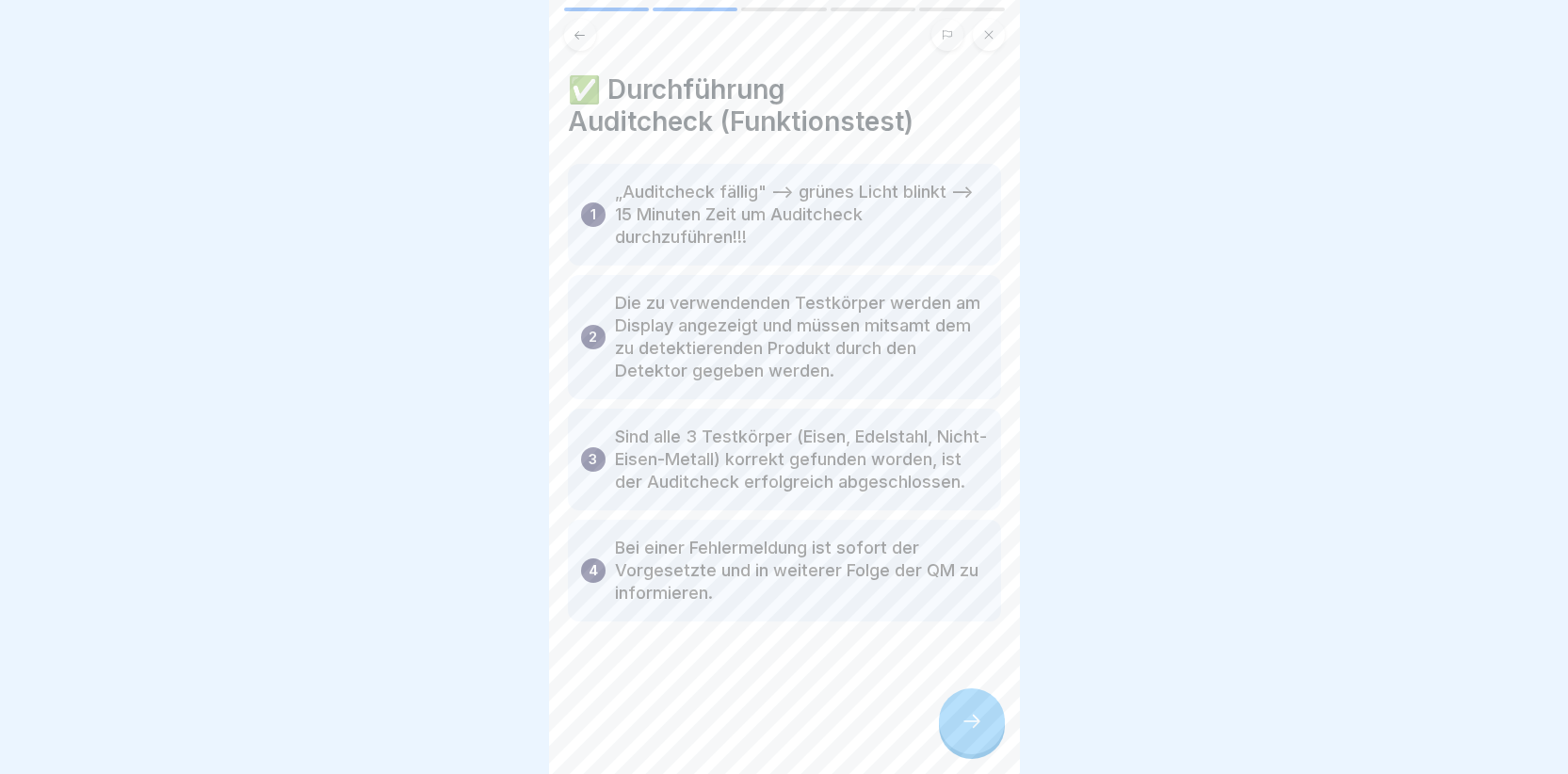
click at [964, 733] on icon at bounding box center [972, 721] width 23 height 23
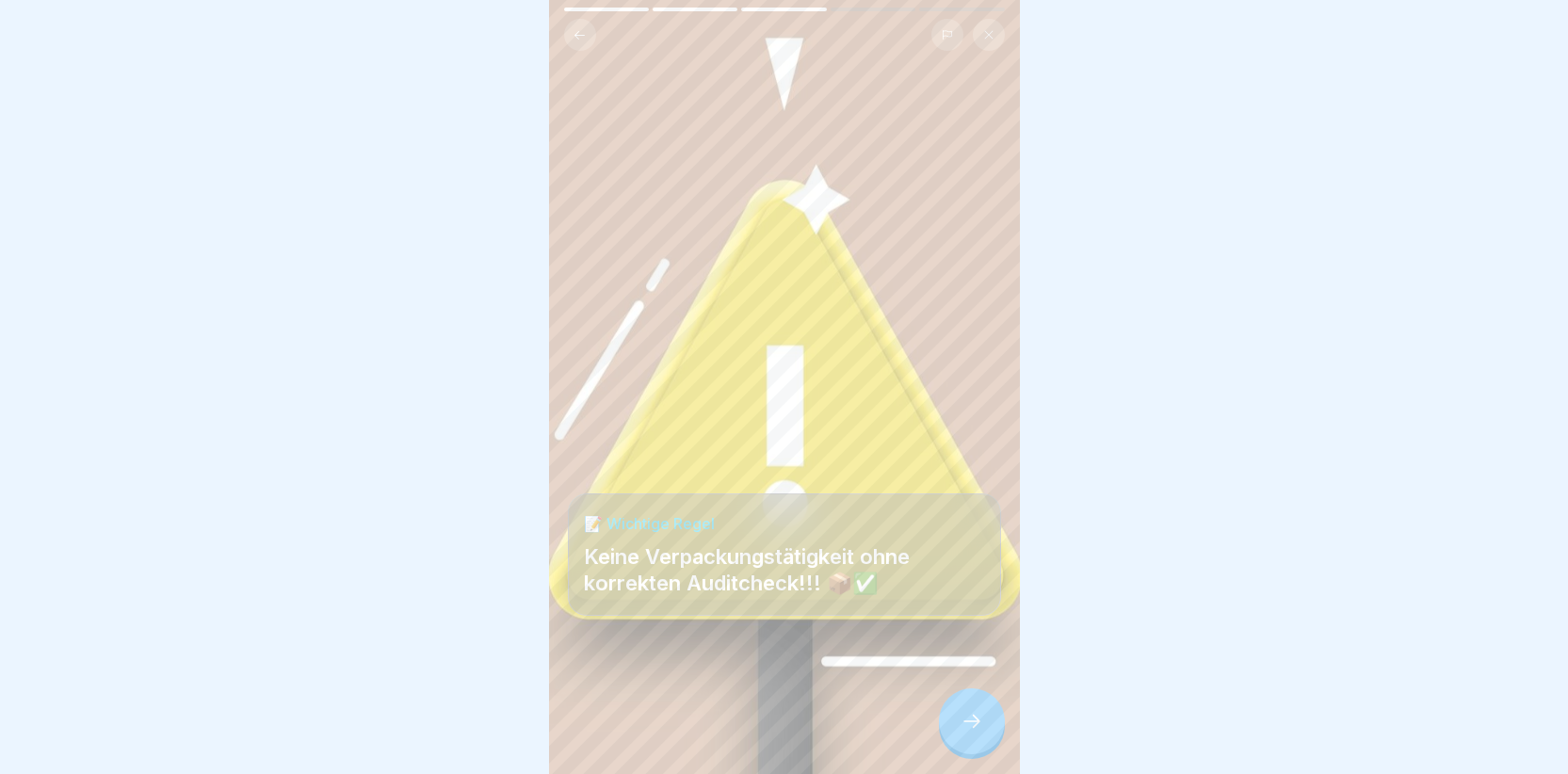
click at [967, 731] on icon at bounding box center [972, 721] width 23 height 23
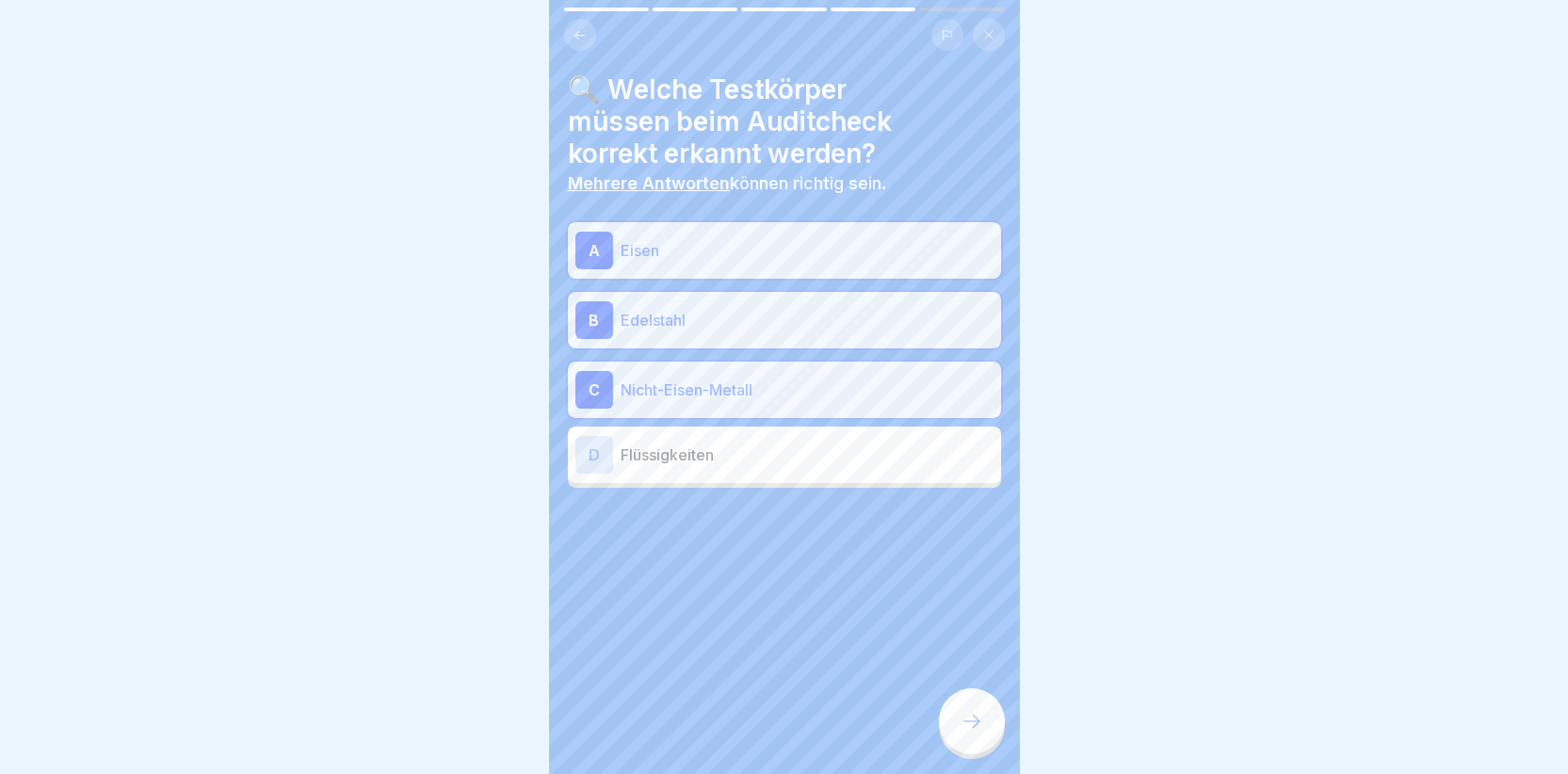
click at [952, 737] on div at bounding box center [971, 721] width 66 height 66
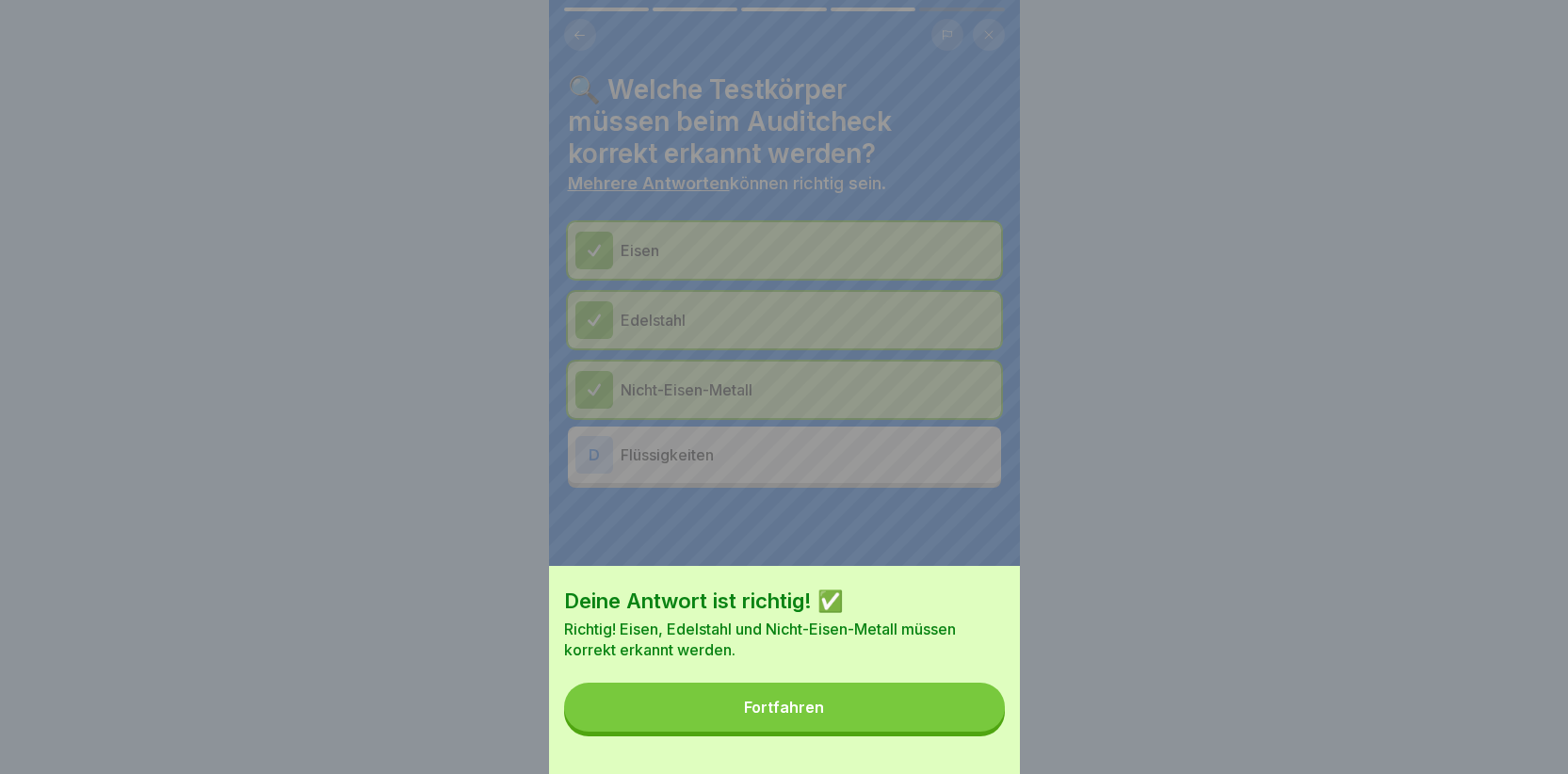
click at [916, 728] on button "Fortfahren" at bounding box center [784, 707] width 441 height 49
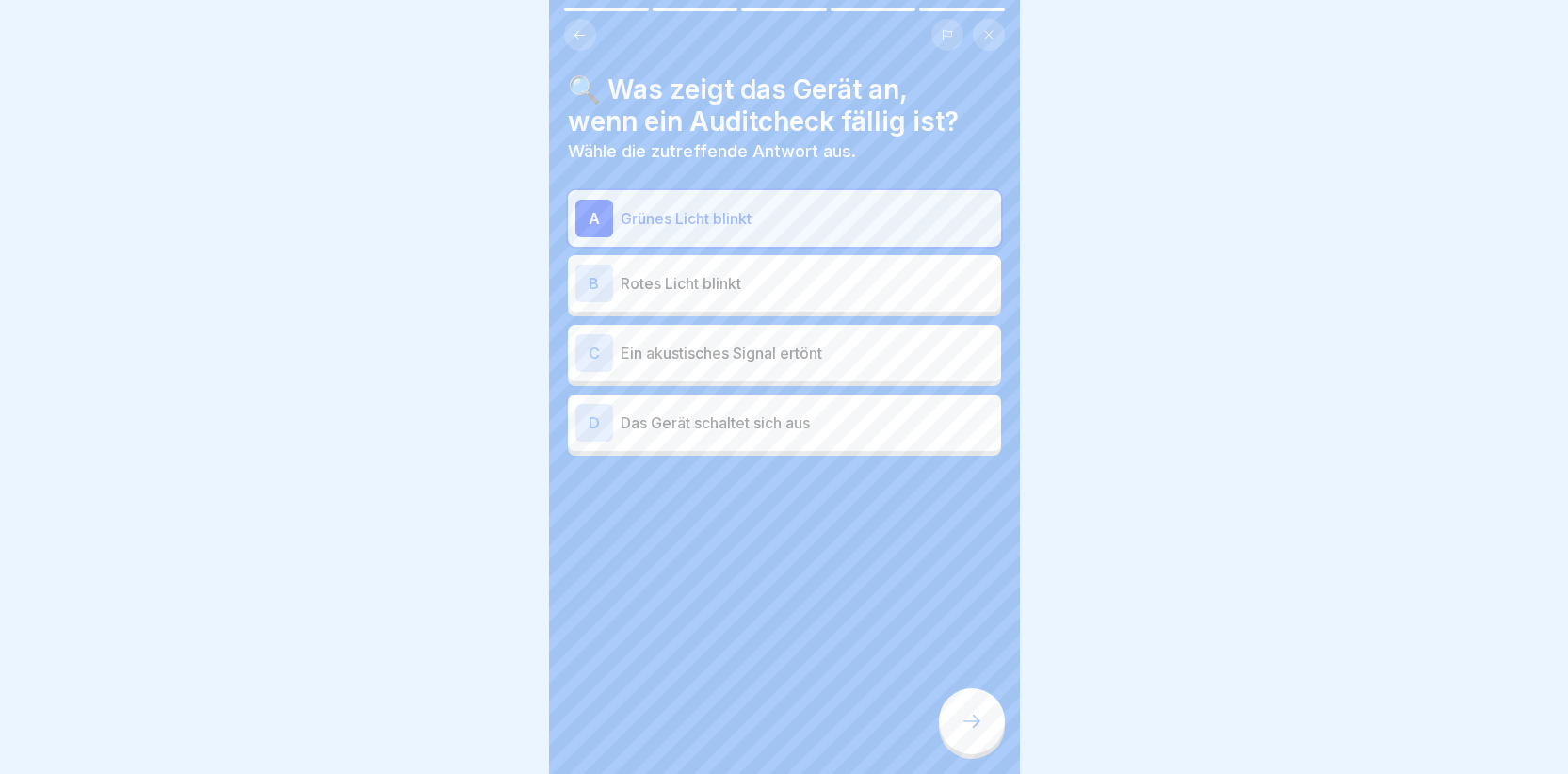
click at [592, 207] on div "A" at bounding box center [594, 218] width 37 height 37
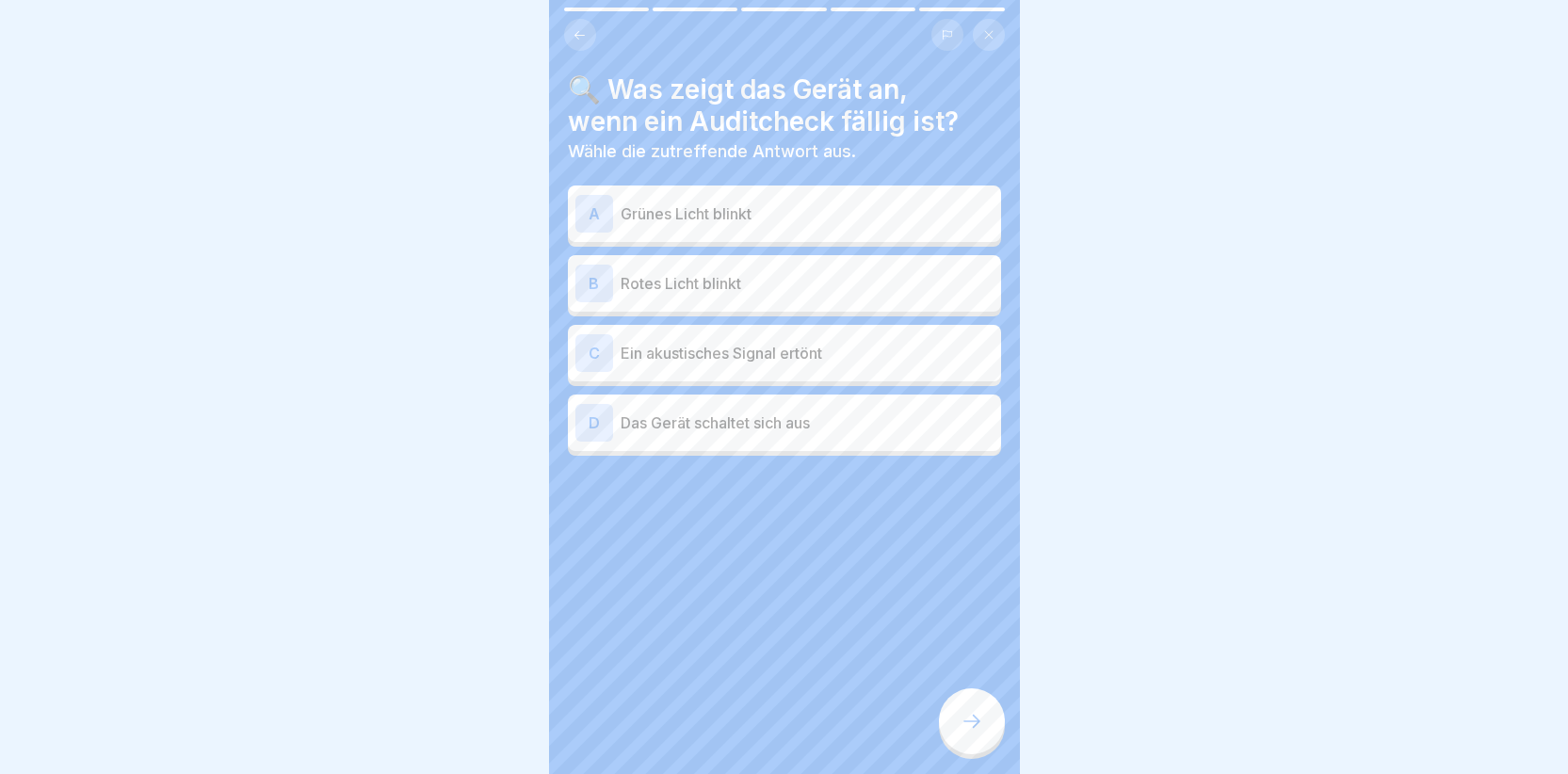
click at [588, 200] on div "A" at bounding box center [594, 213] width 37 height 37
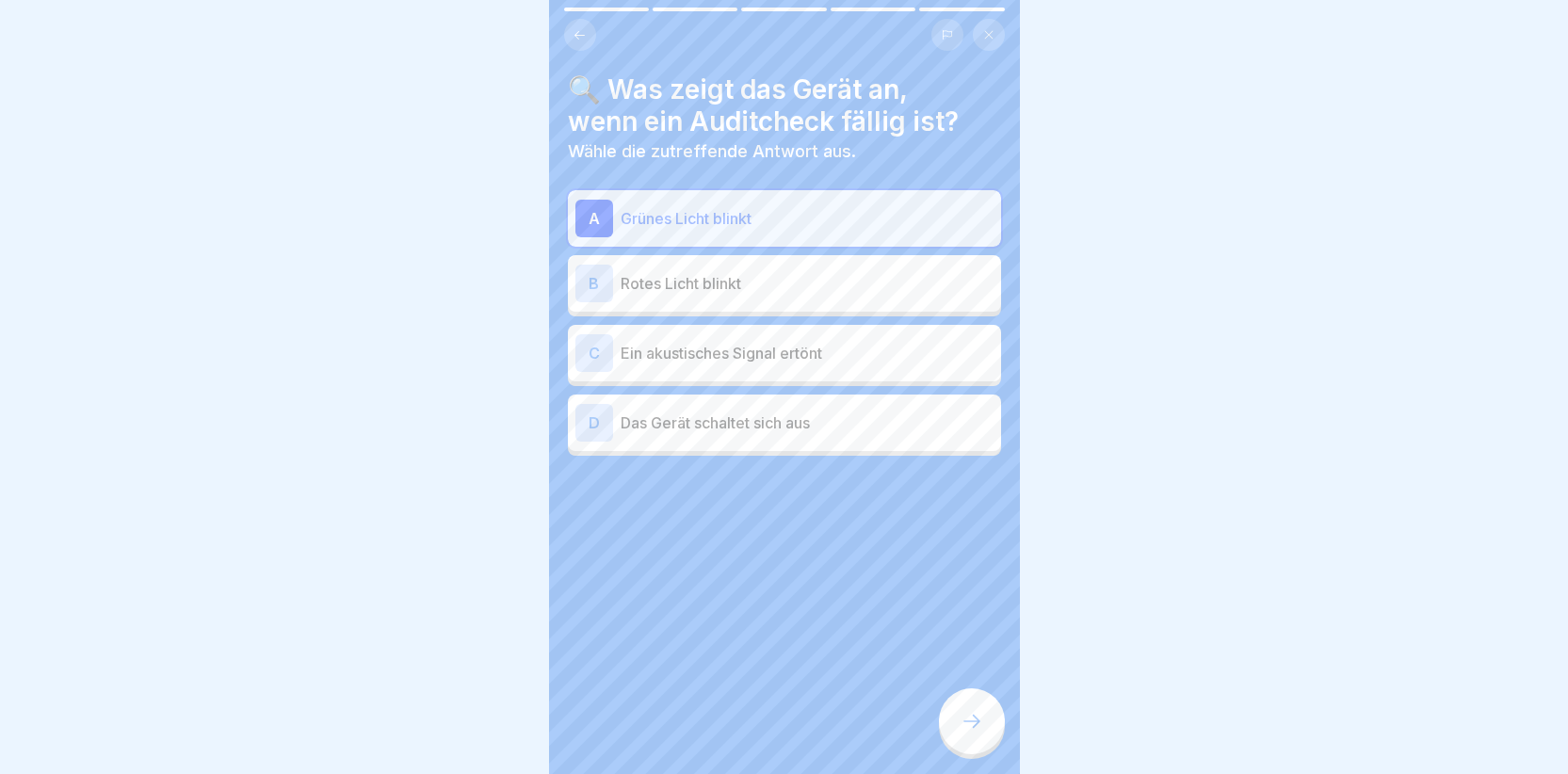
click at [978, 733] on icon at bounding box center [972, 721] width 23 height 23
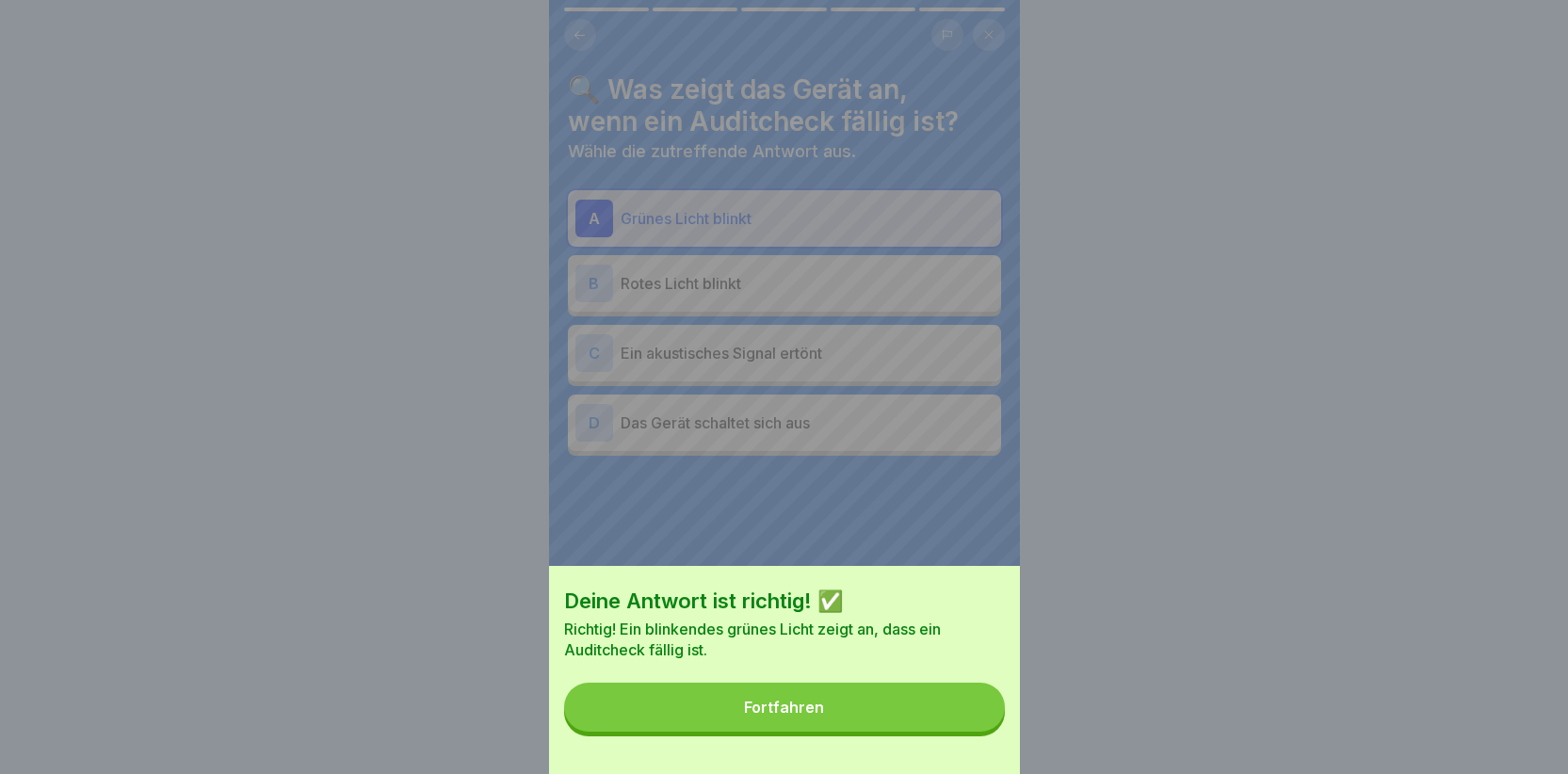
click at [866, 732] on button "Fortfahren" at bounding box center [784, 707] width 441 height 49
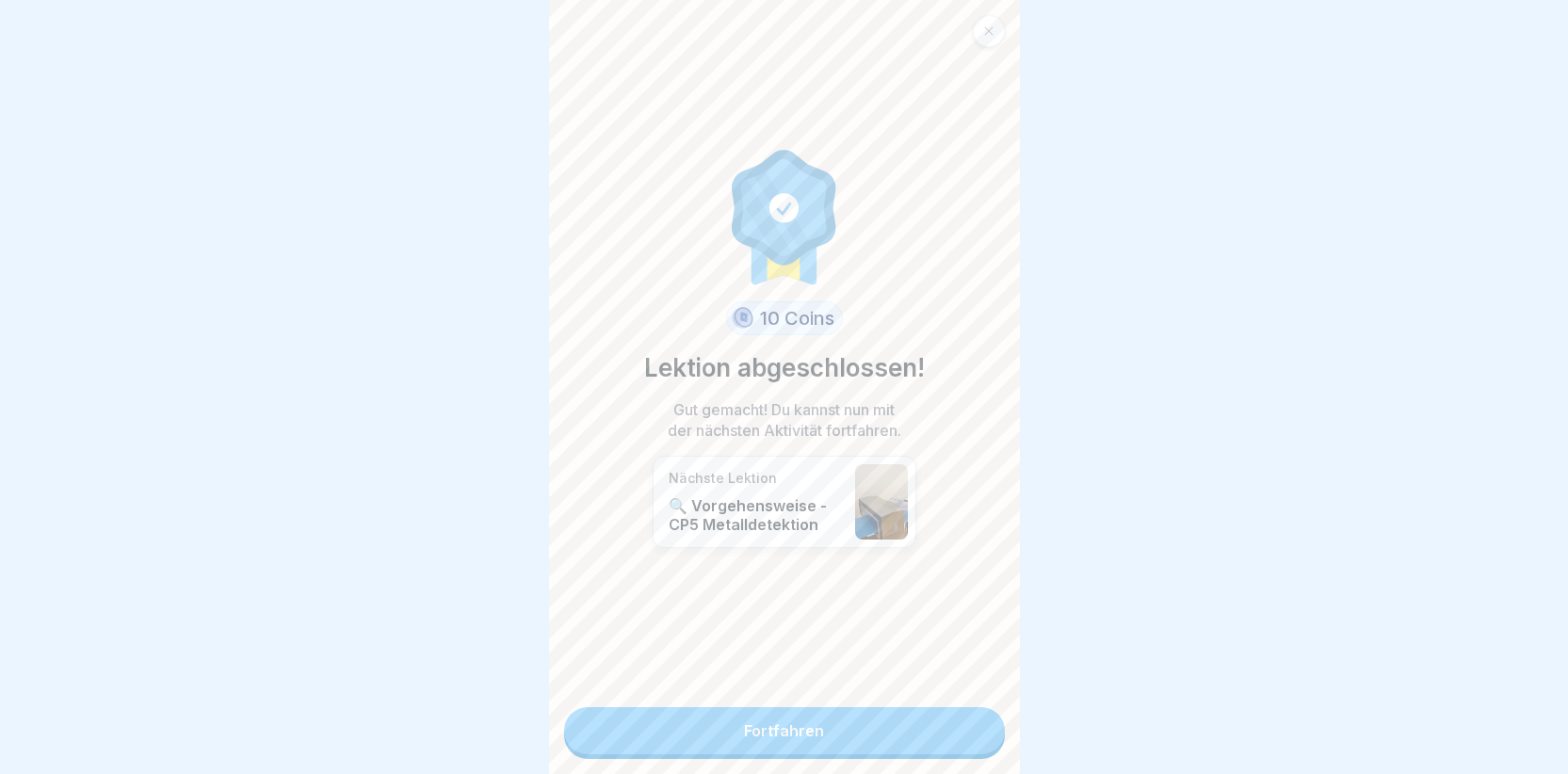
click at [863, 715] on link "Fortfahren" at bounding box center [784, 731] width 441 height 47
click at [863, 716] on link "Fortfahren" at bounding box center [784, 731] width 441 height 47
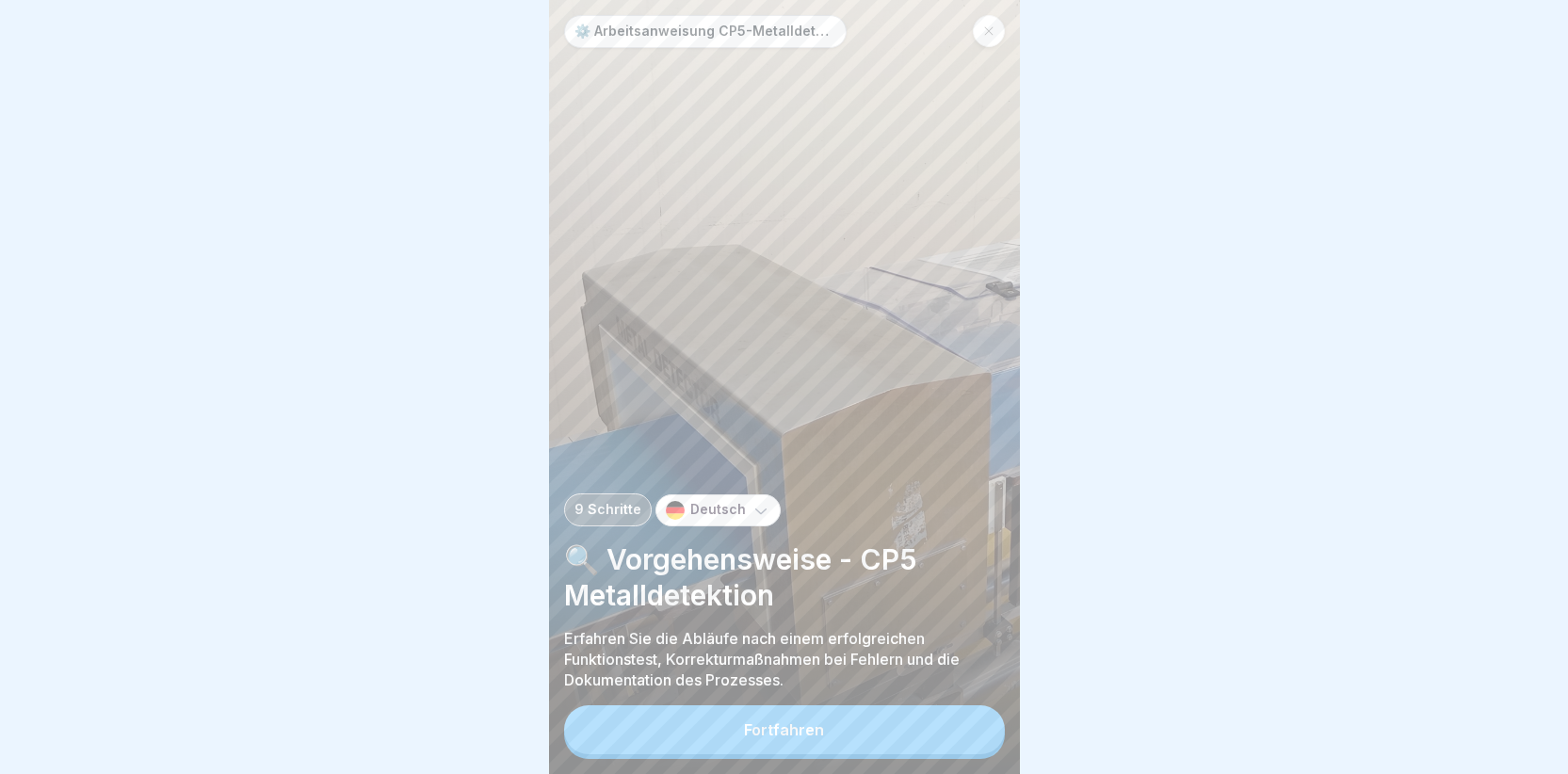
click at [742, 738] on button "Fortfahren" at bounding box center [784, 730] width 441 height 49
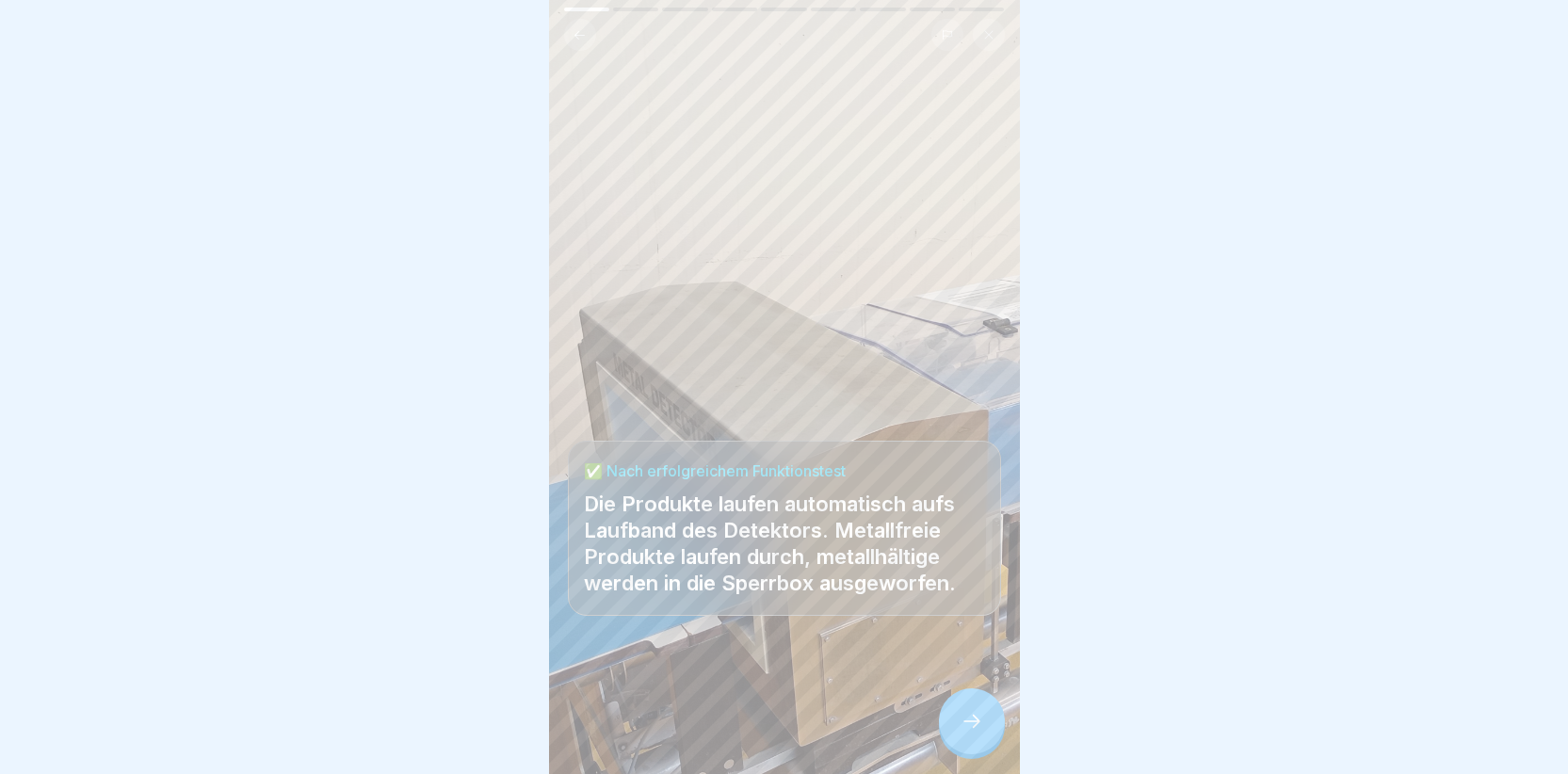
click at [971, 733] on icon at bounding box center [972, 721] width 23 height 23
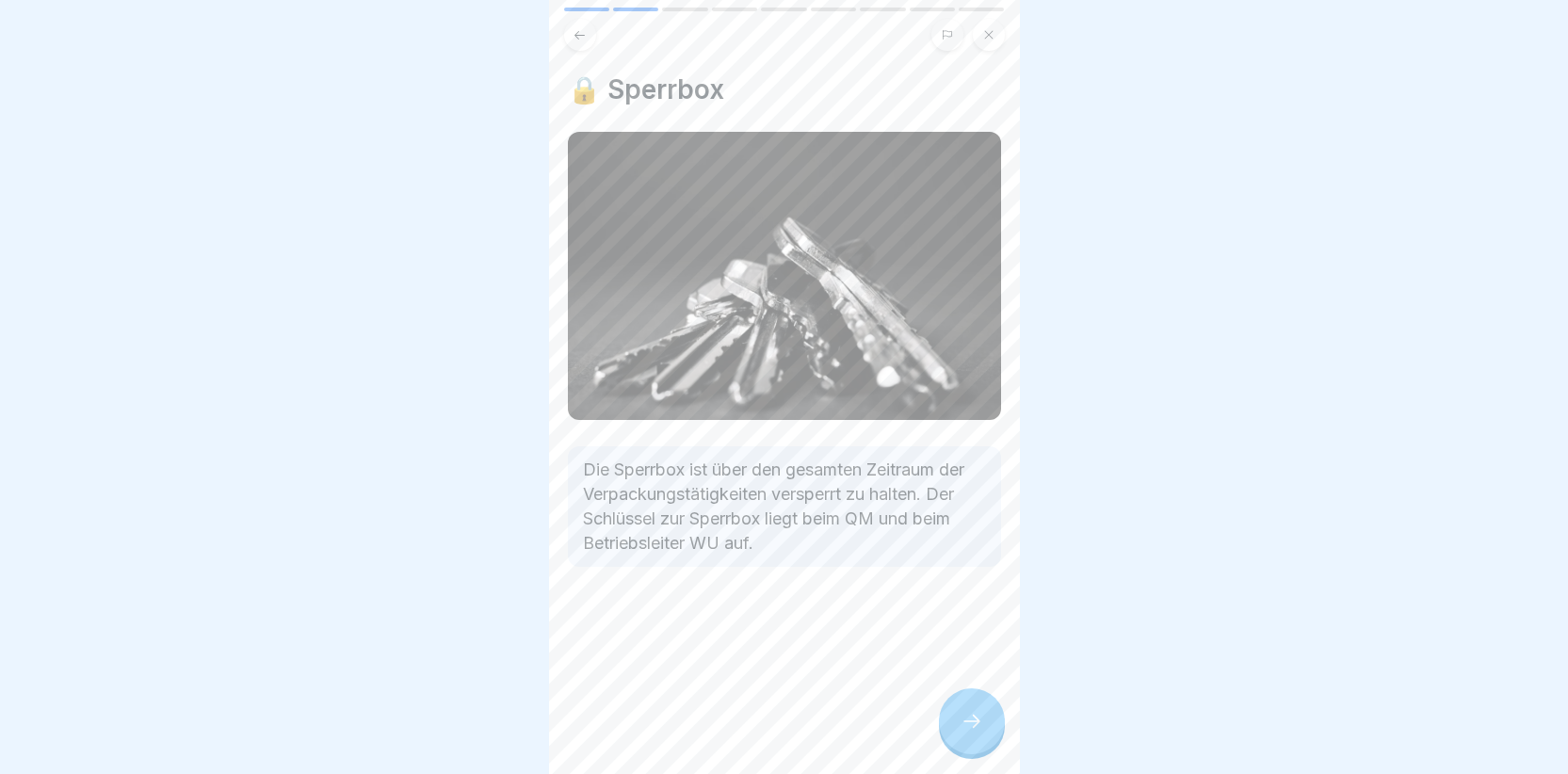
click at [969, 725] on div at bounding box center [971, 721] width 66 height 66
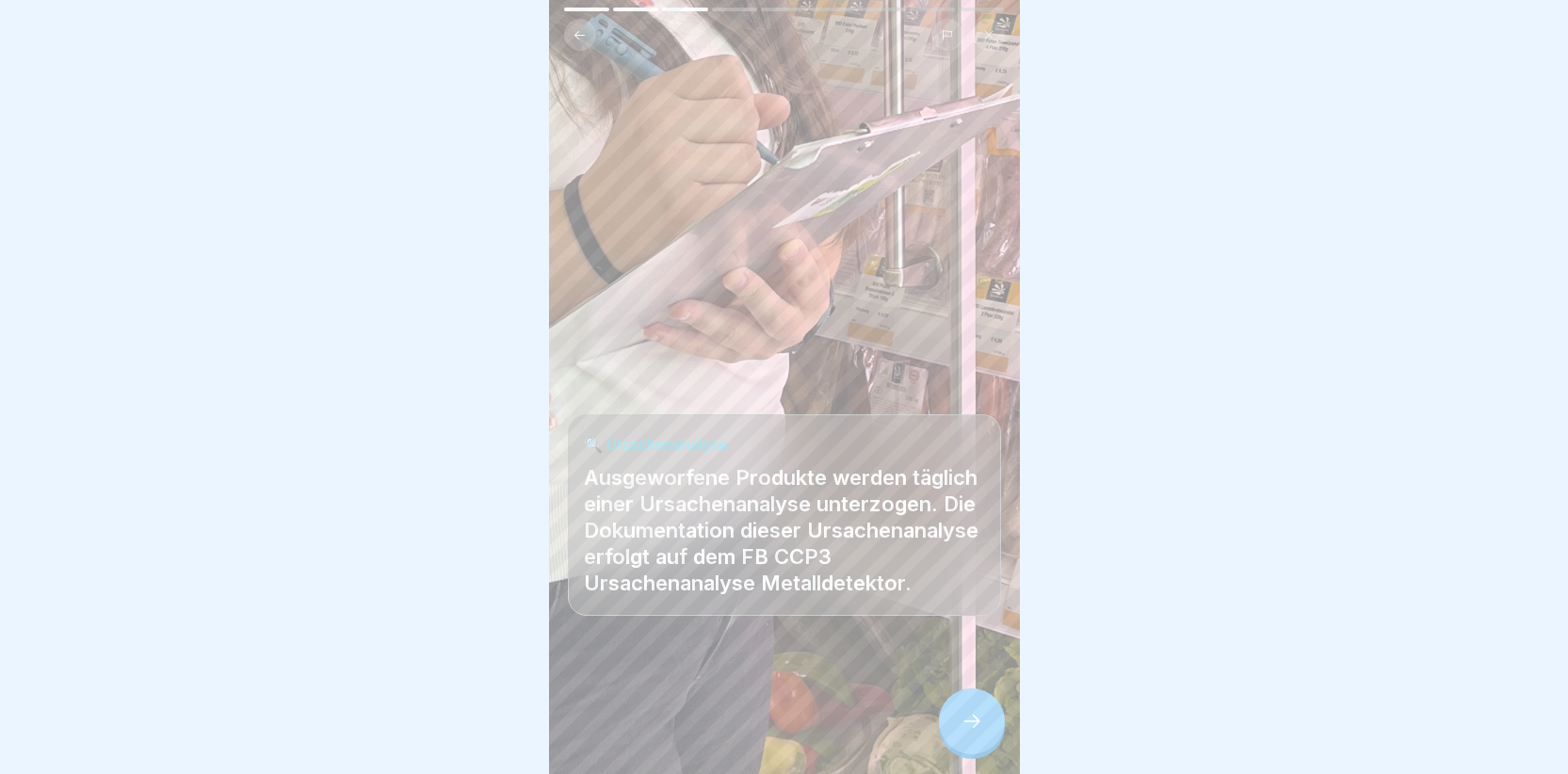
click at [961, 732] on icon at bounding box center [972, 721] width 23 height 23
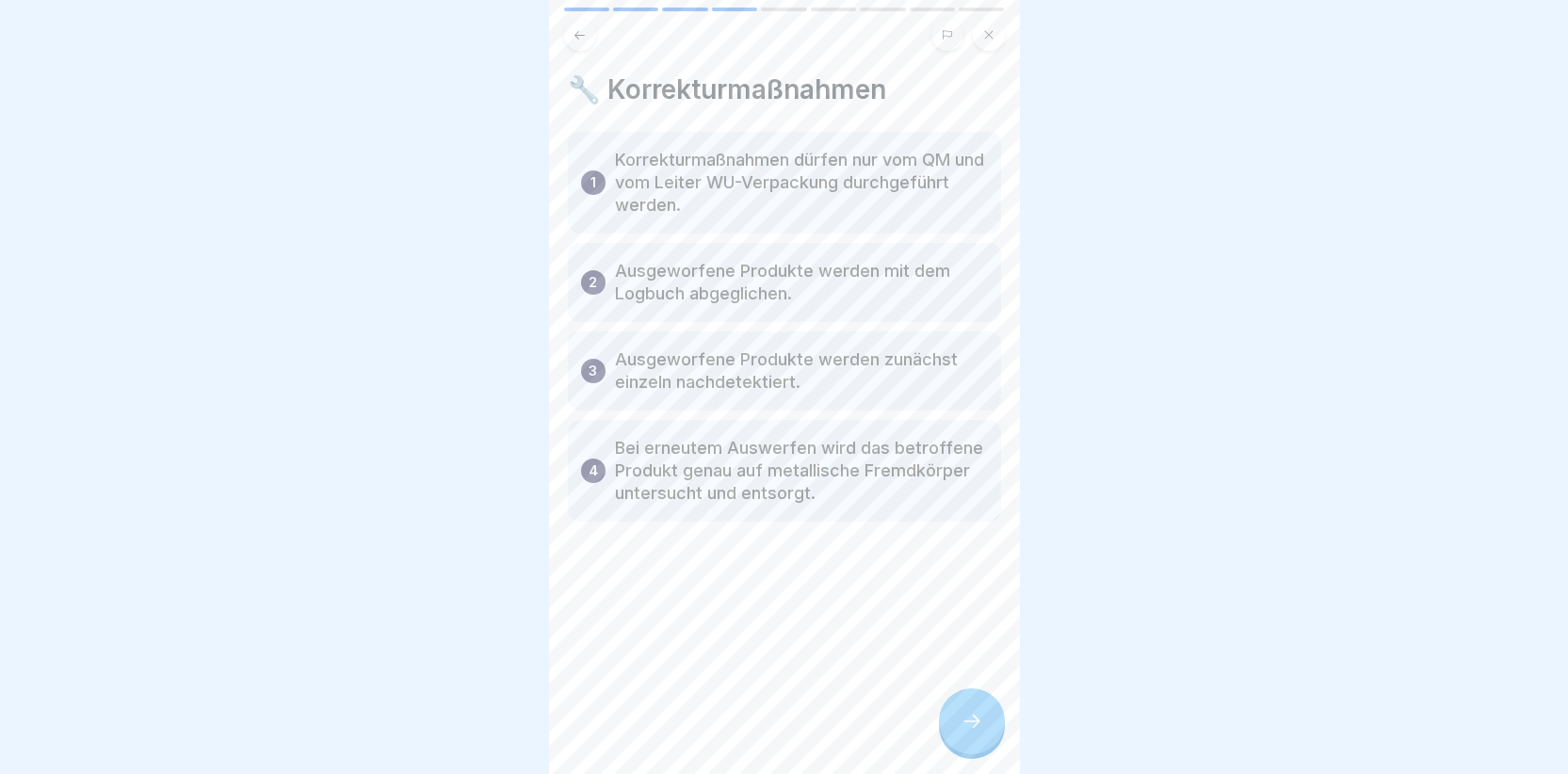
click at [977, 747] on div at bounding box center [971, 721] width 66 height 66
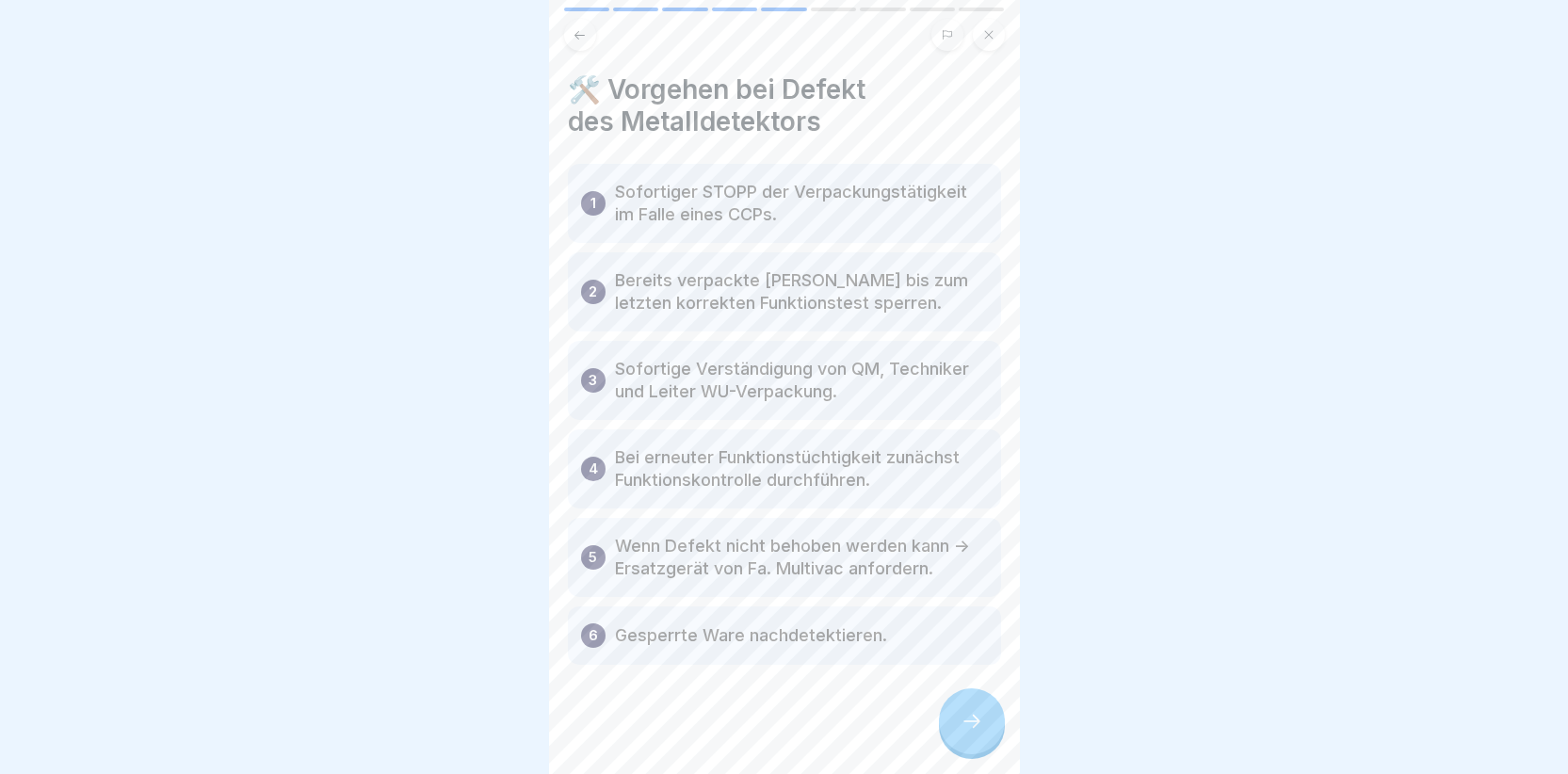
click at [969, 733] on icon at bounding box center [972, 721] width 23 height 23
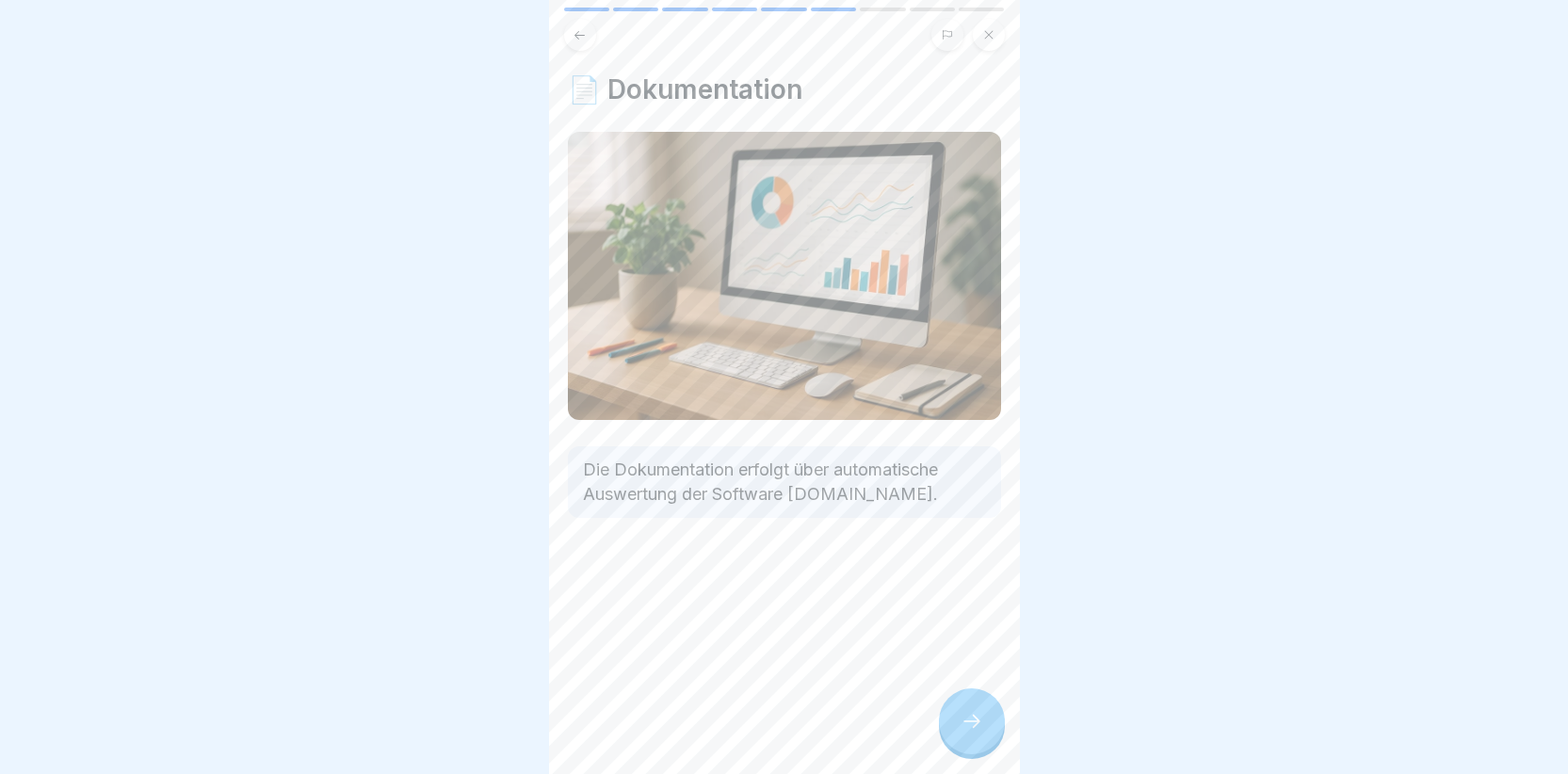
click at [963, 733] on icon at bounding box center [972, 721] width 23 height 23
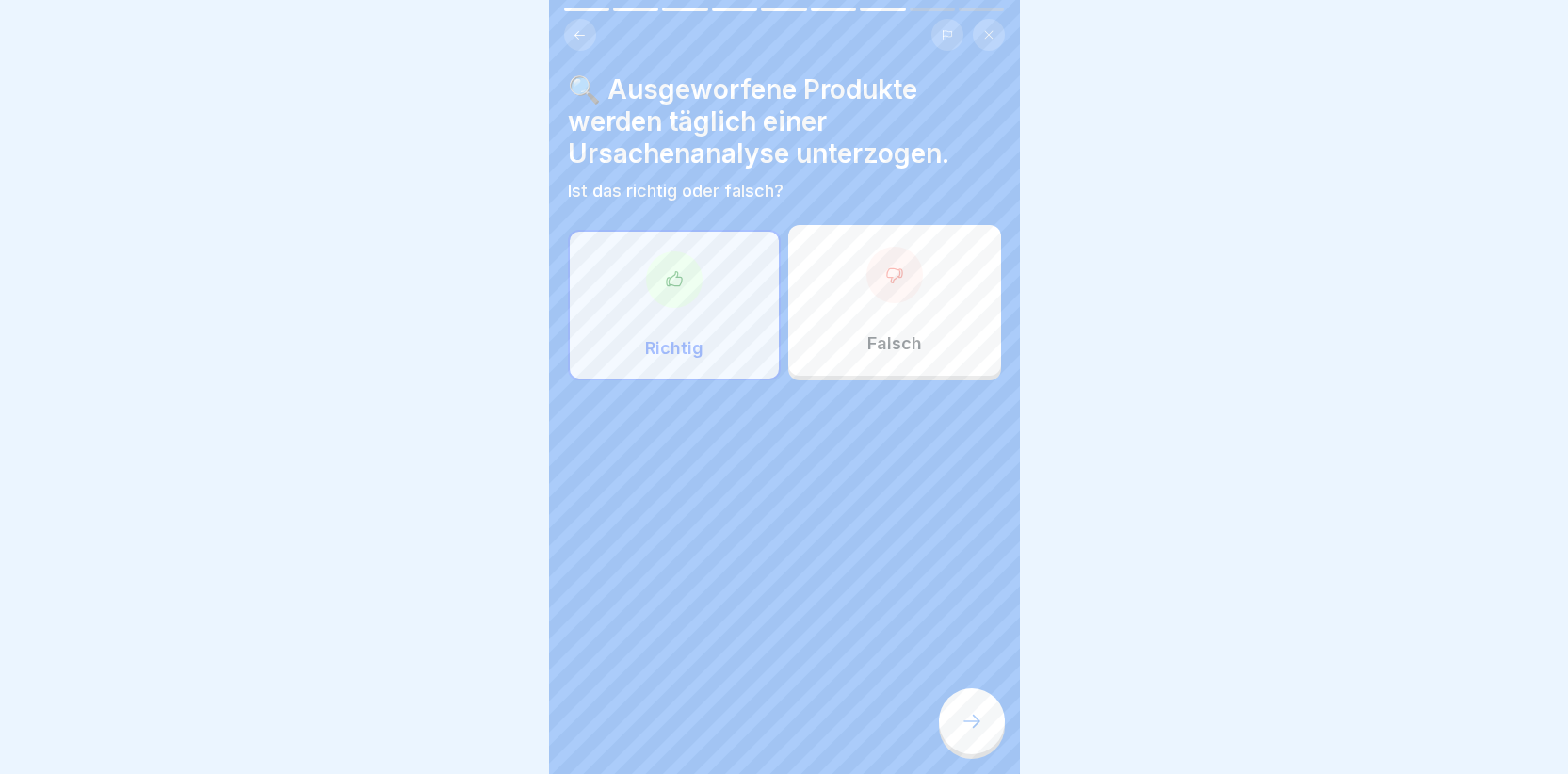
click at [666, 280] on icon at bounding box center [673, 278] width 15 height 14
click at [972, 726] on div at bounding box center [971, 721] width 66 height 66
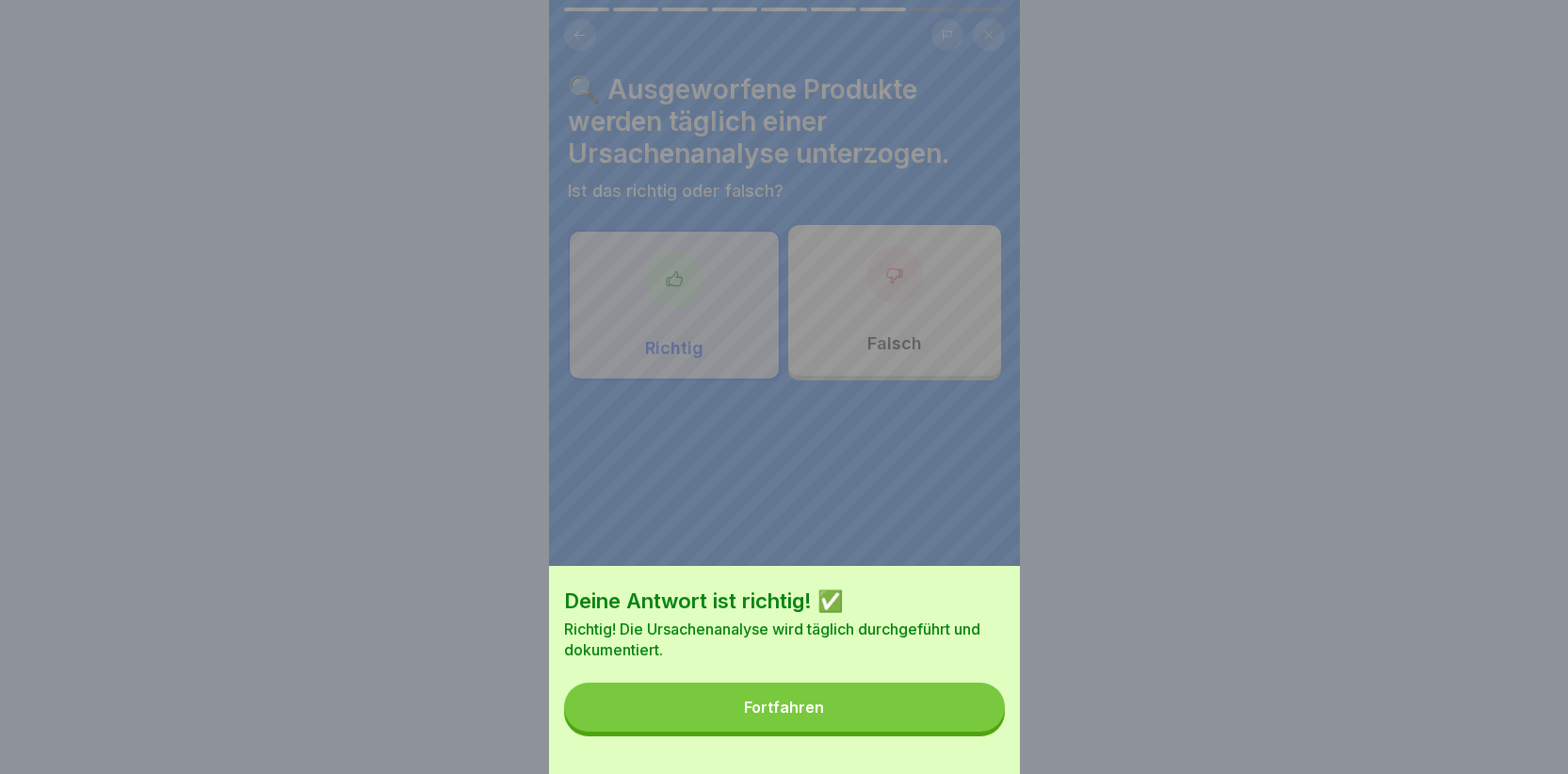
click at [921, 730] on button "Fortfahren" at bounding box center [784, 707] width 441 height 49
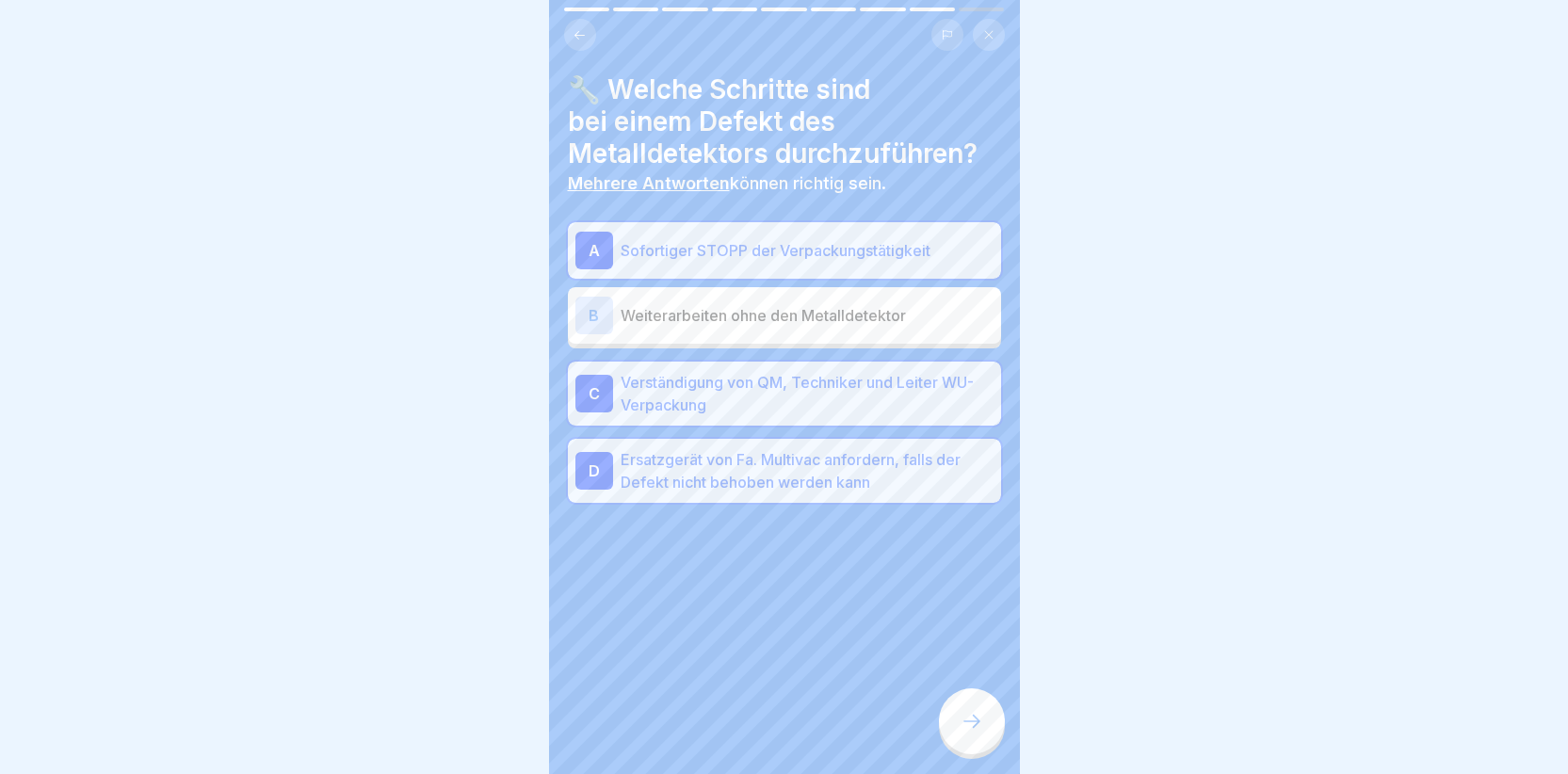
click at [964, 715] on div at bounding box center [971, 721] width 66 height 66
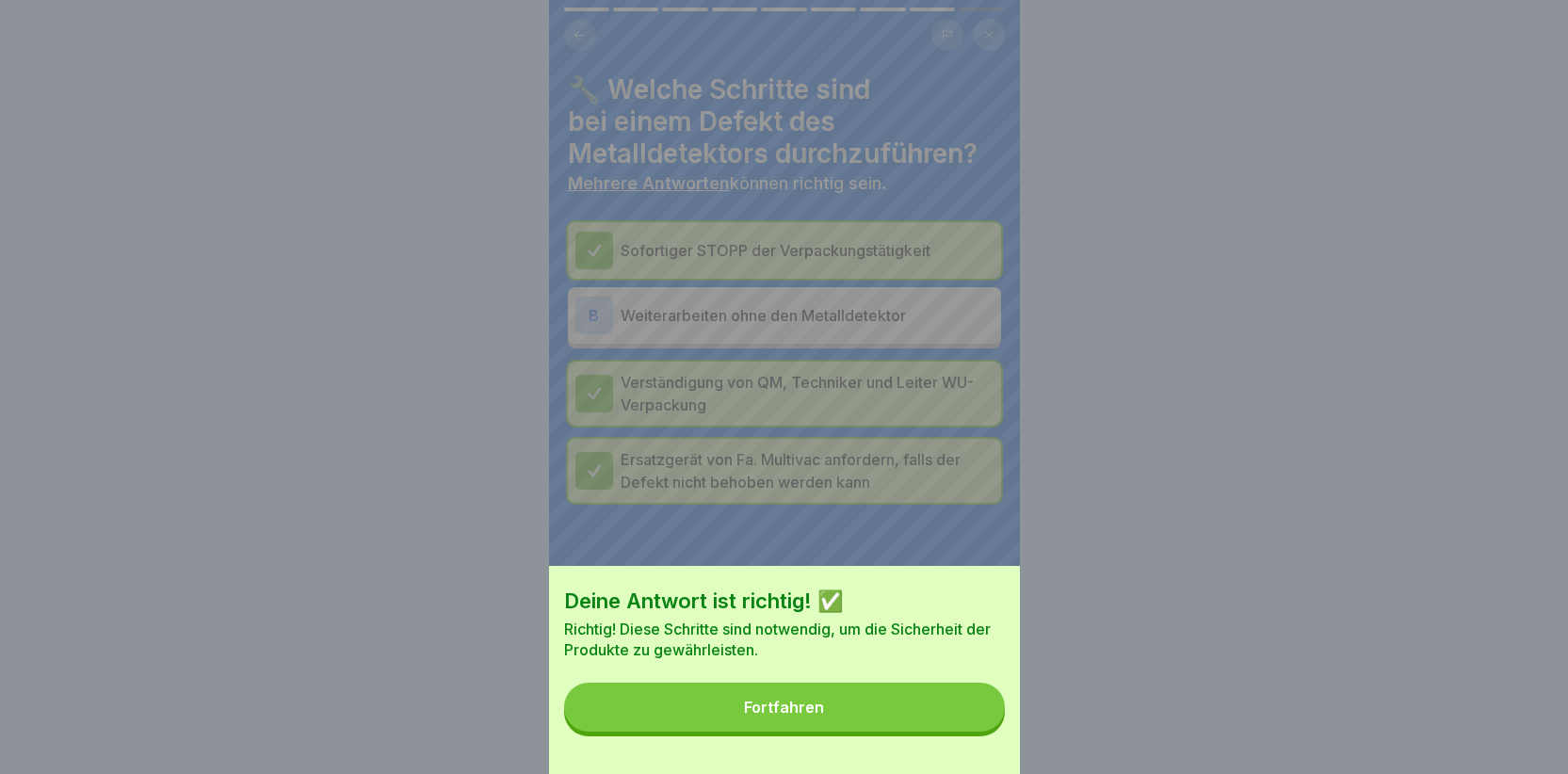
click at [793, 707] on button "Fortfahren" at bounding box center [784, 707] width 441 height 49
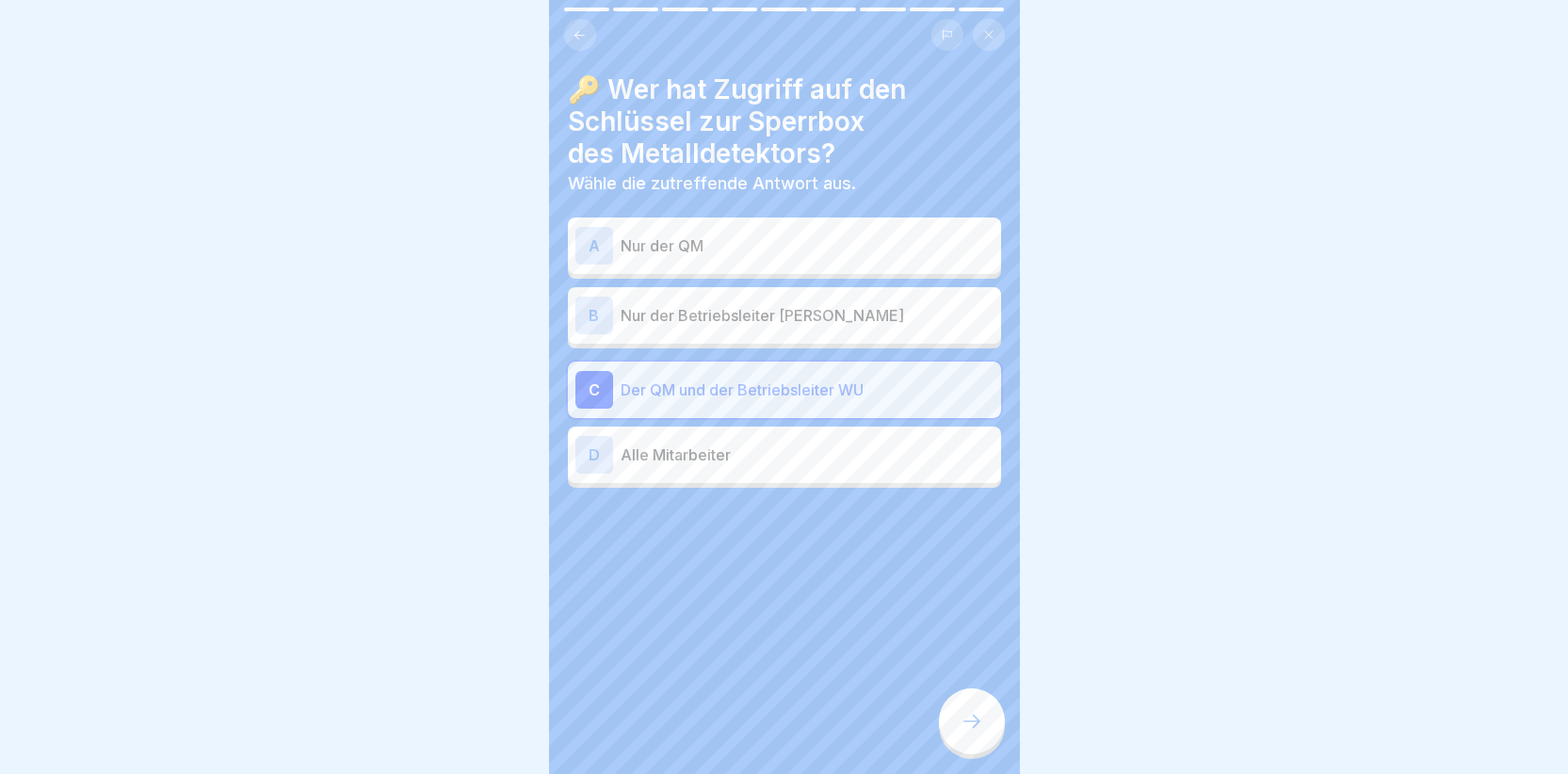
click at [587, 379] on div "C" at bounding box center [594, 389] width 37 height 37
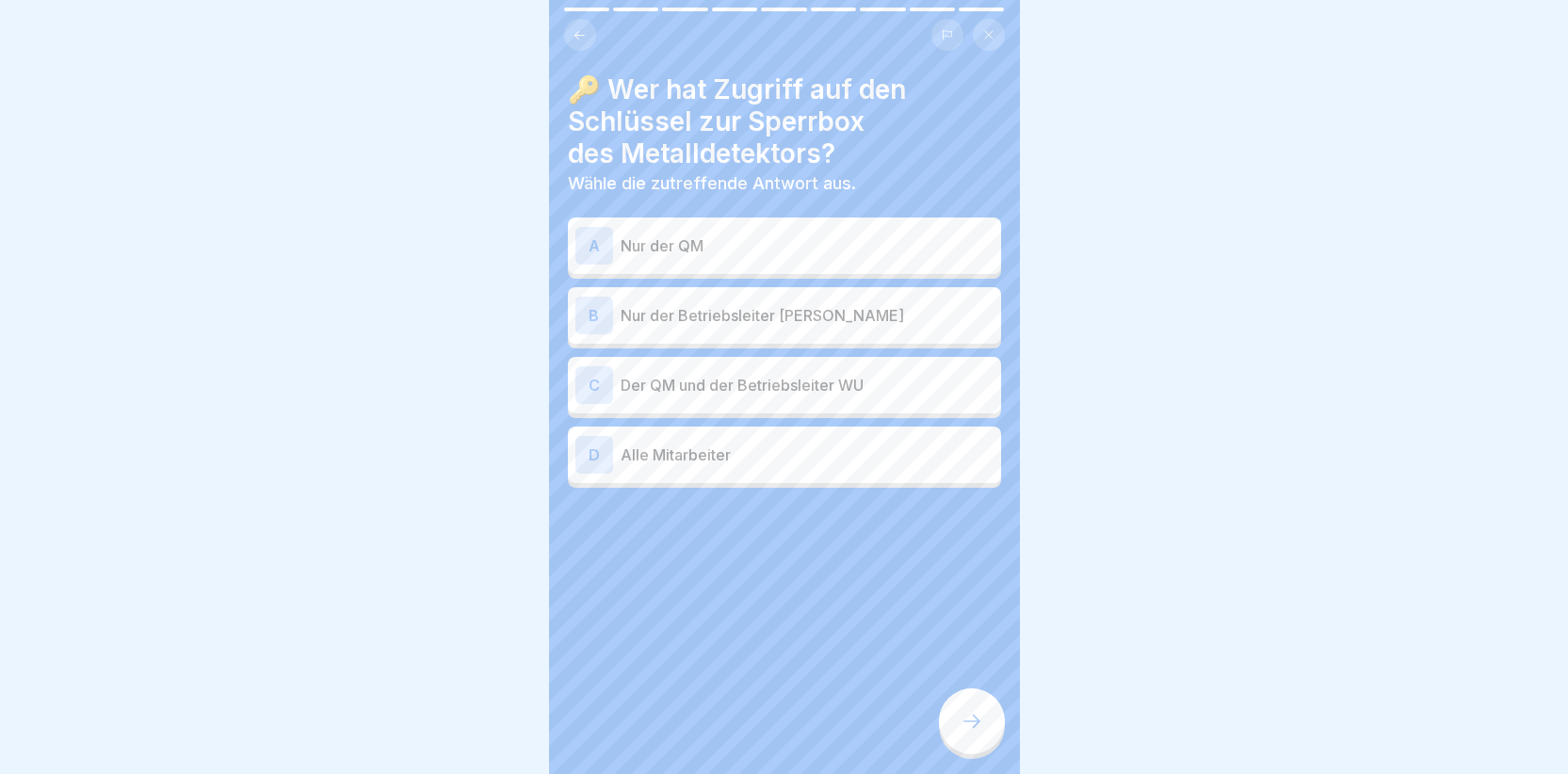
click at [961, 733] on icon at bounding box center [972, 721] width 23 height 23
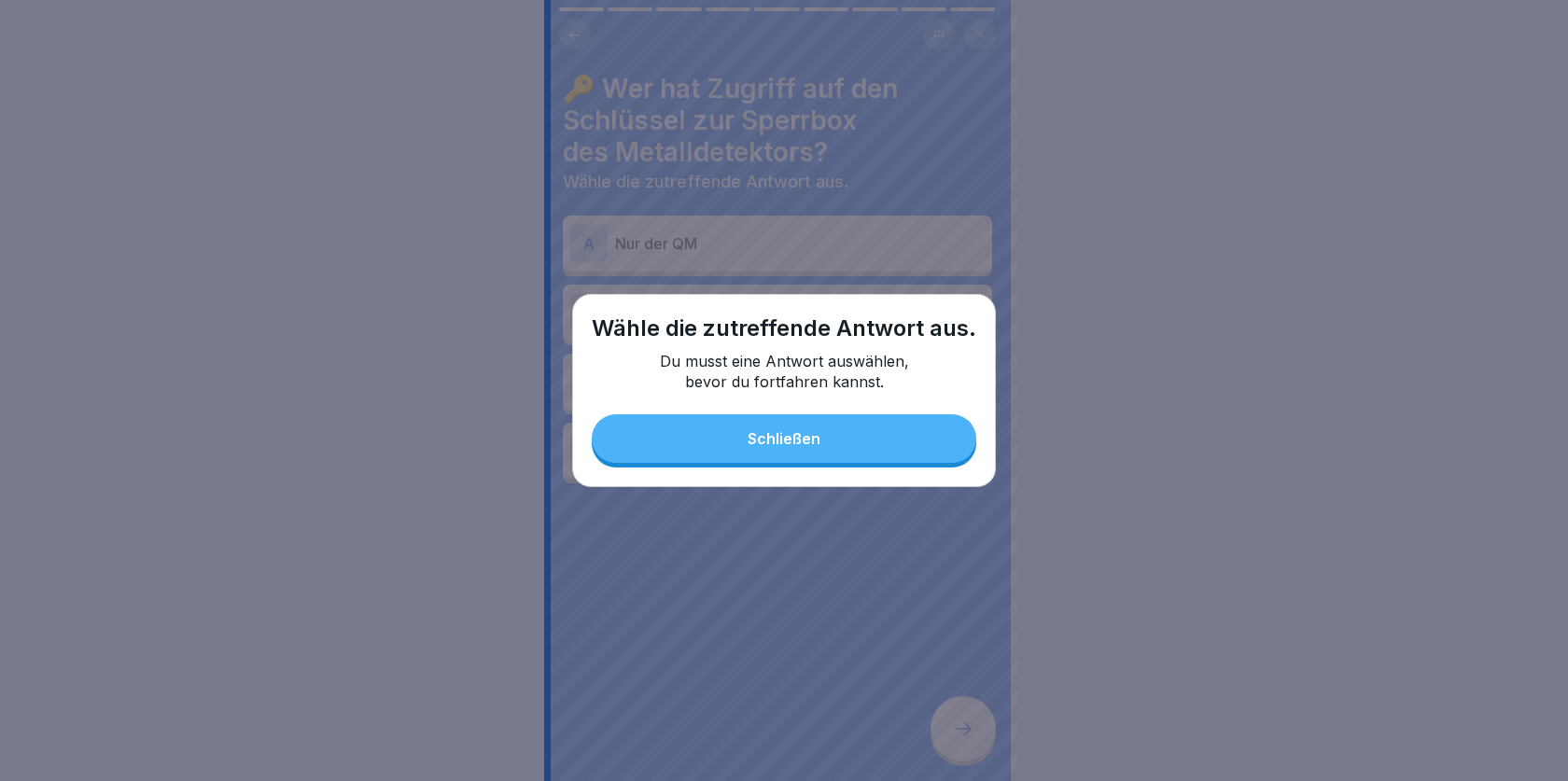
click at [791, 436] on div "Schließen" at bounding box center [784, 439] width 73 height 17
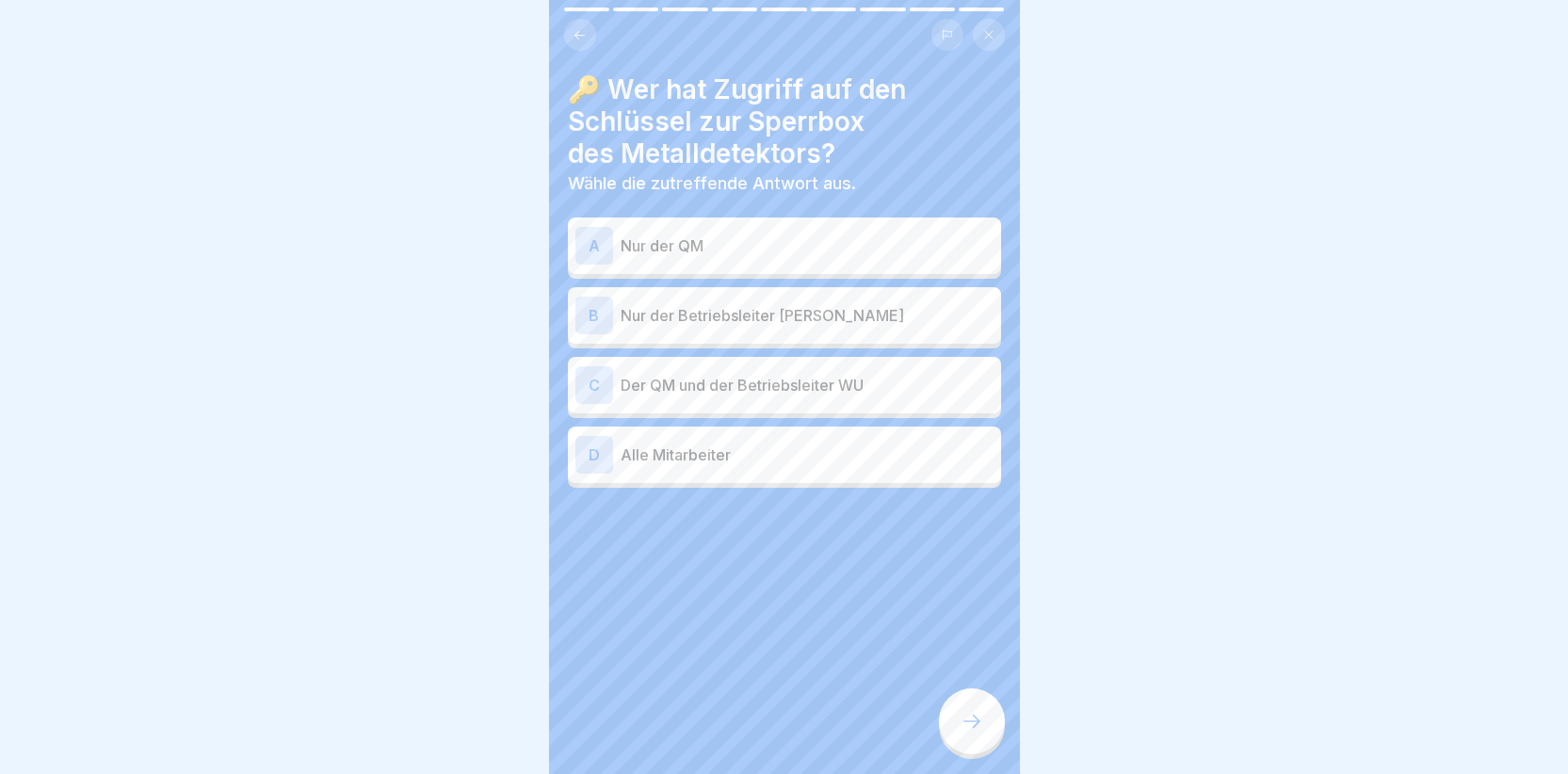
click at [597, 368] on div "C" at bounding box center [594, 385] width 37 height 37
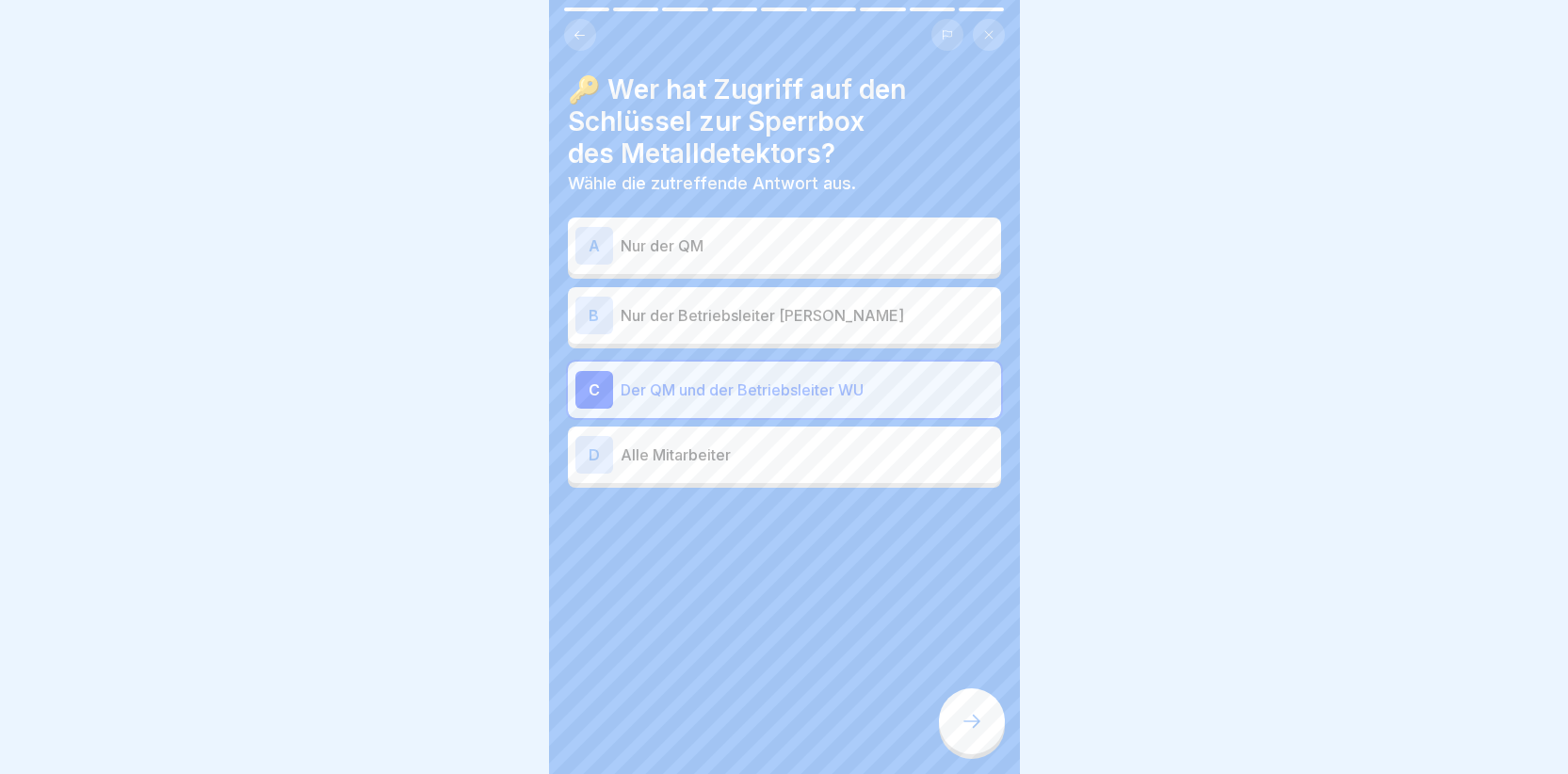
click at [972, 730] on icon at bounding box center [972, 721] width 23 height 23
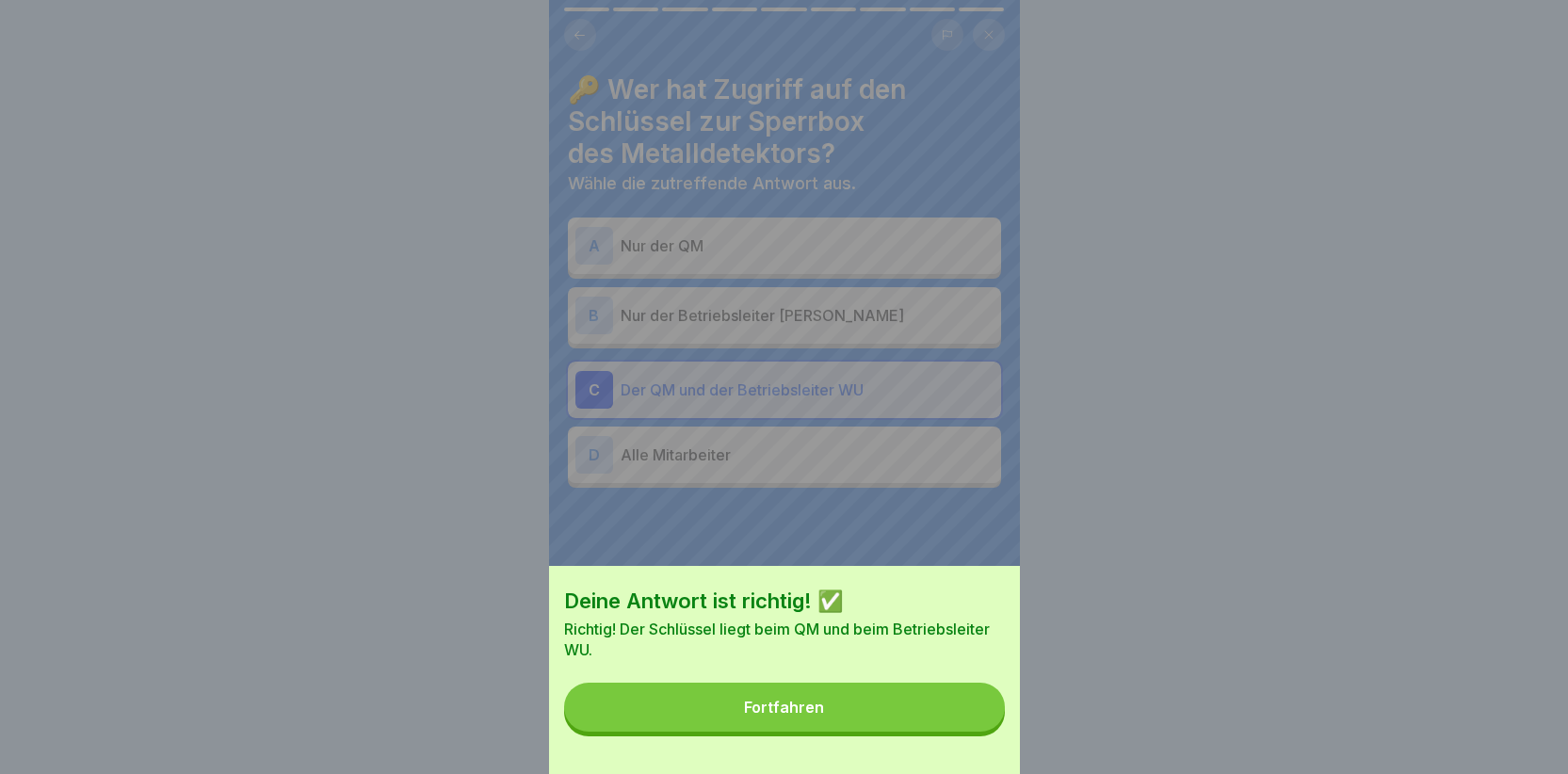
click at [887, 721] on button "Fortfahren" at bounding box center [784, 707] width 441 height 49
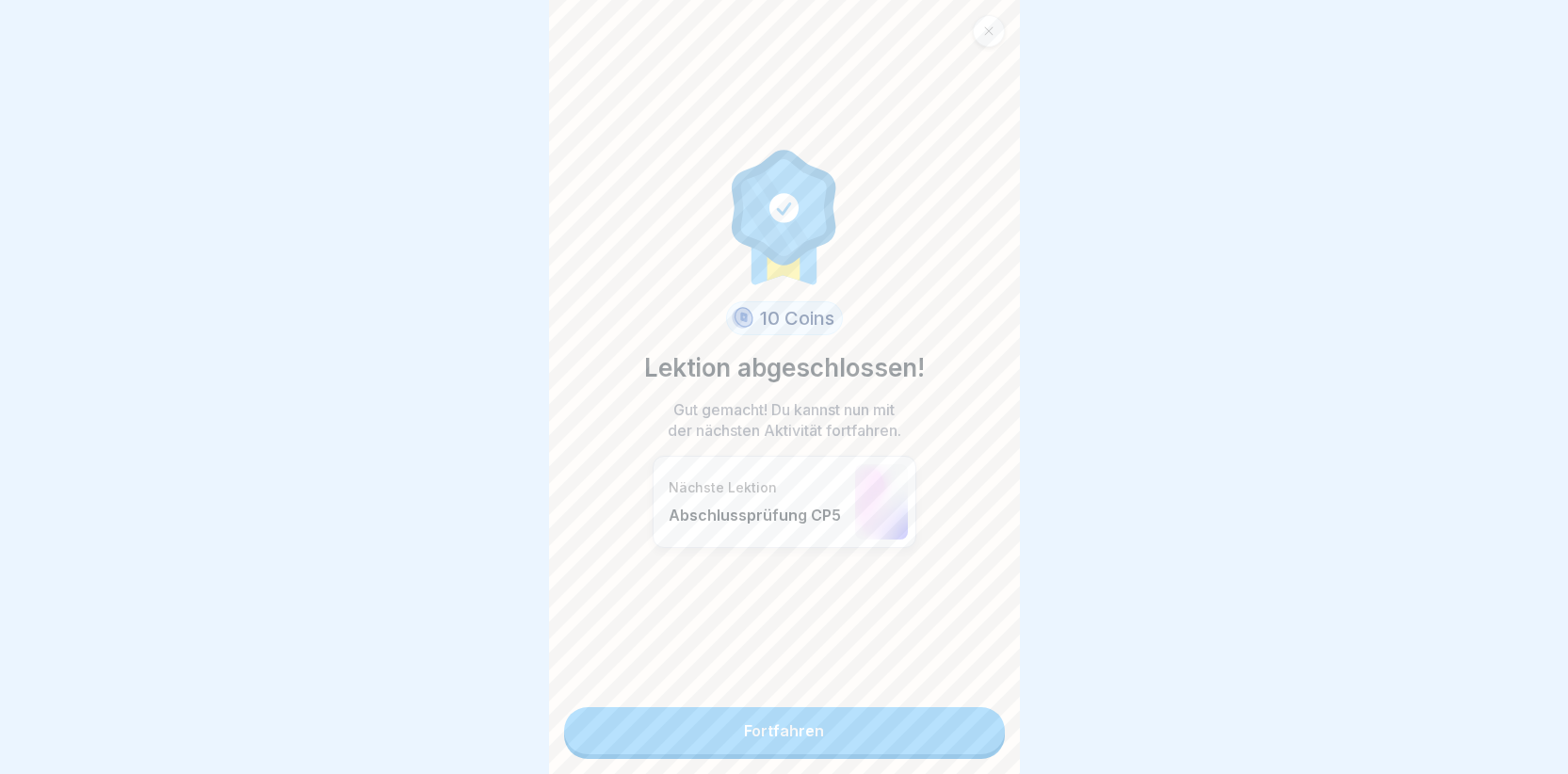
click at [765, 728] on link "Fortfahren" at bounding box center [784, 731] width 441 height 47
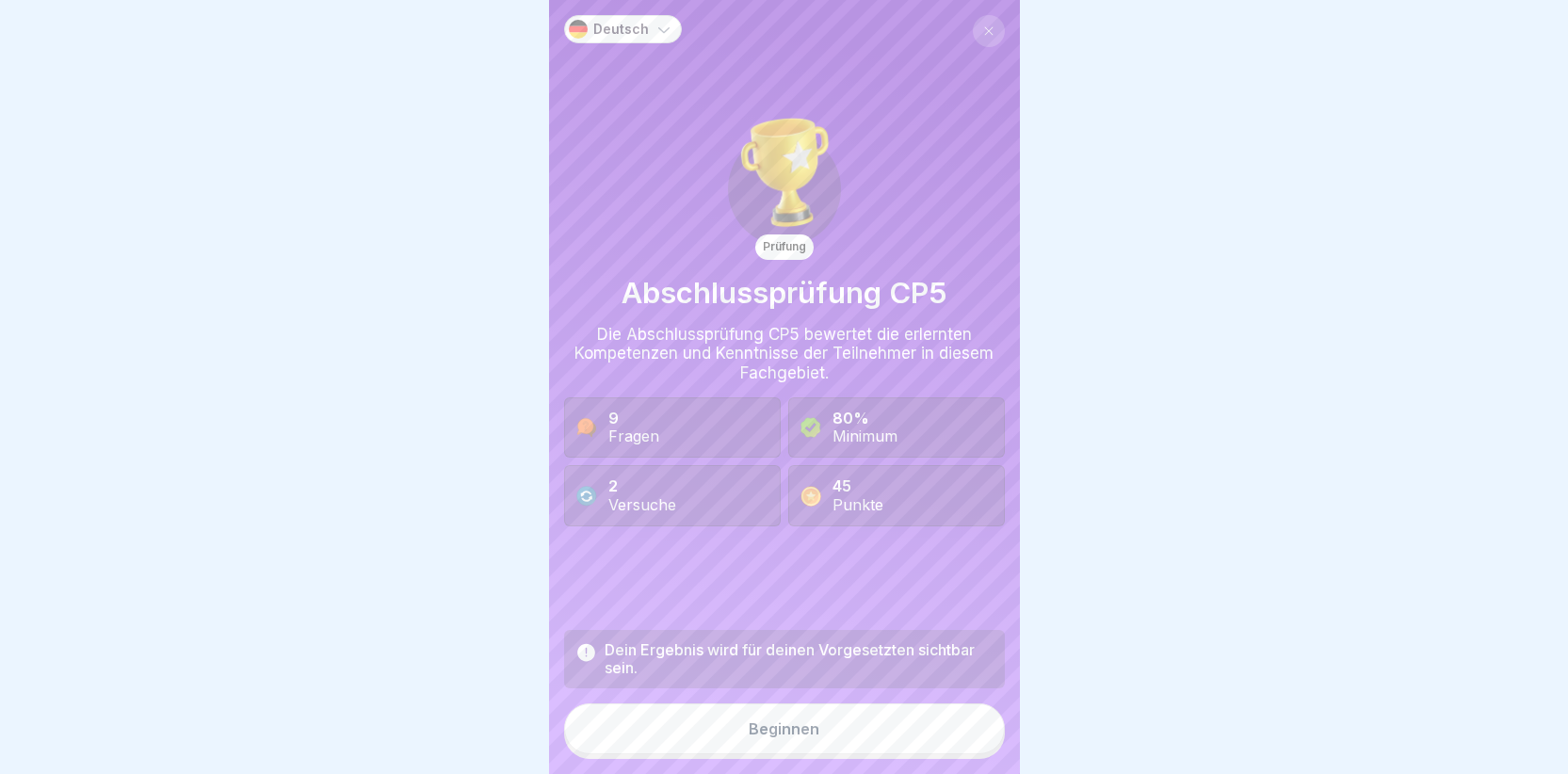
click at [763, 729] on button "Beginnen" at bounding box center [784, 729] width 441 height 51
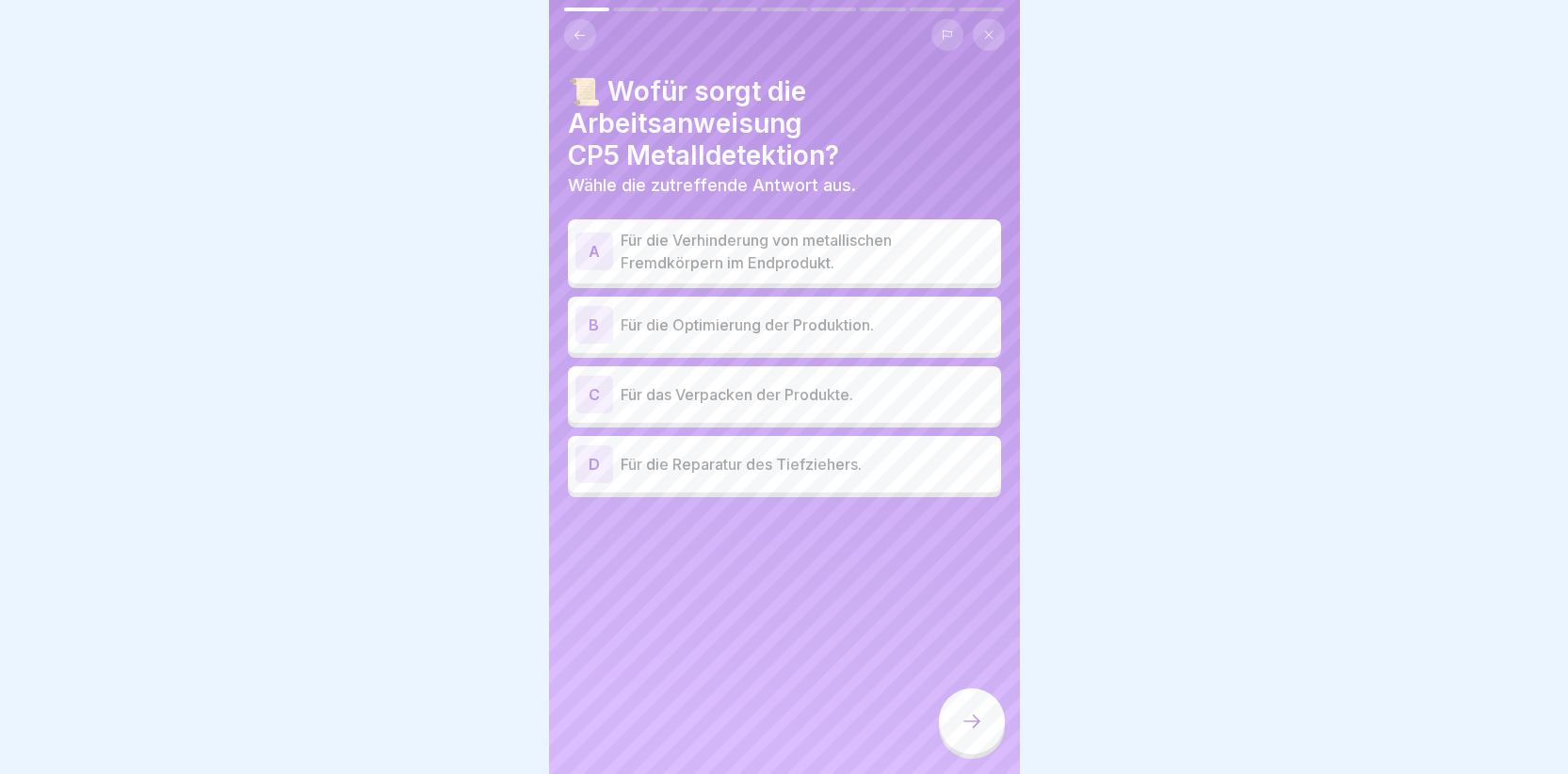
click at [587, 246] on div "A" at bounding box center [594, 251] width 37 height 37
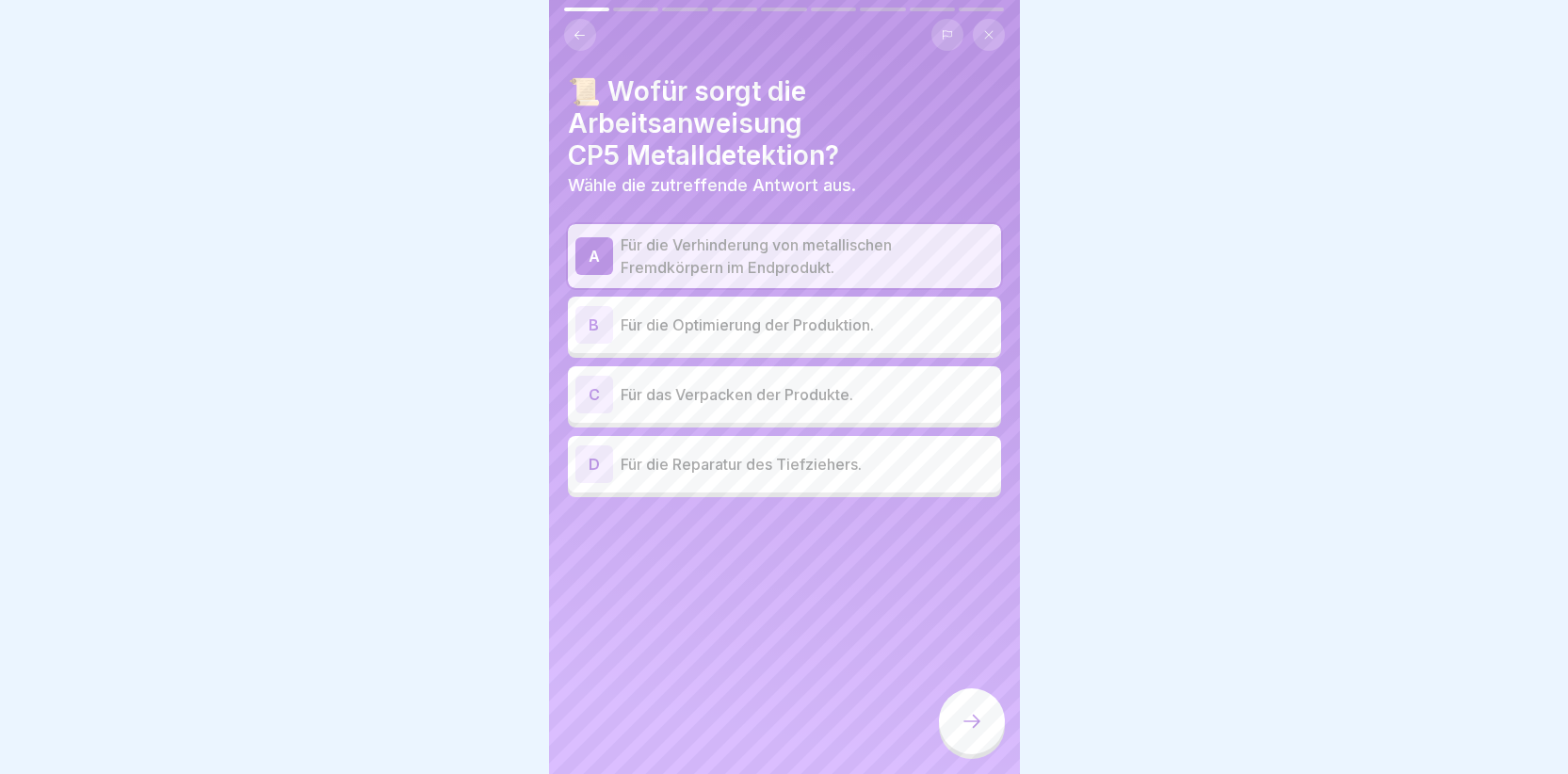
click at [588, 319] on div "B" at bounding box center [594, 324] width 37 height 37
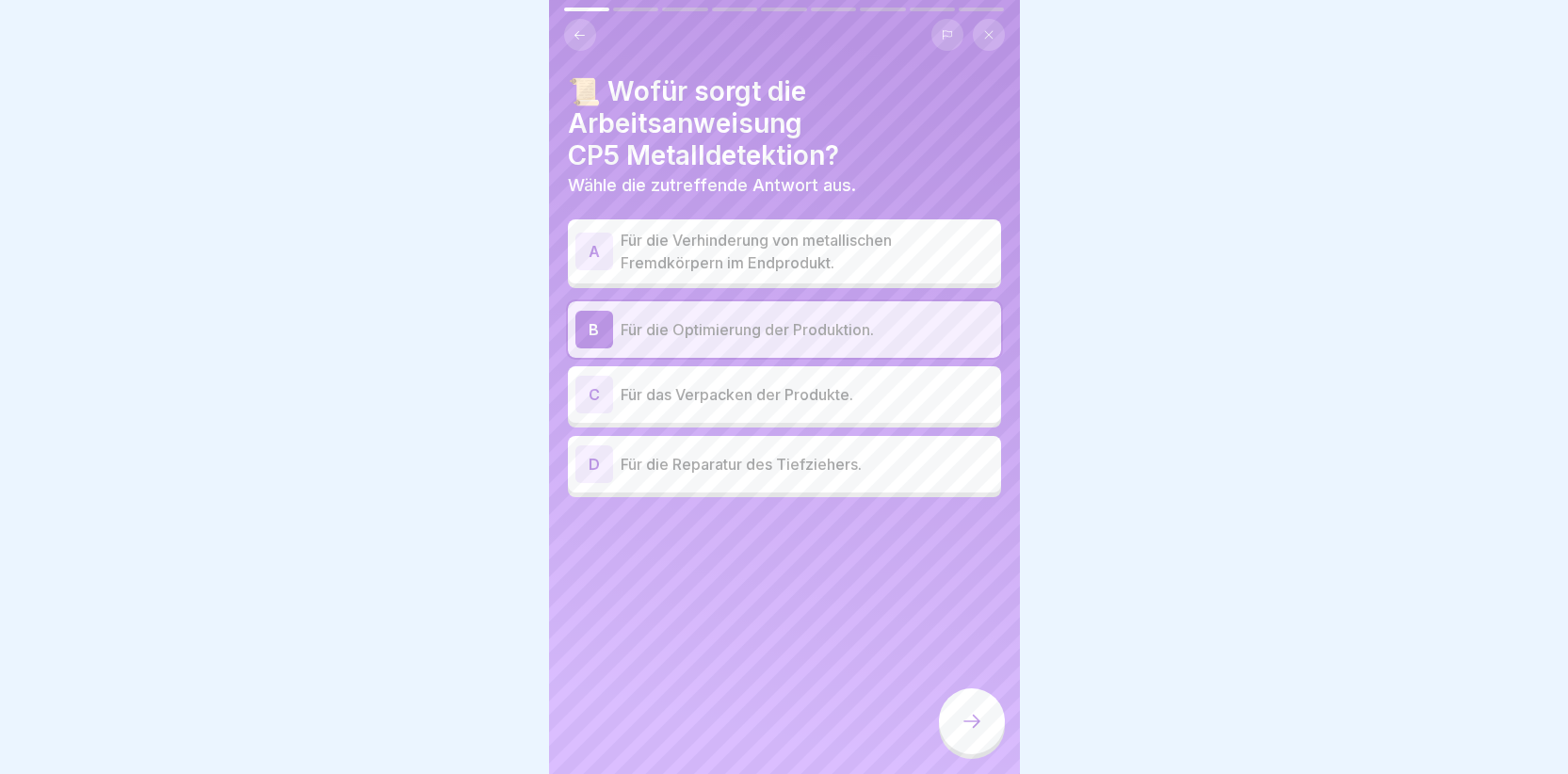
click at [587, 331] on div "B" at bounding box center [594, 329] width 37 height 37
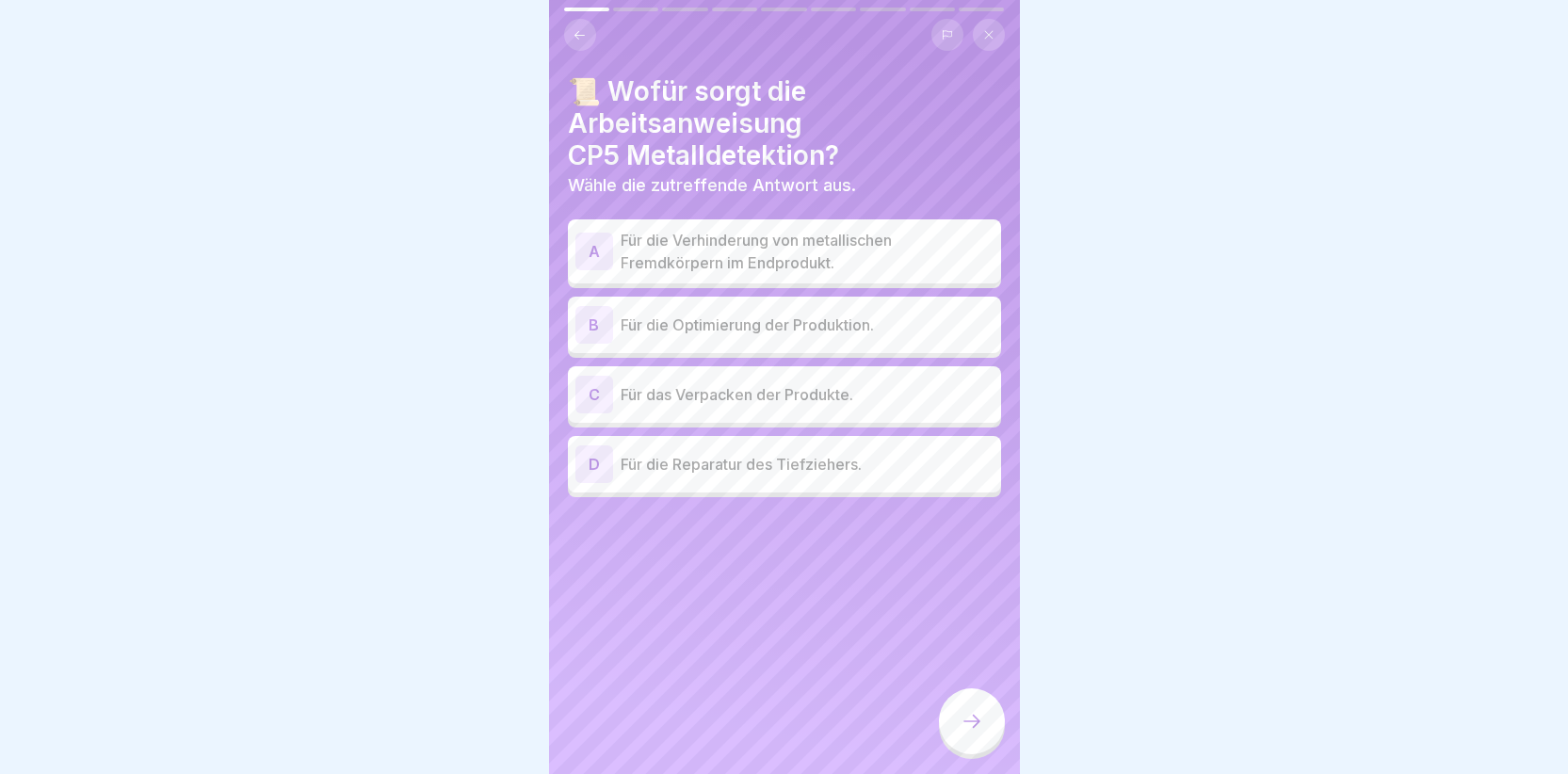
click at [588, 237] on div "A" at bounding box center [594, 251] width 37 height 37
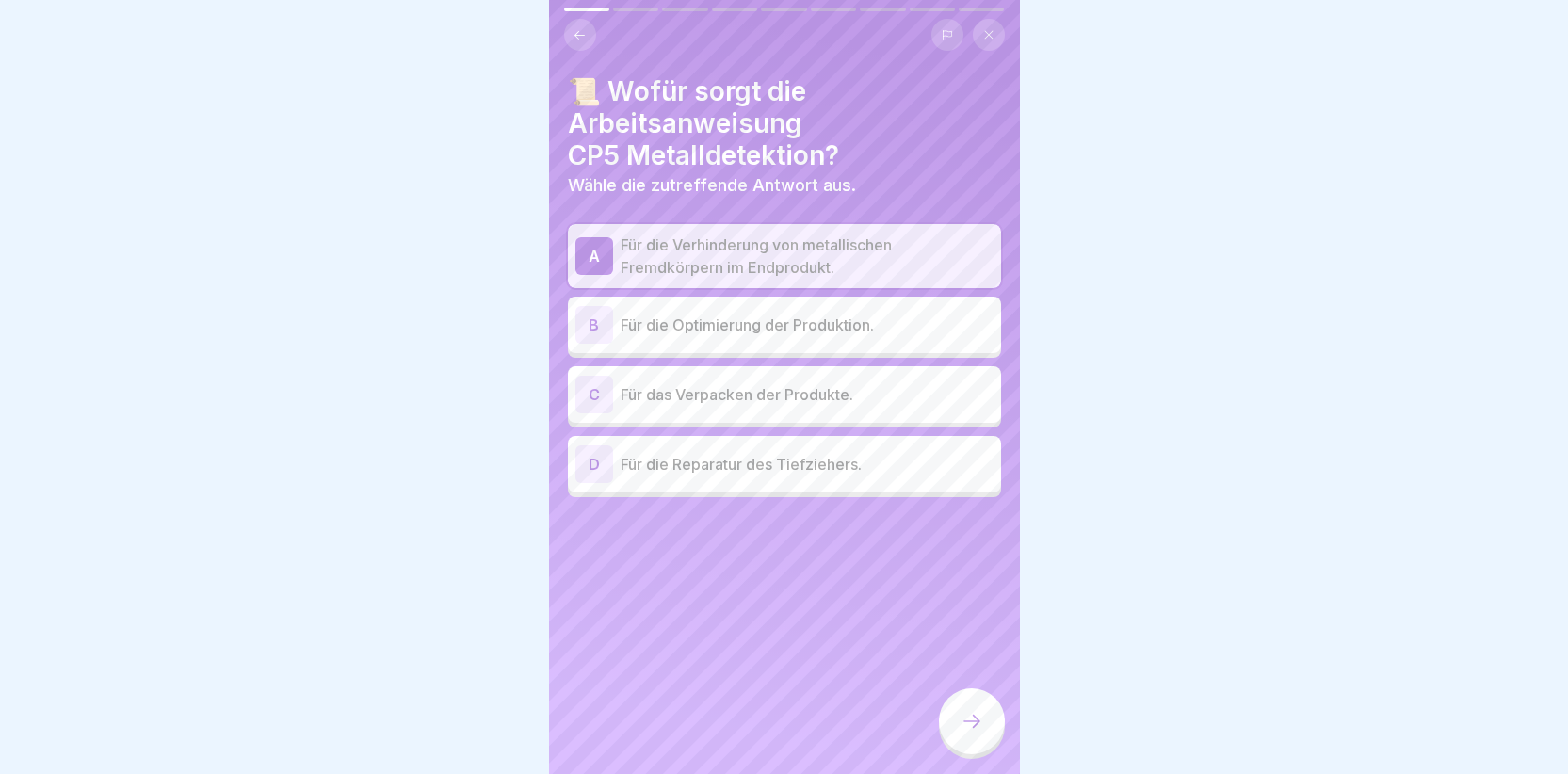
click at [585, 399] on div "C" at bounding box center [594, 394] width 37 height 37
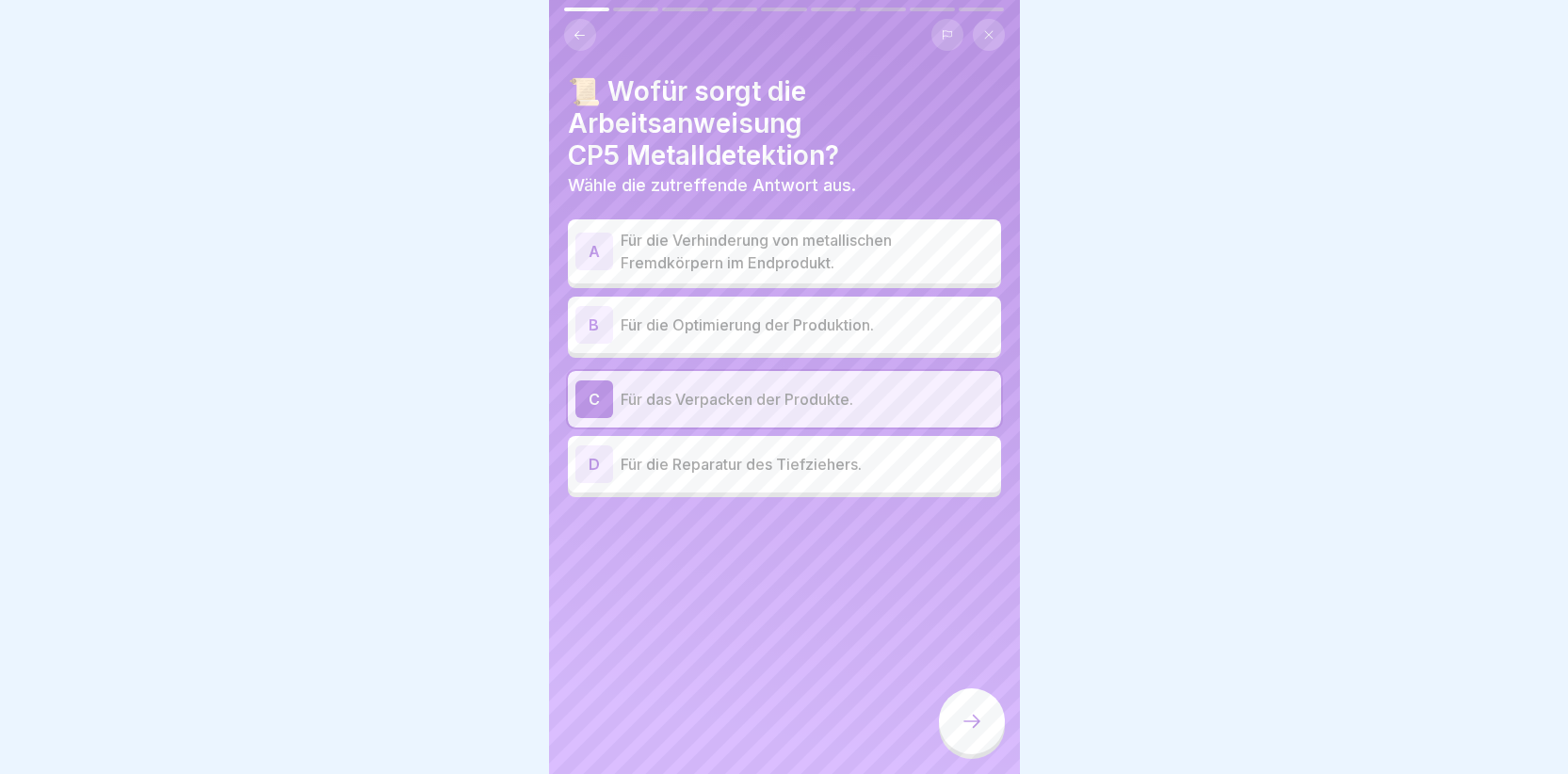
click at [595, 245] on div "A" at bounding box center [594, 251] width 37 height 37
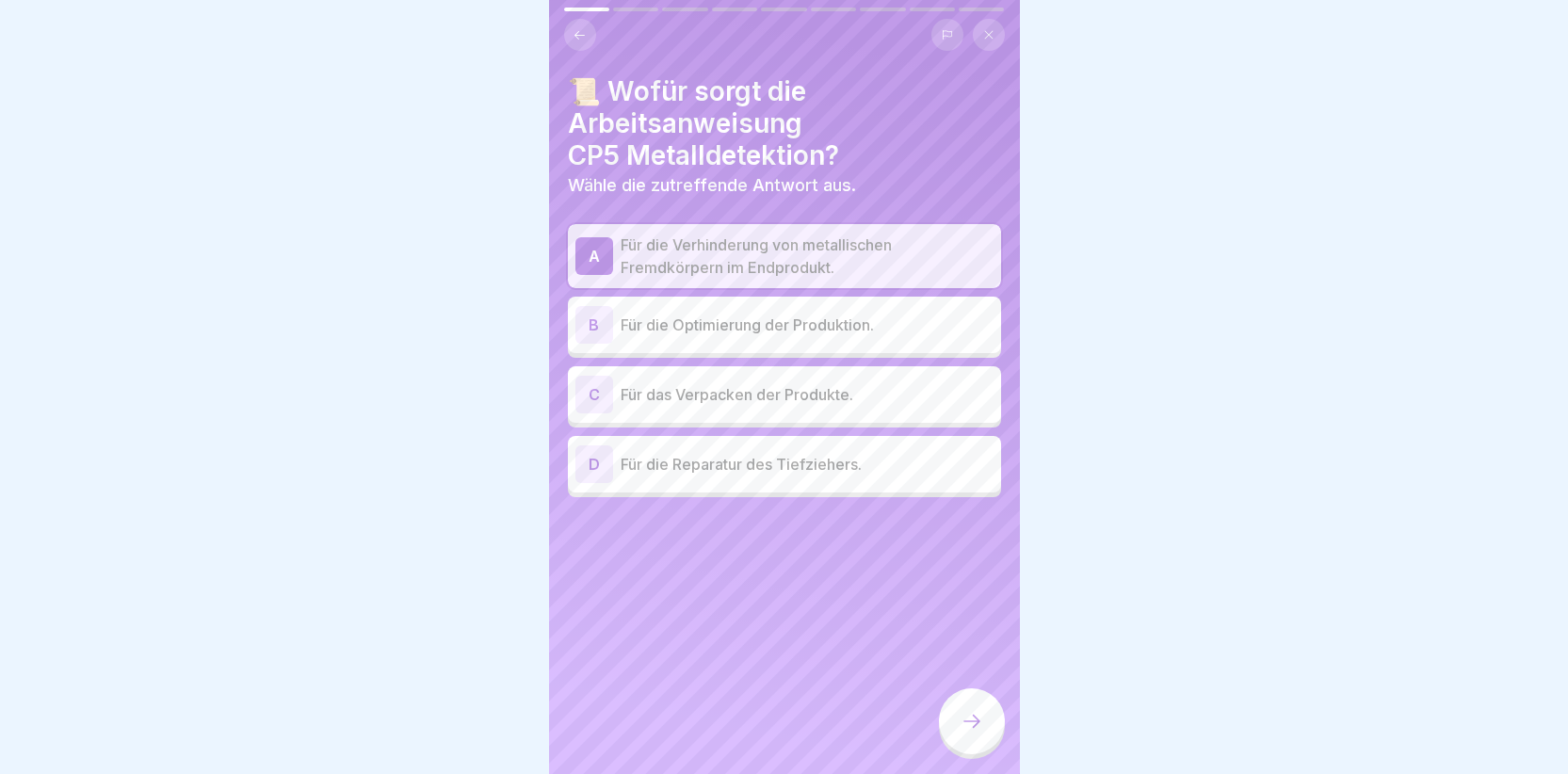
click at [963, 732] on icon at bounding box center [972, 721] width 23 height 23
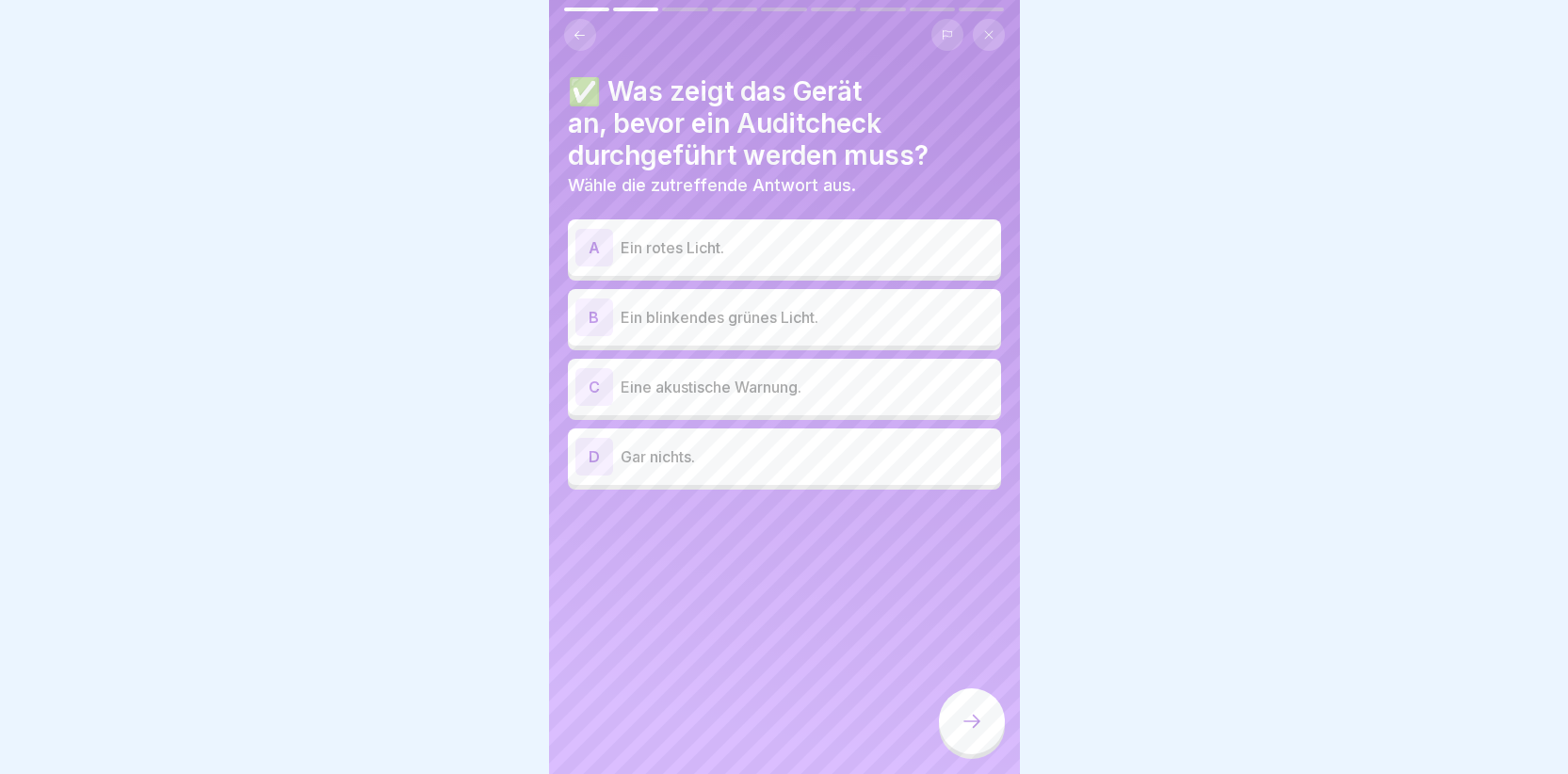
click at [589, 317] on div "B" at bounding box center [594, 317] width 37 height 37
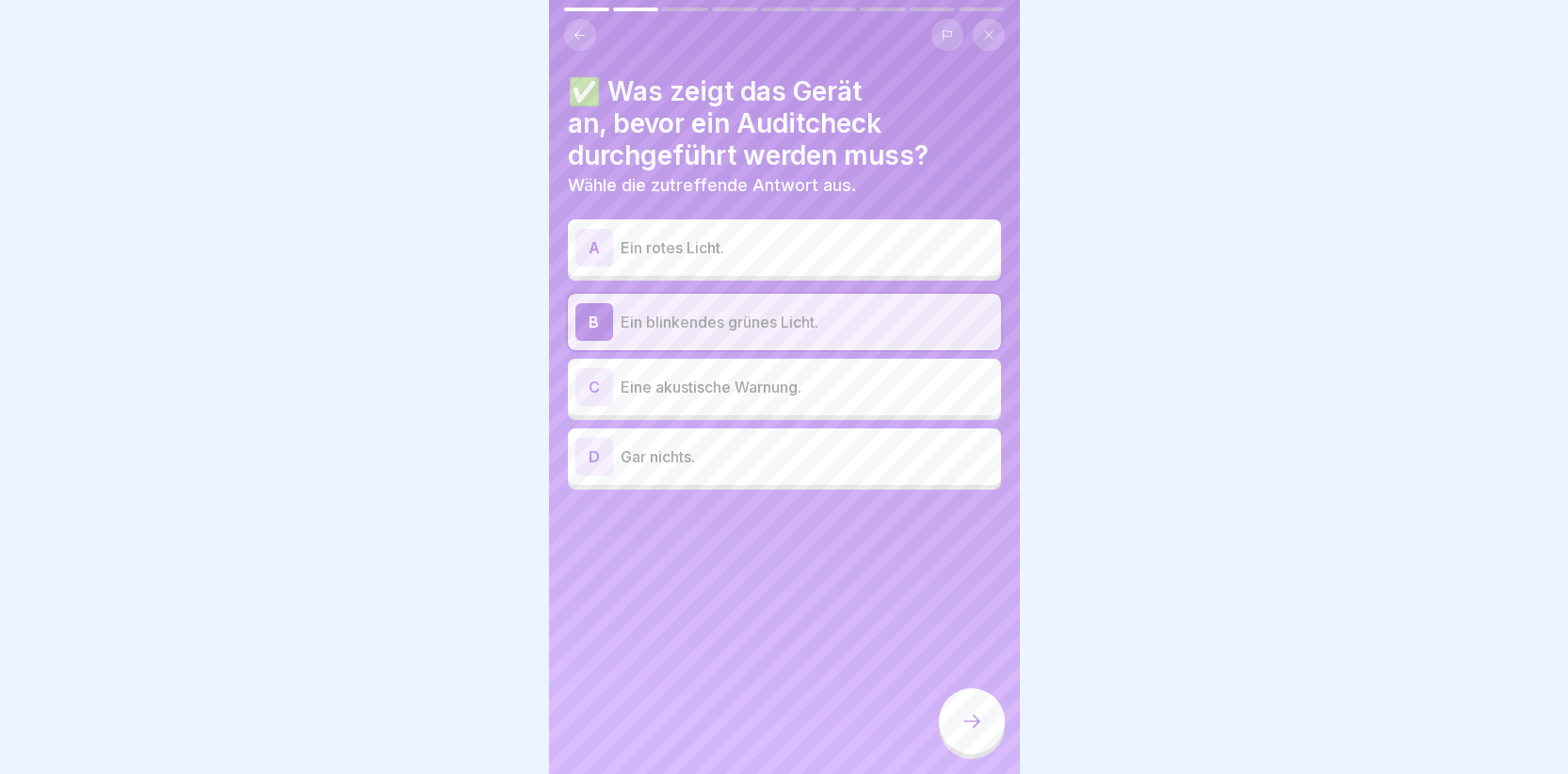
click at [963, 731] on icon at bounding box center [972, 721] width 23 height 23
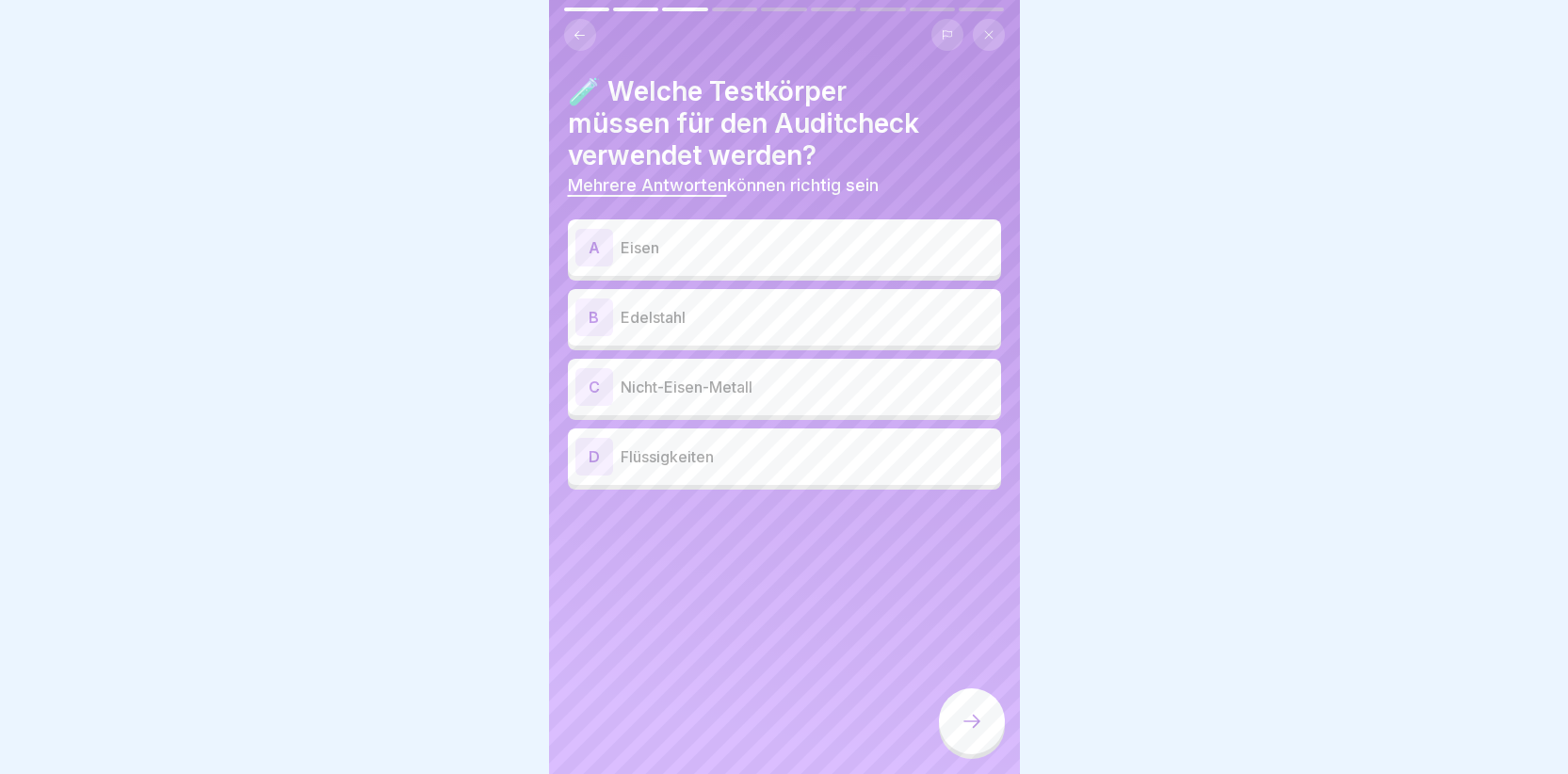
click at [582, 241] on div "A" at bounding box center [594, 247] width 37 height 37
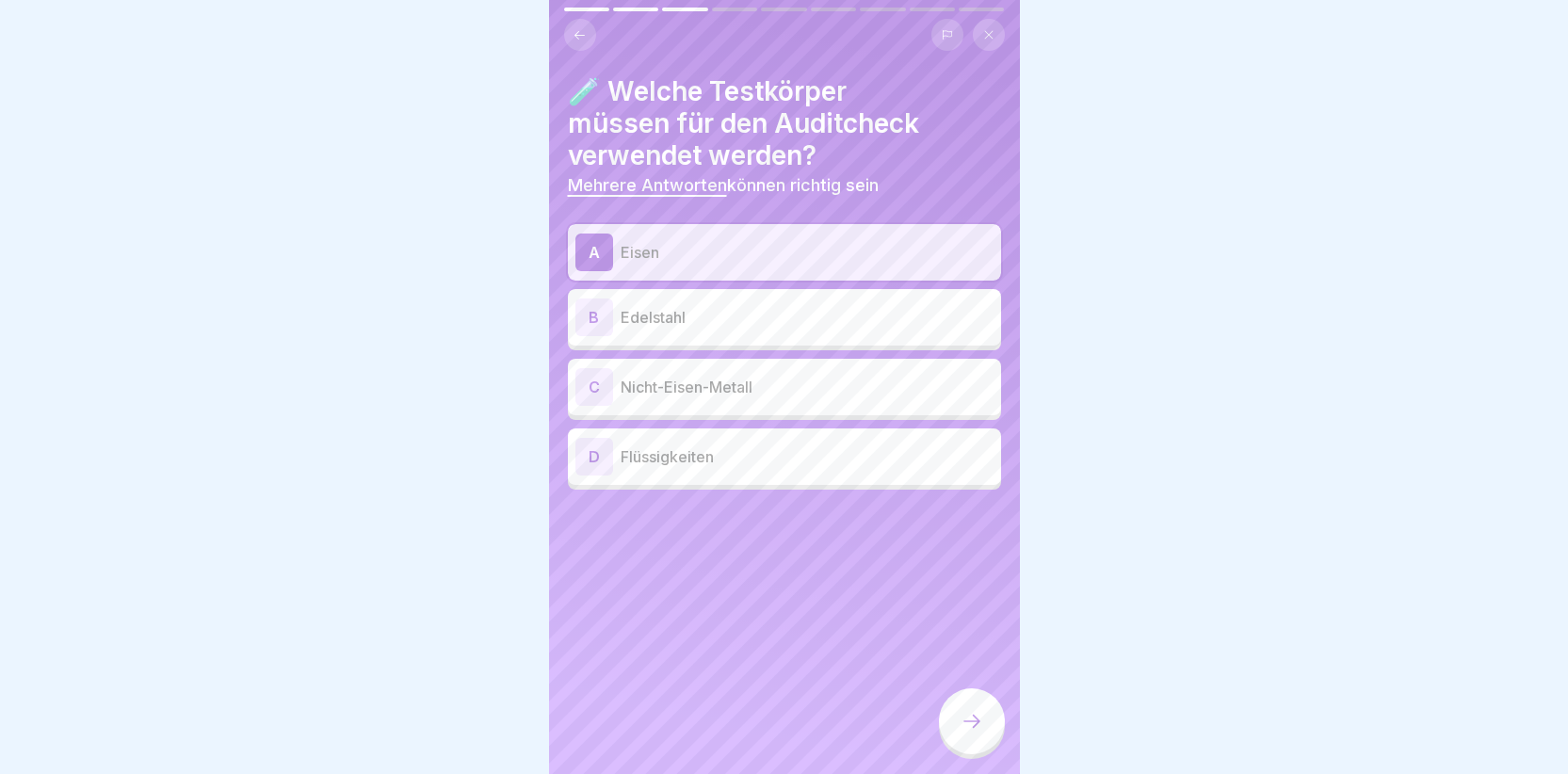
click at [593, 315] on div "B" at bounding box center [594, 317] width 37 height 37
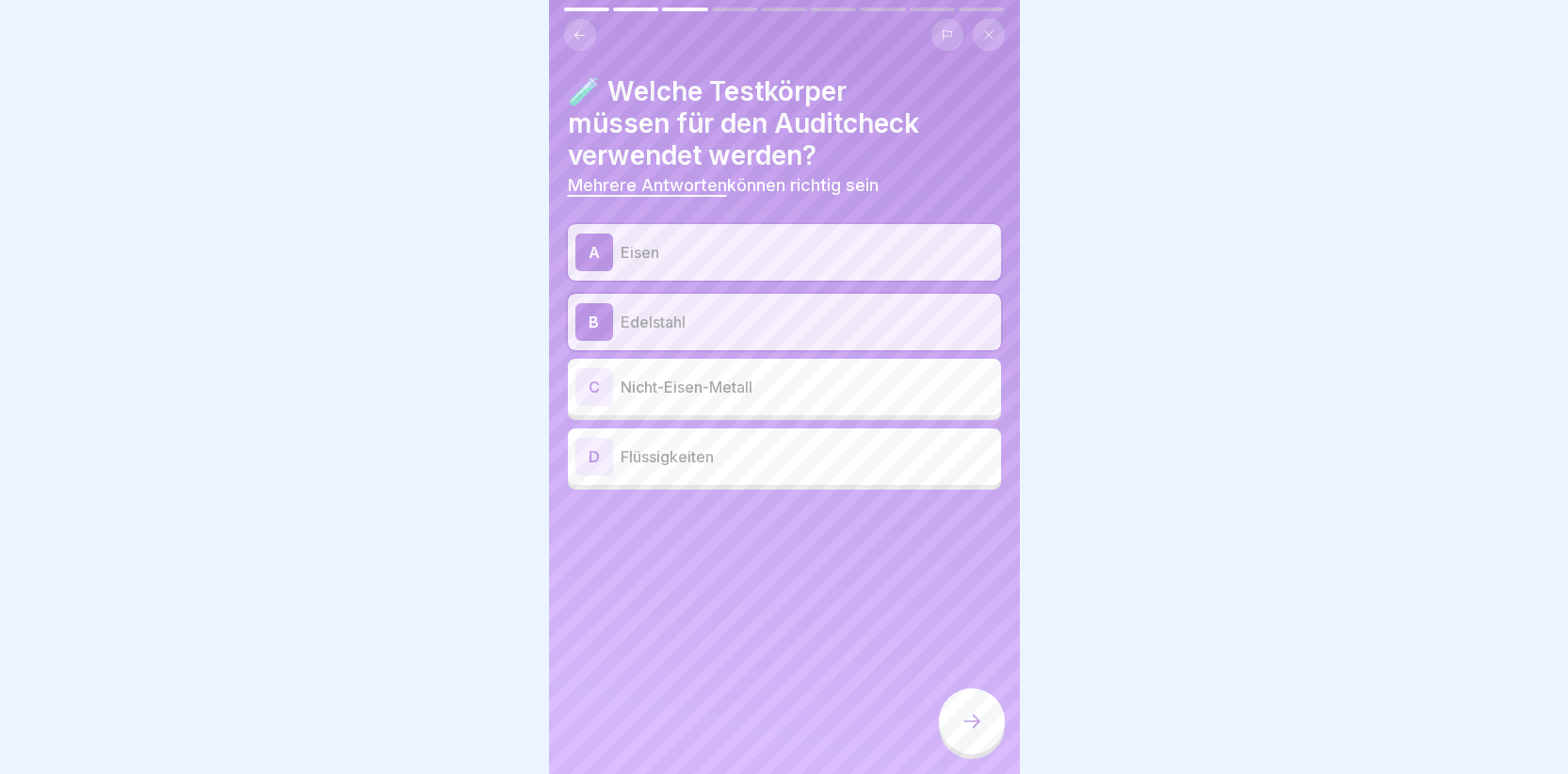
click at [597, 387] on div "C" at bounding box center [594, 387] width 37 height 37
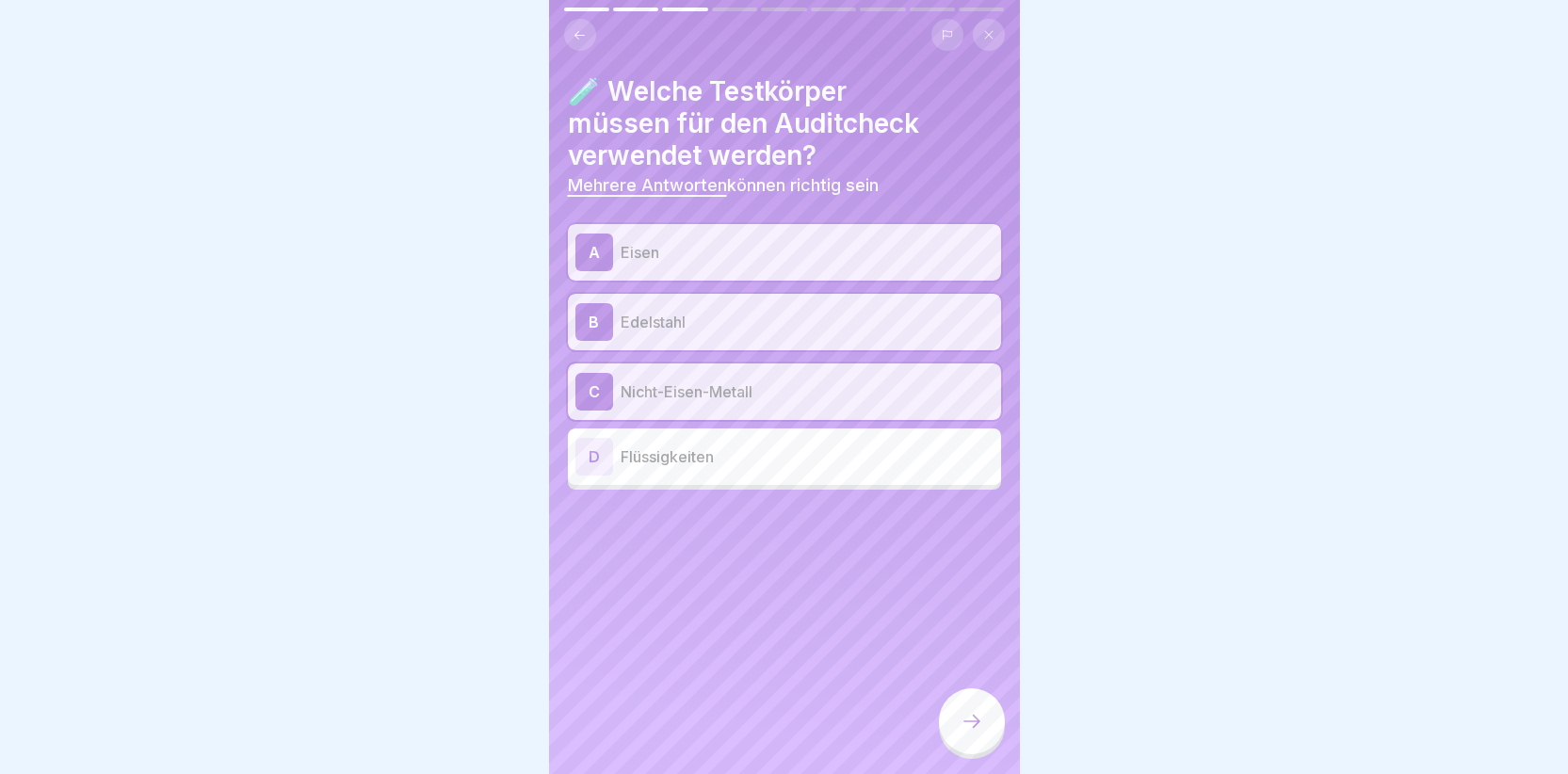
click at [967, 728] on icon at bounding box center [972, 721] width 23 height 23
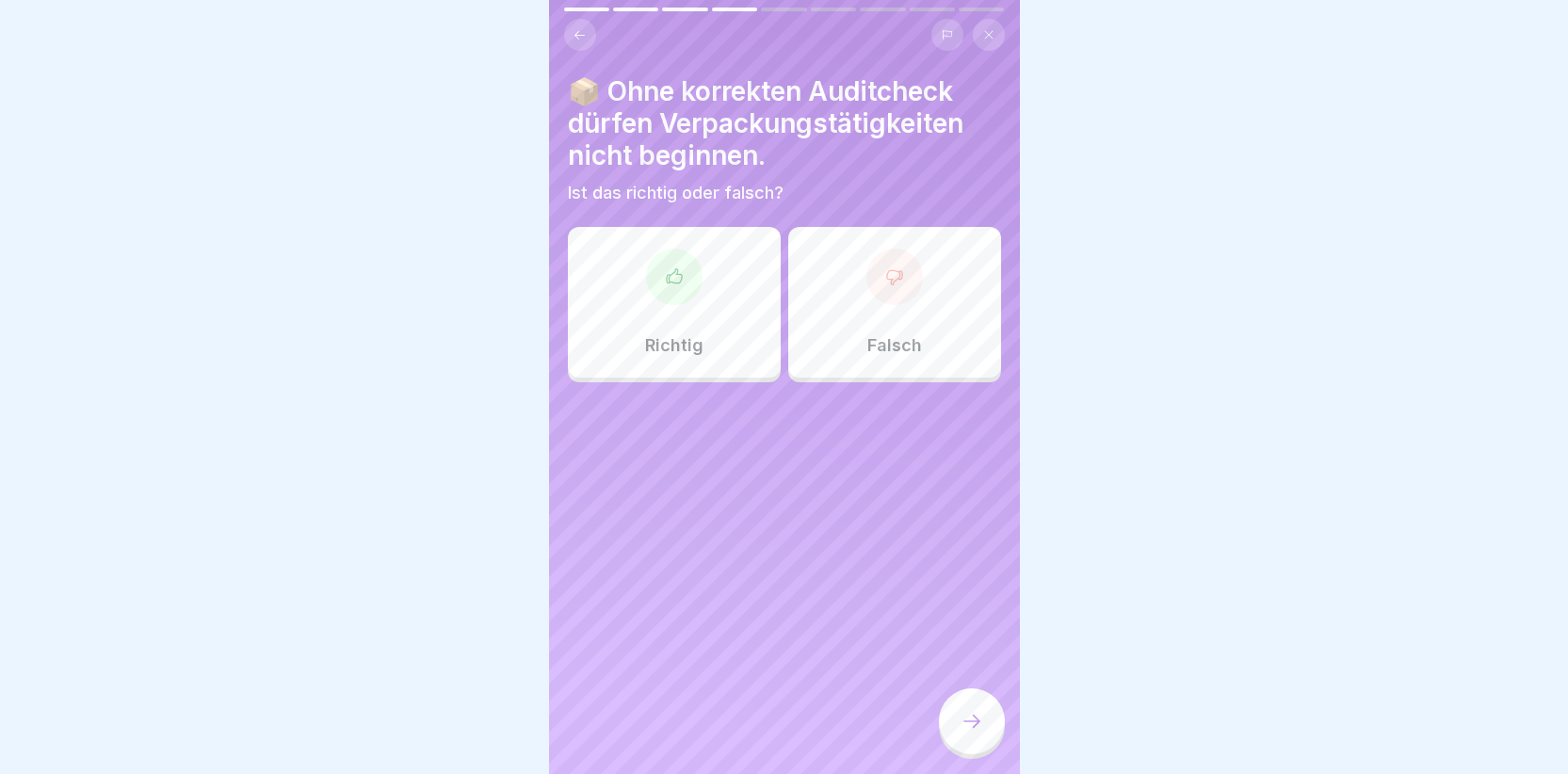
click at [666, 269] on icon at bounding box center [674, 277] width 19 height 19
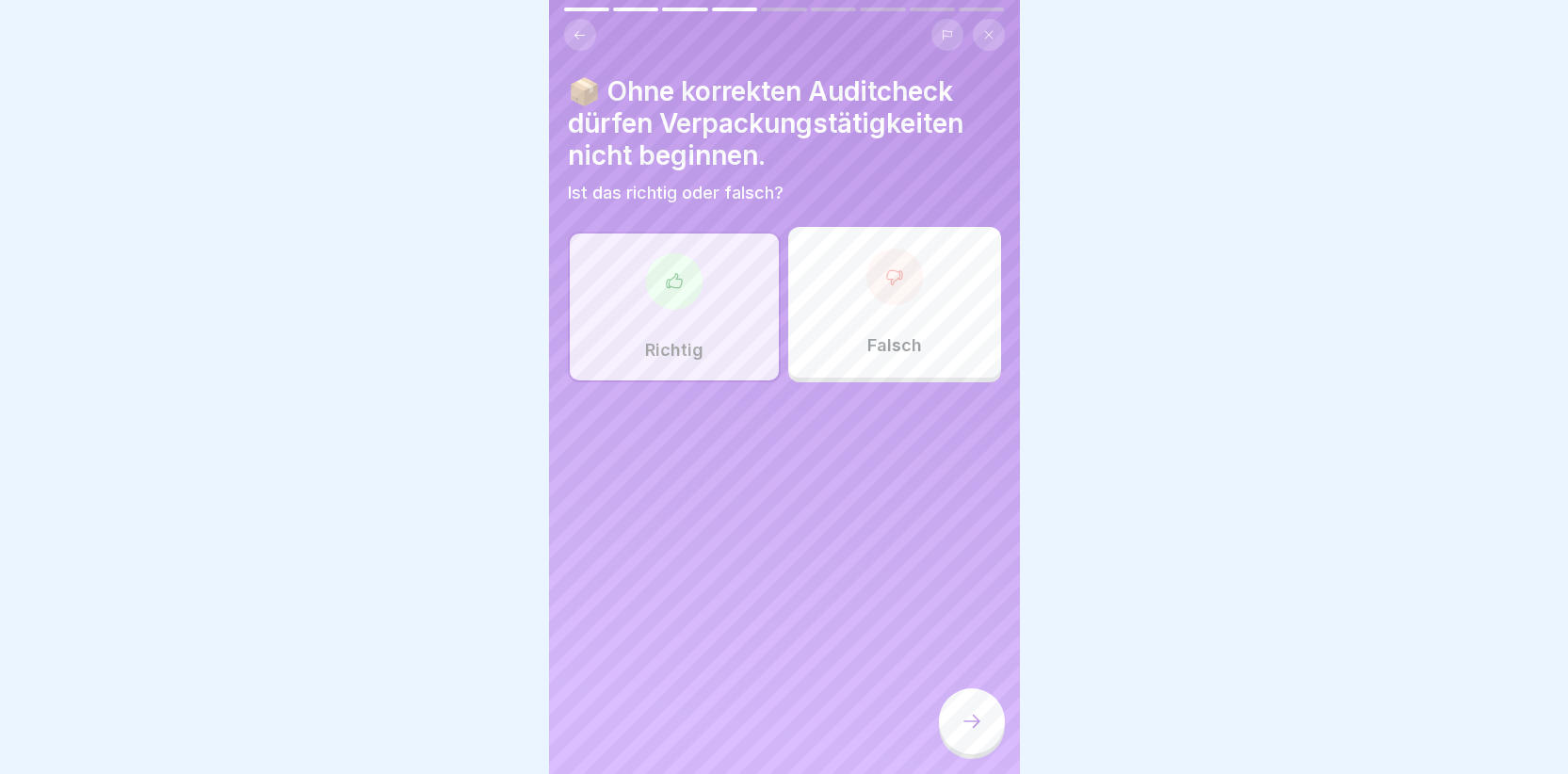
click at [971, 730] on icon at bounding box center [972, 721] width 23 height 23
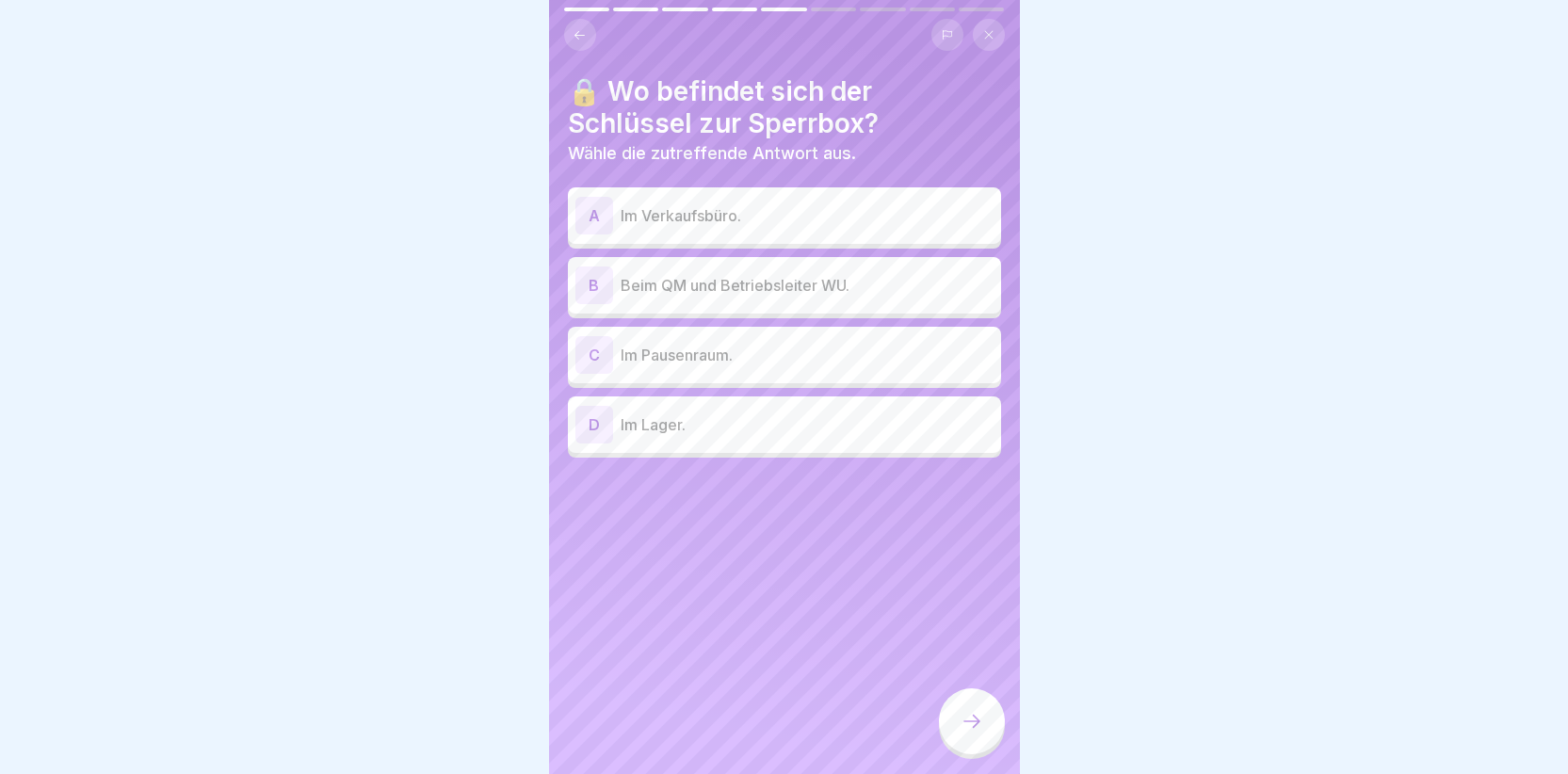
click at [588, 286] on div "B" at bounding box center [594, 285] width 37 height 37
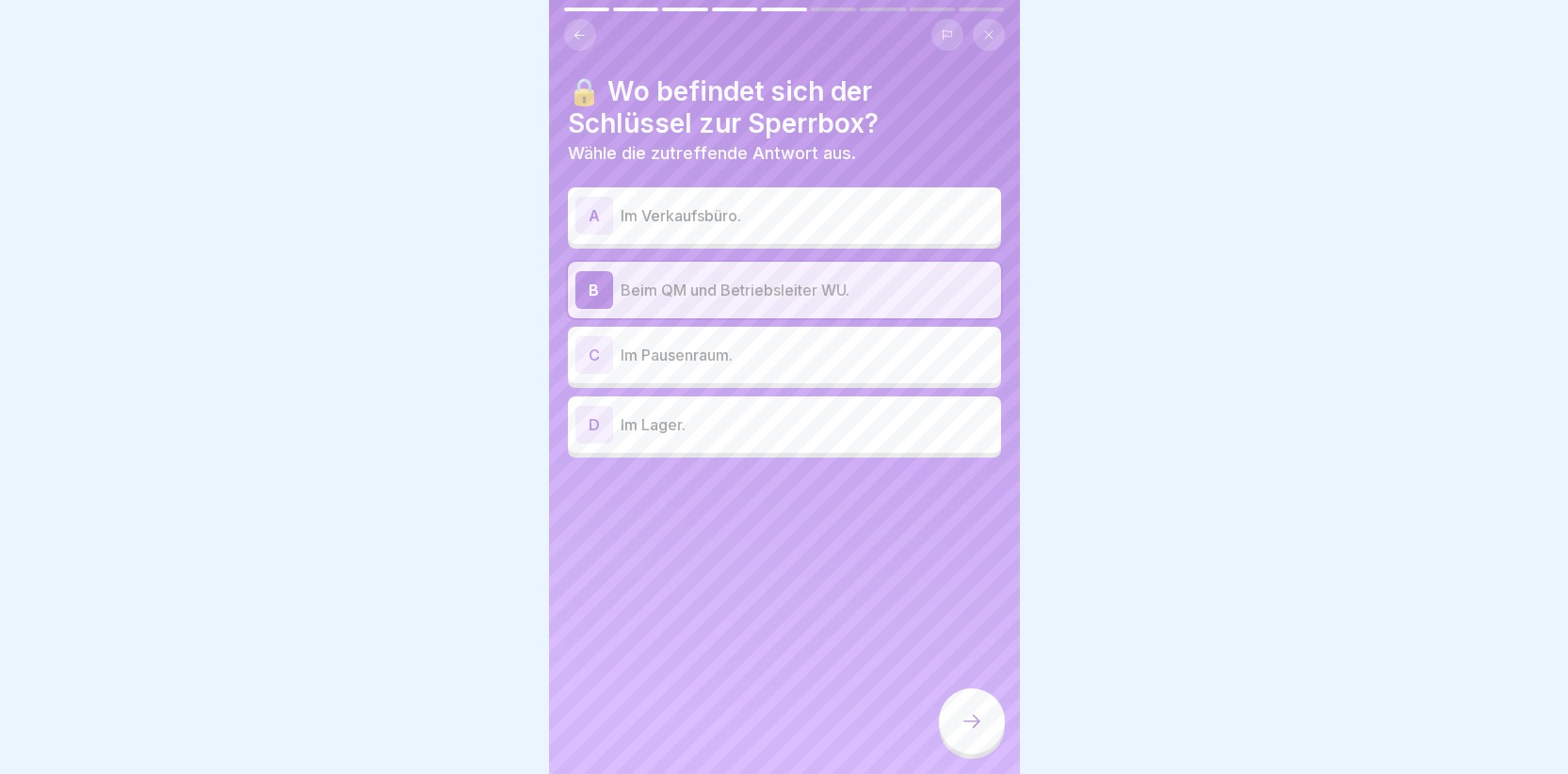
click at [987, 737] on div at bounding box center [971, 721] width 66 height 66
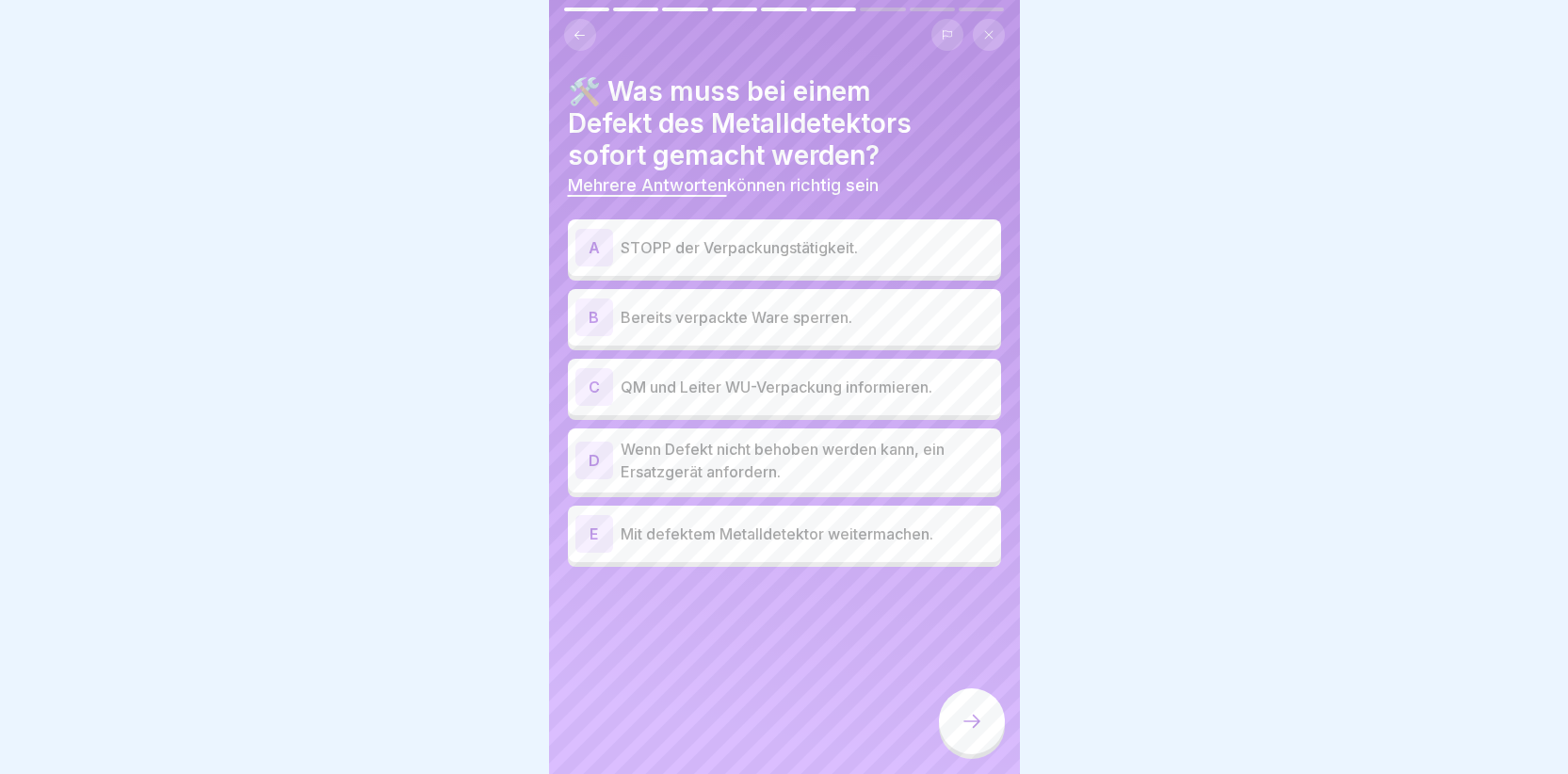
click at [602, 246] on div "A" at bounding box center [594, 247] width 37 height 37
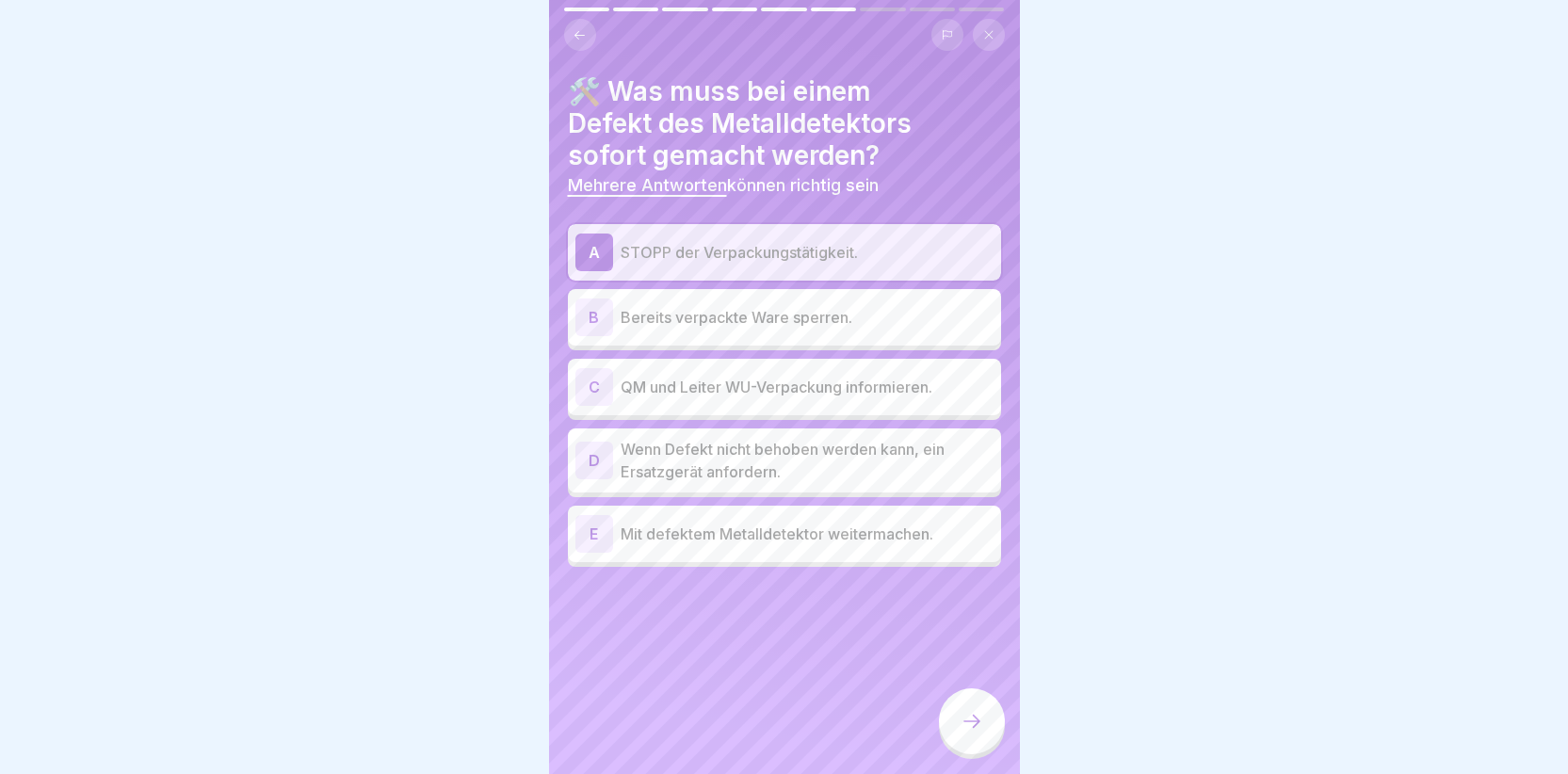
click at [580, 465] on div "D" at bounding box center [594, 460] width 37 height 37
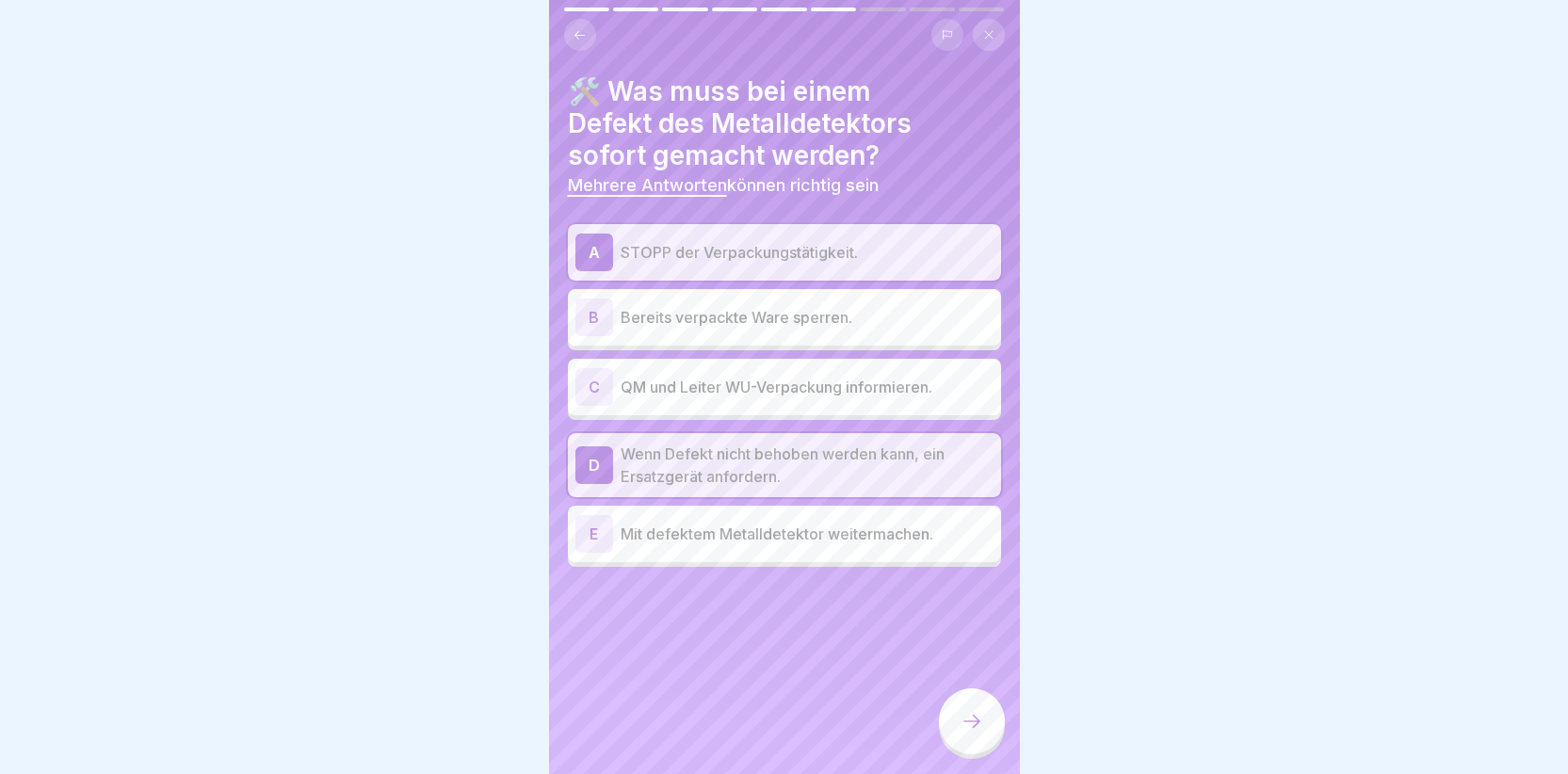
click at [601, 394] on div "C" at bounding box center [594, 387] width 37 height 37
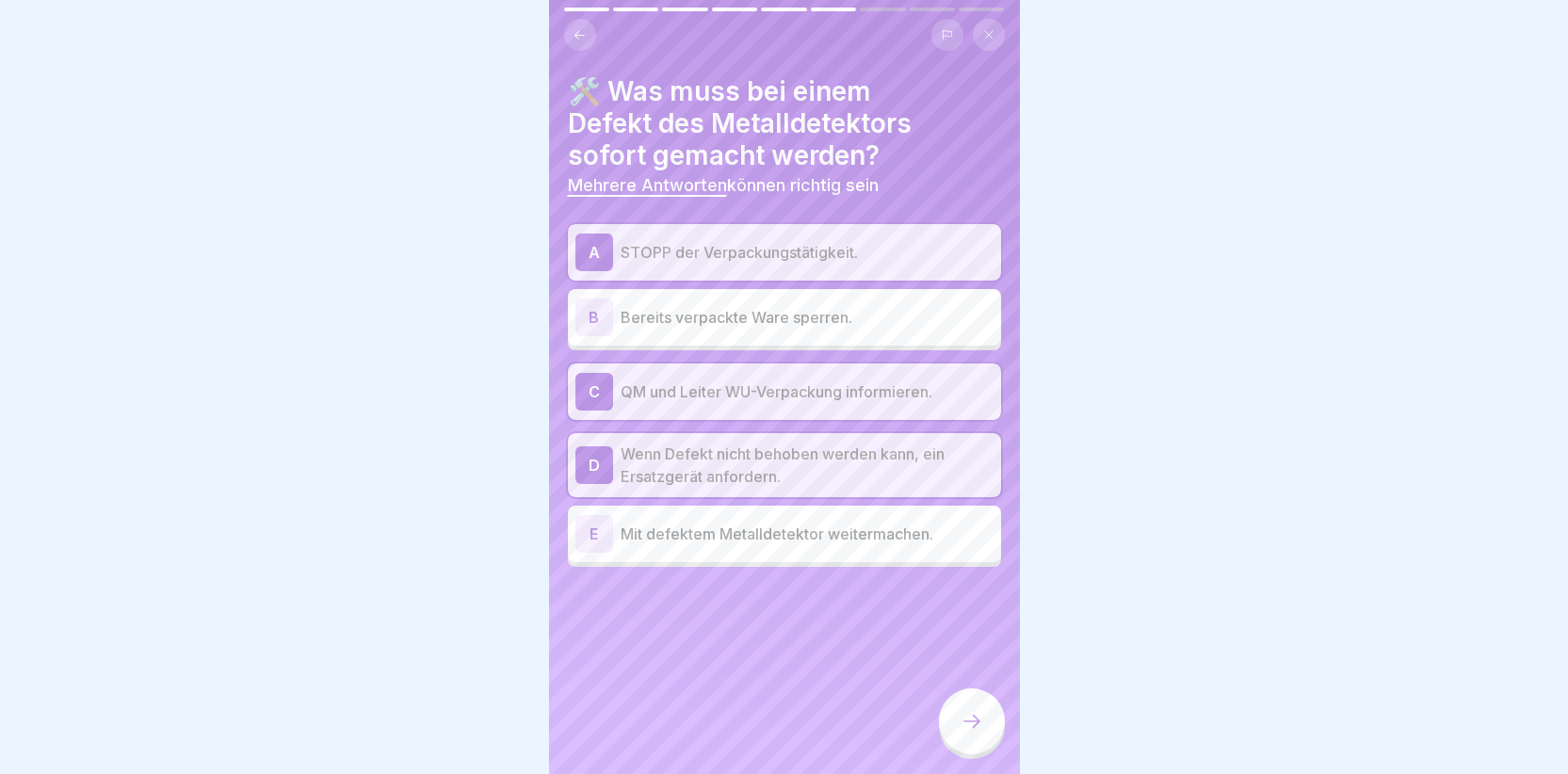
drag, startPoint x: 960, startPoint y: 711, endPoint x: 963, endPoint y: 720, distance: 9.5
click at [963, 720] on div at bounding box center [971, 721] width 66 height 66
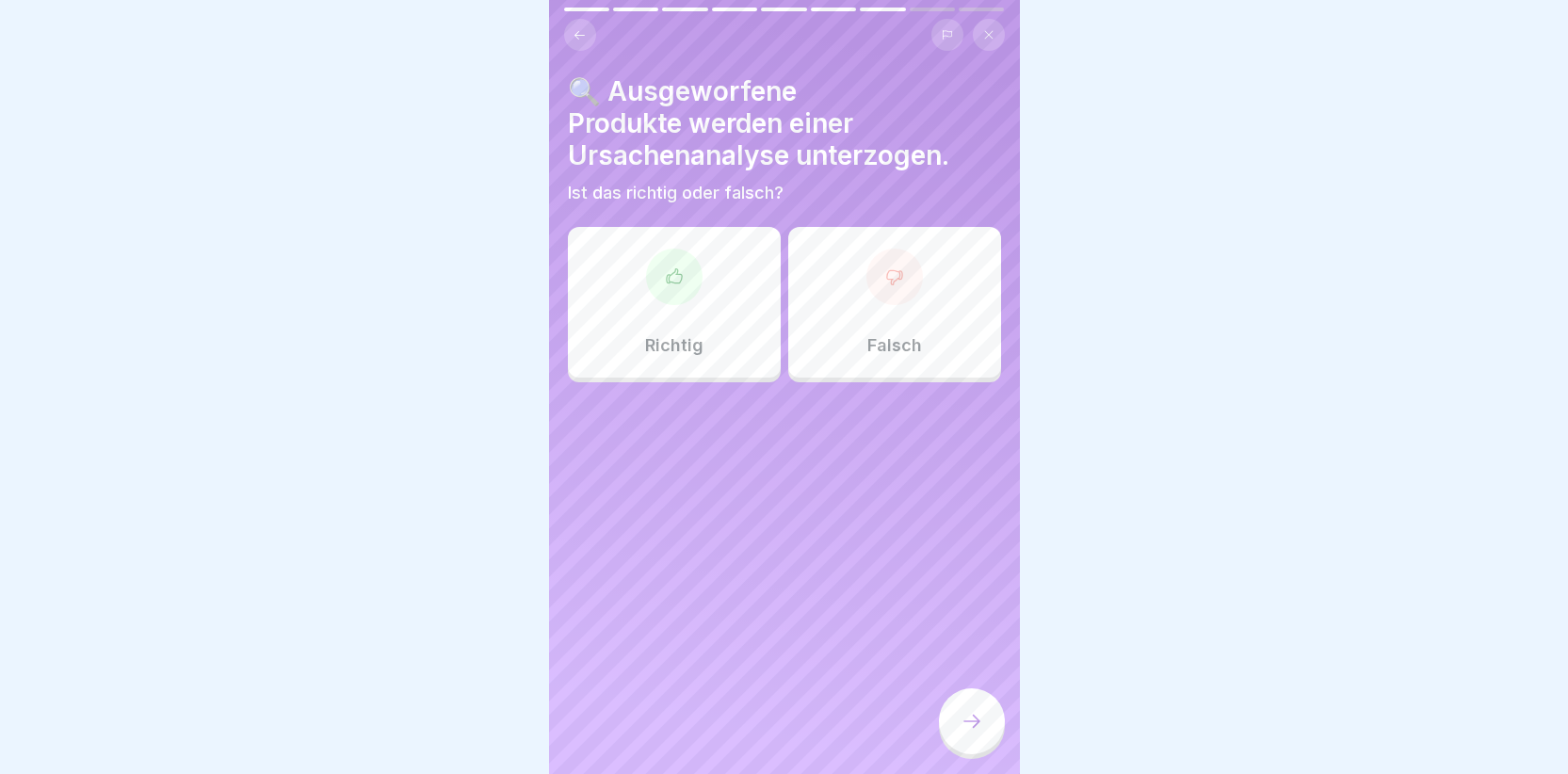
click at [666, 295] on div at bounding box center [674, 276] width 57 height 57
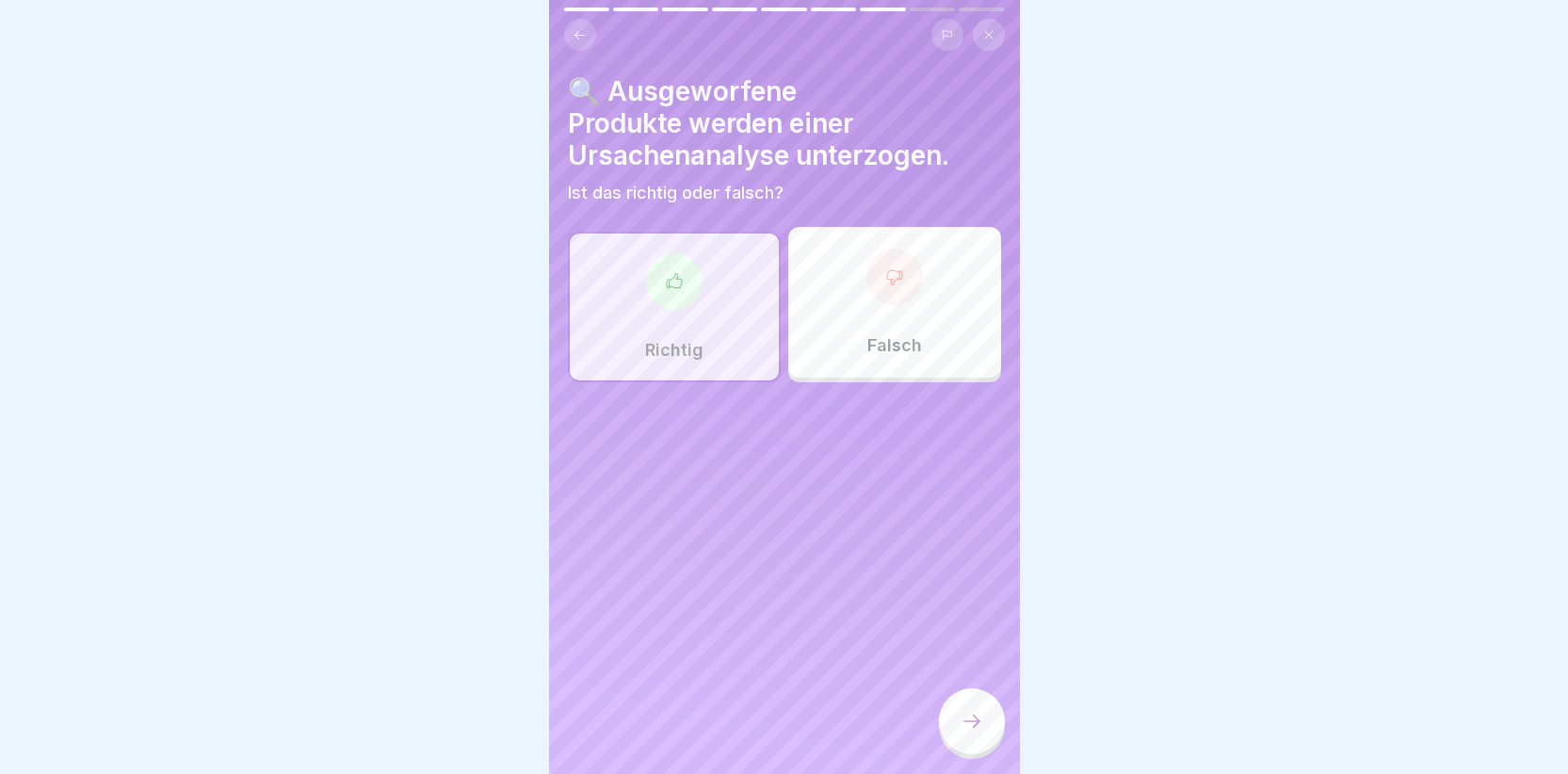
click at [974, 733] on icon at bounding box center [972, 721] width 23 height 23
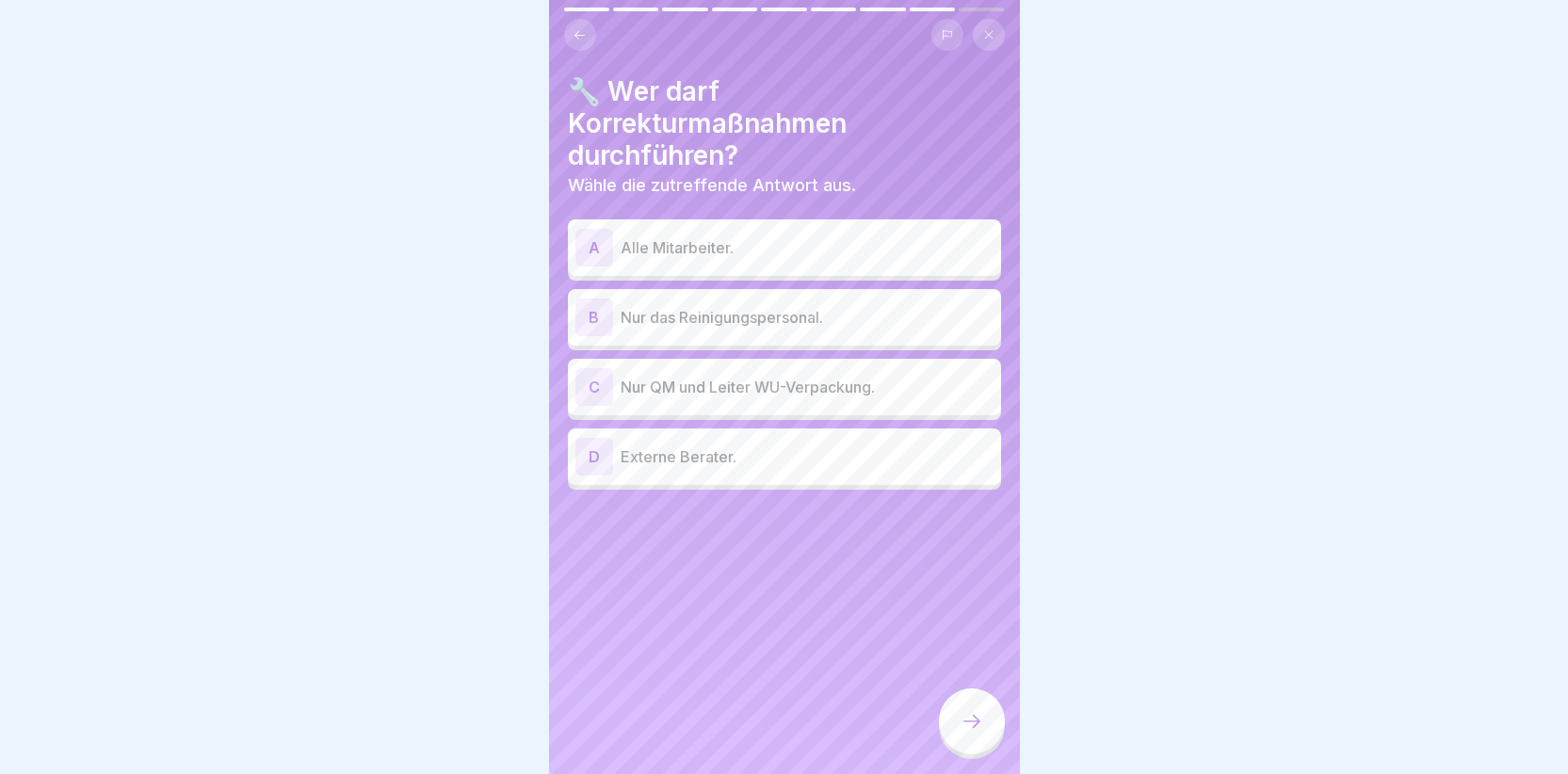
click at [588, 380] on div "C" at bounding box center [594, 387] width 37 height 37
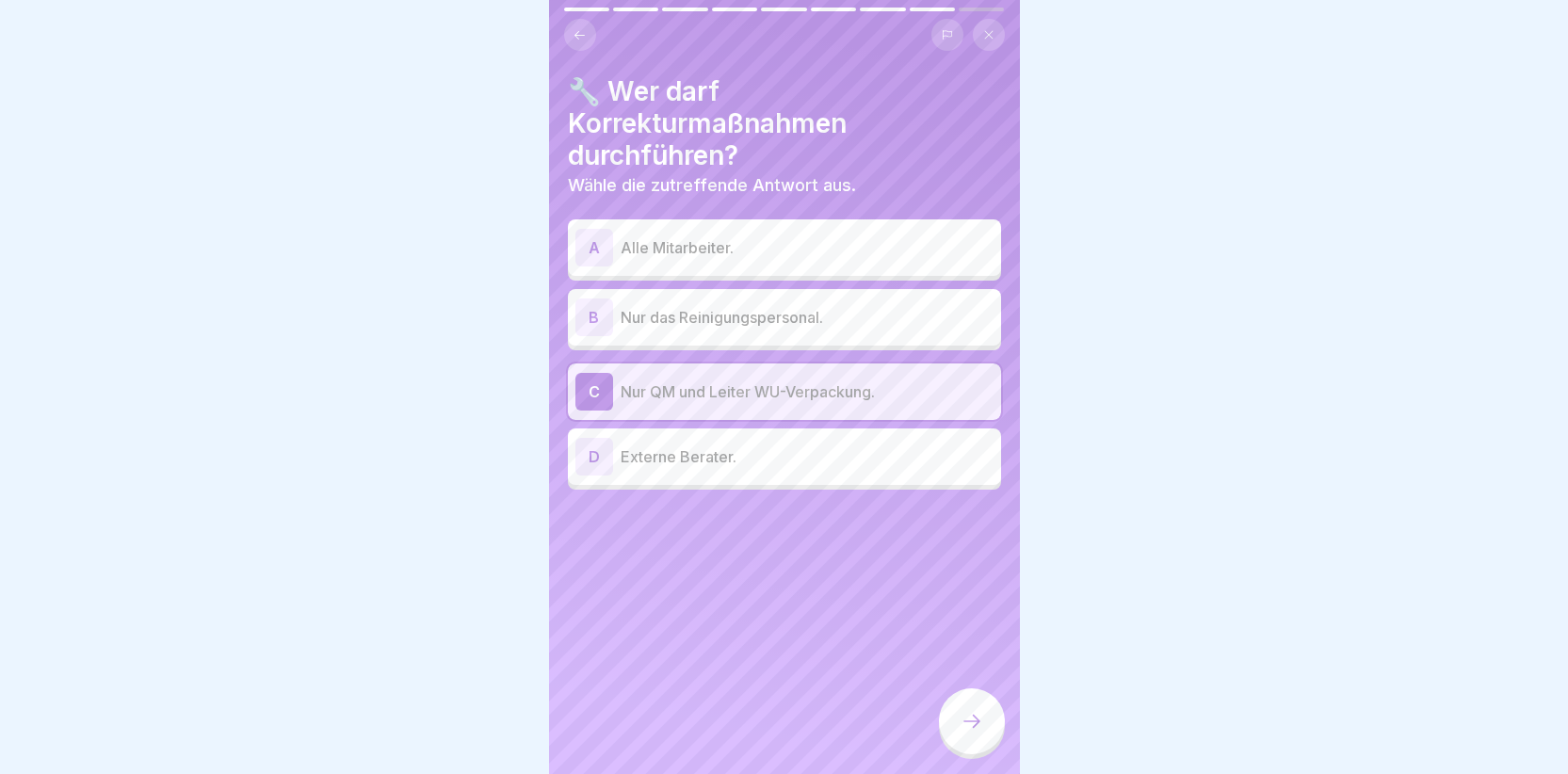
click at [977, 724] on div at bounding box center [971, 721] width 66 height 66
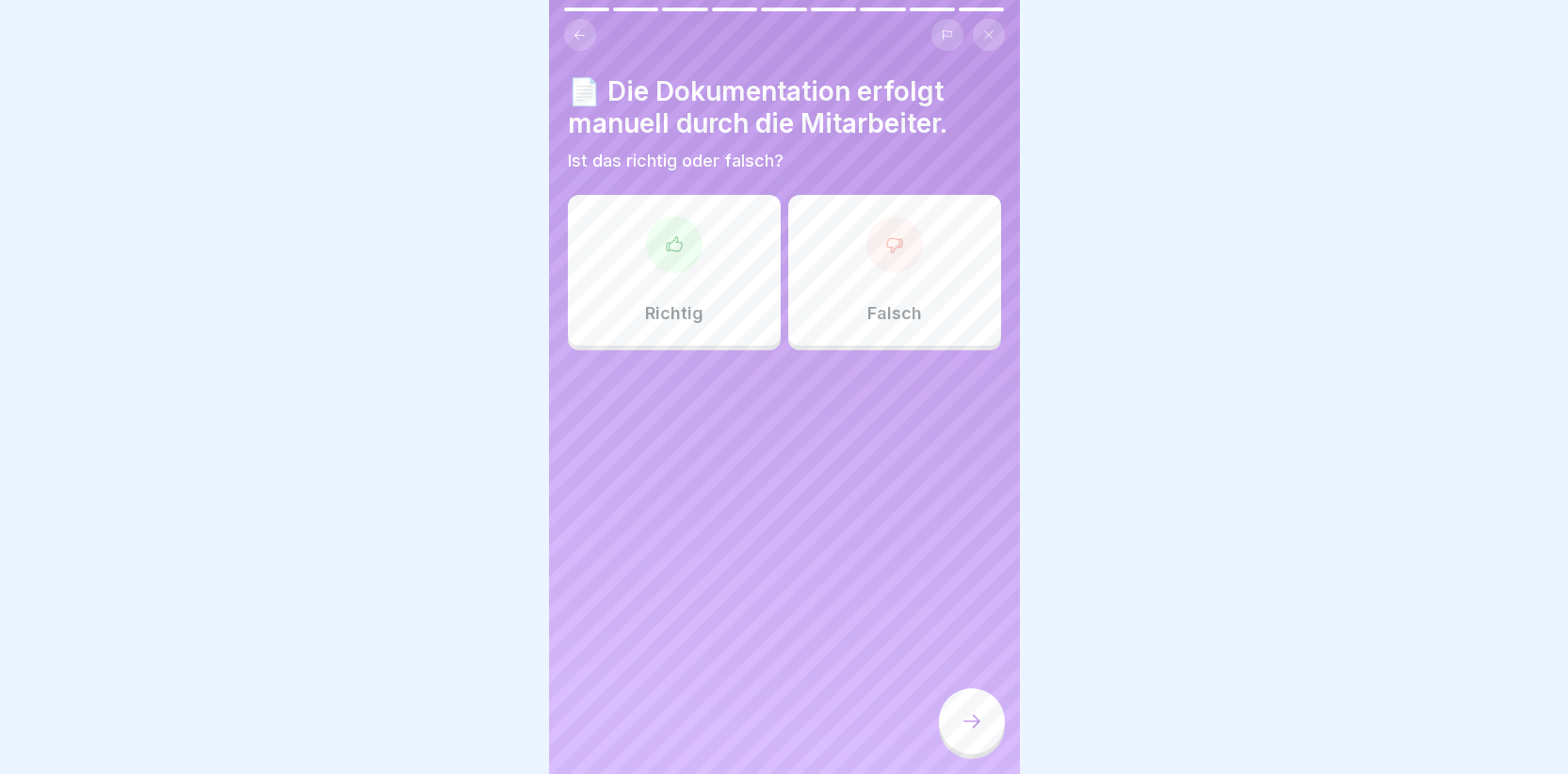
click at [678, 228] on div at bounding box center [674, 245] width 57 height 57
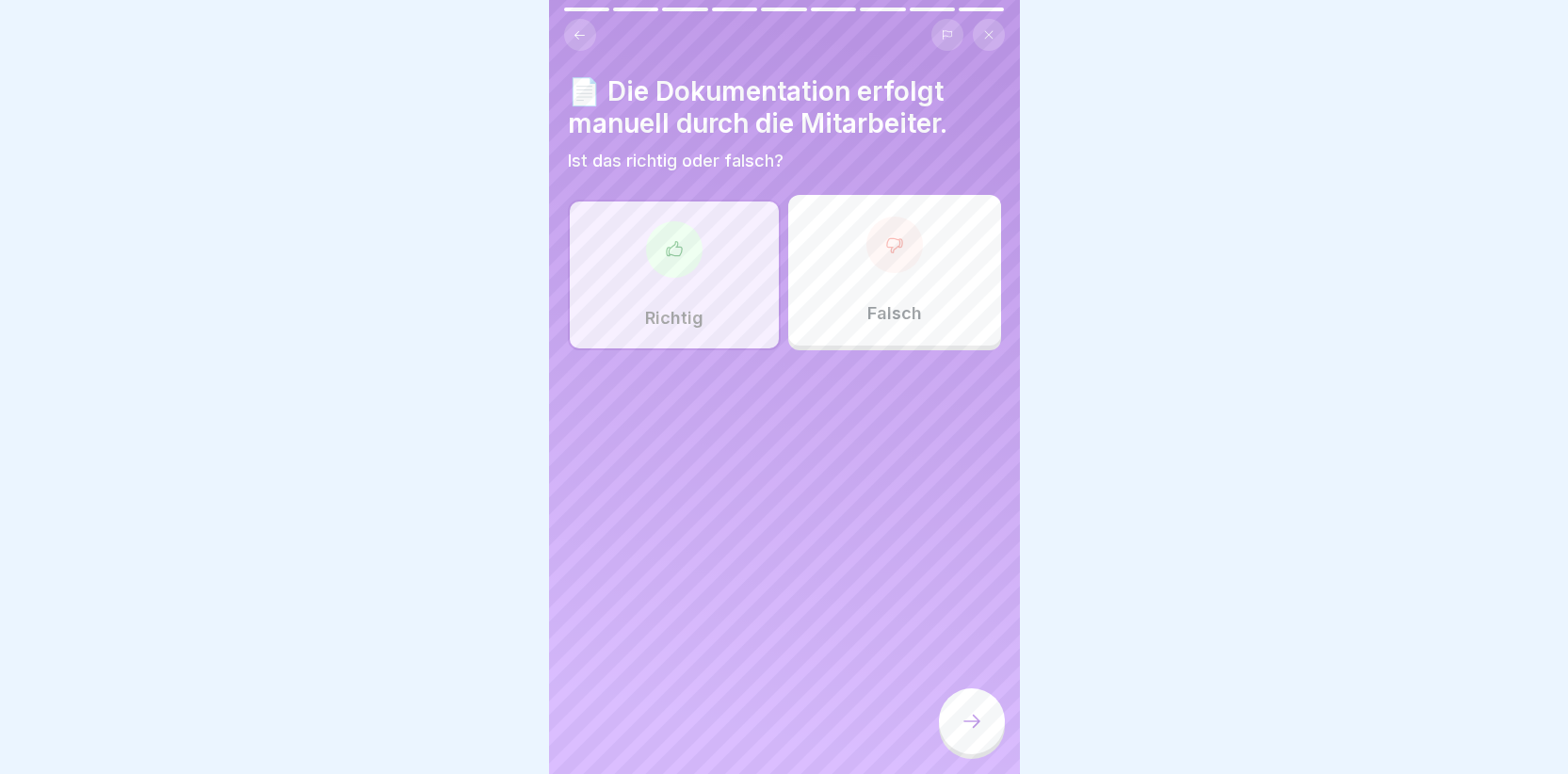
click at [957, 749] on div at bounding box center [971, 721] width 66 height 66
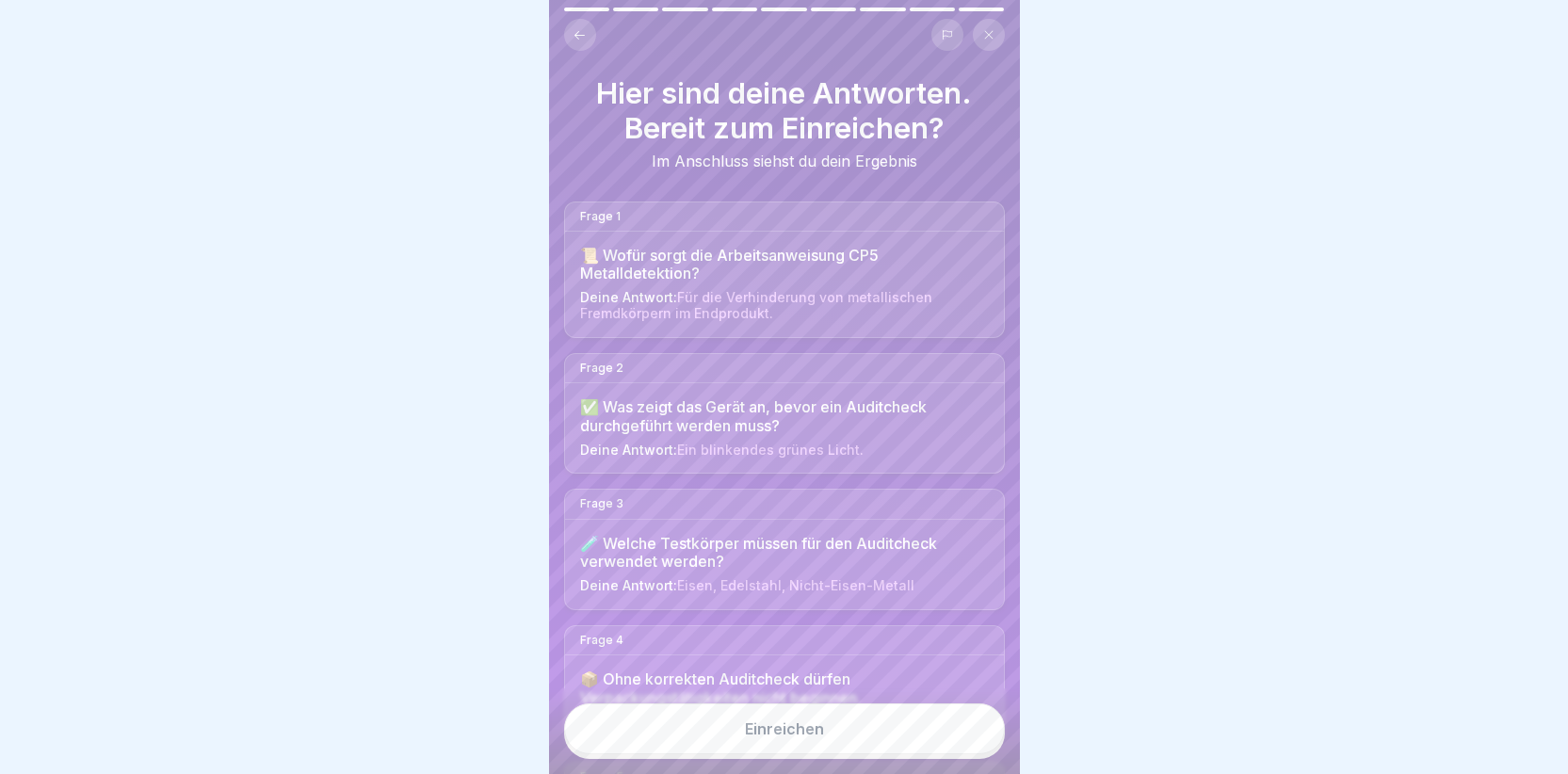
click at [910, 746] on button "Einreichen" at bounding box center [784, 729] width 441 height 51
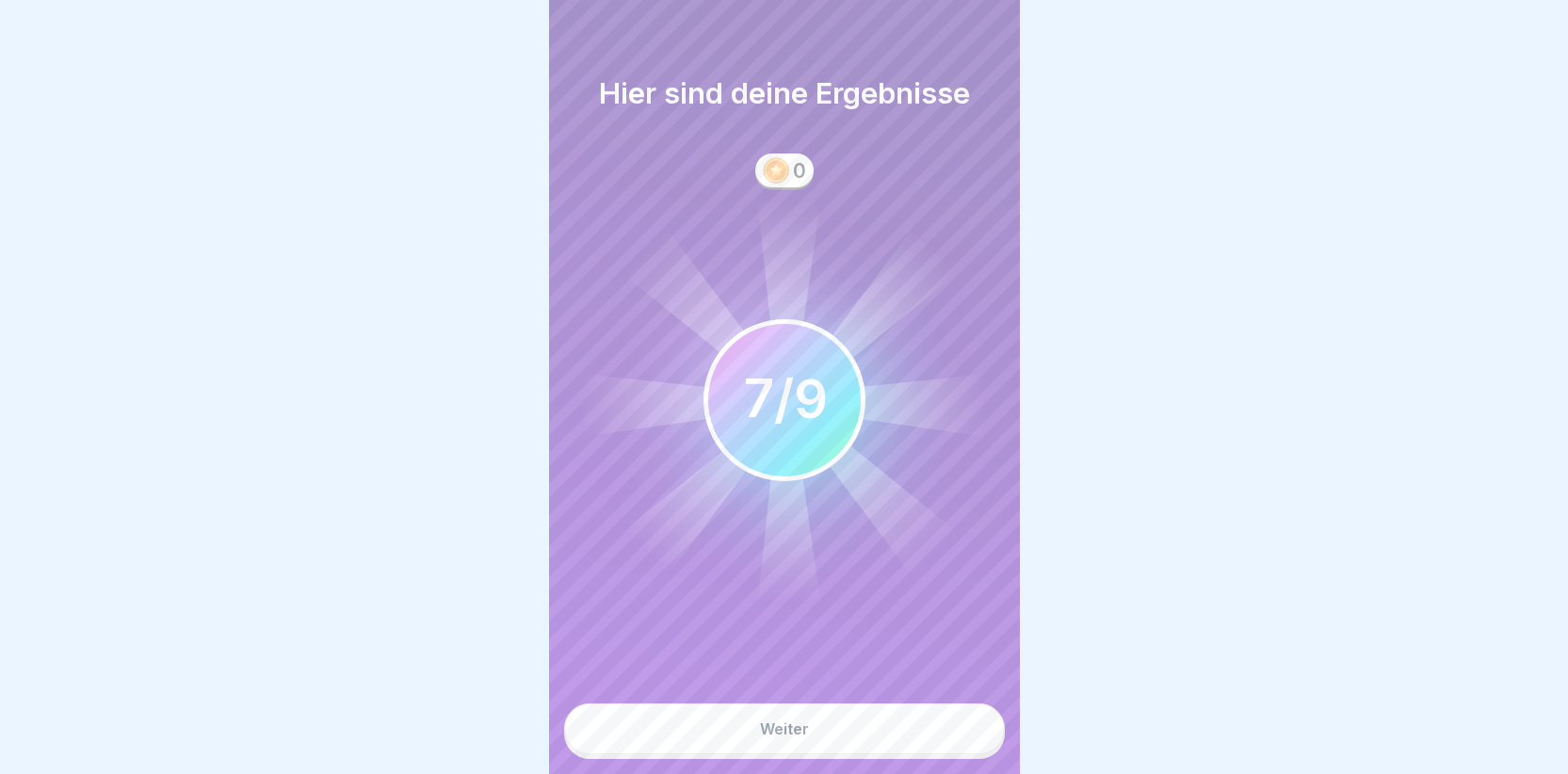
click at [897, 745] on button "Weiter" at bounding box center [784, 729] width 441 height 51
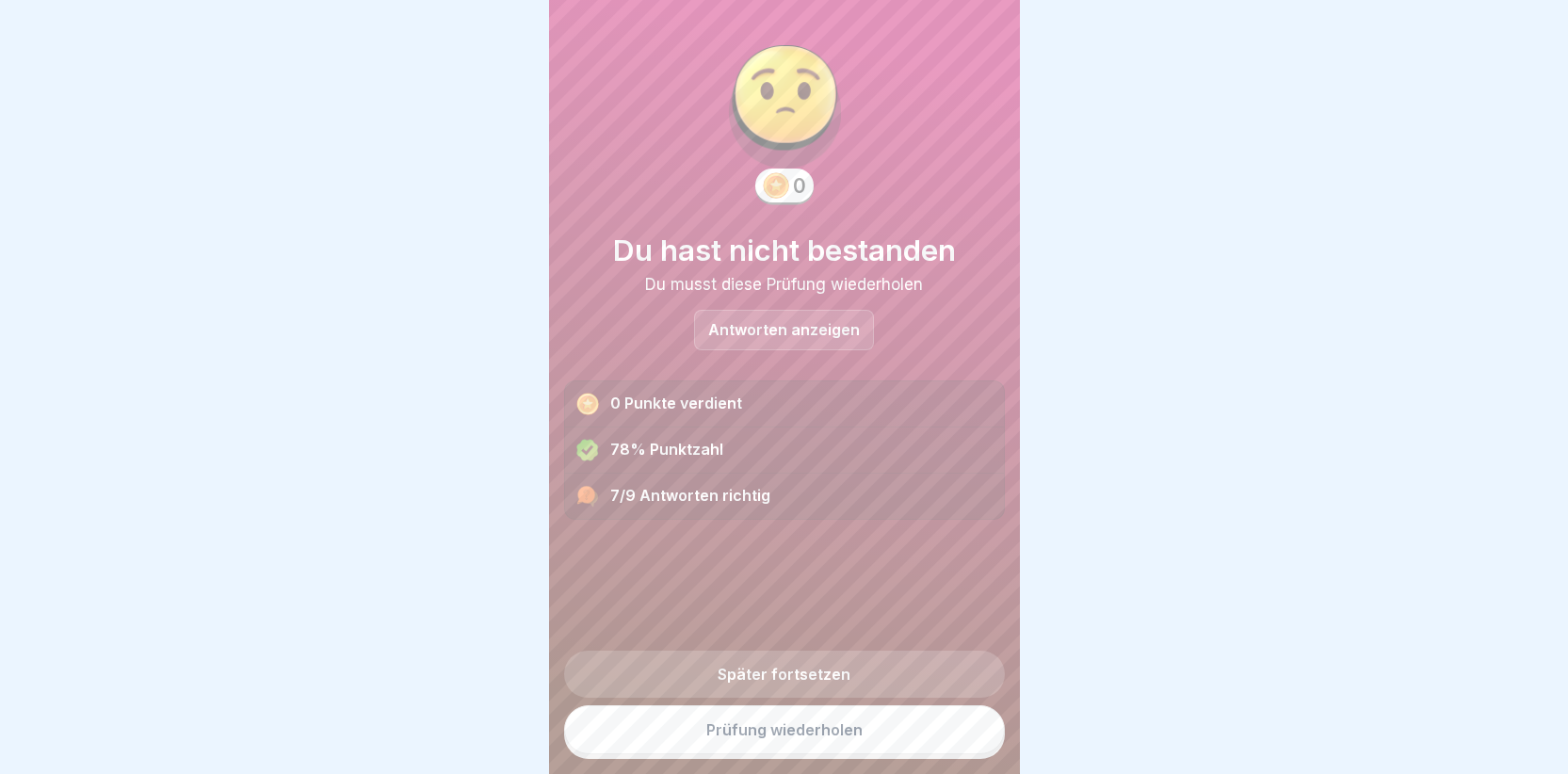
click at [819, 678] on link "Später fortsetzen" at bounding box center [784, 674] width 441 height 47
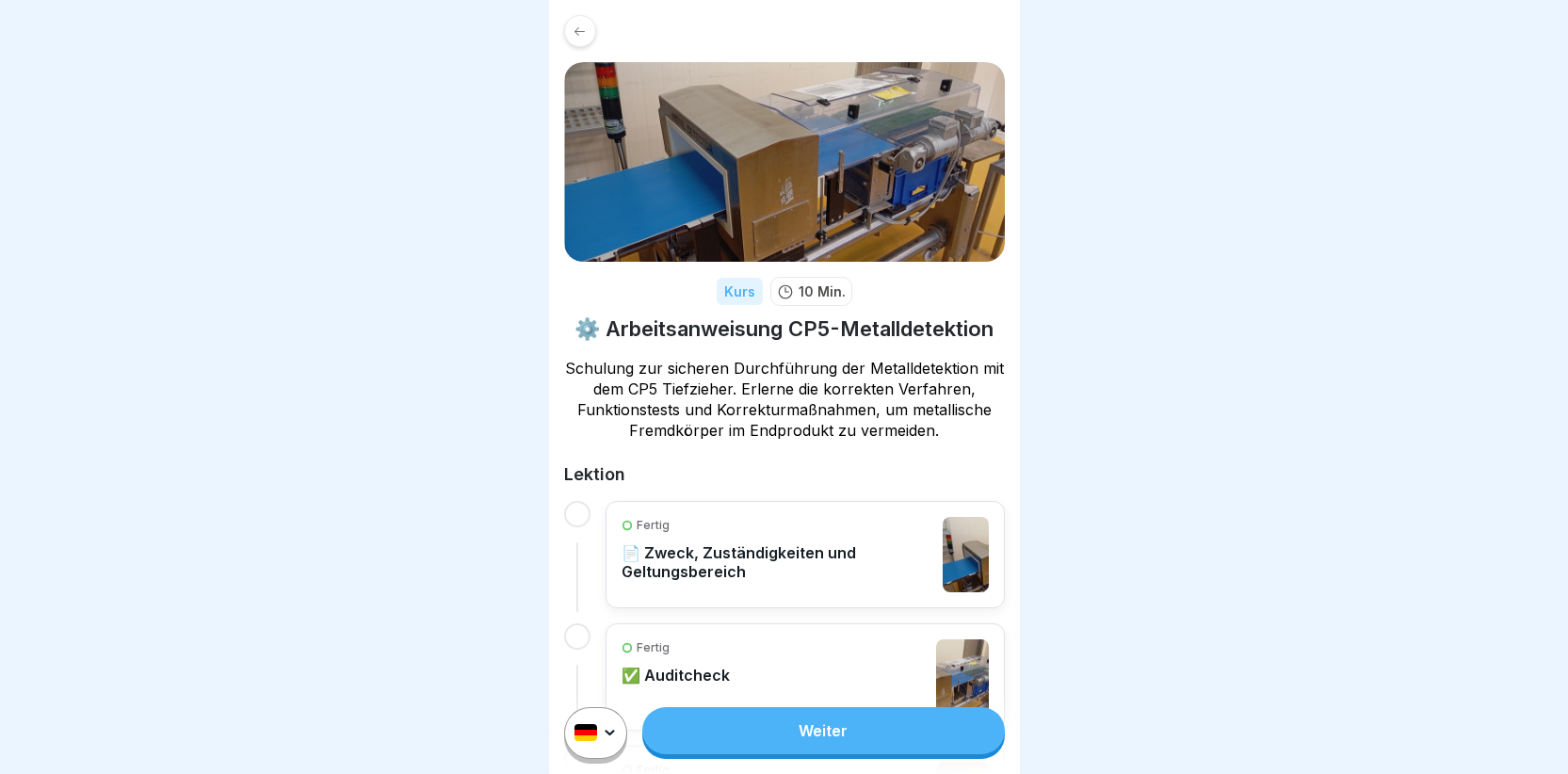
click at [695, 734] on link "Weiter" at bounding box center [823, 731] width 362 height 47
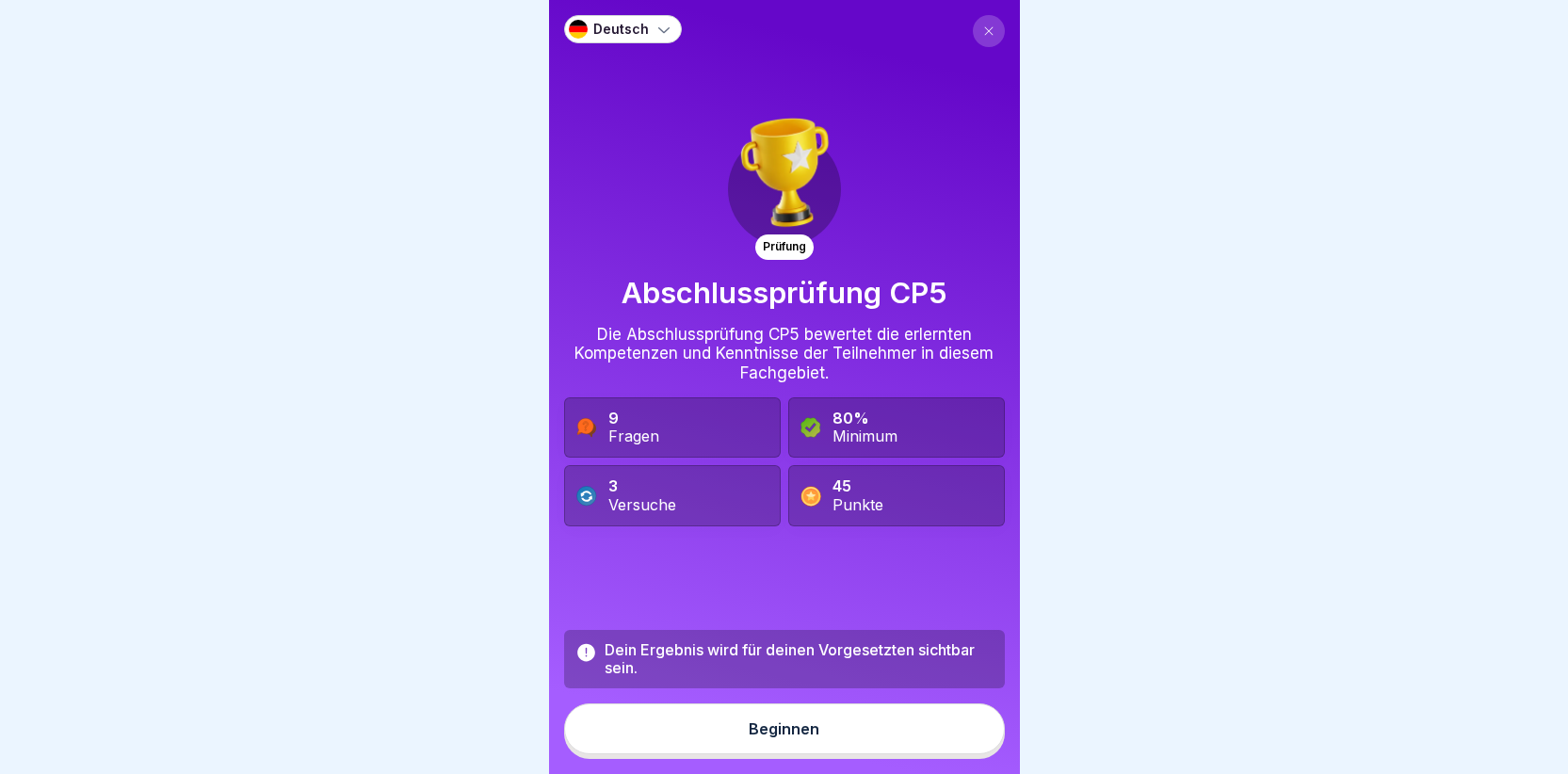
click at [774, 738] on div "Beginnen" at bounding box center [784, 729] width 71 height 17
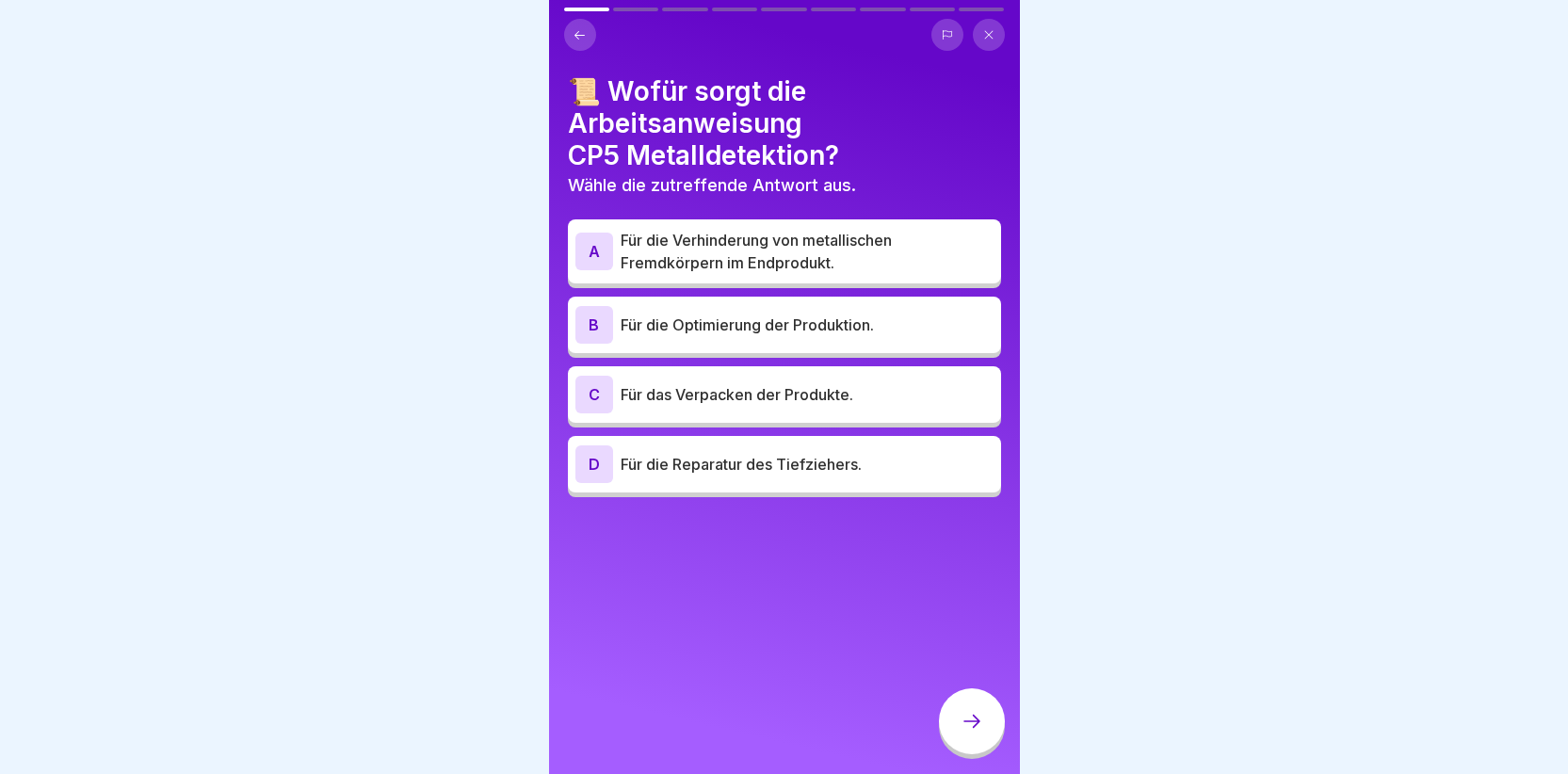
click at [593, 241] on div "A" at bounding box center [594, 251] width 37 height 37
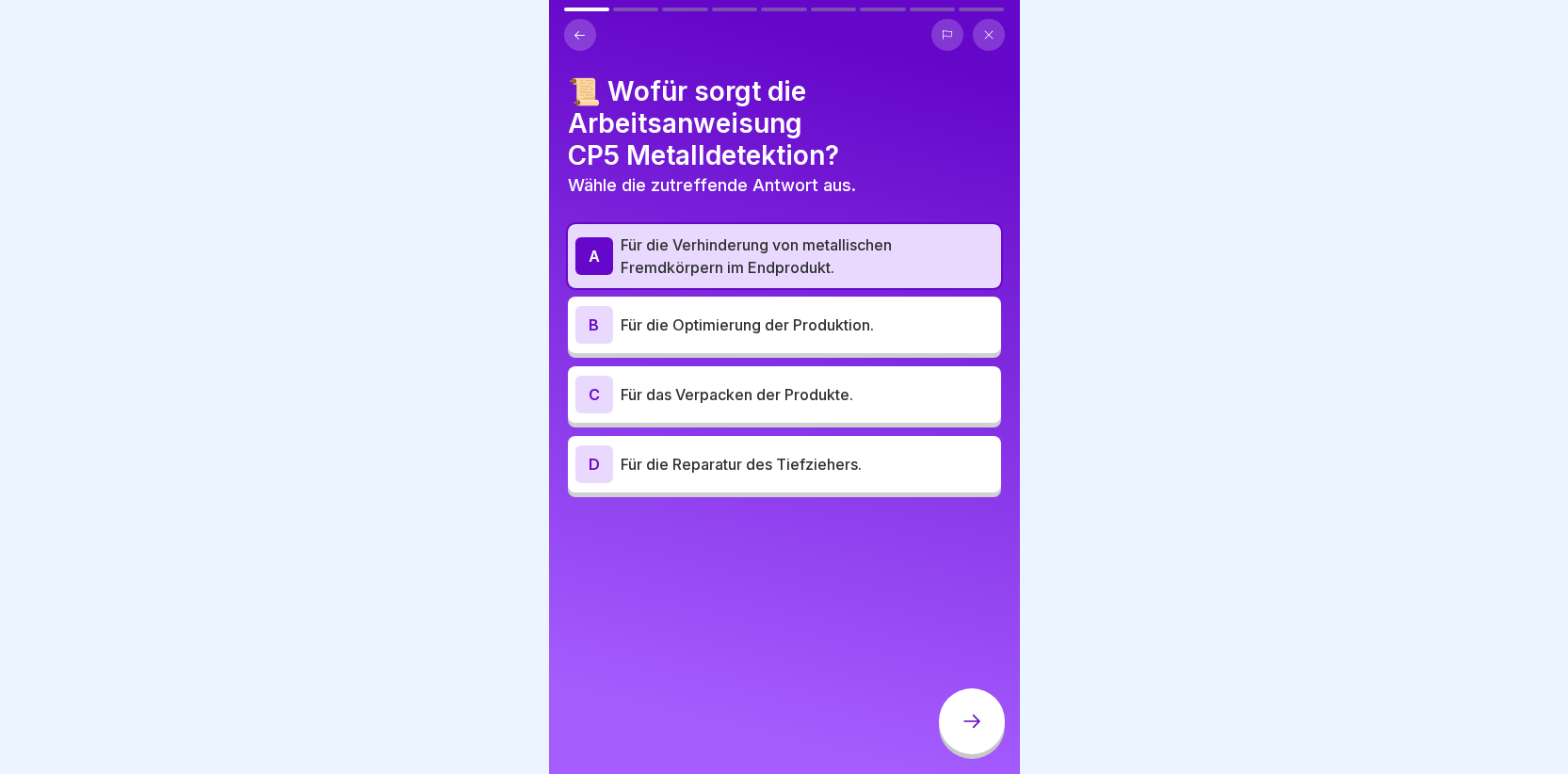
click at [980, 26] on button at bounding box center [988, 35] width 32 height 32
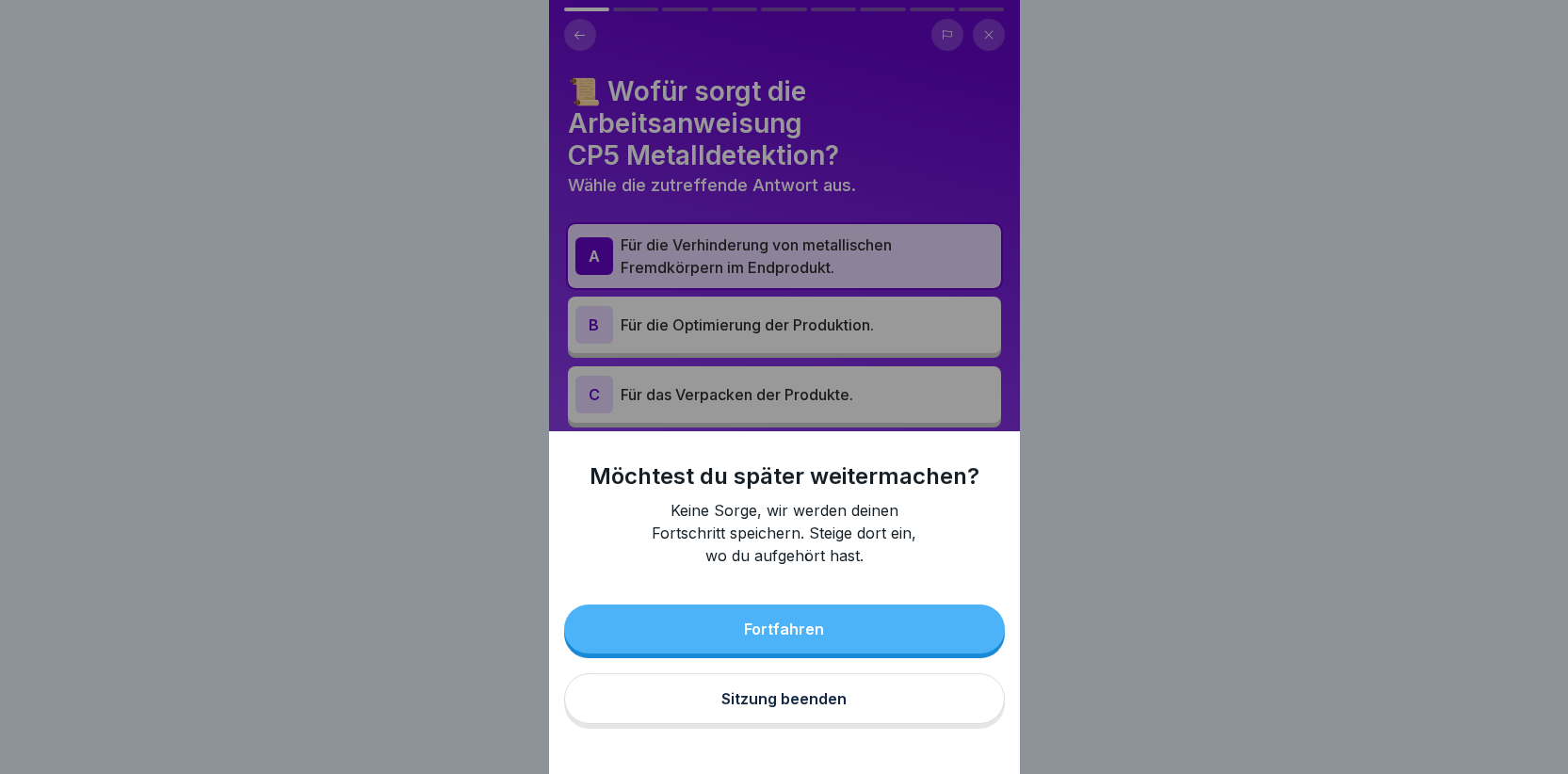
click at [796, 638] on div "Fortfahren" at bounding box center [784, 629] width 80 height 17
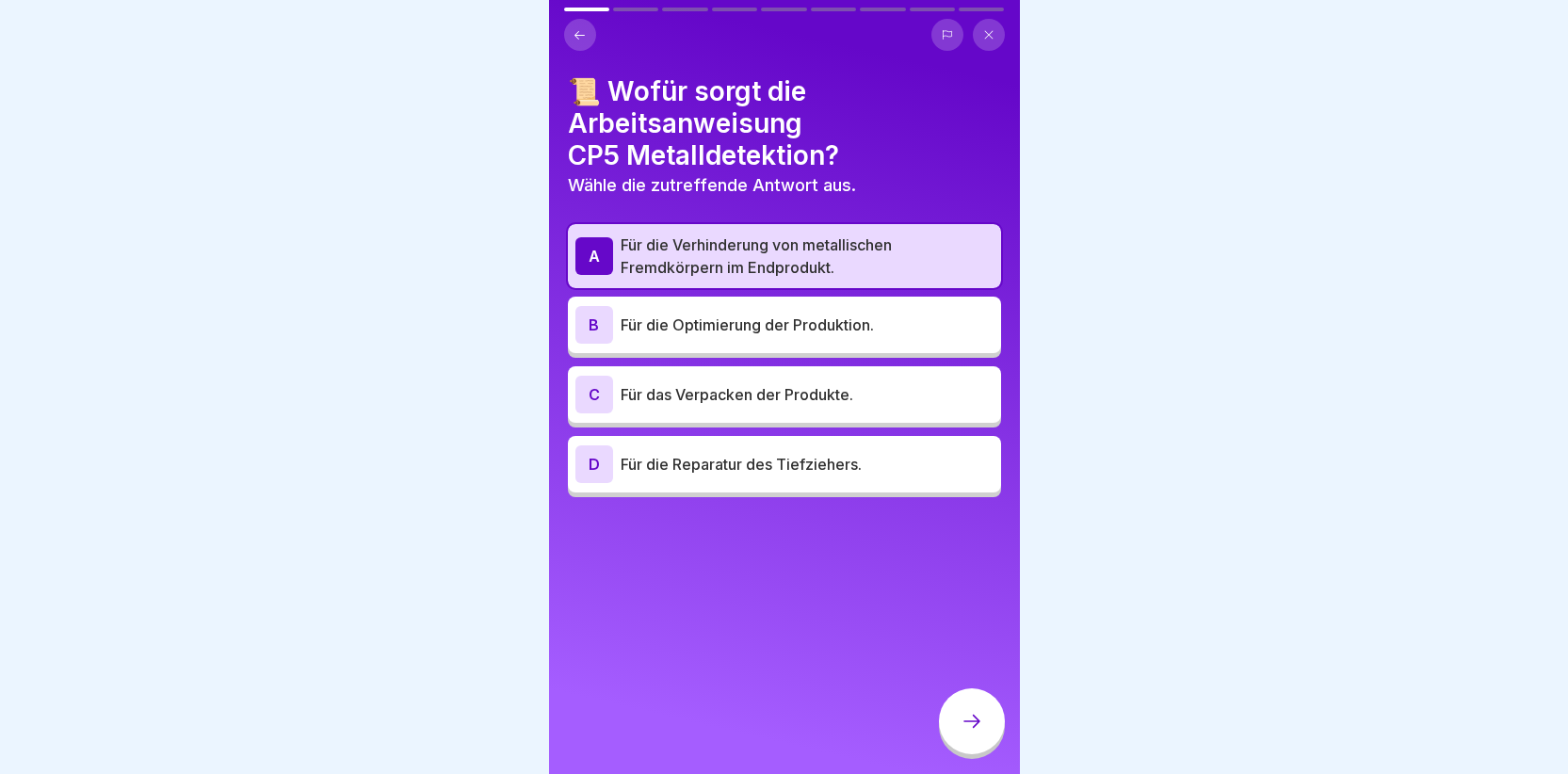
click at [976, 733] on icon at bounding box center [972, 721] width 23 height 23
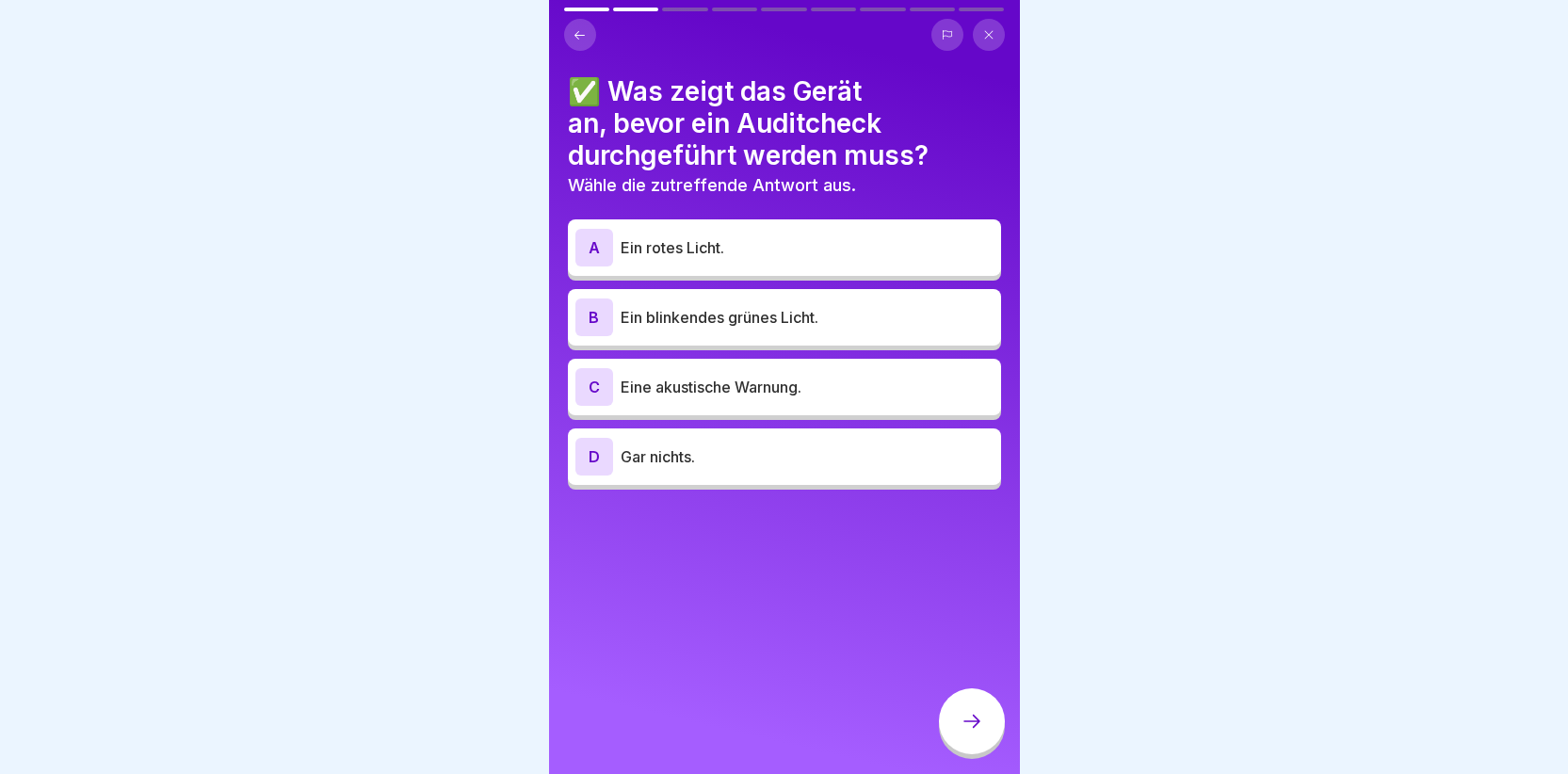
click at [589, 318] on div "B" at bounding box center [594, 317] width 37 height 37
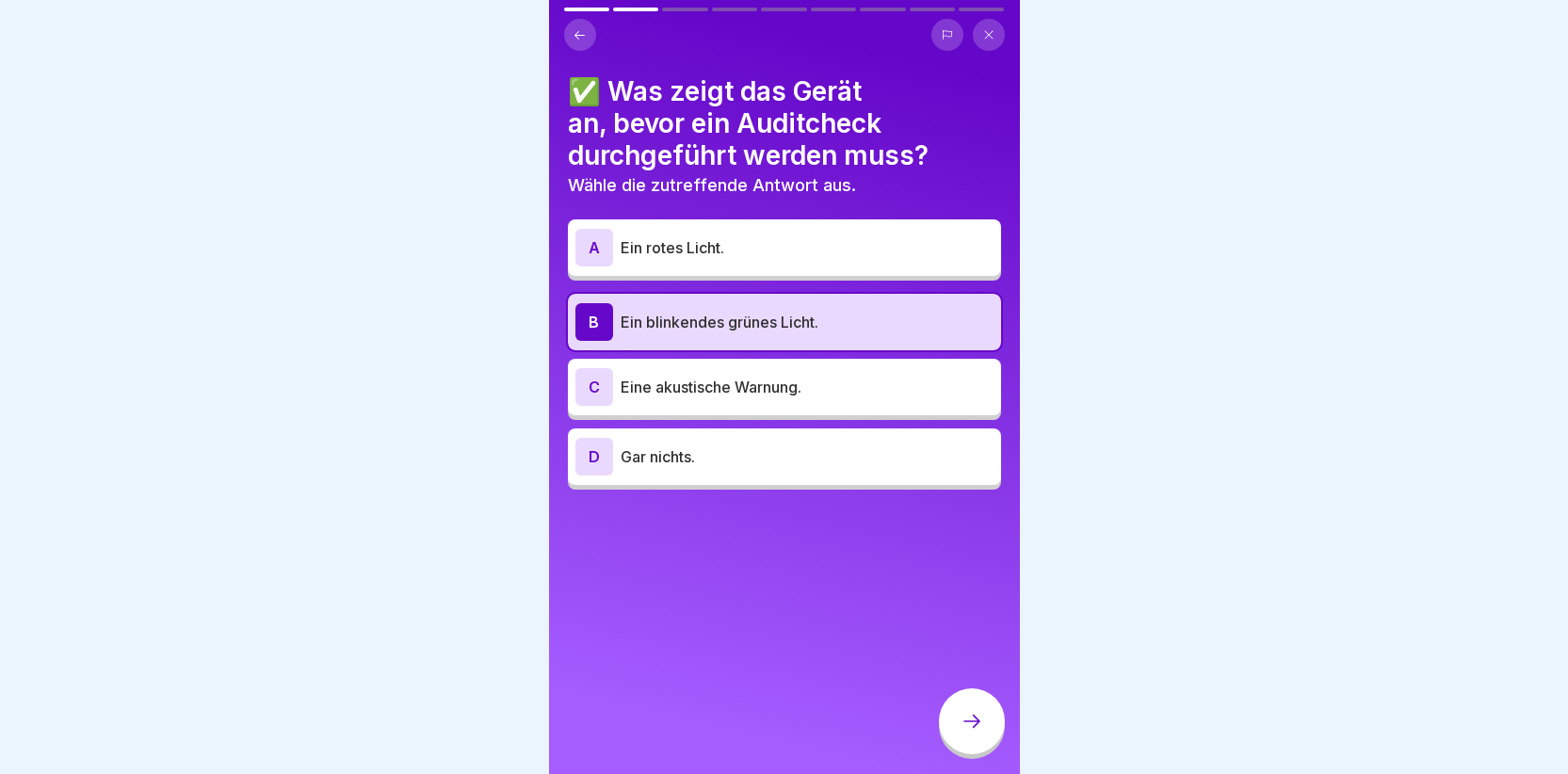
click at [976, 733] on icon at bounding box center [972, 721] width 23 height 23
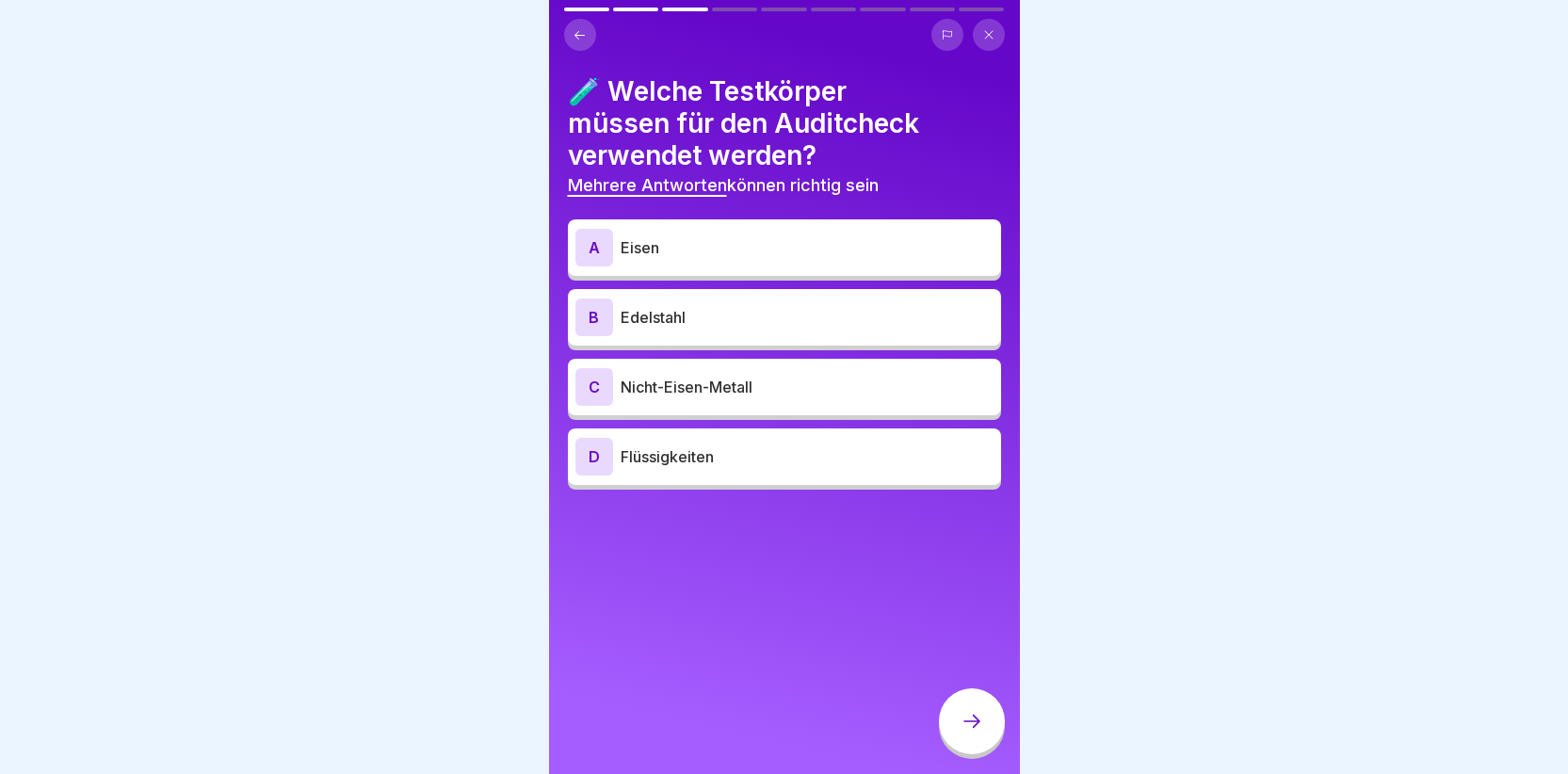
click at [600, 250] on div "A" at bounding box center [594, 247] width 37 height 37
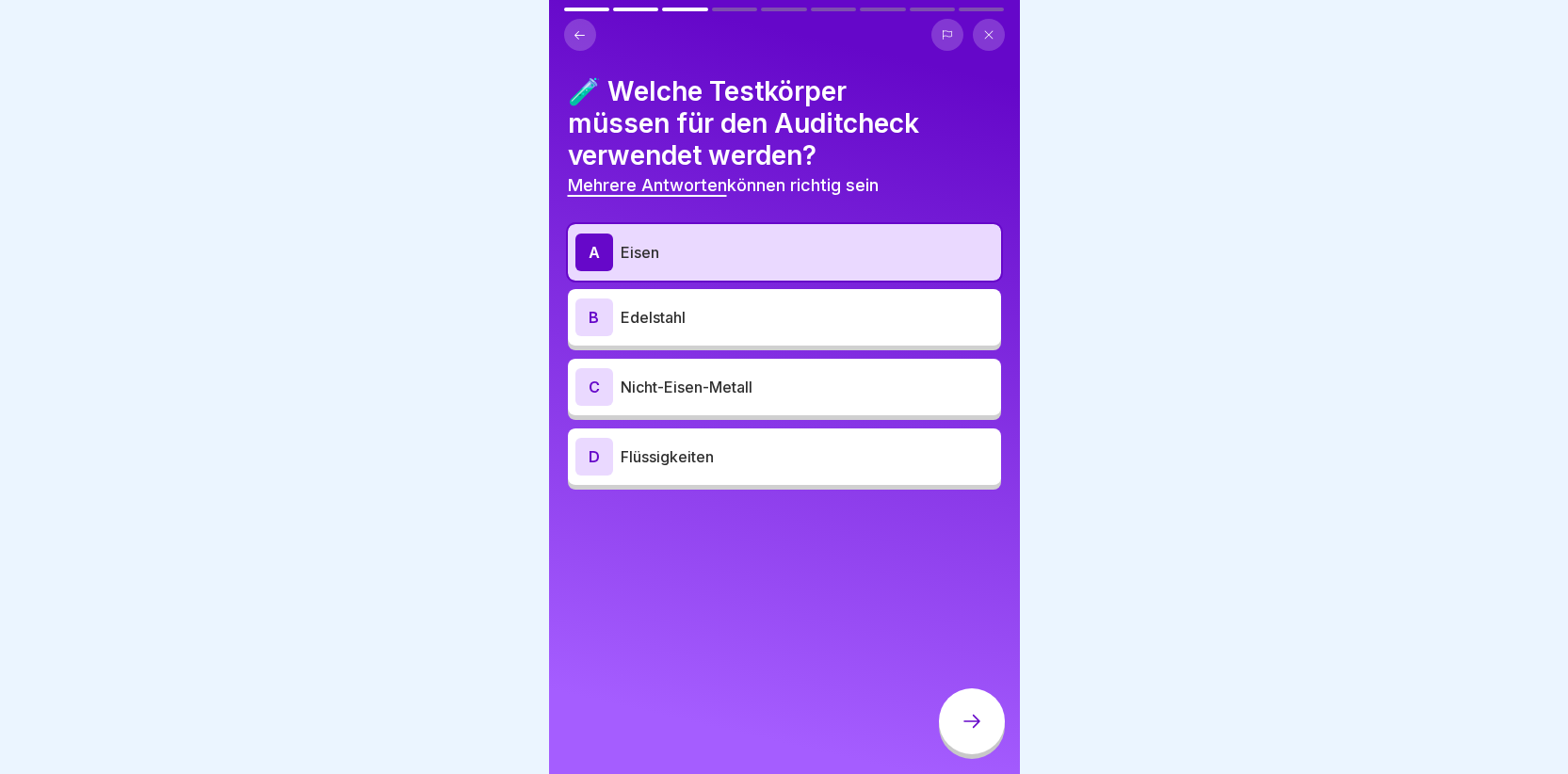
click at [600, 317] on div "B" at bounding box center [594, 317] width 37 height 37
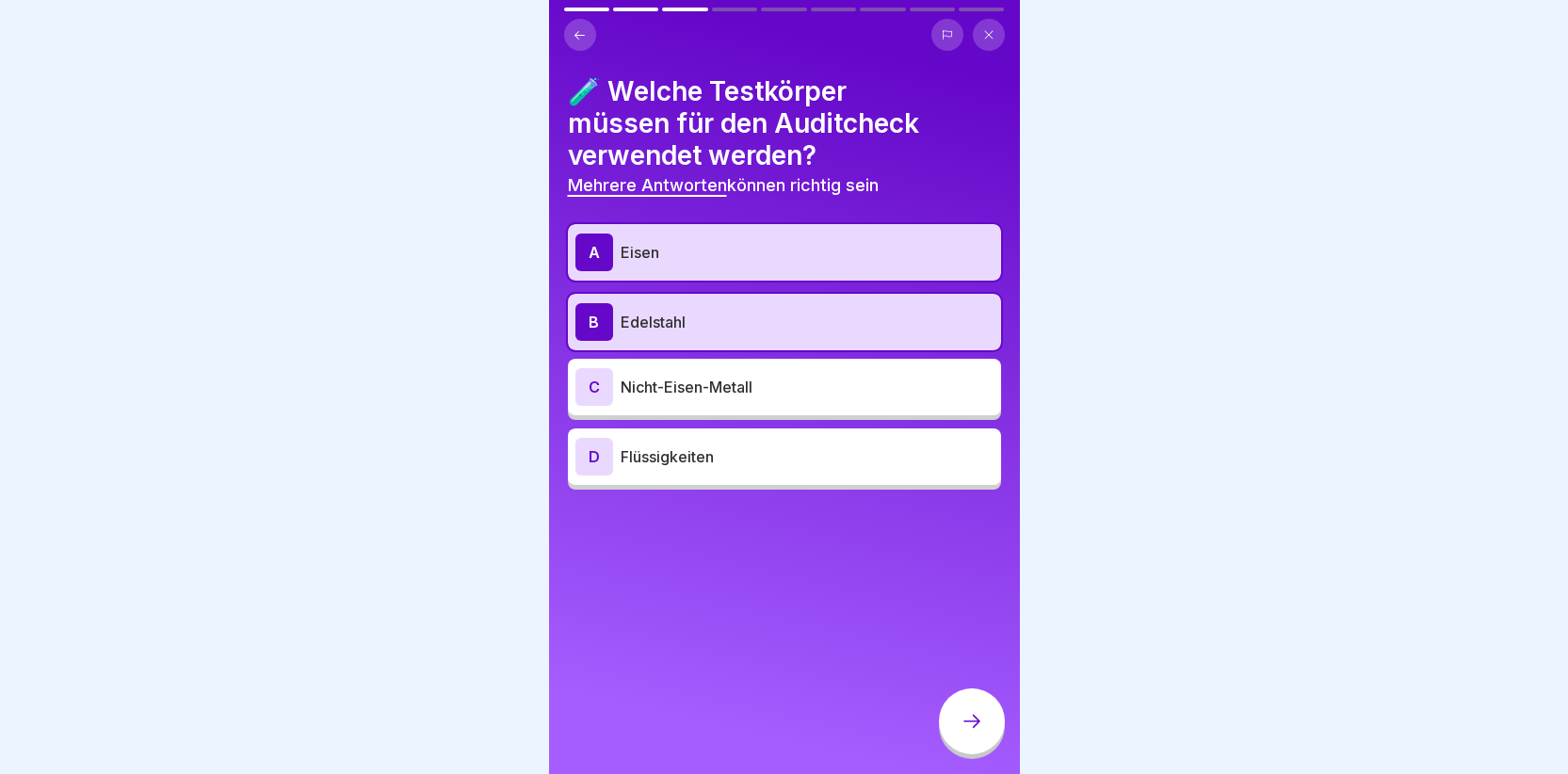
click at [600, 392] on div "C" at bounding box center [594, 387] width 37 height 37
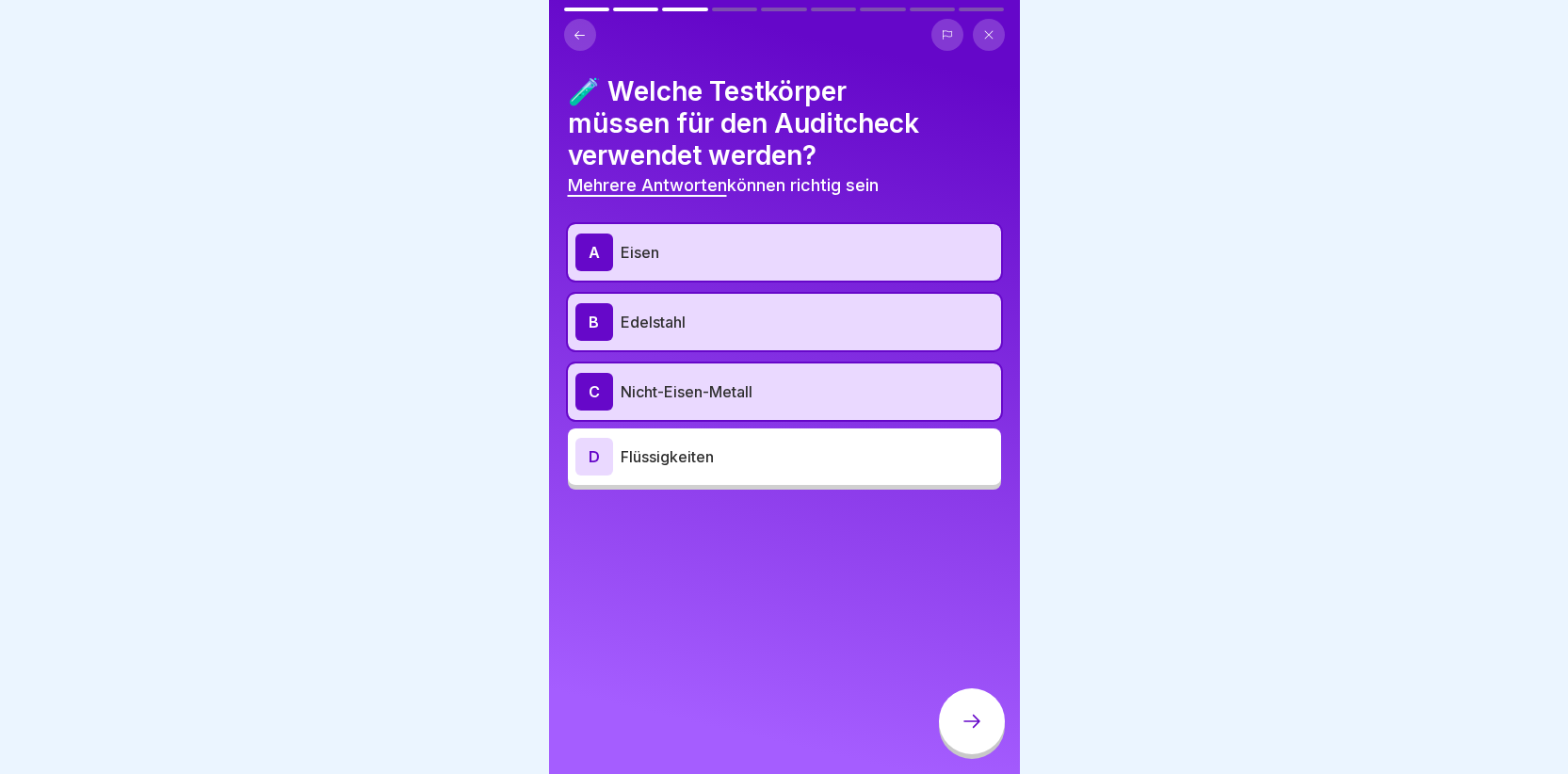
drag, startPoint x: 971, startPoint y: 722, endPoint x: 958, endPoint y: 713, distance: 15.8
click at [971, 722] on div at bounding box center [971, 721] width 66 height 66
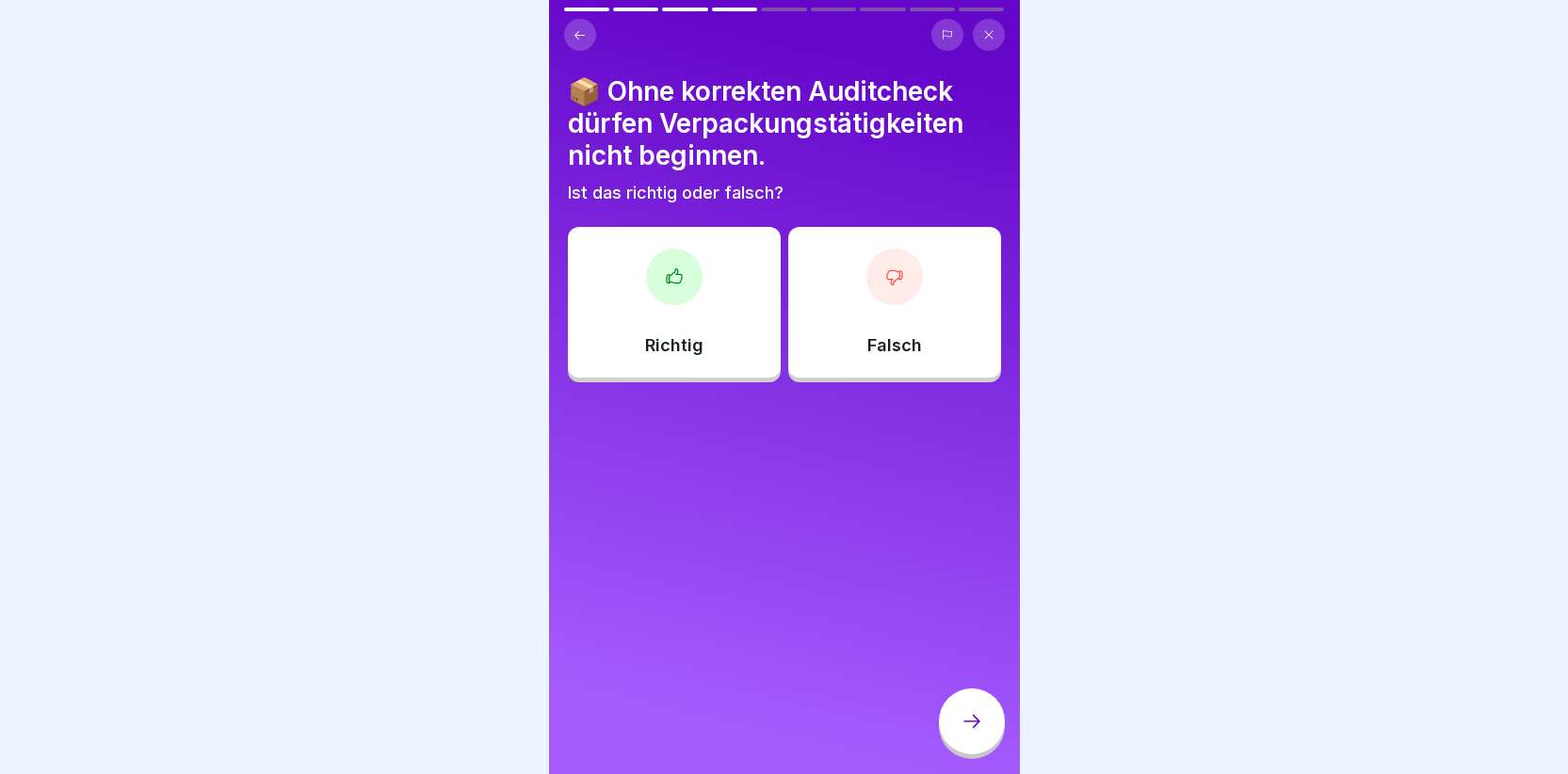
click at [671, 291] on div at bounding box center [674, 276] width 57 height 57
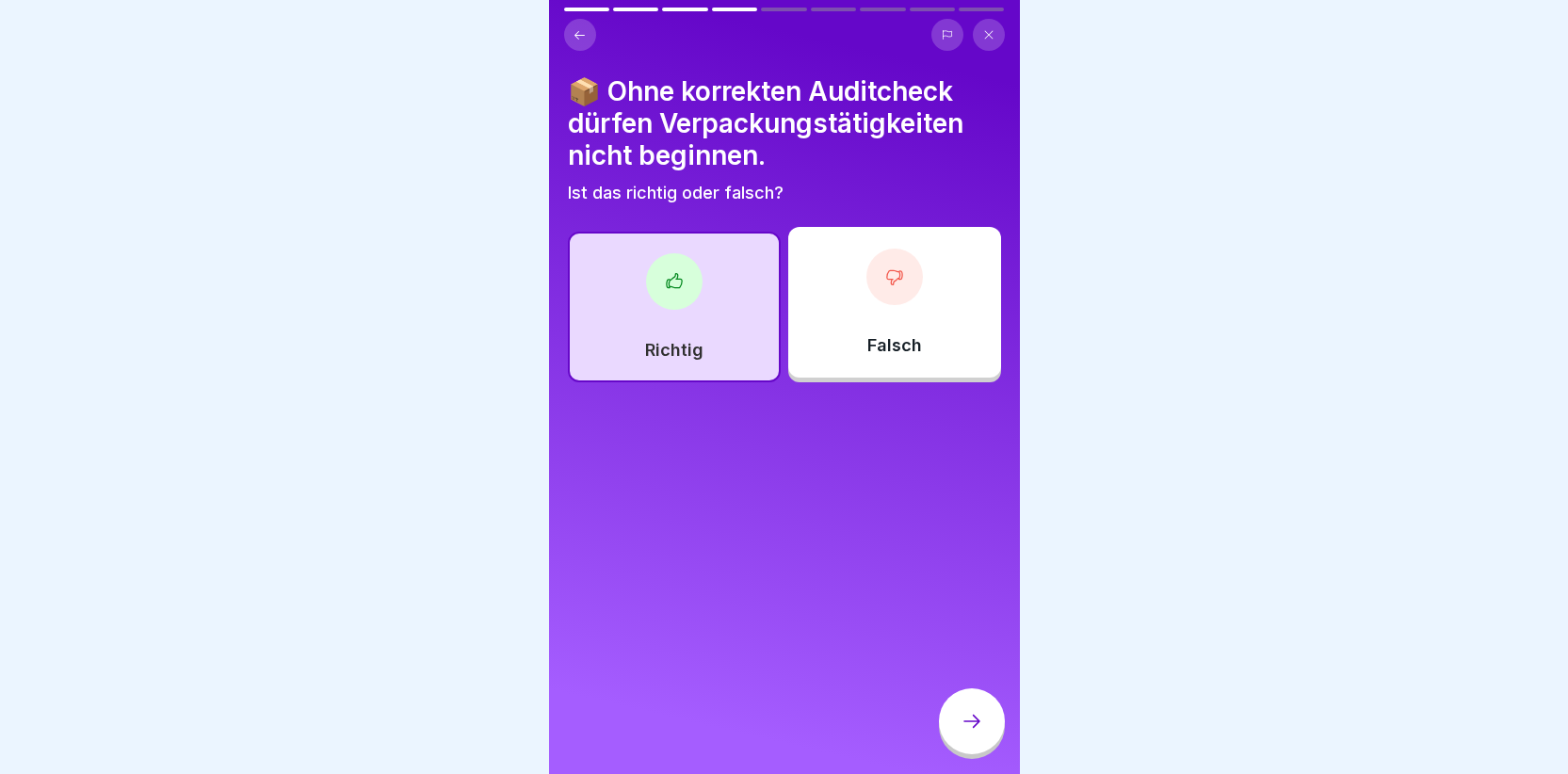
click at [964, 725] on div at bounding box center [971, 721] width 66 height 66
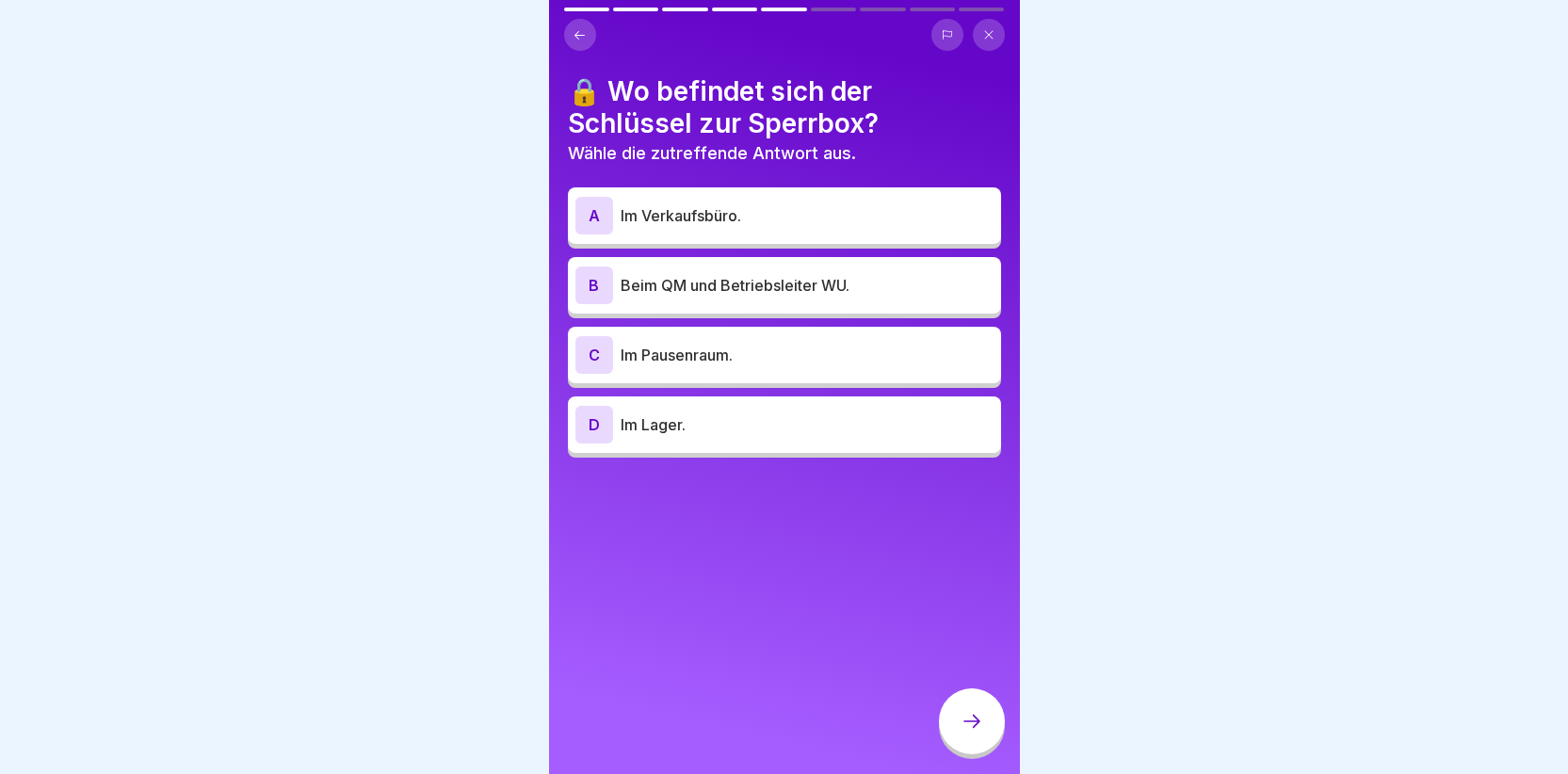
click at [596, 283] on div "B" at bounding box center [594, 285] width 37 height 37
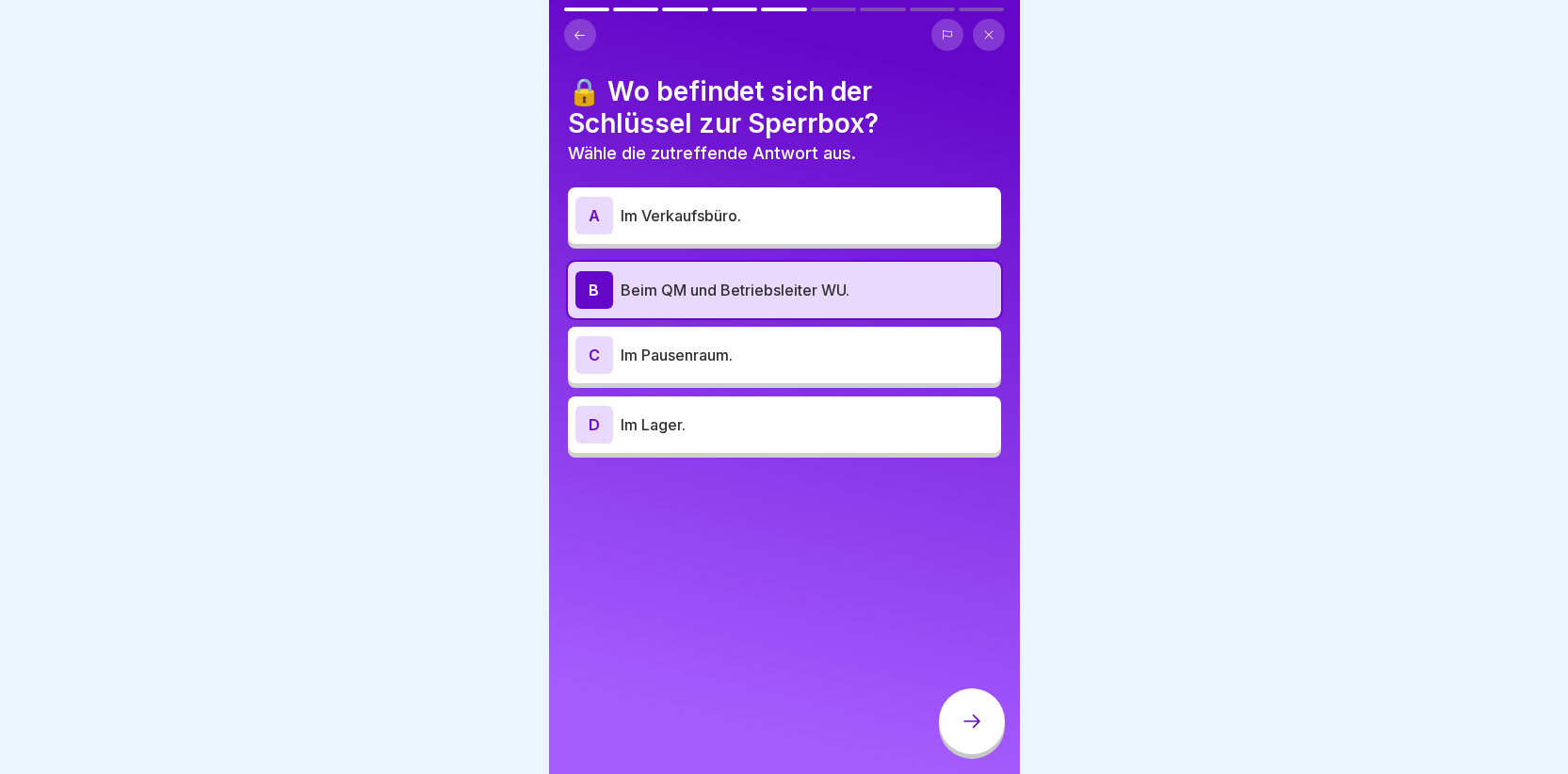
click at [951, 736] on div at bounding box center [971, 721] width 66 height 66
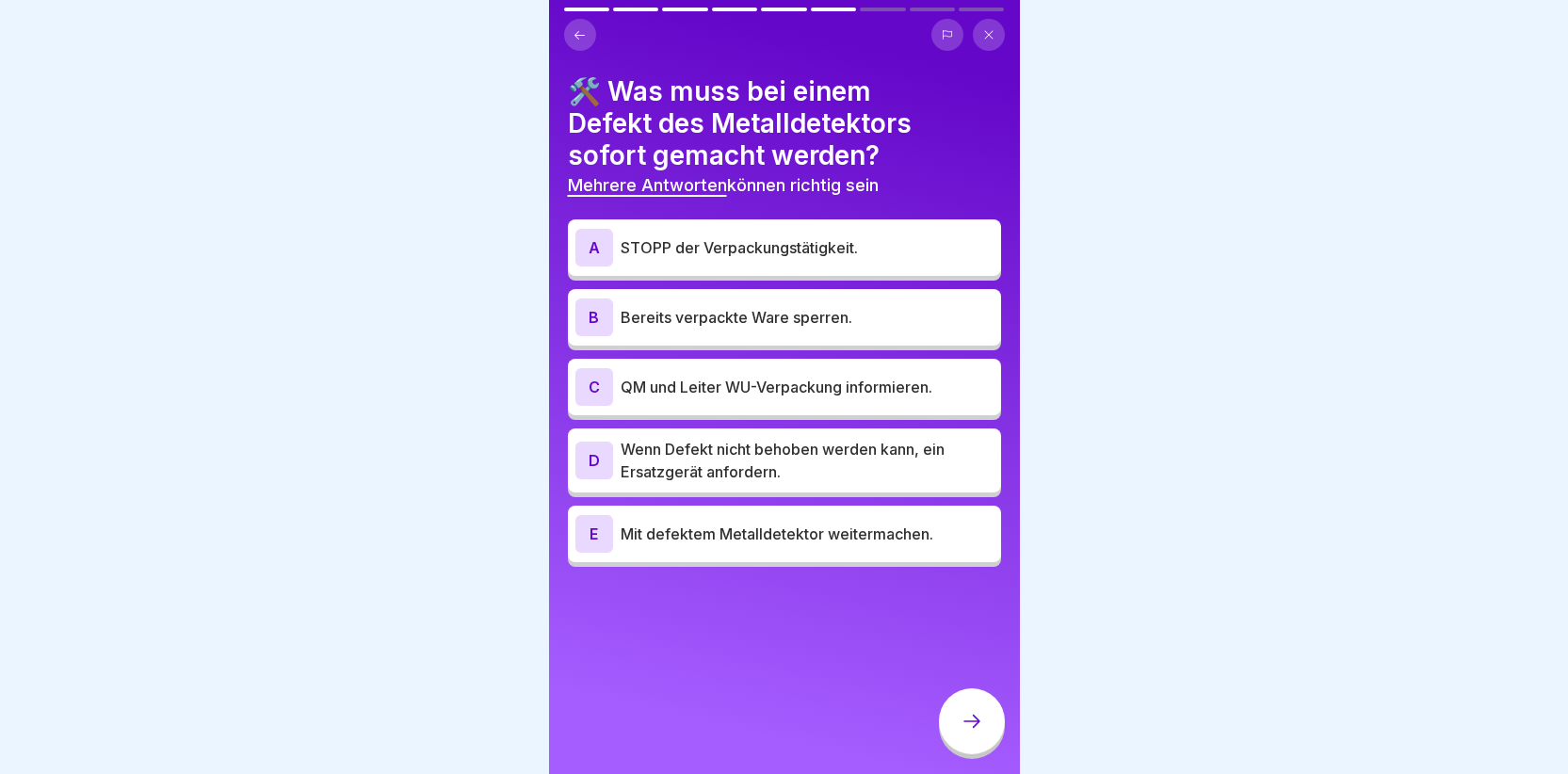
click at [598, 240] on div "A" at bounding box center [594, 247] width 37 height 37
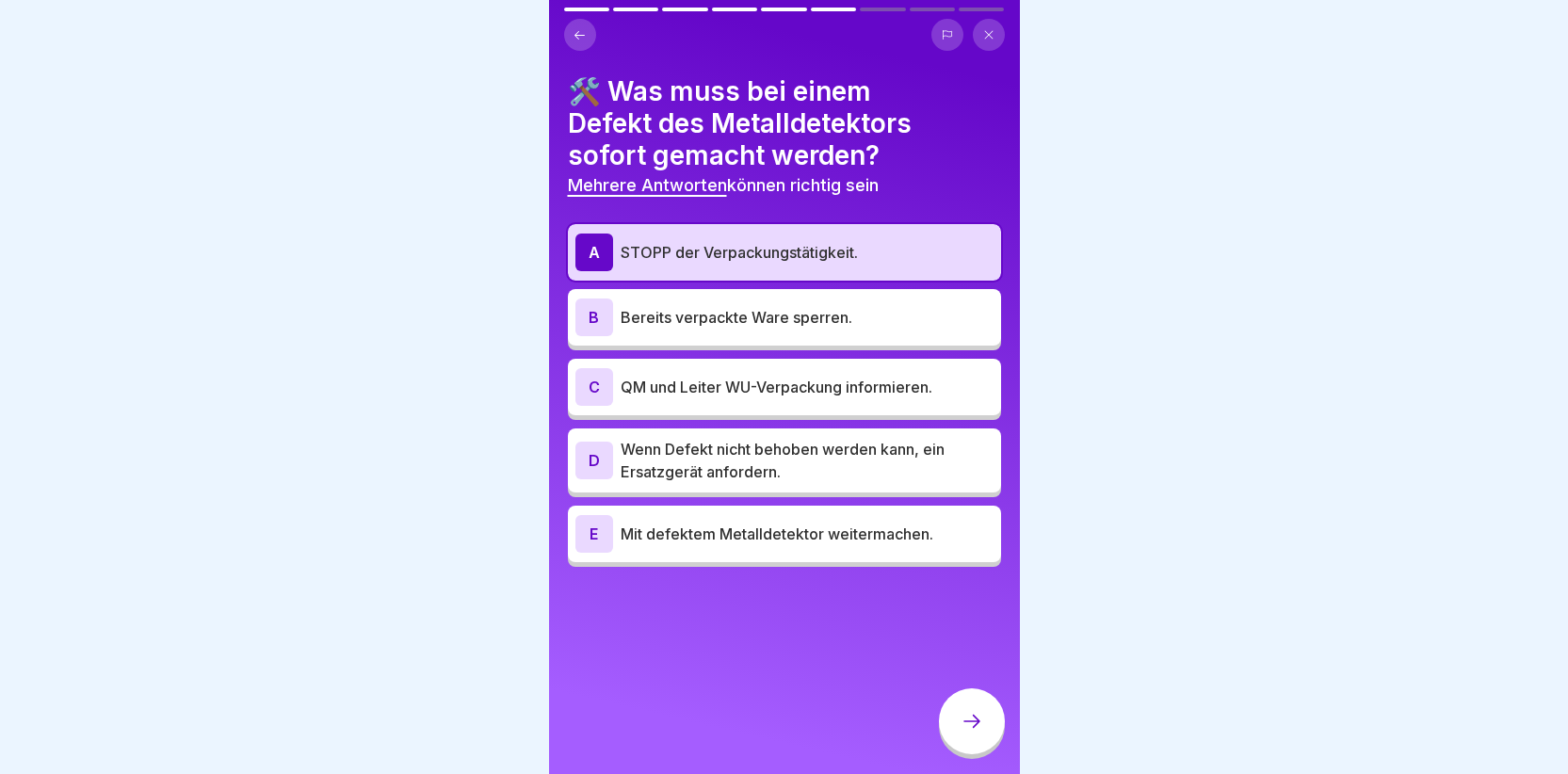
click at [597, 303] on div "B" at bounding box center [594, 317] width 37 height 37
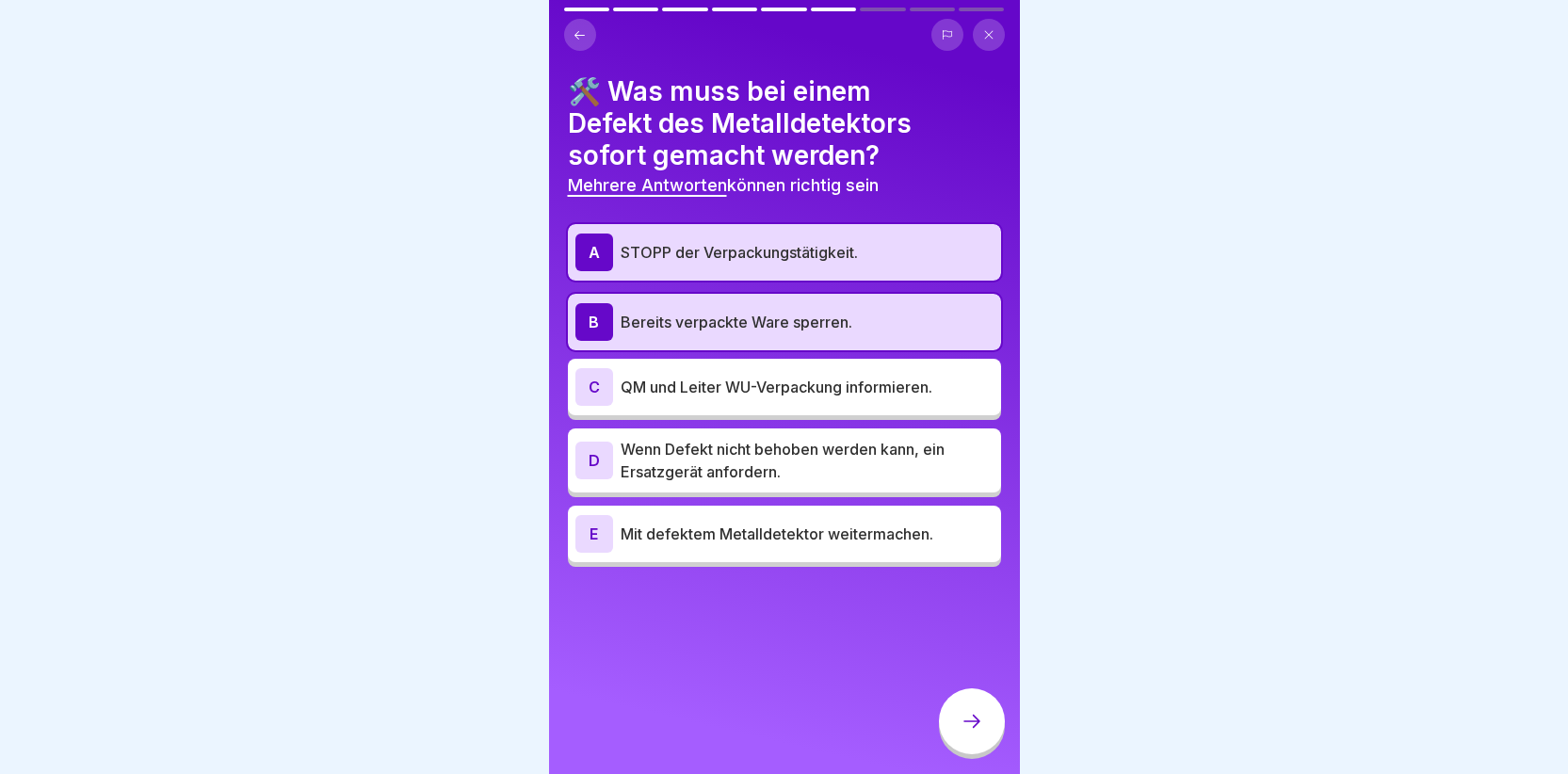
click at [579, 395] on div "C" at bounding box center [594, 387] width 37 height 37
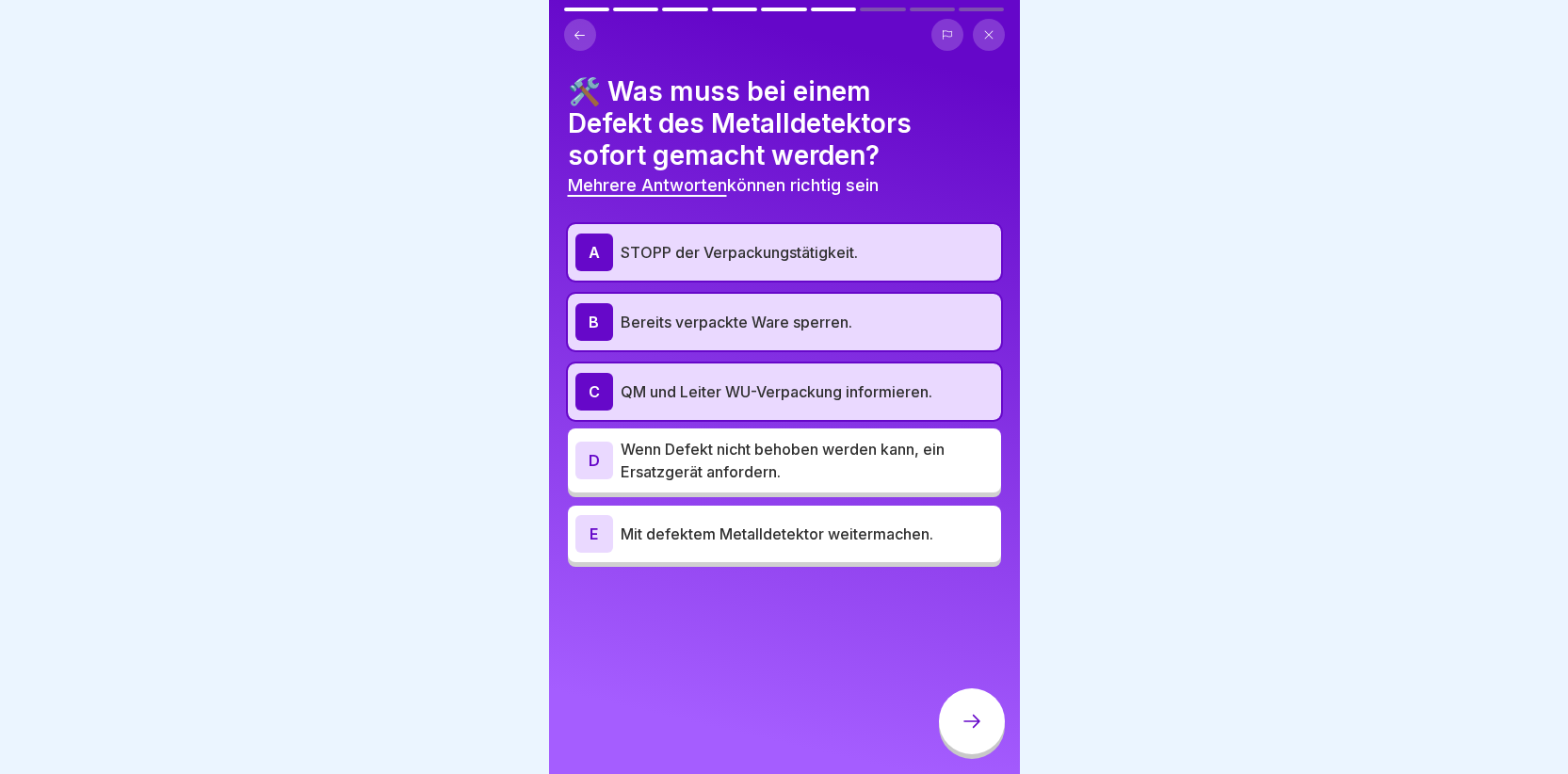
click at [598, 456] on div "D" at bounding box center [594, 460] width 37 height 37
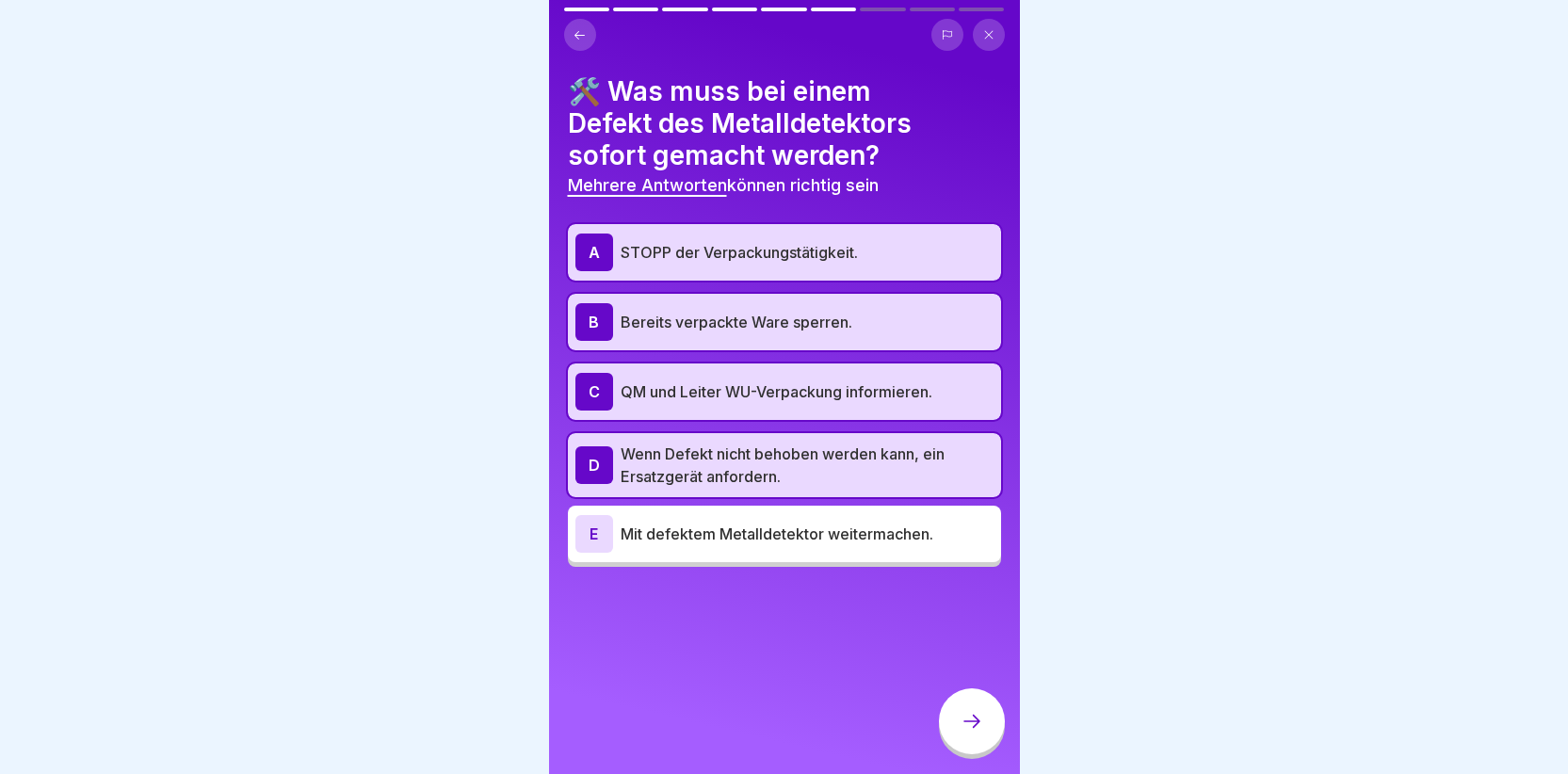
click at [963, 733] on icon at bounding box center [972, 721] width 23 height 23
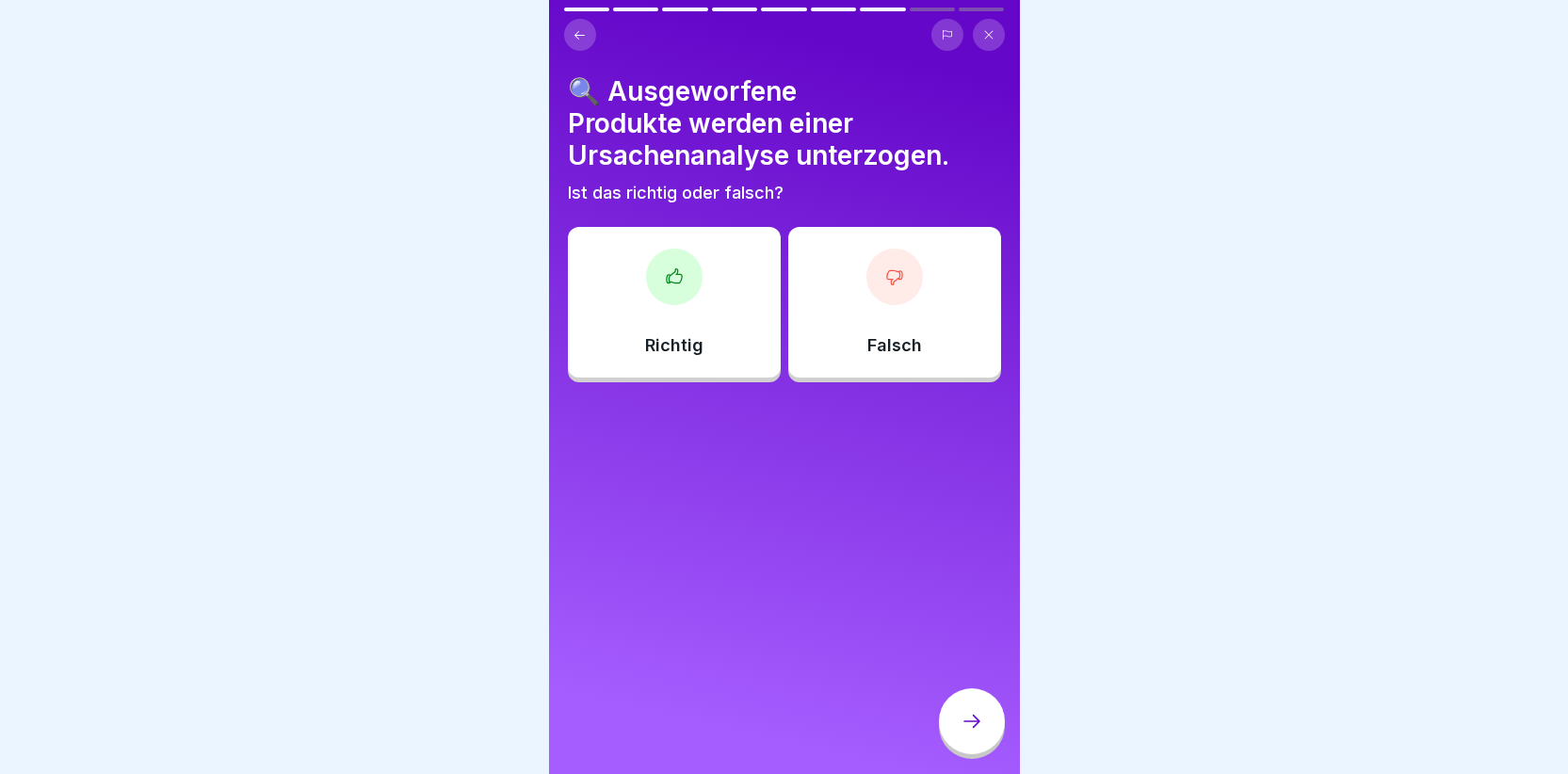
click at [677, 278] on icon at bounding box center [674, 277] width 19 height 19
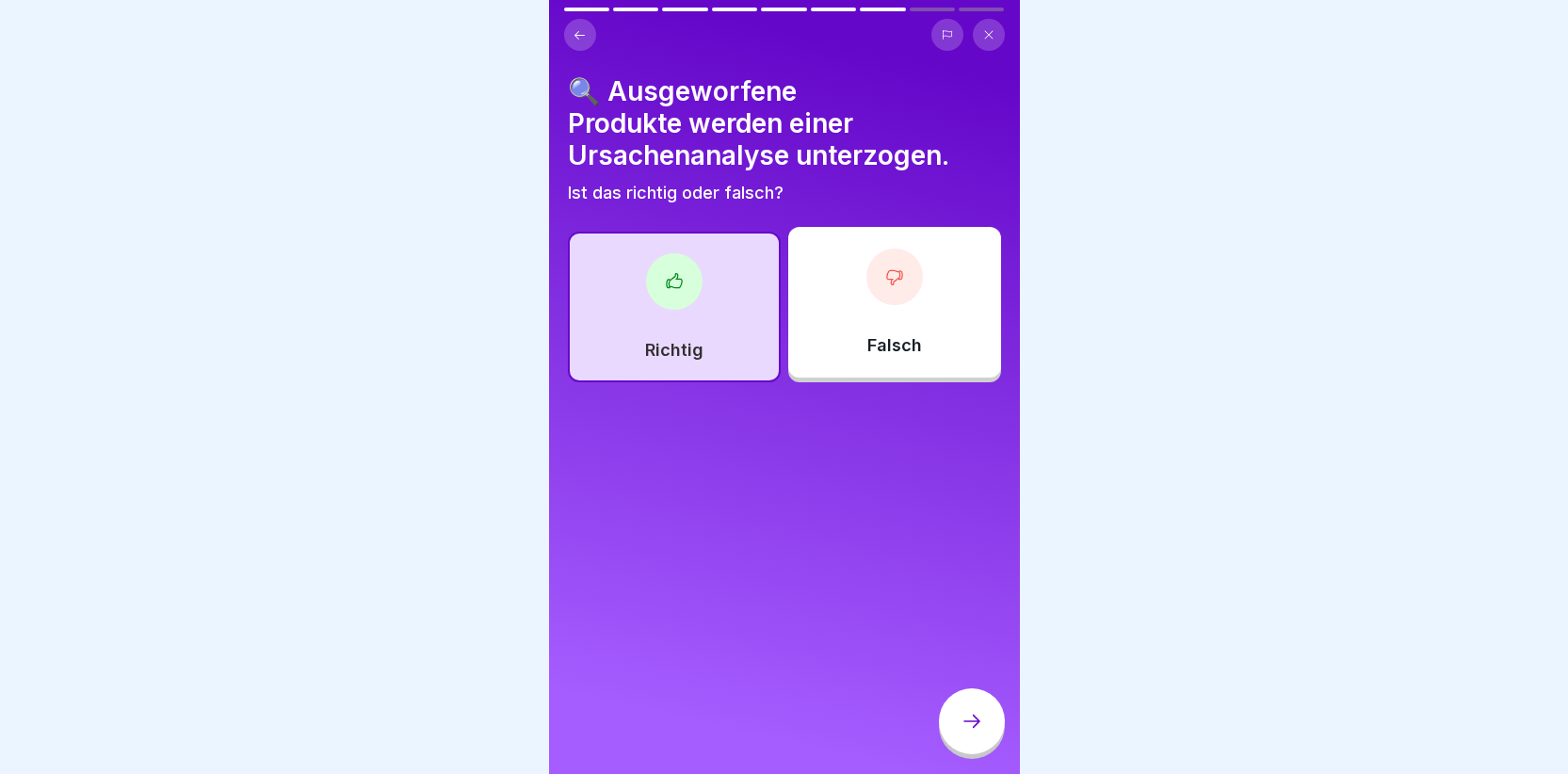
click at [965, 733] on icon at bounding box center [972, 721] width 23 height 23
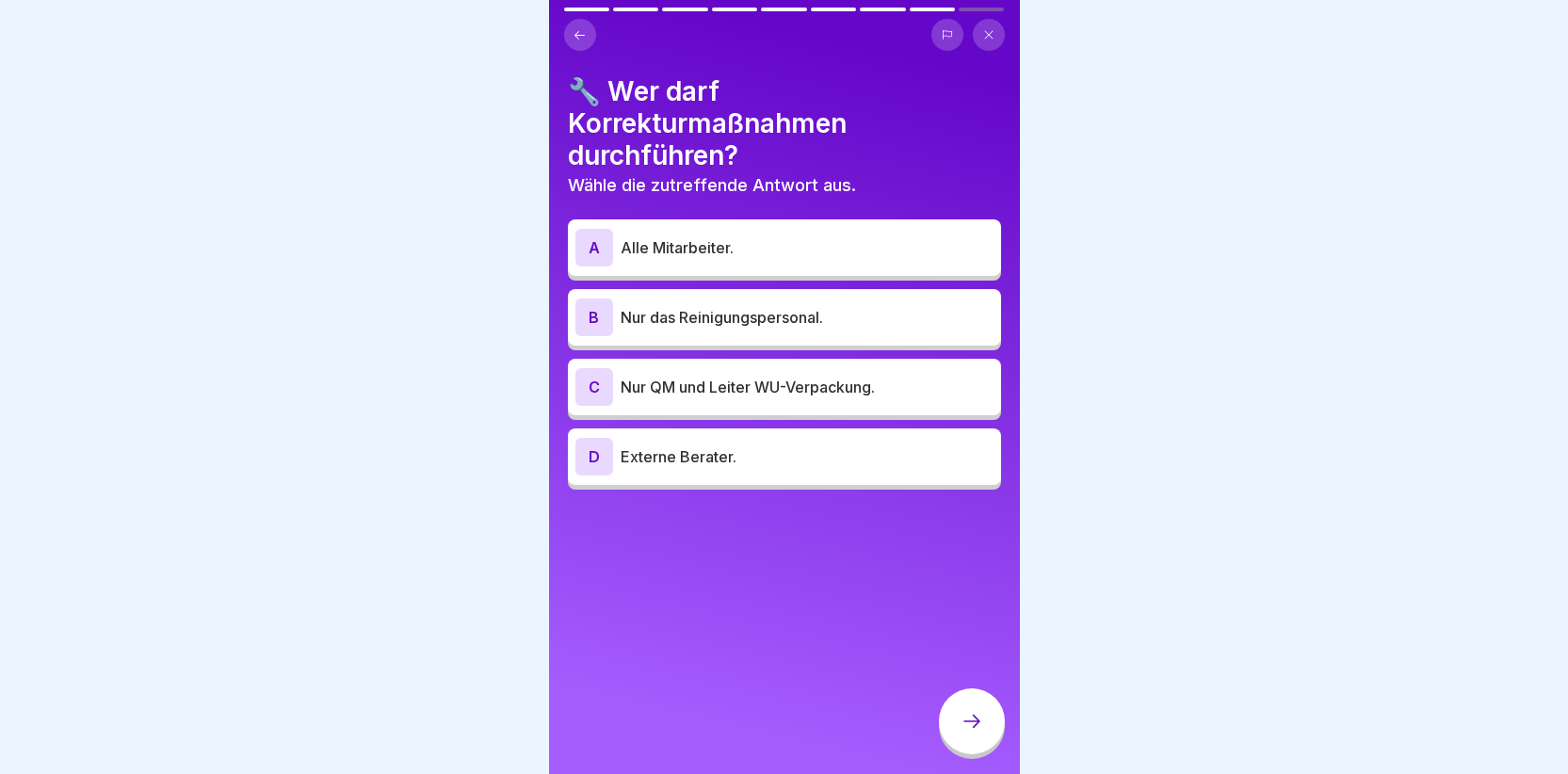
click at [596, 385] on div "C" at bounding box center [594, 387] width 37 height 37
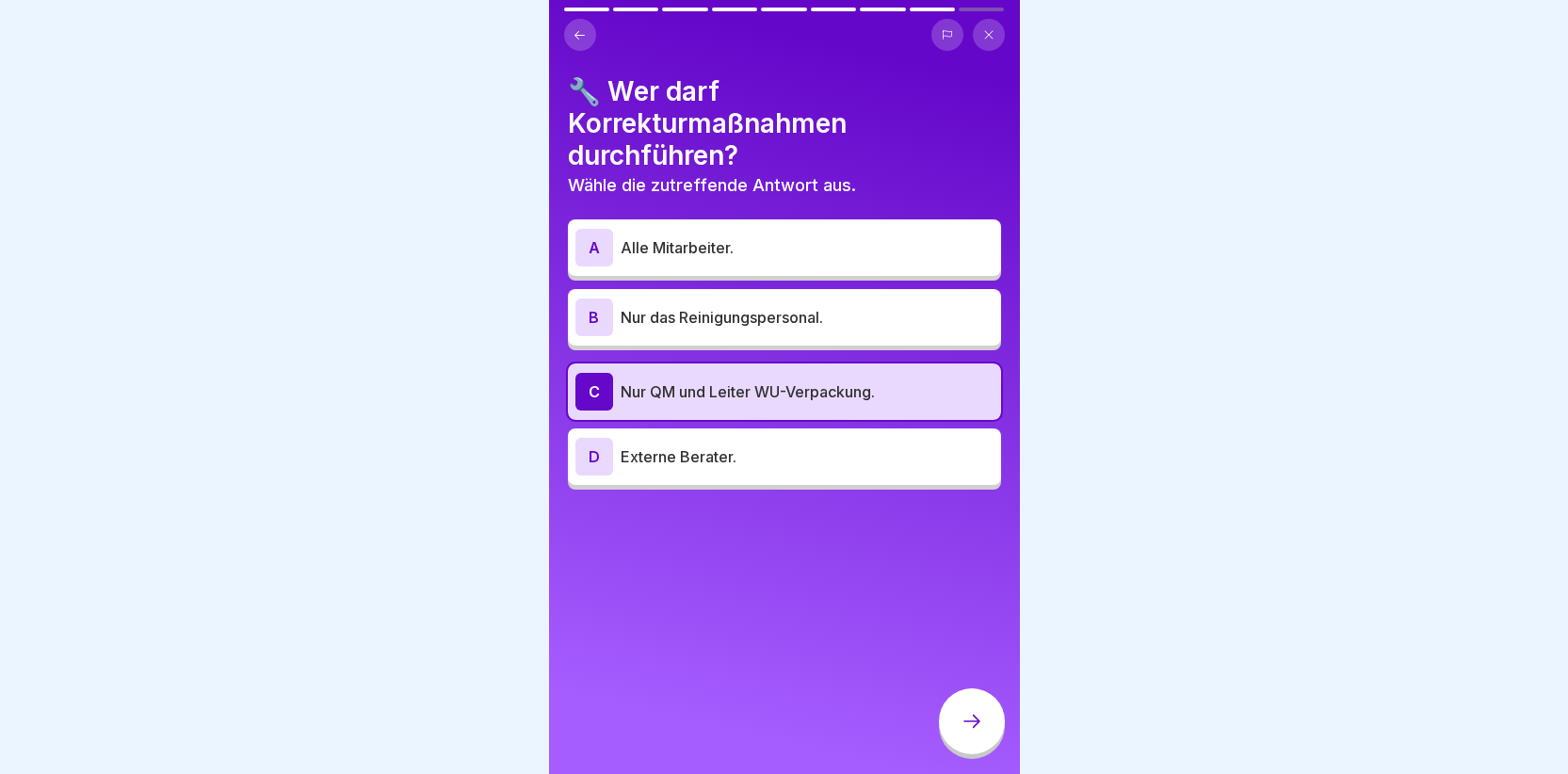
click at [971, 733] on icon at bounding box center [972, 721] width 23 height 23
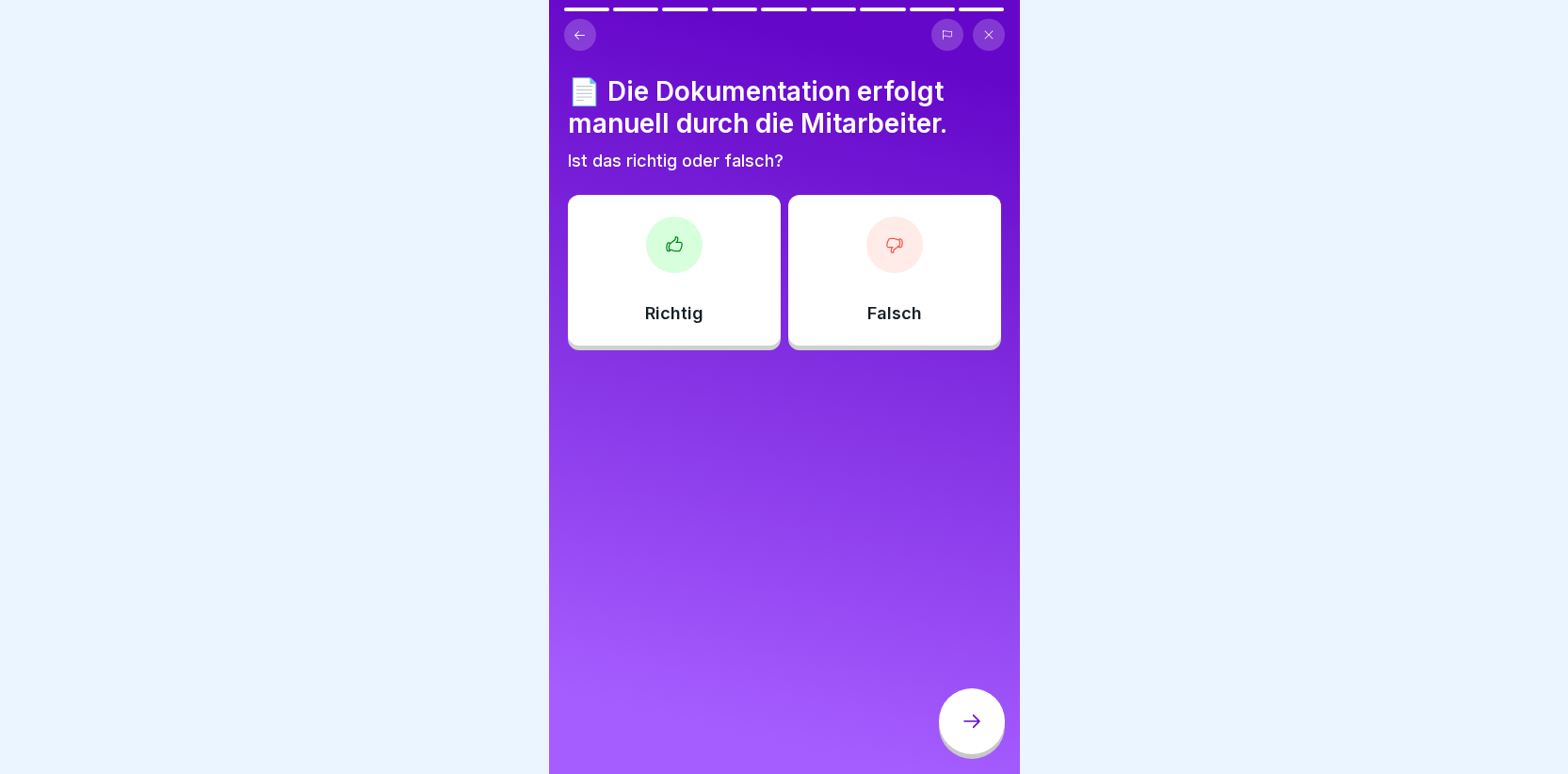
click at [664, 223] on div at bounding box center [674, 245] width 57 height 57
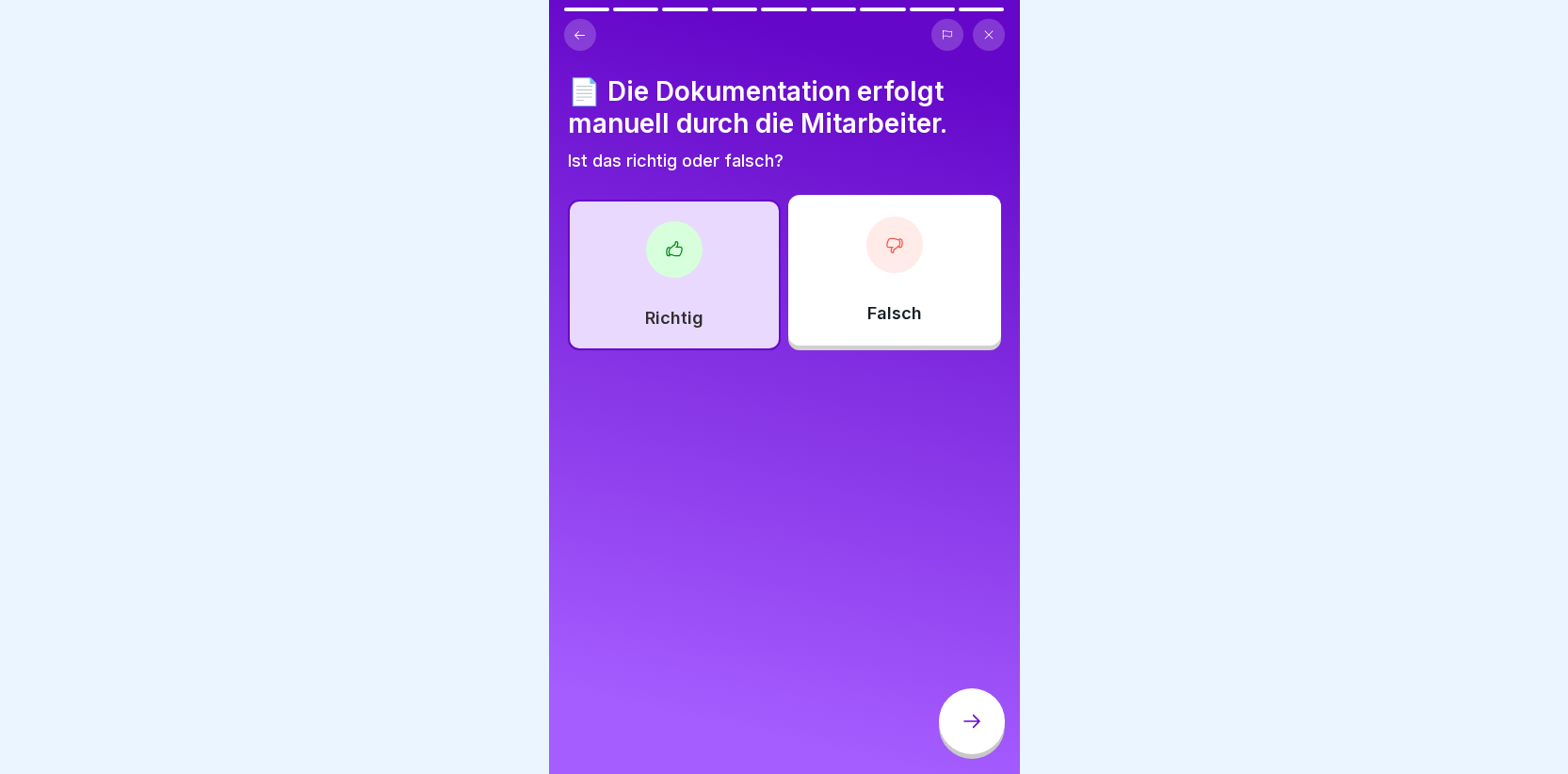
click at [978, 733] on icon at bounding box center [972, 721] width 23 height 23
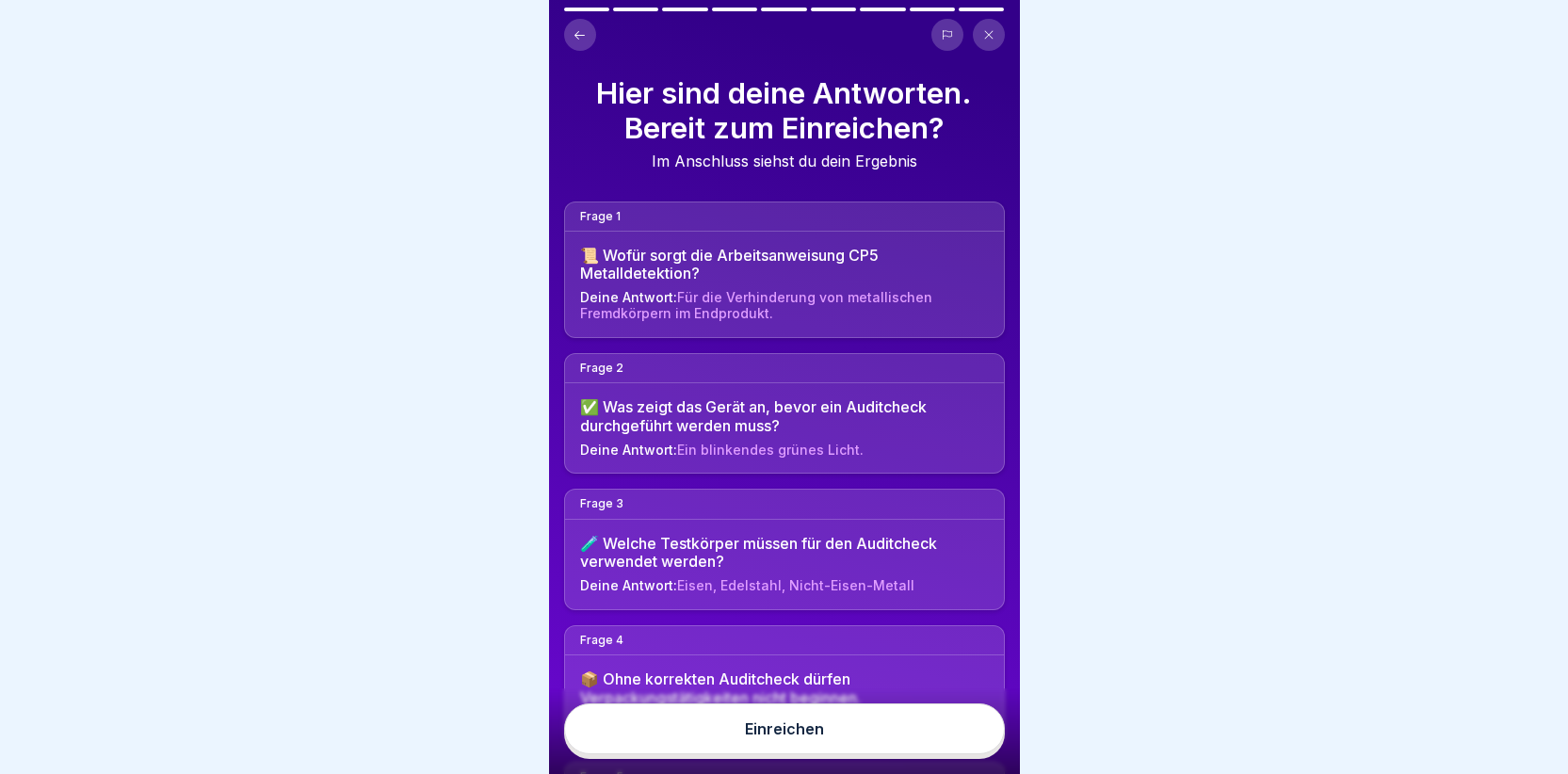
click at [744, 754] on button "Einreichen" at bounding box center [784, 729] width 441 height 51
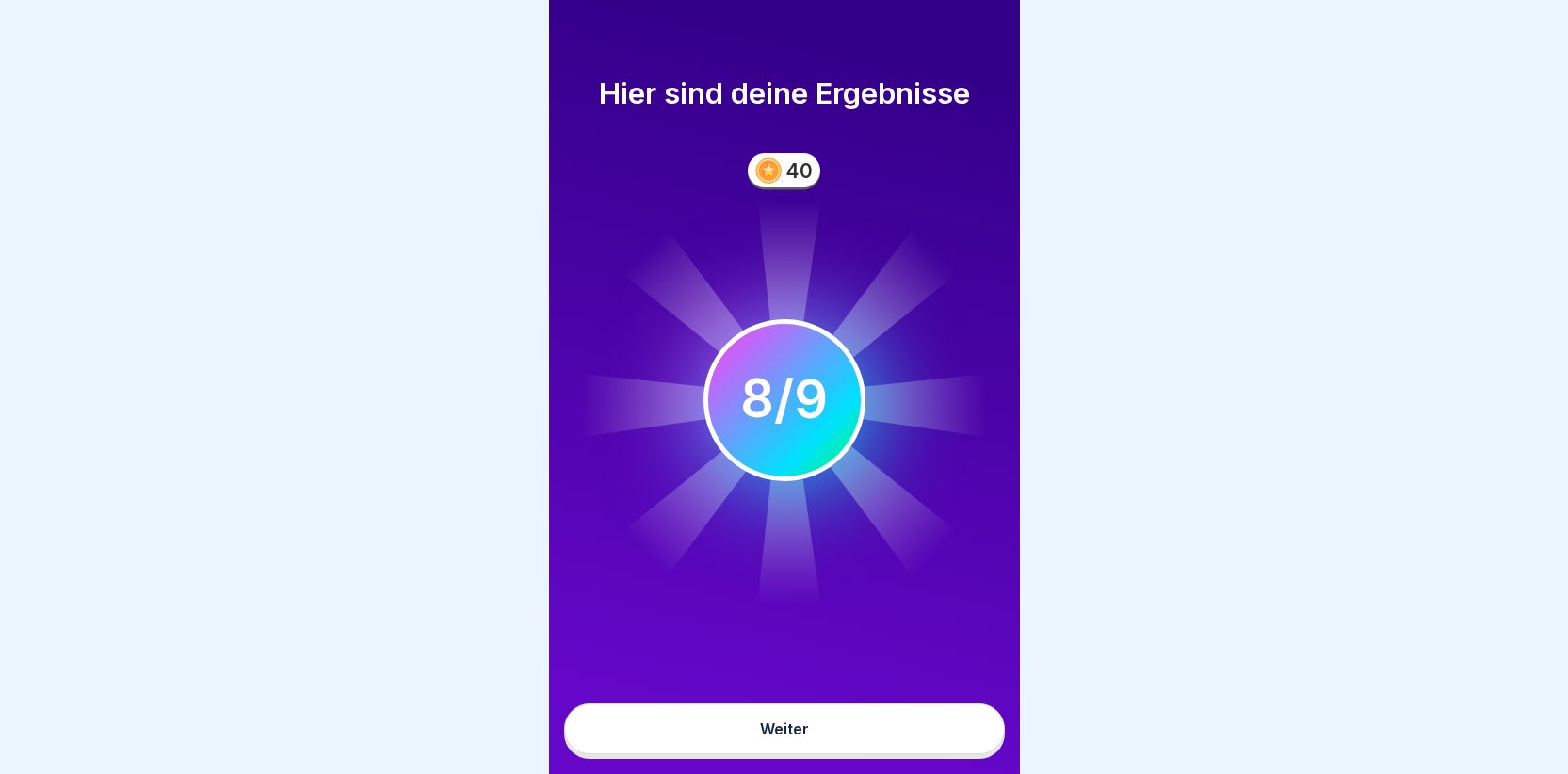
click at [741, 742] on button "Weiter" at bounding box center [784, 729] width 441 height 51
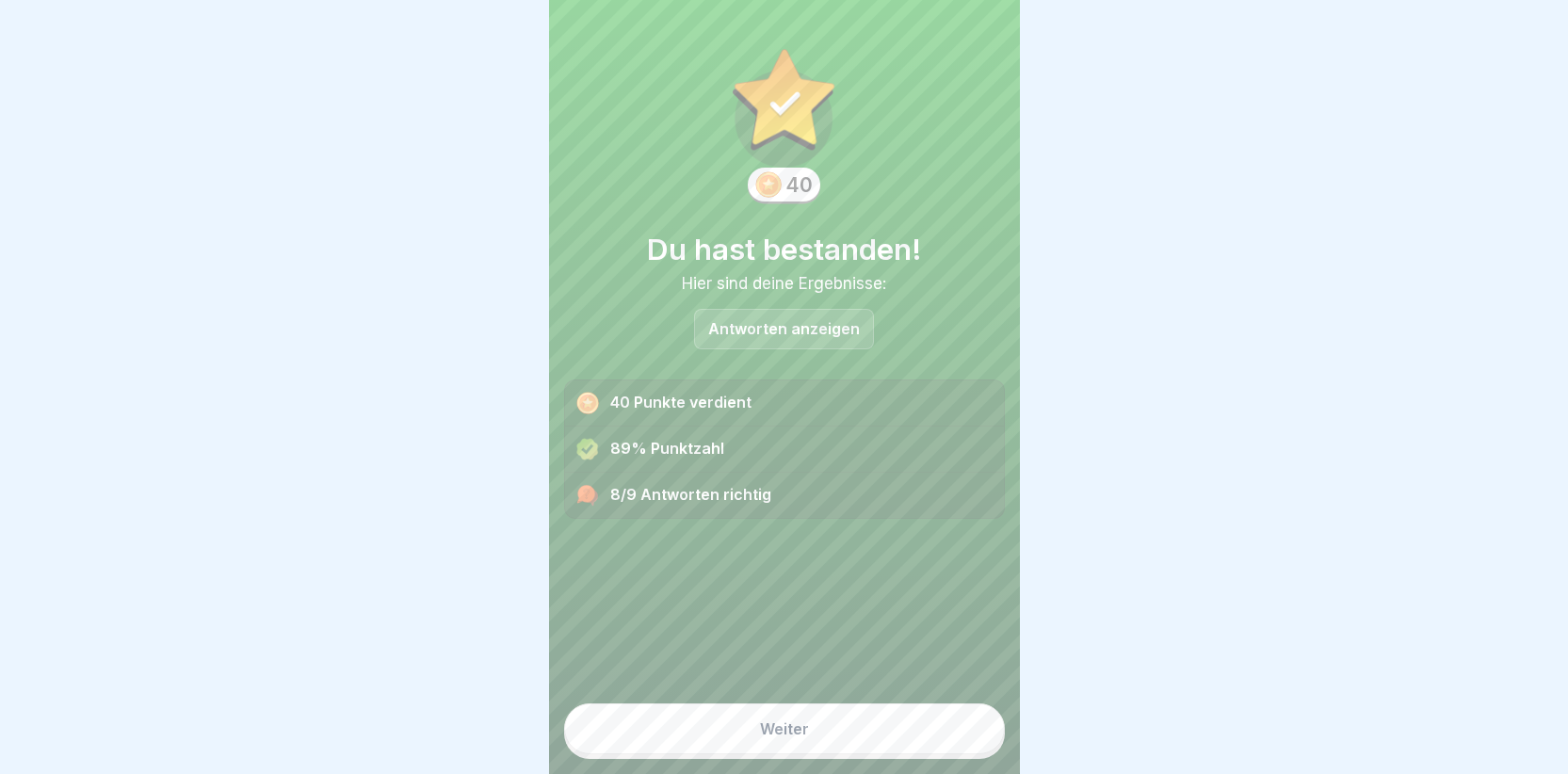
click at [771, 321] on p "Antworten anzeigen" at bounding box center [784, 329] width 152 height 16
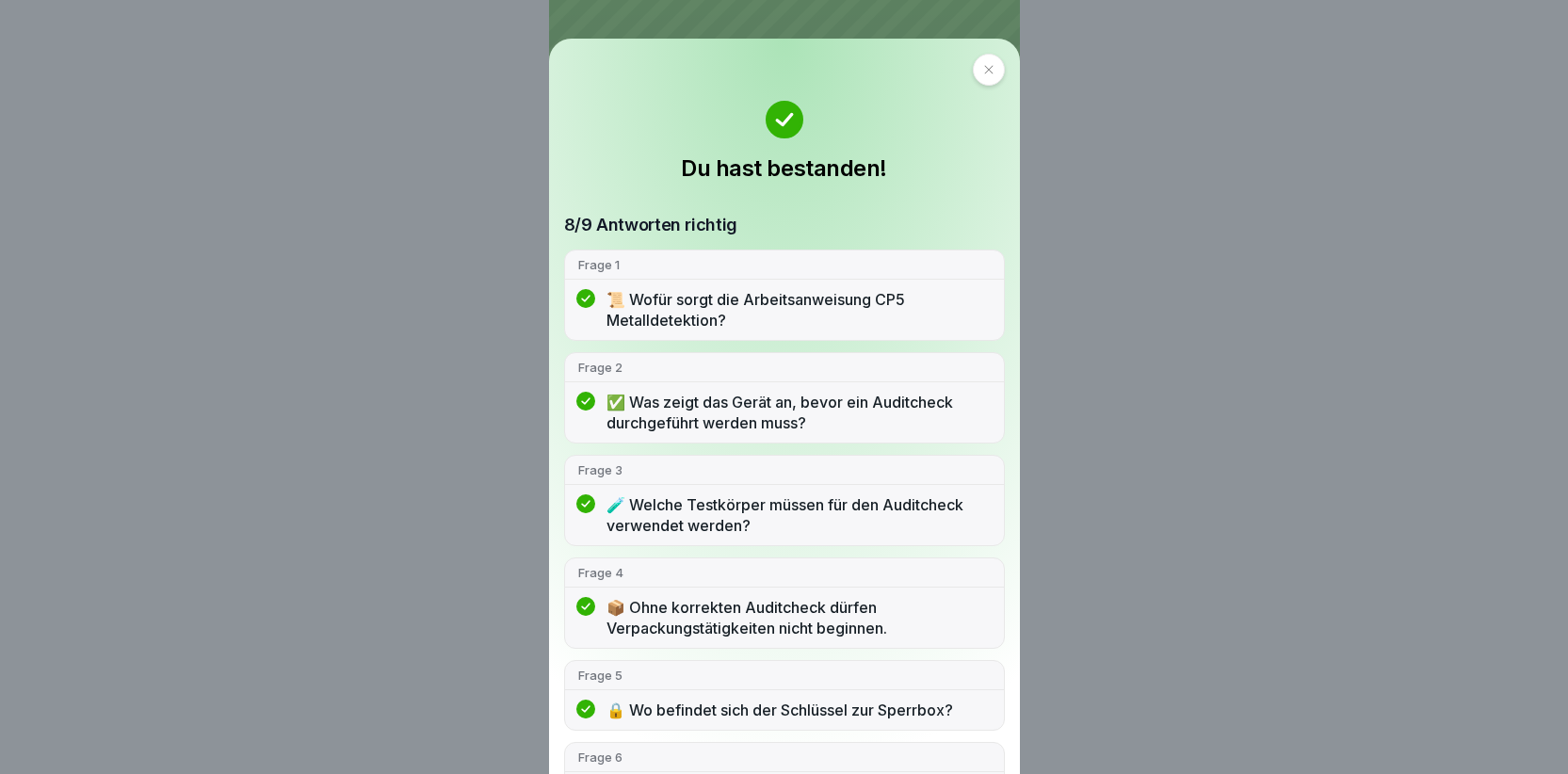
click at [980, 78] on div at bounding box center [988, 69] width 32 height 32
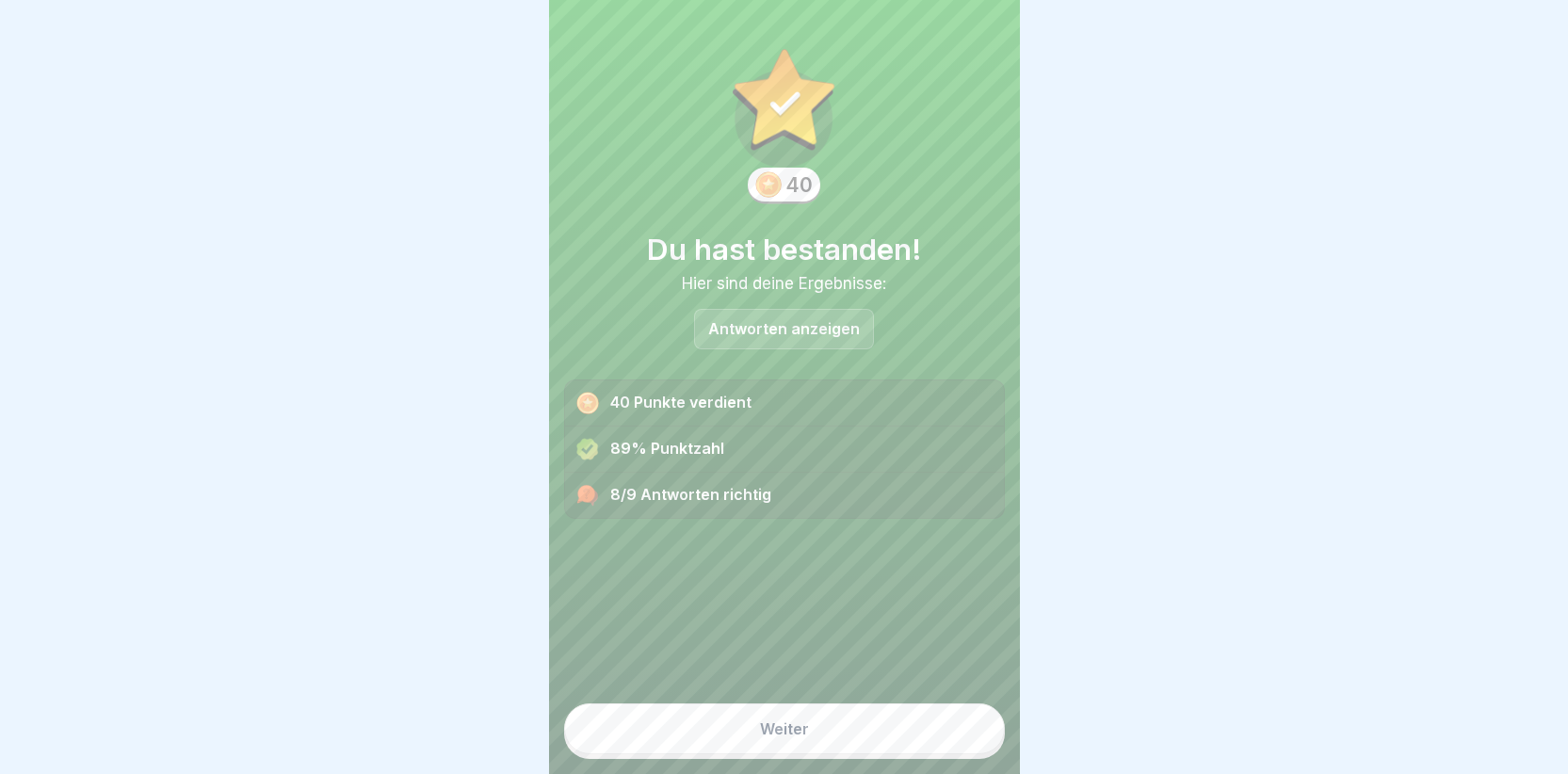
scroll to position [14, 0]
click at [764, 730] on div "Weiter" at bounding box center [784, 729] width 49 height 17
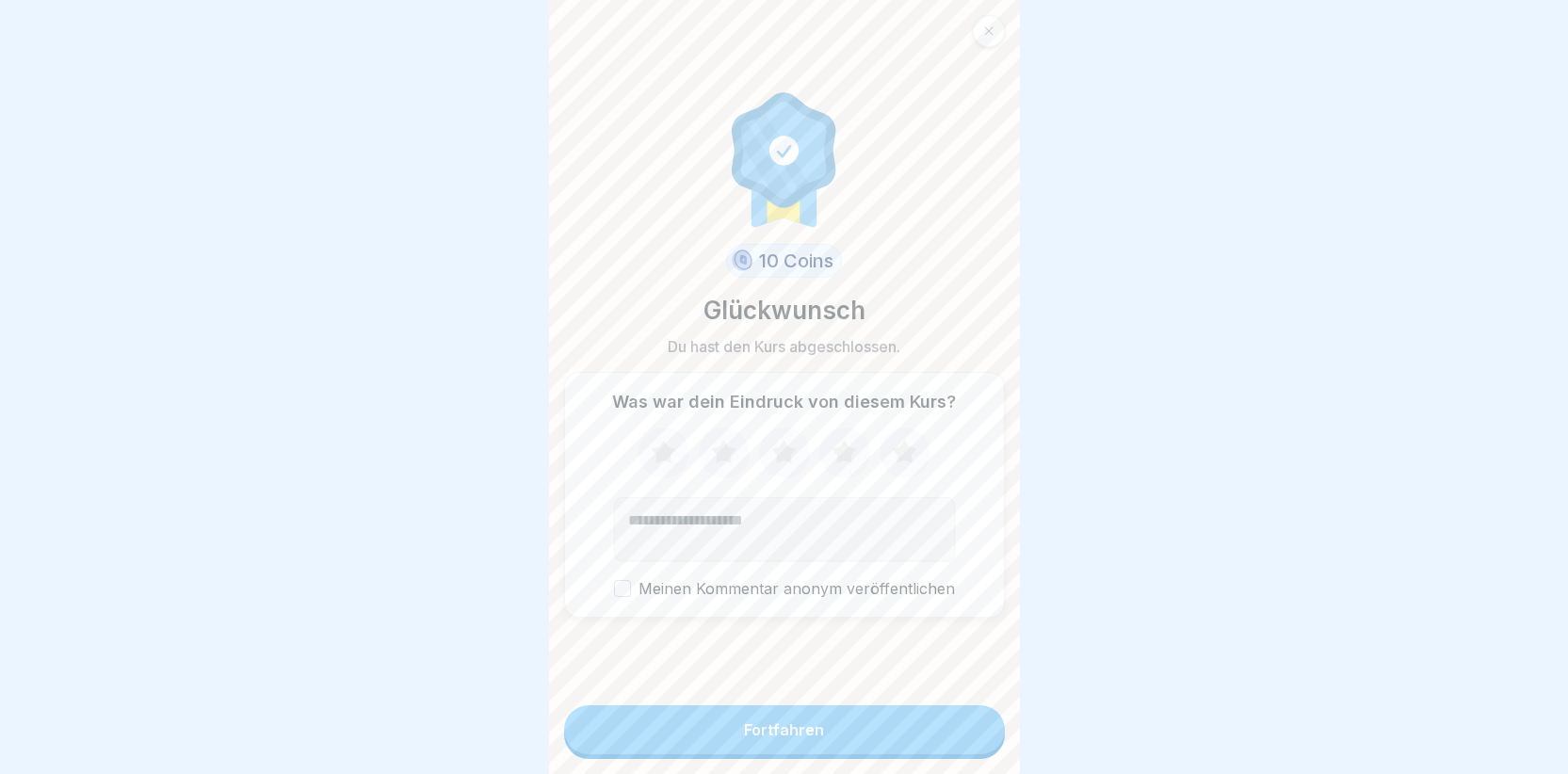
click at [787, 738] on div "Fortfahren" at bounding box center [784, 730] width 80 height 17
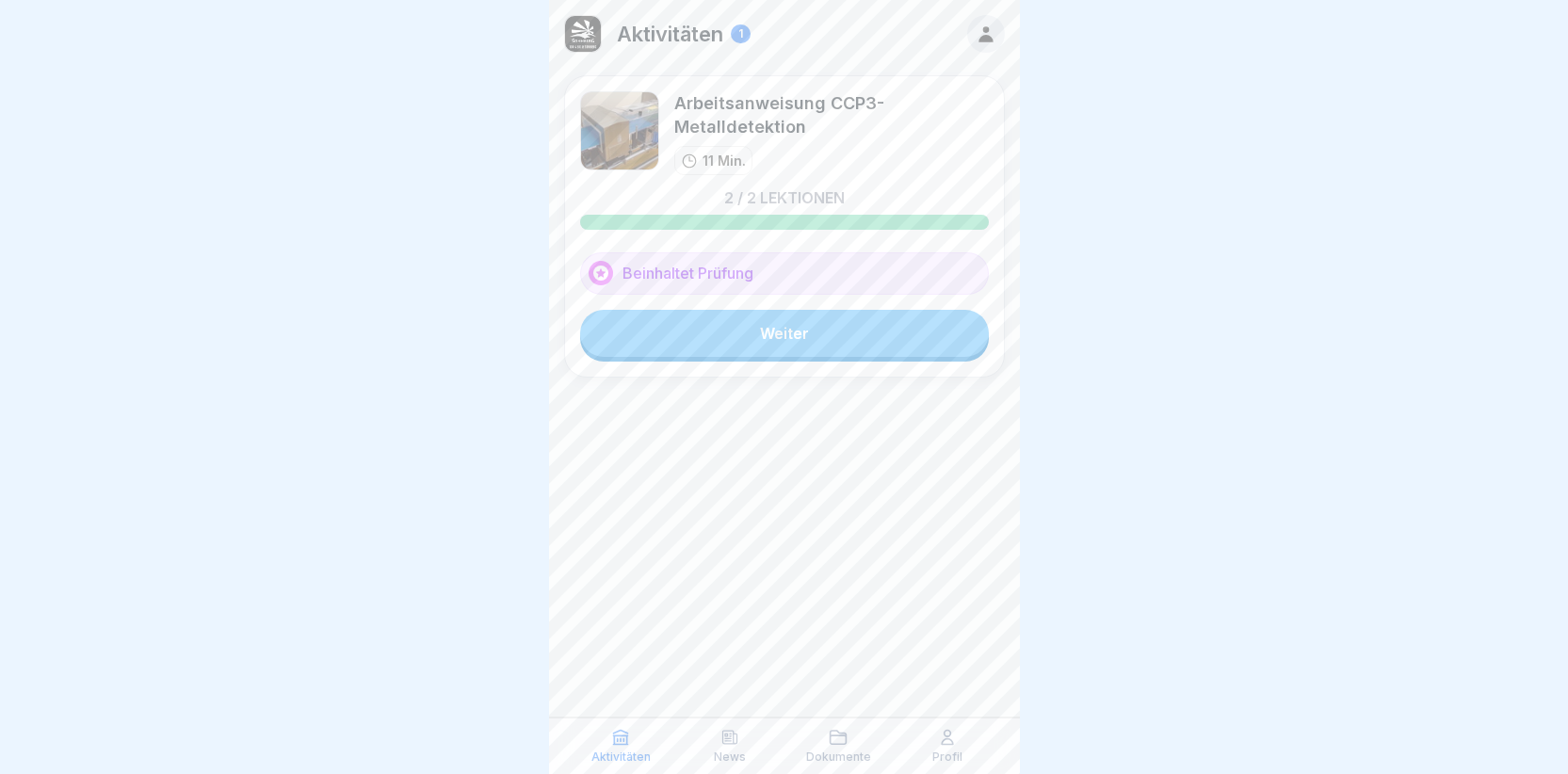
click at [985, 34] on icon at bounding box center [986, 35] width 21 height 21
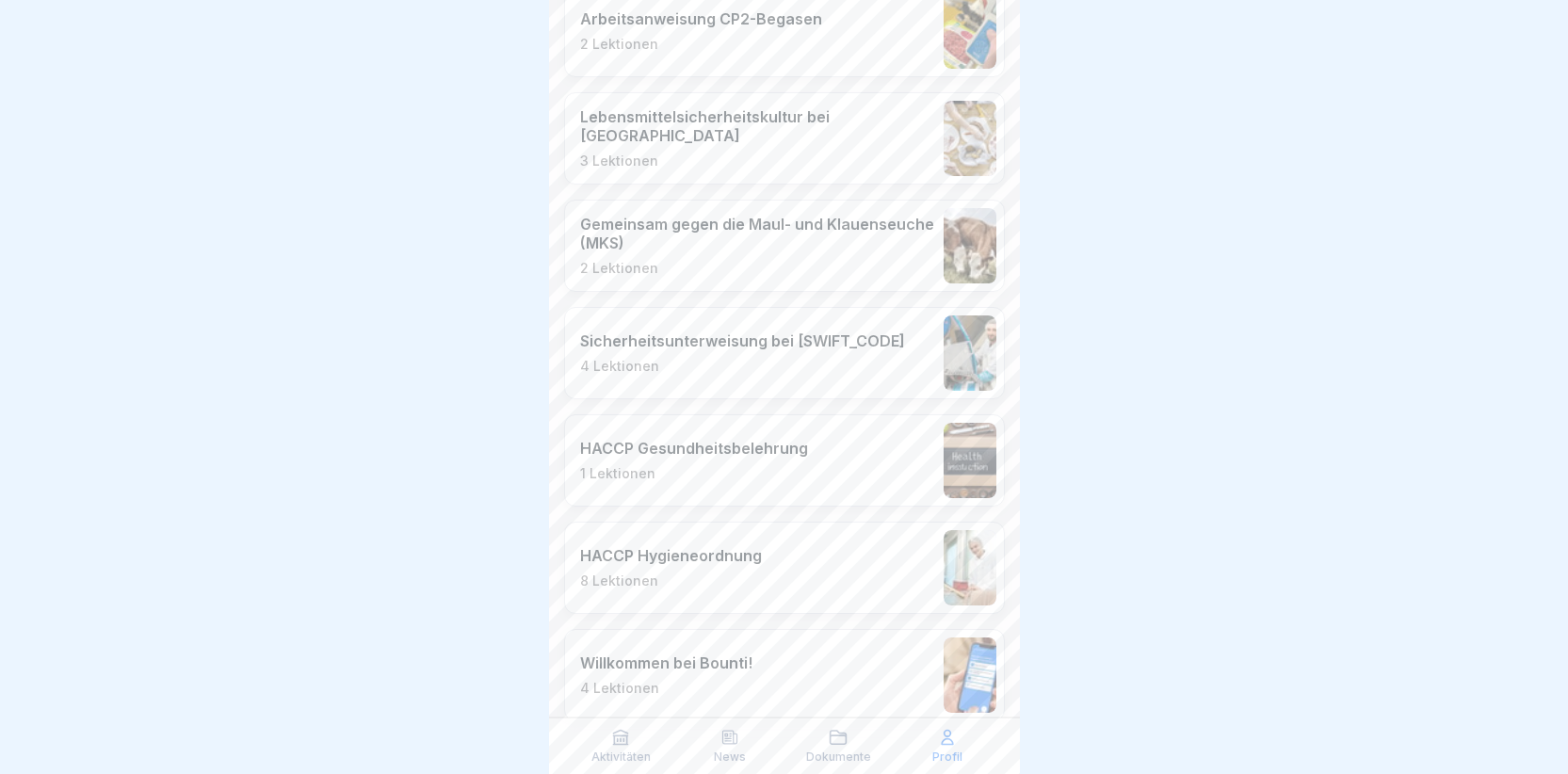
scroll to position [1283, 0]
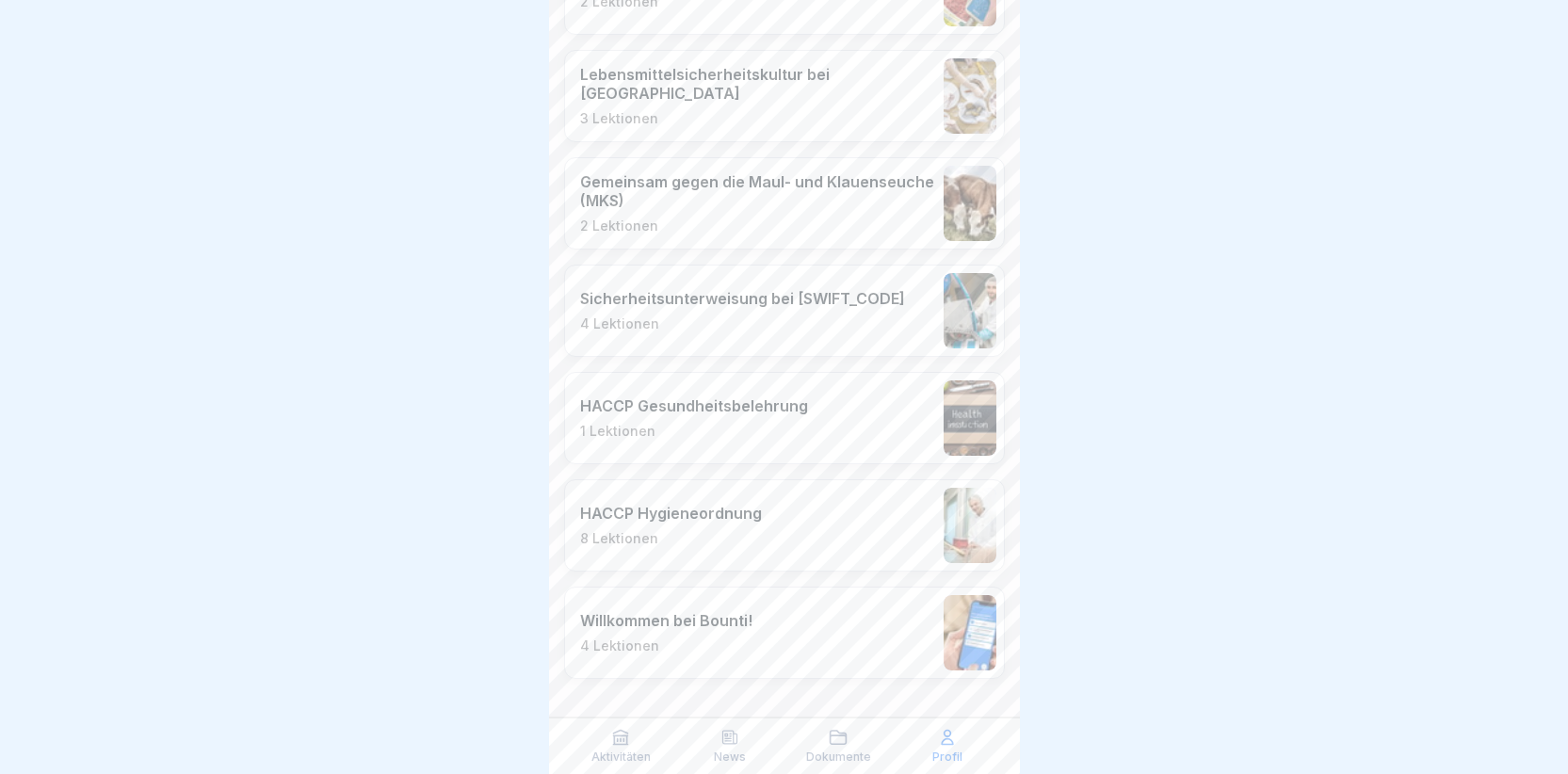
click at [836, 740] on icon at bounding box center [838, 738] width 19 height 19
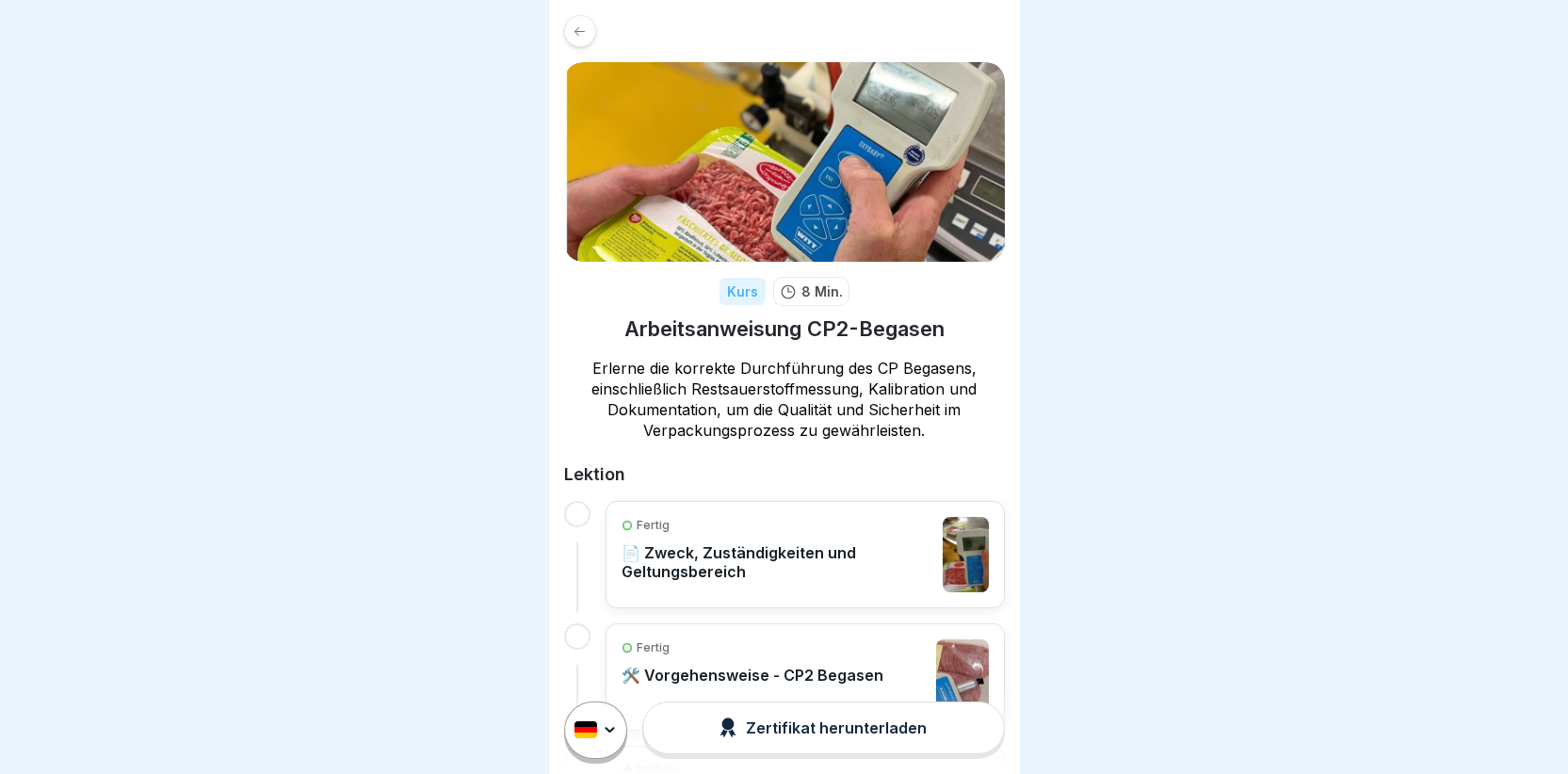
scroll to position [183, 0]
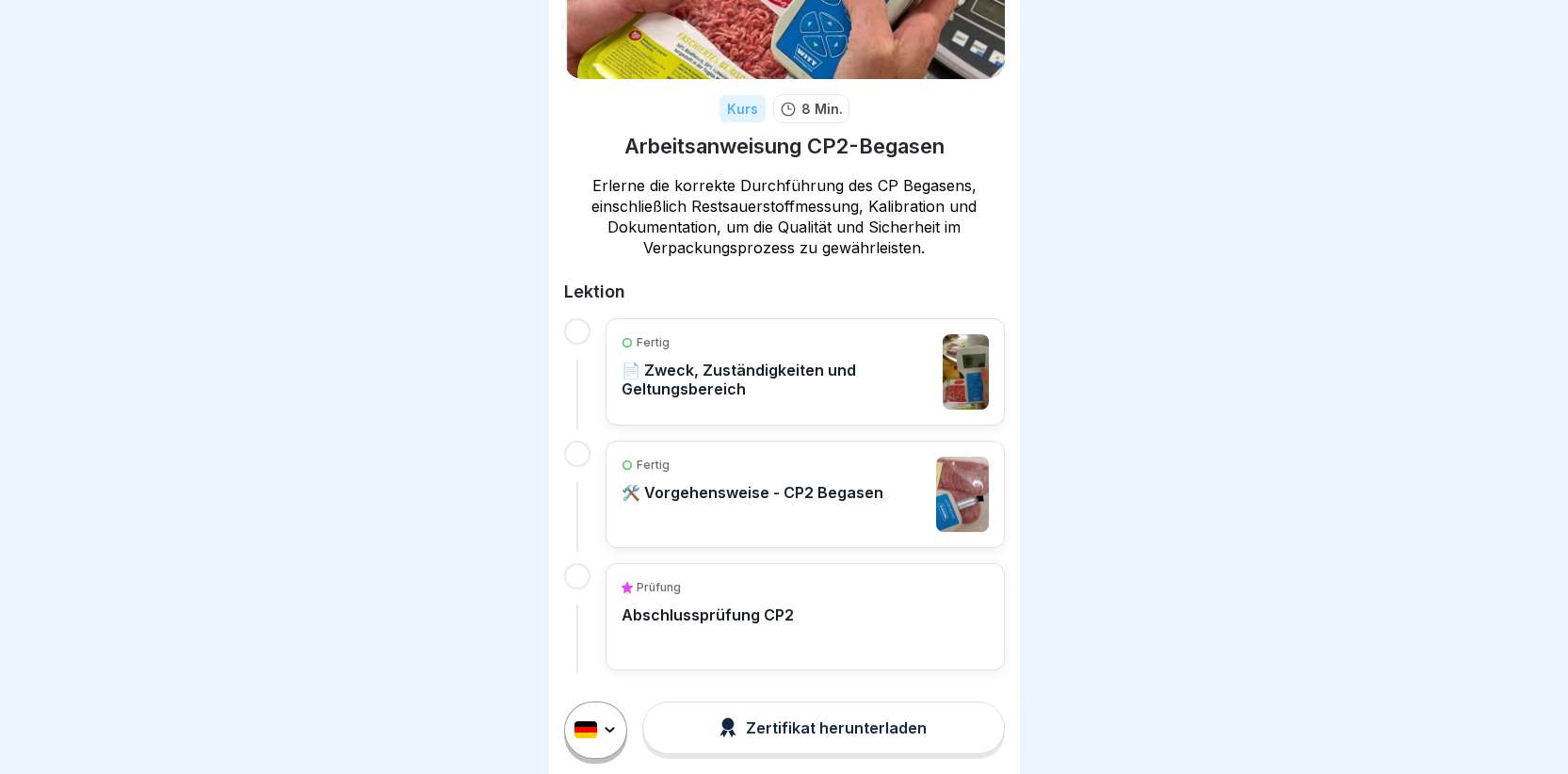
click at [737, 739] on div "Zertifikat herunterladen" at bounding box center [823, 728] width 207 height 21
